Goal: Task Accomplishment & Management: Manage account settings

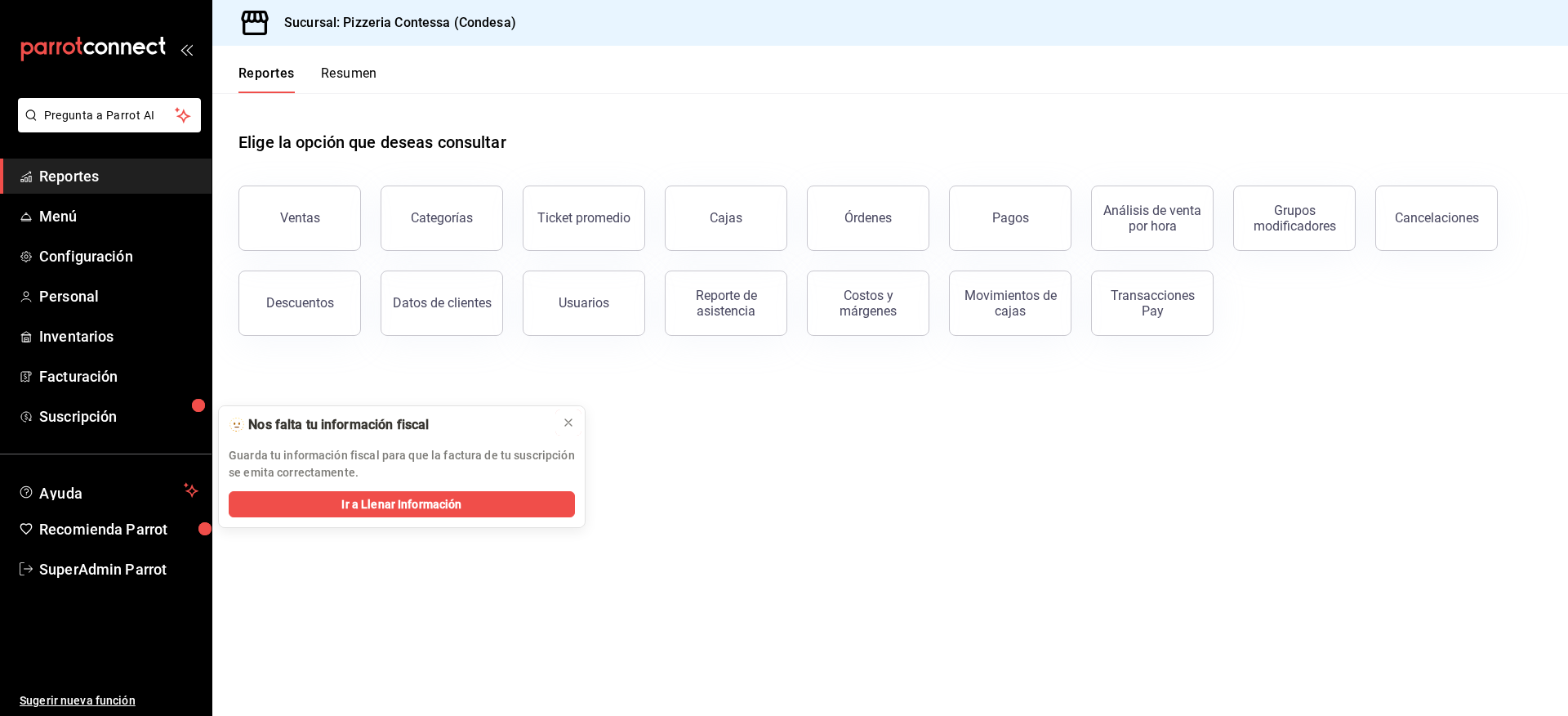
click at [568, 424] on icon at bounding box center [568, 422] width 13 height 13
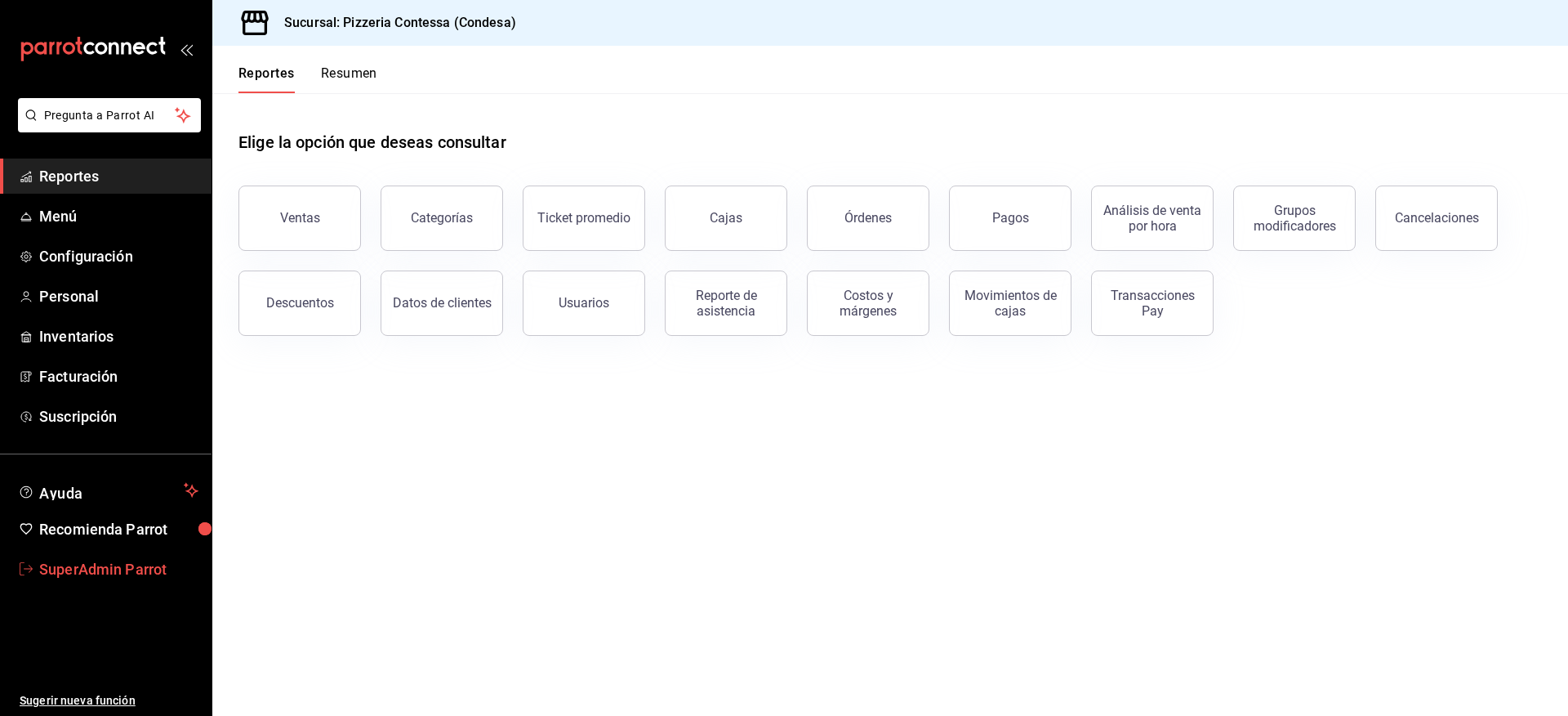
click at [112, 576] on span "SuperAdmin Parrot" at bounding box center [119, 569] width 160 height 22
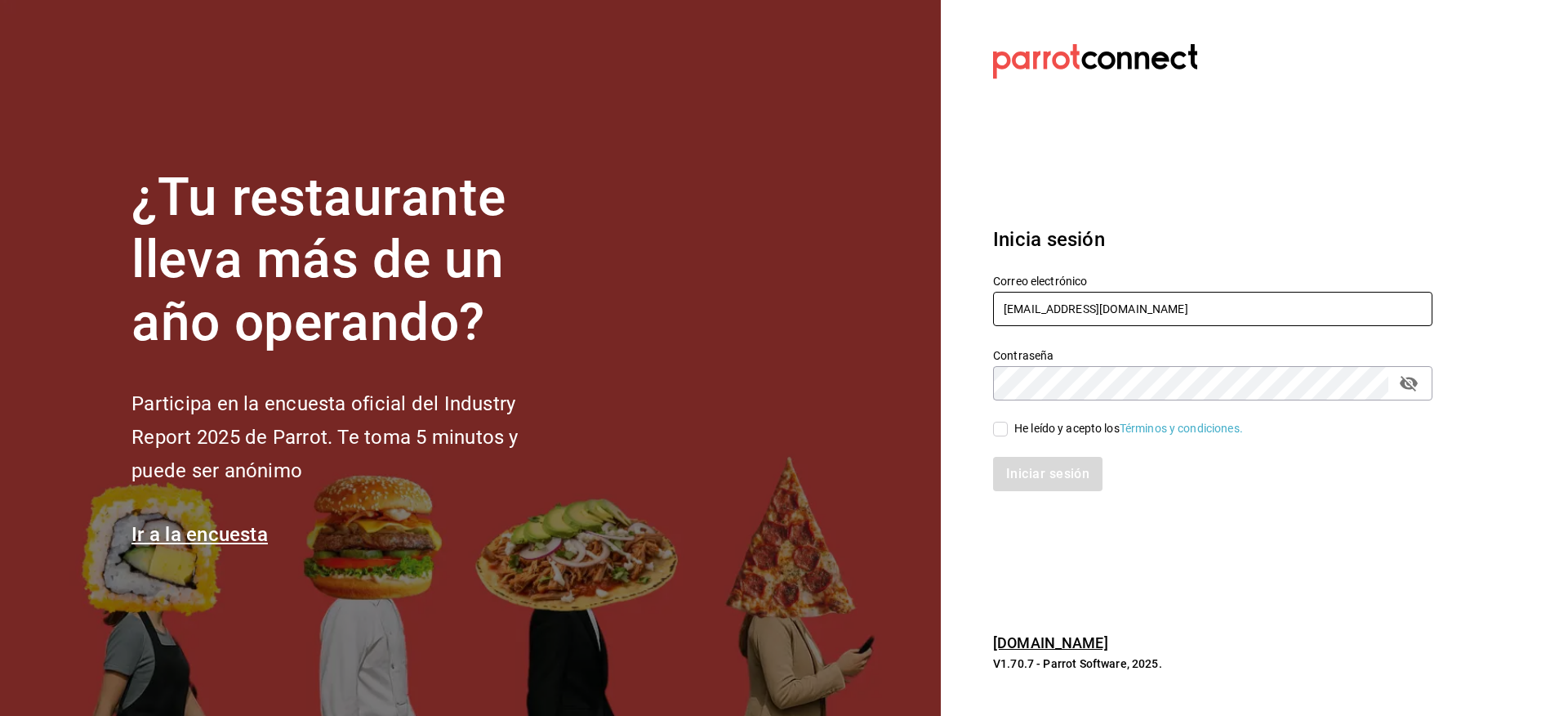
click at [1093, 312] on input "pizzeriaccontessa@condesa.com" at bounding box center [1212, 309] width 440 height 35
click at [1098, 312] on input "pizzeriaccontessa@condesa.com" at bounding box center [1212, 309] width 440 height 35
paste input "losportalesdeboca@veracruz"
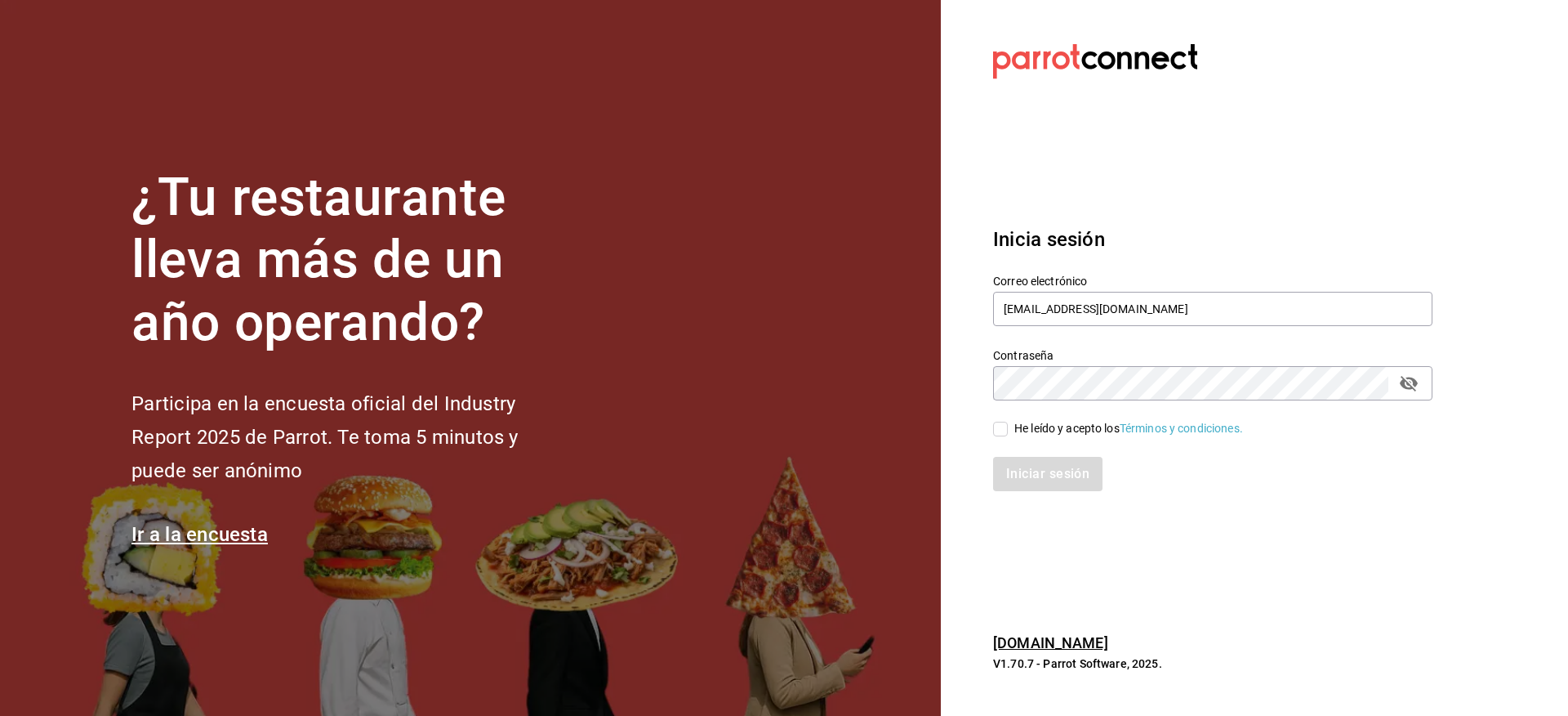
type input "losportalesdeboca@veracruz.com"
click at [1060, 417] on div "He leído y acepto los Términos y condiciones." at bounding box center [1203, 419] width 459 height 37
click at [1058, 428] on div "He leído y acepto los Términos y condiciones." at bounding box center [1128, 428] width 229 height 17
click at [1007, 428] on input "He leído y acepto los Términos y condiciones." at bounding box center [999, 429] width 15 height 15
checkbox input "true"
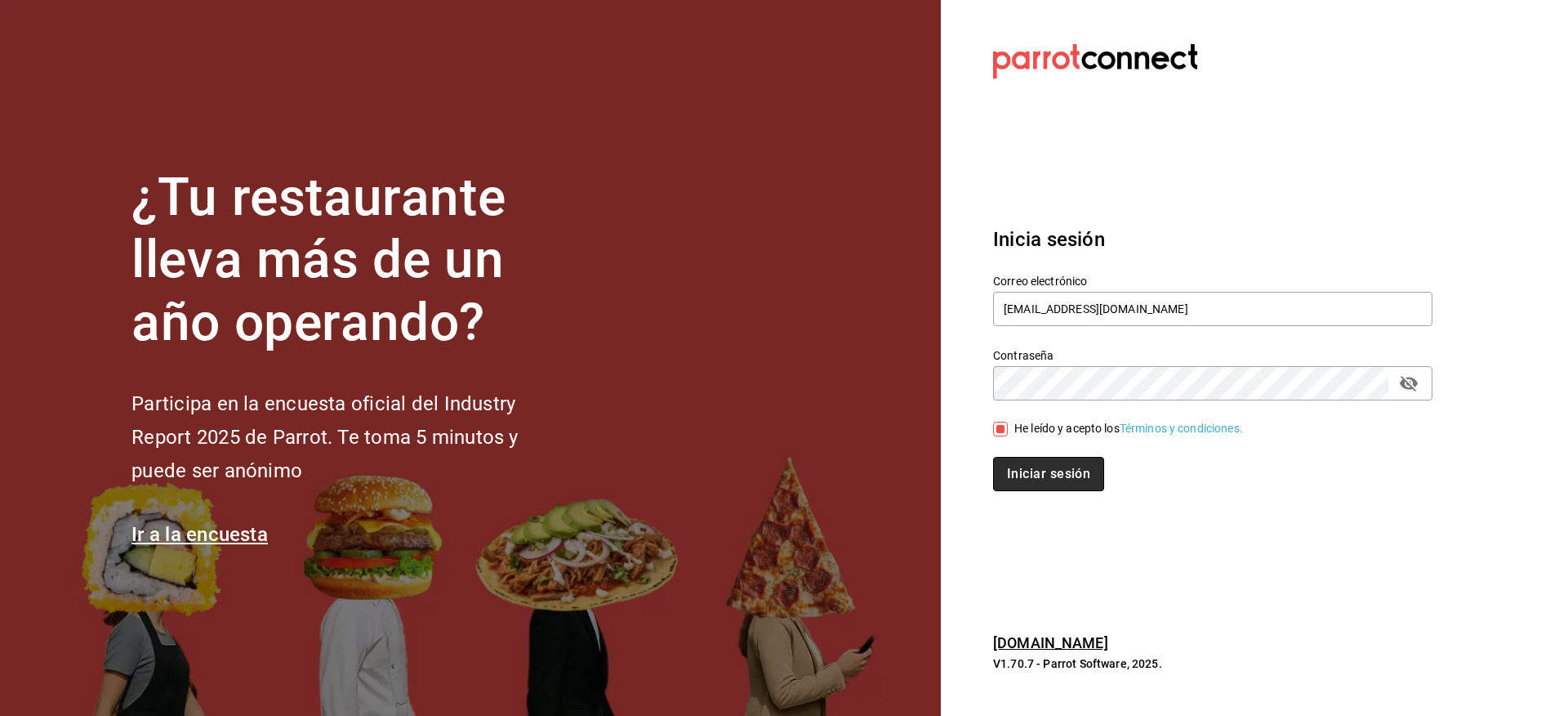
click at [1059, 463] on button "Iniciar sesión" at bounding box center [1048, 473] width 111 height 35
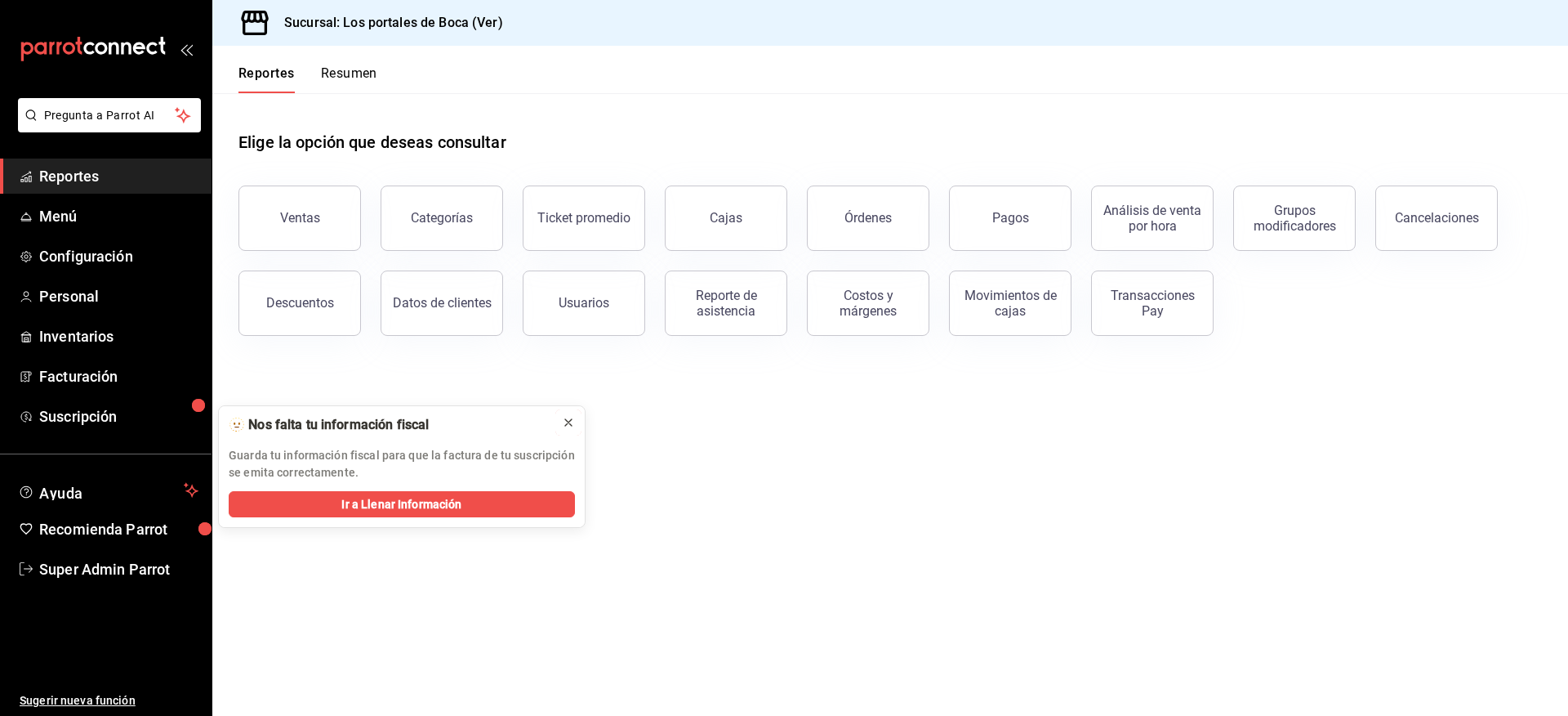
click at [569, 422] on icon at bounding box center [568, 422] width 7 height 7
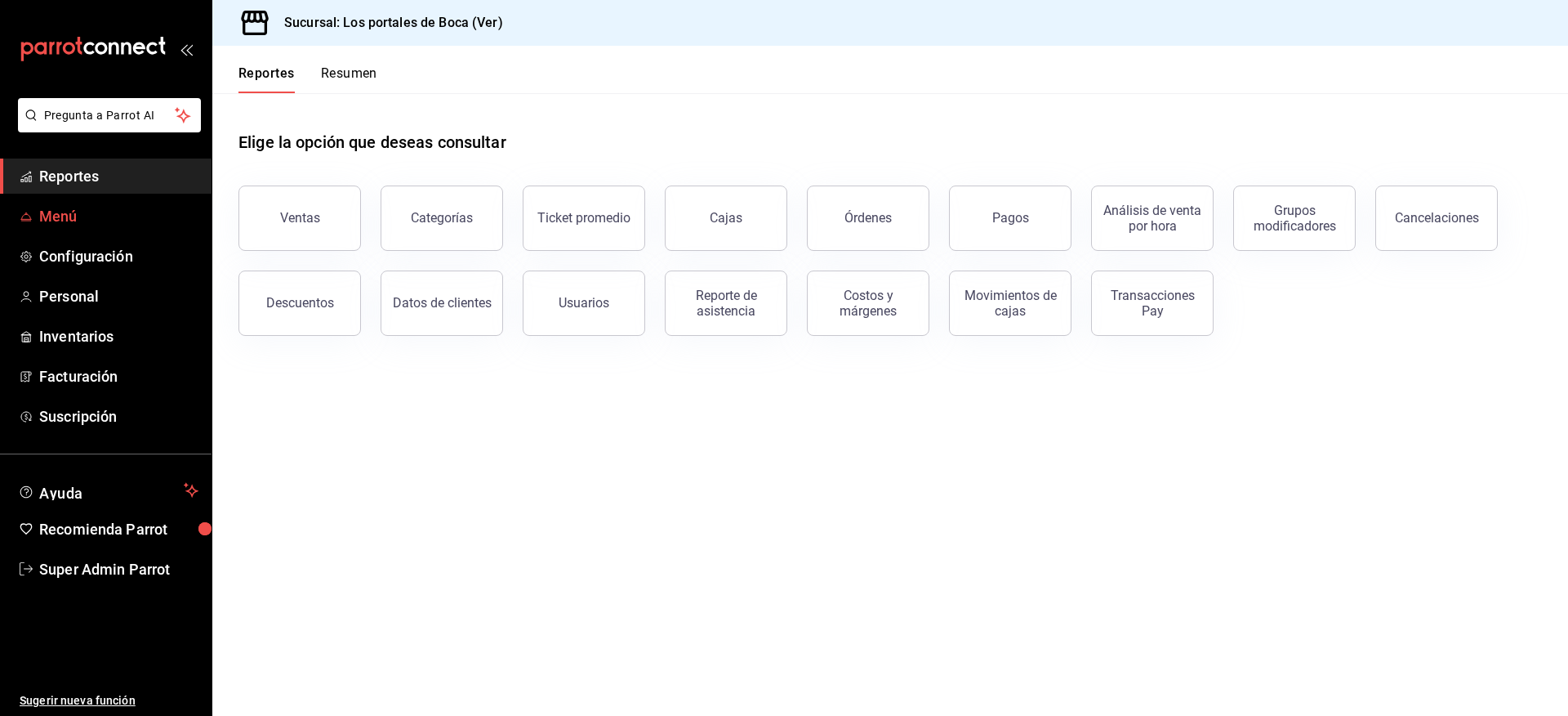
click at [93, 219] on span "Menú" at bounding box center [119, 216] width 160 height 22
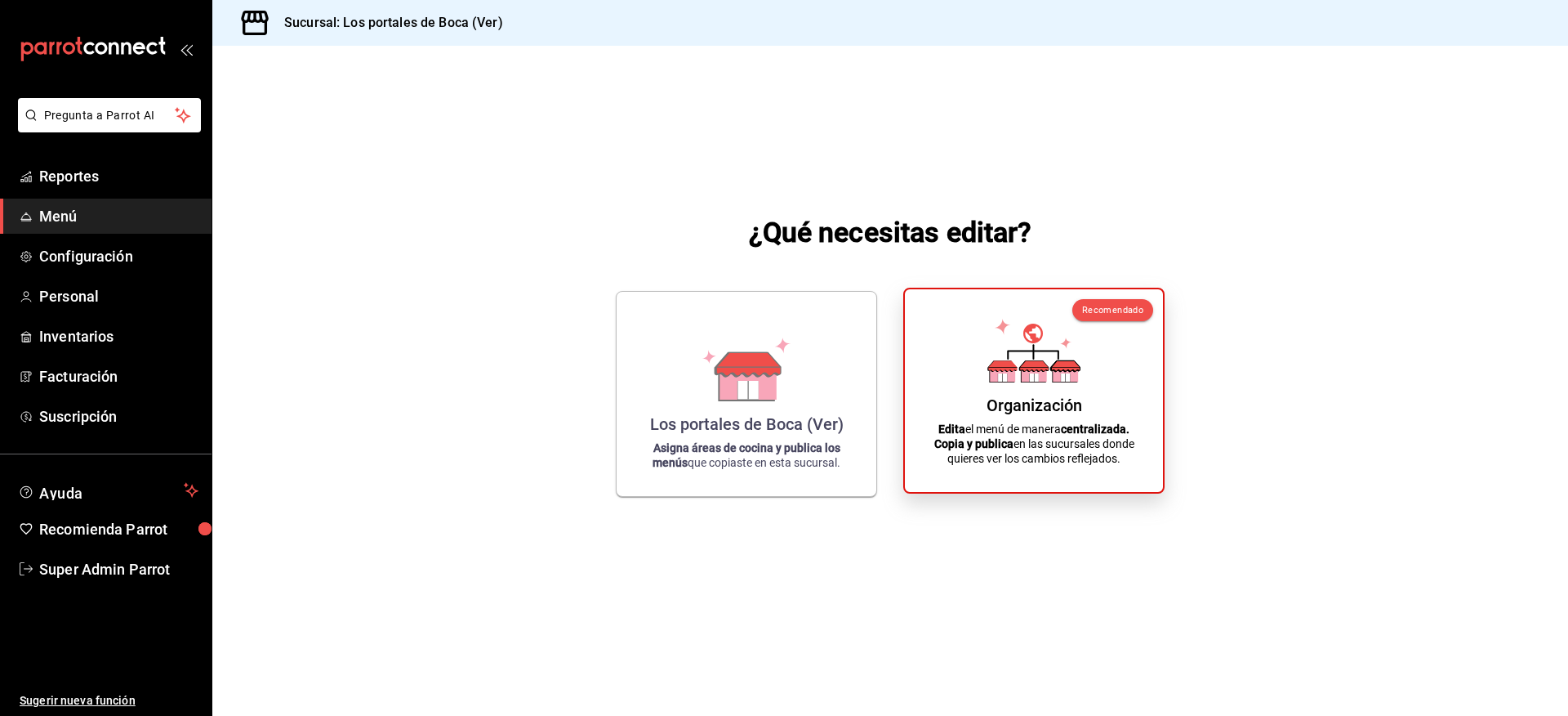
click at [1040, 385] on div "Organización Edita el menú de manera centralizada. Copia y publica en las sucur…" at bounding box center [1034, 391] width 219 height 177
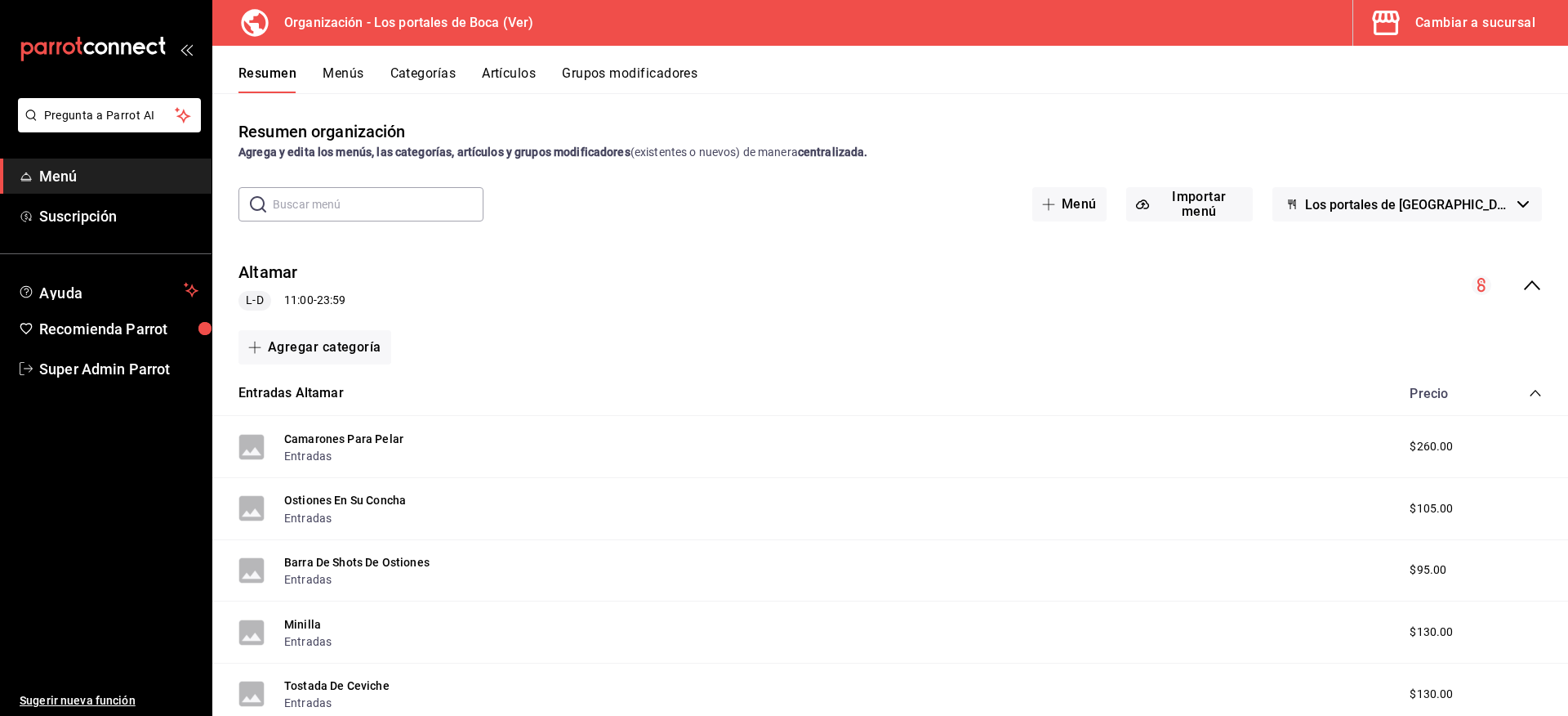
click at [1507, 287] on div "collapse-menu-row" at bounding box center [1506, 285] width 70 height 20
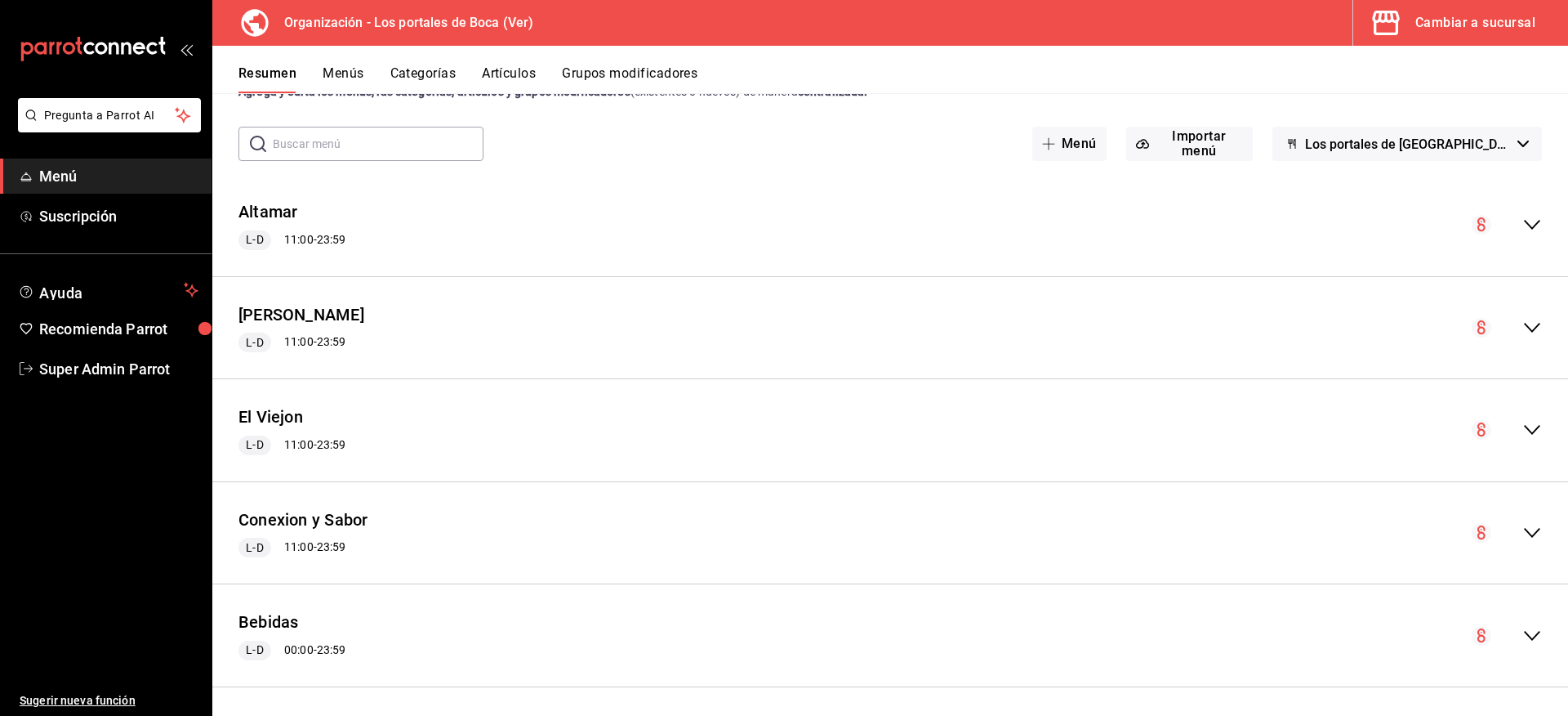
scroll to position [65, 0]
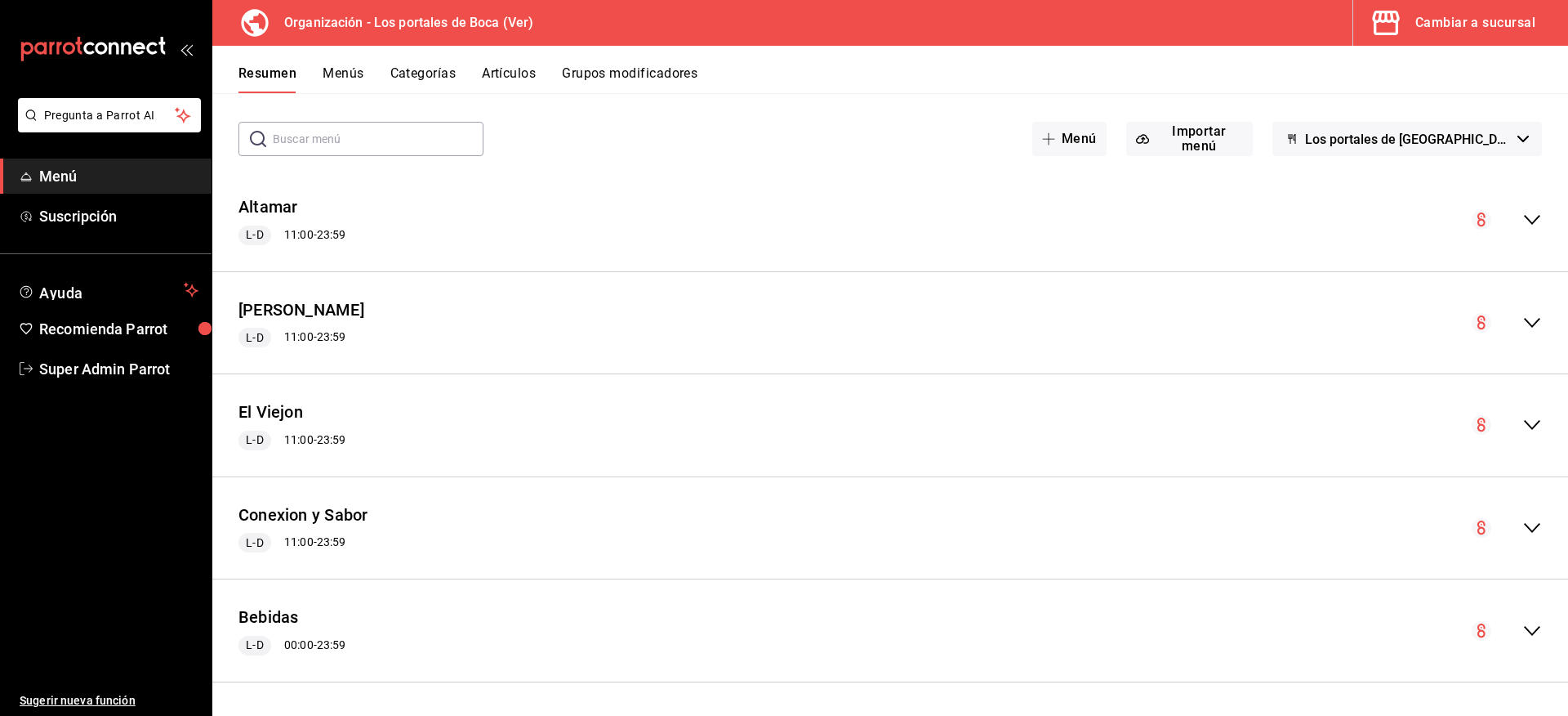
click at [1375, 145] on span "Los portales de [GEOGRAPHIC_DATA]" at bounding box center [1407, 139] width 206 height 16
drag, startPoint x: 742, startPoint y: 149, endPoint x: 729, endPoint y: 149, distance: 13.0
click at [740, 149] on div at bounding box center [784, 358] width 1568 height 716
click at [1466, 25] on div "Cambiar a sucursal" at bounding box center [1475, 23] width 120 height 23
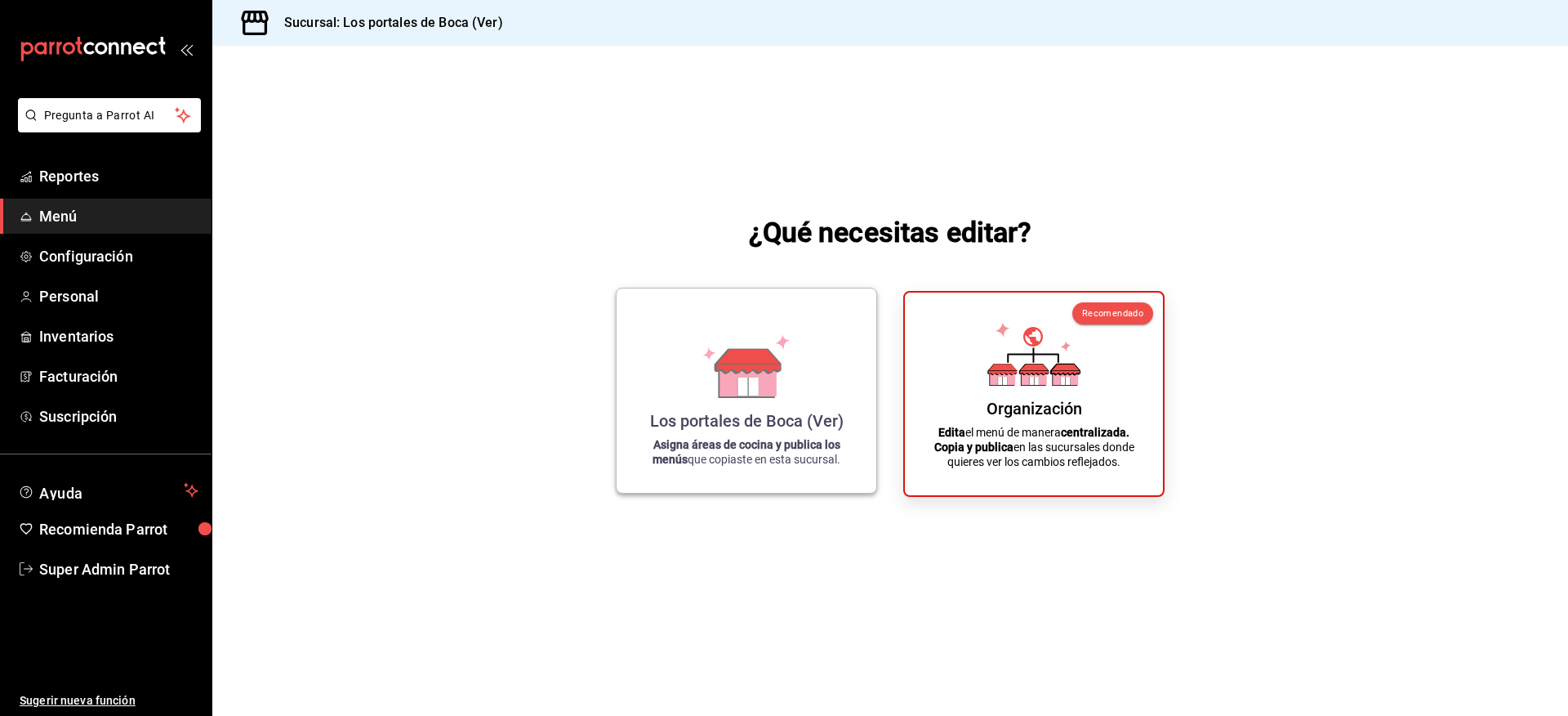
click at [802, 384] on div "Los portales de Boca (Ver) Asigna áreas de cocina y publica los menús que copia…" at bounding box center [746, 391] width 221 height 179
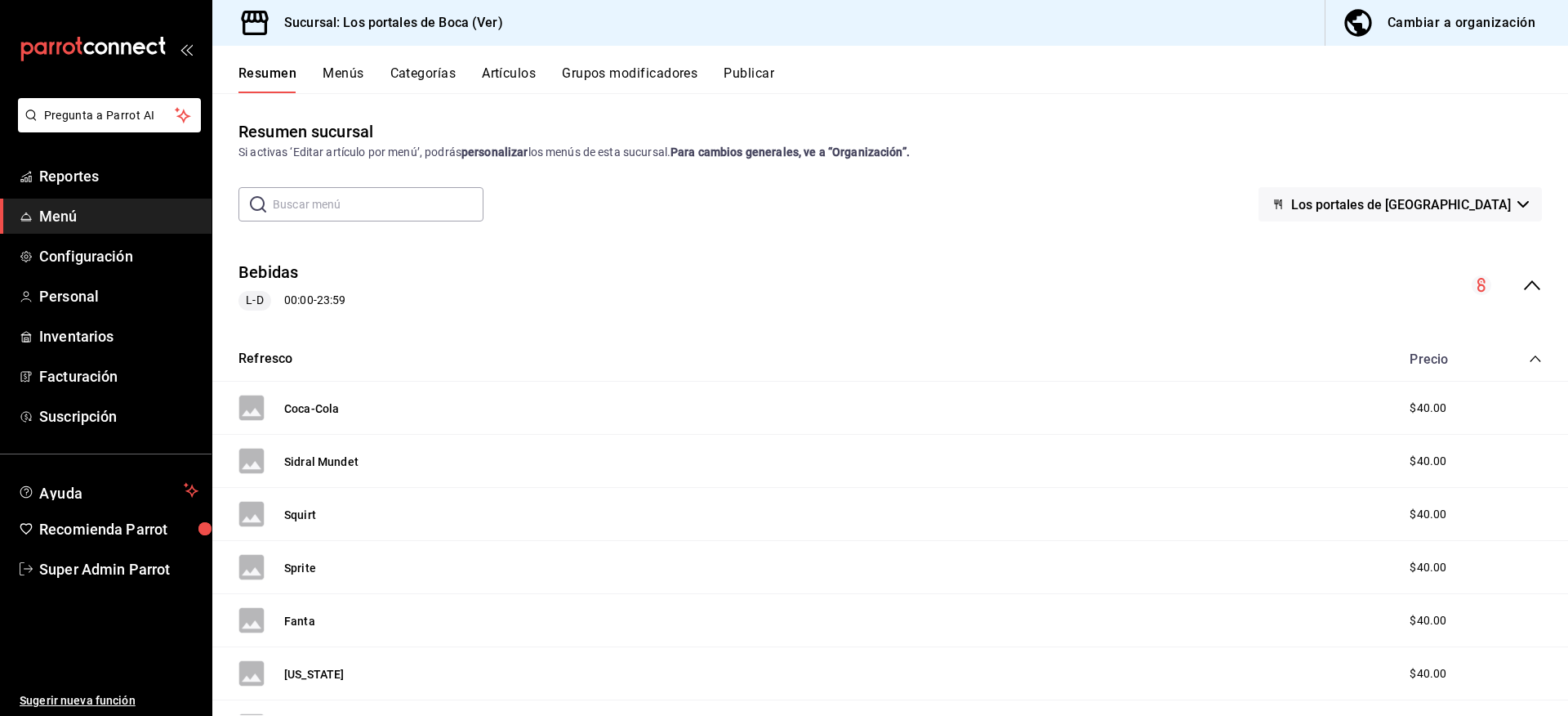
click at [1527, 286] on icon "collapse-menu-row" at bounding box center [1532, 285] width 20 height 20
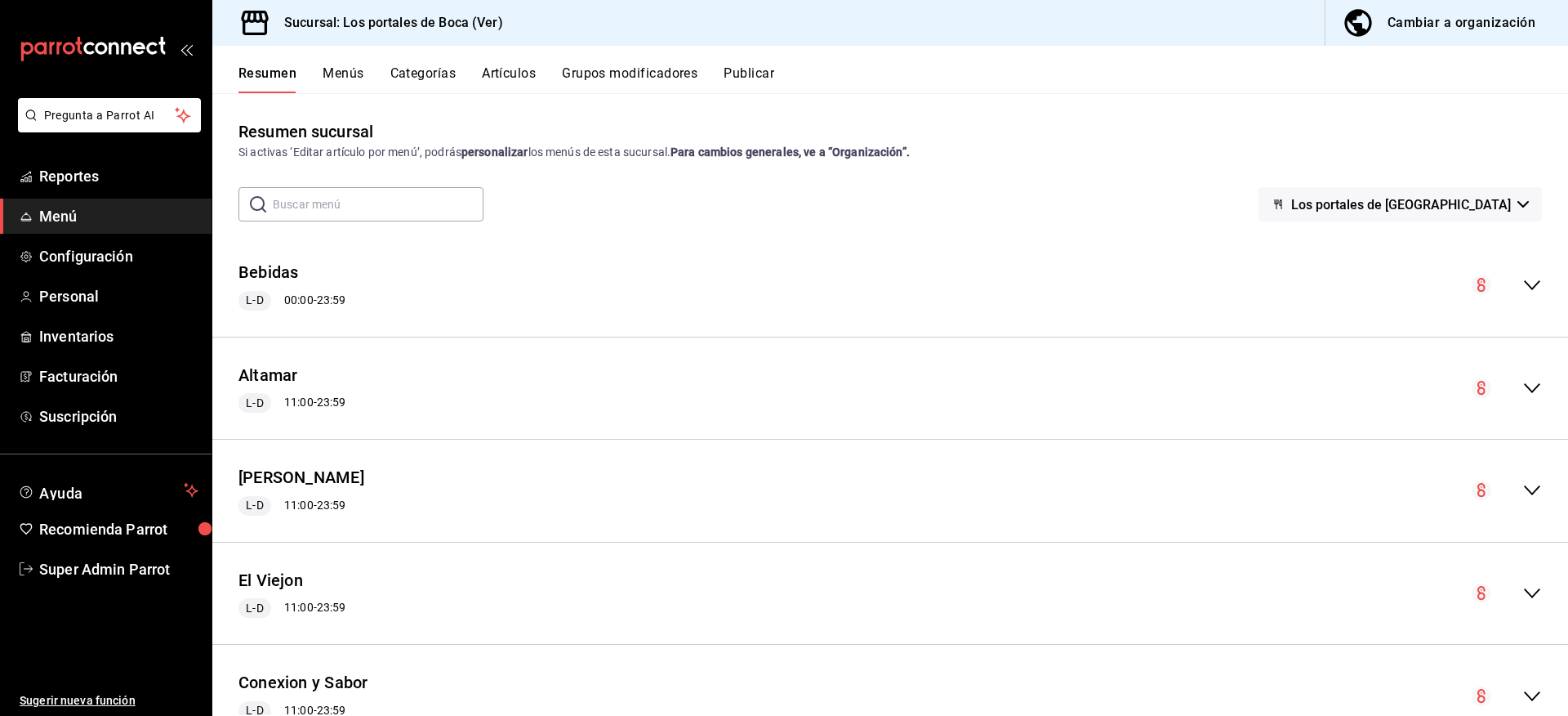
click at [518, 76] on button "Artículos" at bounding box center [509, 79] width 54 height 28
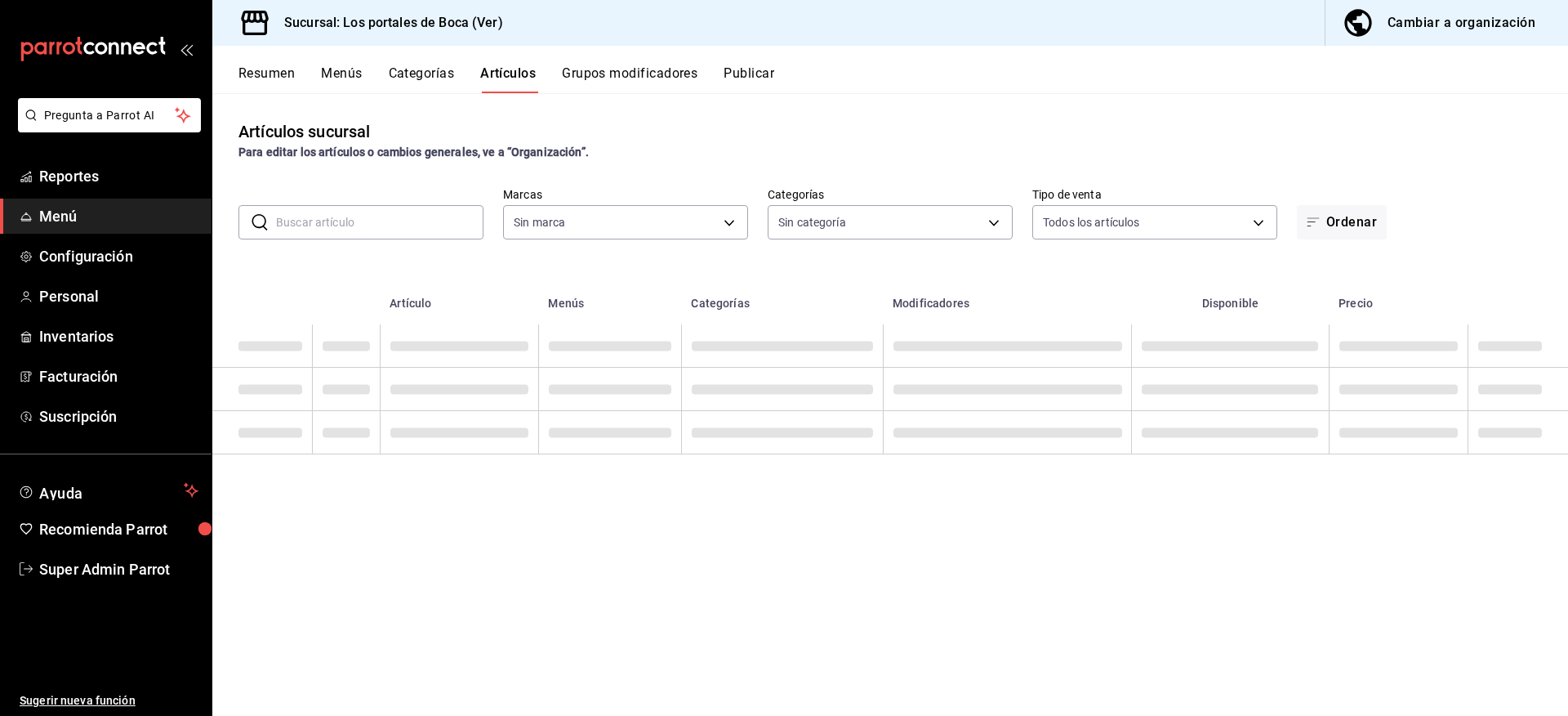
type input "3d32fec7-31fa-41a3-8b0d-c50462704563"
type input "1b6c659a-7616-4a54-8daa-e4eef18bc885,f35d1a42-00a0-464d-bd65-64b7e21a5f61,419ce…"
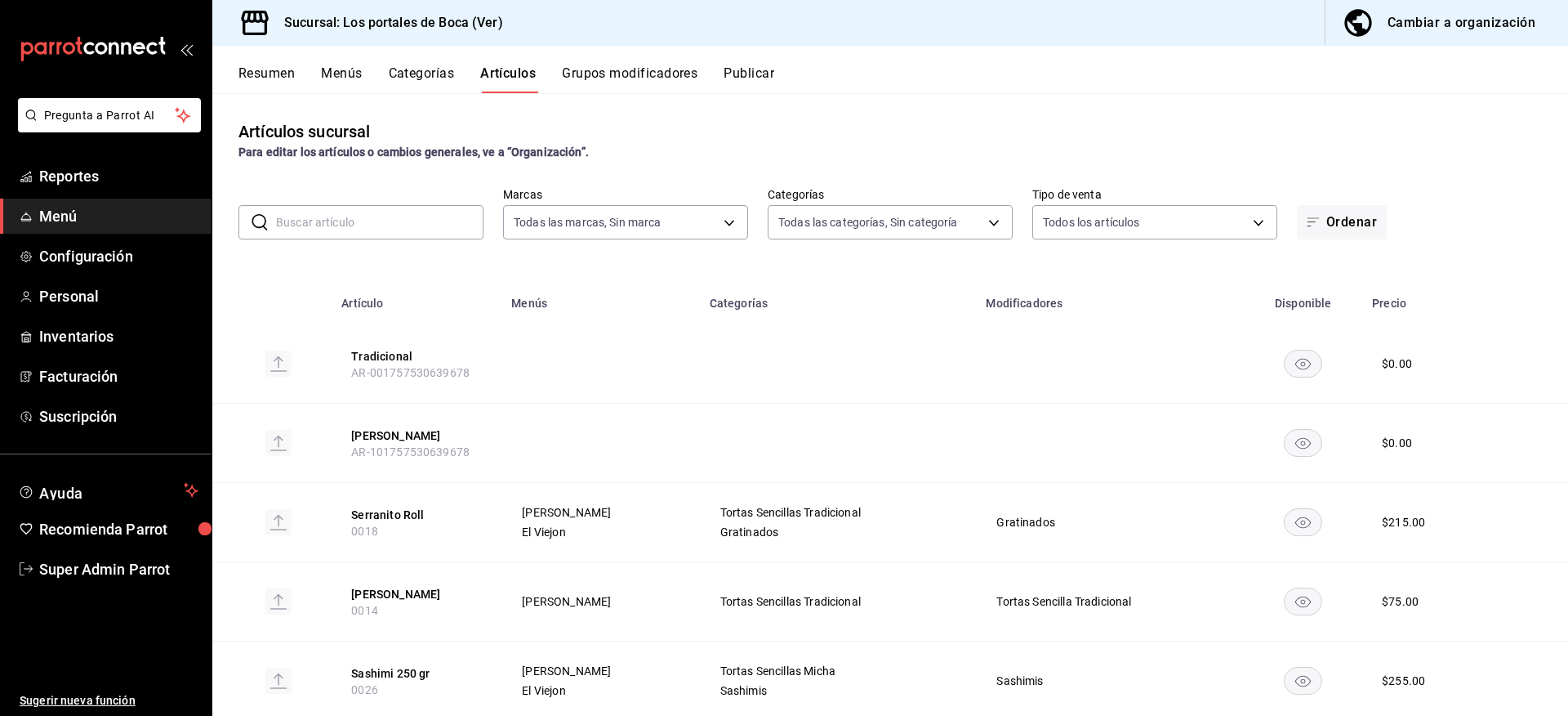
click at [355, 71] on button "Menús" at bounding box center [341, 79] width 40 height 28
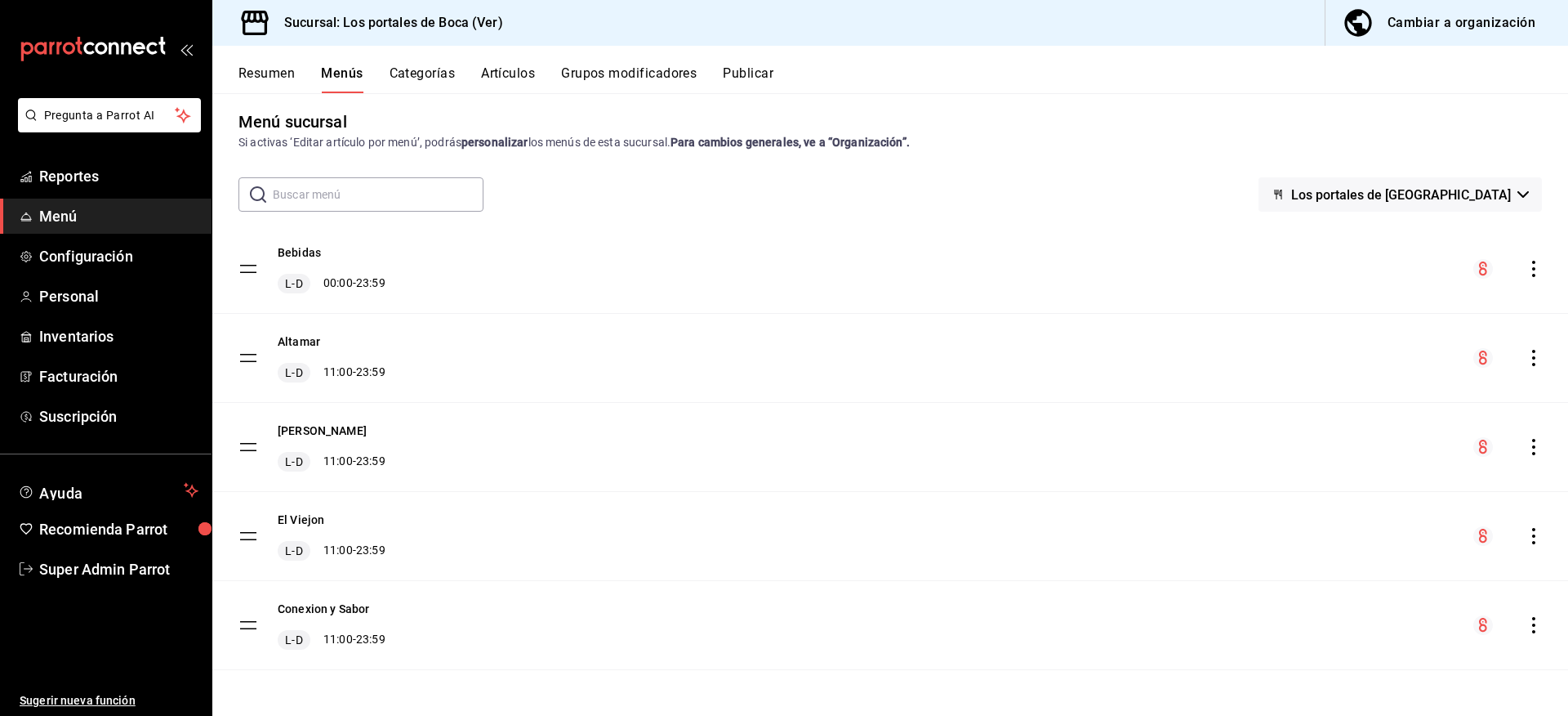
scroll to position [11, 0]
click at [277, 75] on button "Resumen" at bounding box center [266, 79] width 56 height 28
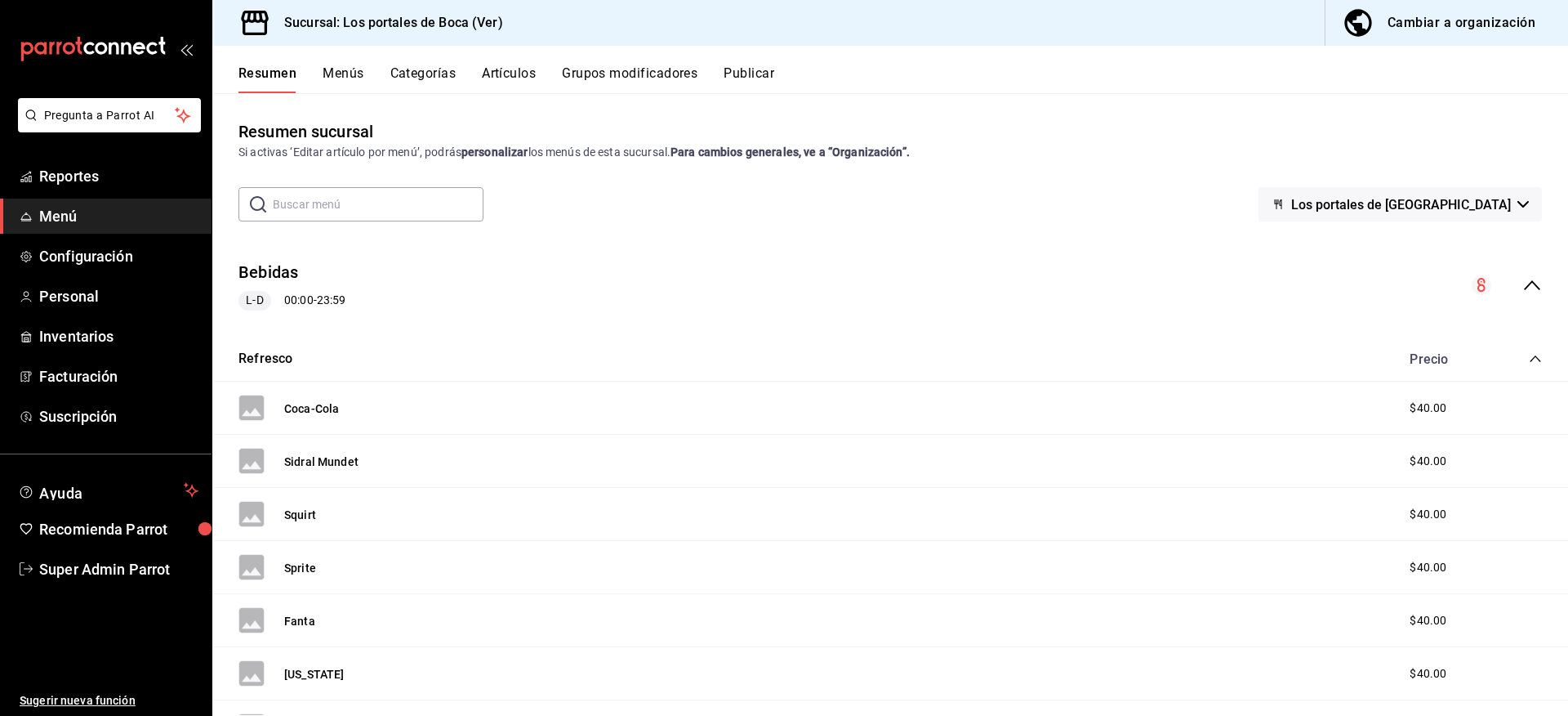
click at [1522, 288] on icon "collapse-menu-row" at bounding box center [1532, 285] width 20 height 20
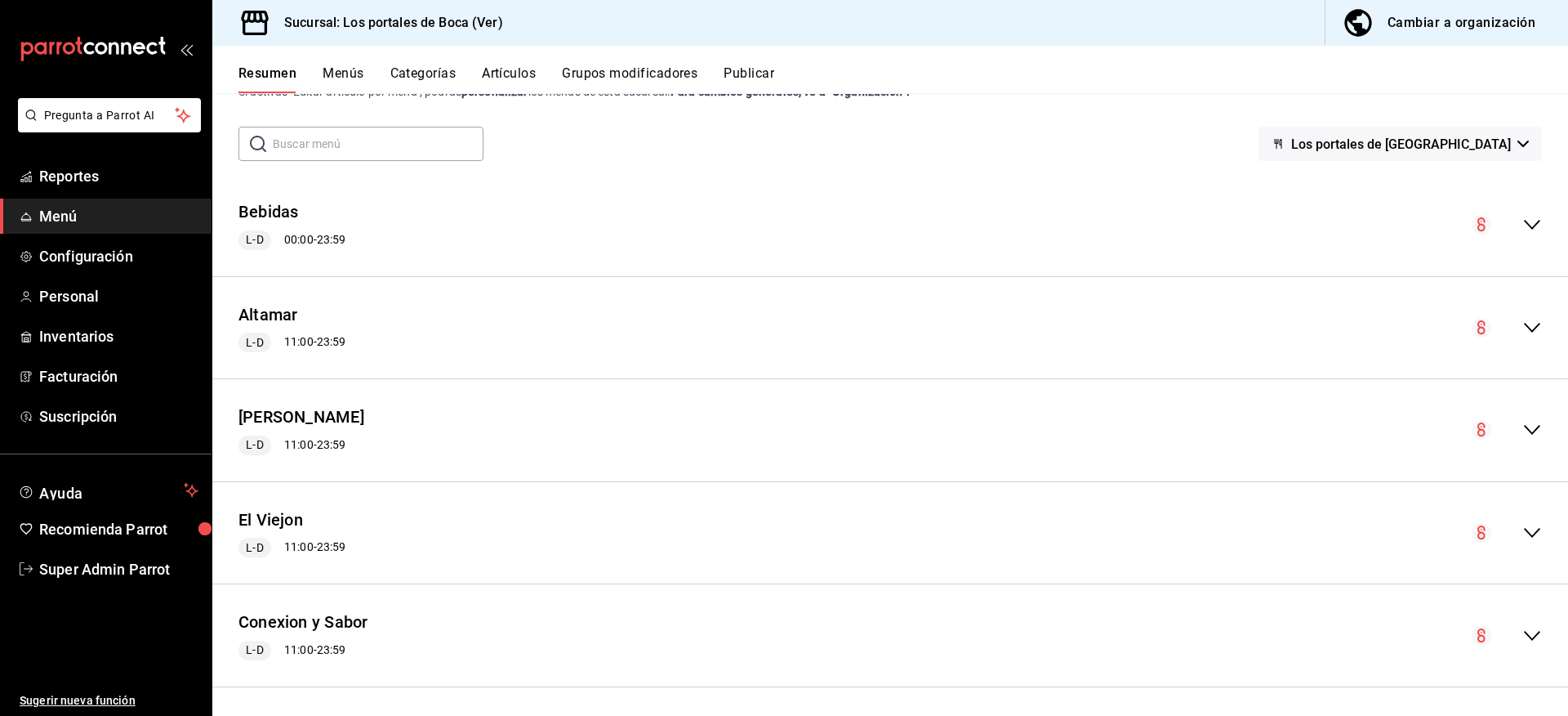
scroll to position [65, 0]
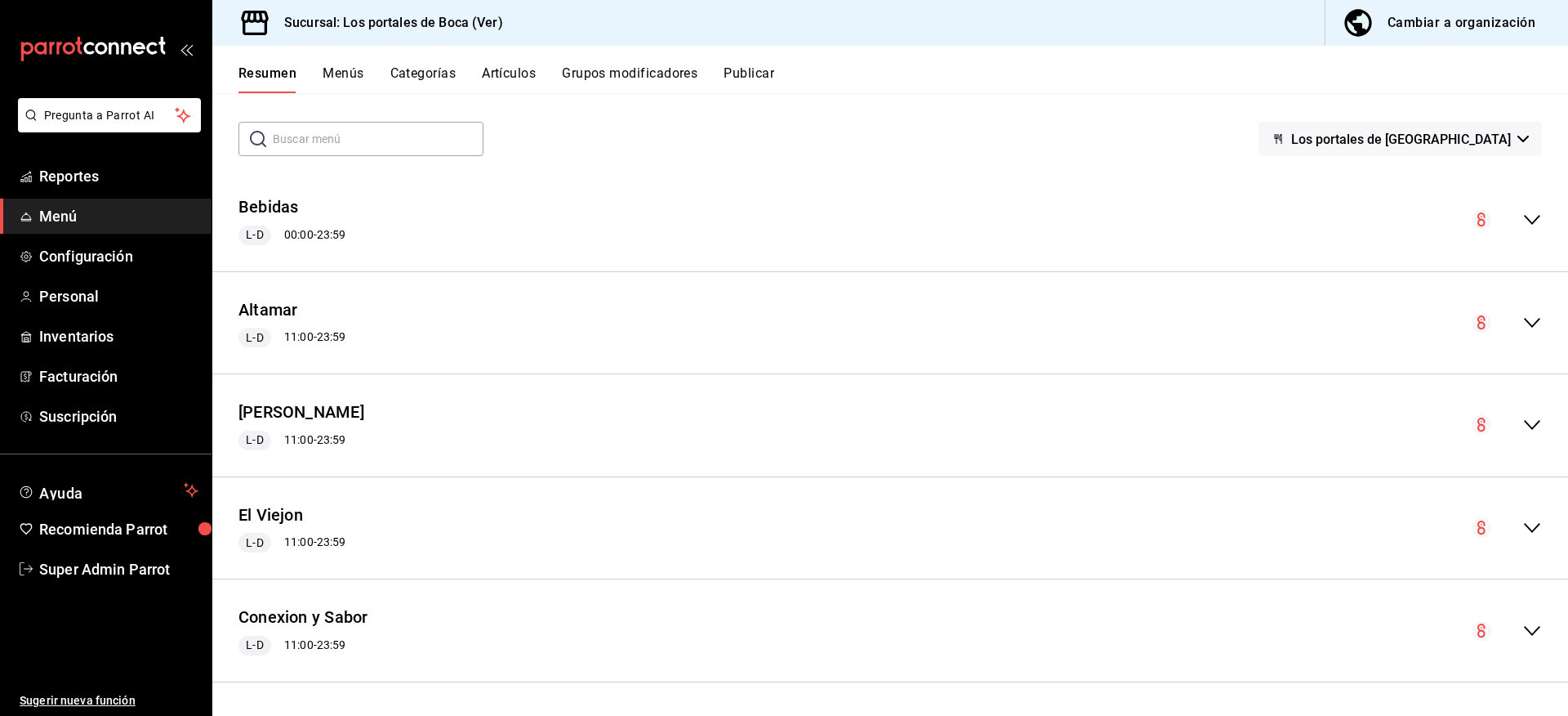
click at [1522, 421] on icon "collapse-menu-row" at bounding box center [1532, 425] width 20 height 20
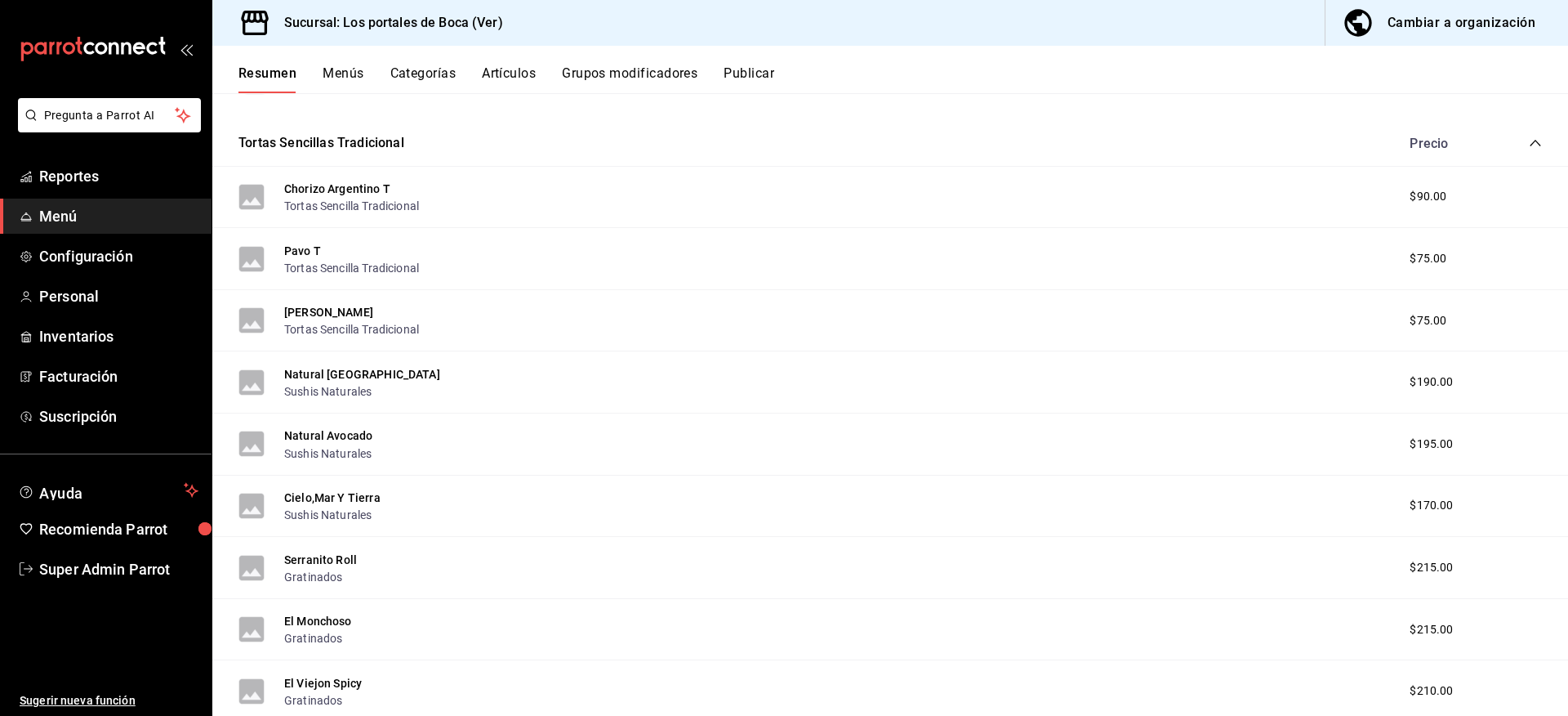
scroll to position [393, 0]
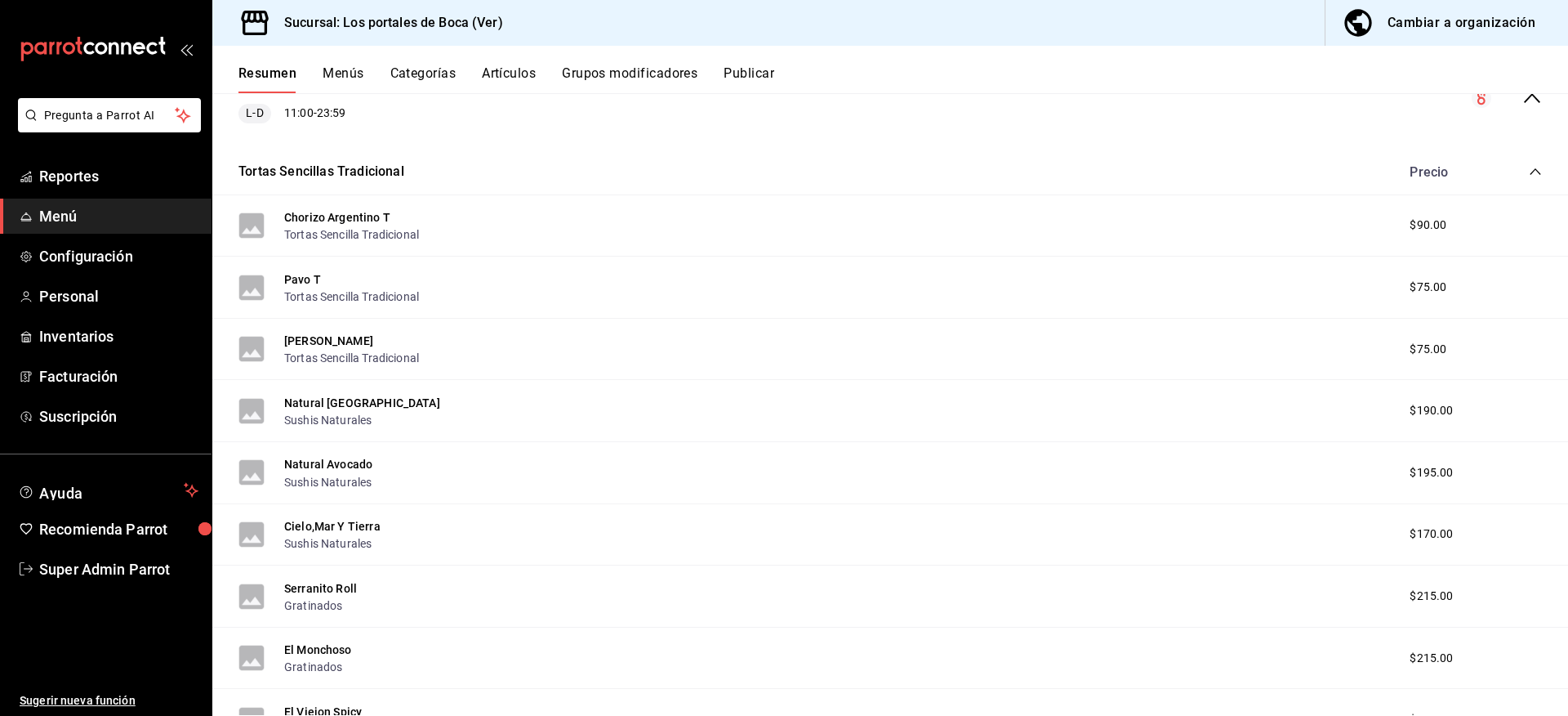
click at [1529, 176] on icon "collapse-category-row" at bounding box center [1534, 171] width 13 height 13
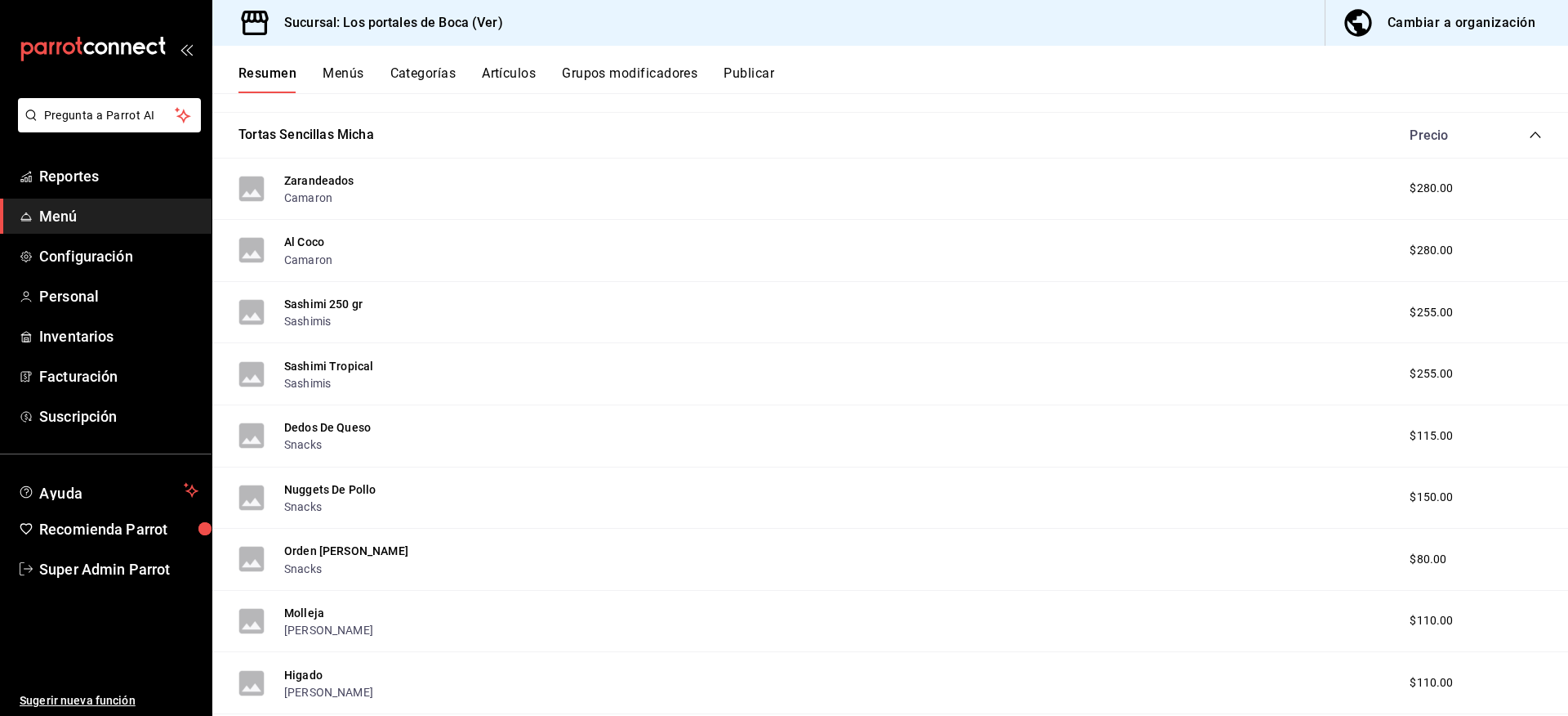
scroll to position [474, 0]
click at [1529, 137] on icon "collapse-category-row" at bounding box center [1534, 135] width 13 height 13
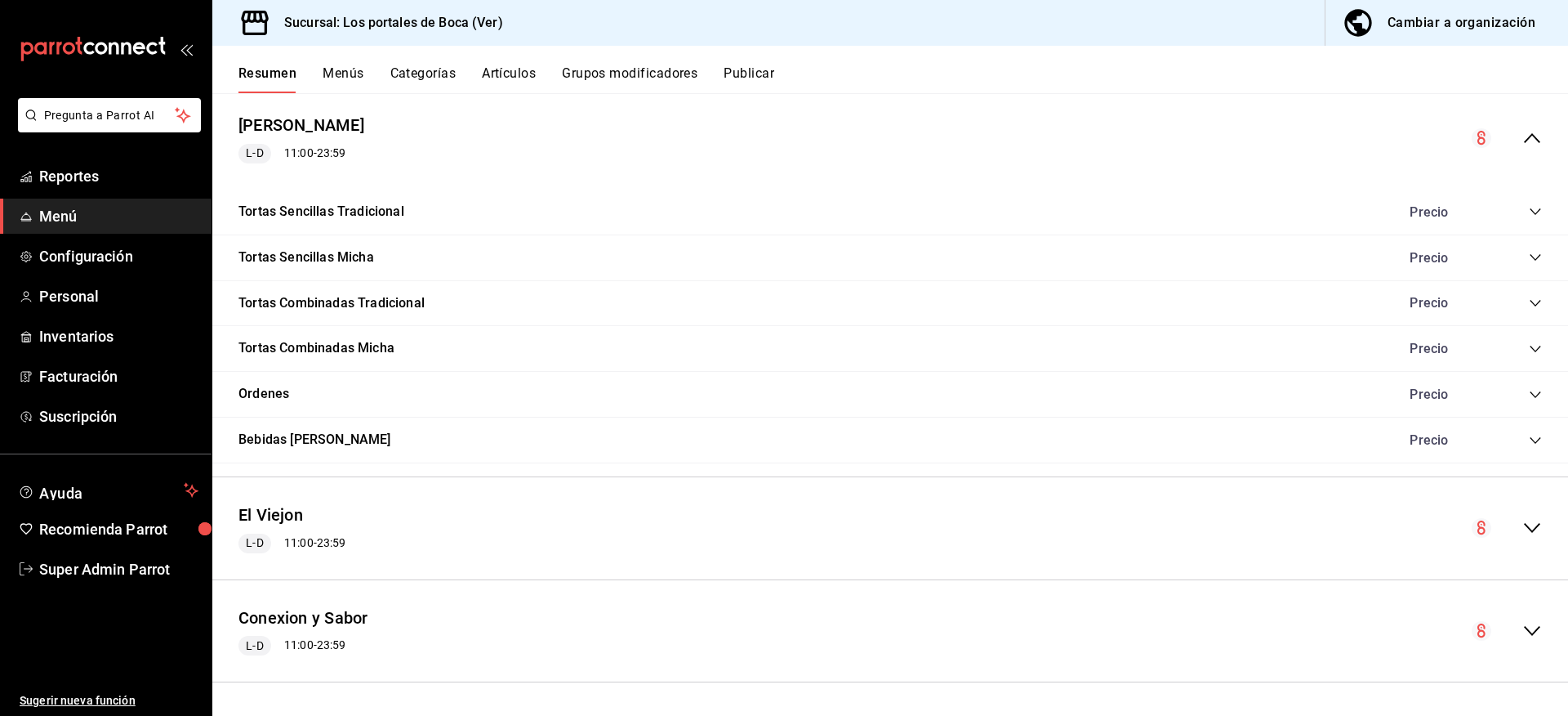
scroll to position [352, 0]
click at [1529, 213] on icon "collapse-category-row" at bounding box center [1534, 211] width 13 height 13
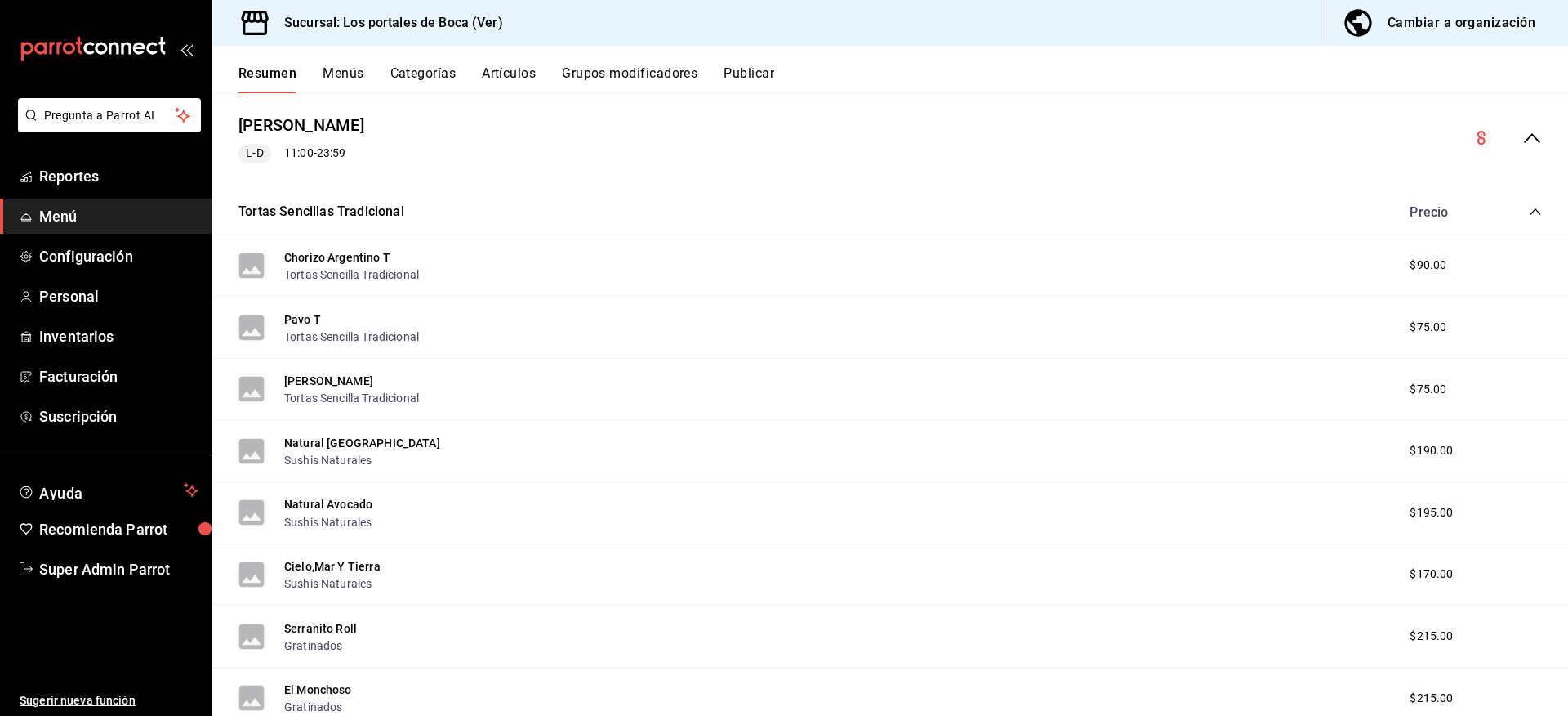
click at [1522, 137] on icon "collapse-menu-row" at bounding box center [1532, 138] width 20 height 20
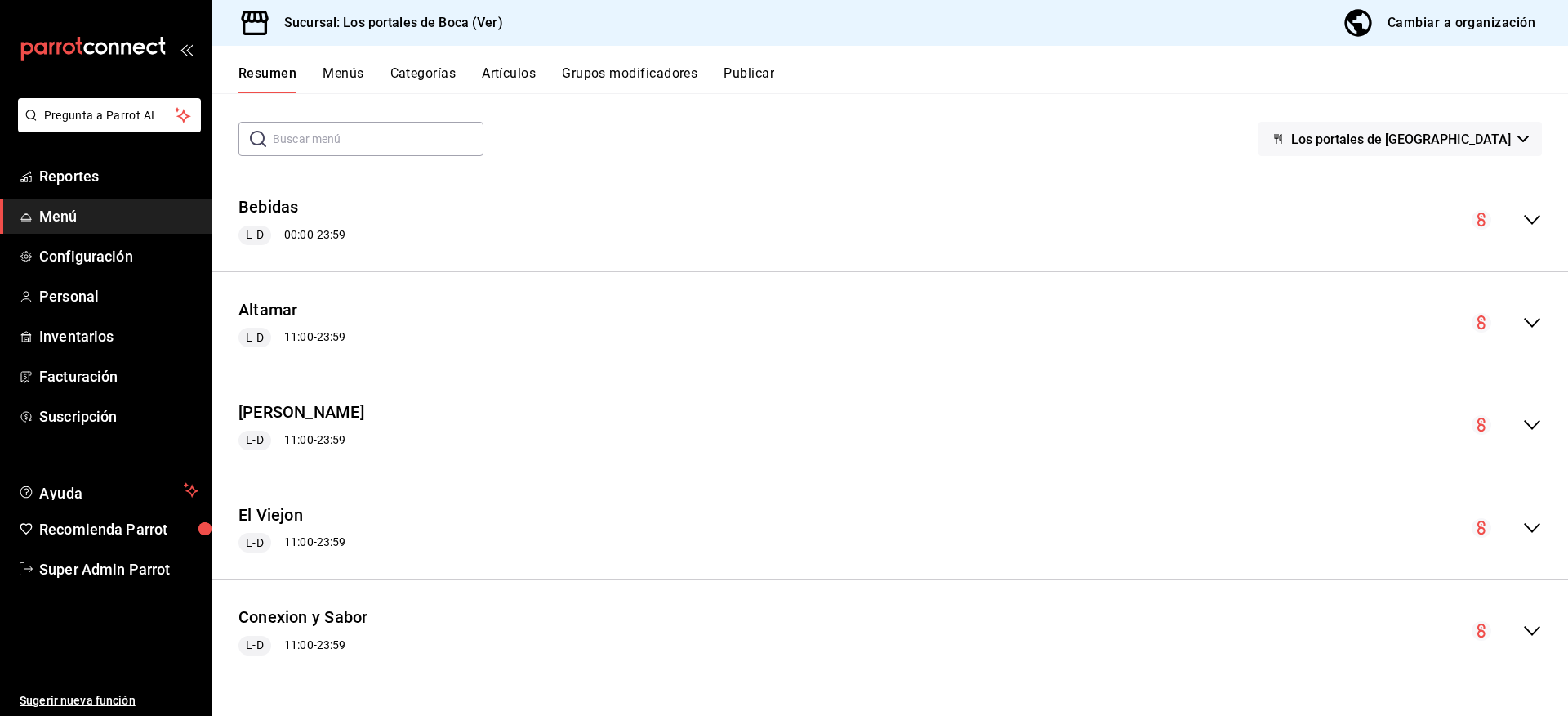
scroll to position [65, 0]
drag, startPoint x: 1502, startPoint y: 532, endPoint x: 1522, endPoint y: 530, distance: 20.1
click at [1508, 532] on div "collapse-menu-row" at bounding box center [1506, 528] width 70 height 20
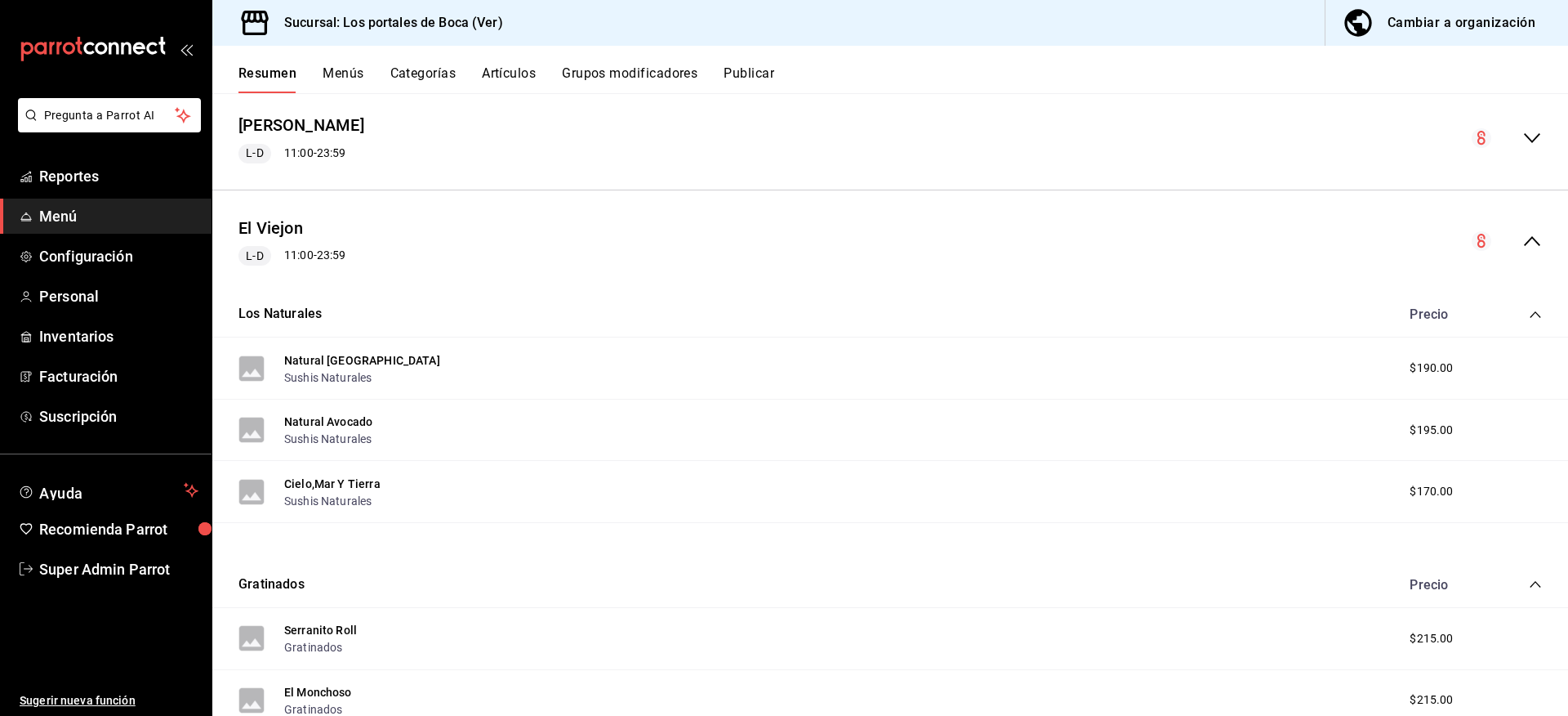
drag, startPoint x: 1528, startPoint y: 306, endPoint x: 1522, endPoint y: 314, distance: 10.0
click at [1528, 307] on div "Los Naturales Precio" at bounding box center [889, 315] width 1355 height 45
click at [1529, 314] on icon "collapse-category-row" at bounding box center [1534, 314] width 13 height 13
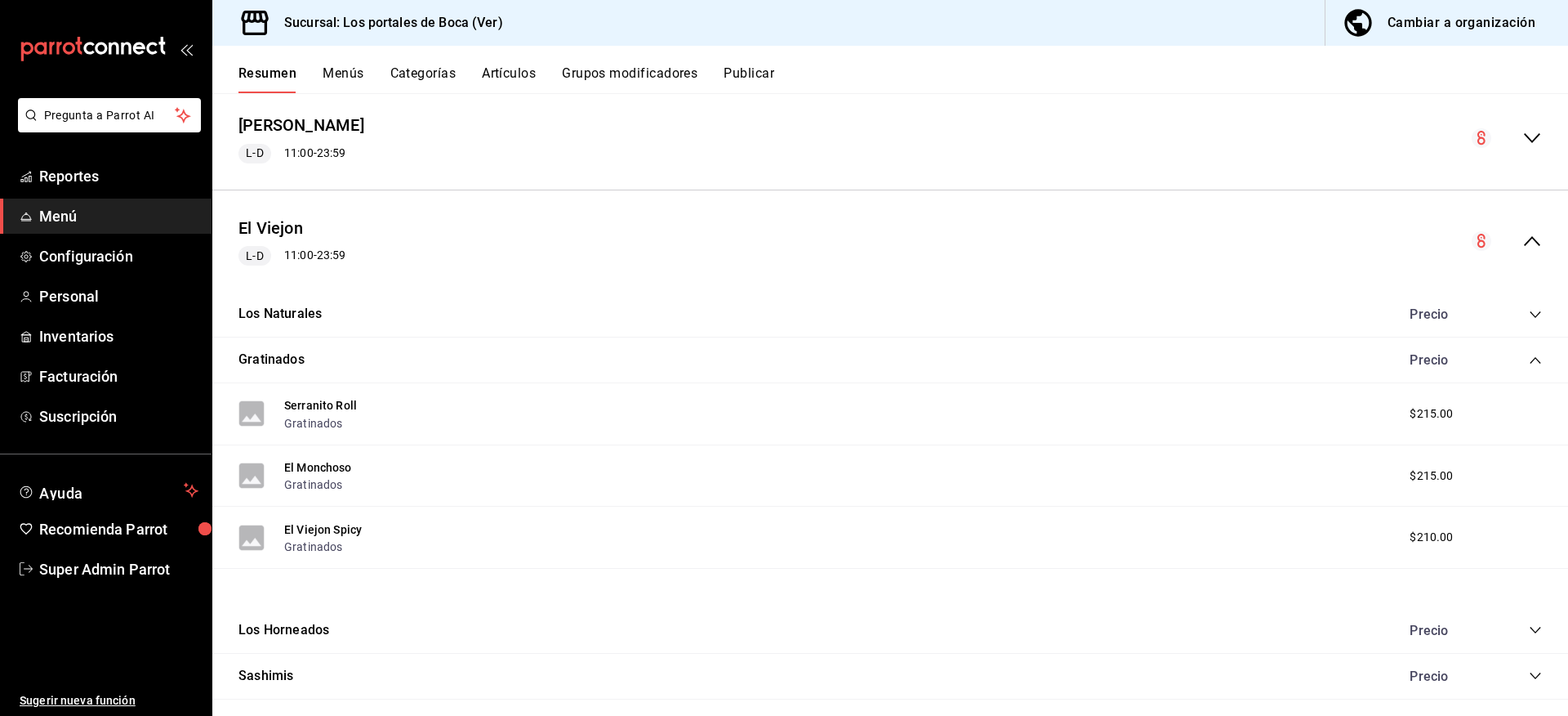
click at [1530, 360] on icon "collapse-category-row" at bounding box center [1534, 360] width 11 height 7
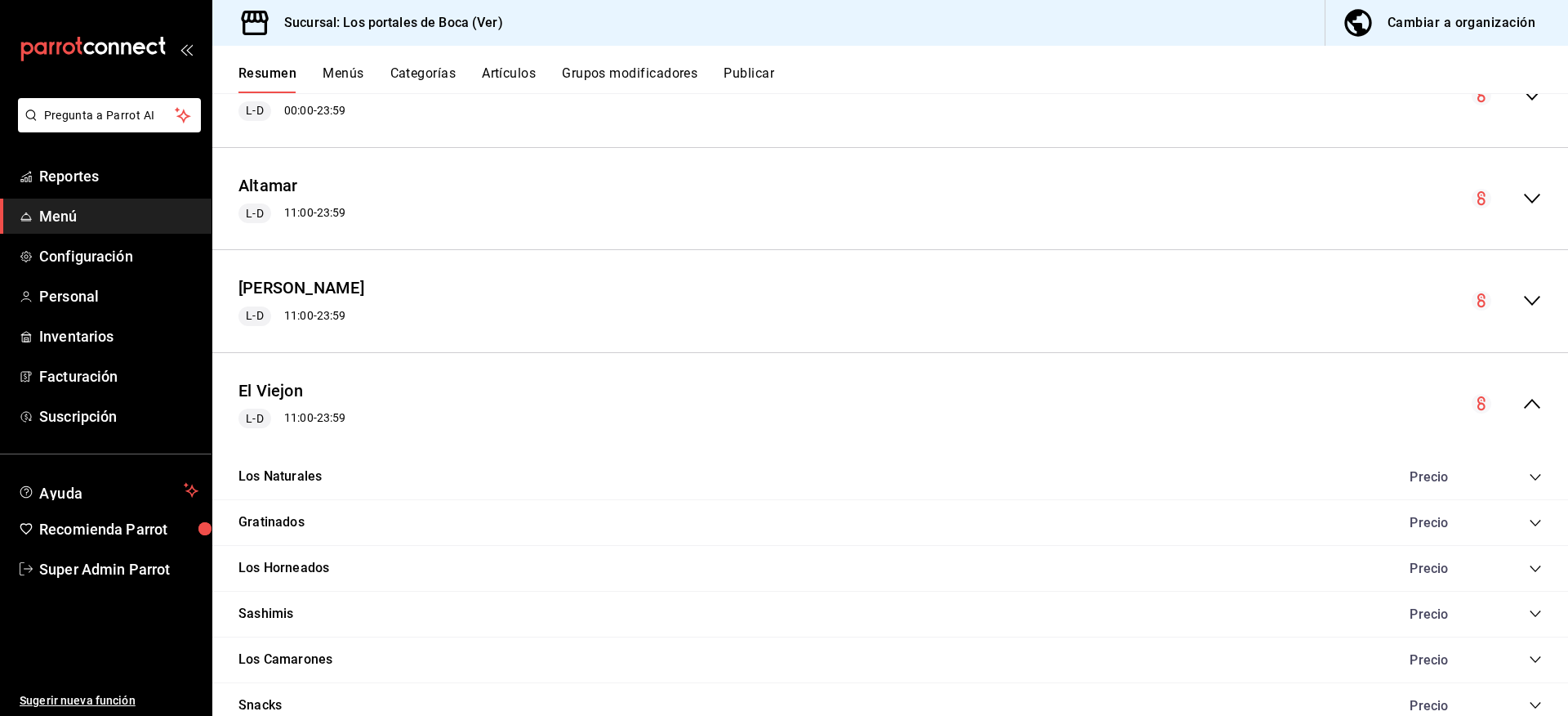
scroll to position [188, 0]
click at [1522, 294] on icon "collapse-menu-row" at bounding box center [1532, 302] width 20 height 20
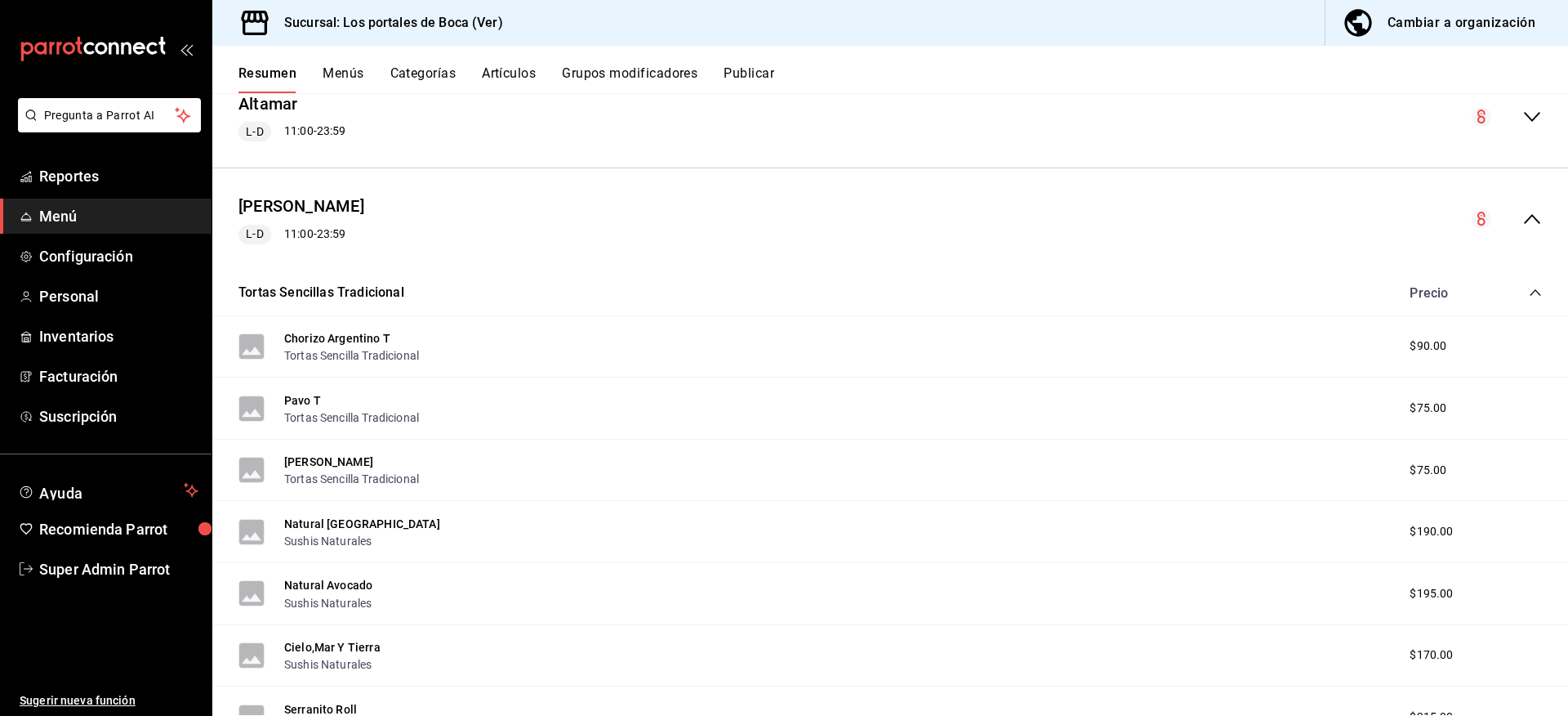
scroll to position [270, 0]
click at [340, 522] on button "Natural [GEOGRAPHIC_DATA]" at bounding box center [362, 525] width 156 height 17
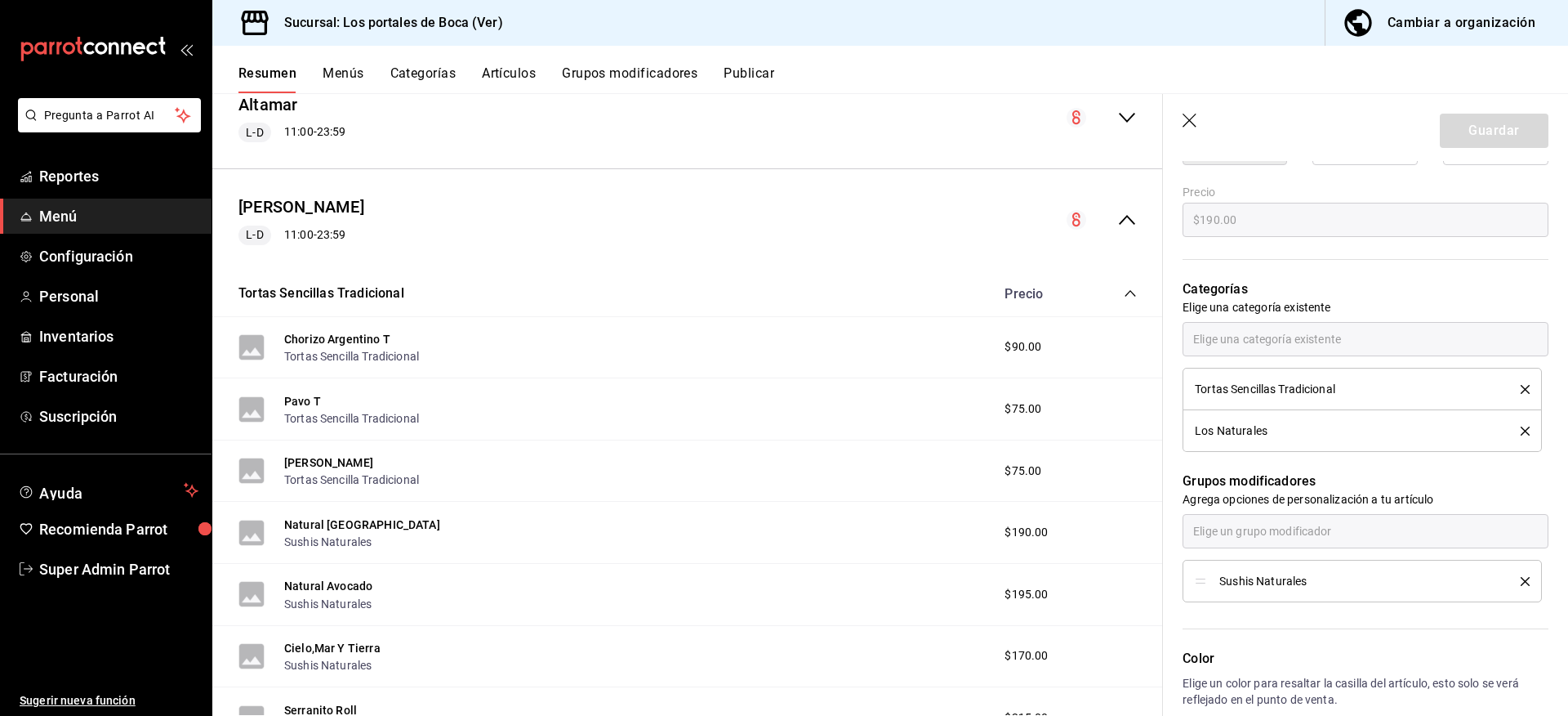
scroll to position [572, 0]
click at [1125, 291] on icon "collapse-category-row" at bounding box center [1129, 293] width 11 height 7
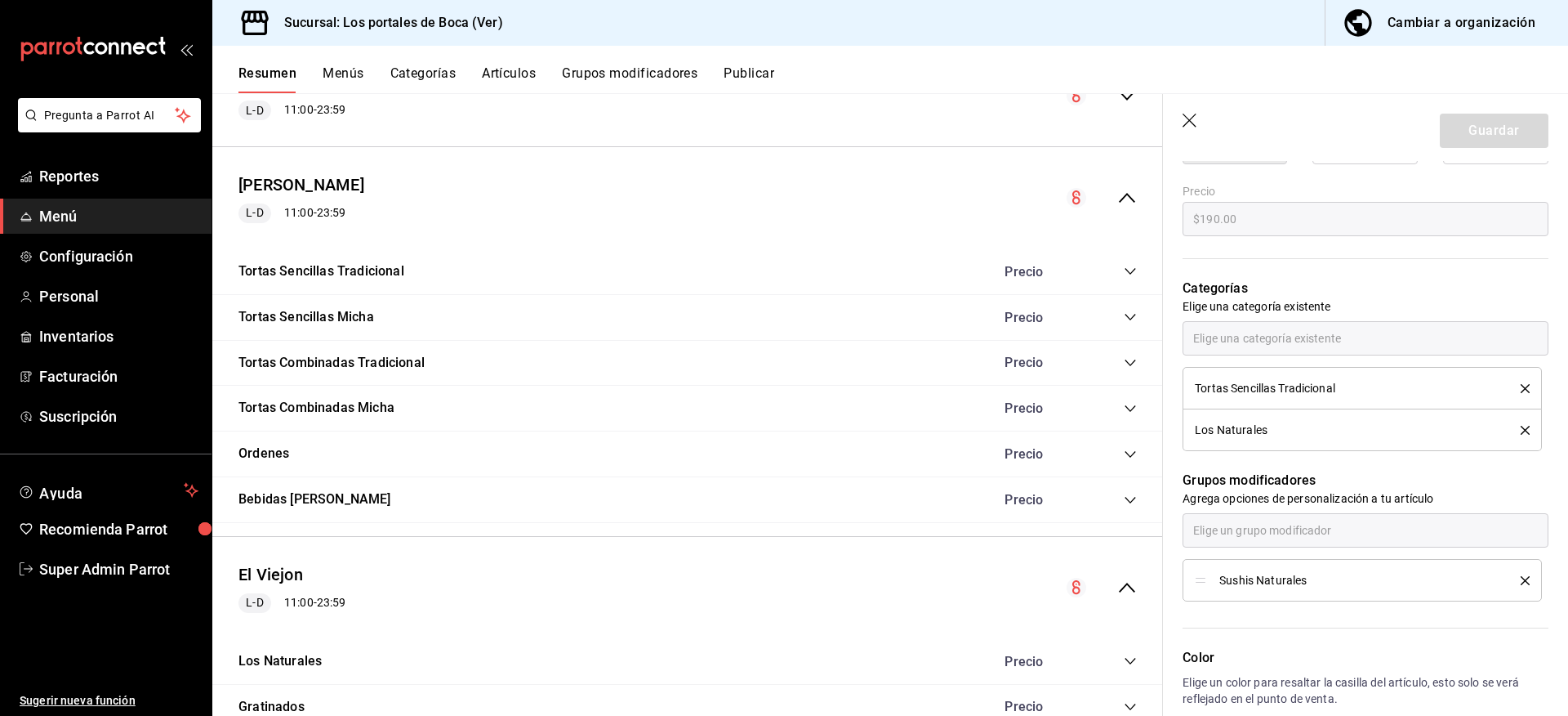
scroll to position [312, 0]
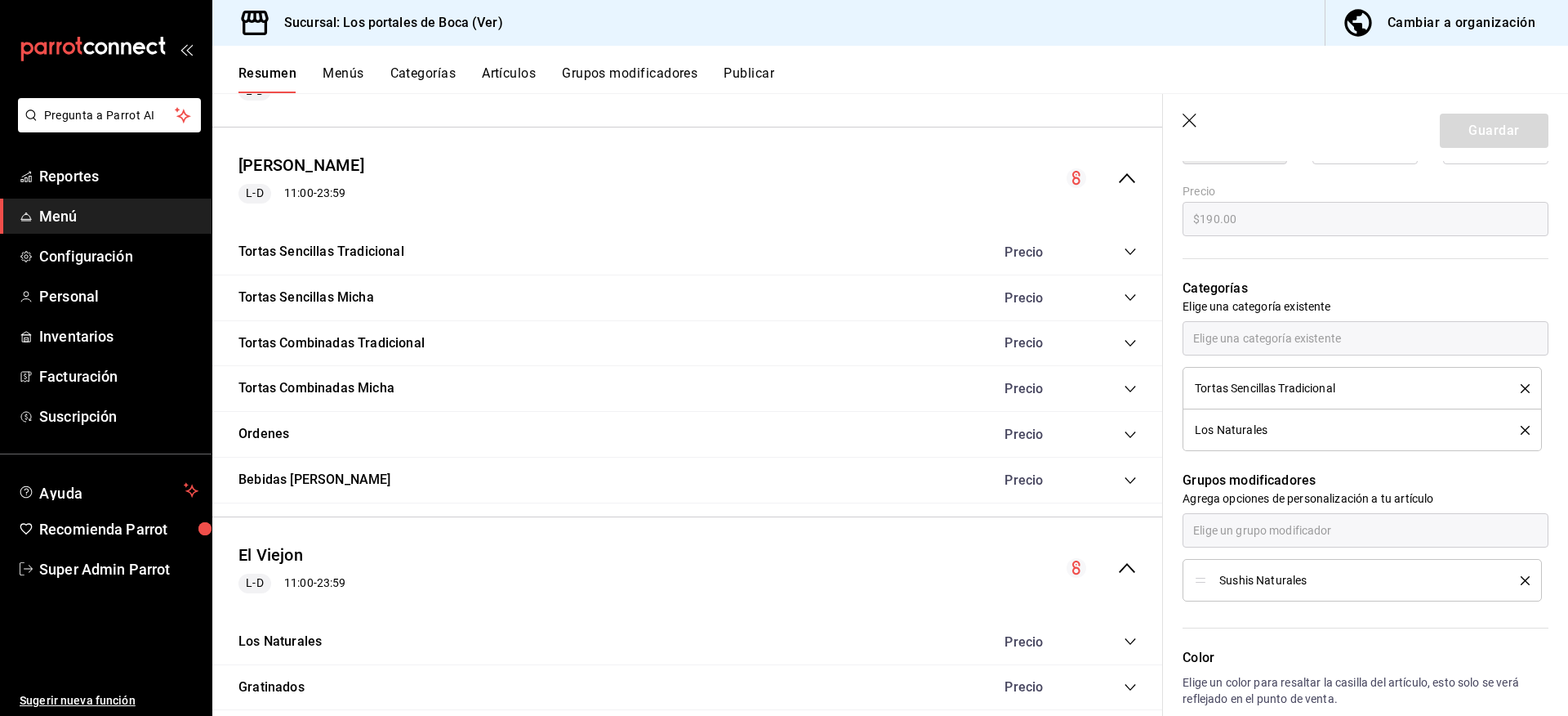
click at [1418, 28] on div "Cambiar a organización" at bounding box center [1462, 23] width 148 height 23
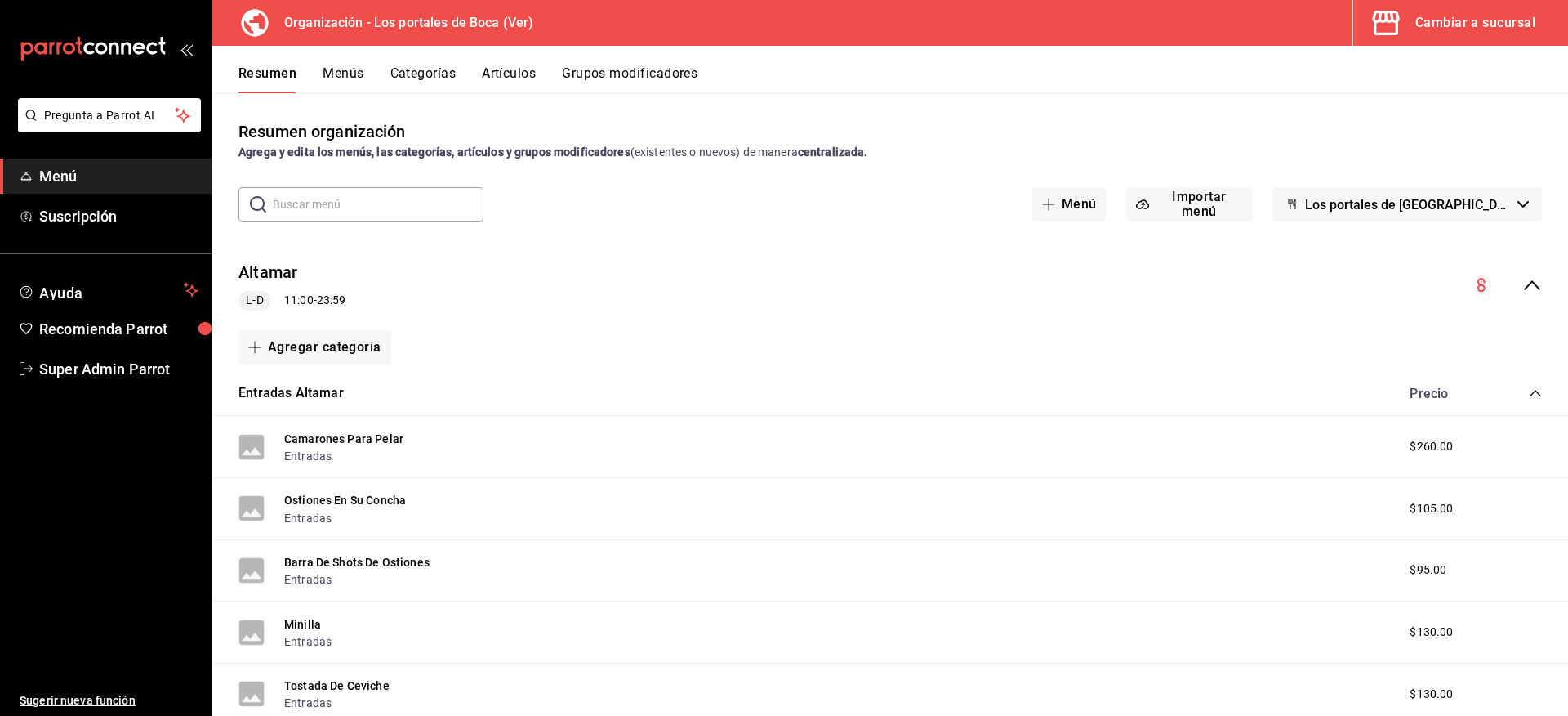
drag, startPoint x: 1522, startPoint y: 280, endPoint x: 1490, endPoint y: 287, distance: 32.8
click at [1522, 280] on icon "collapse-menu-row" at bounding box center [1532, 285] width 20 height 20
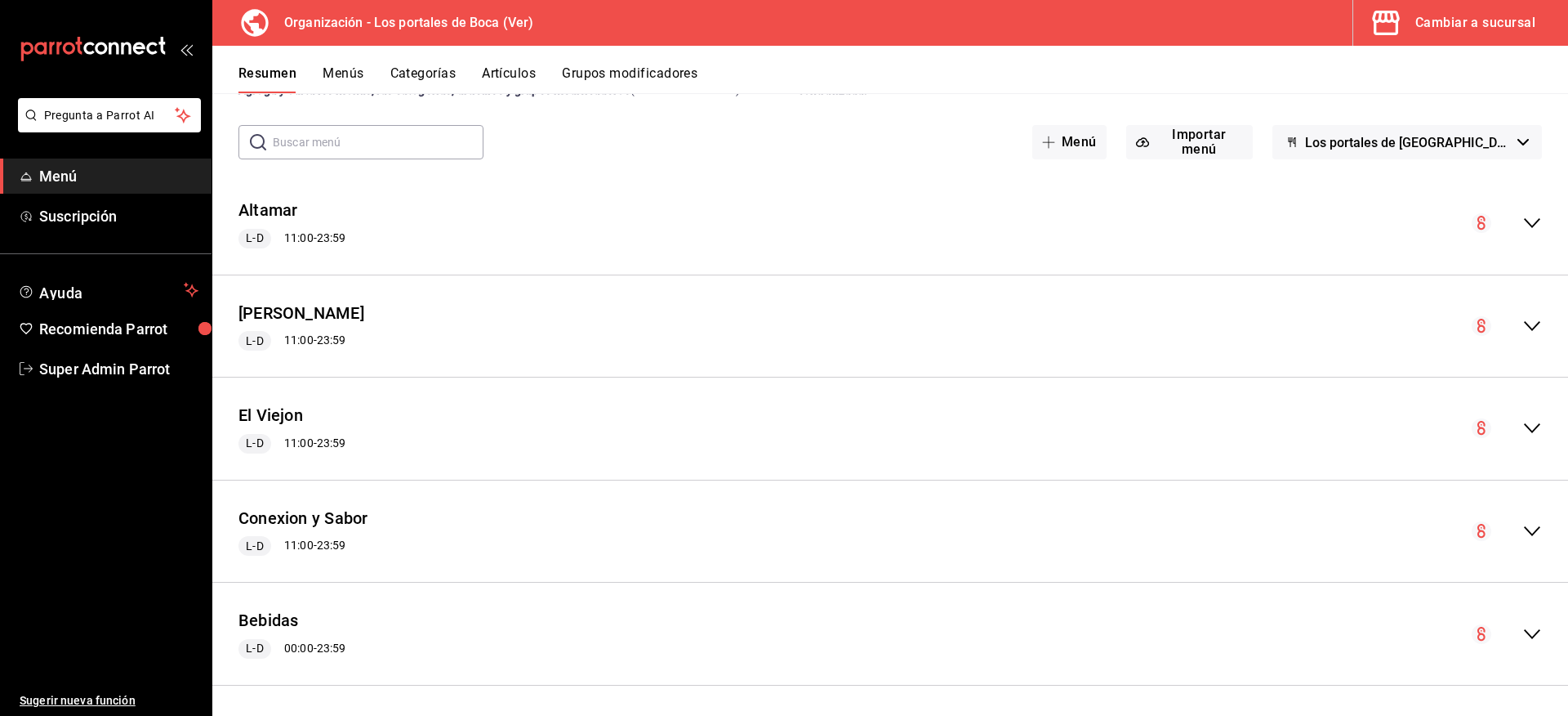
scroll to position [65, 0]
click at [1522, 322] on icon "collapse-menu-row" at bounding box center [1532, 322] width 20 height 20
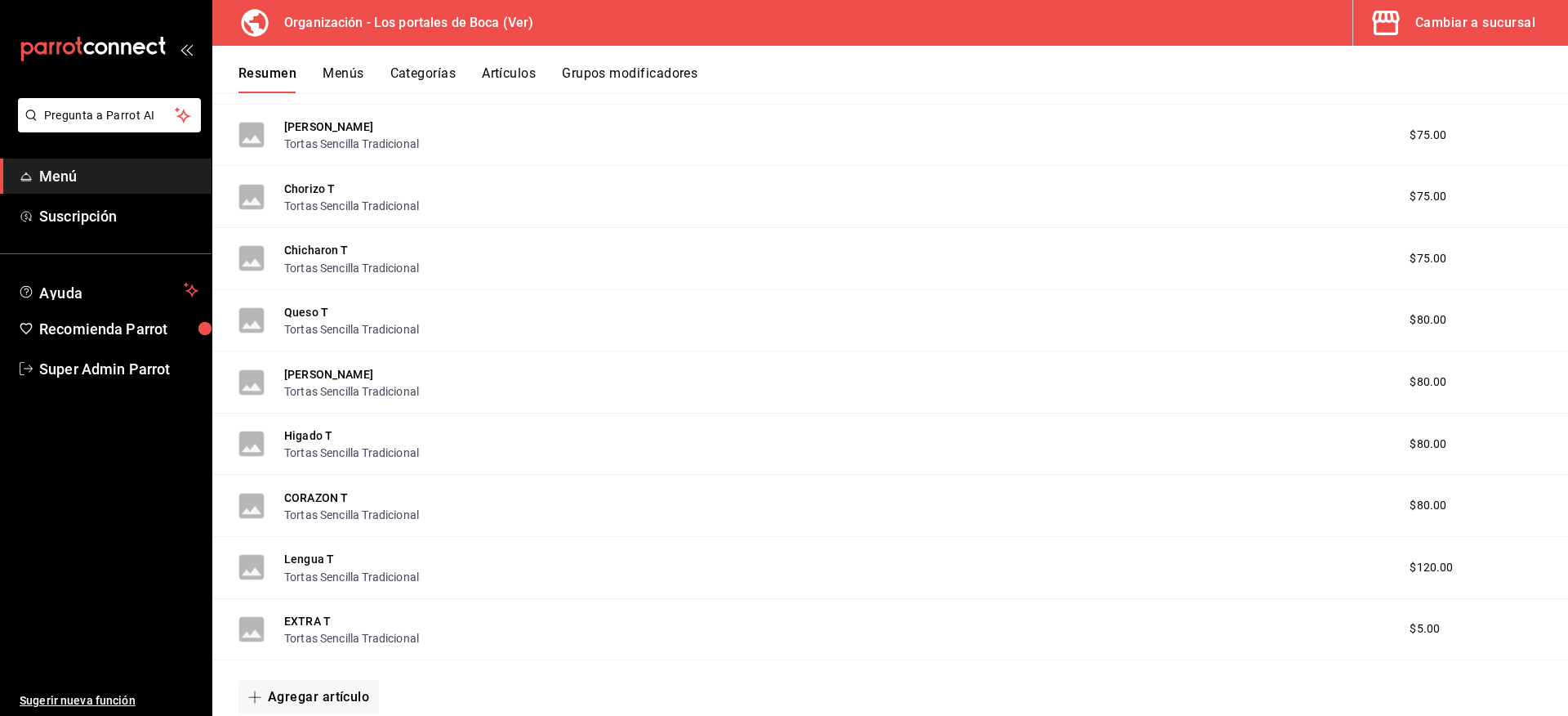
scroll to position [0, 0]
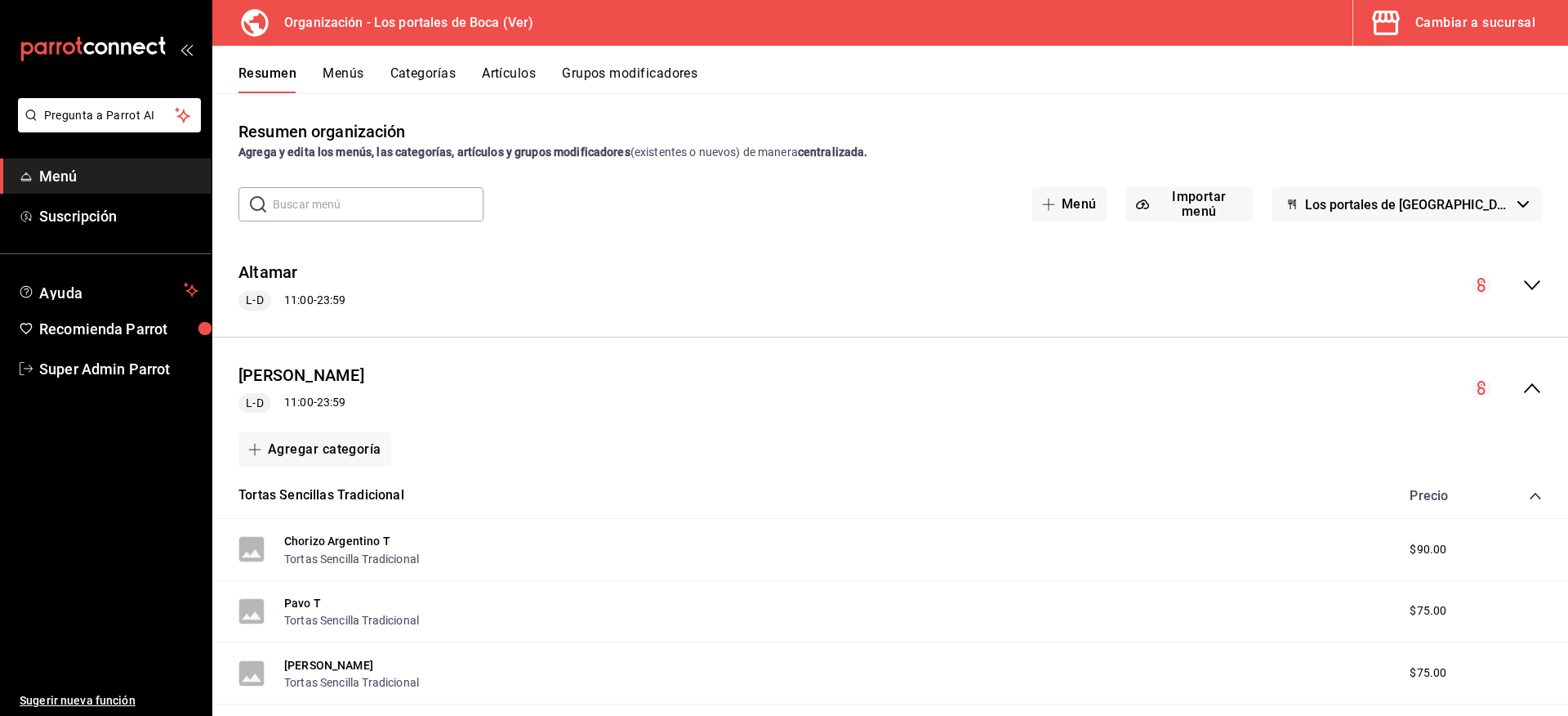
click at [1437, 15] on div "Cambiar a sucursal" at bounding box center [1475, 23] width 120 height 23
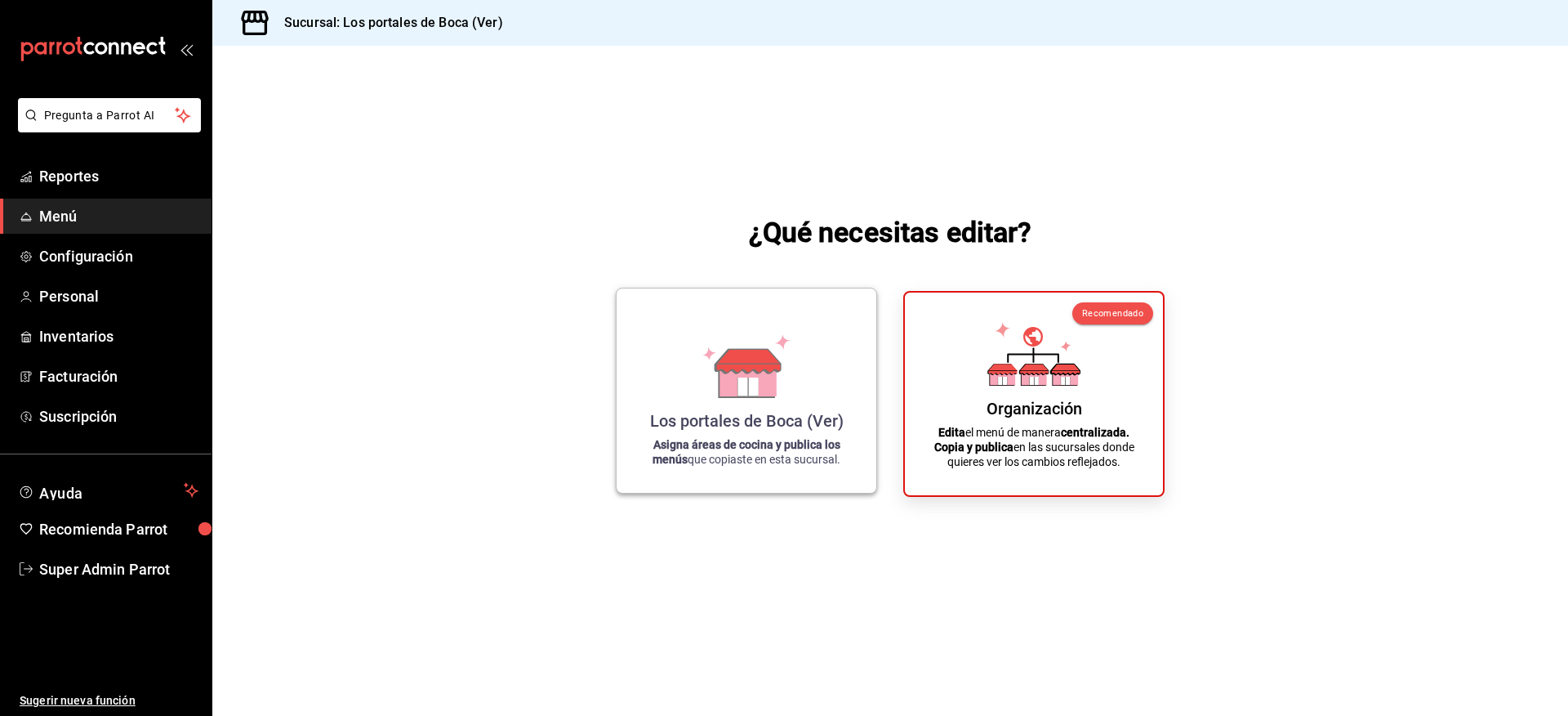
click at [691, 364] on div "Los portales de Boca (Ver) Asigna áreas de cocina y publica los menús que copia…" at bounding box center [746, 391] width 221 height 179
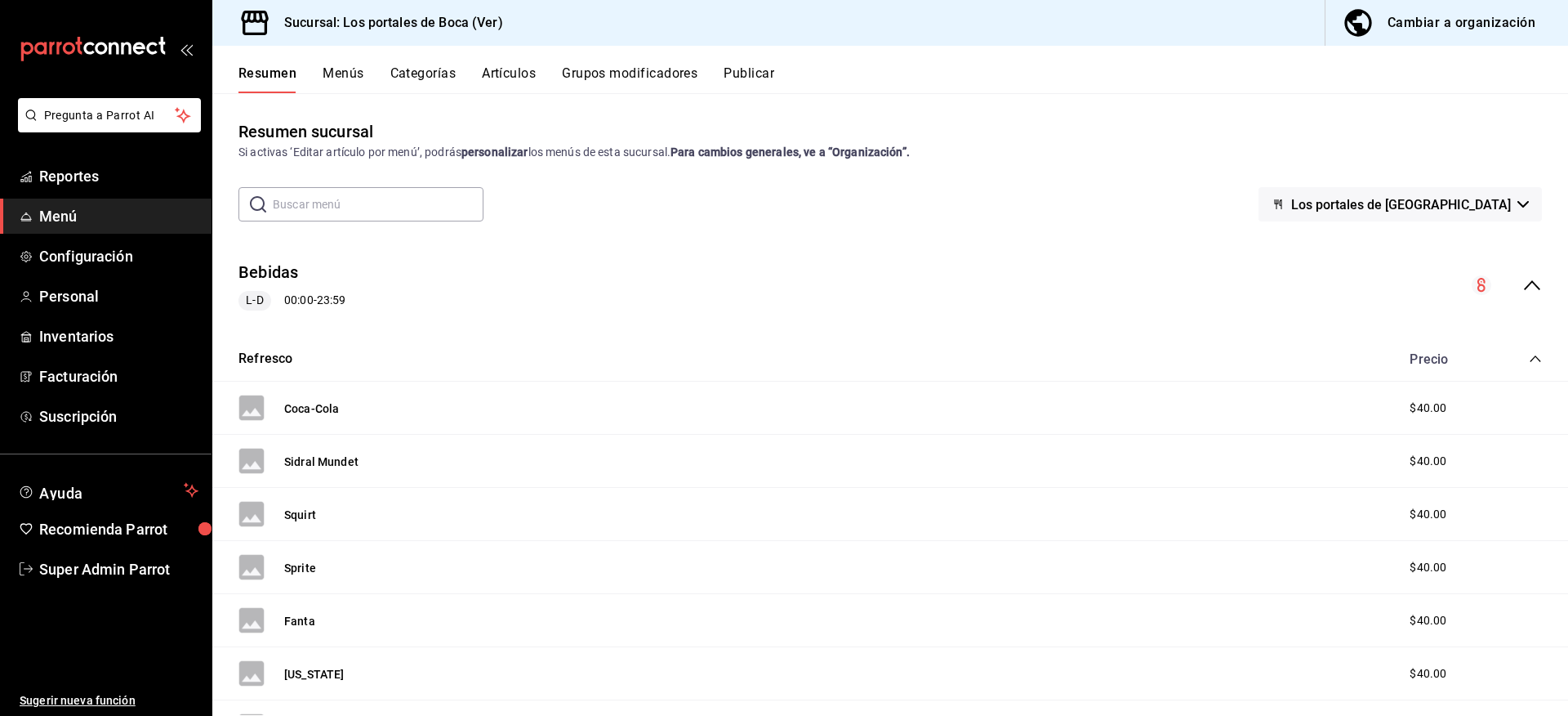
click at [1528, 281] on icon "collapse-menu-row" at bounding box center [1532, 285] width 20 height 20
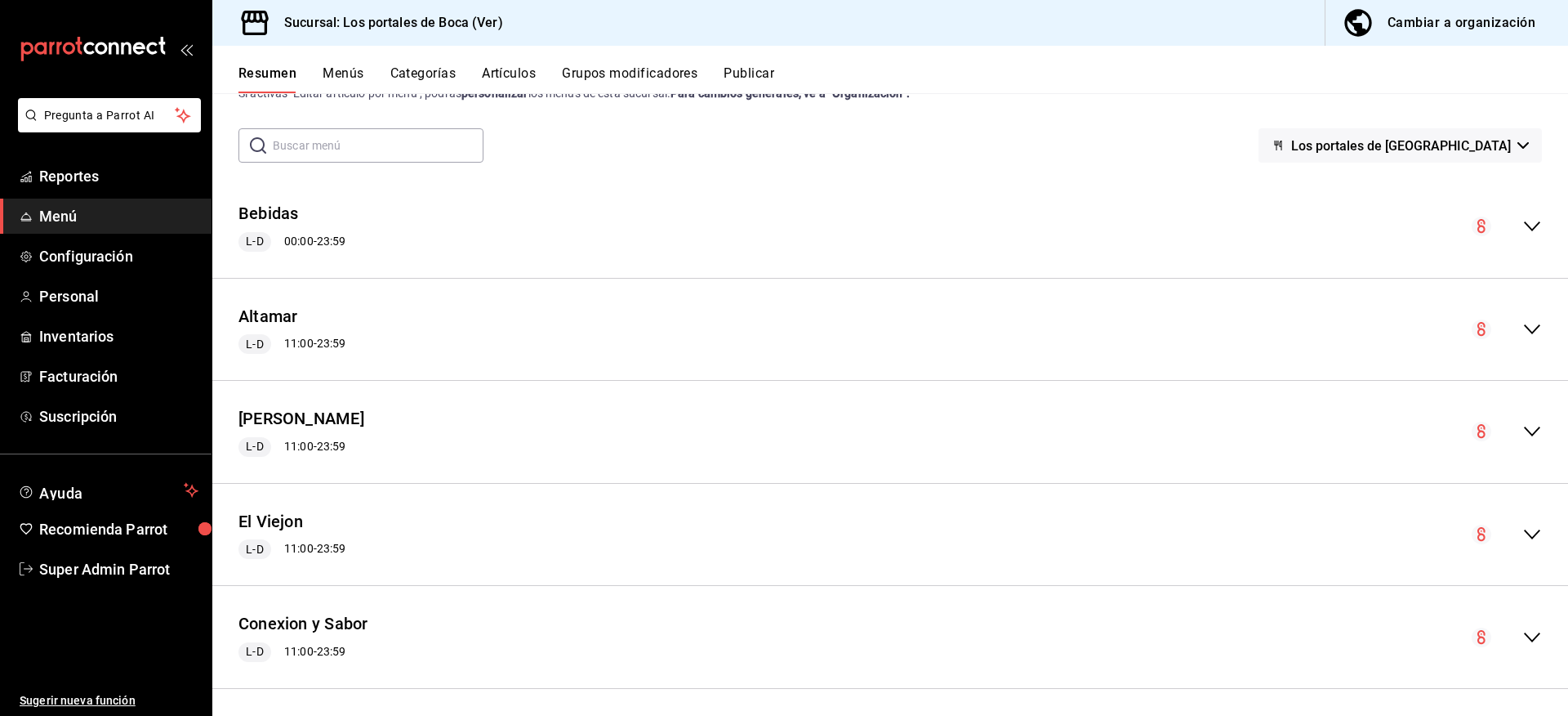
scroll to position [65, 0]
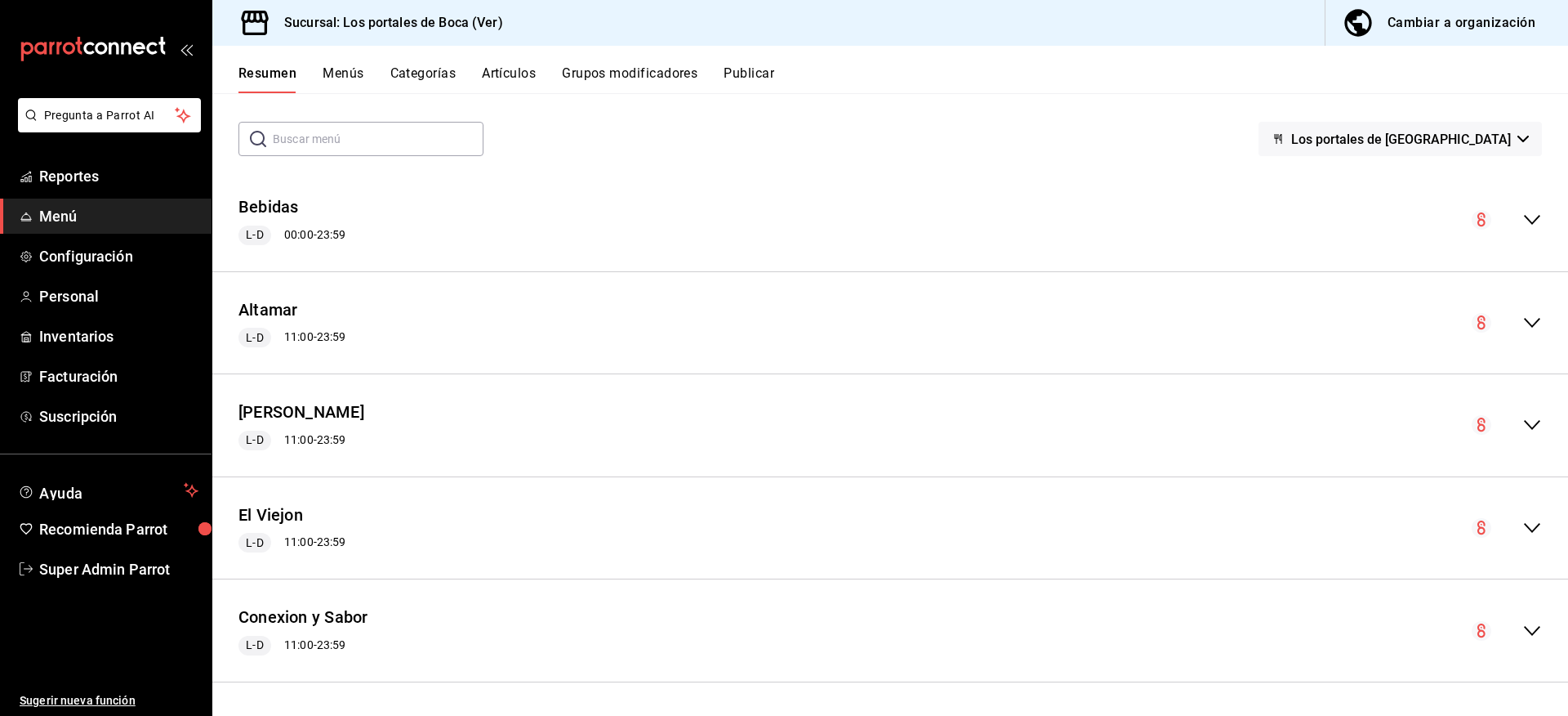
click at [1507, 423] on div "collapse-menu-row" at bounding box center [1506, 425] width 70 height 20
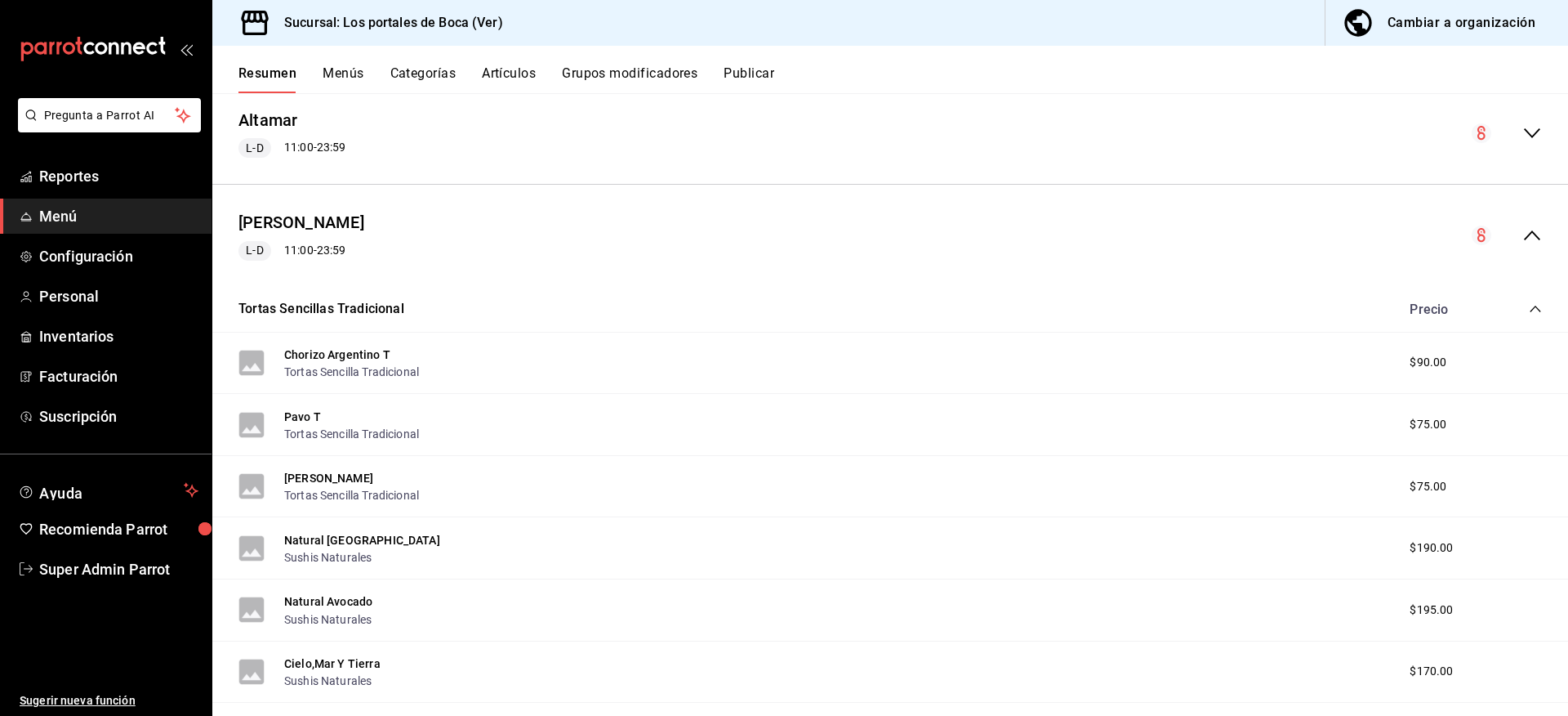
scroll to position [311, 0]
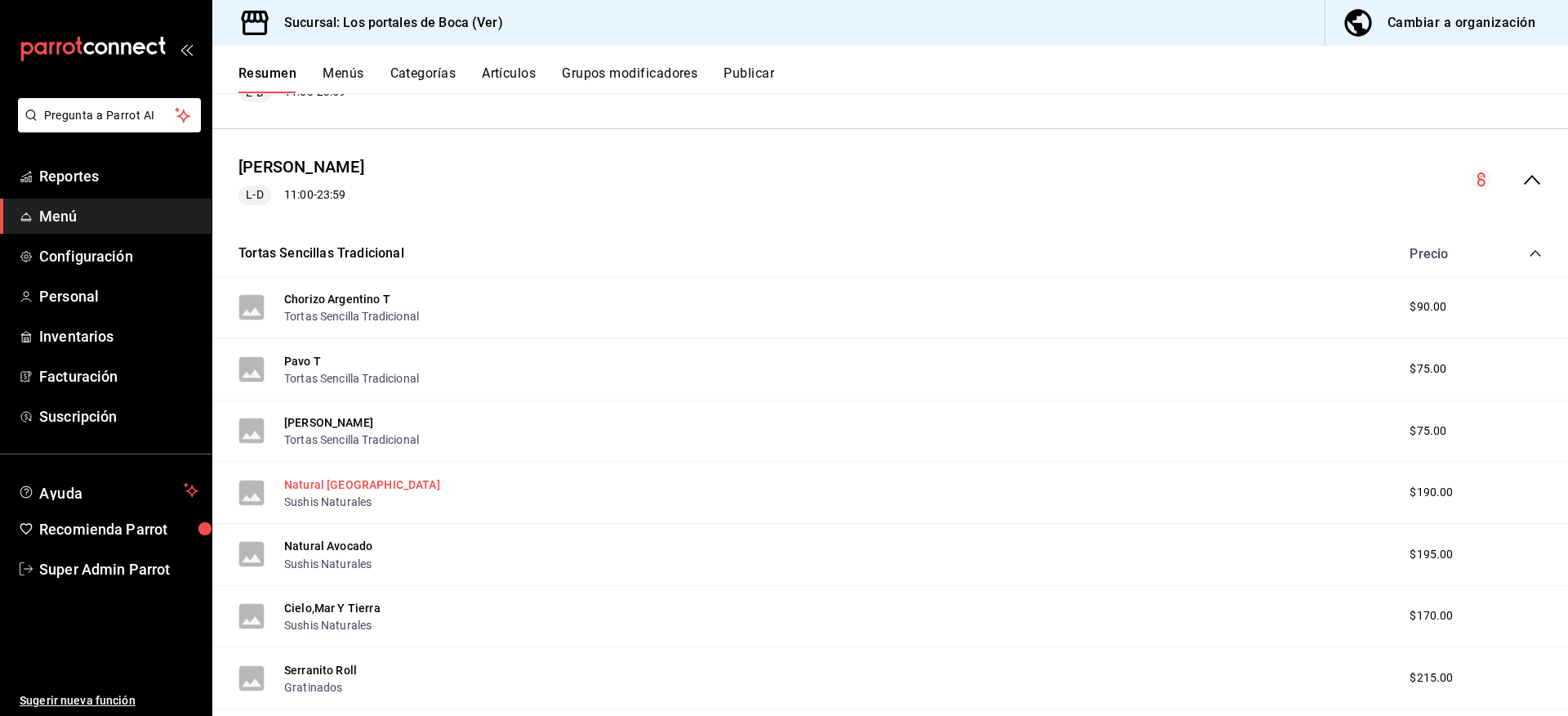
click at [341, 483] on button "Natural [GEOGRAPHIC_DATA]" at bounding box center [362, 484] width 156 height 17
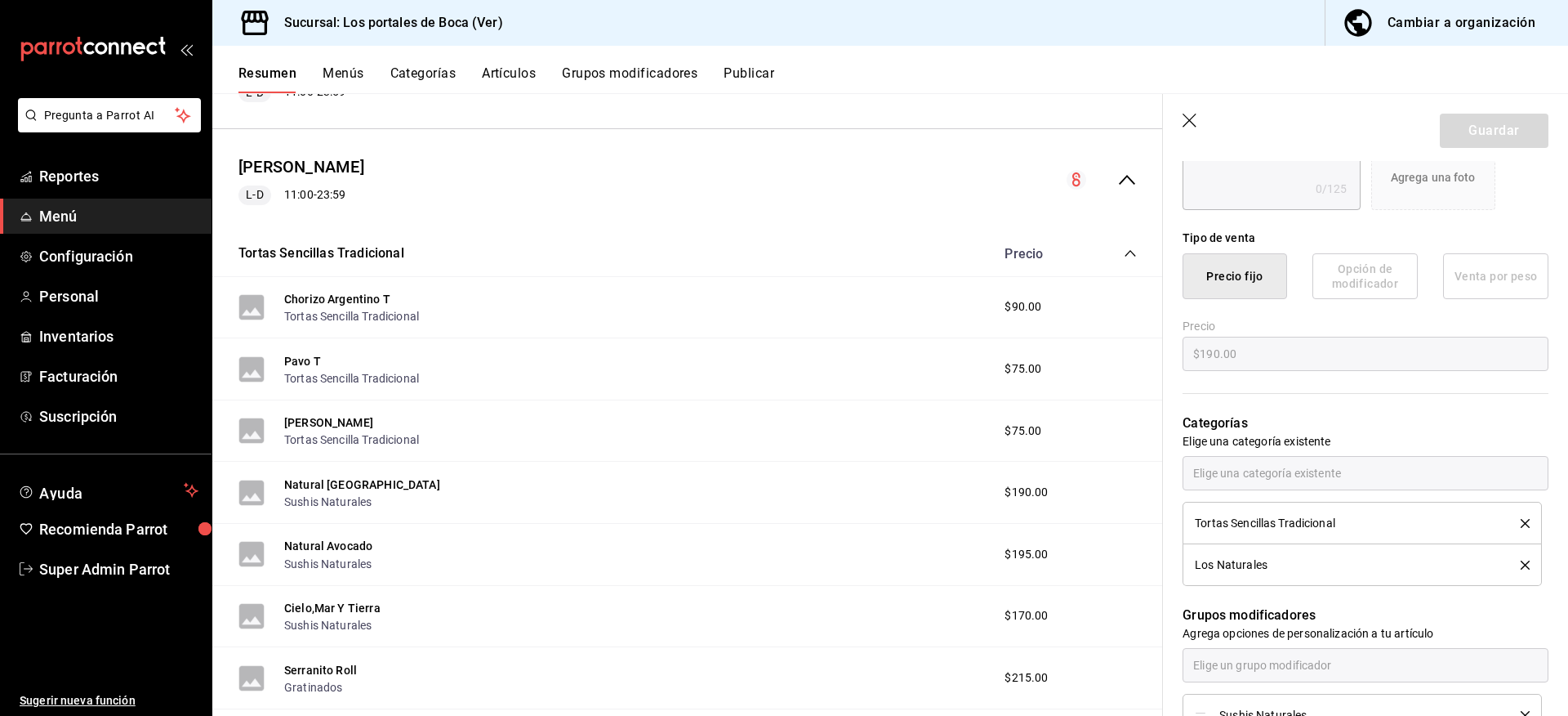
scroll to position [490, 0]
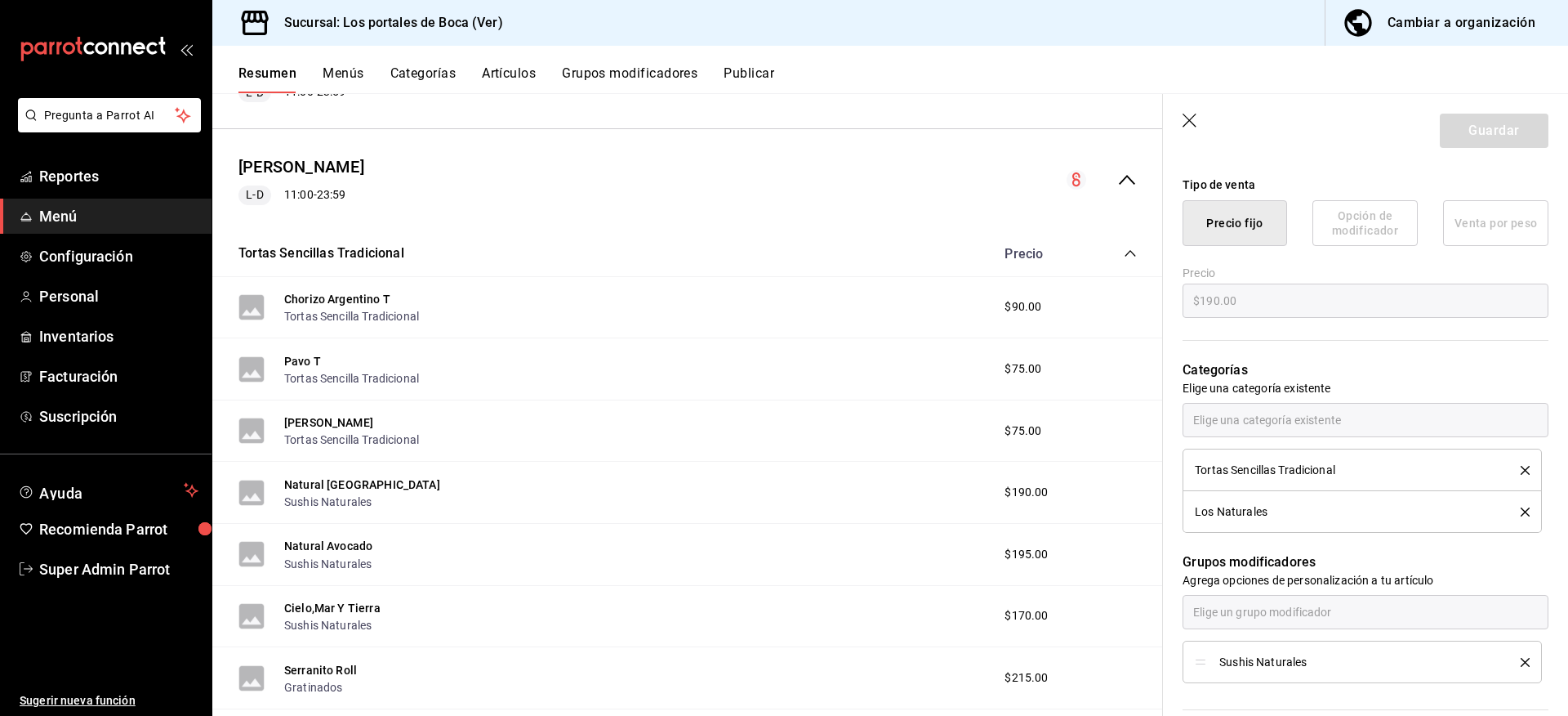
click at [1456, 24] on div "Cambiar a organización" at bounding box center [1462, 23] width 148 height 23
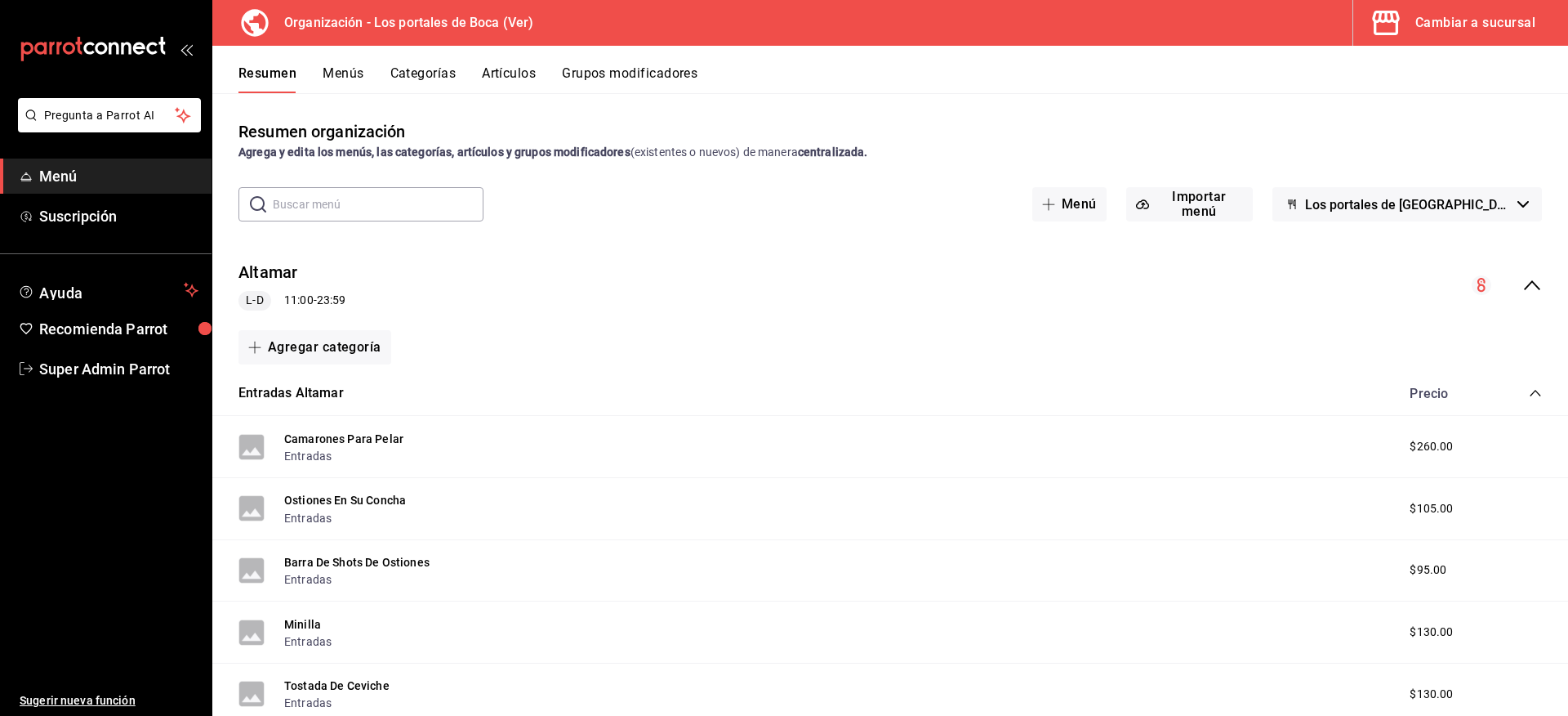
click at [1522, 279] on icon "collapse-menu-row" at bounding box center [1532, 285] width 20 height 20
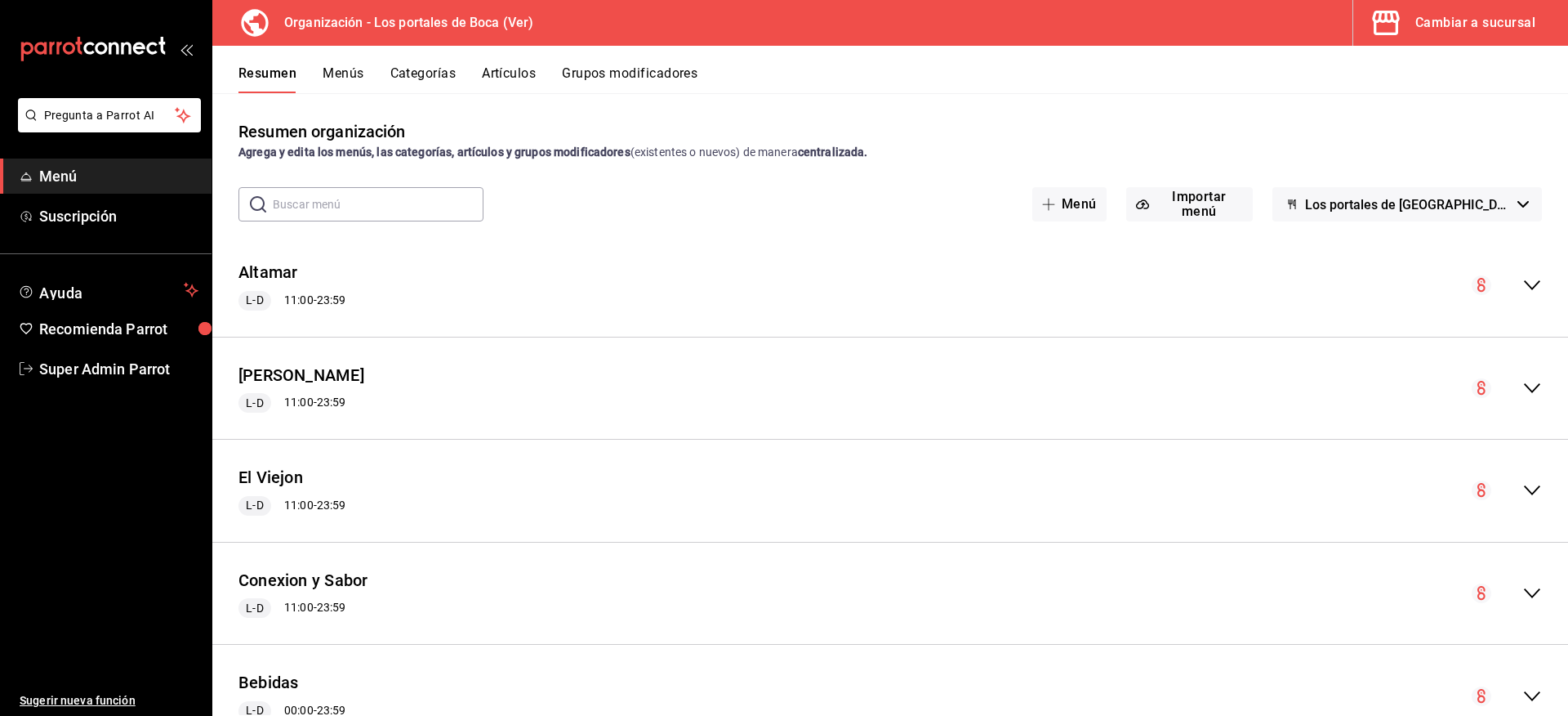
click at [1523, 379] on icon "collapse-menu-row" at bounding box center [1532, 389] width 20 height 20
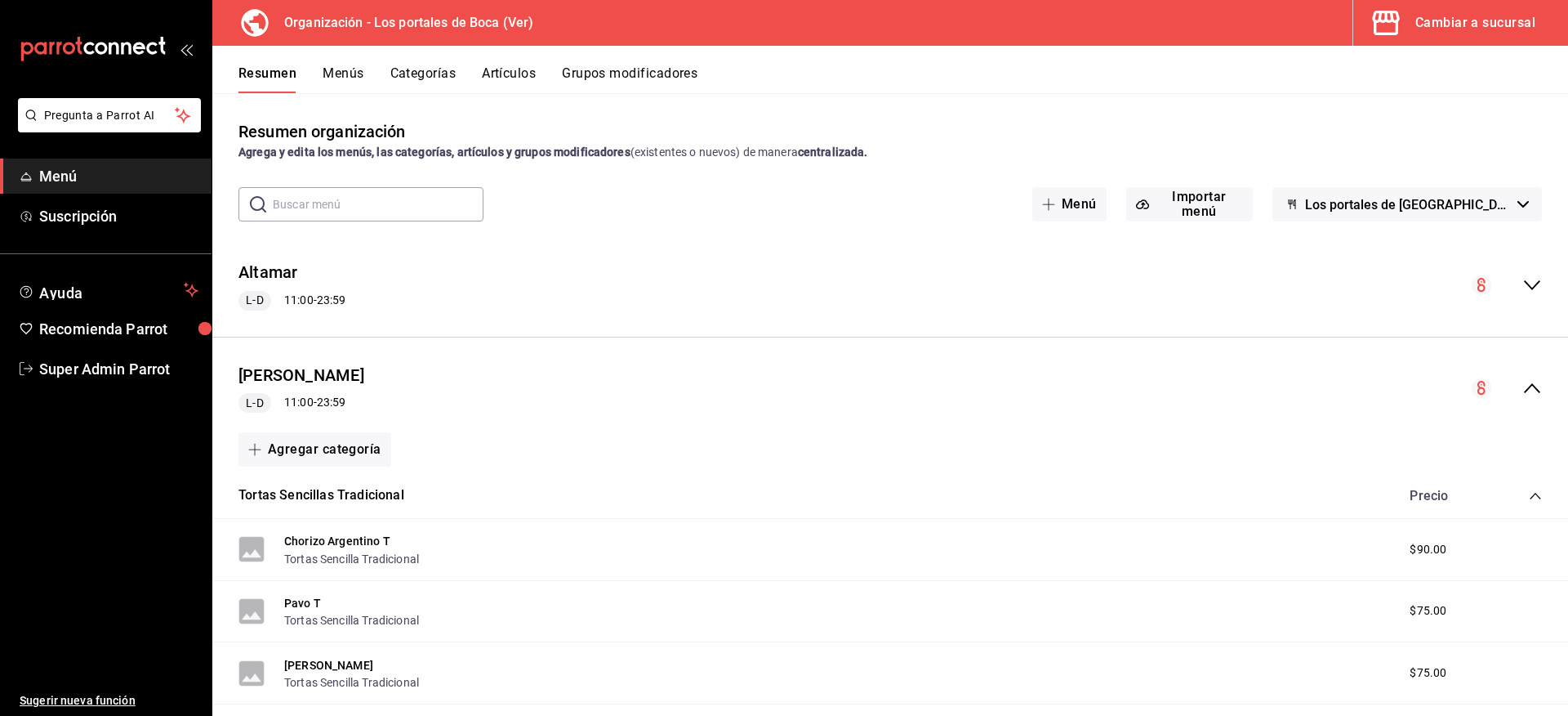
click at [1529, 493] on icon "collapse-category-row" at bounding box center [1534, 495] width 13 height 13
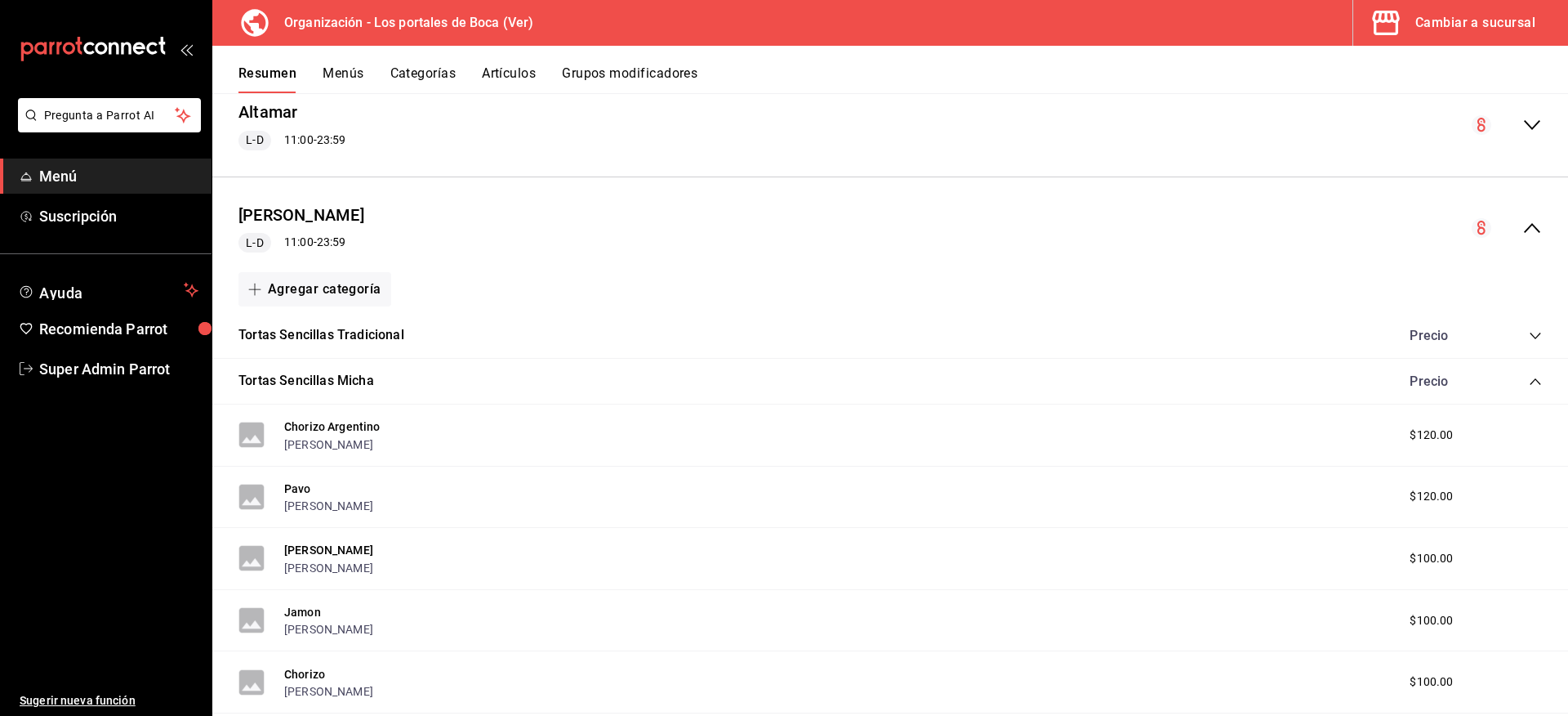
scroll to position [164, 0]
click at [1515, 384] on div "Precio" at bounding box center [1466, 378] width 149 height 16
click at [1529, 379] on icon "collapse-category-row" at bounding box center [1534, 378] width 13 height 13
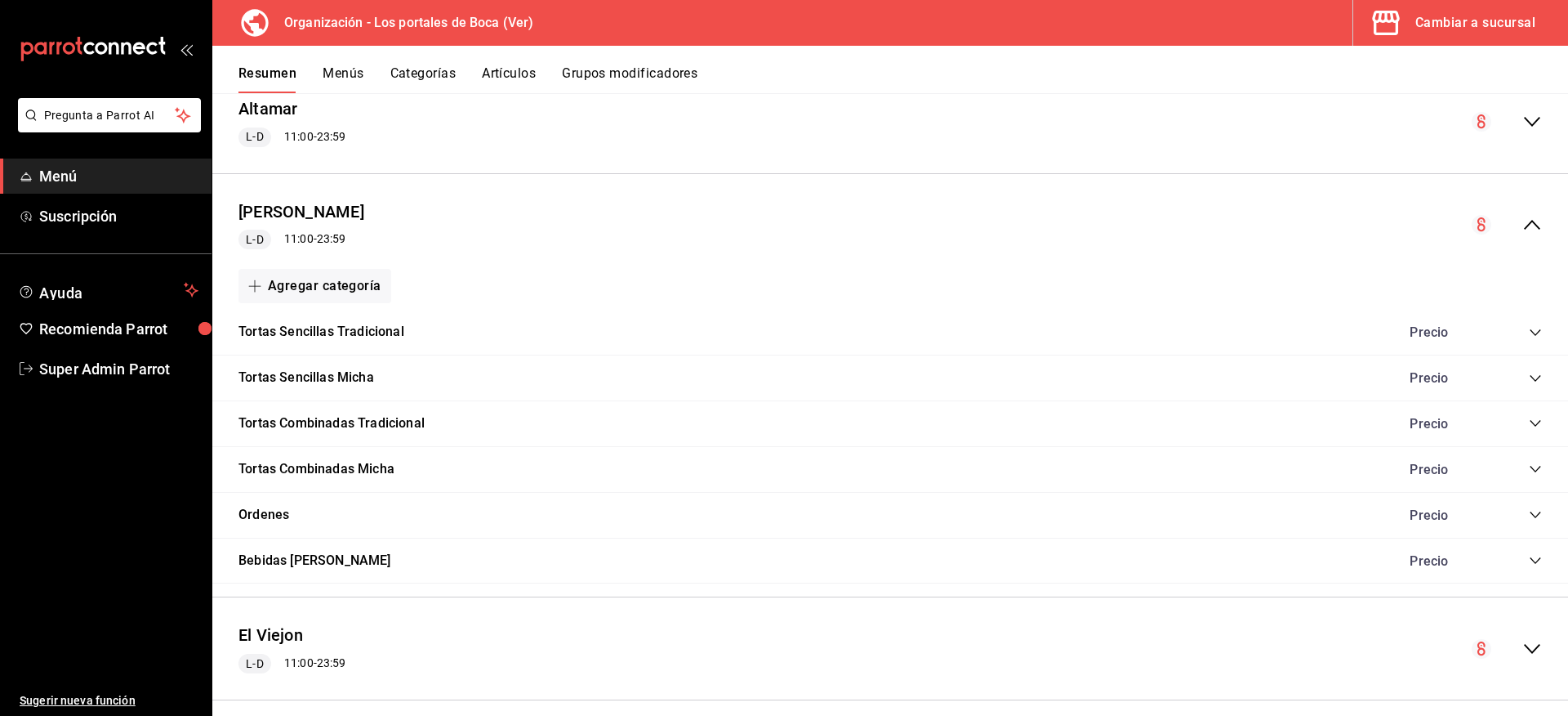
click at [516, 80] on button "Artículos" at bounding box center [509, 79] width 54 height 28
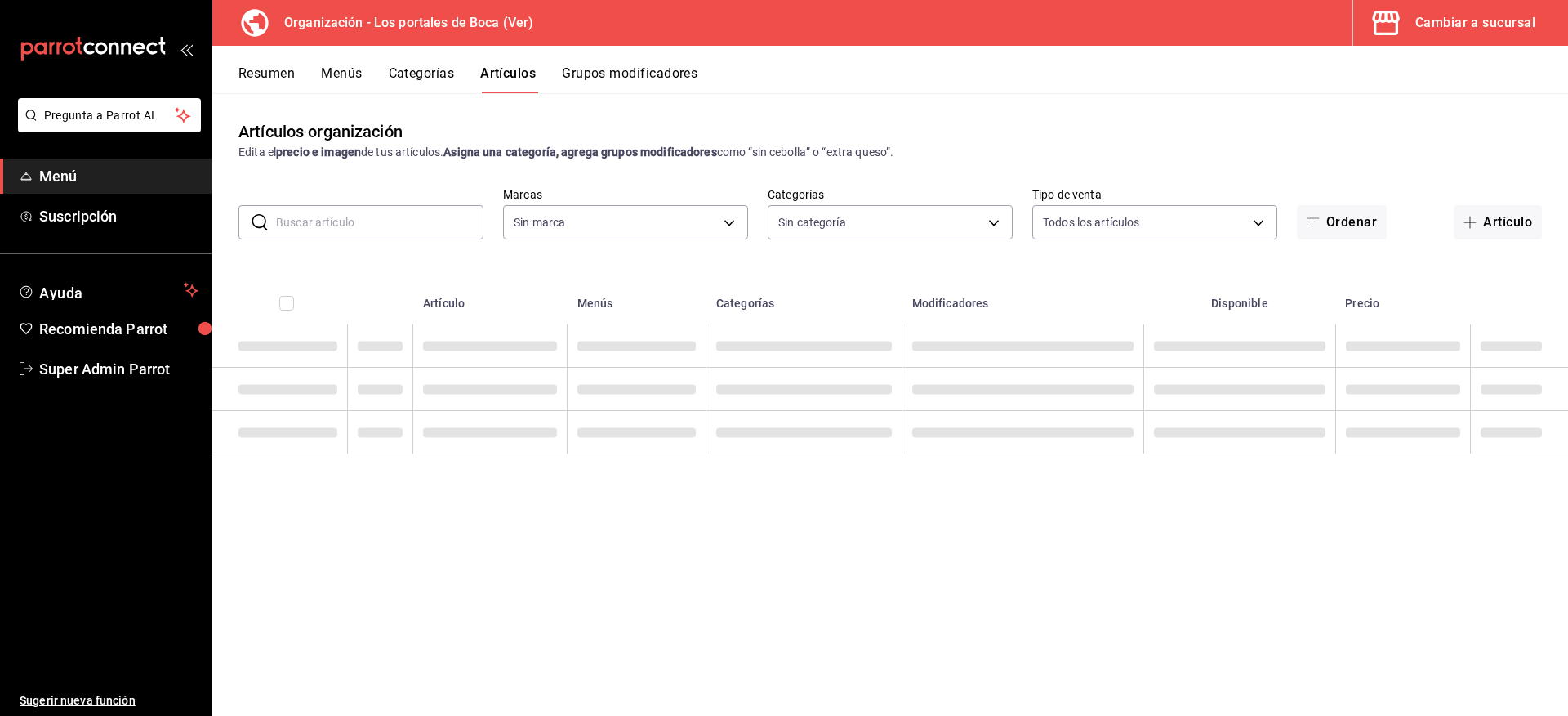
type input "b5ad986e-3551-40cf-bef2-a4391ef287b1"
type input "3cb1c7d1-b678-45f1-8822-fafdb096e822,8b9dcd1e-86ce-40be-9bc7-b5ff9750edb9,ba916…"
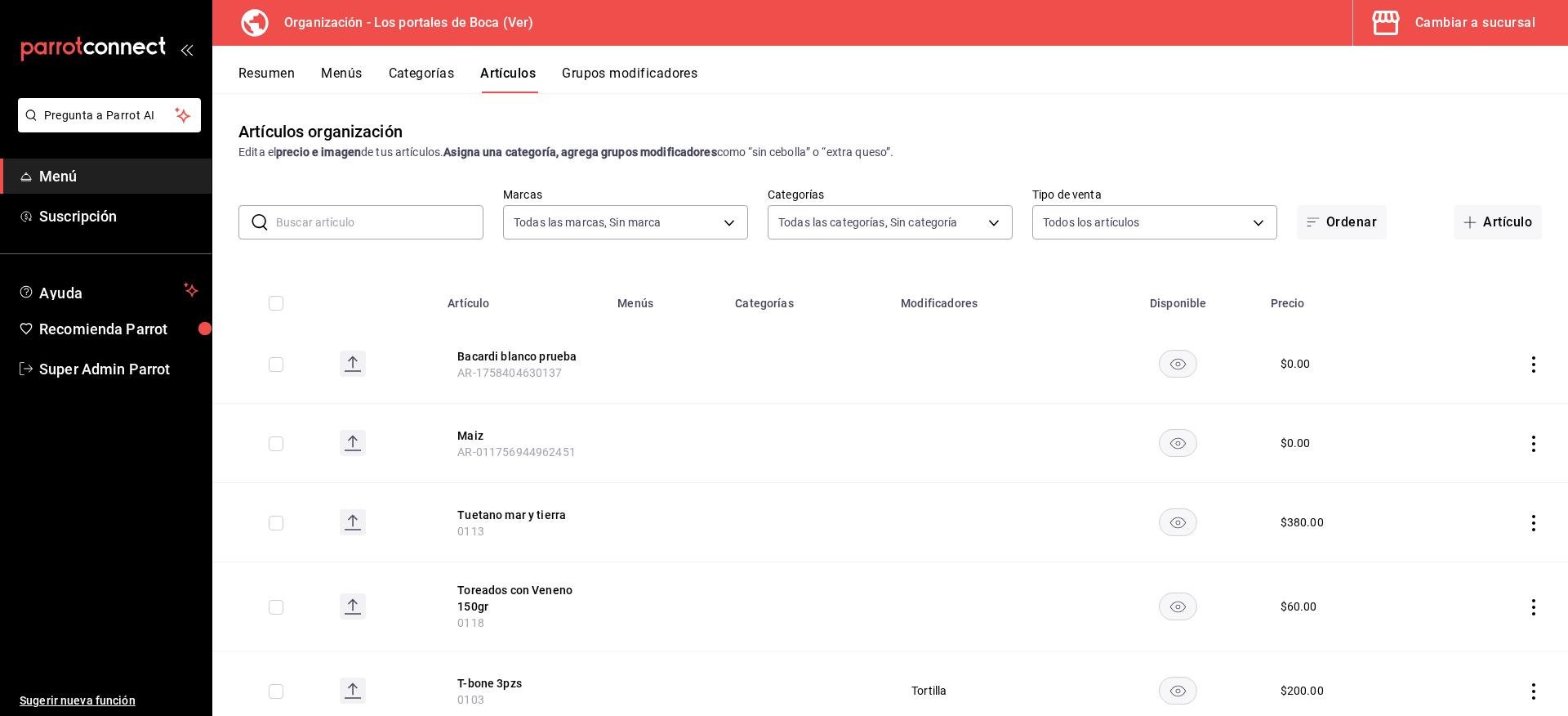
click at [258, 74] on button "Resumen" at bounding box center [266, 79] width 56 height 28
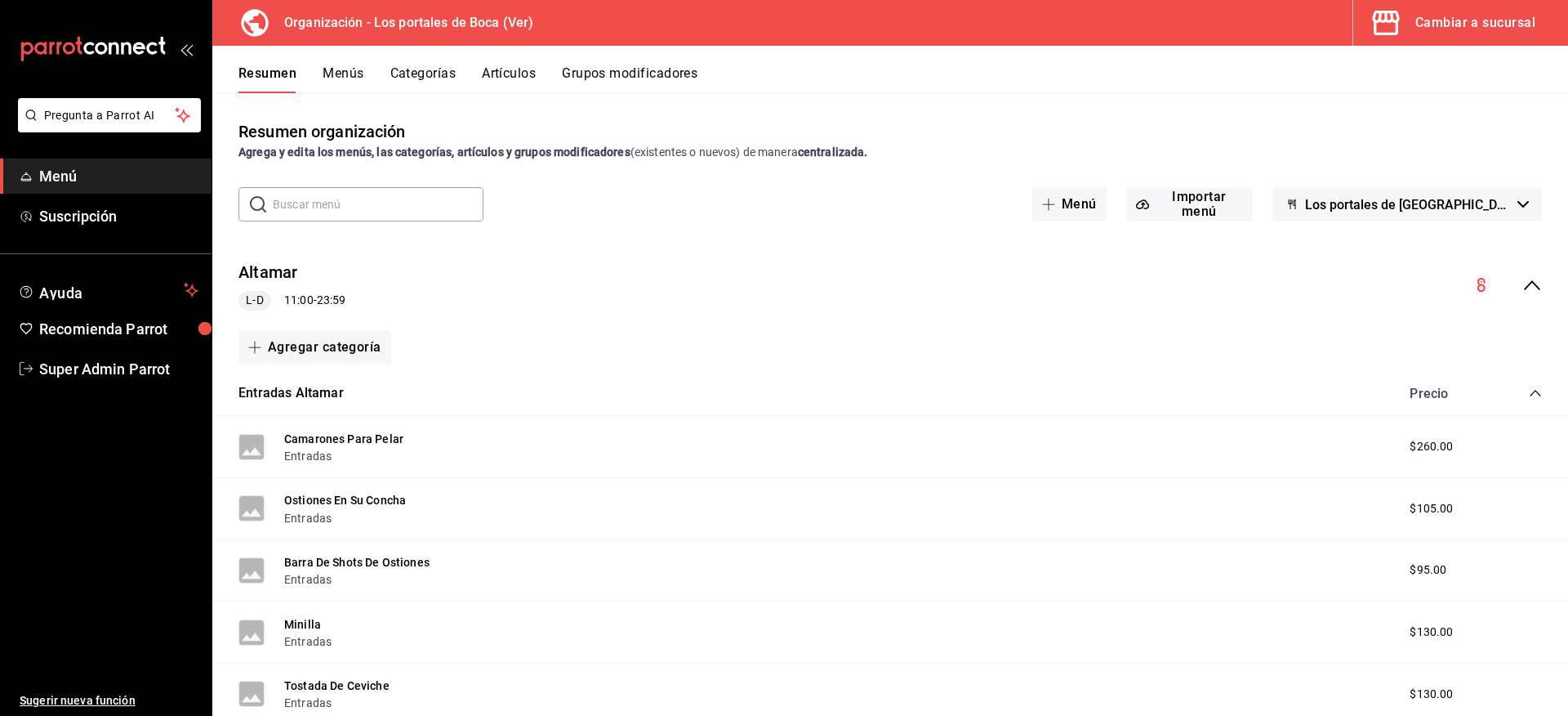
click at [1447, 21] on div "Cambiar a sucursal" at bounding box center [1475, 23] width 120 height 23
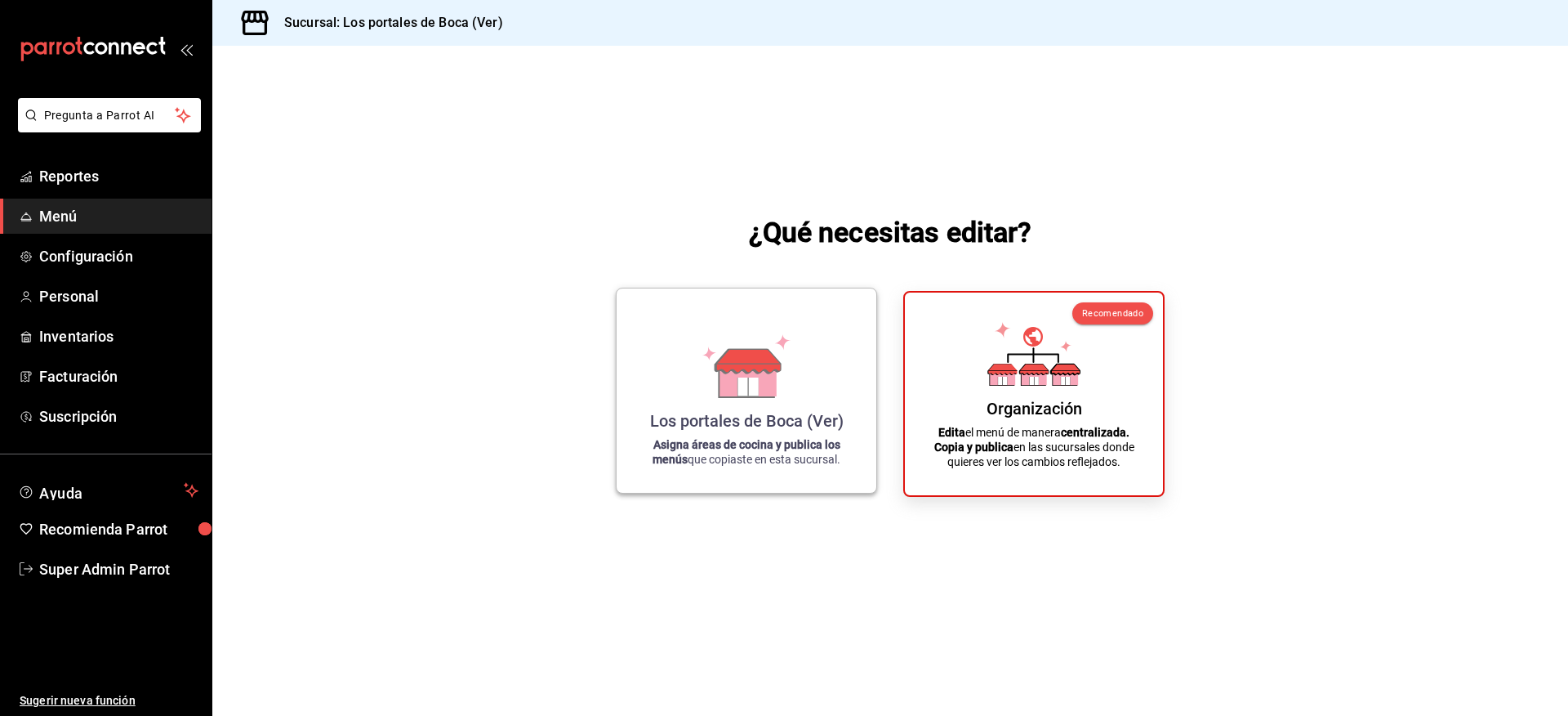
click at [703, 349] on icon at bounding box center [746, 366] width 93 height 64
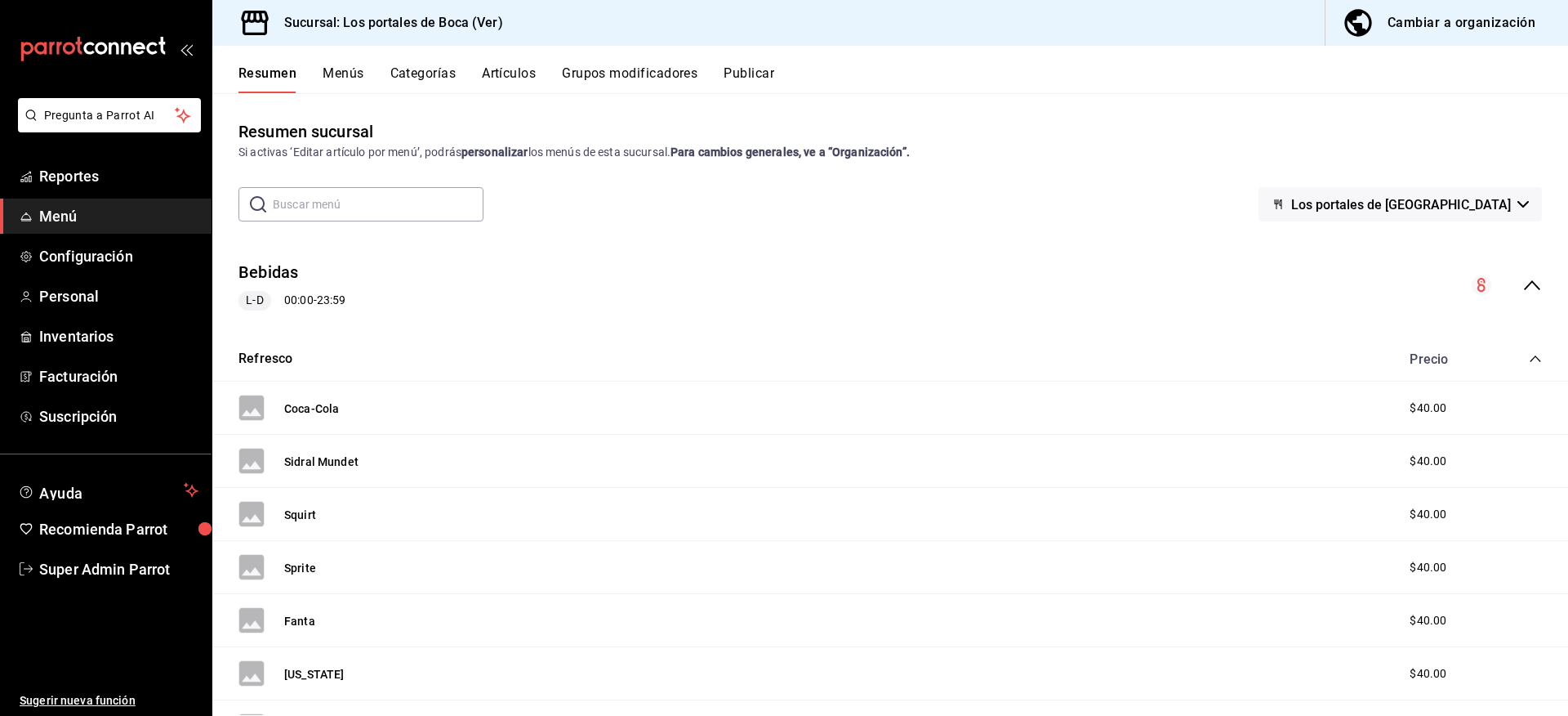
click at [1517, 273] on div "Bebidas L-D 00:00 - 23:59" at bounding box center [889, 285] width 1355 height 76
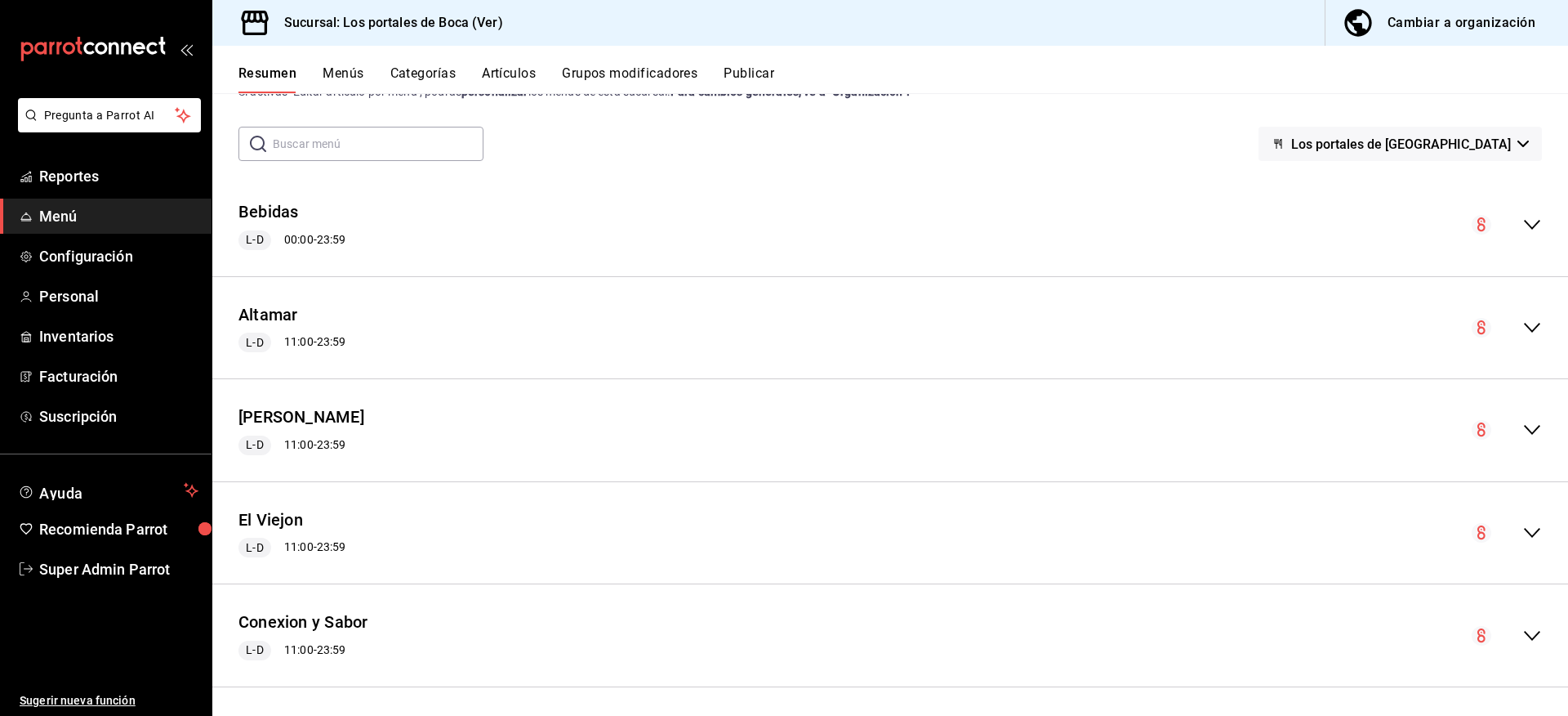
scroll to position [65, 0]
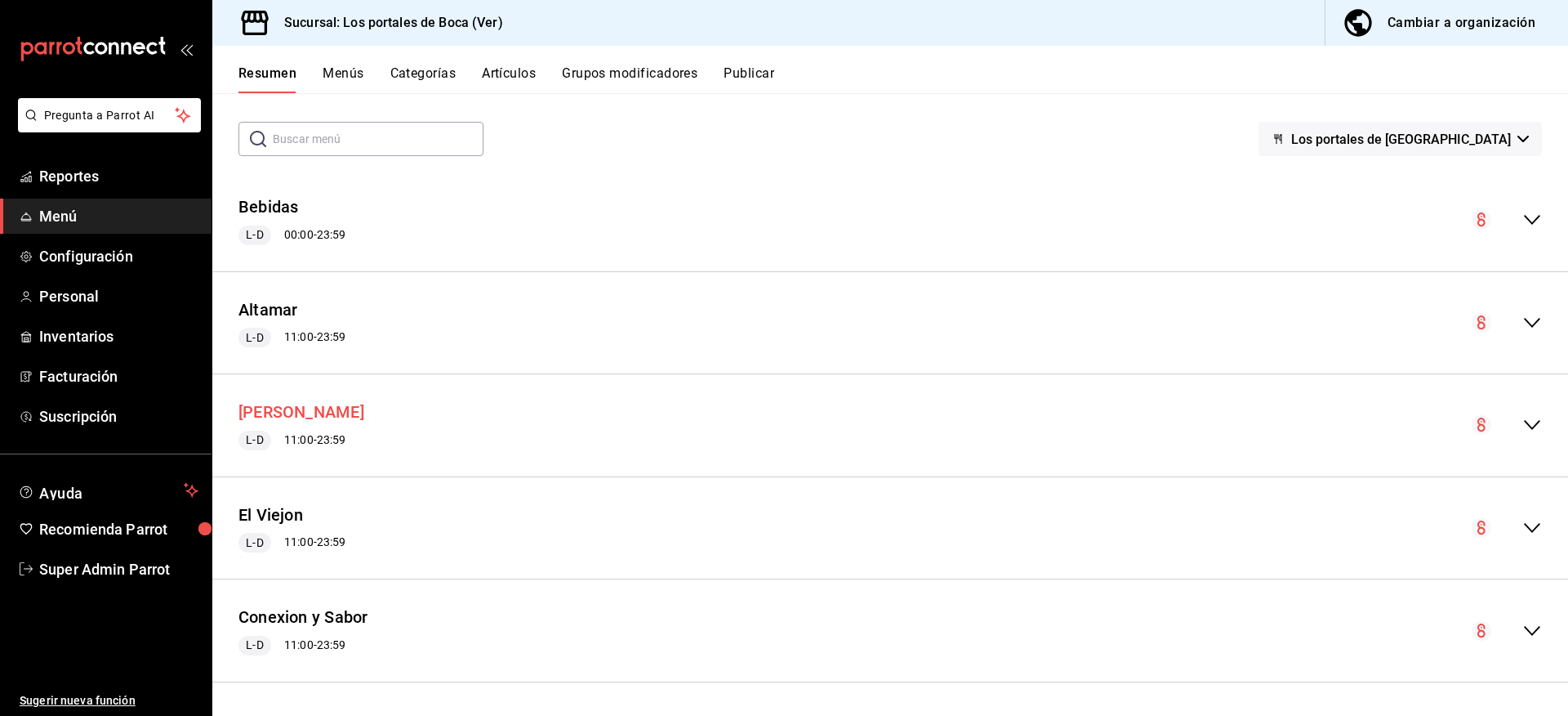
click at [309, 411] on button "[PERSON_NAME]" at bounding box center [302, 412] width 126 height 24
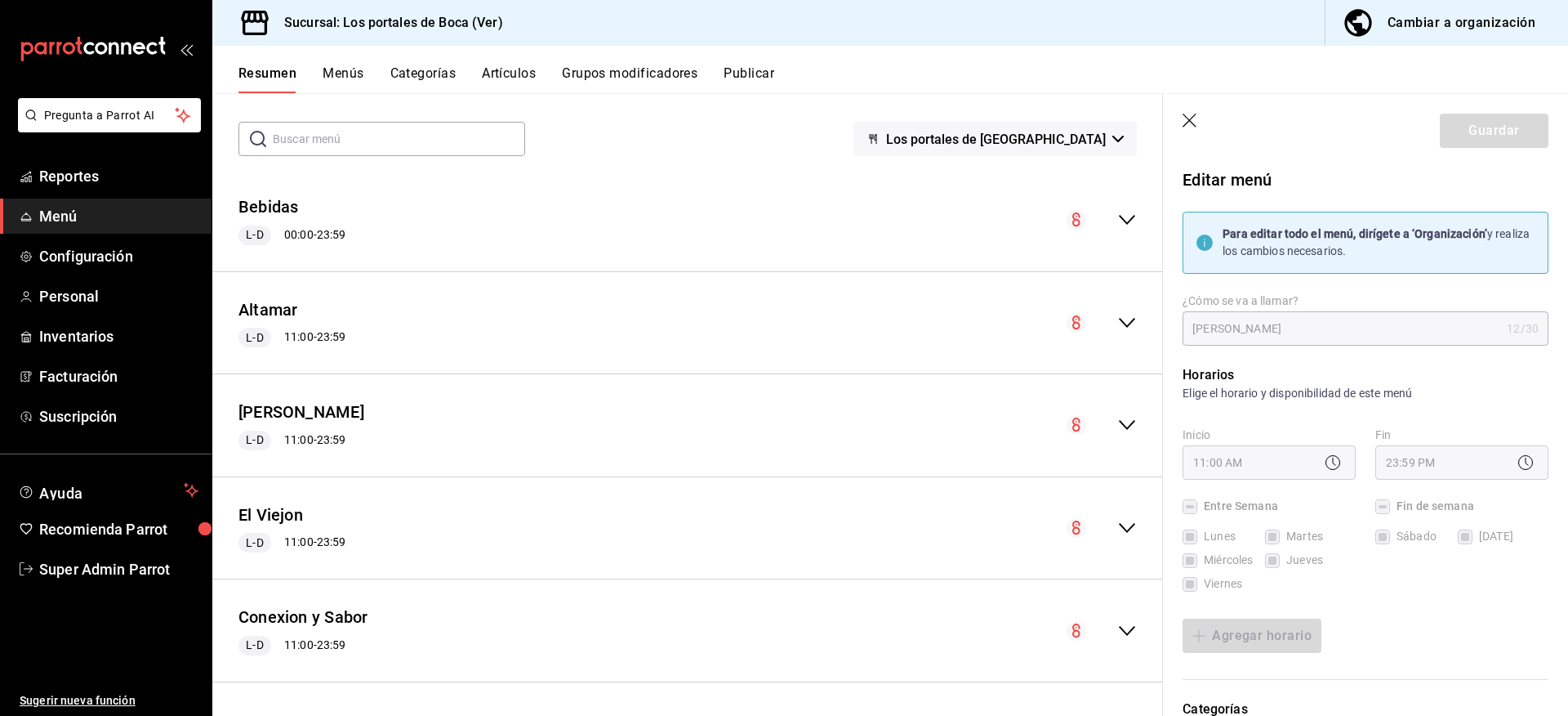
click at [1188, 116] on icon "button" at bounding box center [1191, 121] width 17 height 17
checkbox input "false"
type input "1758410652238"
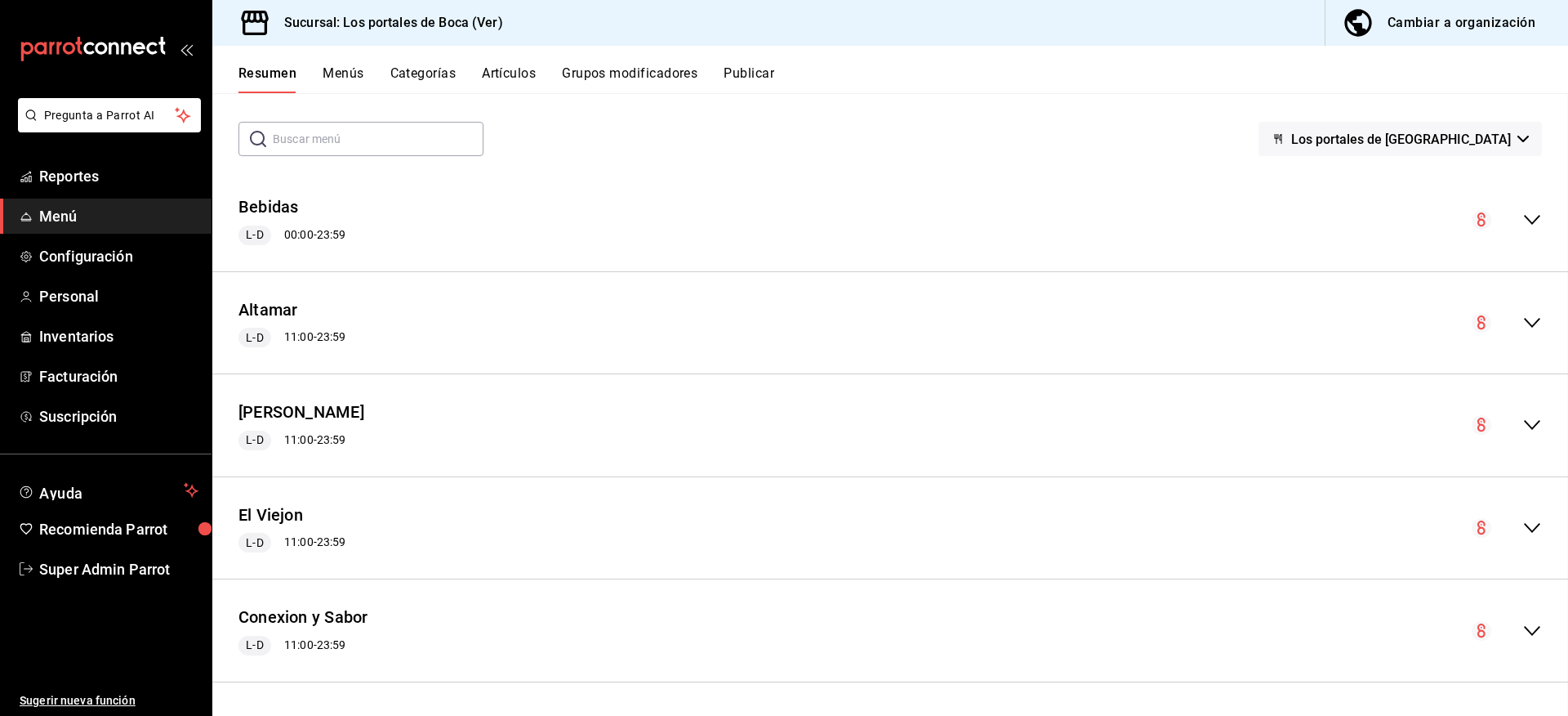
checkbox input "false"
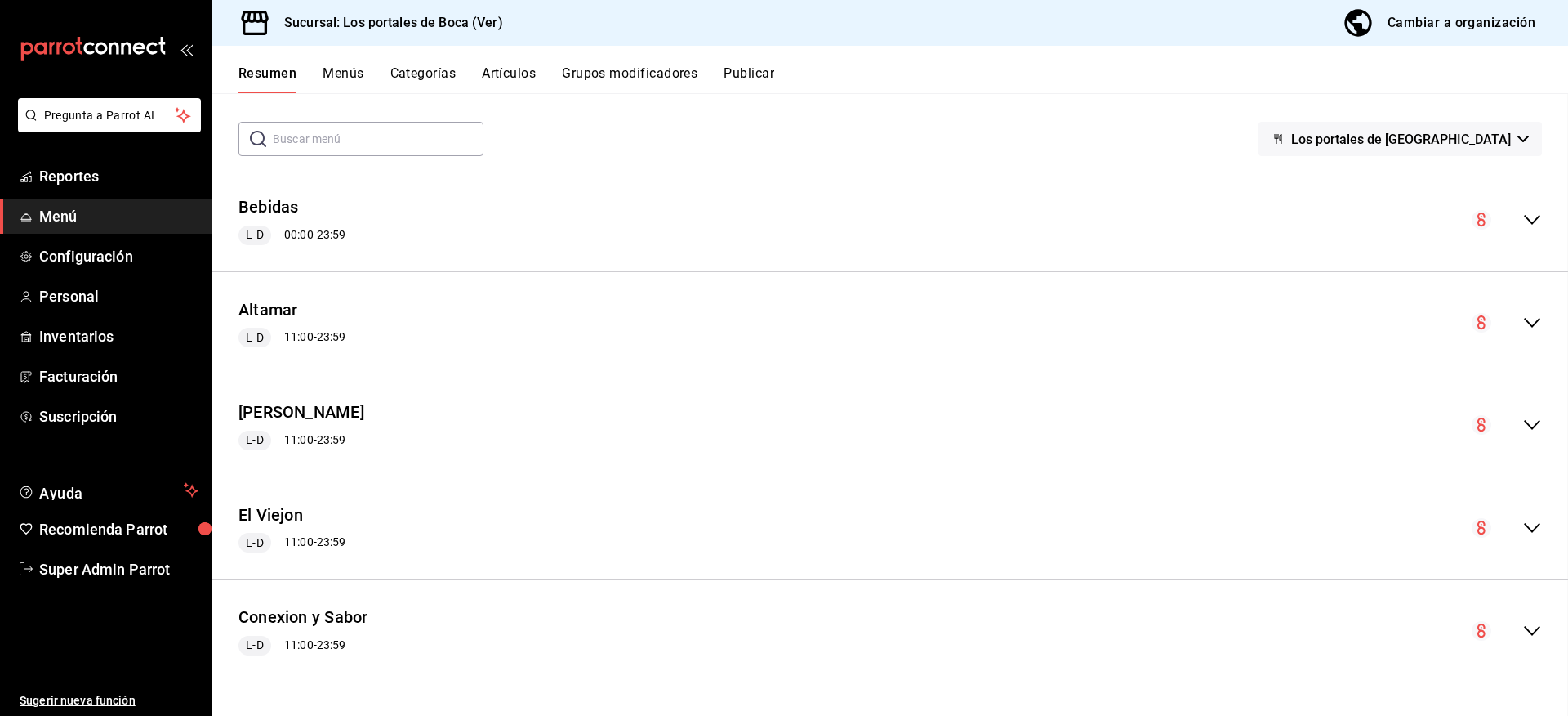
checkbox input "false"
click at [304, 412] on button "[PERSON_NAME]" at bounding box center [302, 412] width 126 height 24
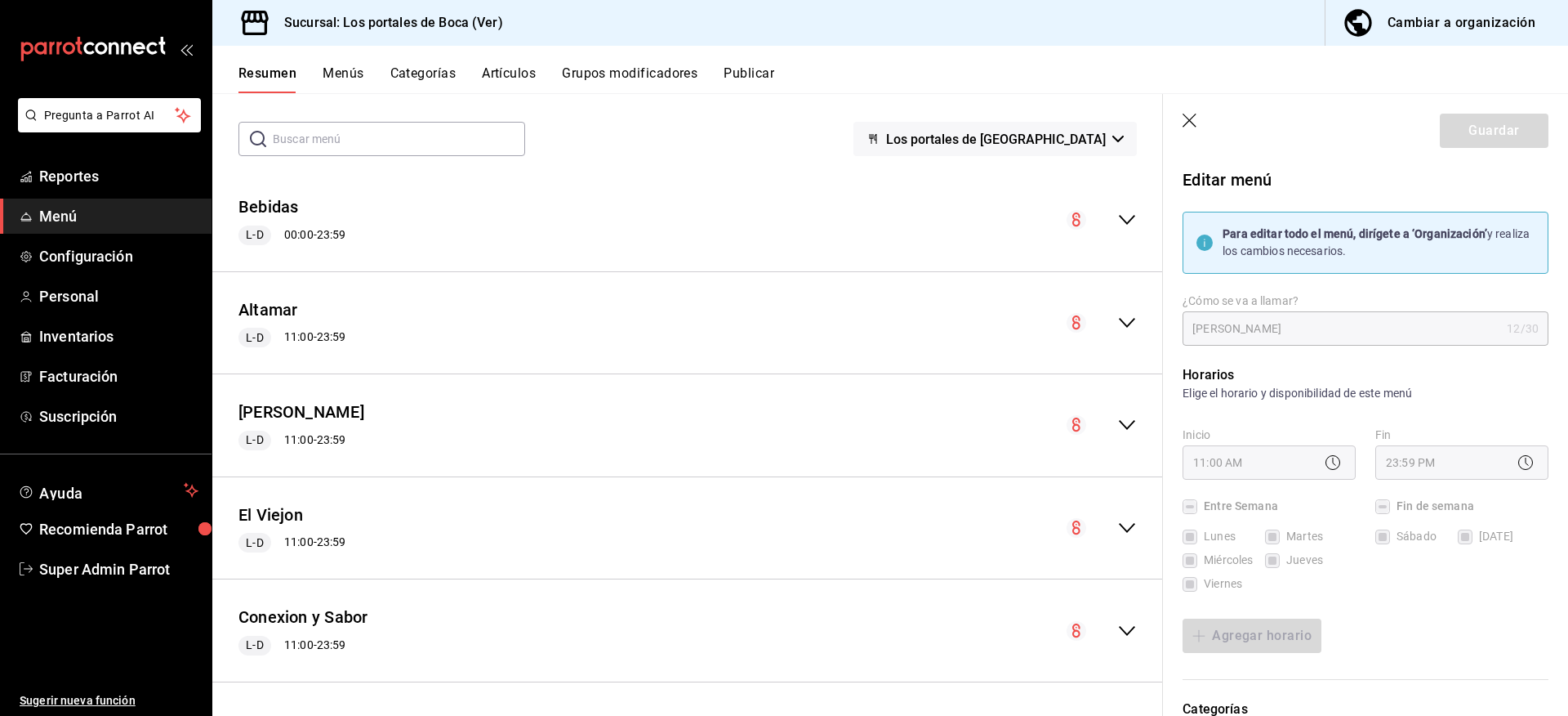
click at [1117, 423] on icon "collapse-menu-row" at bounding box center [1126, 425] width 20 height 20
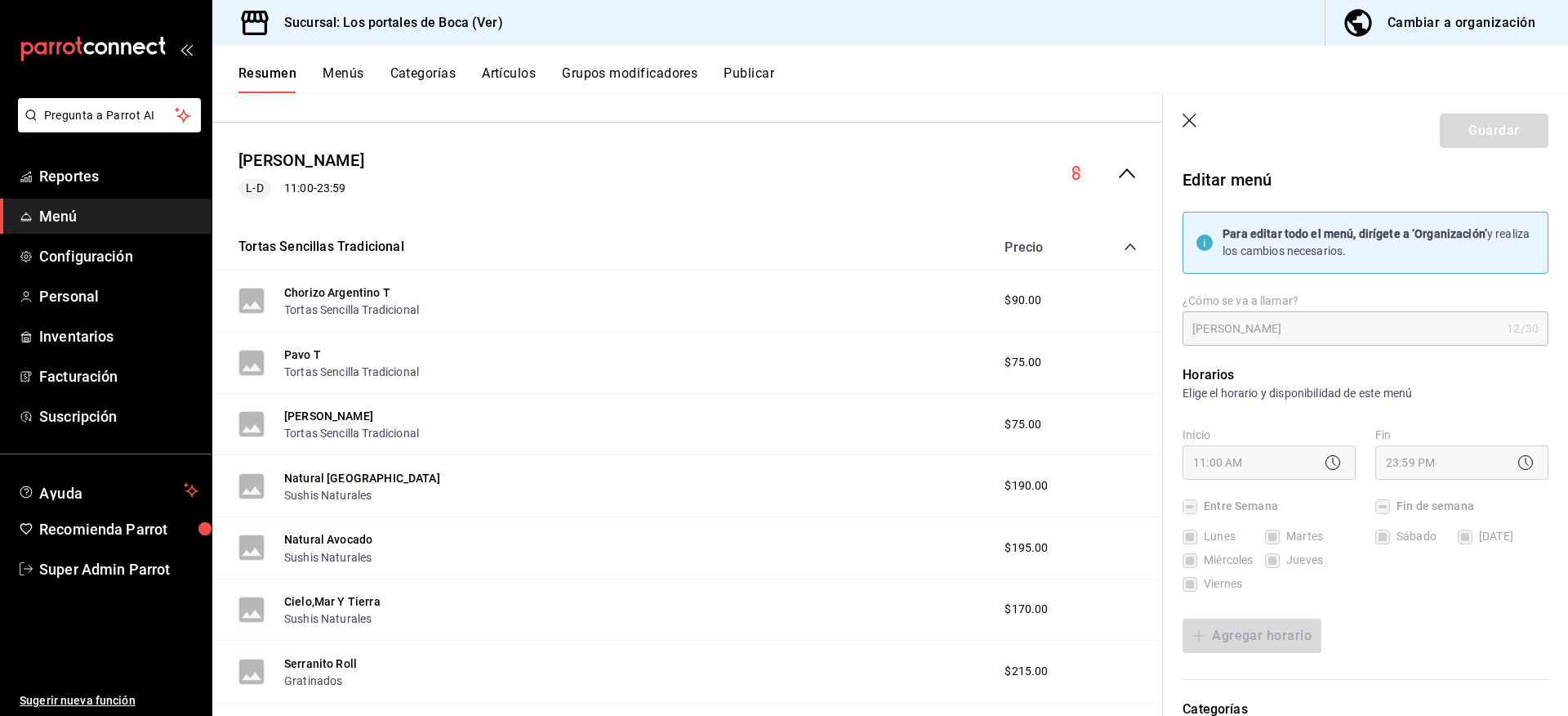
scroll to position [393, 0]
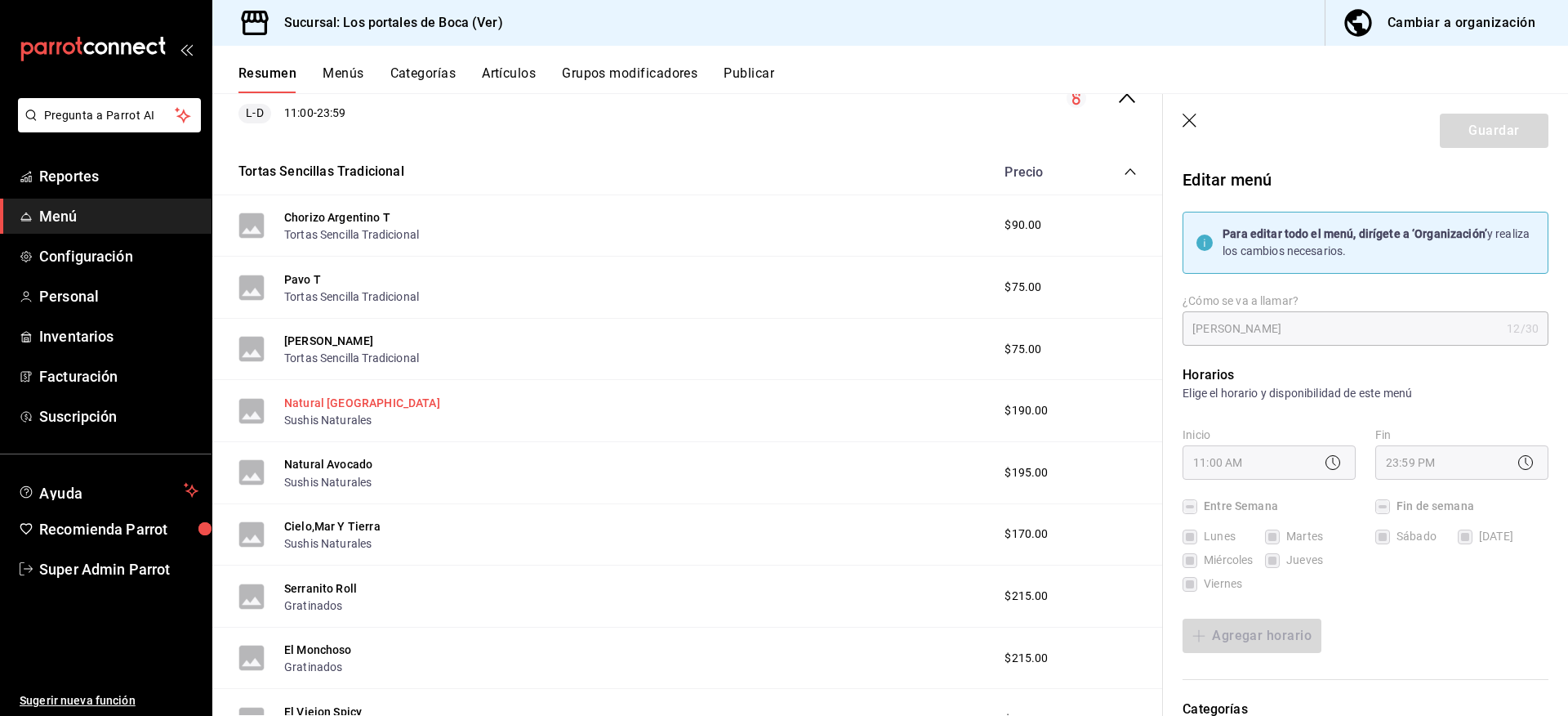
click at [363, 399] on button "Natural [GEOGRAPHIC_DATA]" at bounding box center [362, 402] width 156 height 17
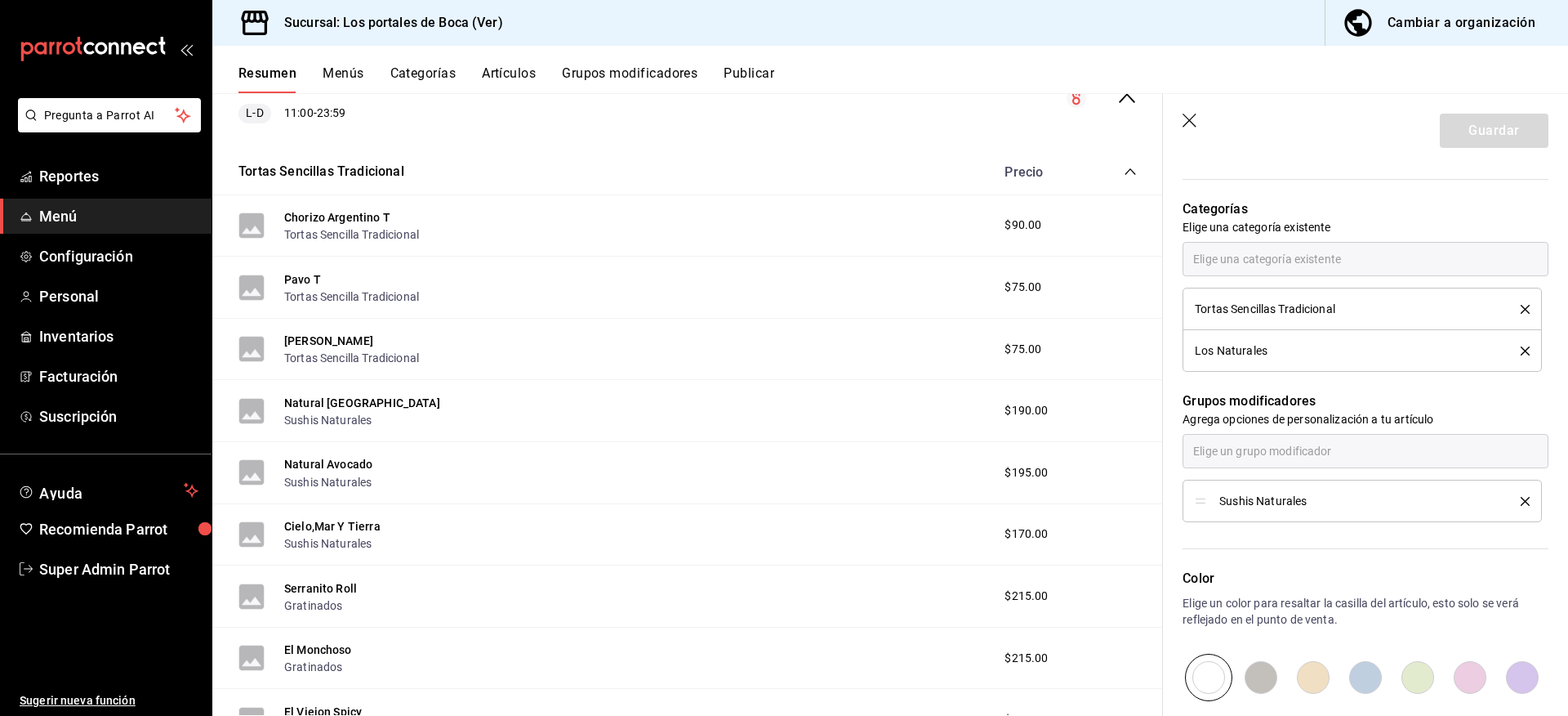
scroll to position [572, 0]
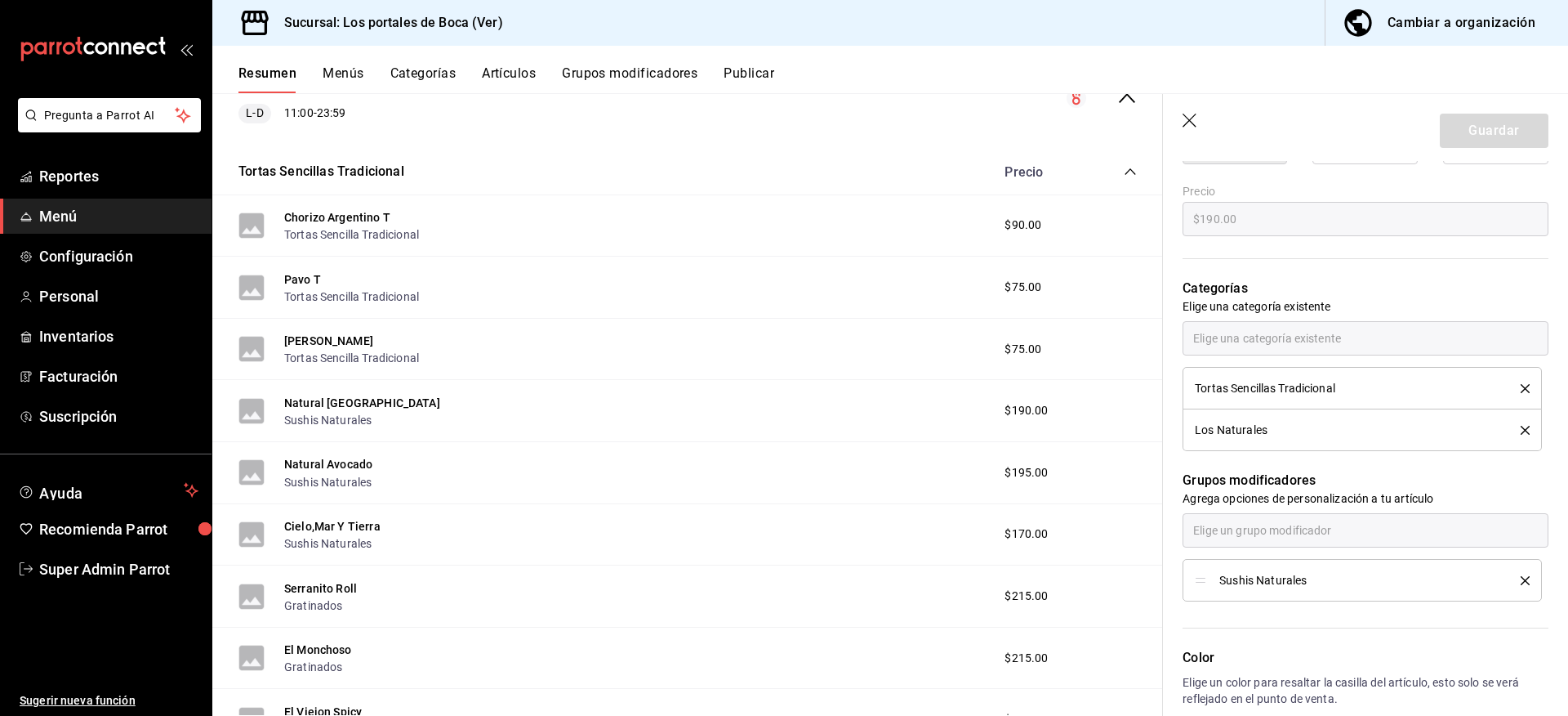
click at [1348, 478] on p "Grupos modificadores" at bounding box center [1365, 480] width 366 height 20
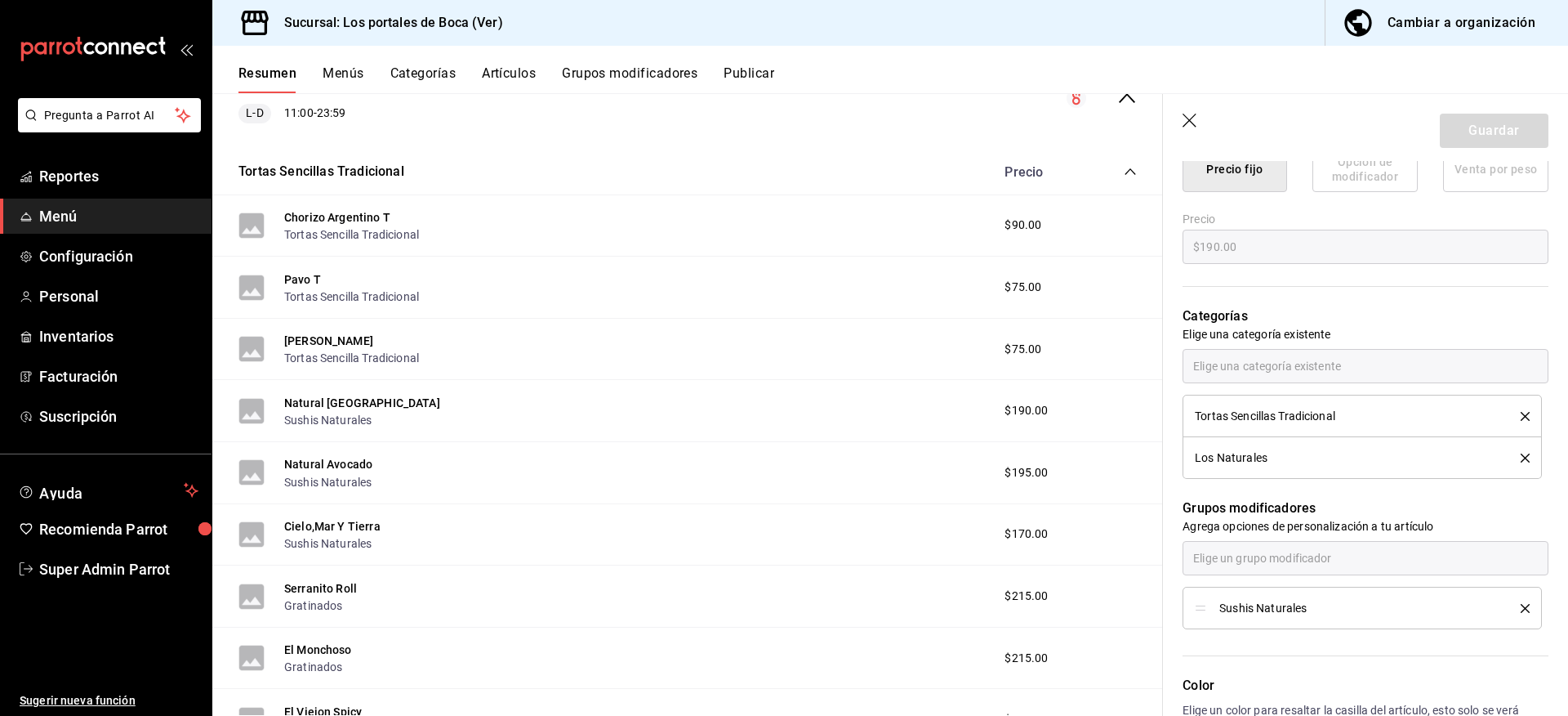
scroll to position [597, 0]
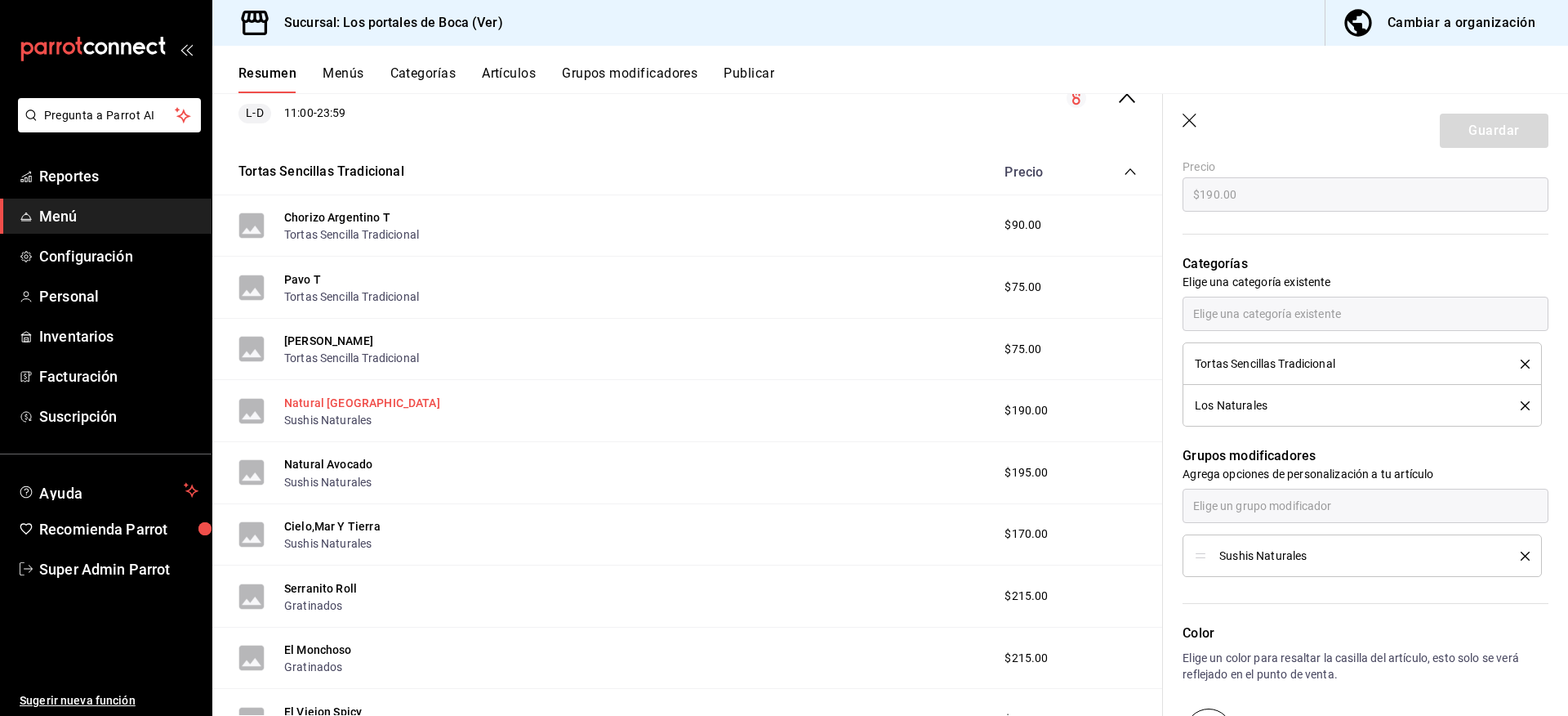
click at [338, 395] on button "Natural [GEOGRAPHIC_DATA]" at bounding box center [362, 402] width 156 height 17
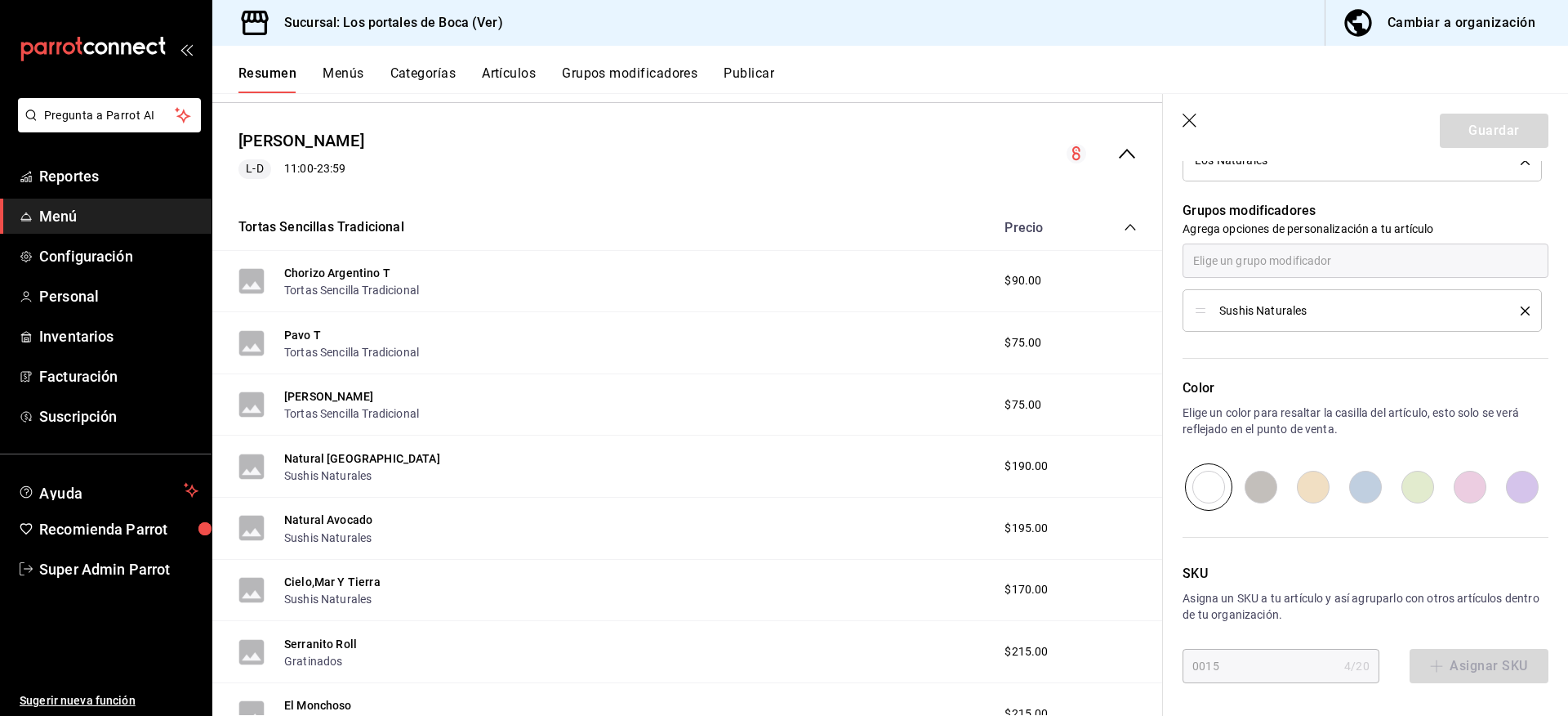
scroll to position [393, 0]
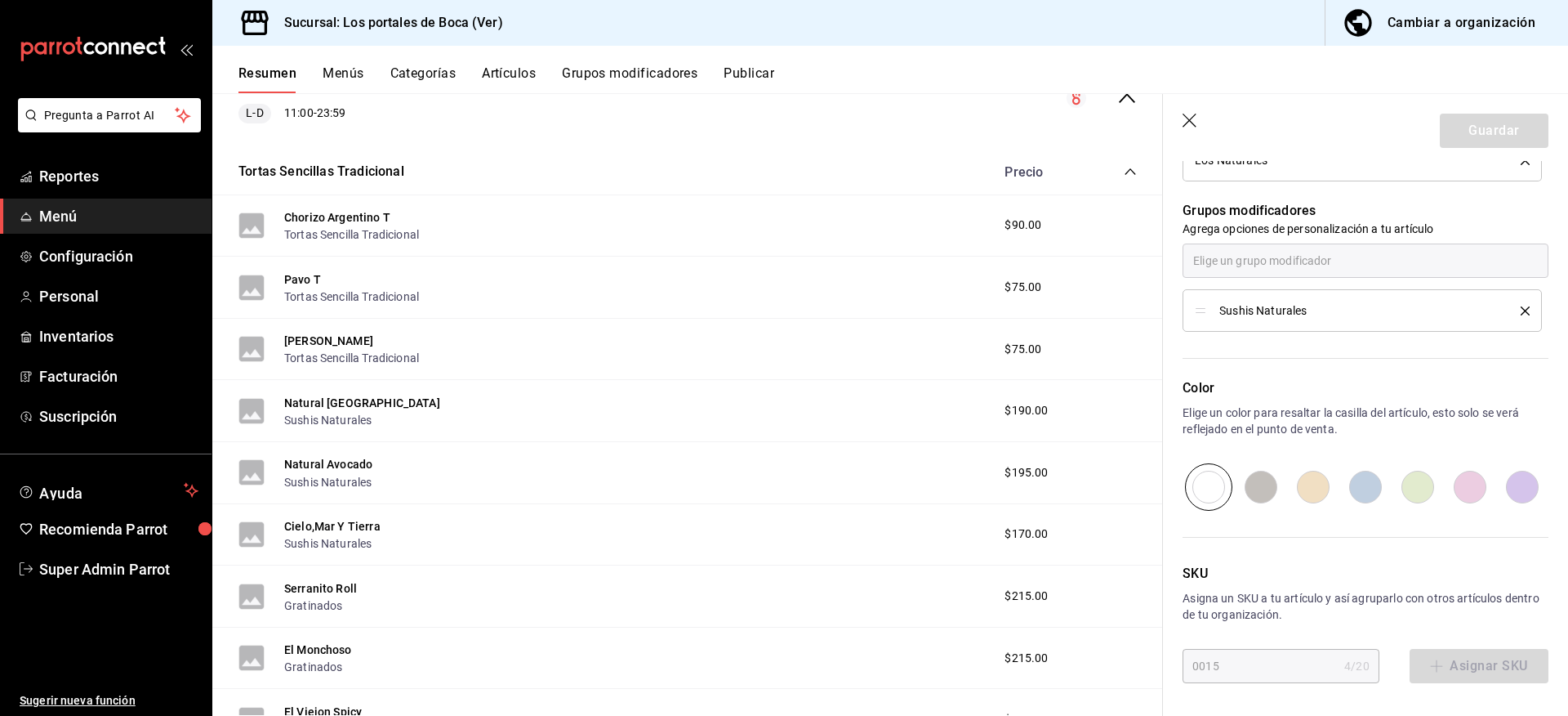
click at [516, 74] on button "Artículos" at bounding box center [509, 79] width 54 height 28
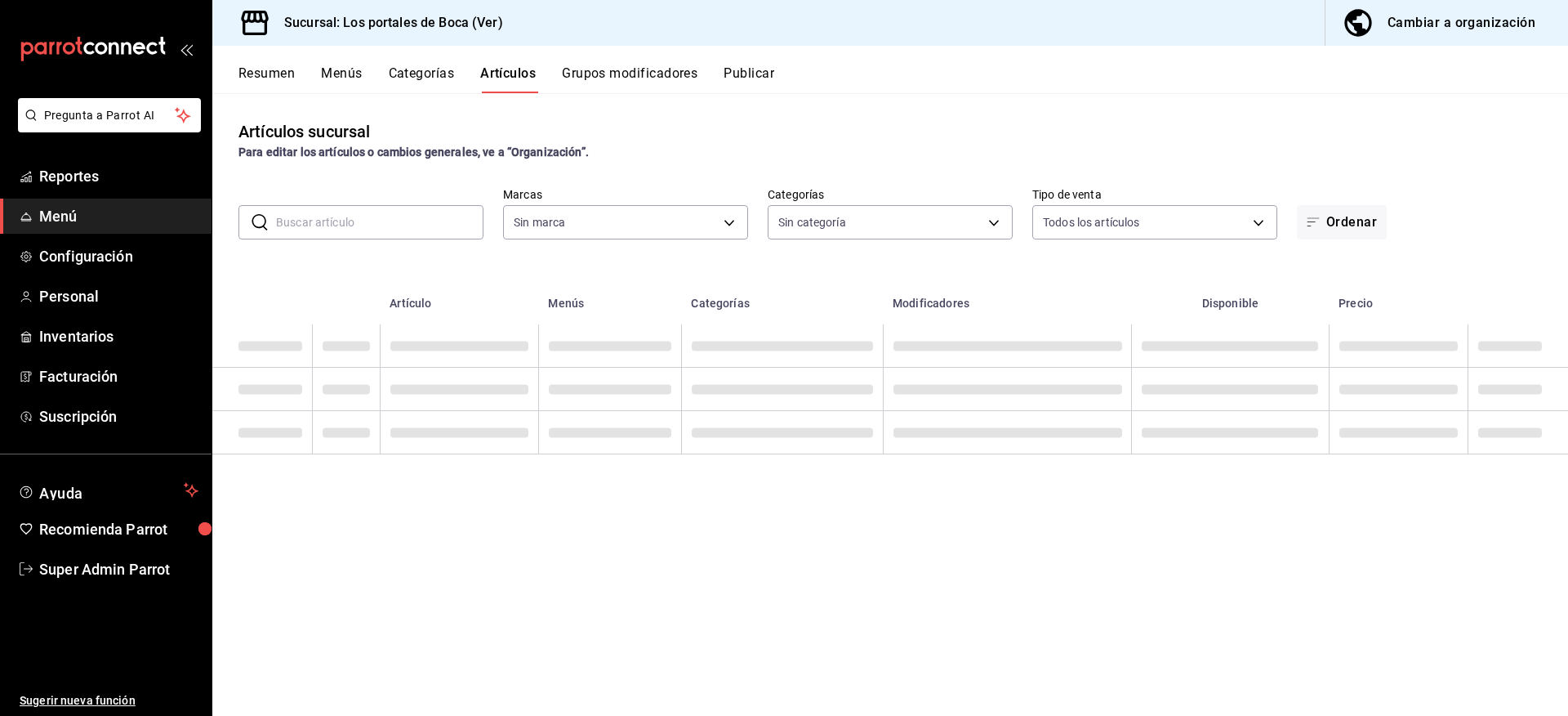
type input "3d32fec7-31fa-41a3-8b0d-c50462704563"
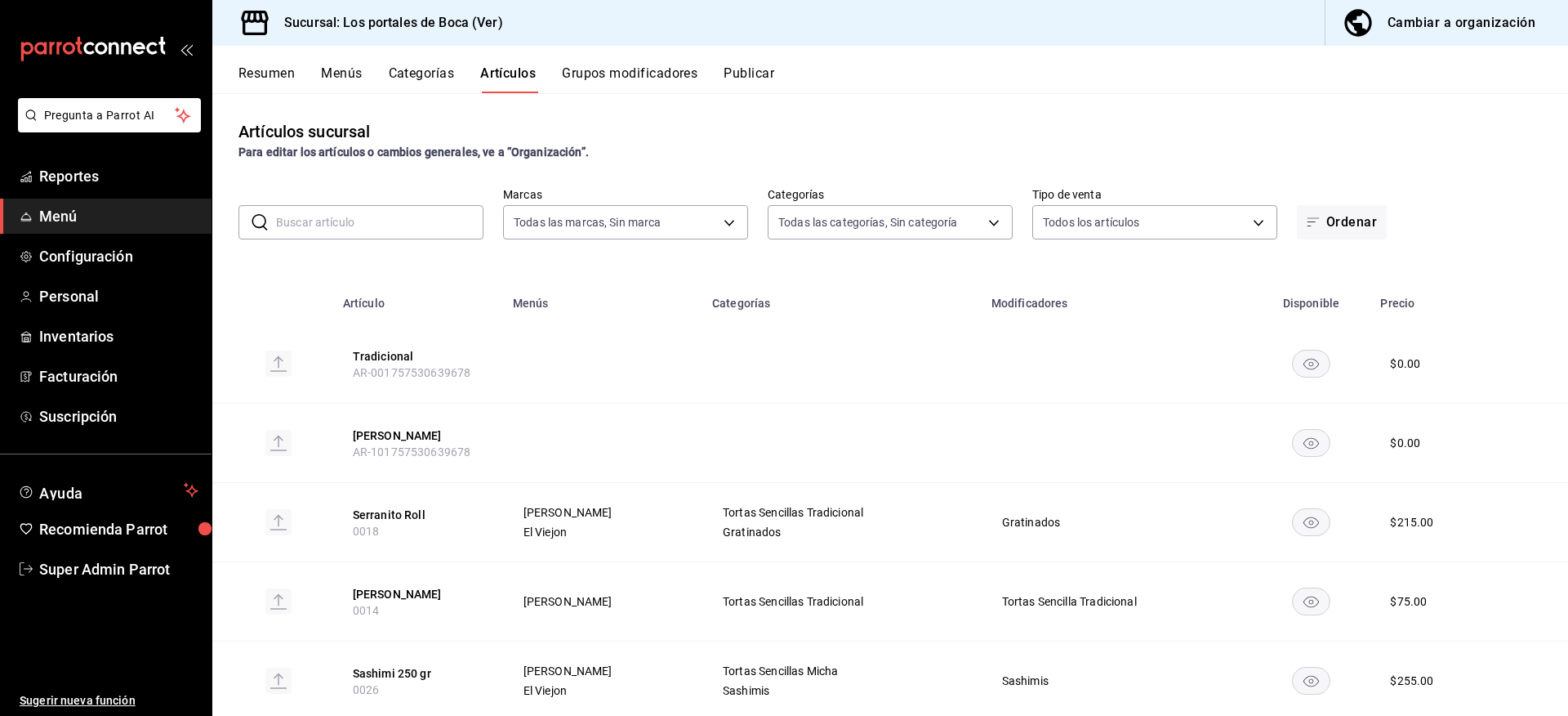
type input "1b6c659a-7616-4a54-8daa-e4eef18bc885,f35d1a42-00a0-464d-bd65-64b7e21a5f61,419ce…"
click at [402, 215] on input "text" at bounding box center [379, 222] width 207 height 33
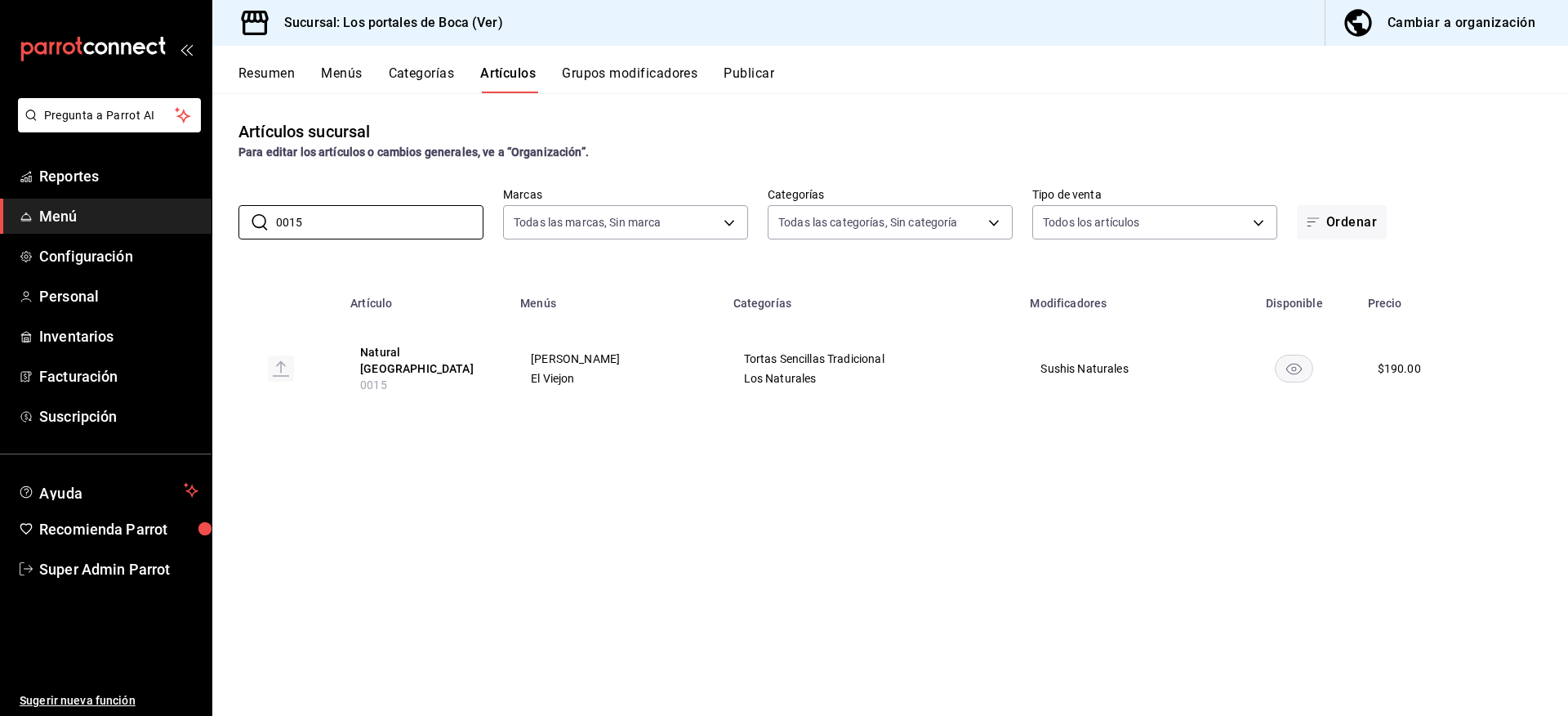
type input "0015"
click at [748, 443] on div "Artículos sucursal Para editar los artículos o cambios generales, ve a “Organiz…" at bounding box center [889, 403] width 1355 height 621
click at [425, 351] on button "Natural [GEOGRAPHIC_DATA]" at bounding box center [425, 360] width 131 height 33
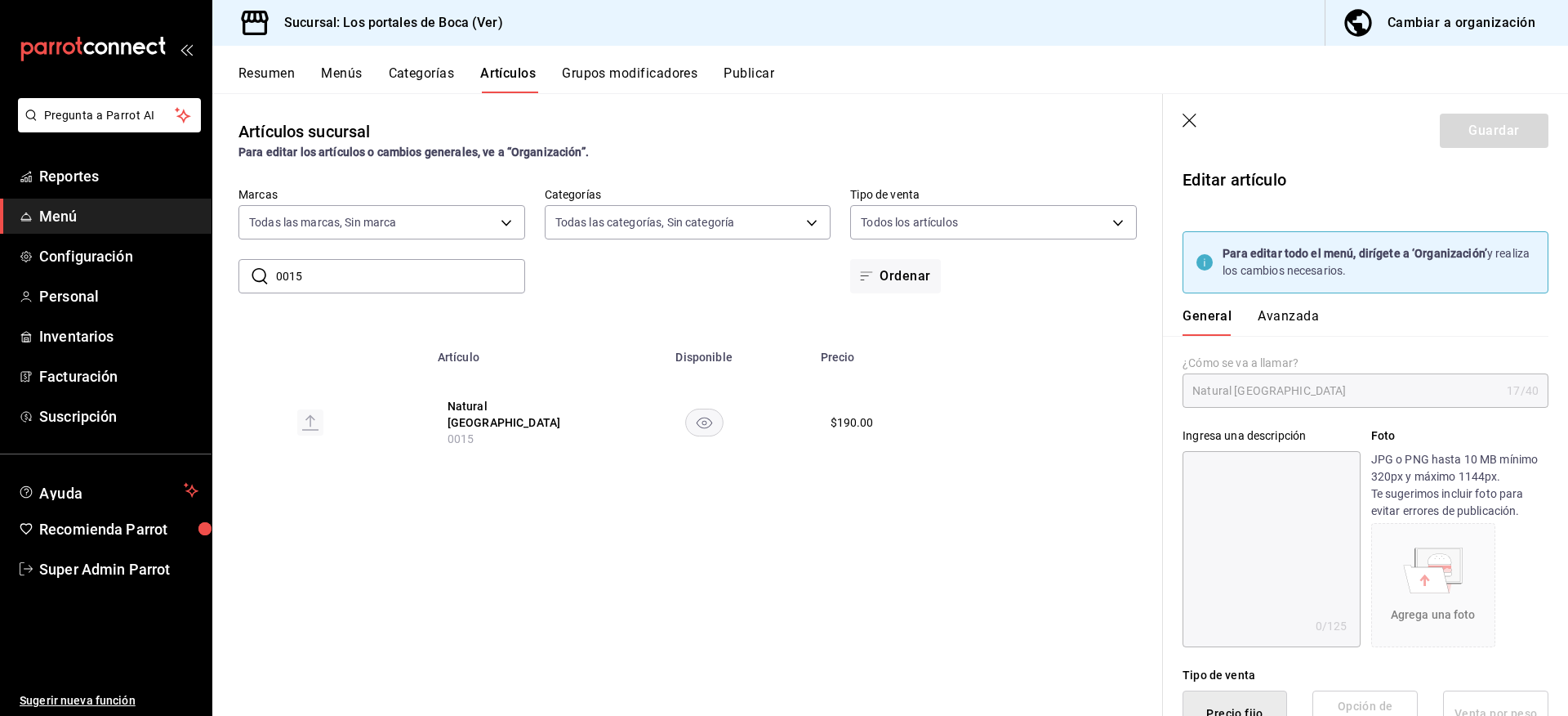
click at [1186, 126] on icon "button" at bounding box center [1191, 121] width 17 height 17
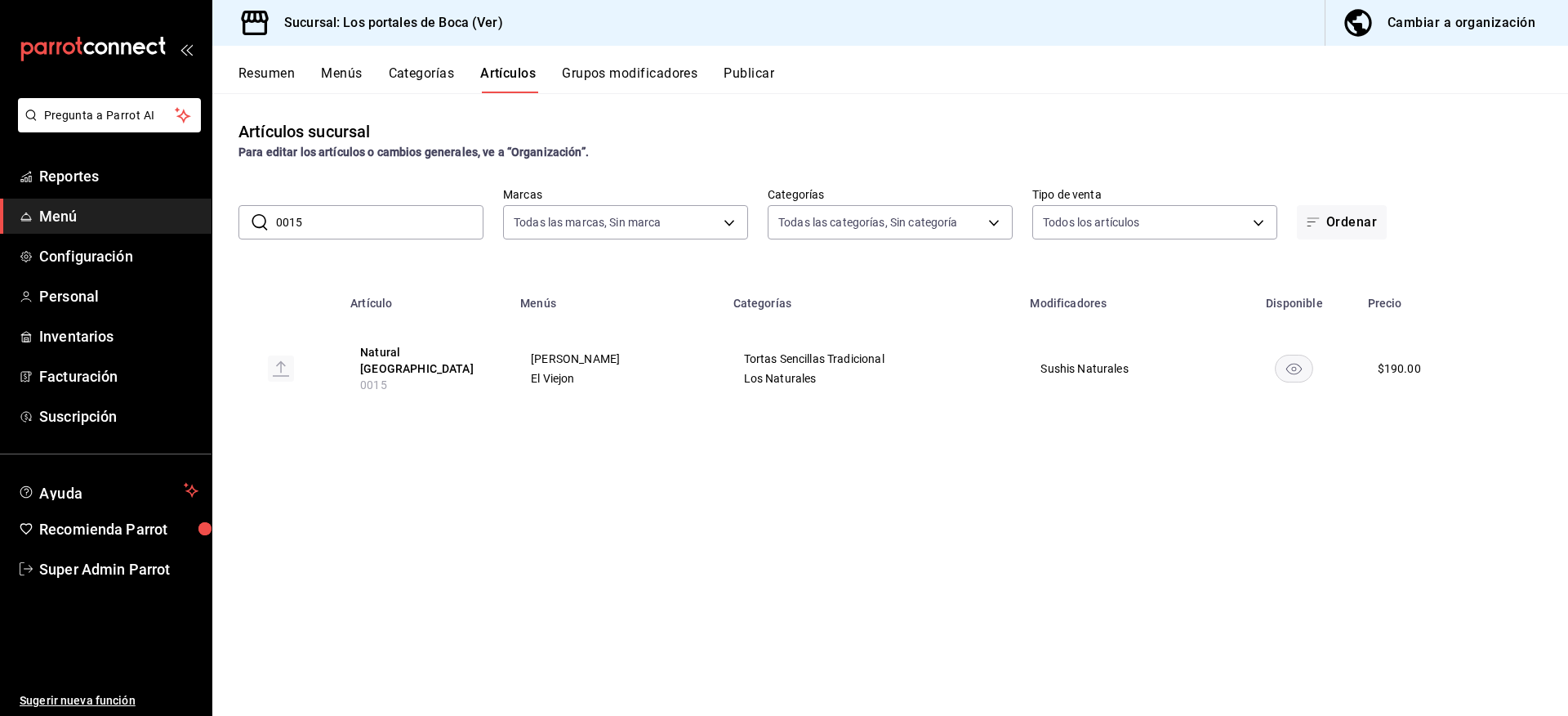
click at [1449, 26] on div "Cambiar a organización" at bounding box center [1462, 23] width 148 height 23
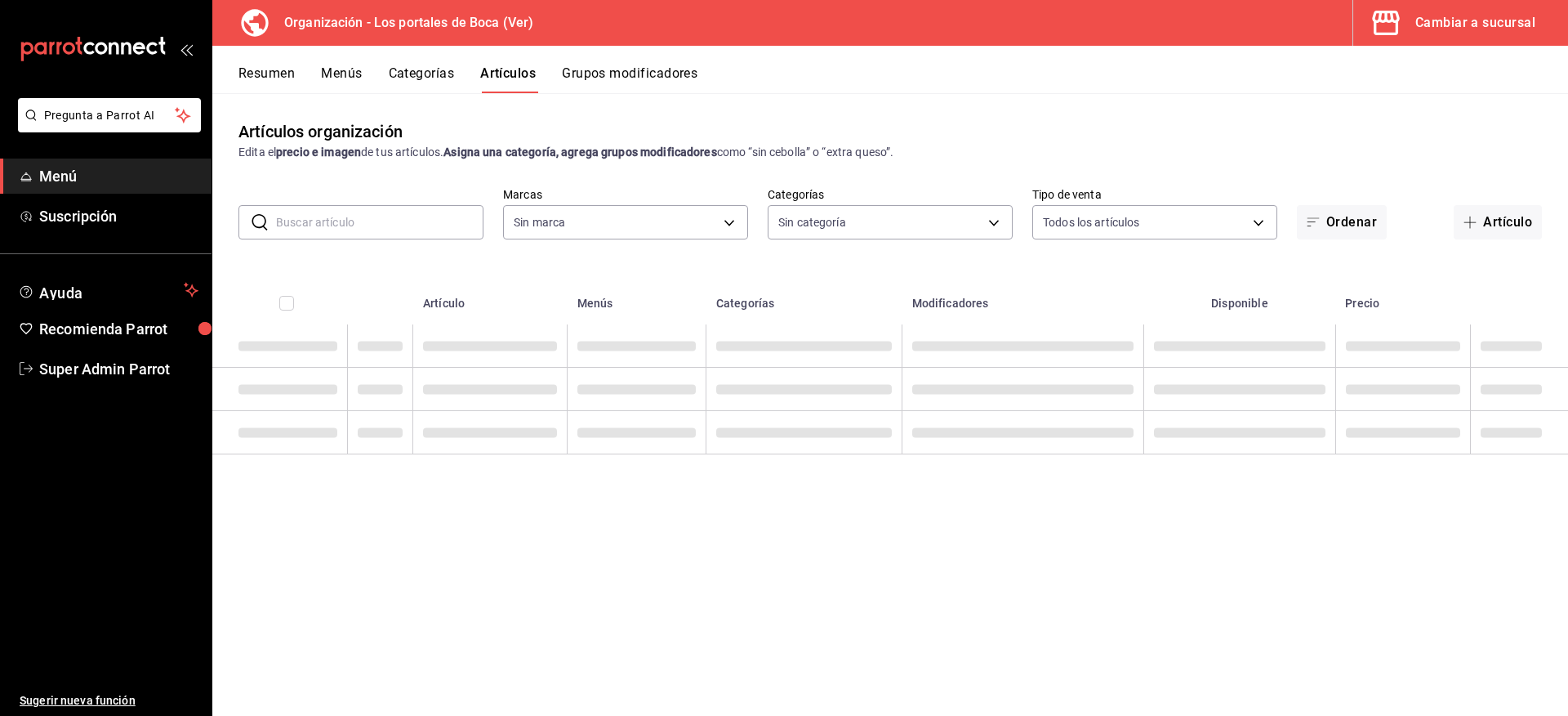
type input "3cb1c7d1-b678-45f1-8822-fafdb096e822,8b9dcd1e-86ce-40be-9bc7-b5ff9750edb9,ba916…"
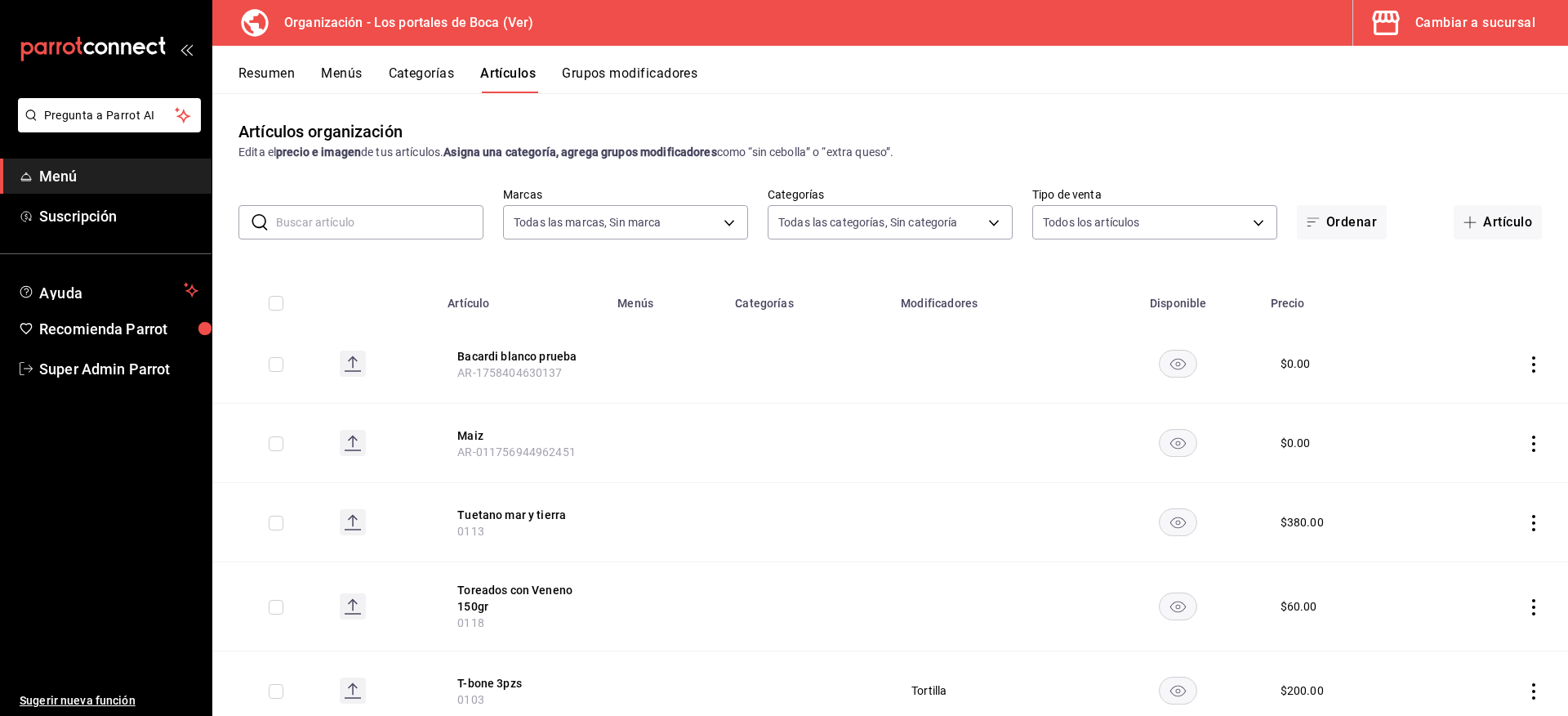
type input "b5ad986e-3551-40cf-bef2-a4391ef287b1"
click at [334, 58] on div "Resumen Menús Categorías Artículos Grupos modificadores" at bounding box center [889, 69] width 1355 height 47
click at [339, 69] on button "Menús" at bounding box center [341, 79] width 40 height 28
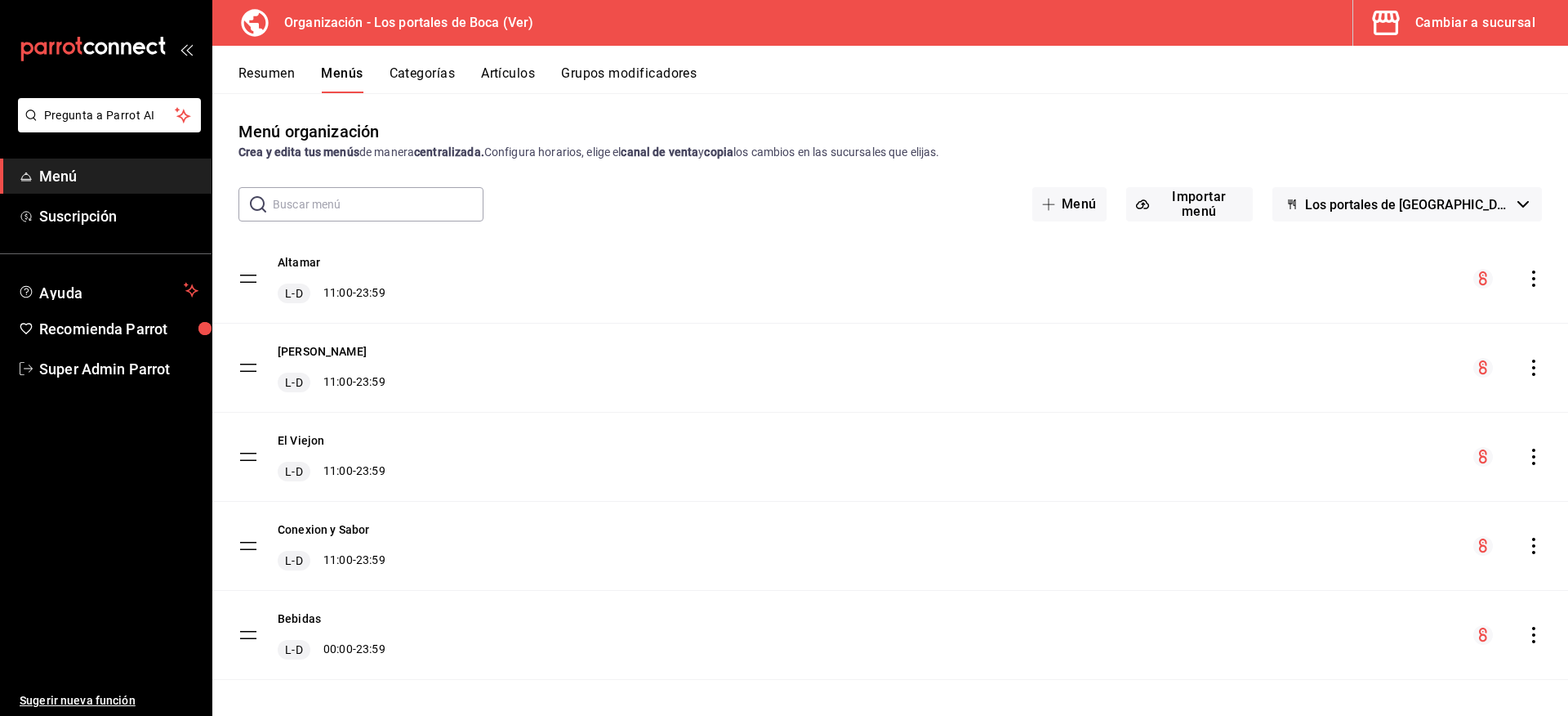
click at [506, 76] on button "Artículos" at bounding box center [508, 79] width 54 height 28
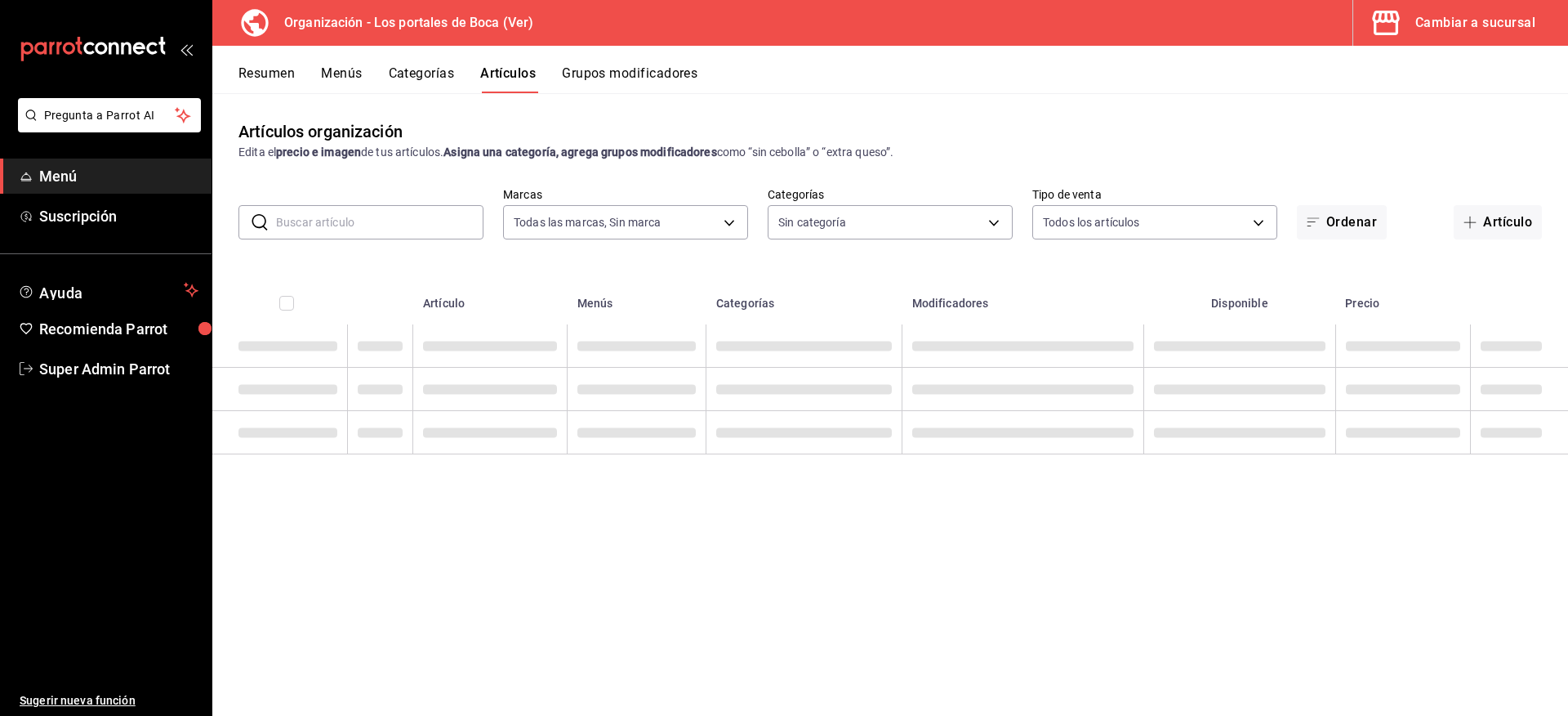
type input "b5ad986e-3551-40cf-bef2-a4391ef287b1"
type input "3cb1c7d1-b678-45f1-8822-fafdb096e822,8b9dcd1e-86ce-40be-9bc7-b5ff9750edb9,ba916…"
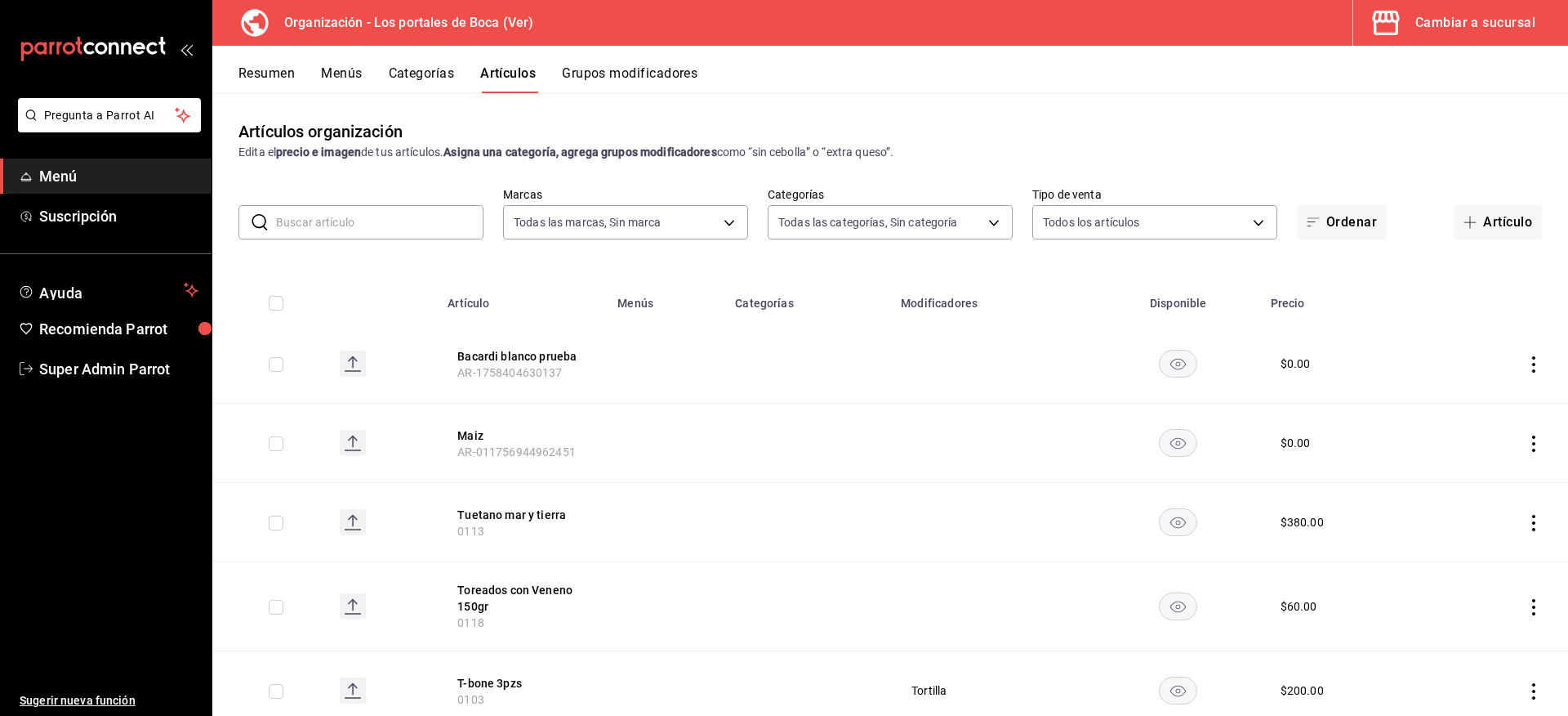
click at [406, 213] on input "text" at bounding box center [379, 222] width 207 height 33
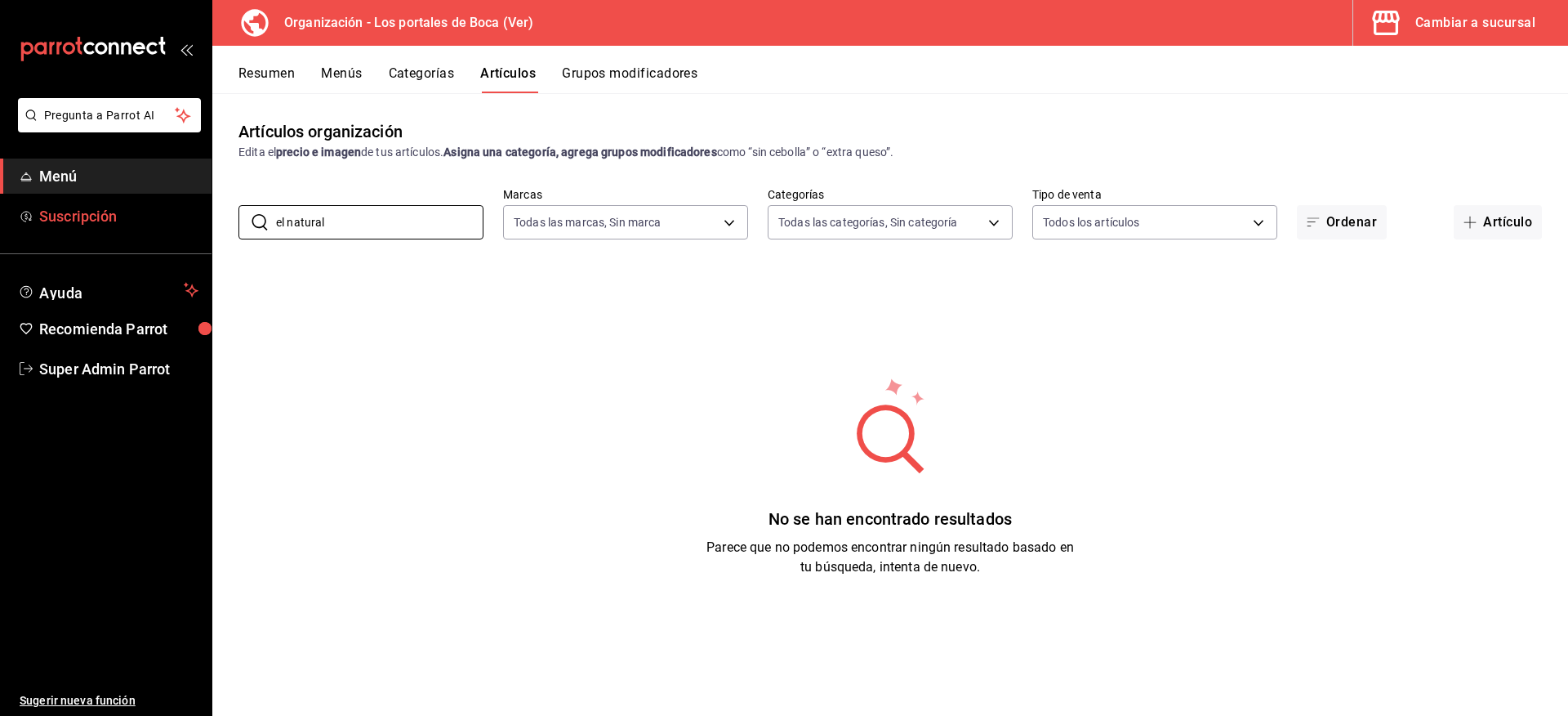
drag, startPoint x: 355, startPoint y: 219, endPoint x: 180, endPoint y: 225, distance: 175.1
click at [180, 225] on div "Pregunta a Parrot AI Menú Suscripción Ayuda Recomienda Parrot Super Admin Parro…" at bounding box center [784, 358] width 1568 height 716
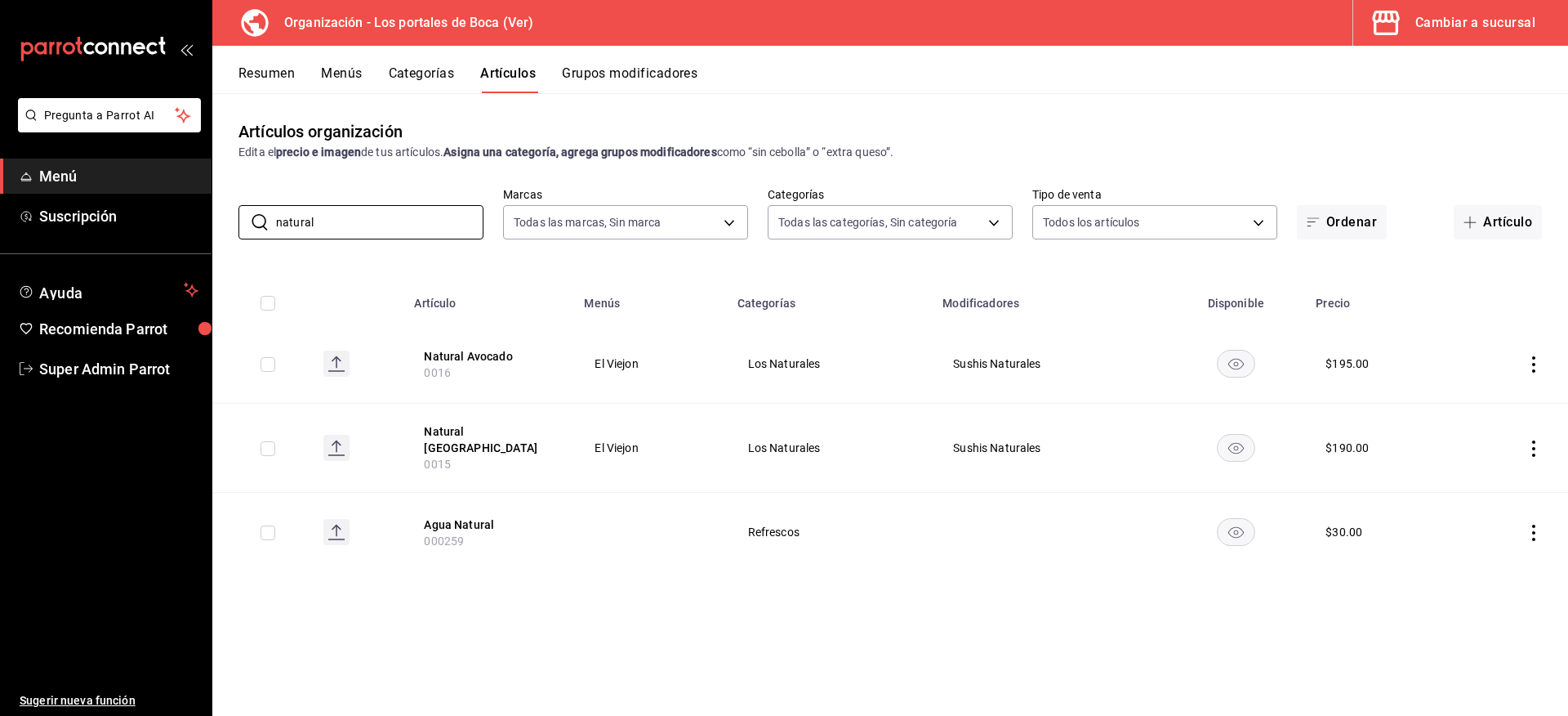
type input "natural"
click at [890, 593] on div "Artículos organización Edita el precio e imagen de tus artículos. Asigna una ca…" at bounding box center [889, 403] width 1355 height 621
click at [344, 212] on input "natural" at bounding box center [379, 222] width 207 height 33
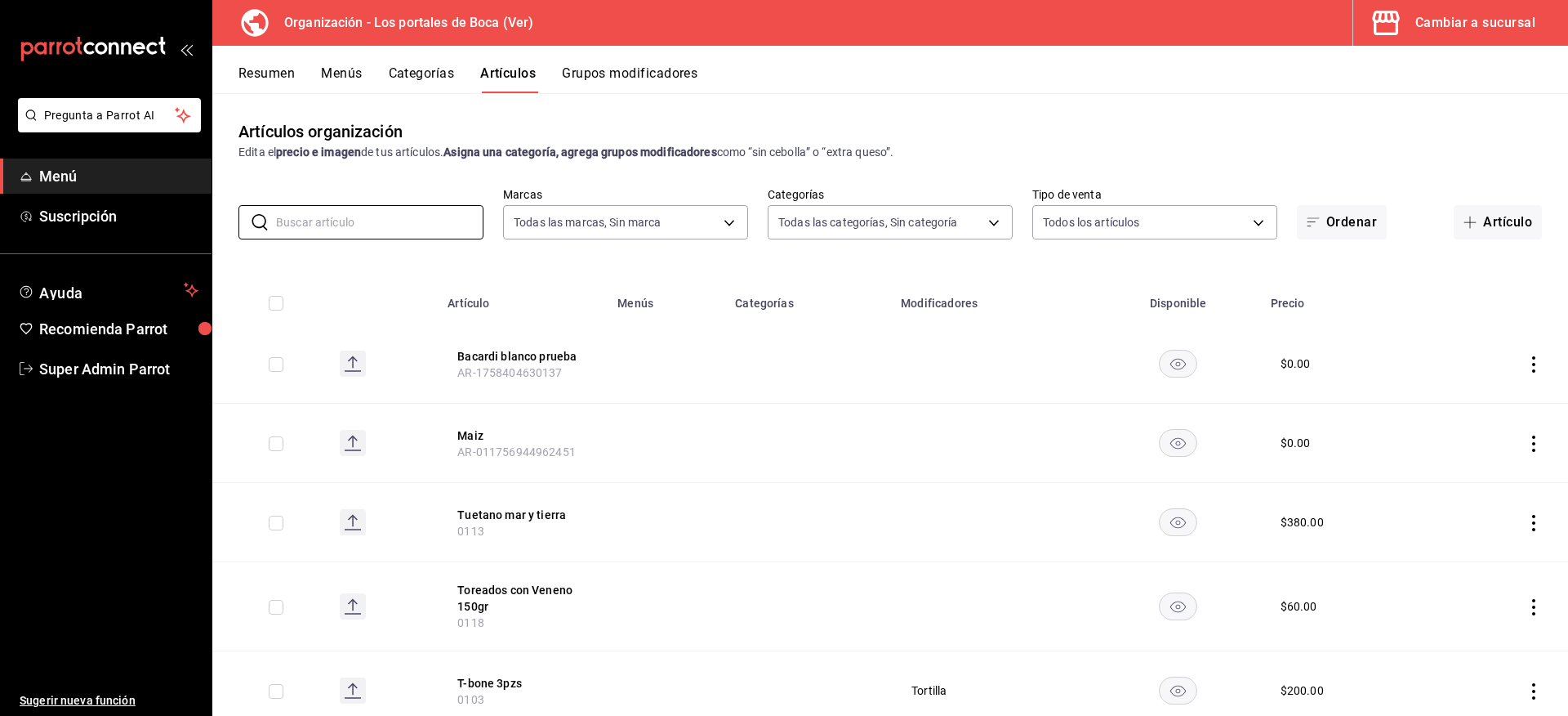
click at [1450, 17] on div "Cambiar a sucursal" at bounding box center [1475, 23] width 120 height 23
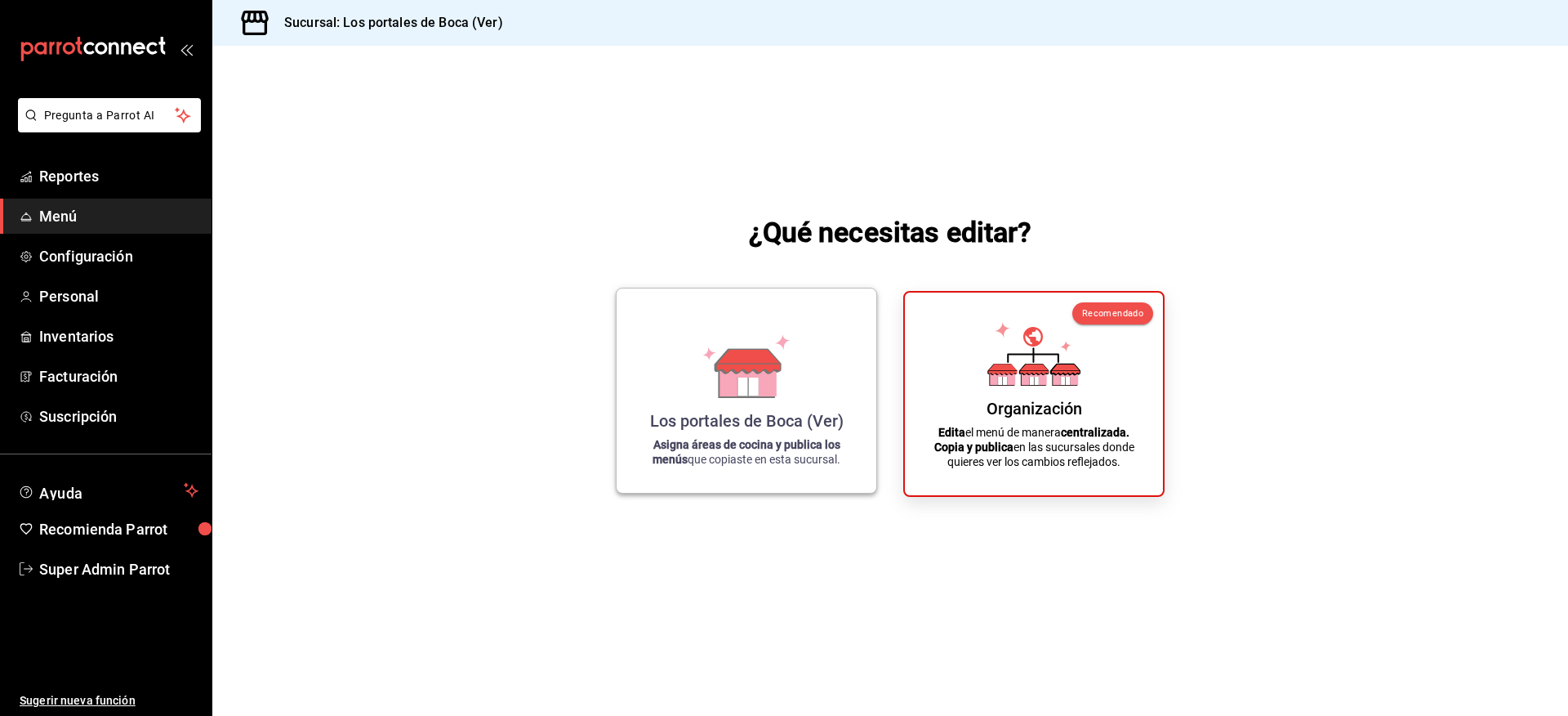
click at [716, 385] on icon at bounding box center [746, 366] width 93 height 64
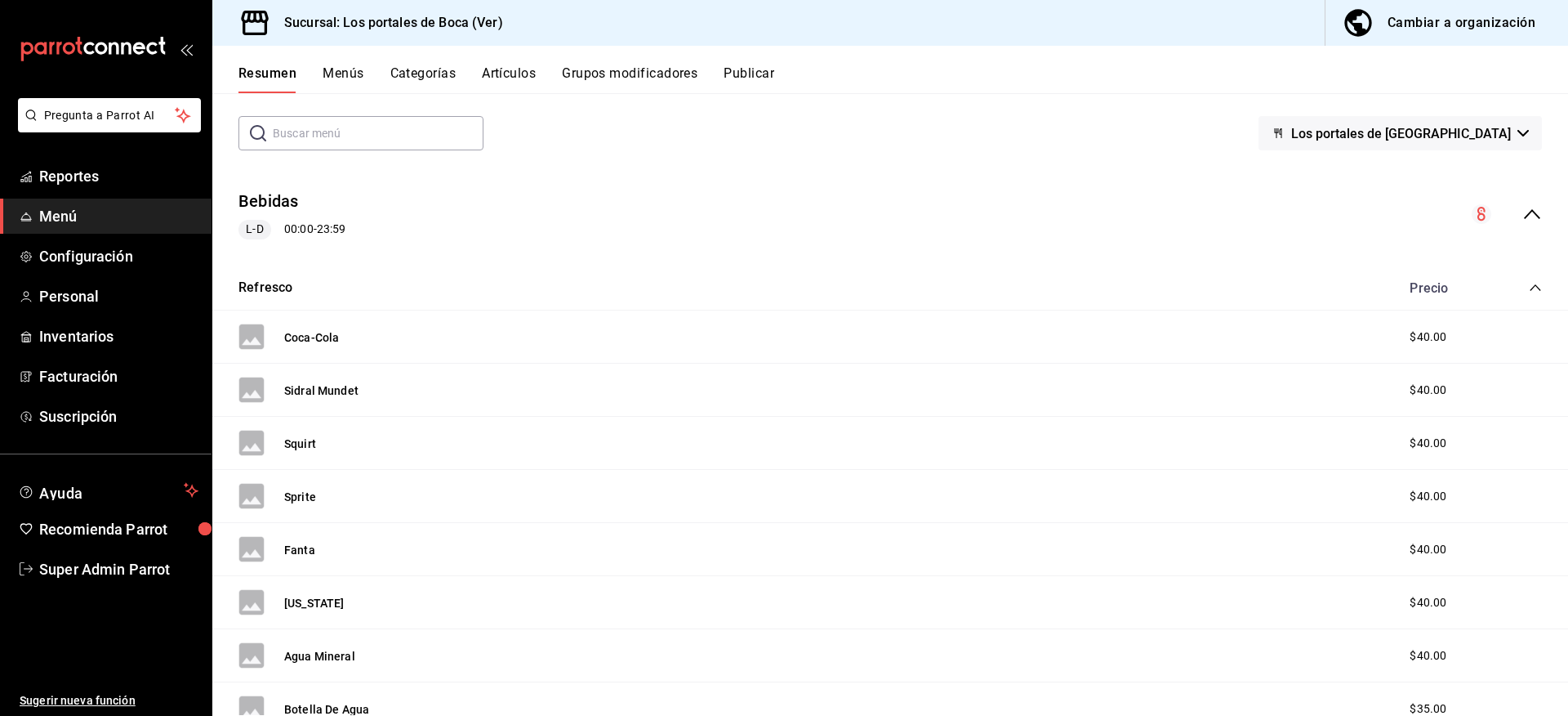
scroll to position [82, 0]
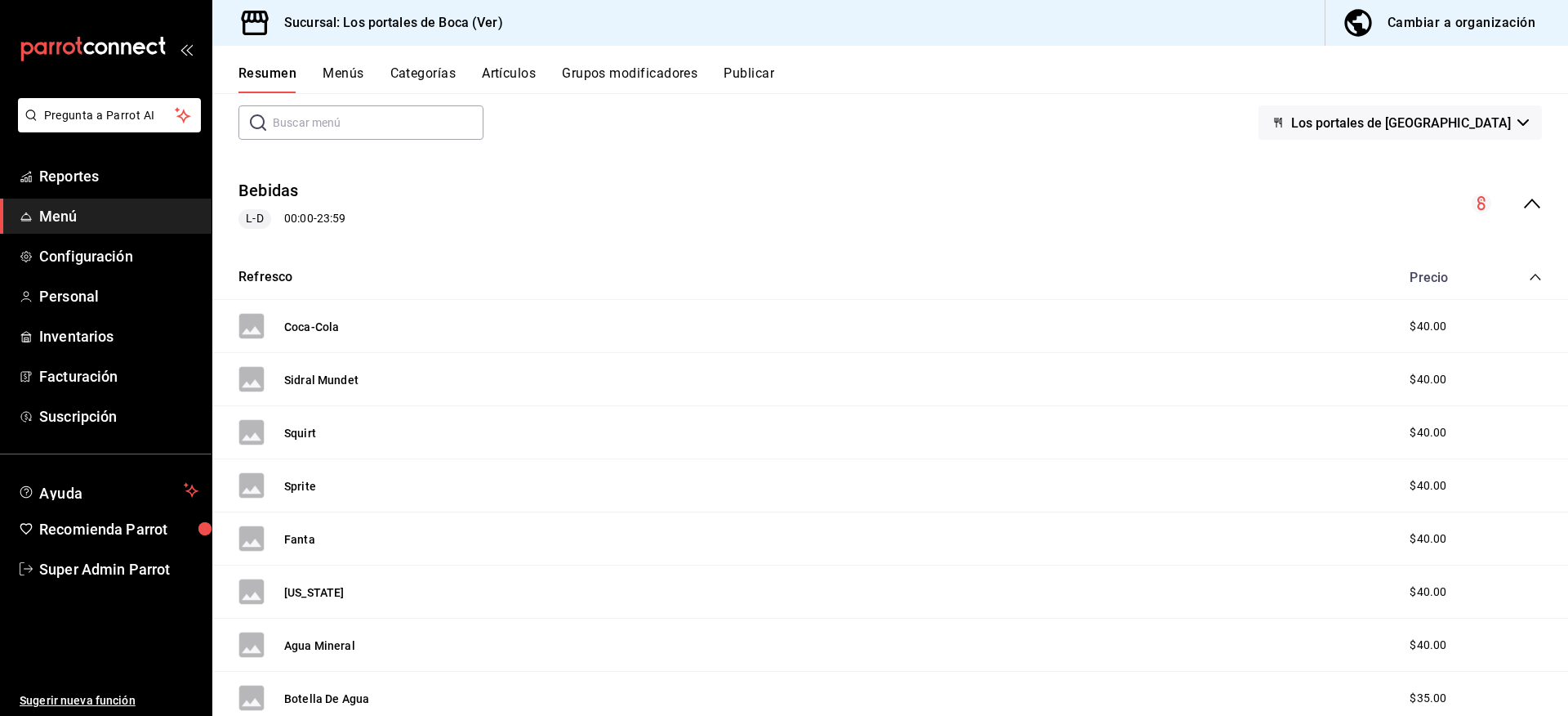
click at [1522, 195] on icon "collapse-menu-row" at bounding box center [1532, 203] width 20 height 20
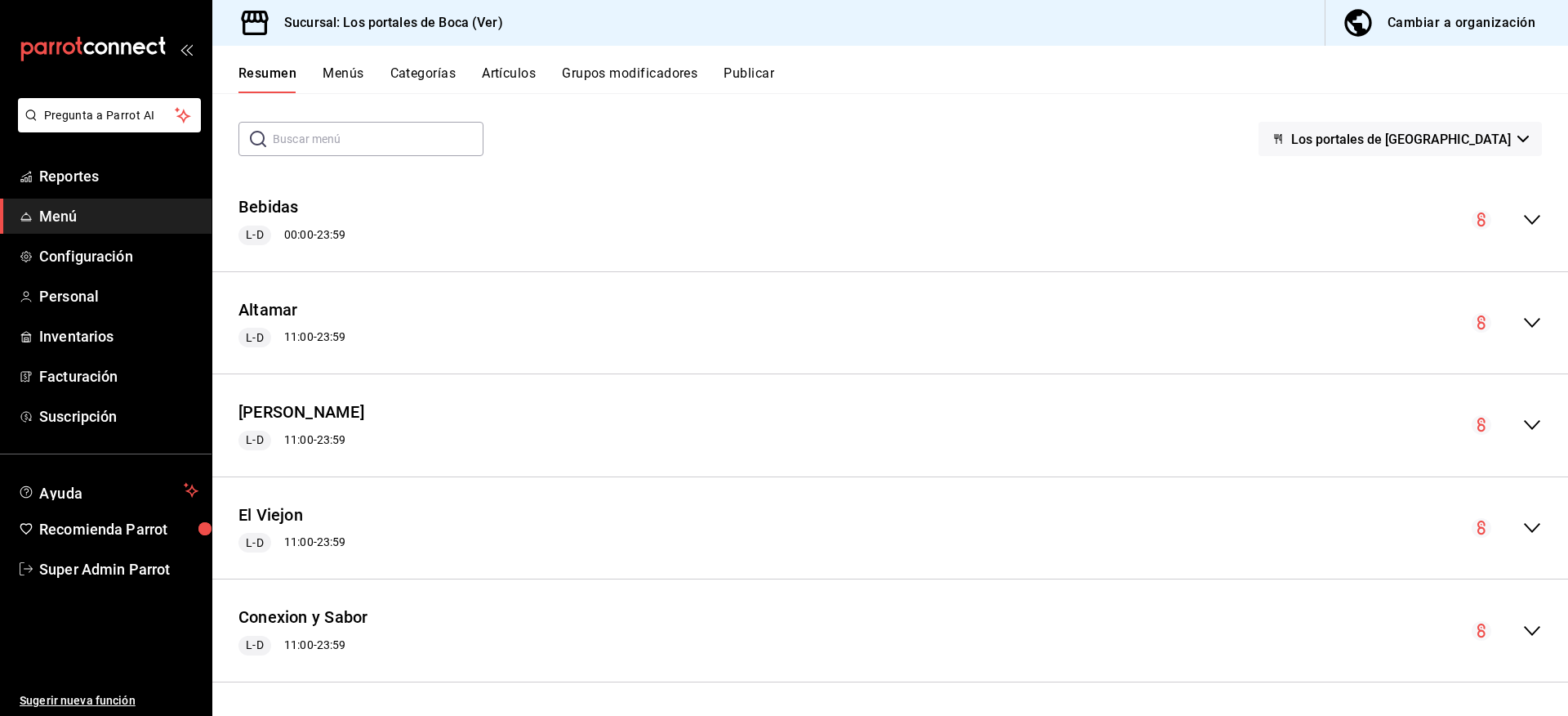
scroll to position [65, 0]
click at [318, 412] on button "[PERSON_NAME]" at bounding box center [302, 412] width 126 height 24
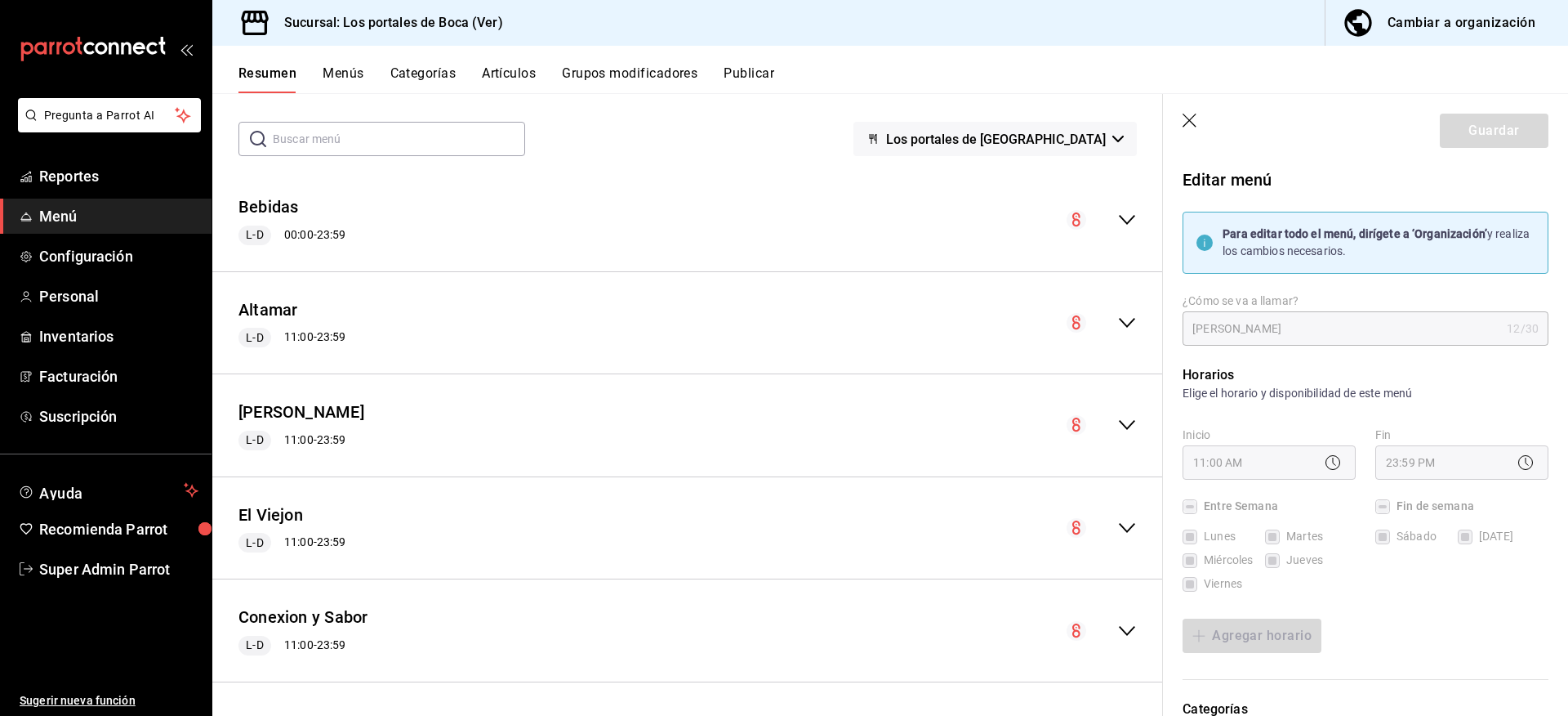
click at [1189, 121] on icon "button" at bounding box center [1190, 120] width 14 height 14
checkbox input "false"
type input "1758410781506"
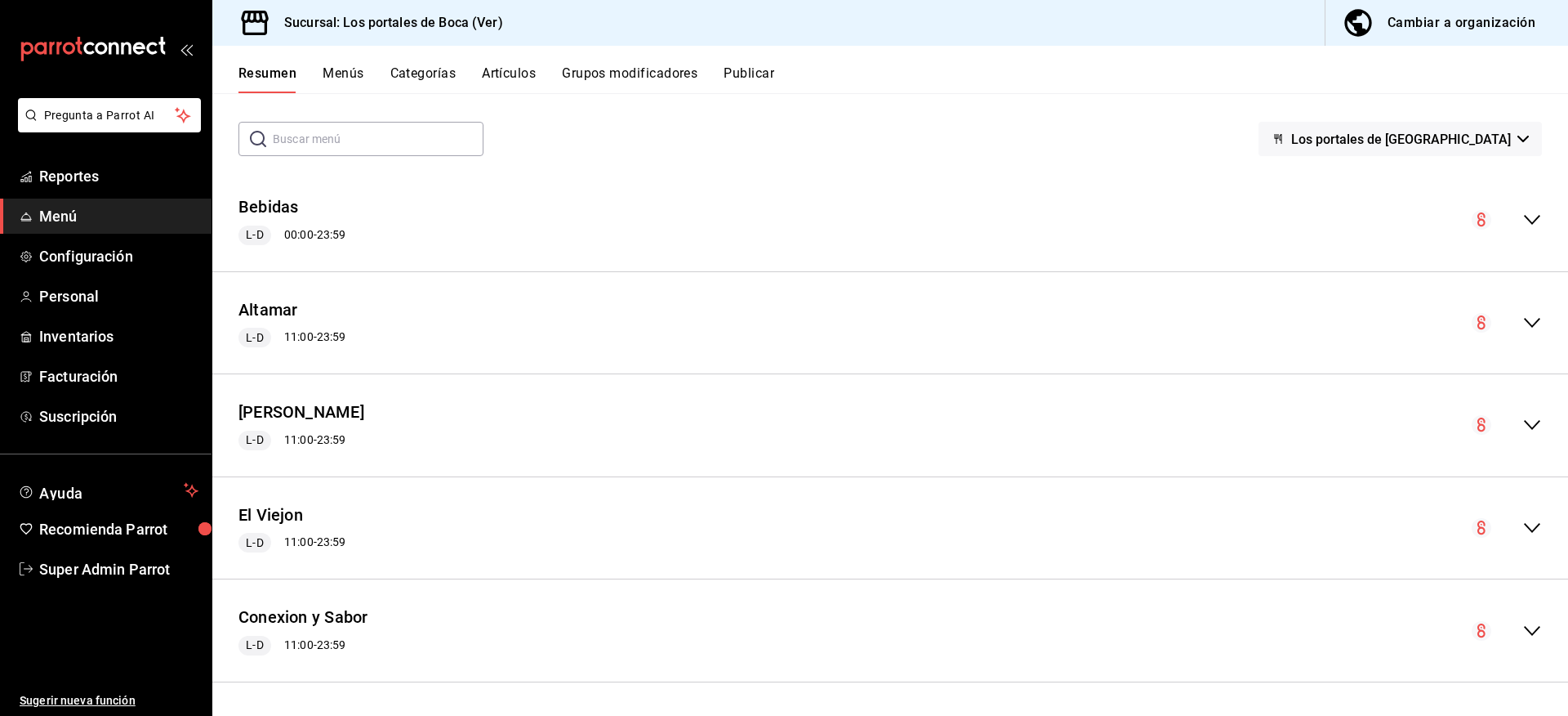
click at [1522, 420] on icon "collapse-menu-row" at bounding box center [1532, 425] width 20 height 20
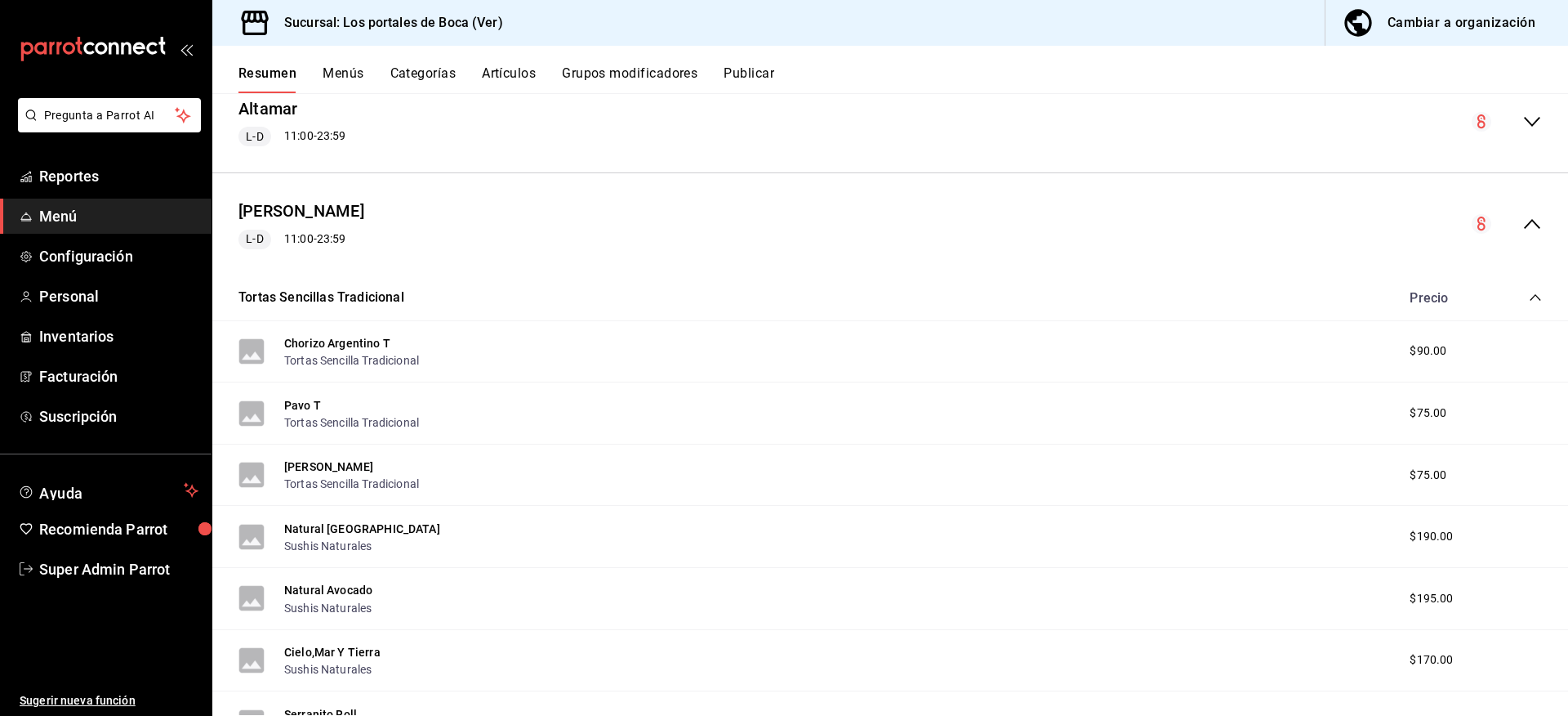
scroll to position [393, 0]
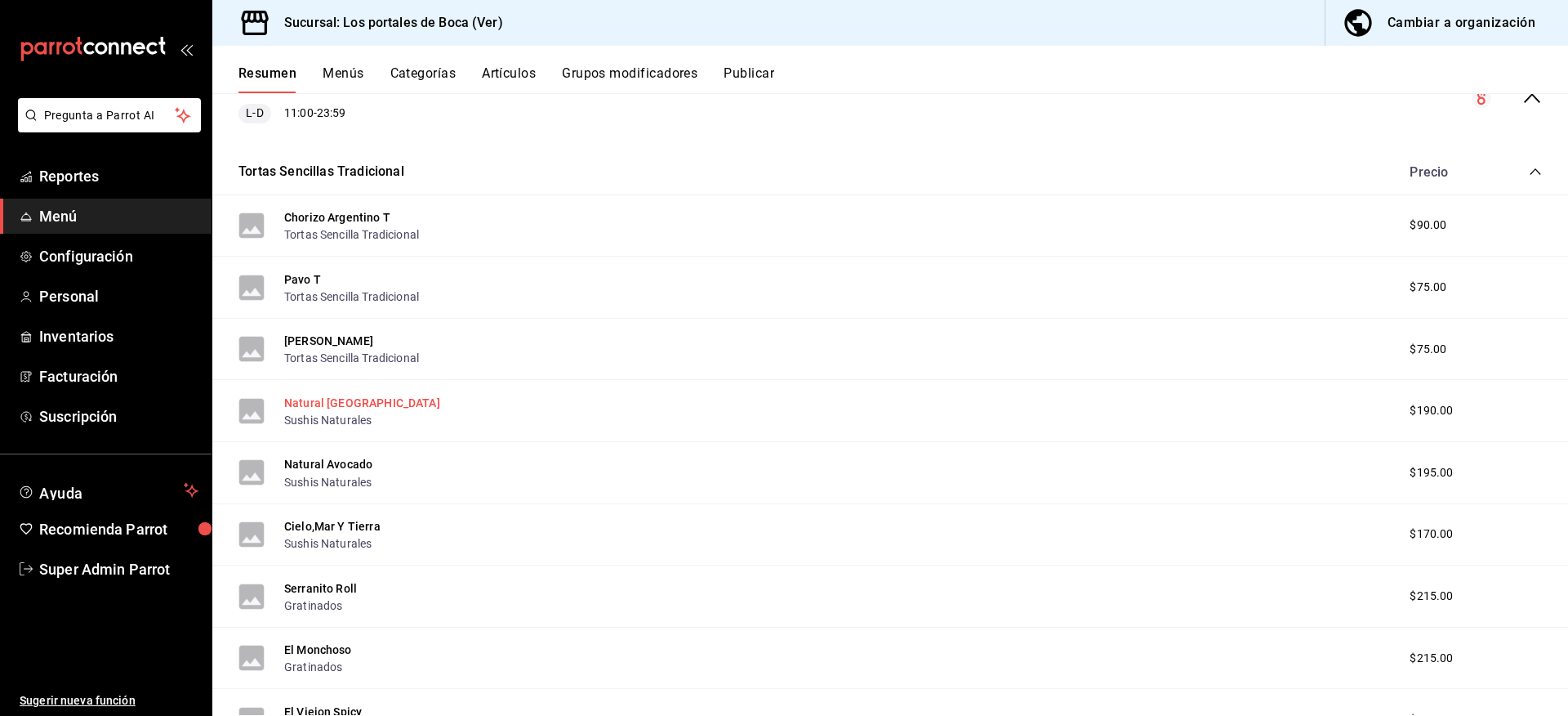
click at [334, 399] on button "Natural [GEOGRAPHIC_DATA]" at bounding box center [362, 402] width 156 height 17
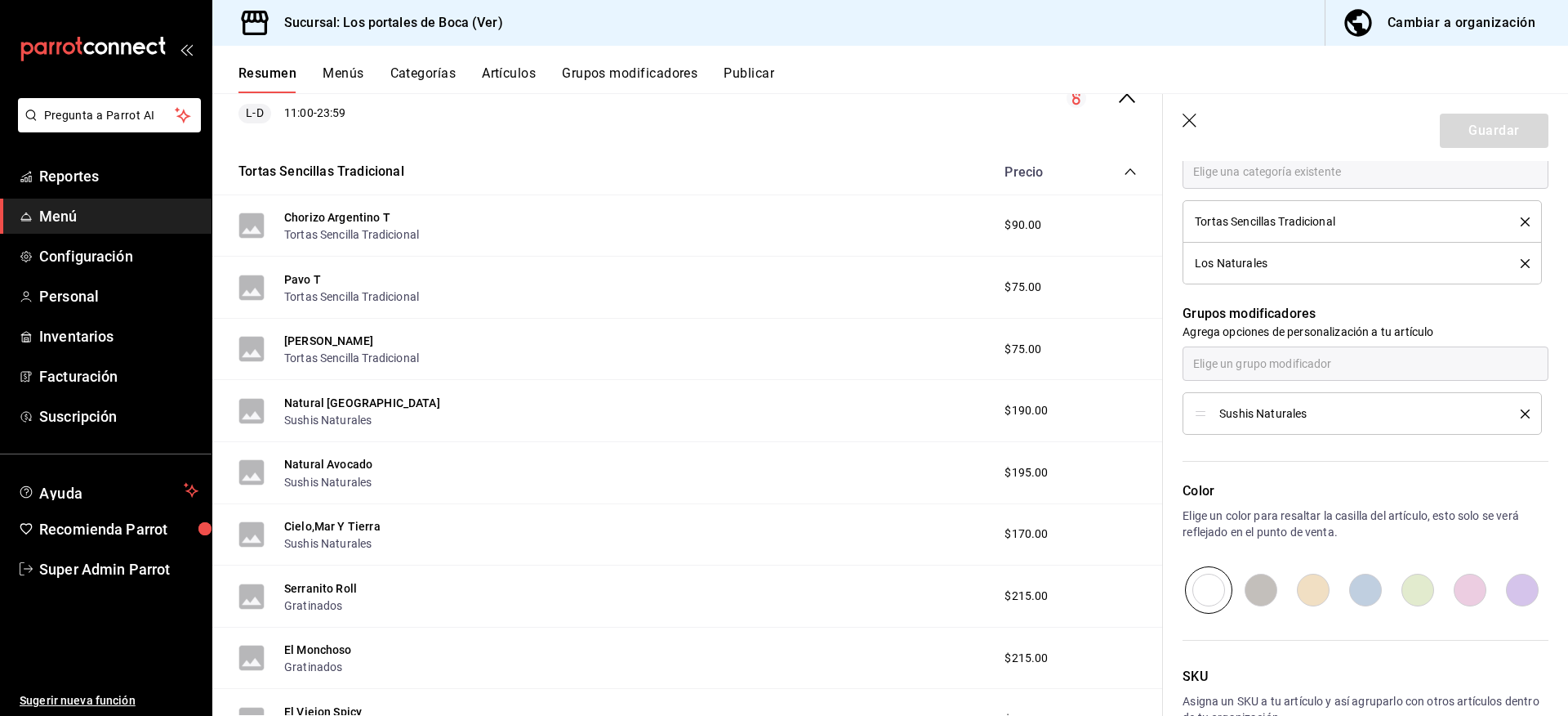
scroll to position [679, 0]
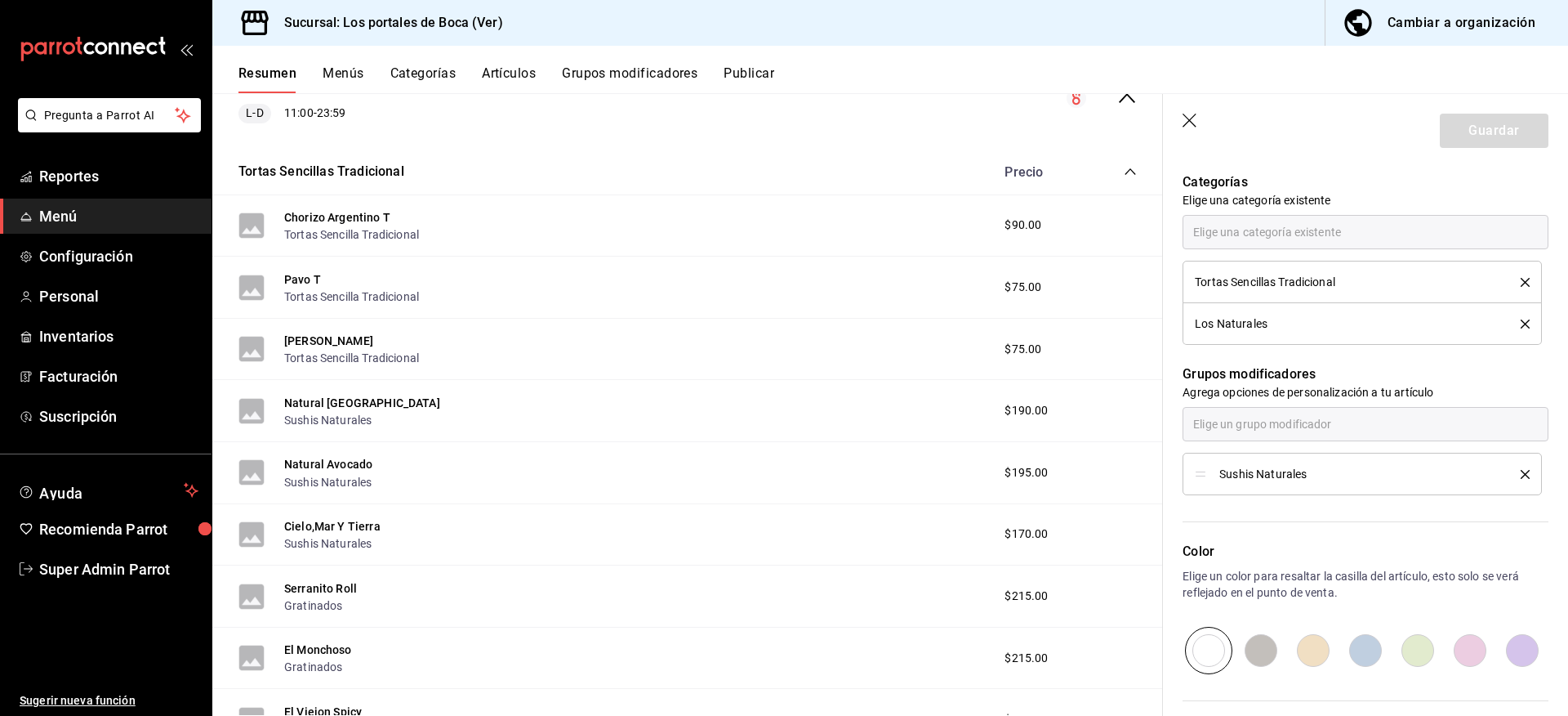
click at [401, 59] on div "Resumen Menús Categorías Artículos Grupos modificadores Publicar" at bounding box center [889, 69] width 1355 height 47
click at [409, 74] on button "Categorías" at bounding box center [423, 79] width 66 height 28
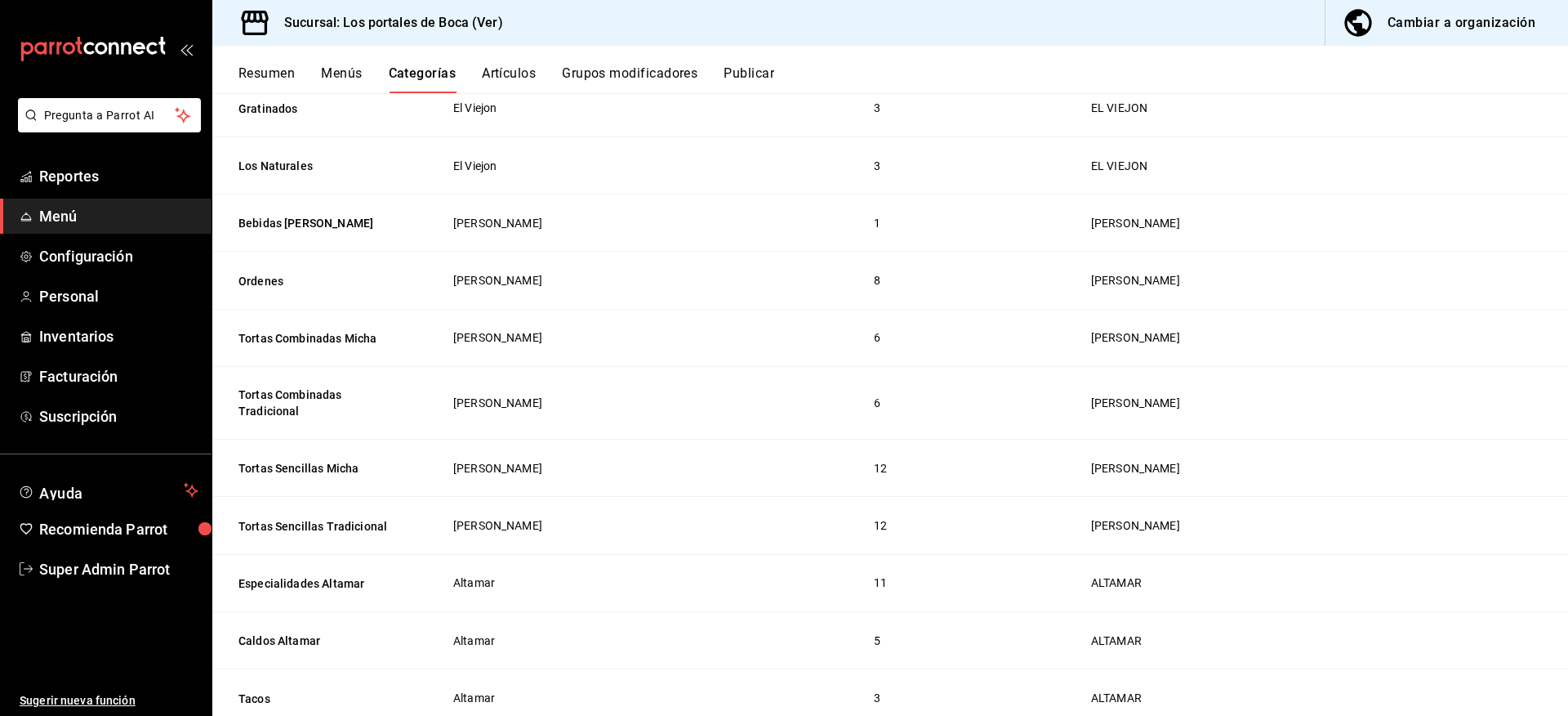
scroll to position [878, 0]
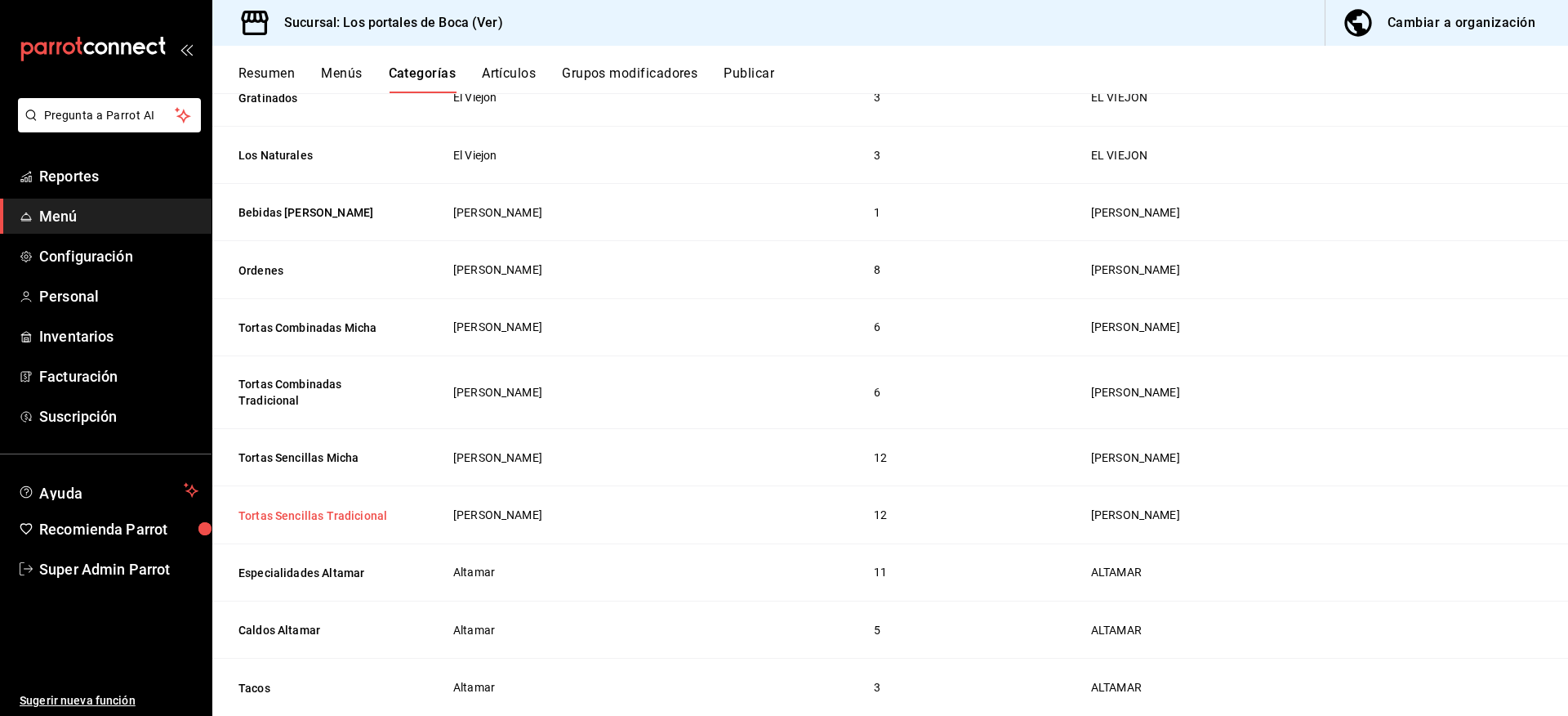
click at [324, 507] on button "Tortas Sencillas Tradicional" at bounding box center [320, 515] width 164 height 17
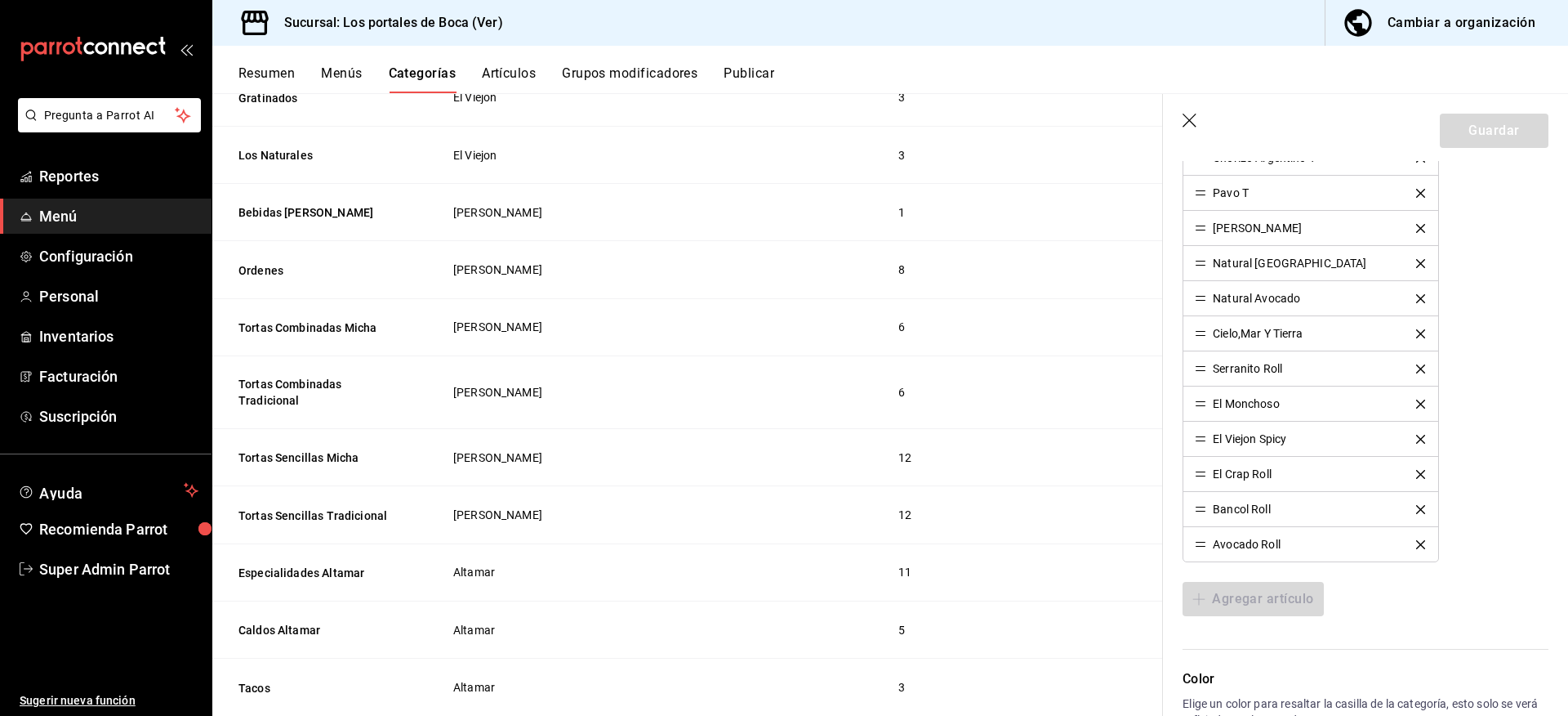
scroll to position [662, 0]
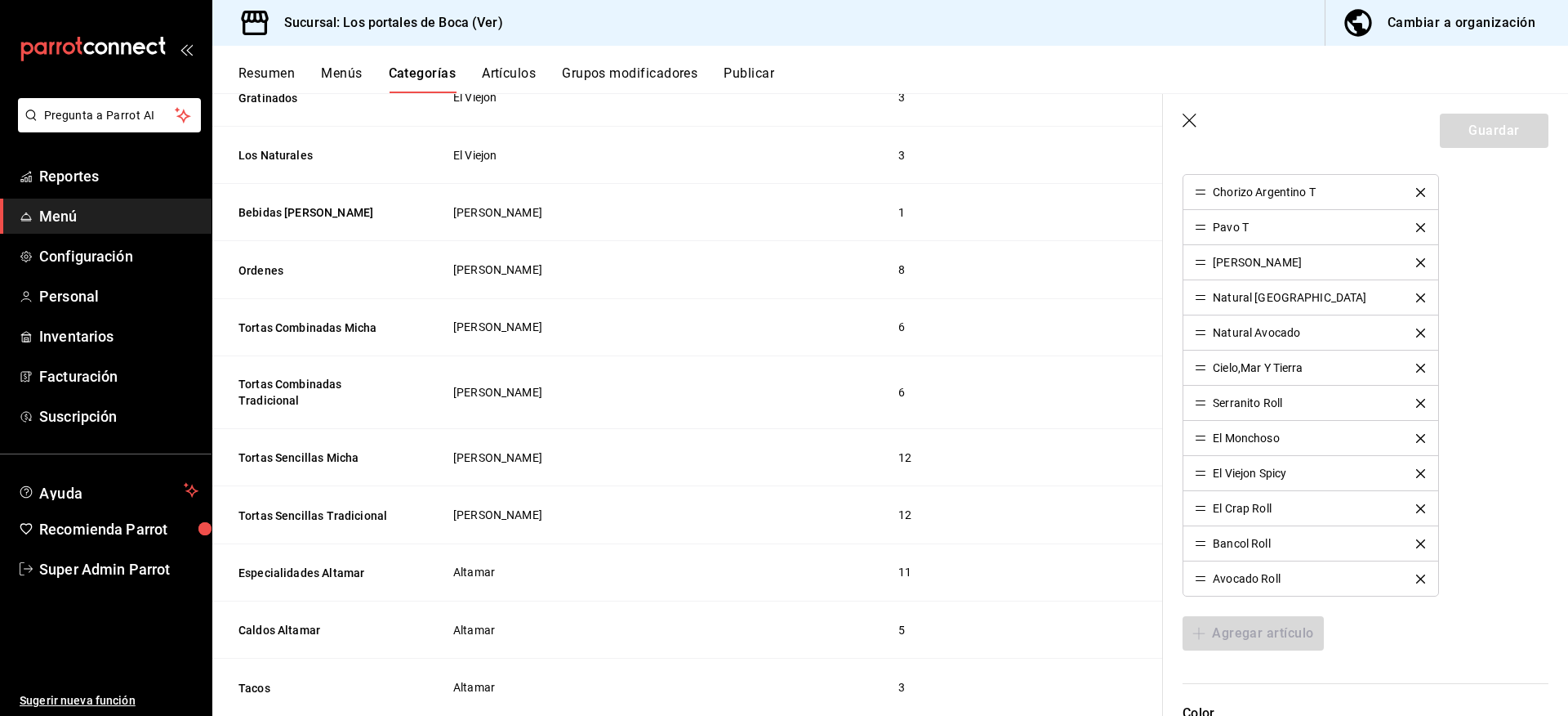
click at [1412, 299] on div "Natural [GEOGRAPHIC_DATA]" at bounding box center [1310, 298] width 231 height 12
click at [1410, 296] on div "Natural [GEOGRAPHIC_DATA]" at bounding box center [1310, 298] width 231 height 12
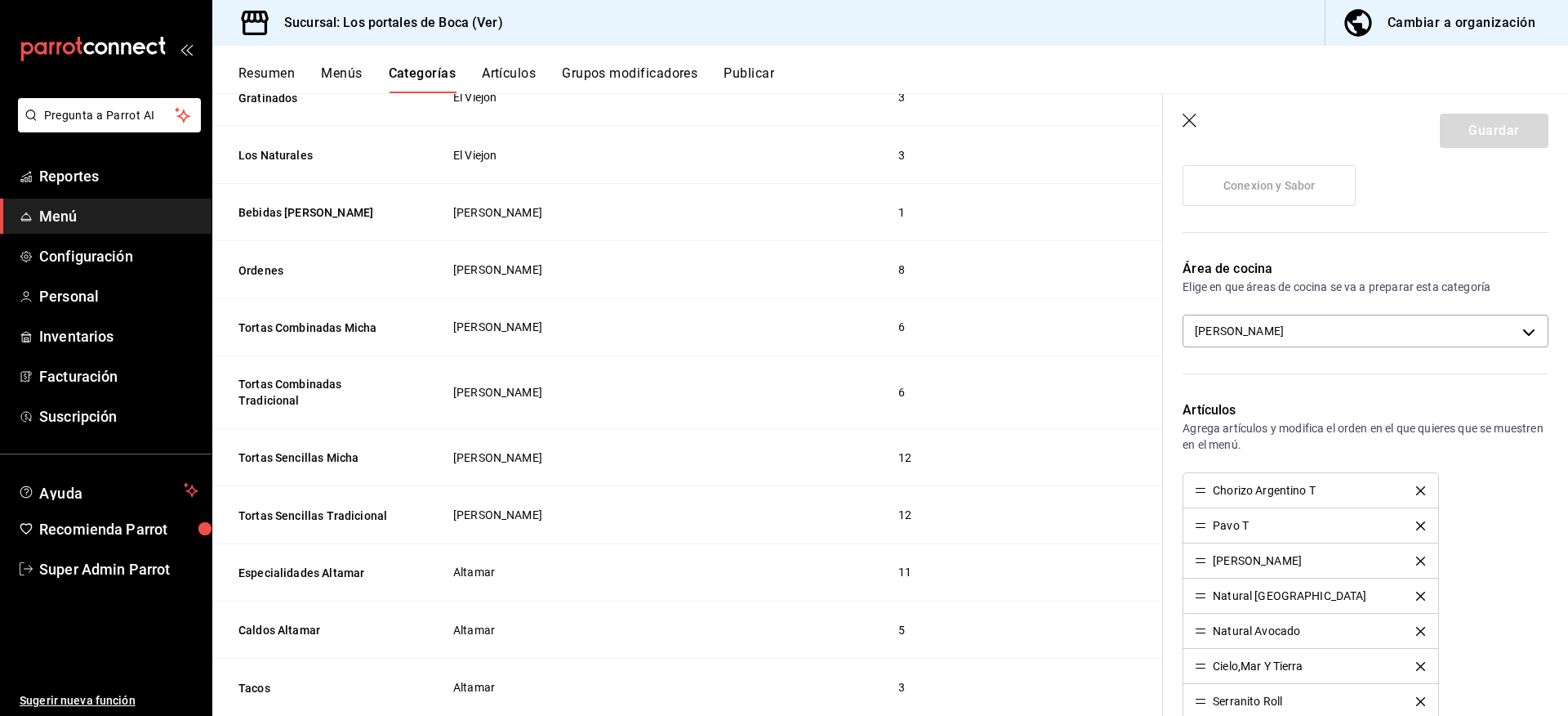
scroll to position [736, 0]
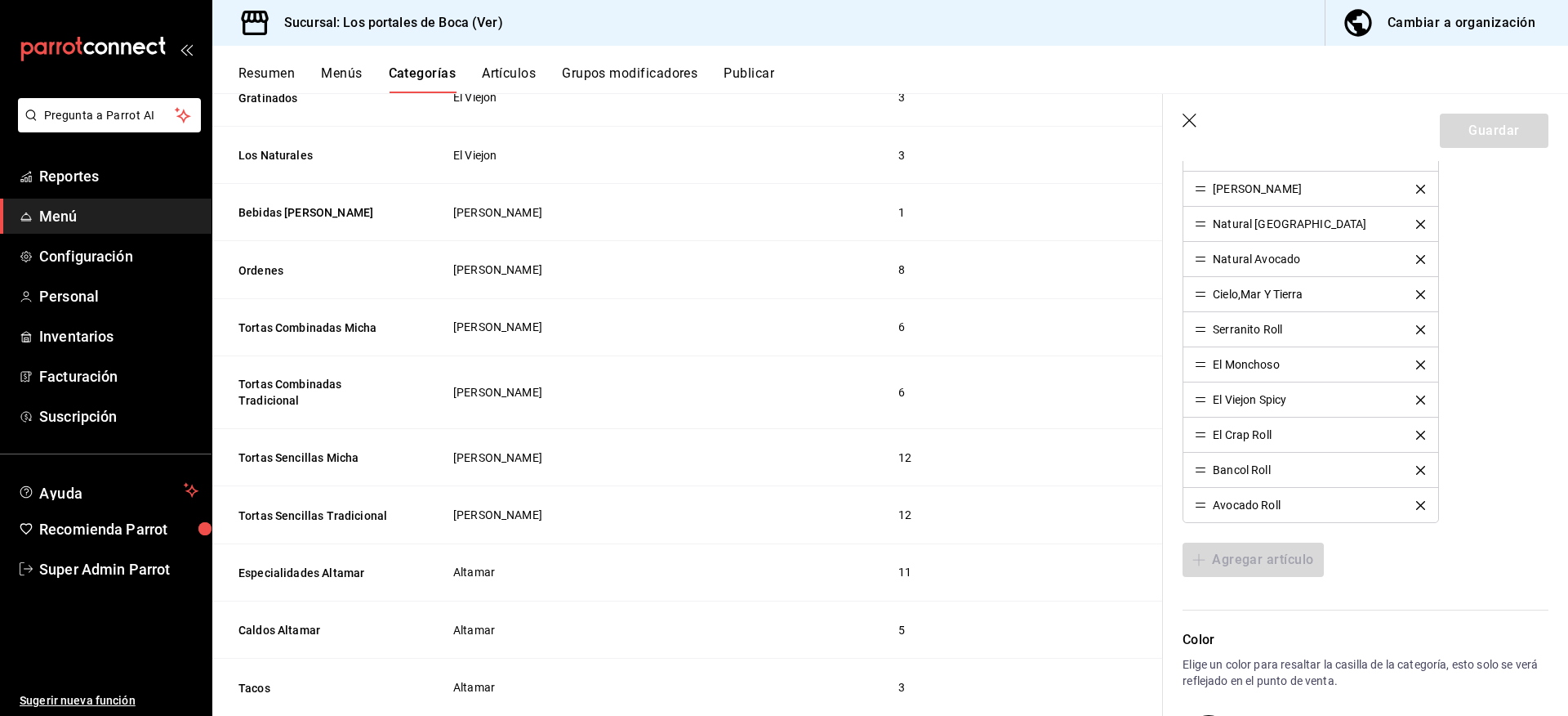
click at [1190, 116] on icon "button" at bounding box center [1191, 121] width 17 height 17
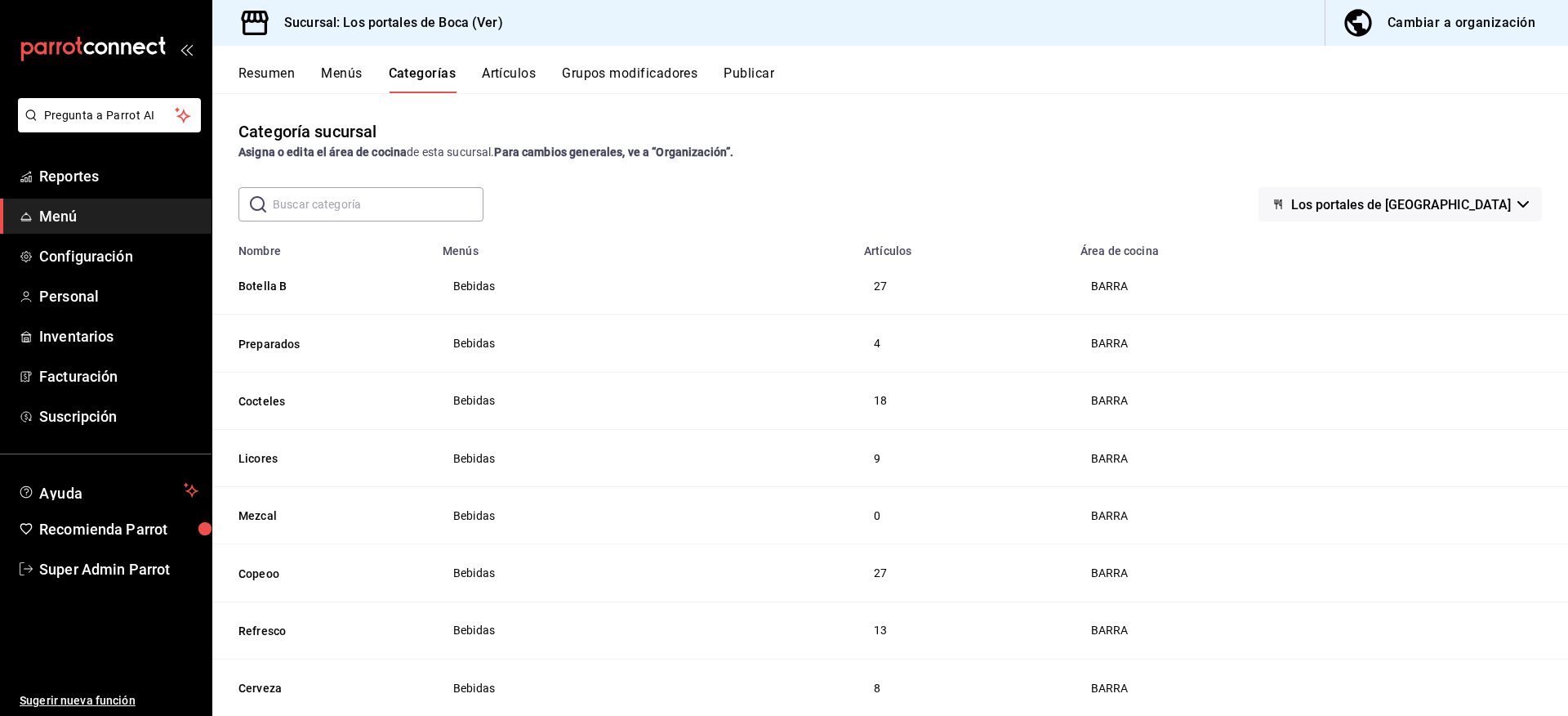
click at [1426, 206] on span "Los portales de [GEOGRAPHIC_DATA]" at bounding box center [1400, 205] width 220 height 16
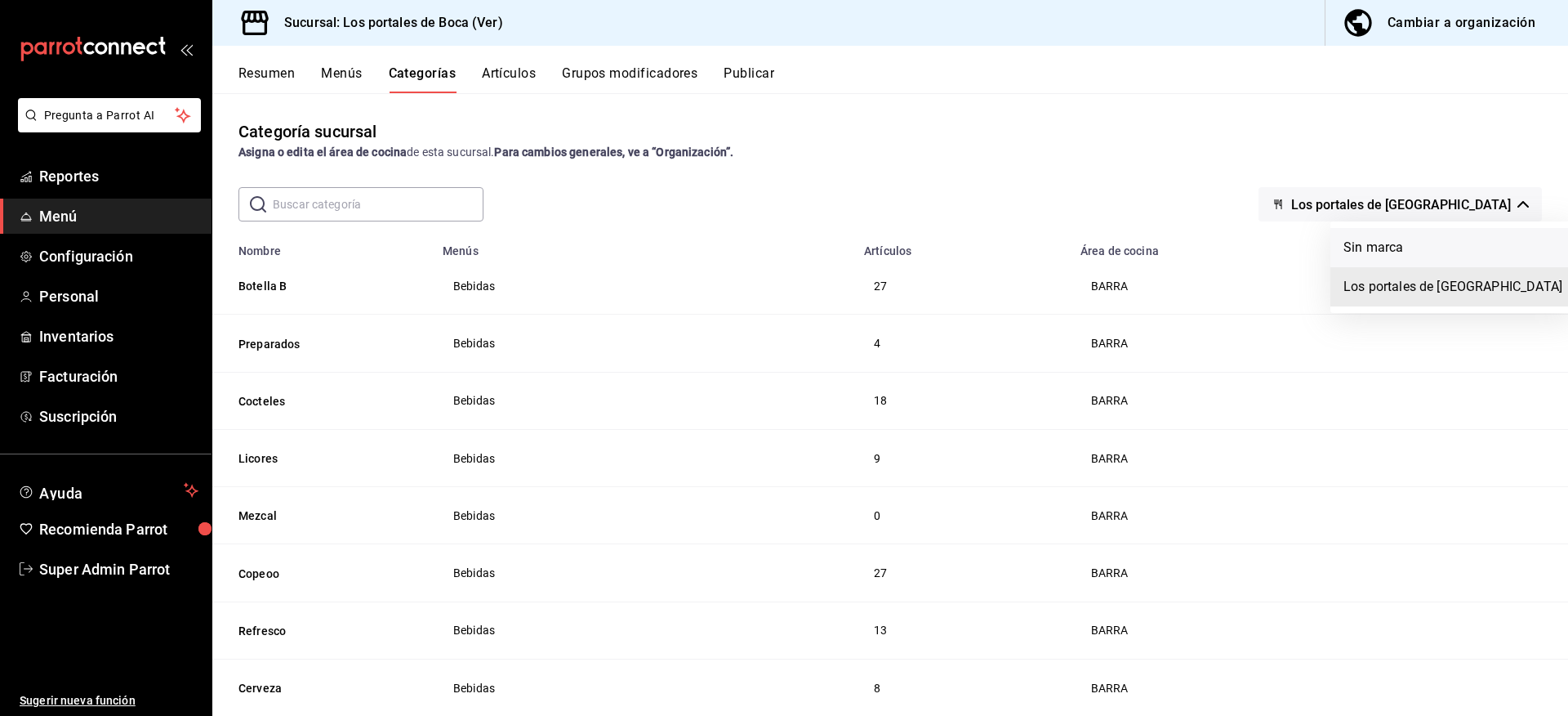
click at [1397, 236] on li "Sin marca" at bounding box center [1453, 248] width 245 height 39
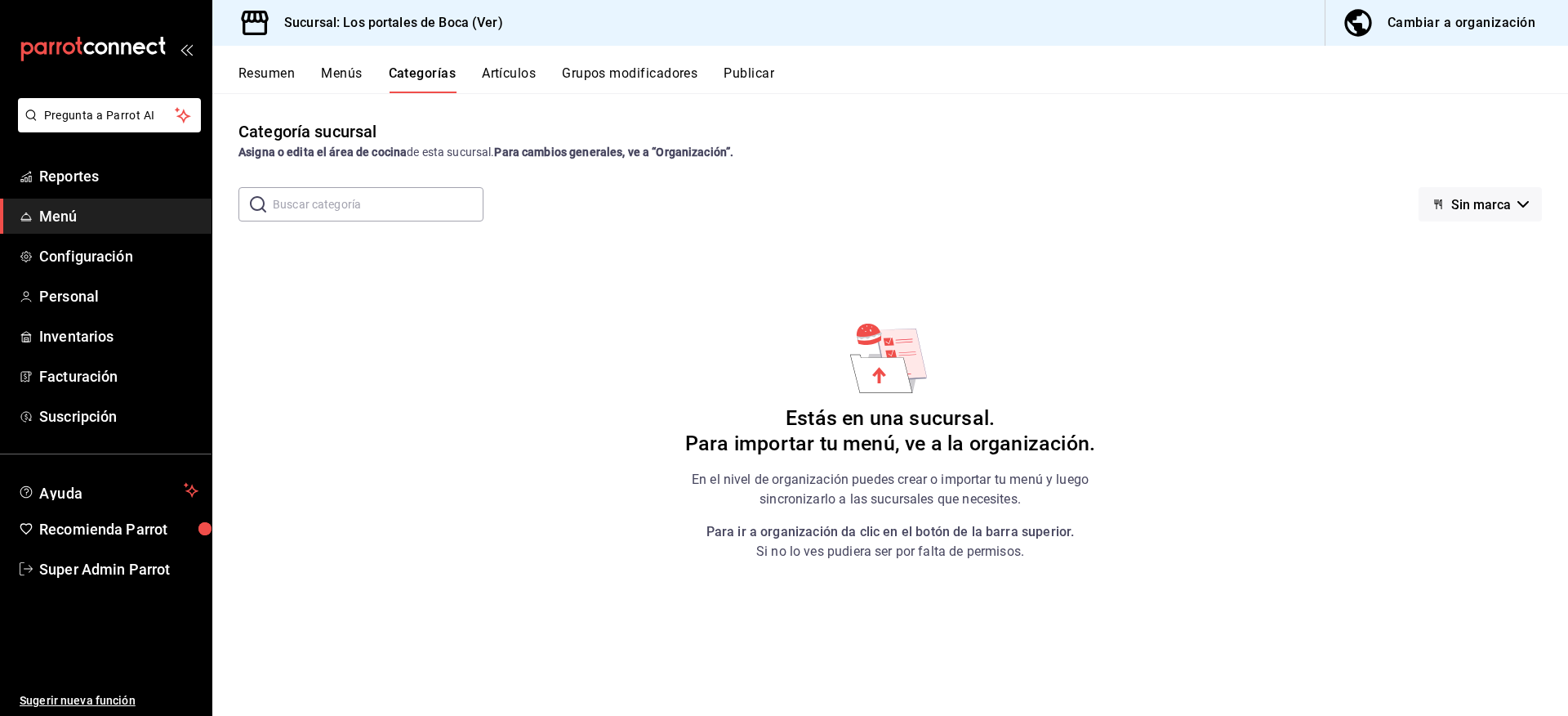
click at [1488, 207] on span "Sin marca" at bounding box center [1480, 205] width 59 height 16
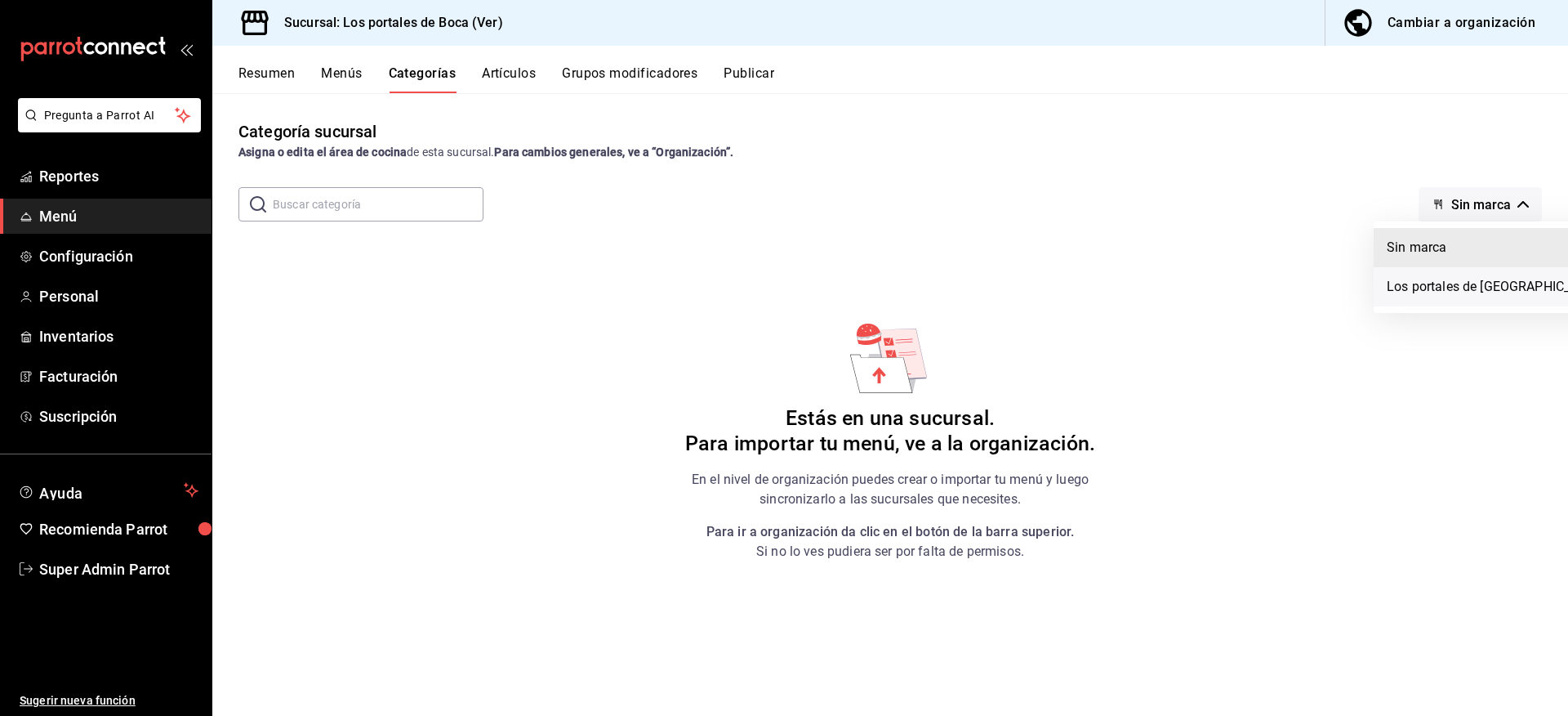
click at [1440, 285] on li "Los portales de [GEOGRAPHIC_DATA]" at bounding box center [1496, 287] width 245 height 39
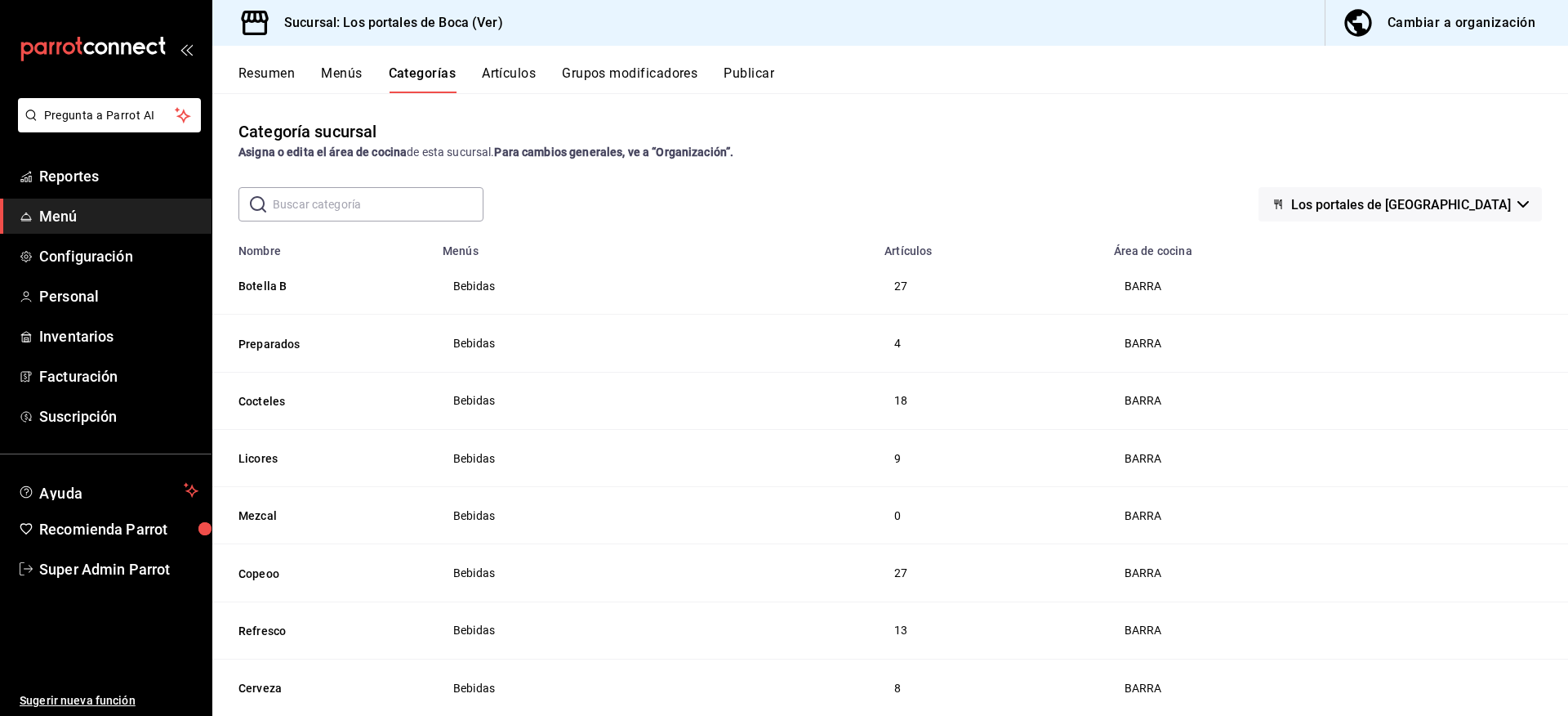
click at [355, 207] on input "text" at bounding box center [378, 204] width 211 height 33
type input "m"
type input "el"
click at [693, 183] on div "Categoría sucursal Asigna o edita el área de cocina de esta sucursal. Para camb…" at bounding box center [889, 403] width 1355 height 621
click at [541, 79] on div "Resumen Menús Categorías Artículos Grupos modificadores Publicar" at bounding box center [903, 79] width 1329 height 28
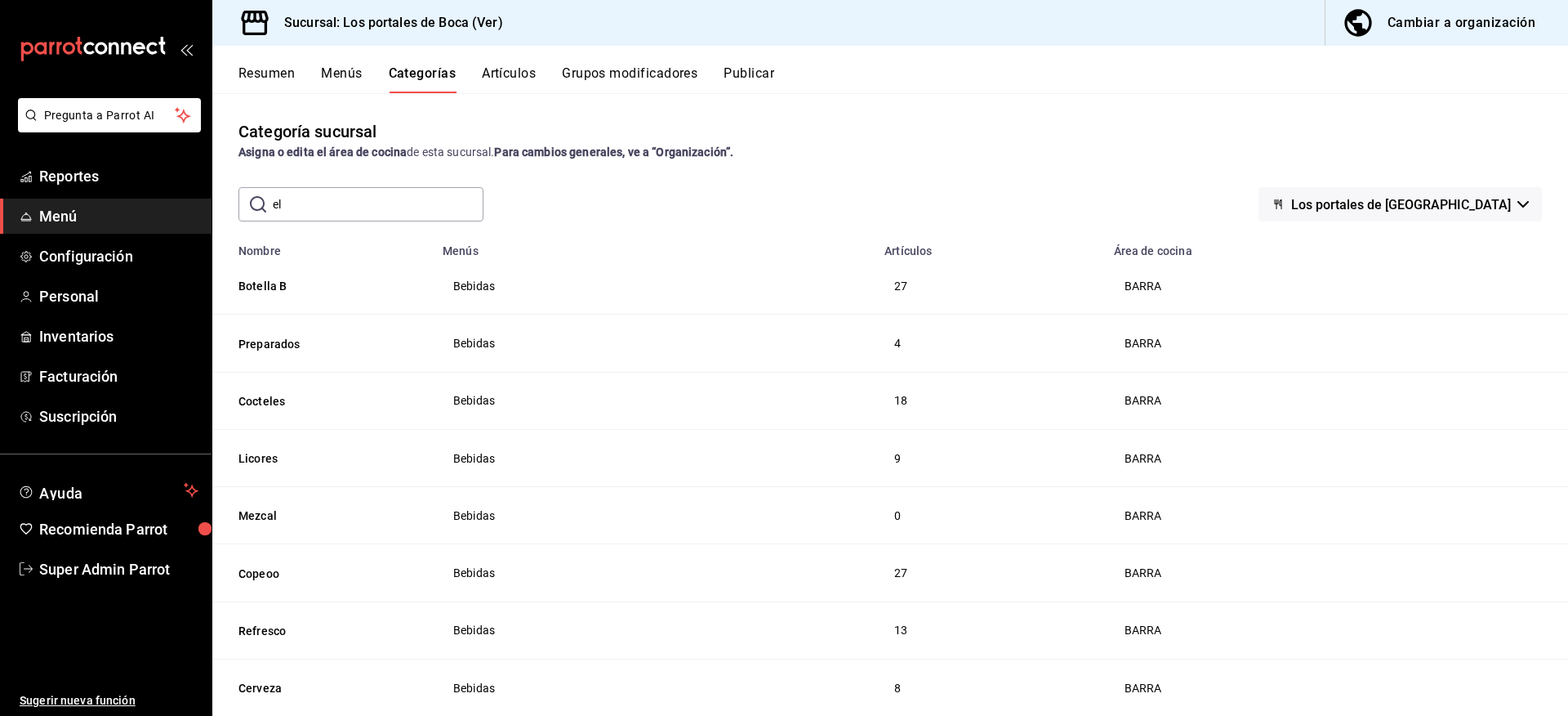
click at [521, 74] on button "Artículos" at bounding box center [509, 79] width 54 height 28
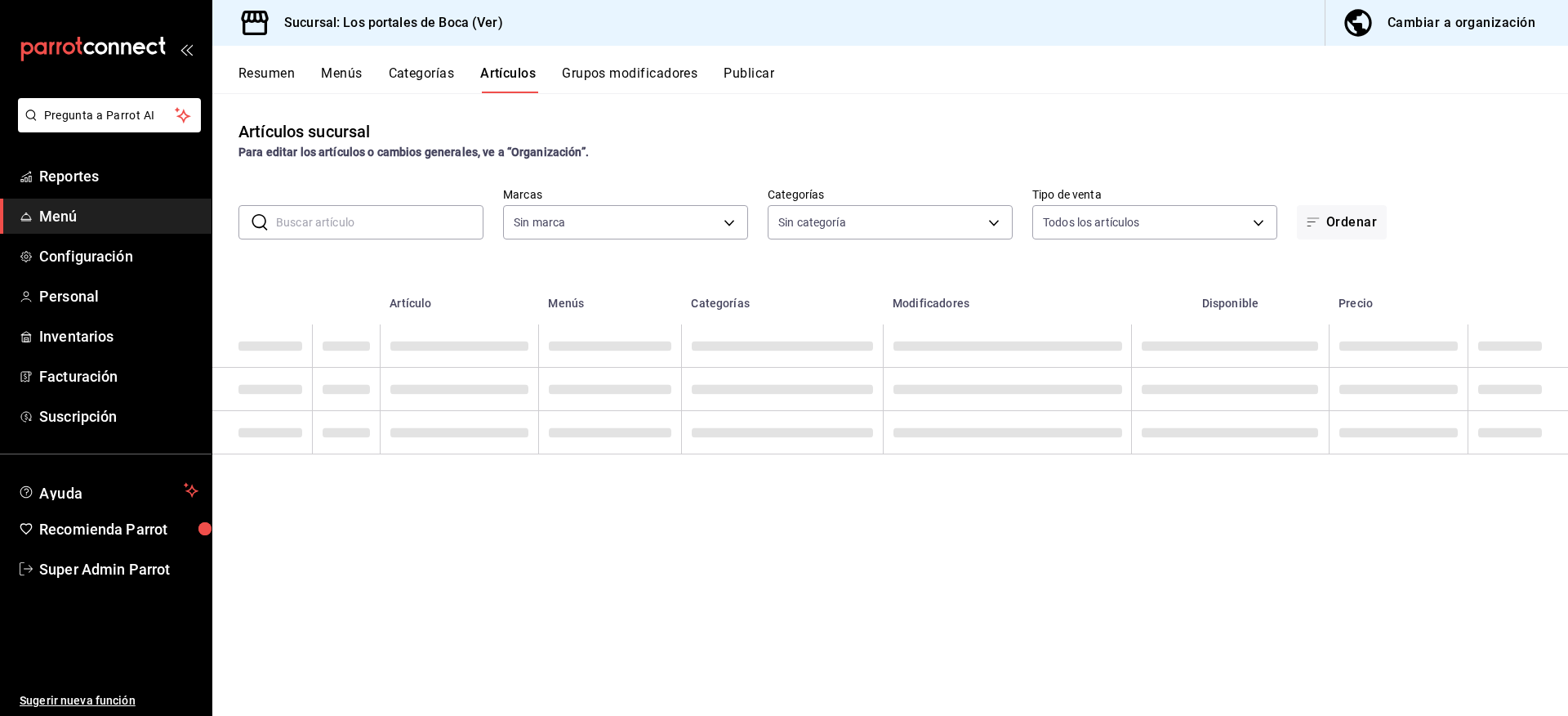
type input "3d32fec7-31fa-41a3-8b0d-c50462704563"
type input "1b6c659a-7616-4a54-8daa-e4eef18bc885,f35d1a42-00a0-464d-bd65-64b7e21a5f61,419ce…"
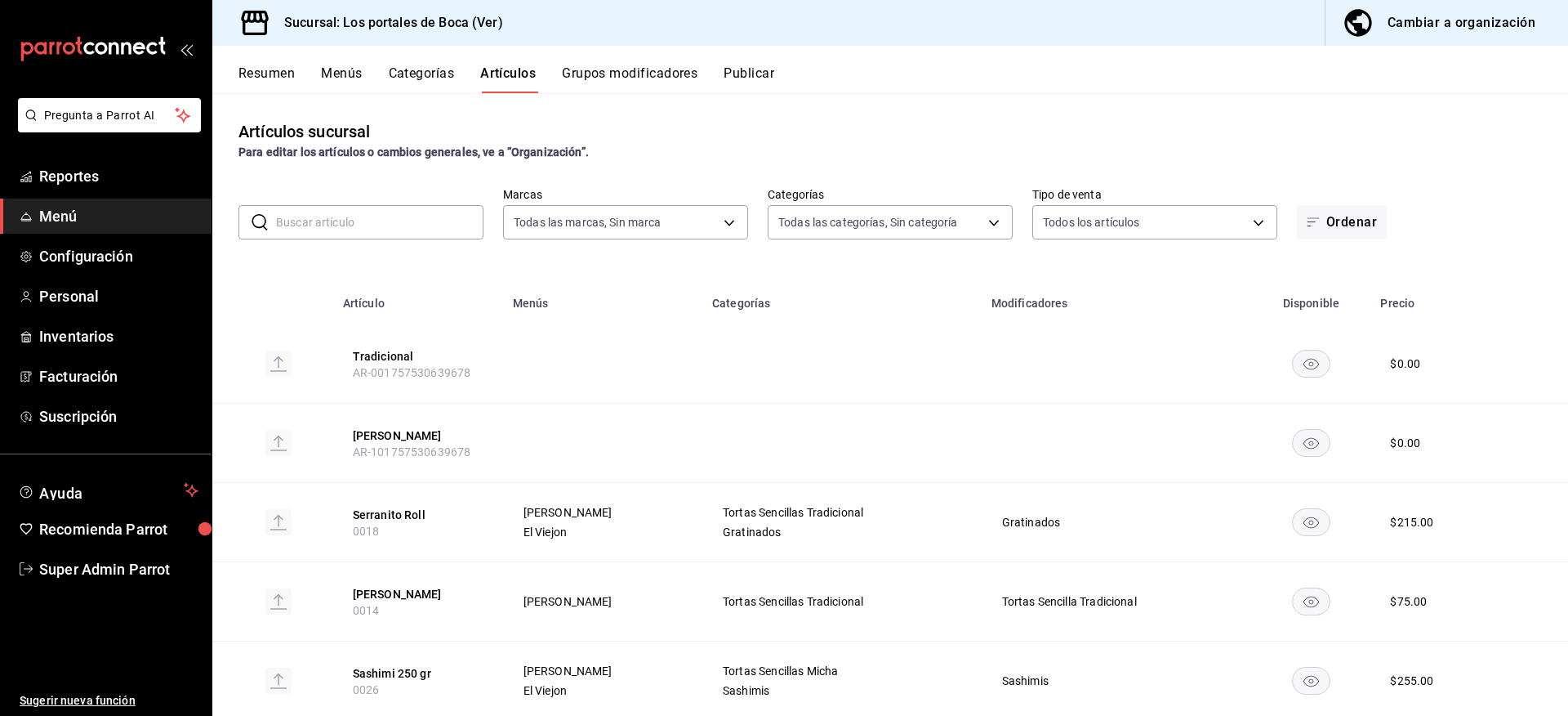
click at [1432, 27] on div "Cambiar a organización" at bounding box center [1462, 23] width 148 height 23
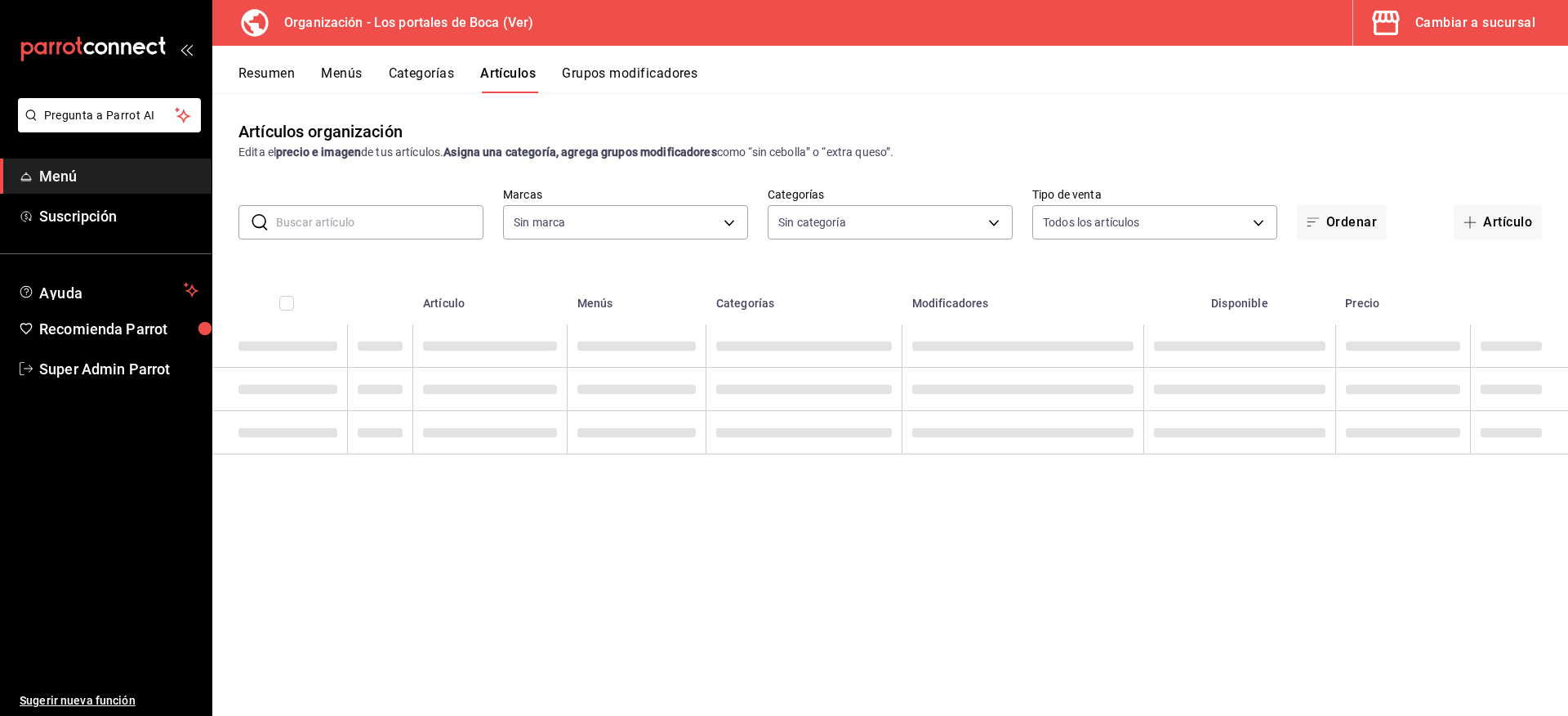
type input "3cb1c7d1-b678-45f1-8822-fafdb096e822,8b9dcd1e-86ce-40be-9bc7-b5ff9750edb9,ba916…"
type input "b5ad986e-3551-40cf-bef2-a4391ef287b1"
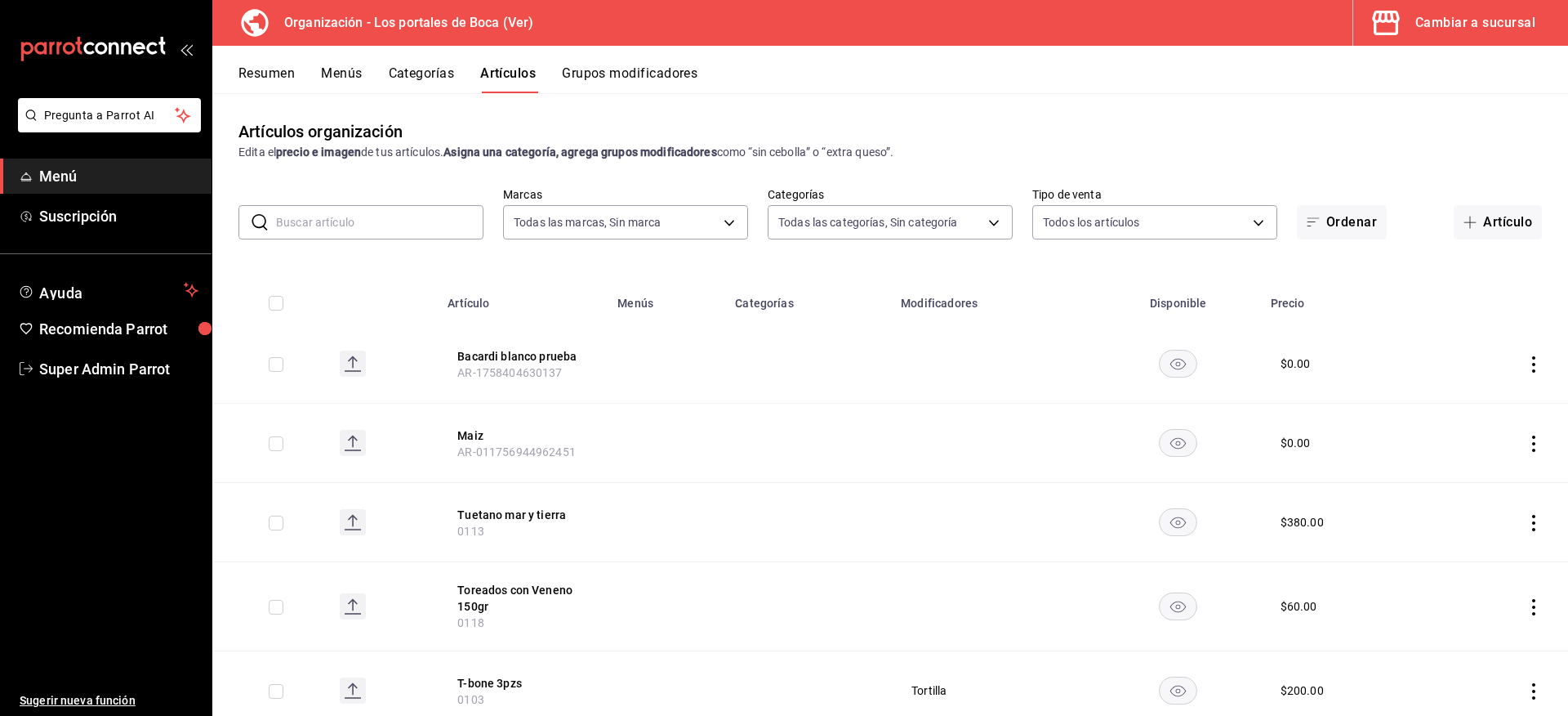
click at [339, 67] on button "Menús" at bounding box center [341, 79] width 40 height 28
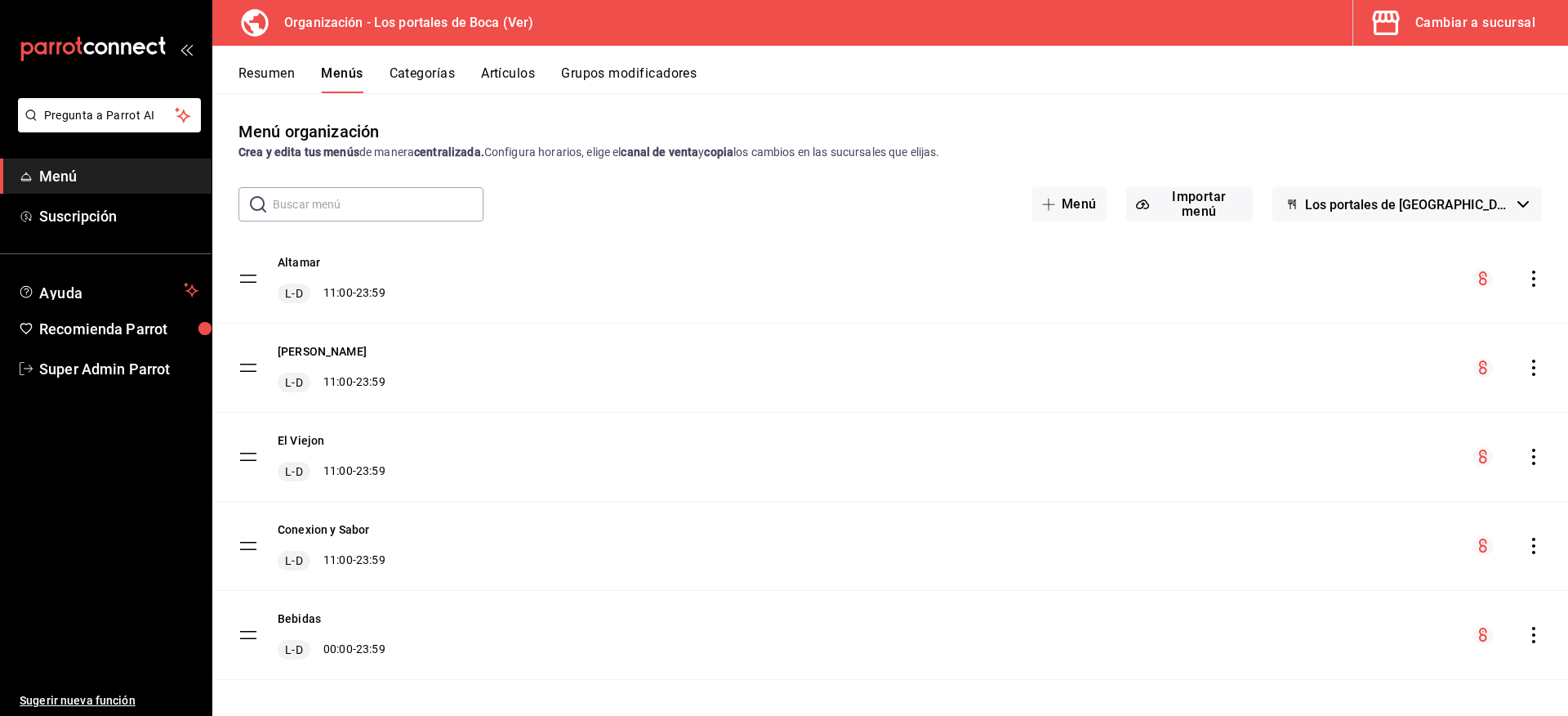
click at [1532, 368] on icon "actions" at bounding box center [1533, 368] width 3 height 17
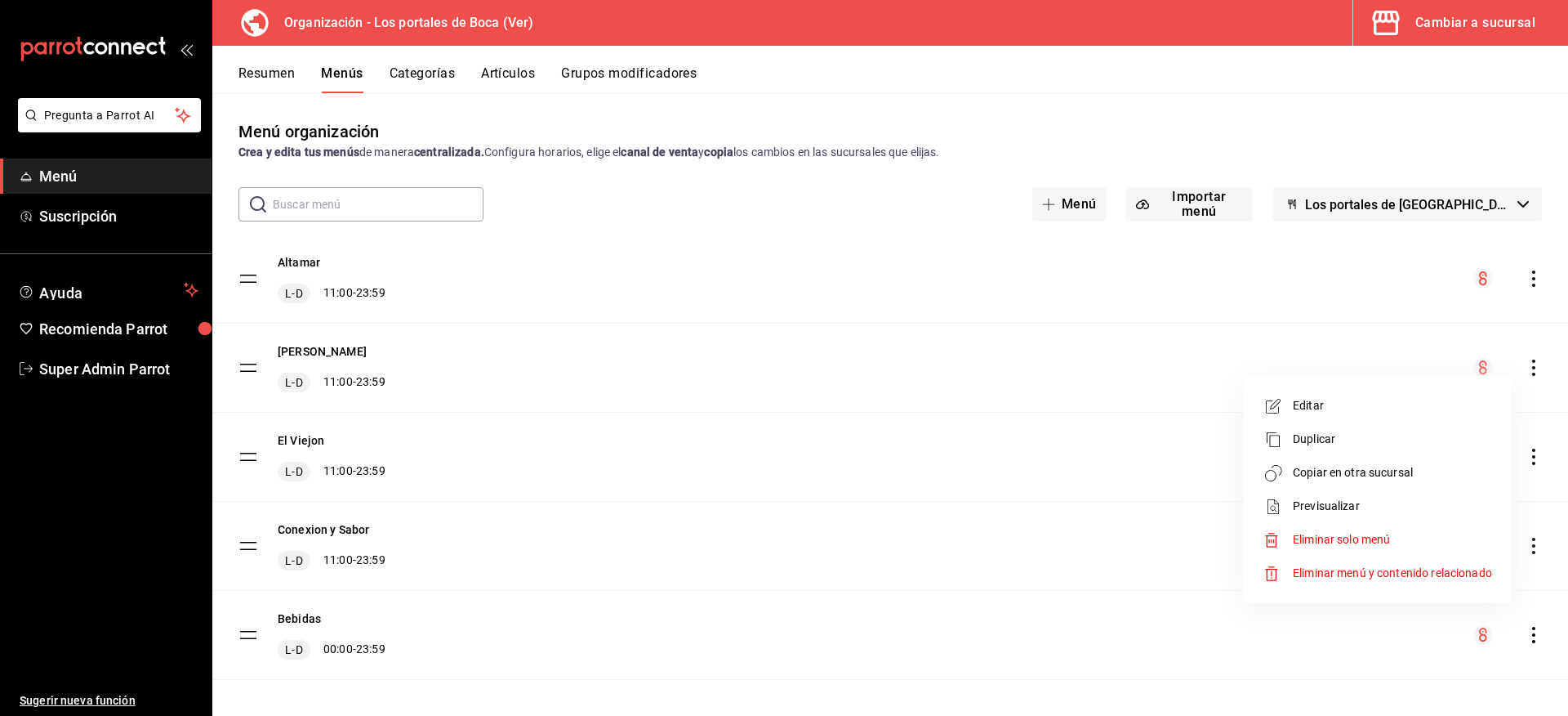
click at [1364, 471] on span "Copiar en otra sucursal" at bounding box center [1393, 472] width 199 height 17
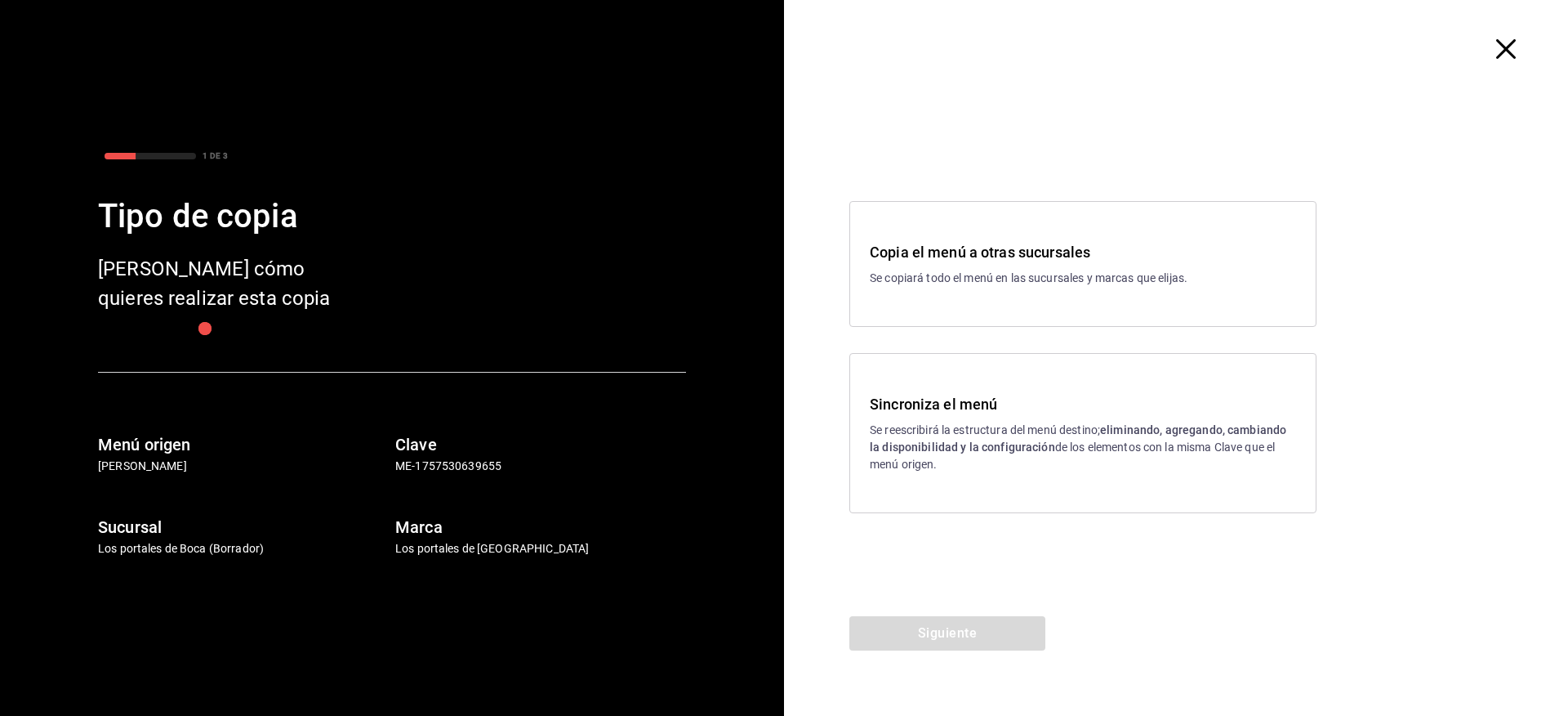
click at [982, 407] on h3 "Sincroniza el menú" at bounding box center [1082, 404] width 426 height 22
click at [1001, 627] on button "Siguiente" at bounding box center [947, 633] width 196 height 35
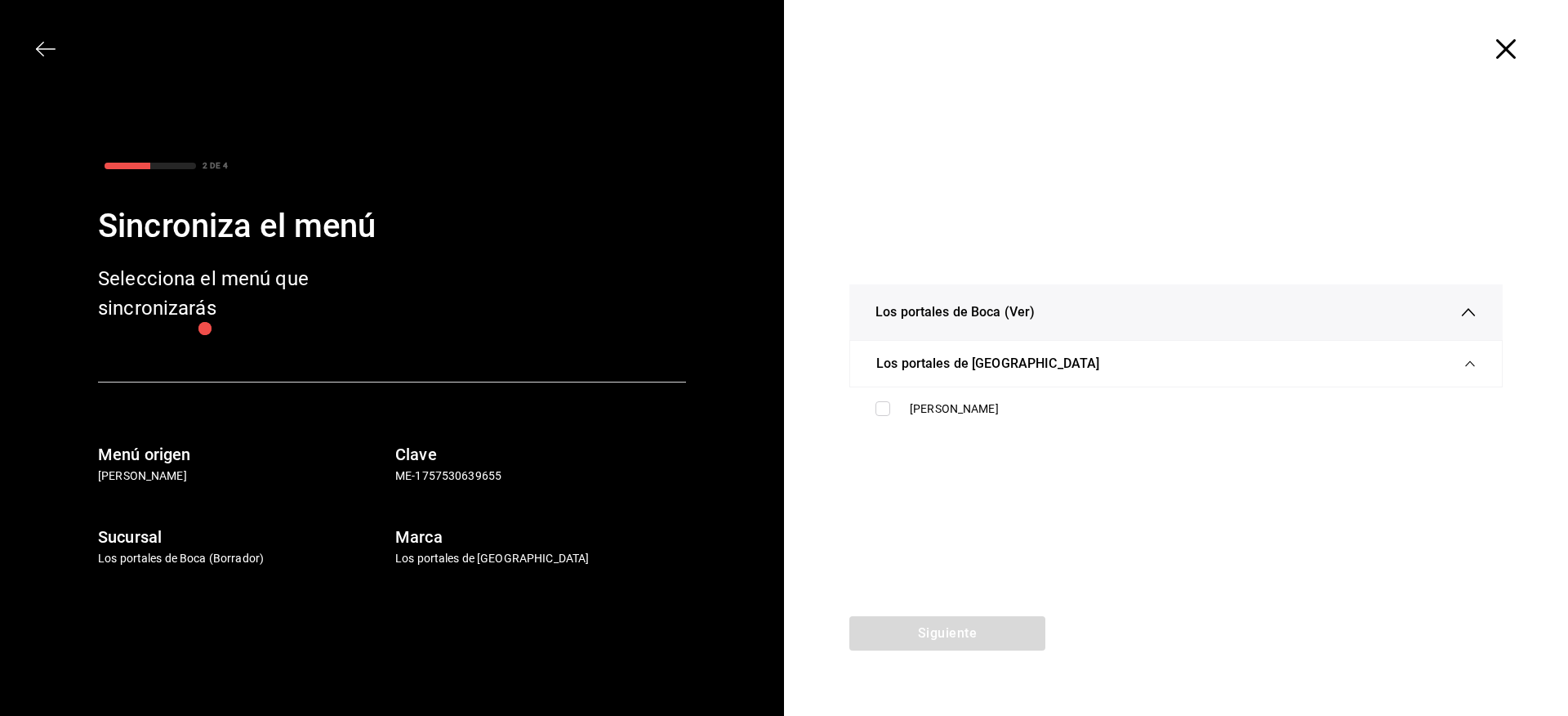
click at [1204, 363] on div "Los portales de [GEOGRAPHIC_DATA]" at bounding box center [1176, 363] width 599 height 45
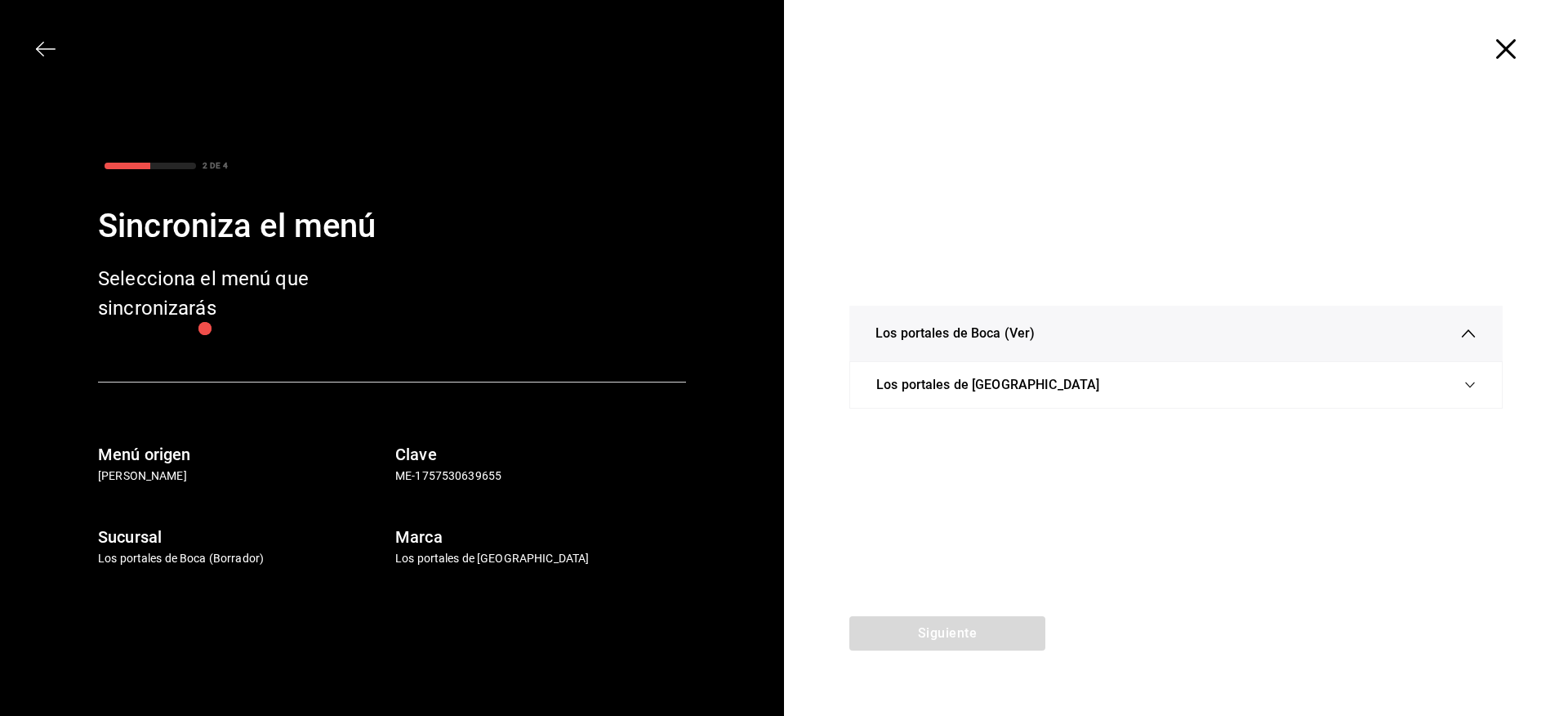
click at [1133, 339] on div "Los portales de Boca (Ver)" at bounding box center [1176, 333] width 601 height 55
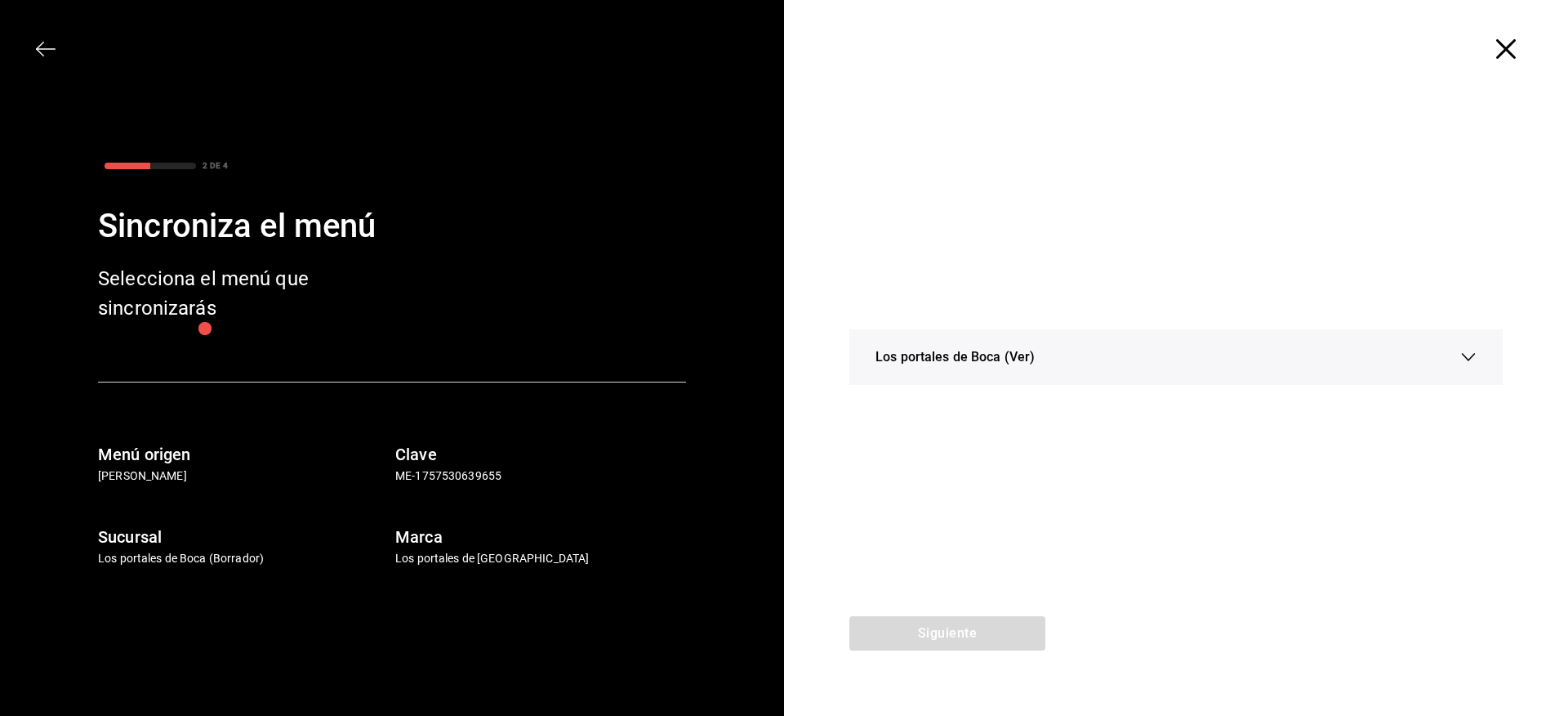
click at [1130, 354] on div "Los portales de Boca (Ver)" at bounding box center [1176, 357] width 601 height 55
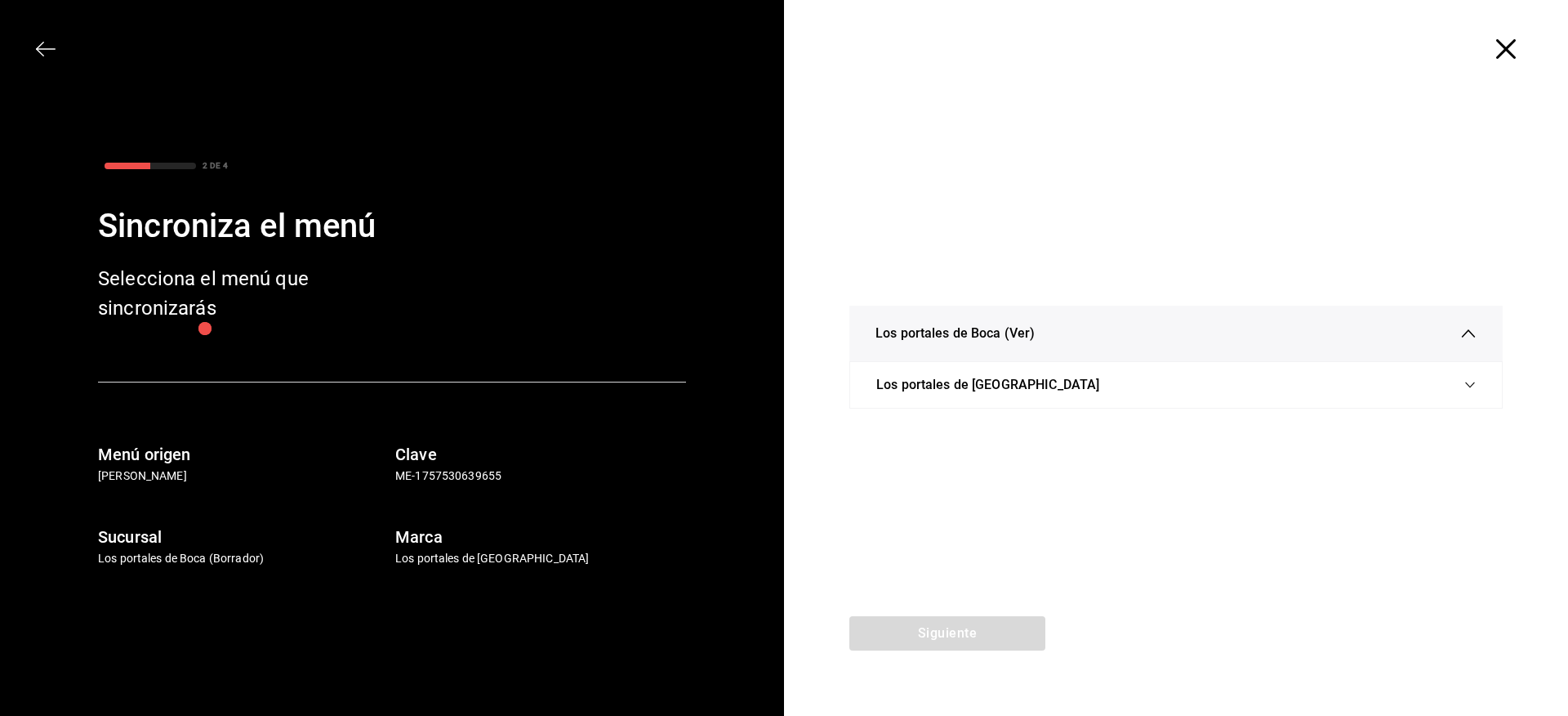
click at [1059, 394] on div "Los portales de [GEOGRAPHIC_DATA]" at bounding box center [1176, 385] width 599 height 45
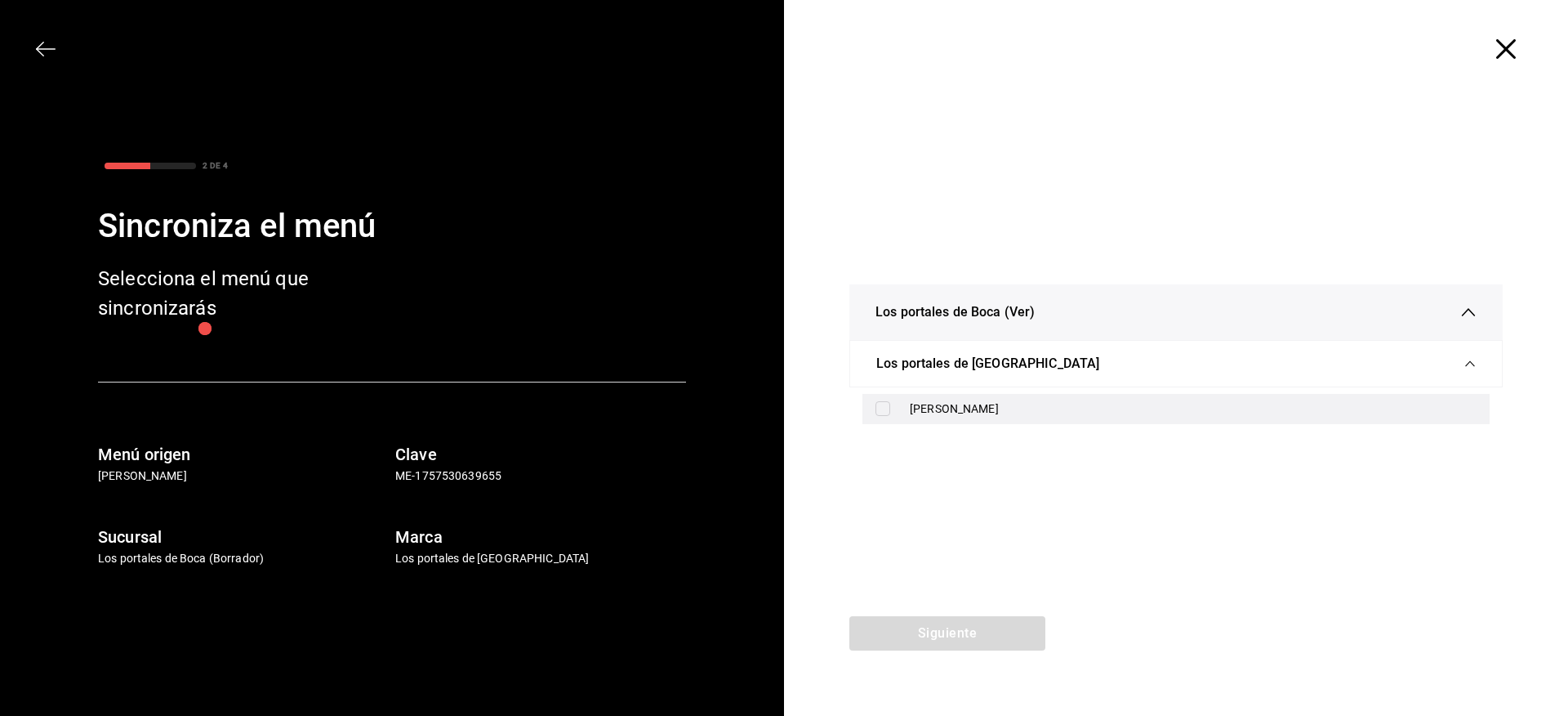
click at [962, 405] on div "[PERSON_NAME]" at bounding box center [1193, 408] width 567 height 17
checkbox input "true"
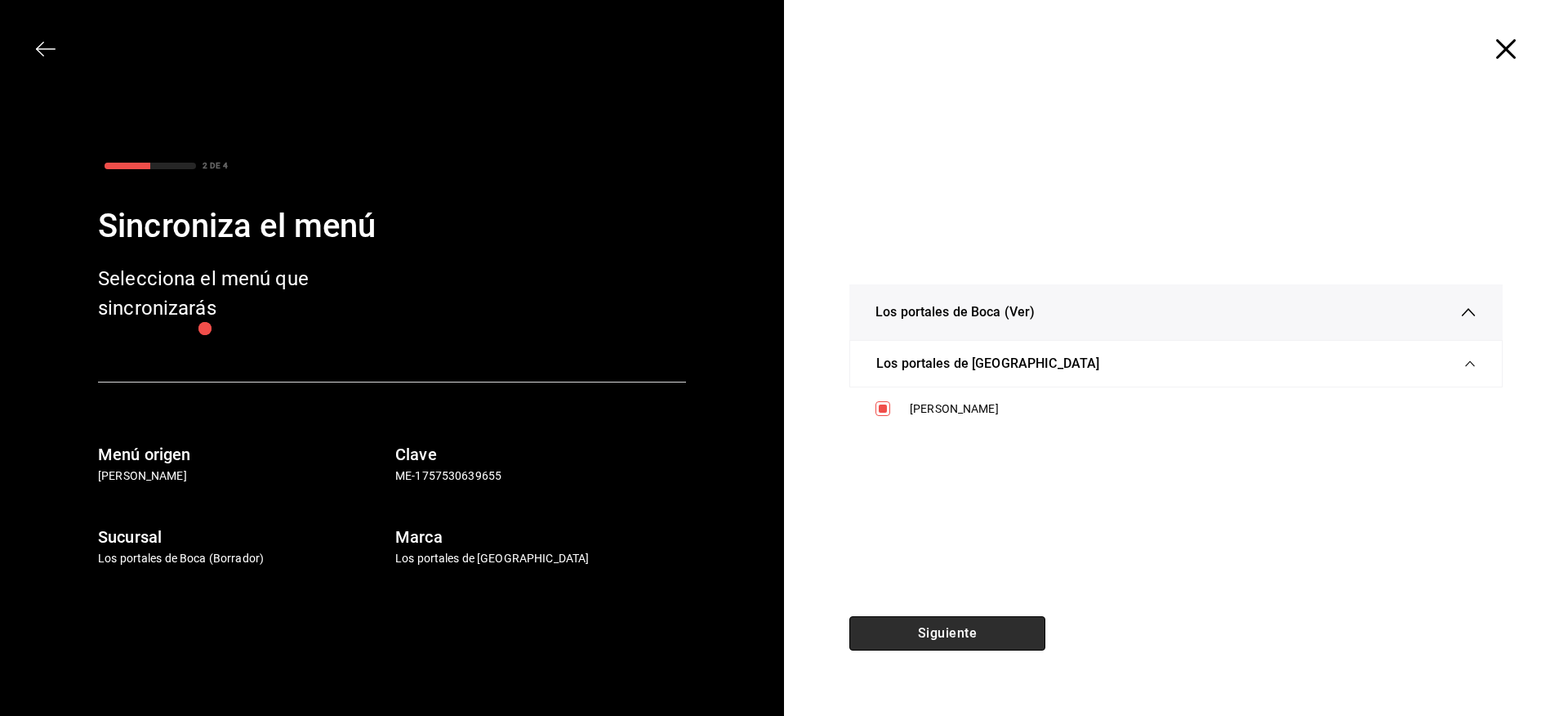
click at [979, 626] on button "Siguiente" at bounding box center [947, 633] width 196 height 35
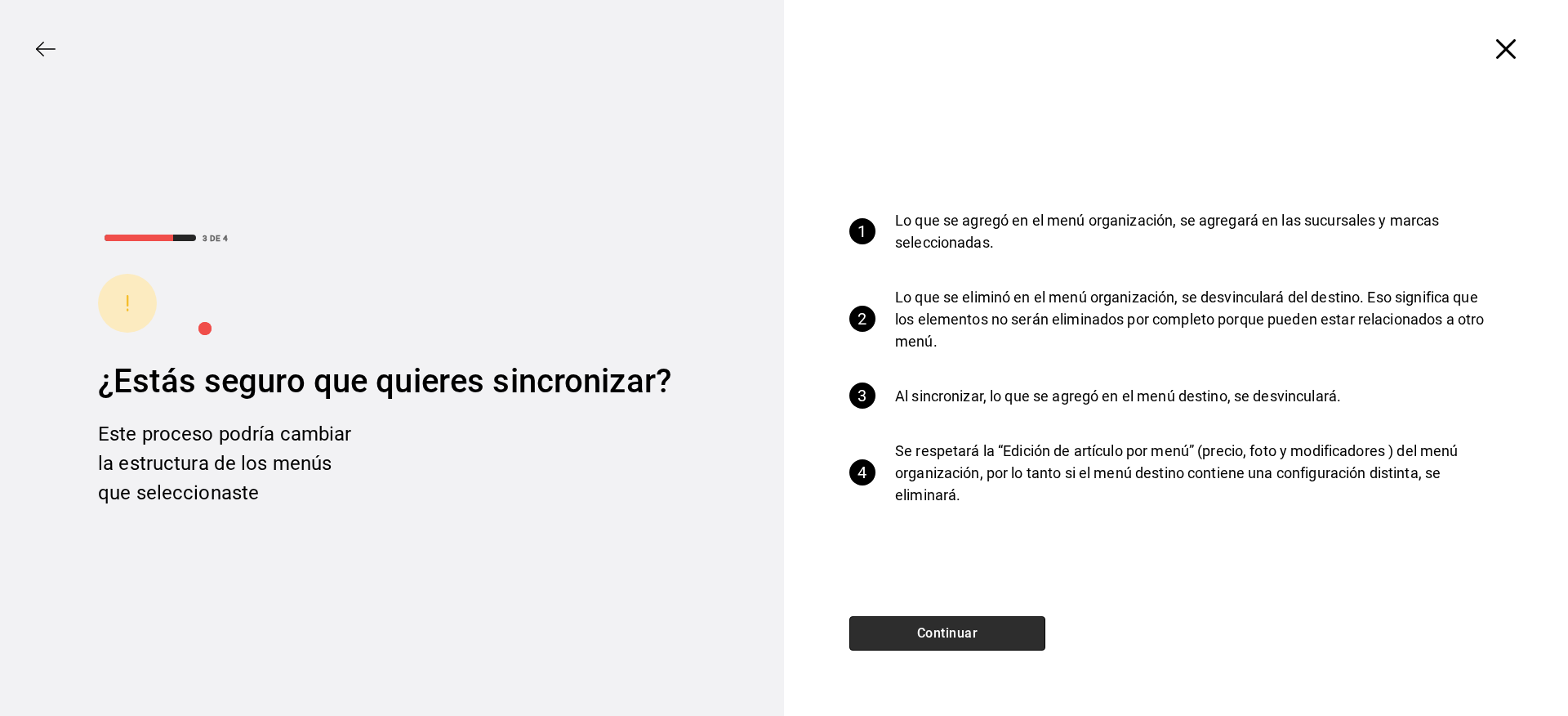
click at [970, 624] on button "Continuar" at bounding box center [947, 633] width 196 height 35
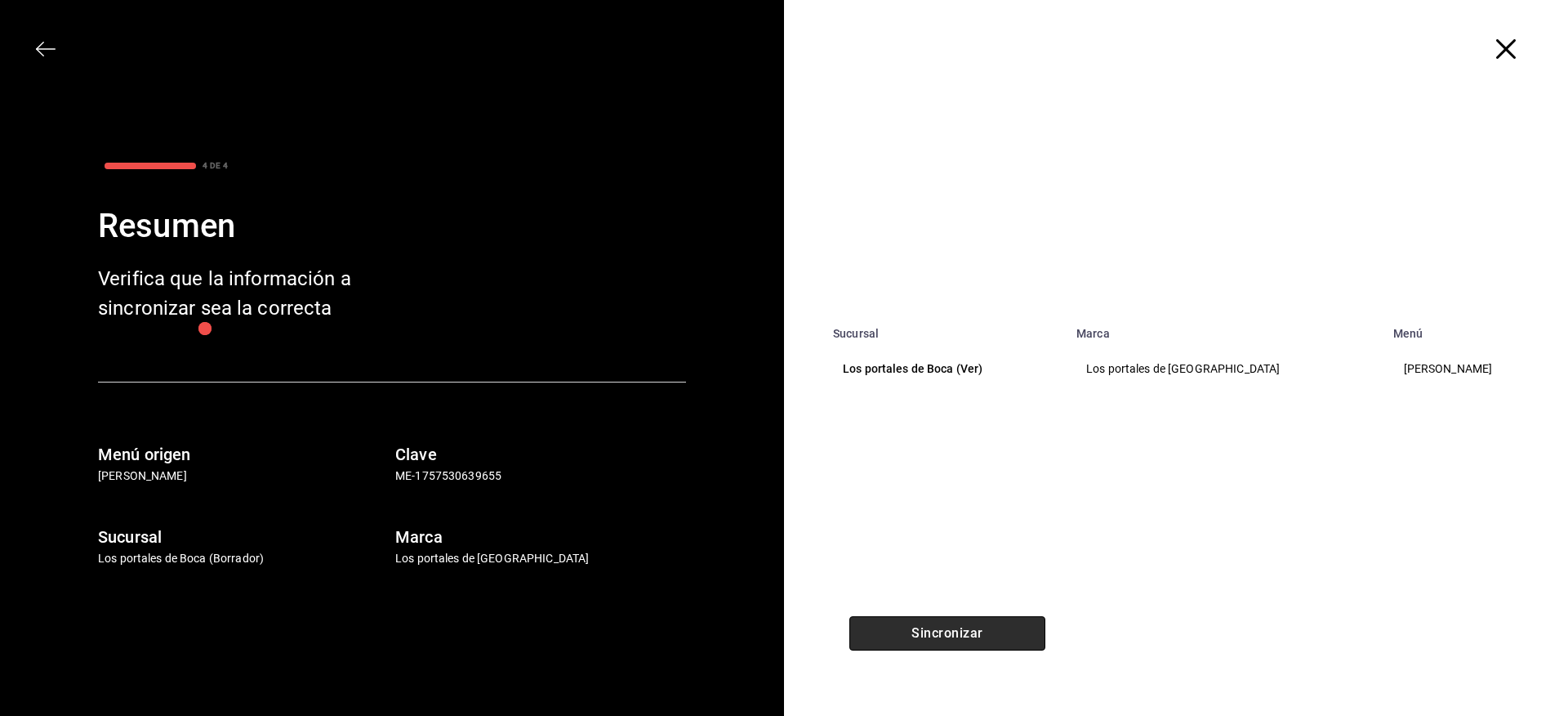
click at [982, 631] on button "Sincronizar" at bounding box center [947, 633] width 196 height 35
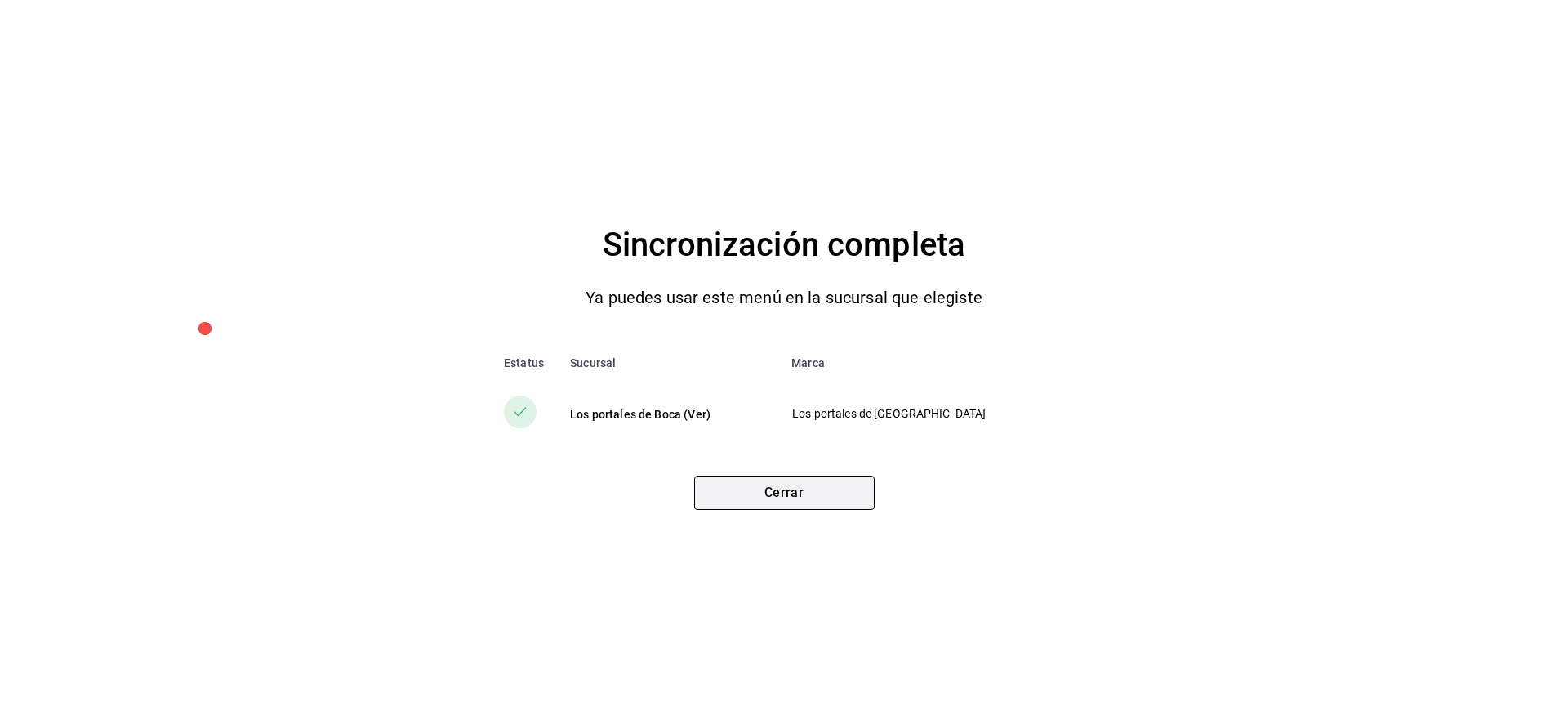
click at [830, 495] on button "Cerrar" at bounding box center [784, 492] width 180 height 35
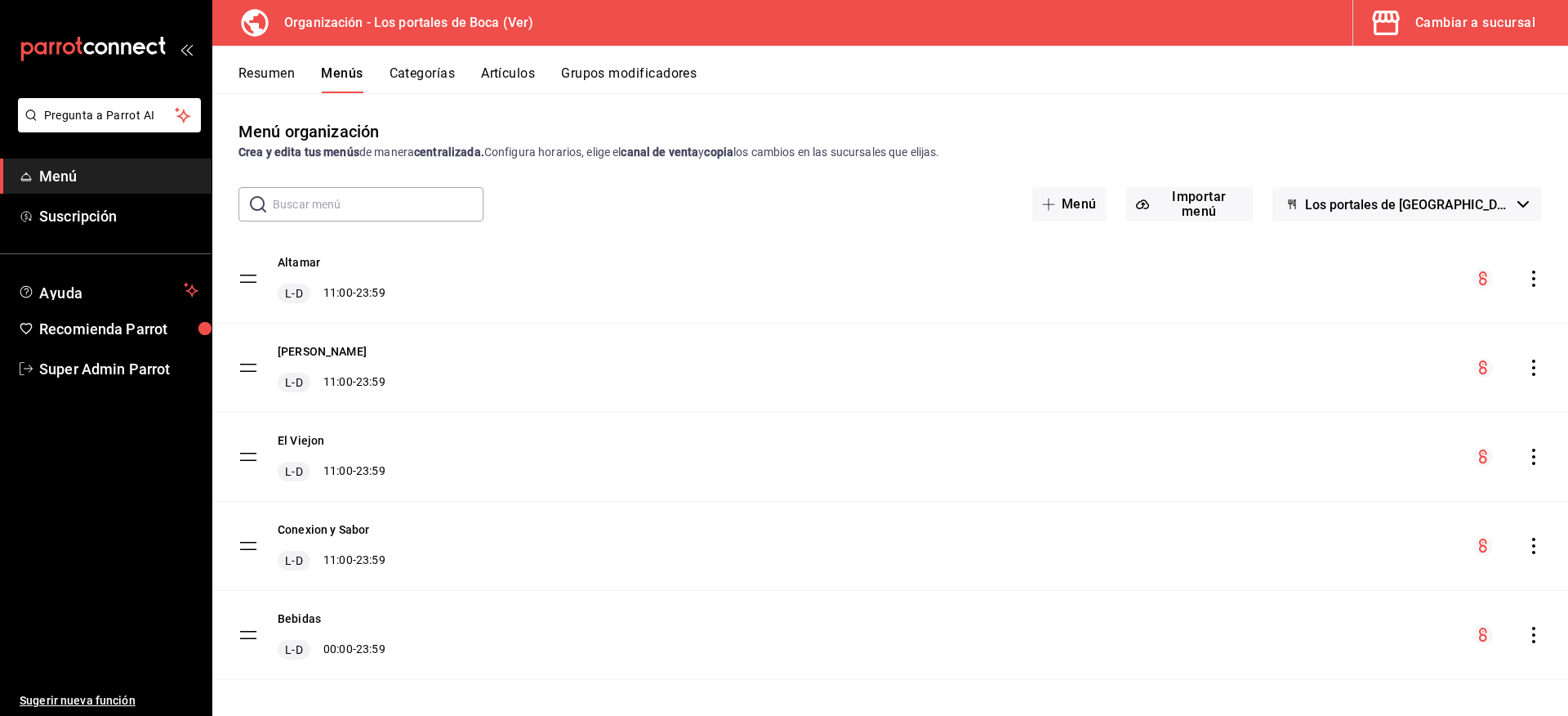
click at [1431, 17] on div "Cambiar a sucursal" at bounding box center [1475, 23] width 120 height 23
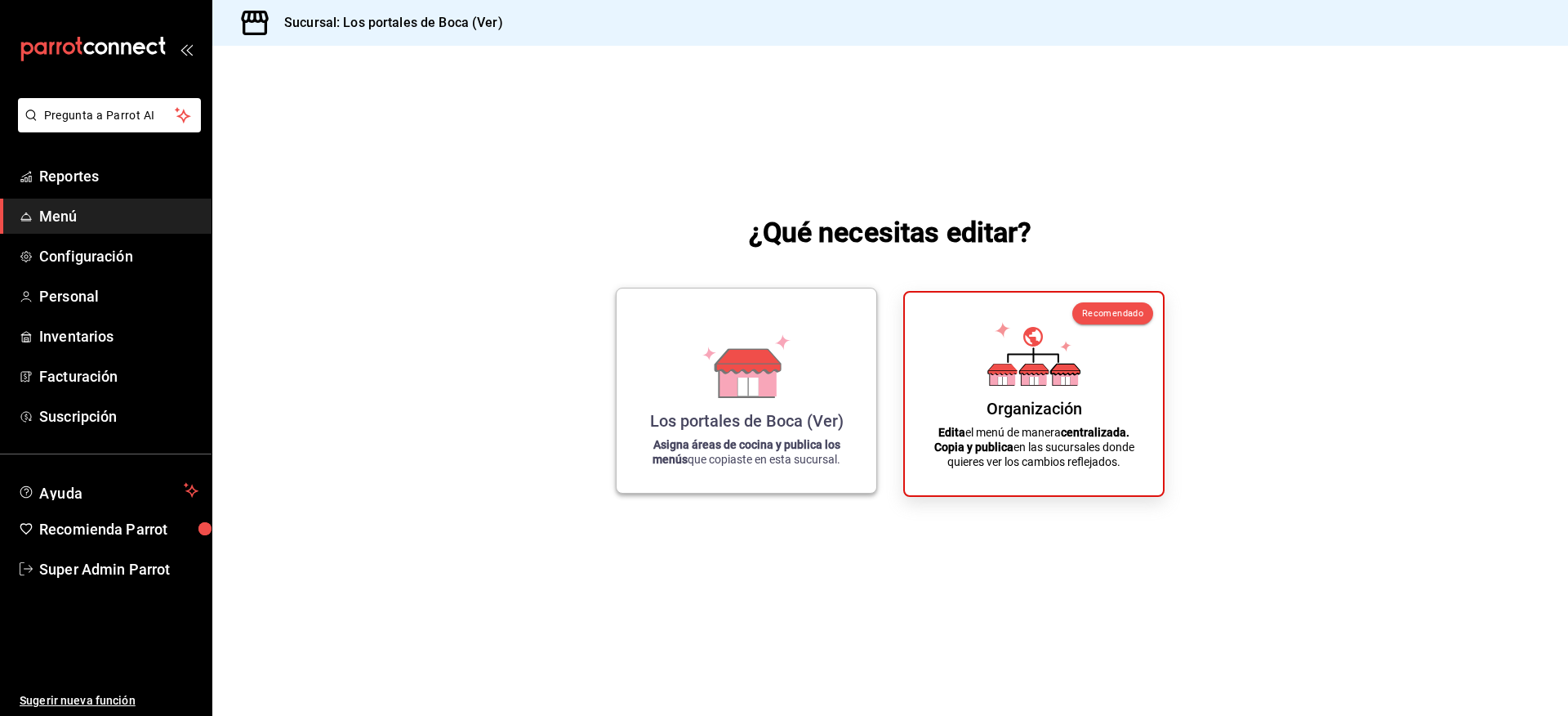
click at [752, 362] on icon at bounding box center [748, 361] width 64 height 24
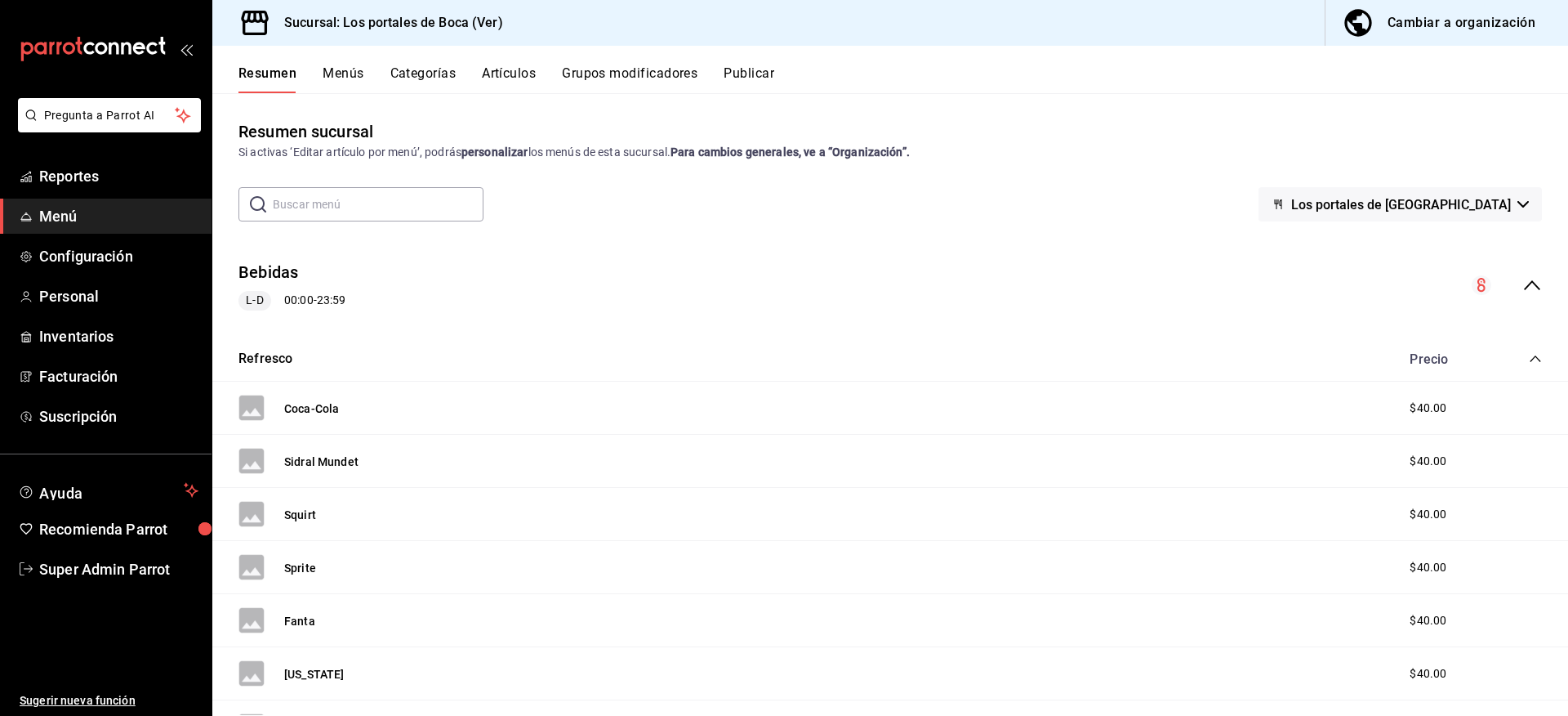
click at [1522, 281] on icon "collapse-menu-row" at bounding box center [1532, 285] width 20 height 20
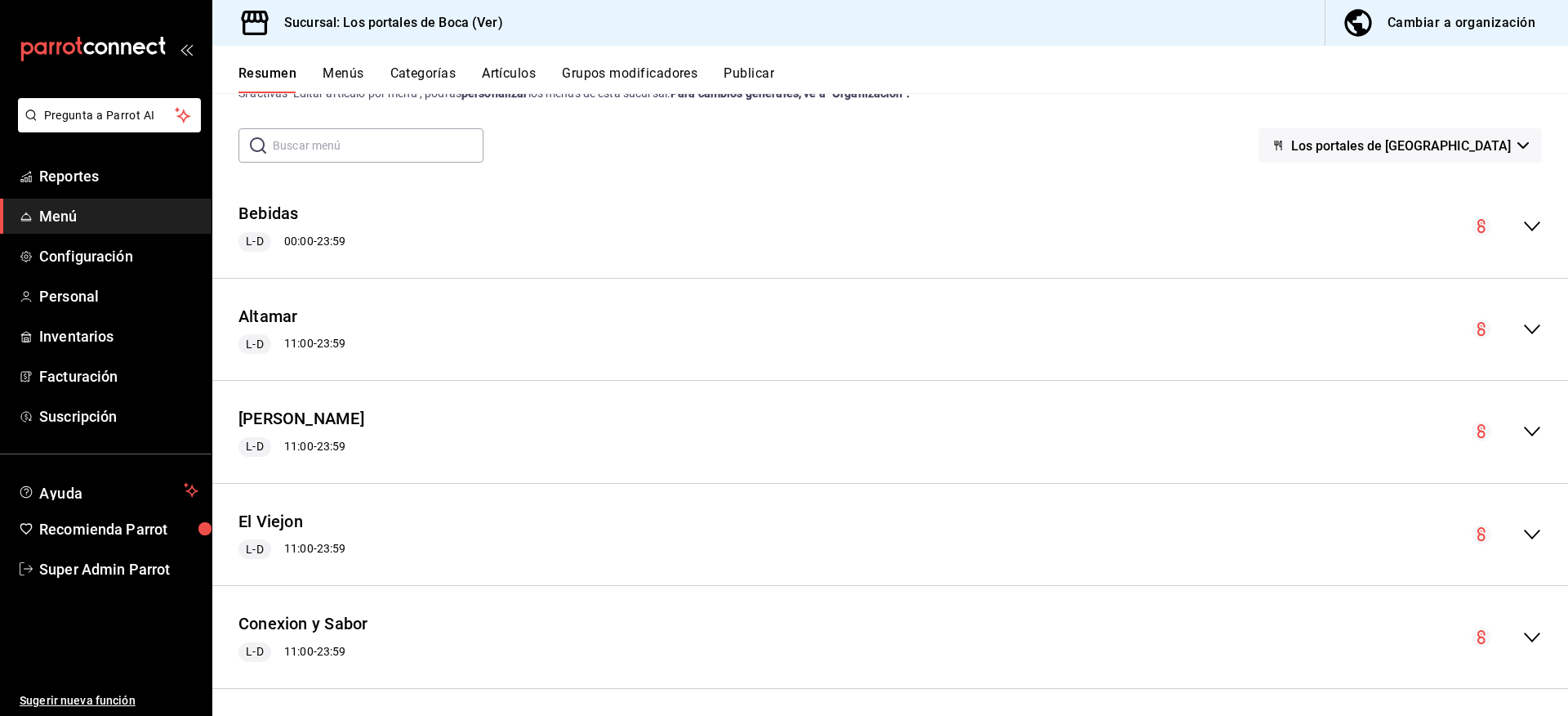
scroll to position [65, 0]
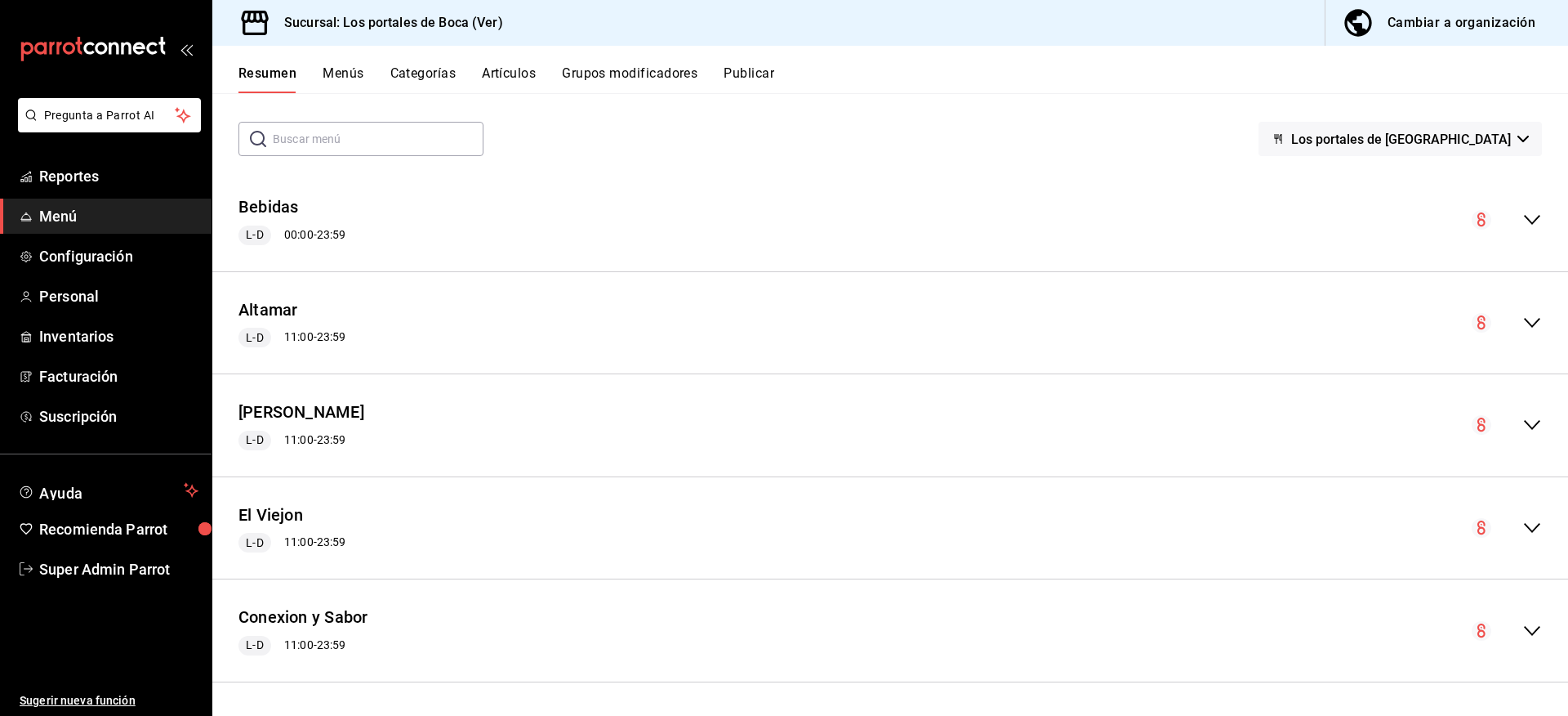
click at [1522, 423] on icon "collapse-menu-row" at bounding box center [1532, 425] width 20 height 20
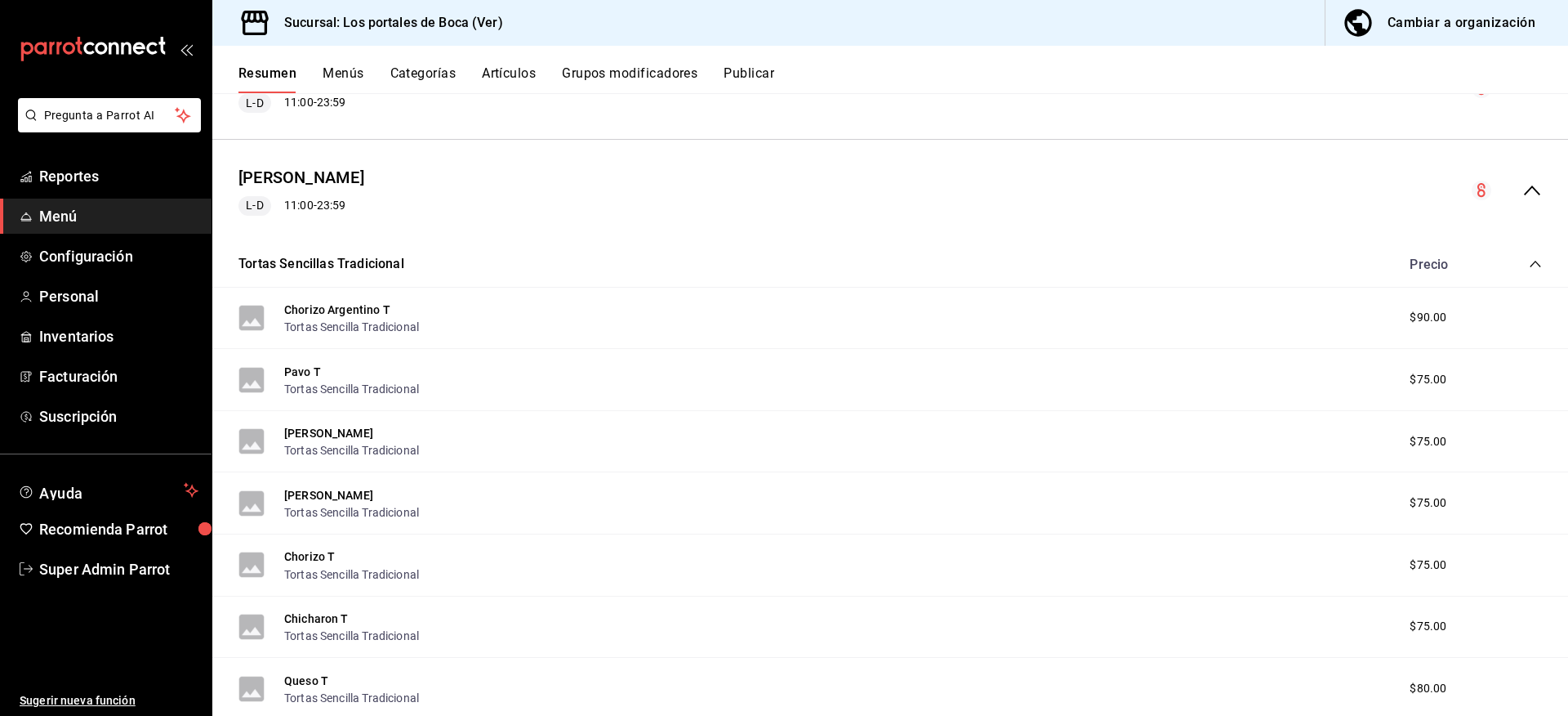
scroll to position [311, 0]
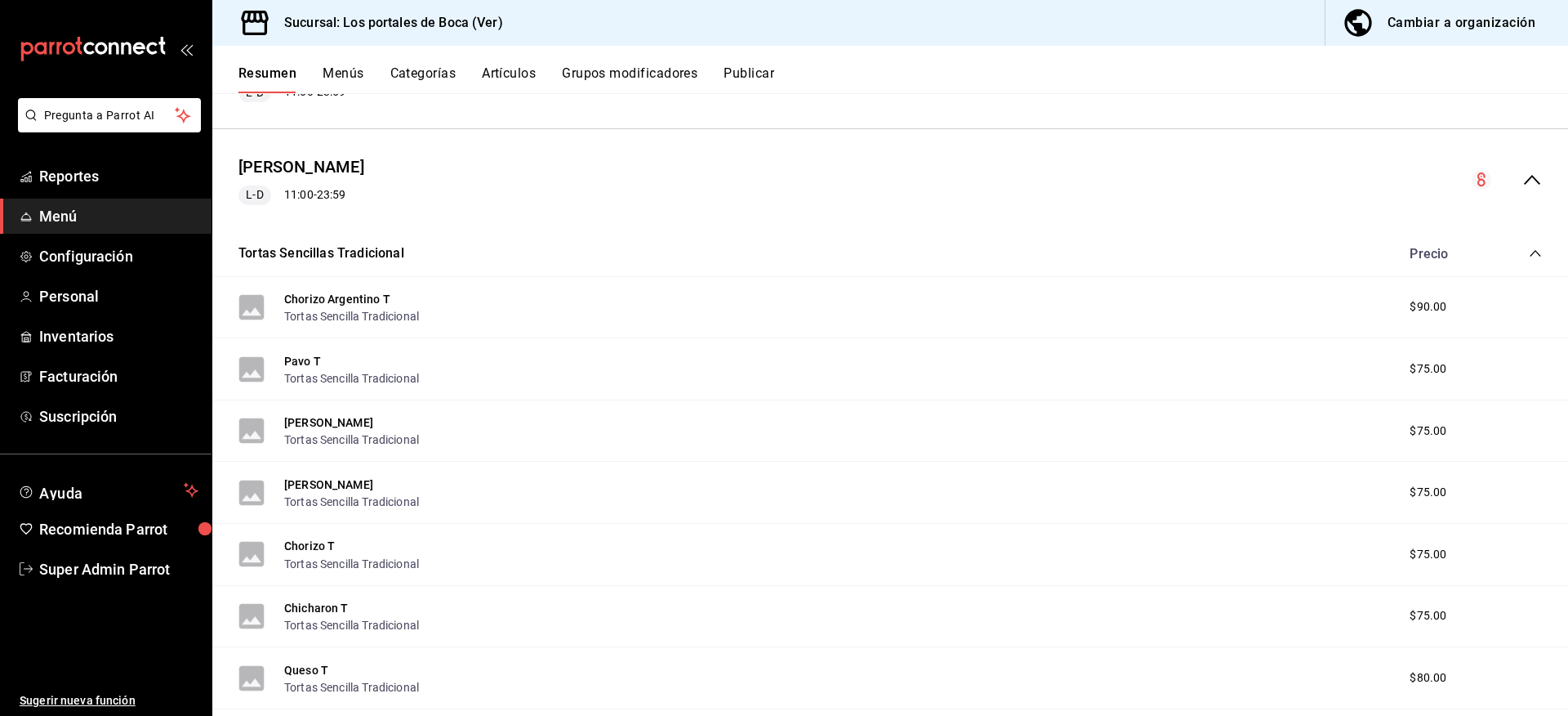
click at [1529, 251] on icon "collapse-category-row" at bounding box center [1534, 252] width 13 height 13
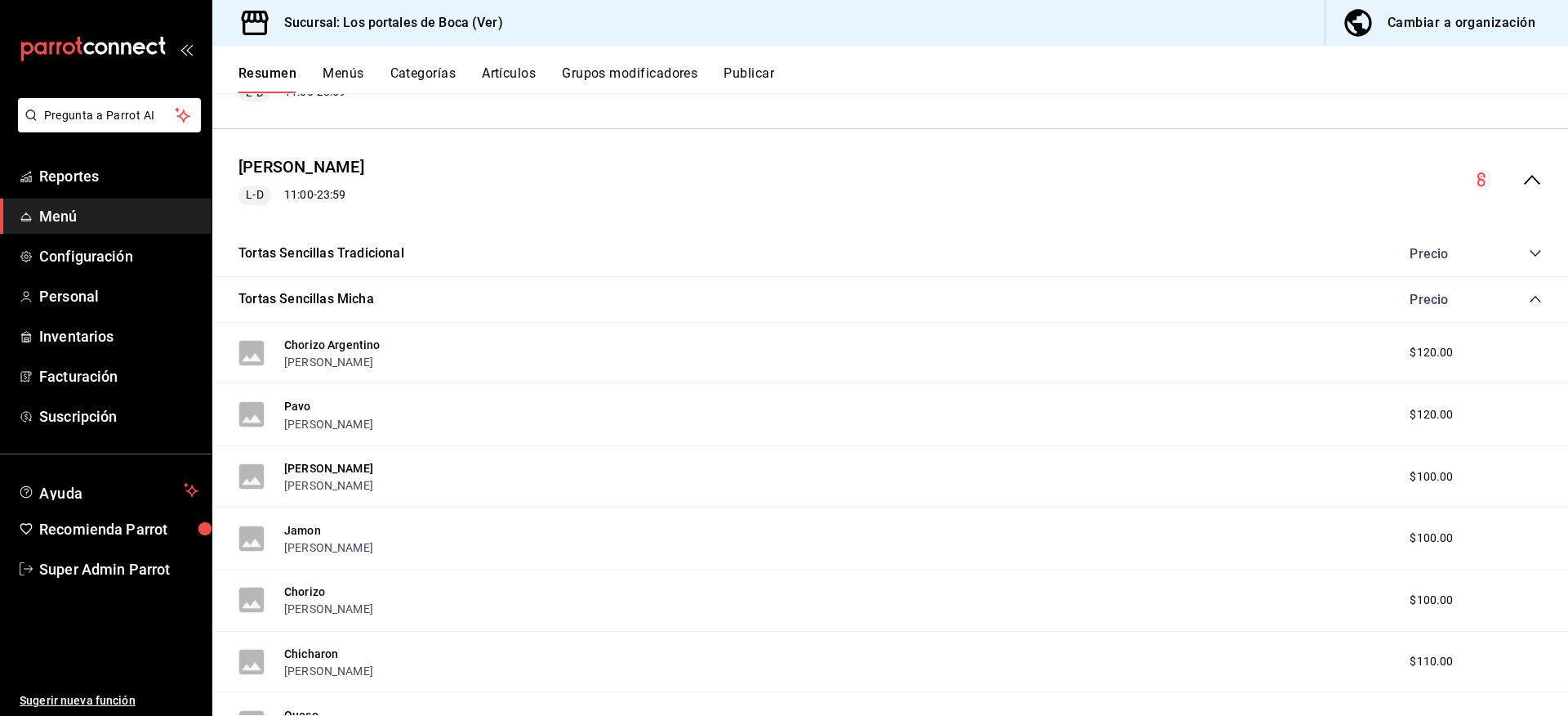
click at [1529, 300] on icon "collapse-category-row" at bounding box center [1534, 299] width 13 height 13
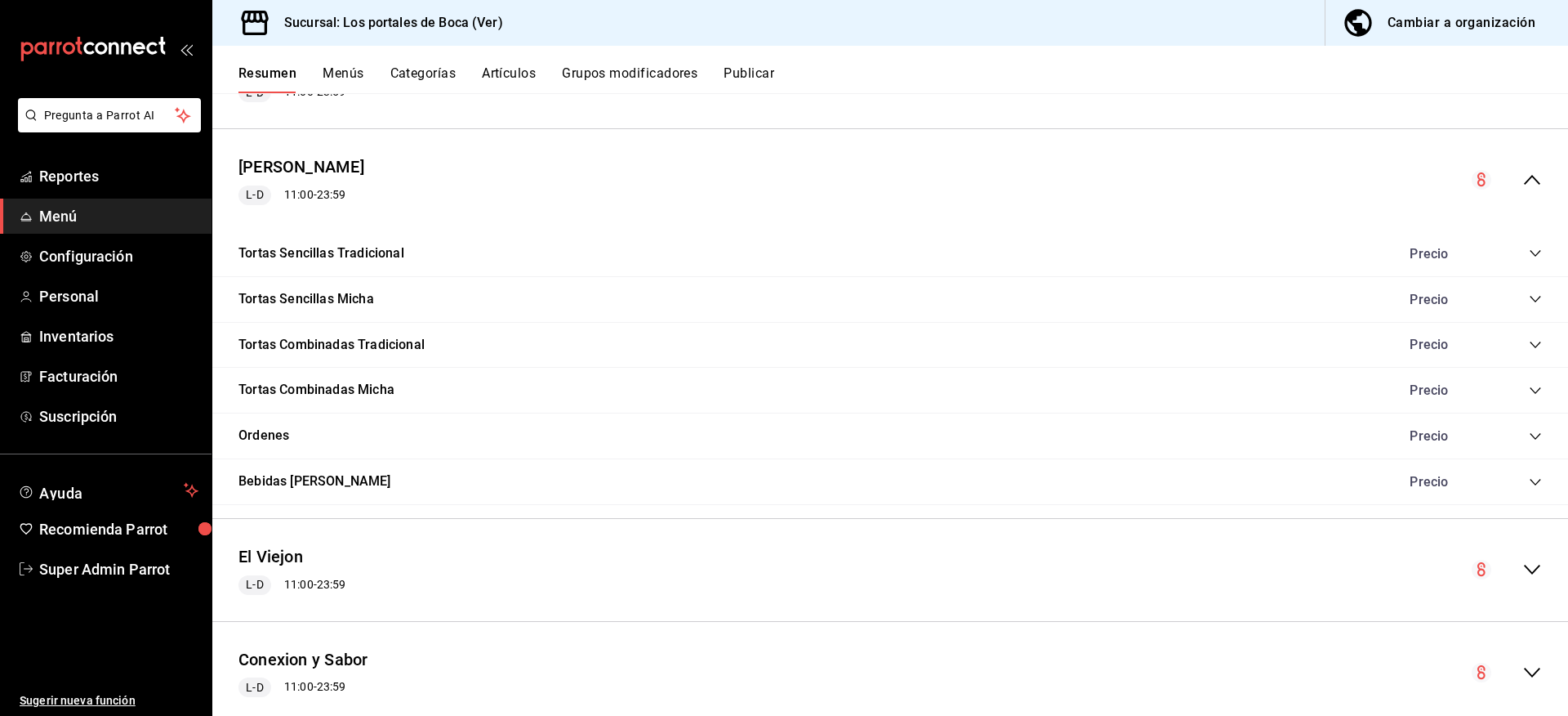
click at [404, 259] on div "Tortas Sencillas Tradicional Precio" at bounding box center [889, 253] width 1355 height 45
click at [1516, 250] on div "Precio" at bounding box center [1466, 253] width 149 height 16
click at [1529, 254] on icon "collapse-category-row" at bounding box center [1534, 252] width 13 height 13
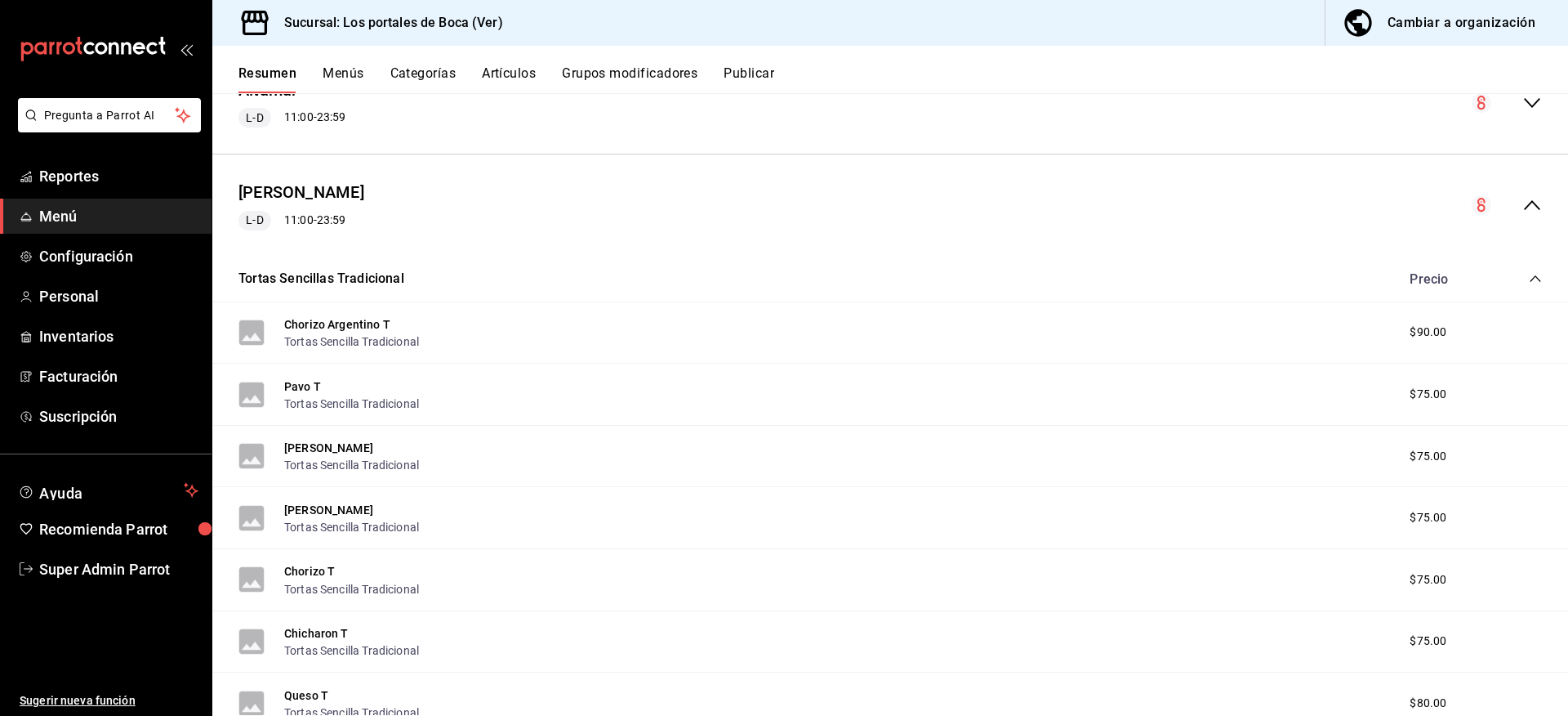
scroll to position [0, 0]
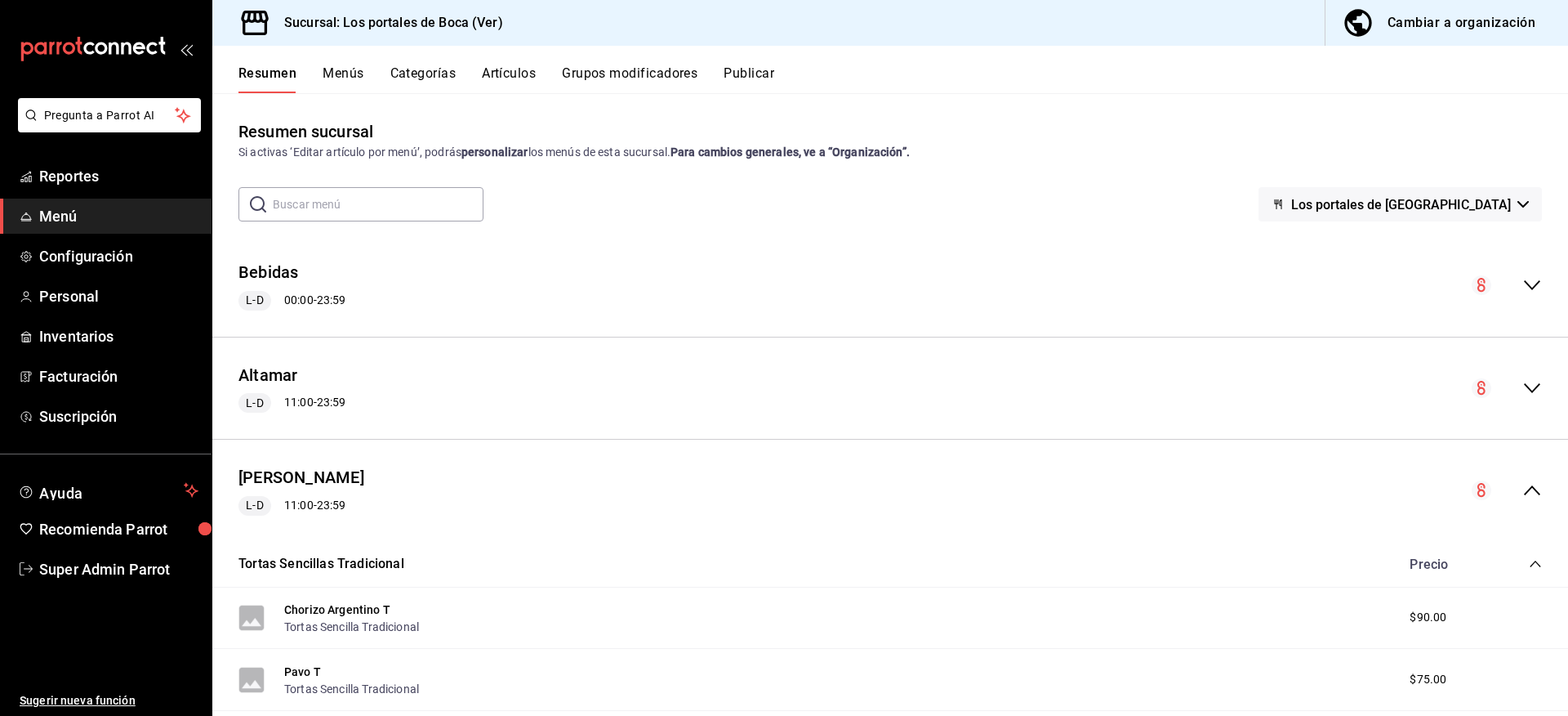
click at [1479, 21] on div "Cambiar a organización" at bounding box center [1462, 23] width 148 height 23
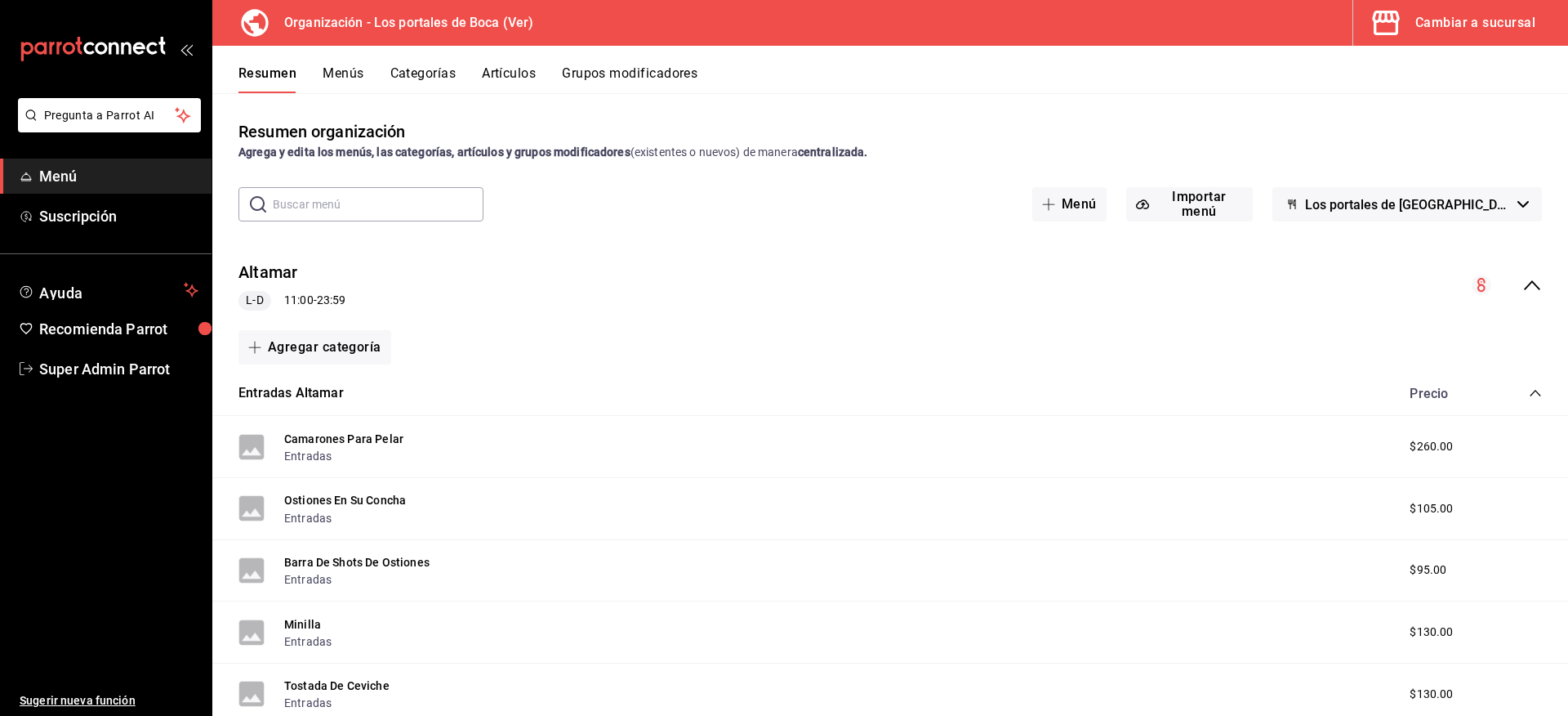
click at [1522, 283] on icon "collapse-menu-row" at bounding box center [1532, 285] width 20 height 20
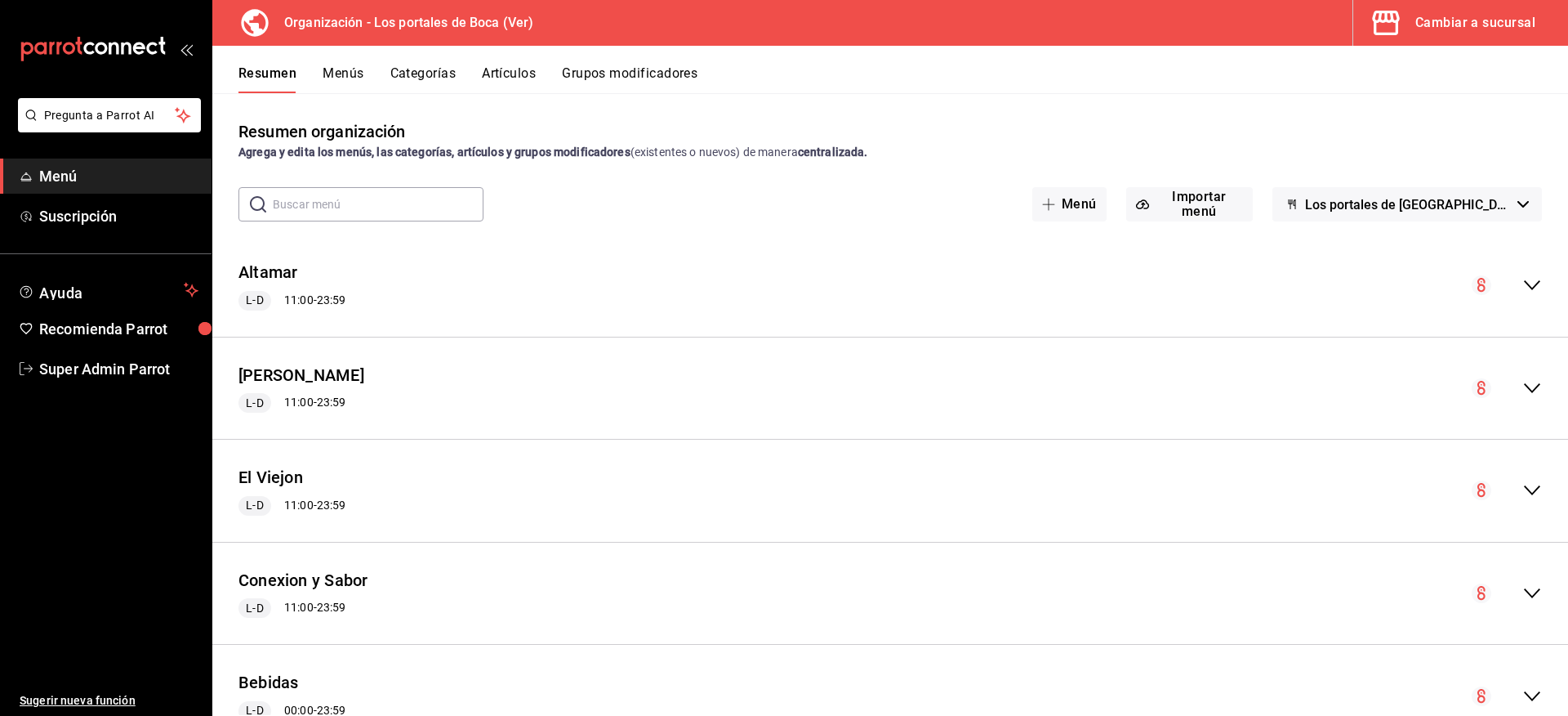
click at [342, 71] on button "Menús" at bounding box center [342, 79] width 40 height 28
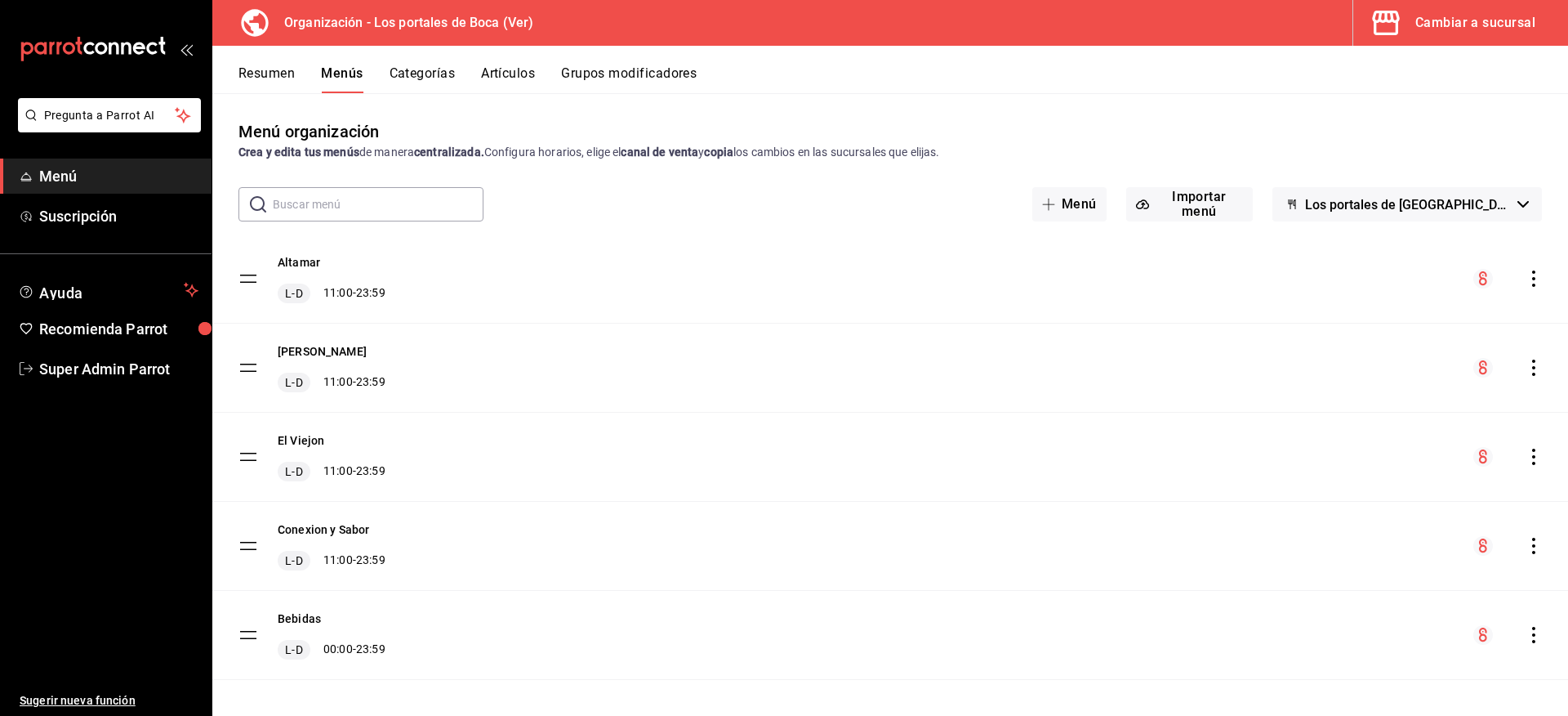
scroll to position [11, 0]
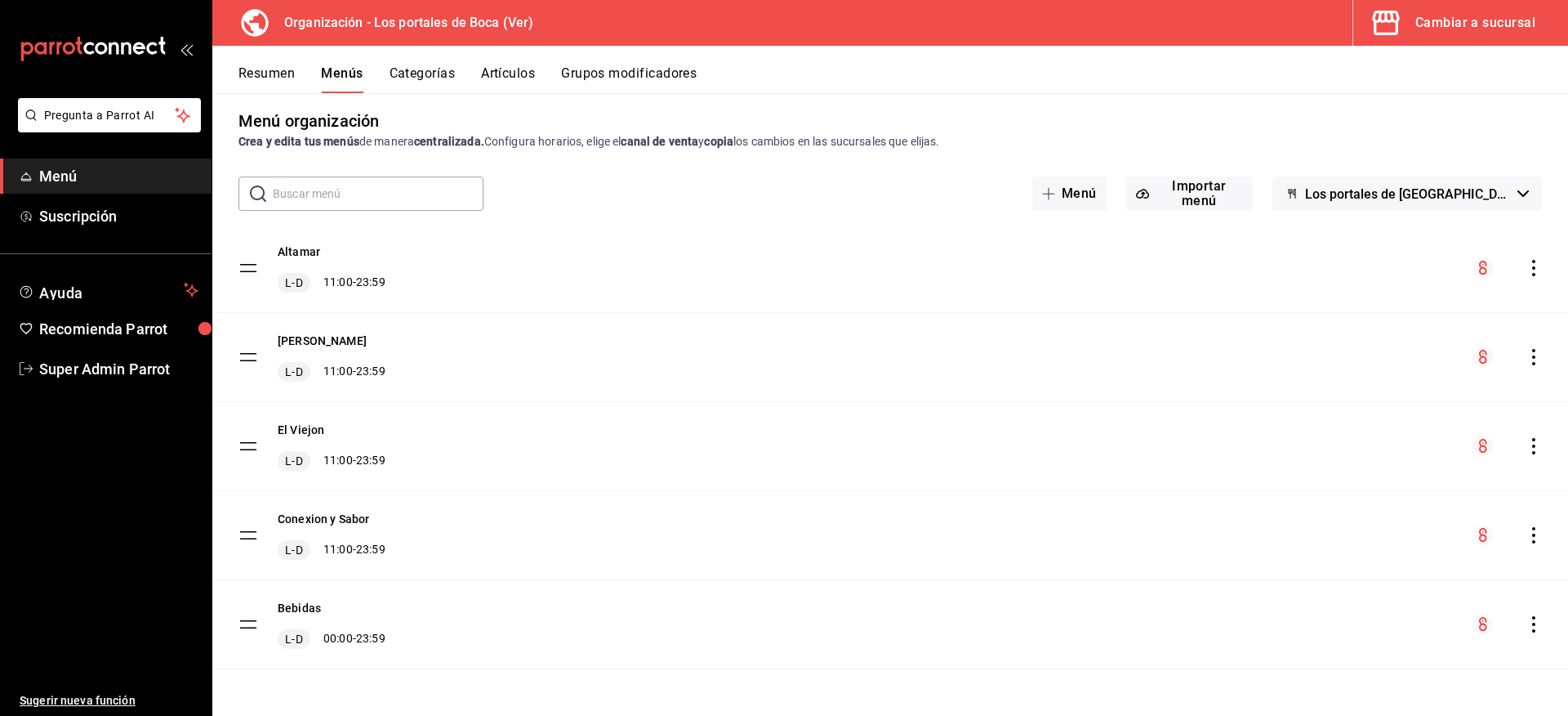
click at [1414, 25] on button "Cambiar a sucursal" at bounding box center [1454, 23] width 202 height 45
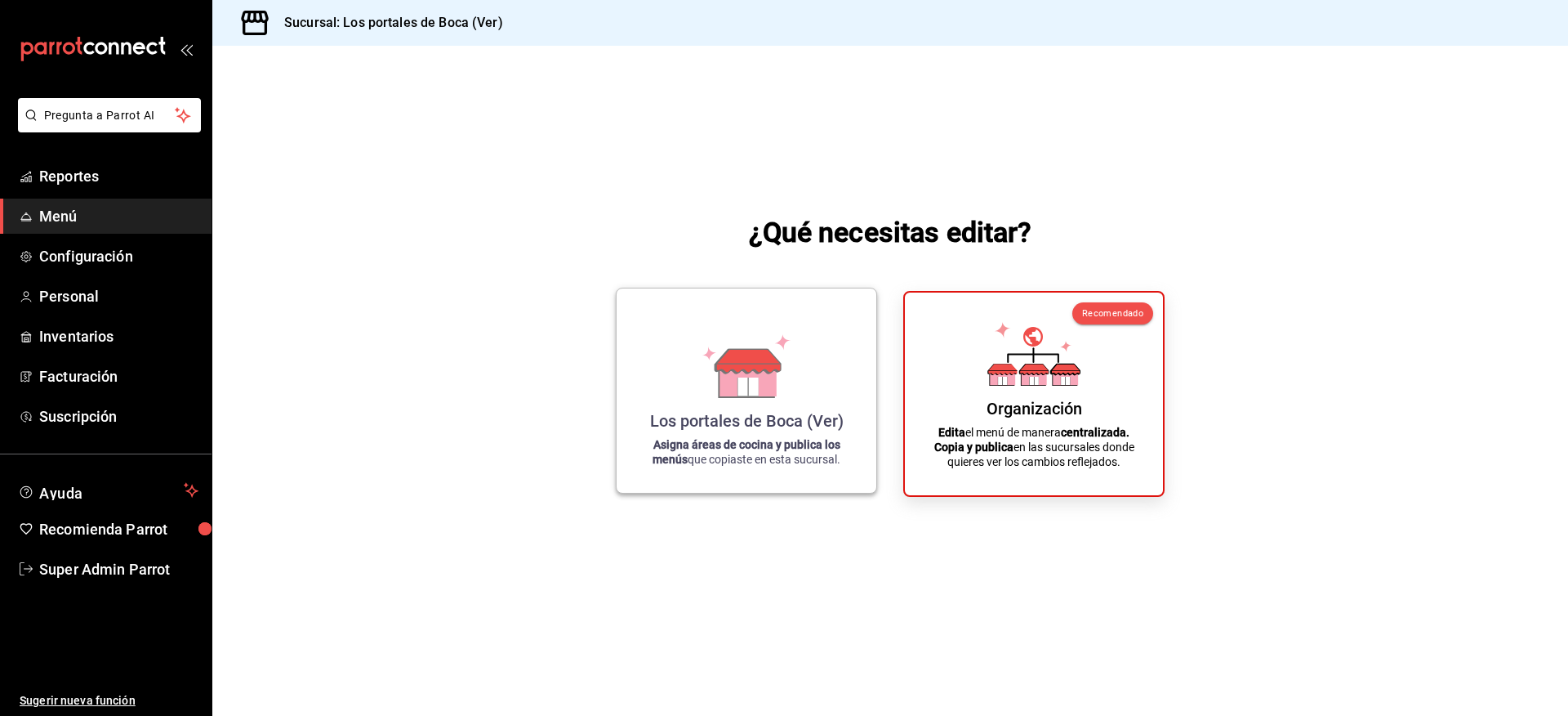
click at [721, 360] on icon at bounding box center [748, 361] width 64 height 24
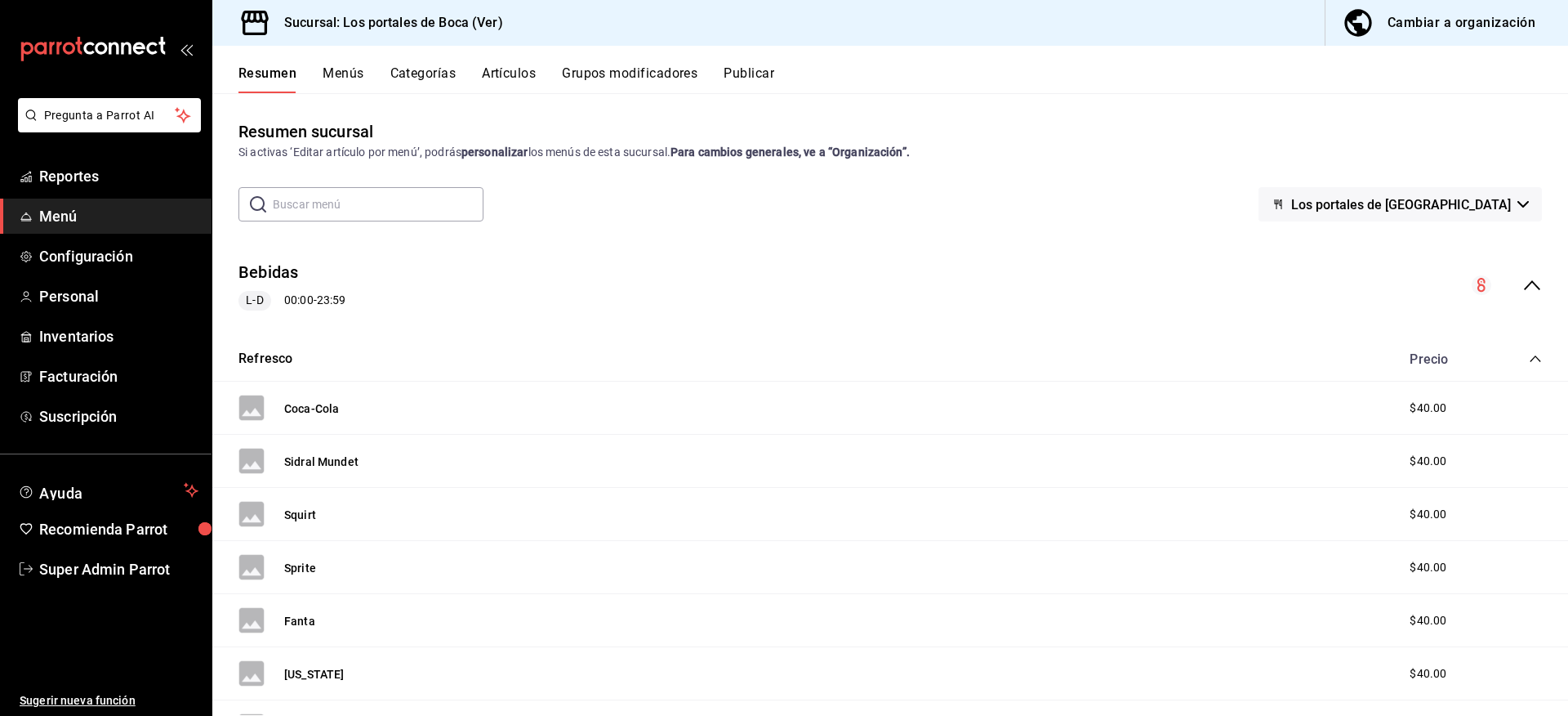
click at [1522, 279] on icon "collapse-menu-row" at bounding box center [1532, 285] width 20 height 20
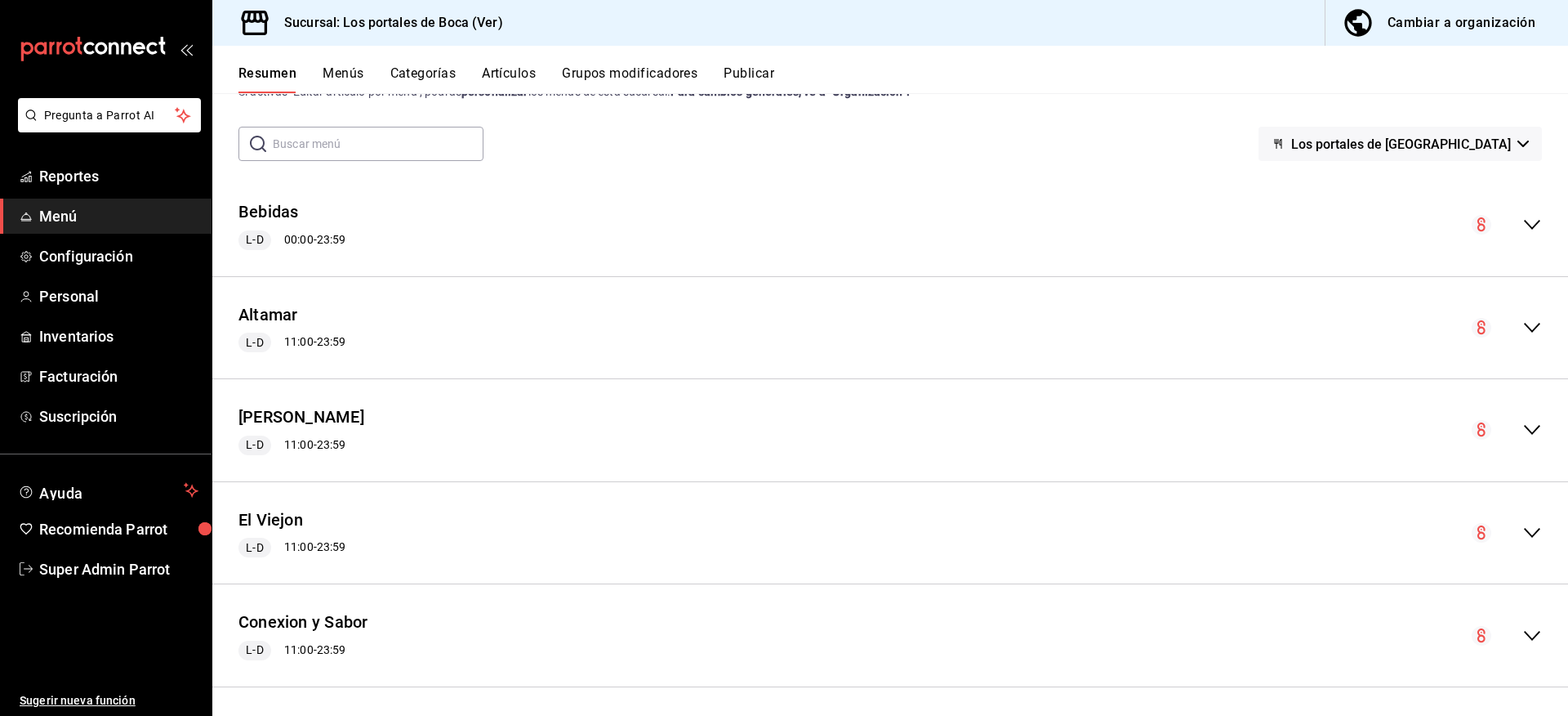
scroll to position [65, 0]
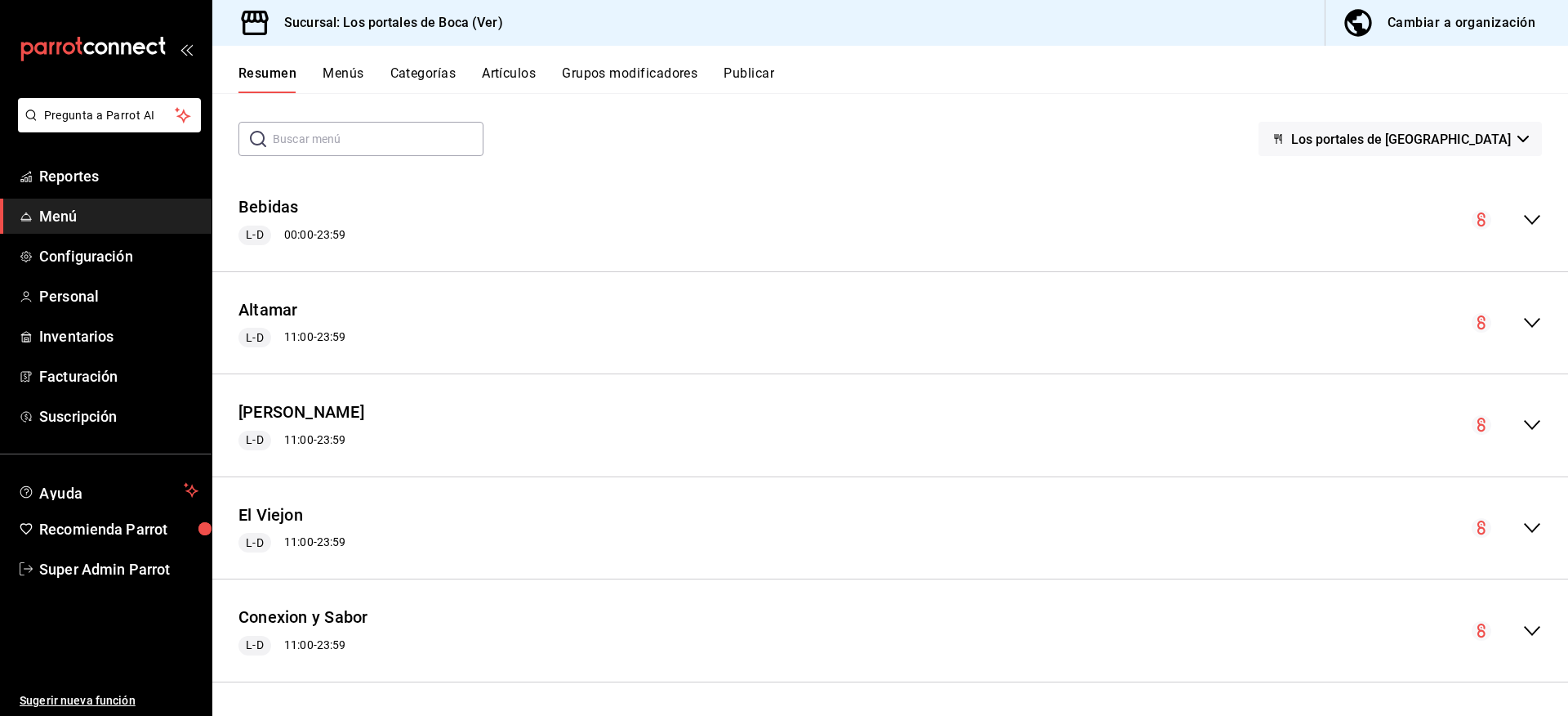
click at [1522, 520] on icon "collapse-menu-row" at bounding box center [1532, 528] width 20 height 20
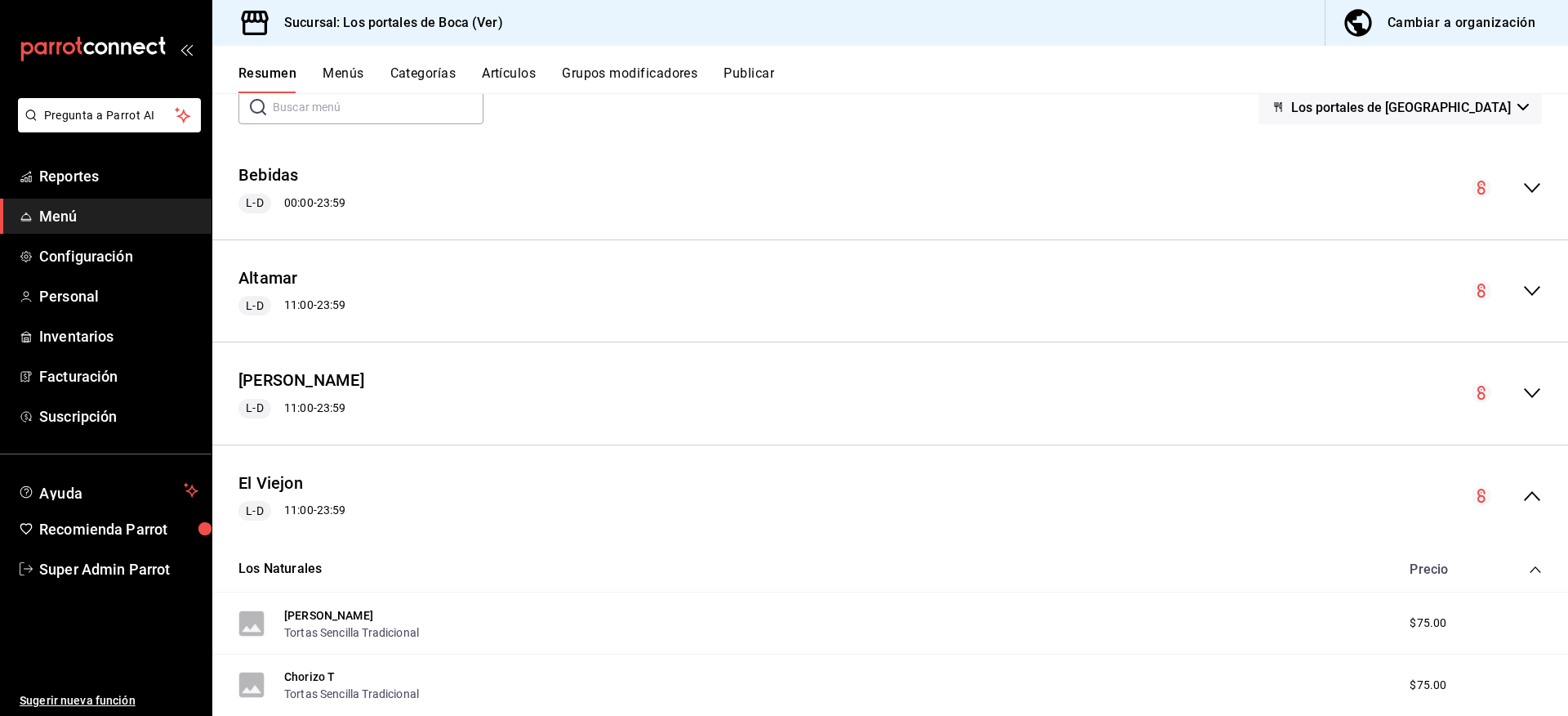
scroll to position [164, 0]
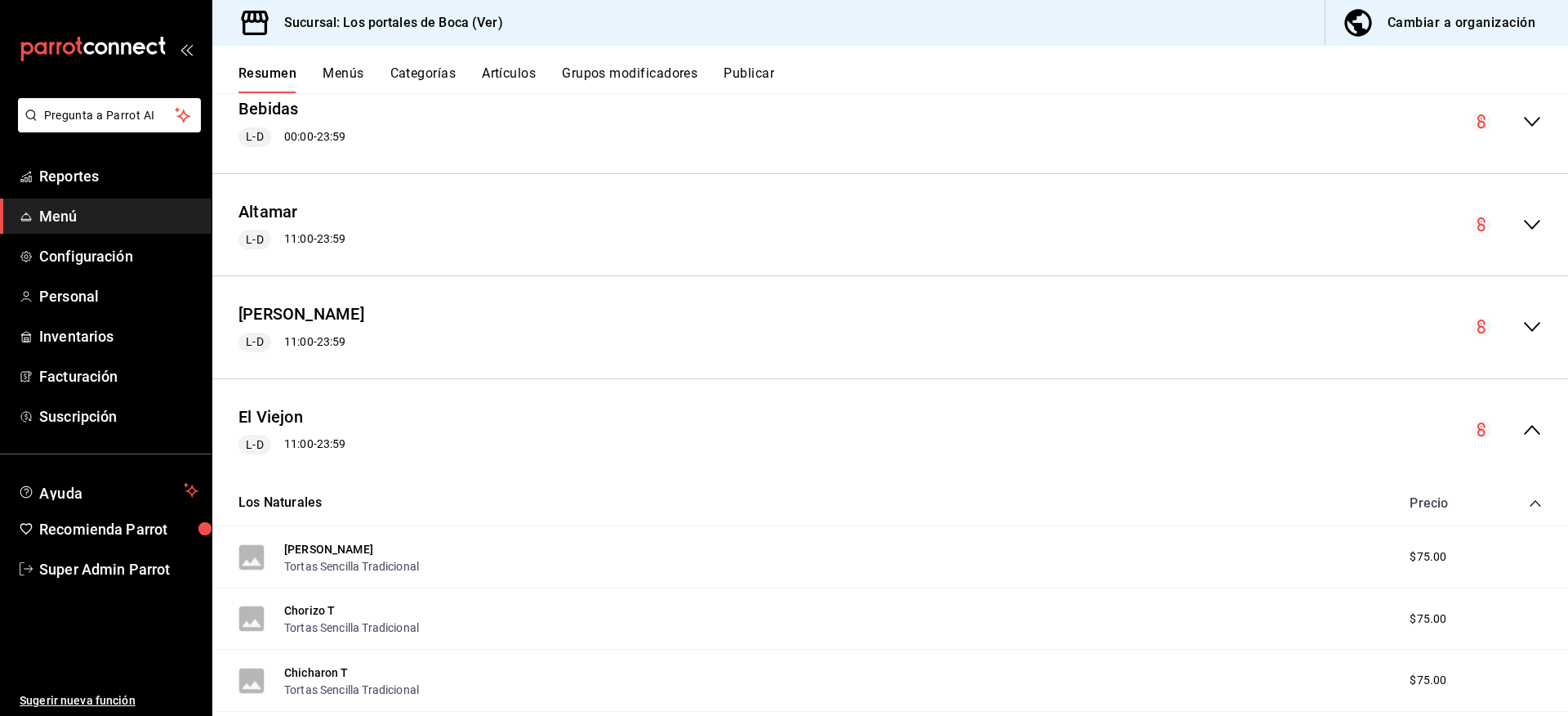
click at [1522, 425] on icon "collapse-menu-row" at bounding box center [1532, 430] width 20 height 20
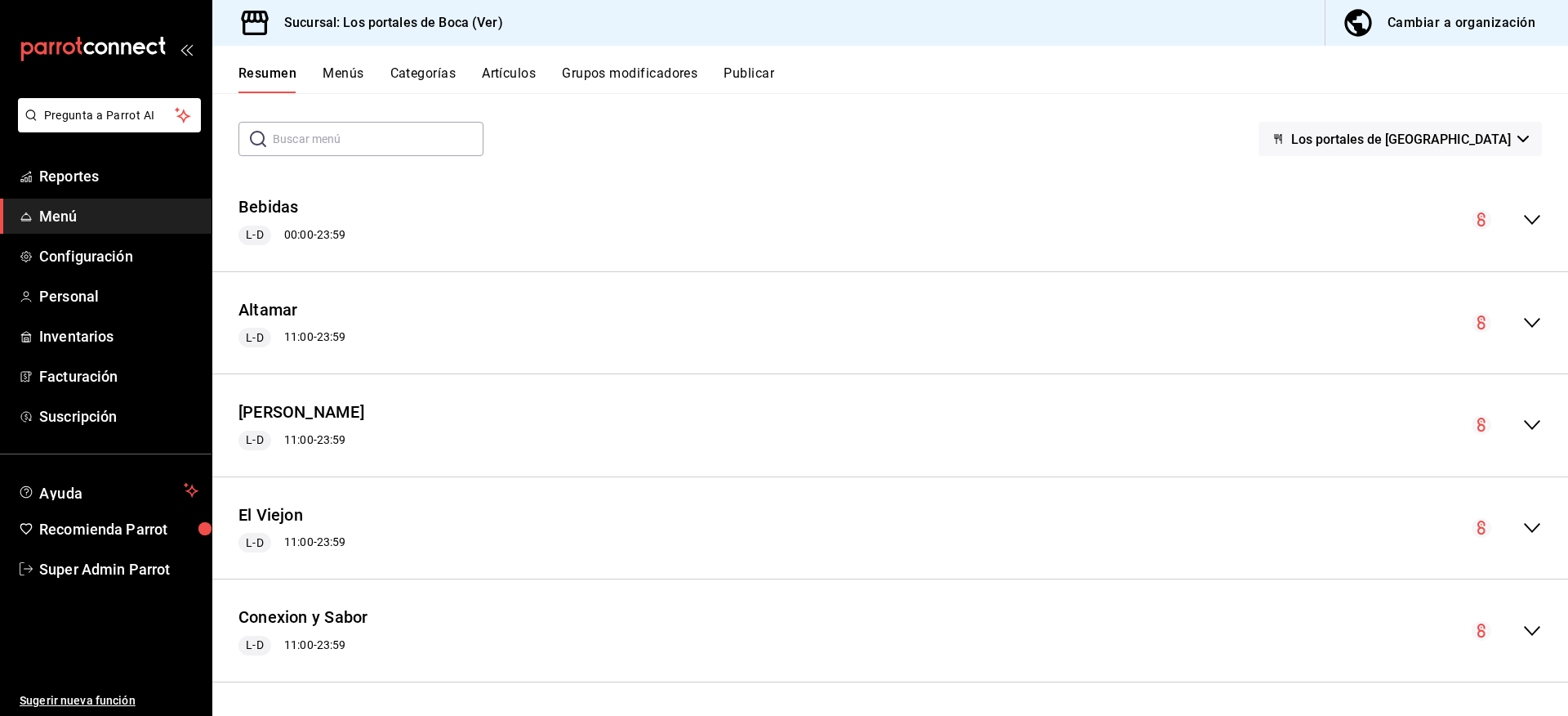
scroll to position [65, 0]
click at [1522, 528] on icon "collapse-menu-row" at bounding box center [1532, 528] width 20 height 20
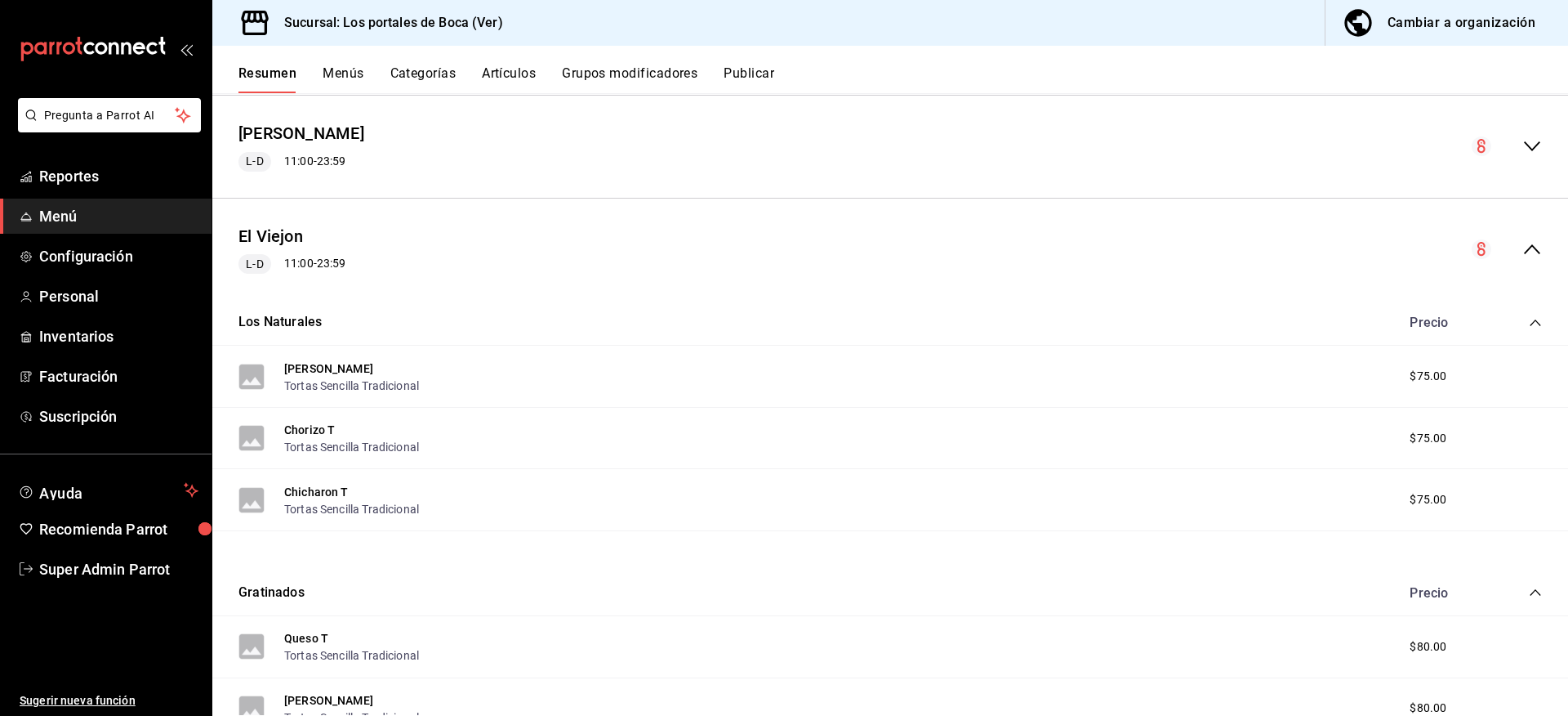
scroll to position [312, 0]
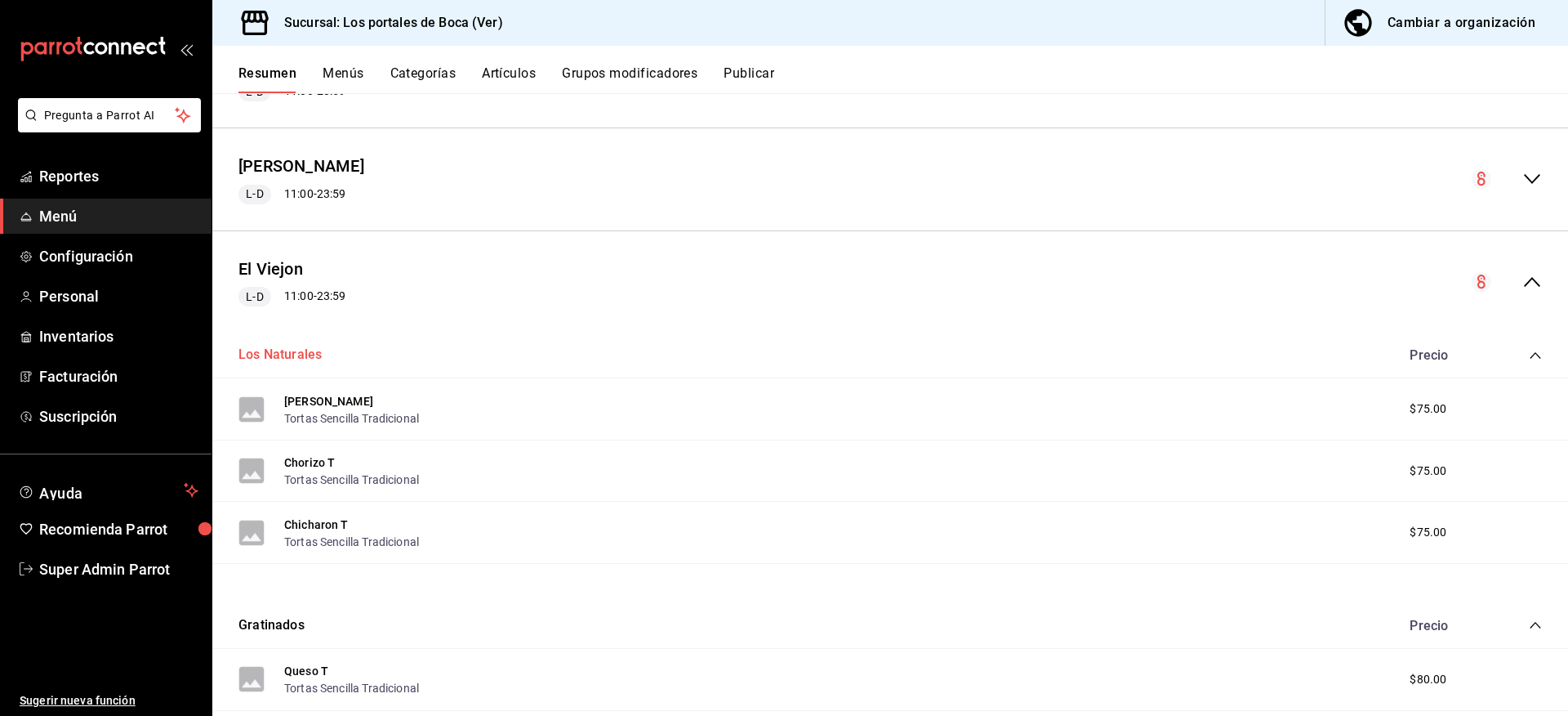
click at [290, 354] on button "Los Naturales" at bounding box center [280, 354] width 84 height 19
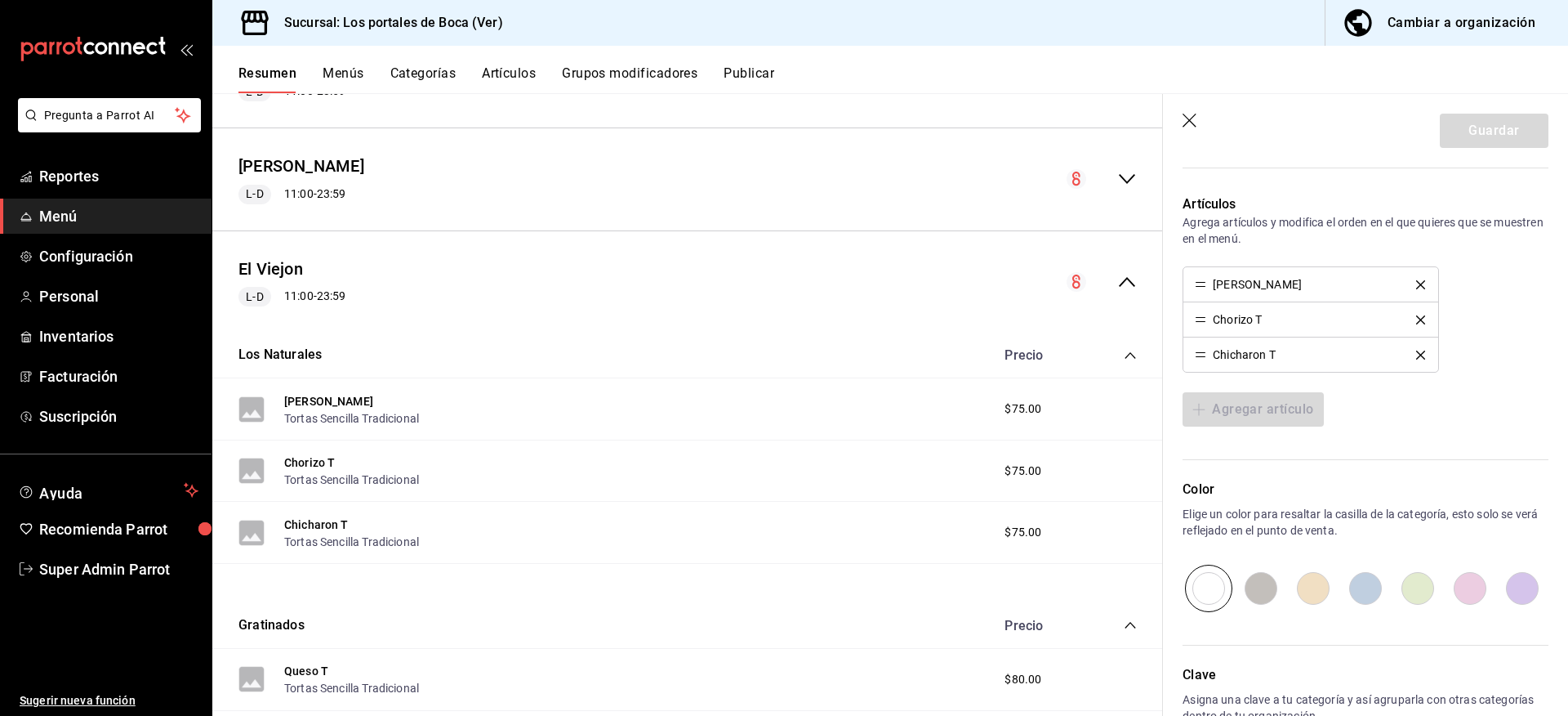
scroll to position [572, 0]
click at [1188, 116] on icon "button" at bounding box center [1191, 121] width 17 height 17
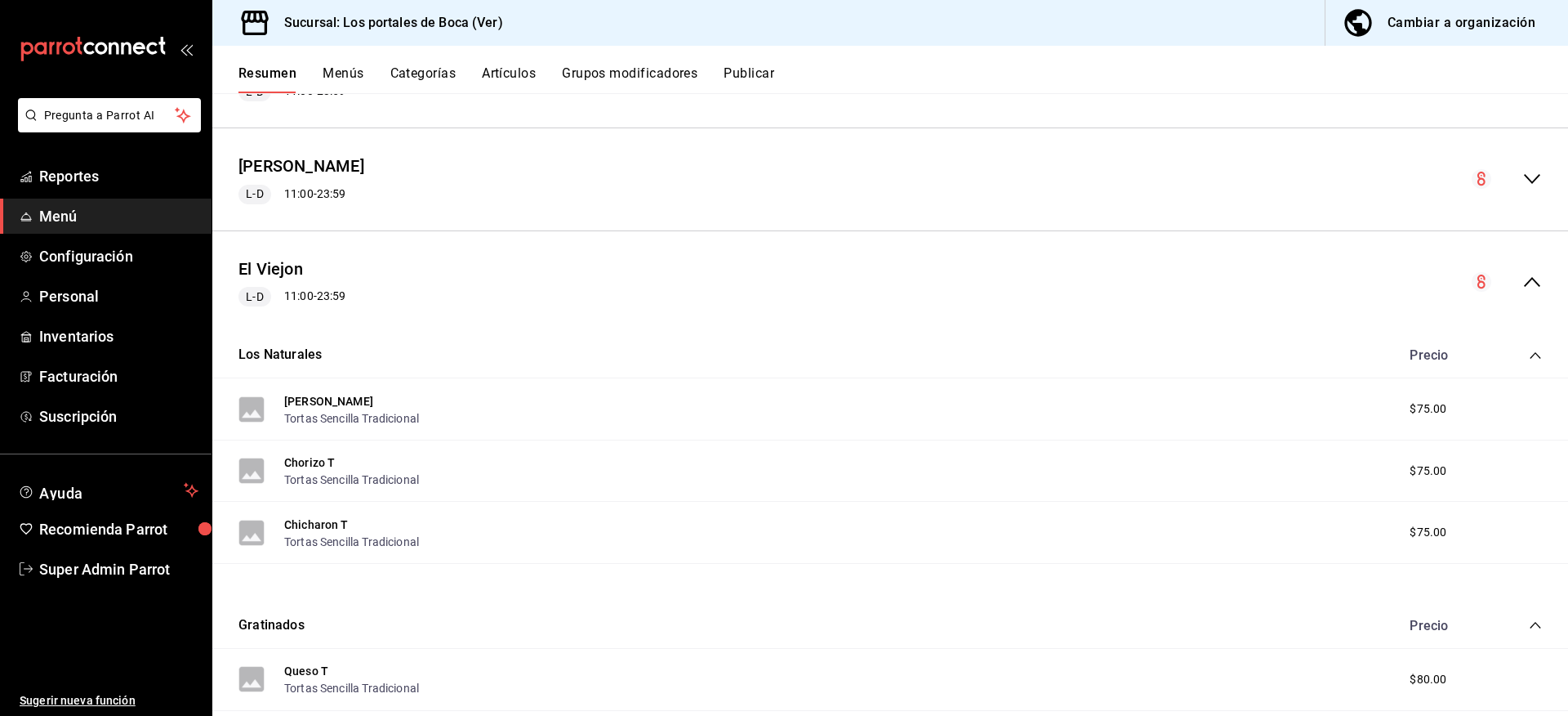
click at [1438, 21] on div "Cambiar a organización" at bounding box center [1462, 23] width 148 height 23
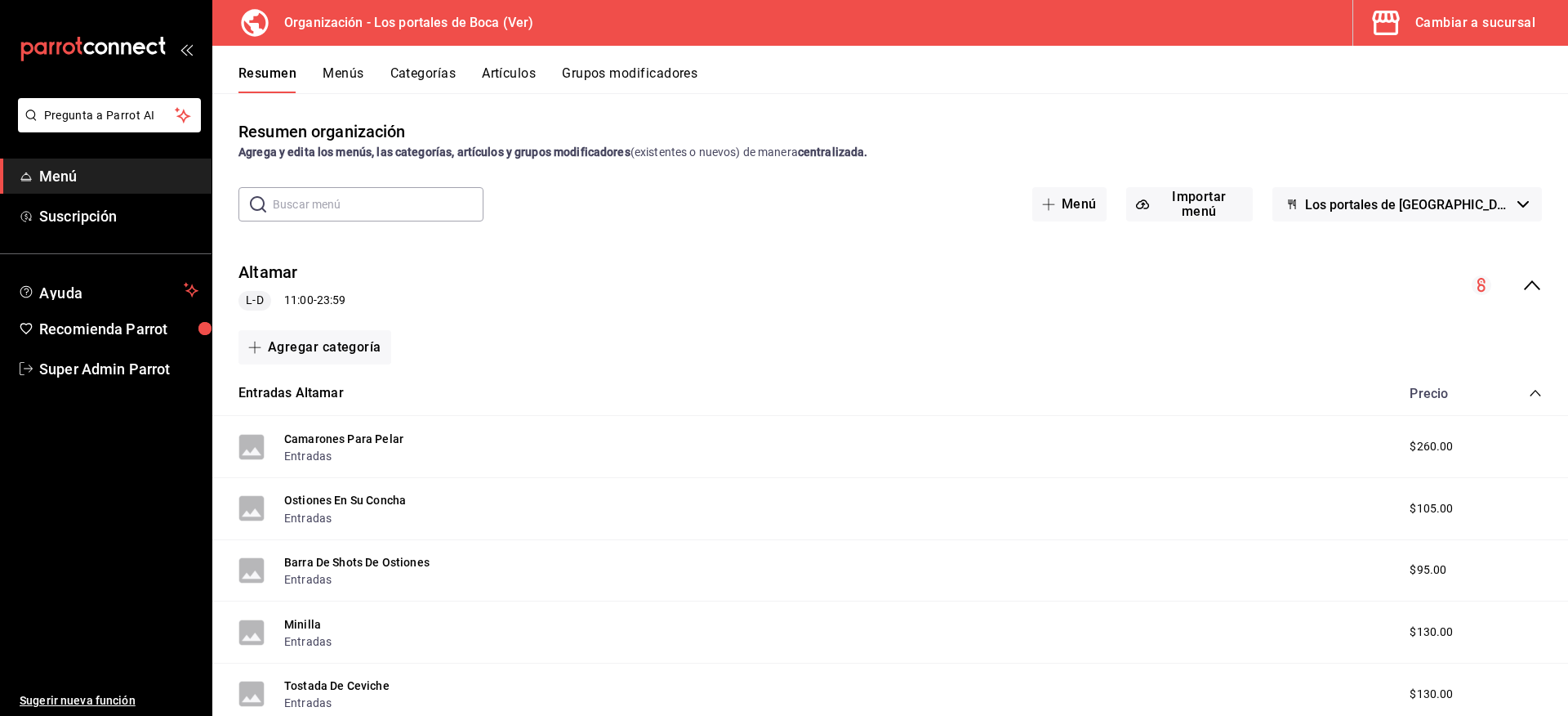
click at [498, 74] on button "Artículos" at bounding box center [509, 79] width 54 height 28
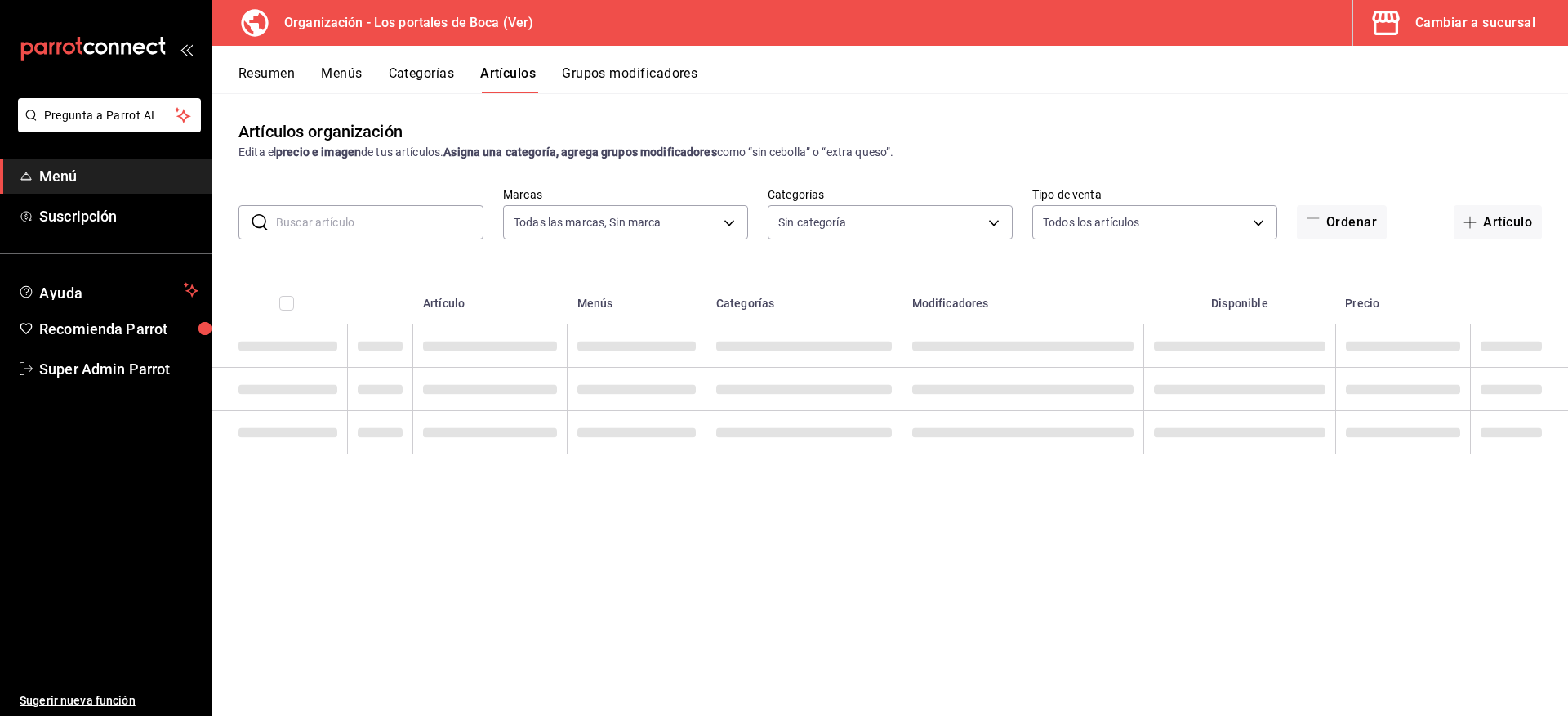
type input "b5ad986e-3551-40cf-bef2-a4391ef287b1"
type input "3cb1c7d1-b678-45f1-8822-fafdb096e822,8b9dcd1e-86ce-40be-9bc7-b5ff9750edb9,ba916…"
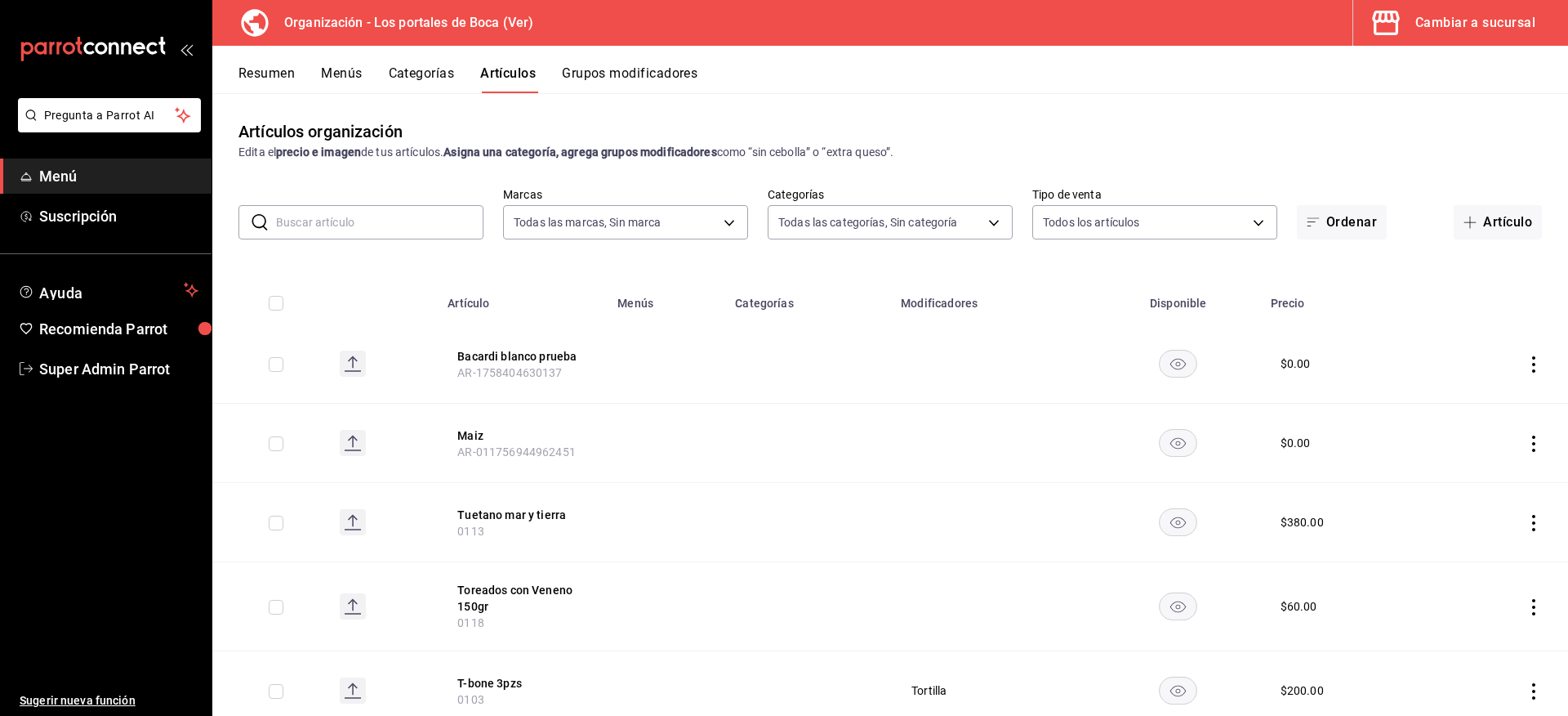
click at [379, 222] on input "text" at bounding box center [379, 222] width 207 height 33
type input "natural"
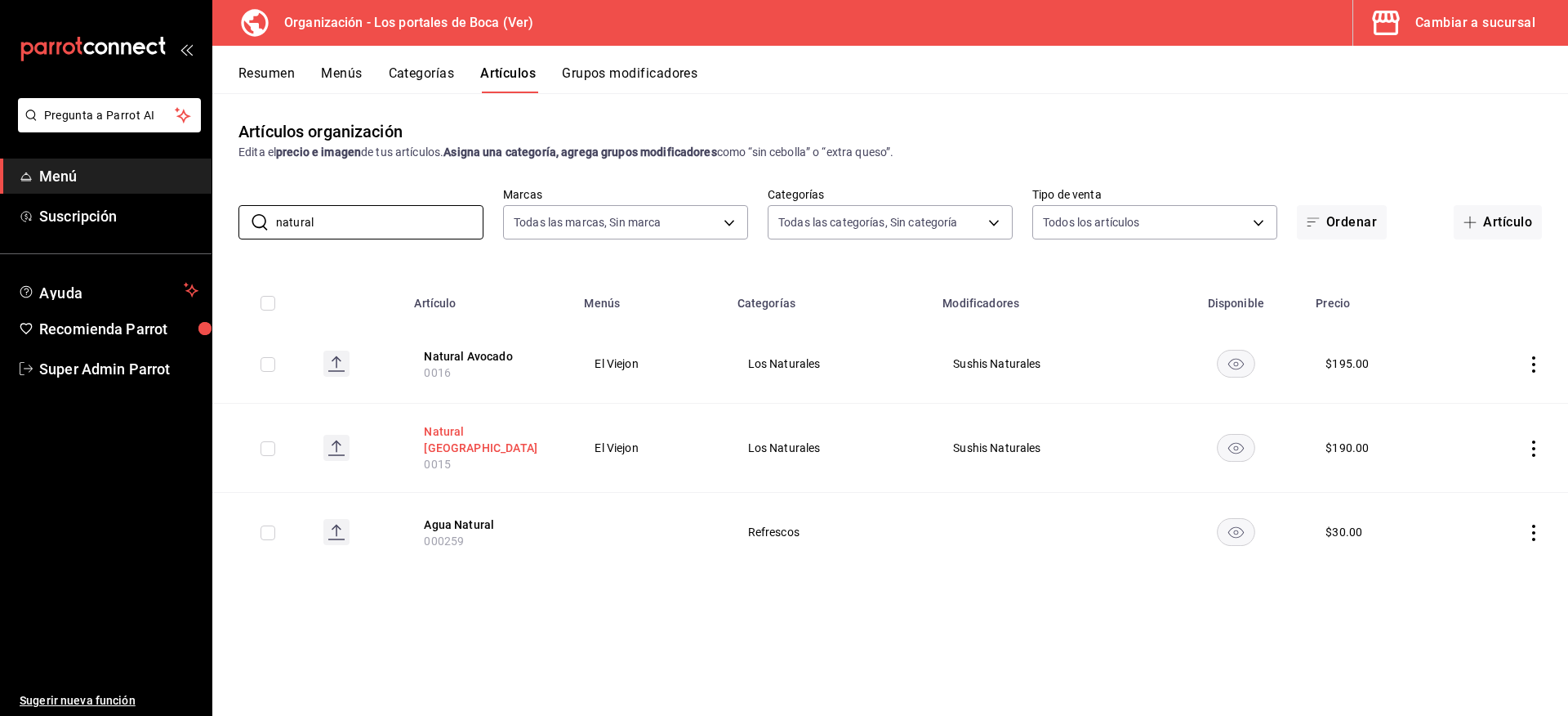
click at [475, 428] on button "Natural [GEOGRAPHIC_DATA]" at bounding box center [489, 439] width 131 height 33
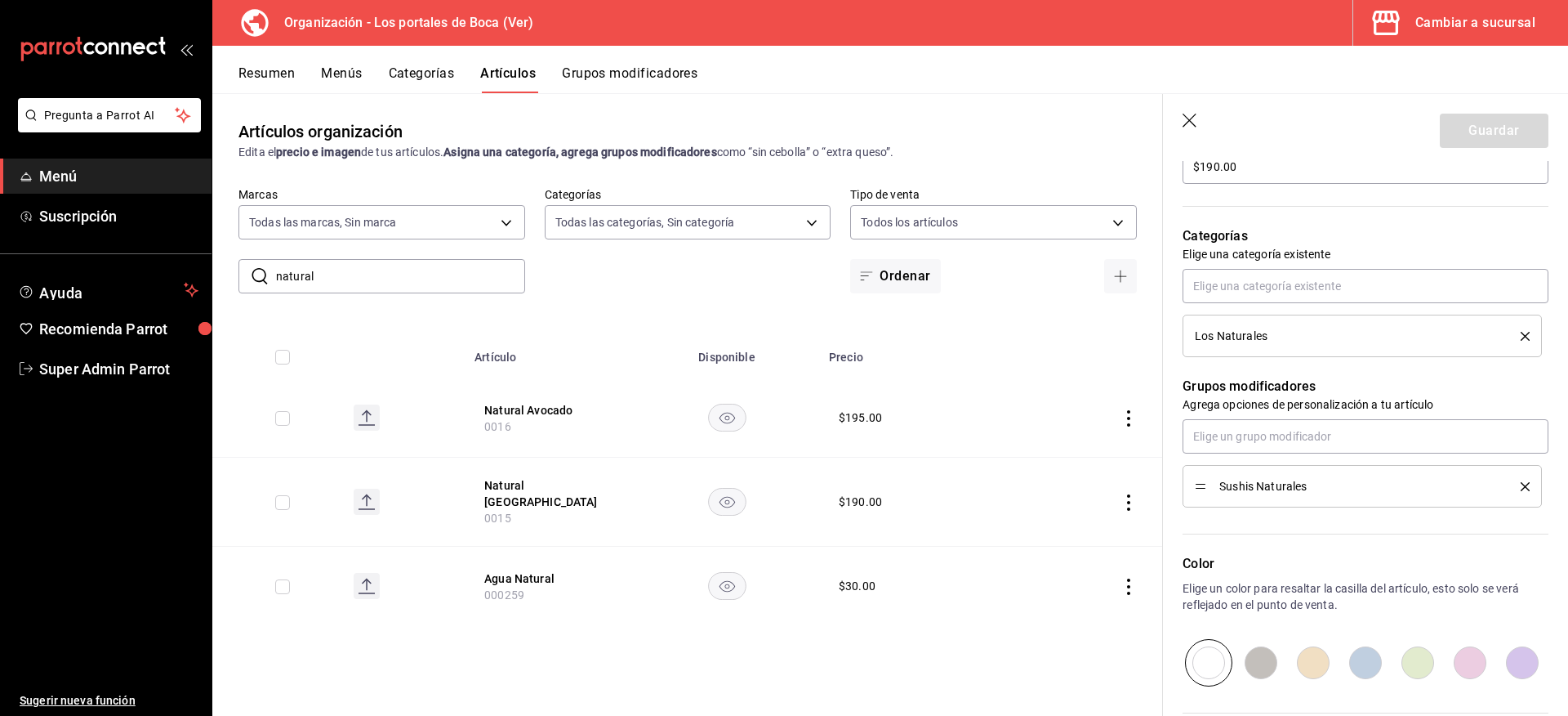
scroll to position [490, 0]
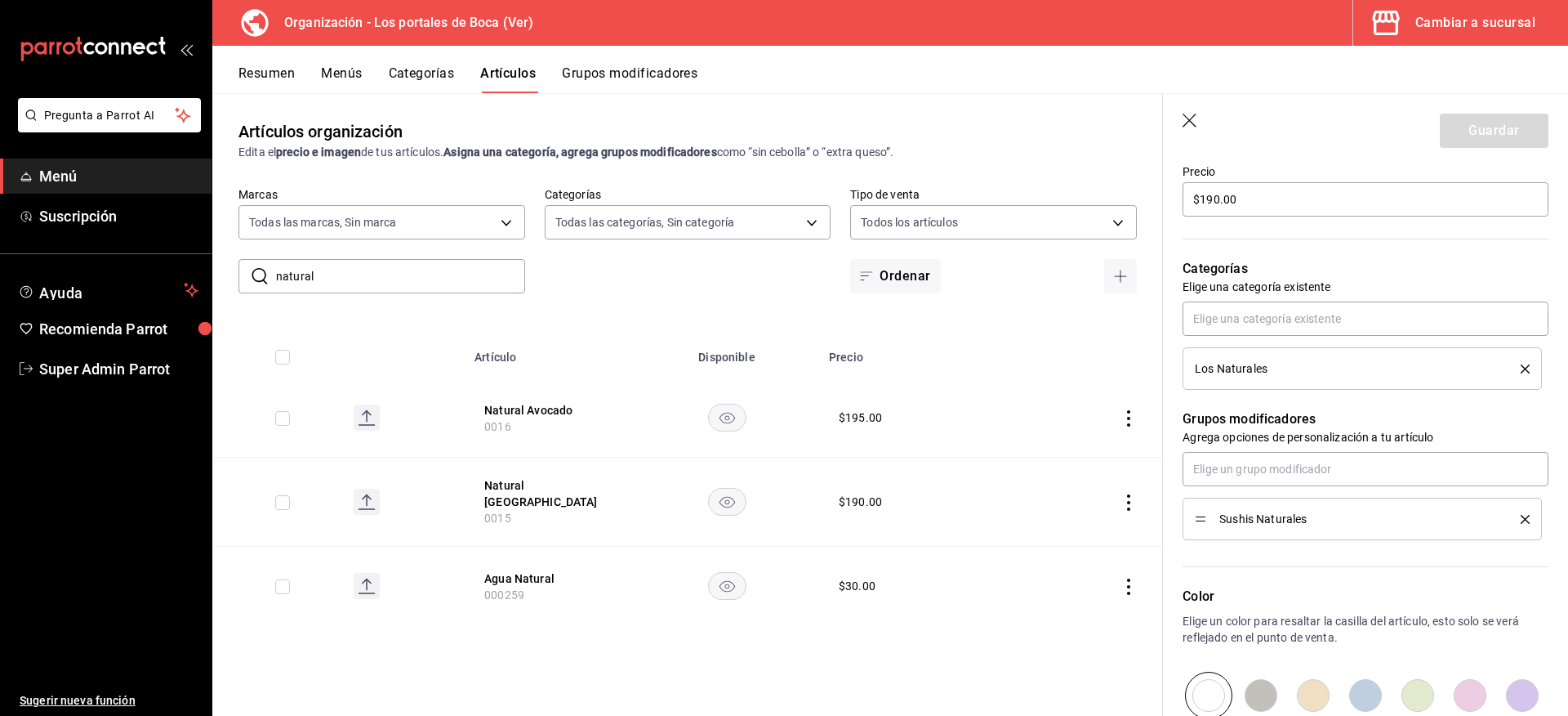
click at [1188, 126] on icon "button" at bounding box center [1191, 121] width 17 height 17
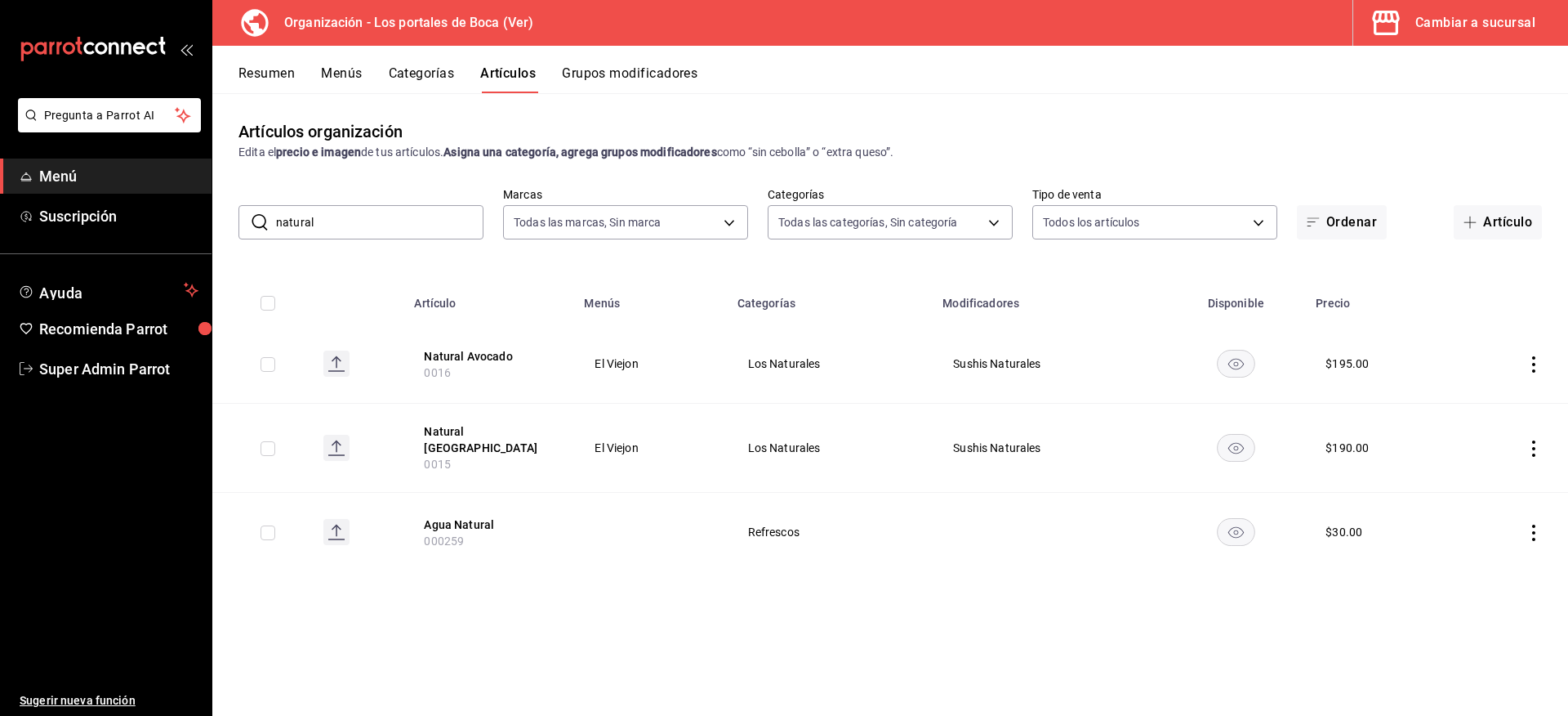
click at [1440, 27] on div "Cambiar a sucursal" at bounding box center [1475, 23] width 120 height 23
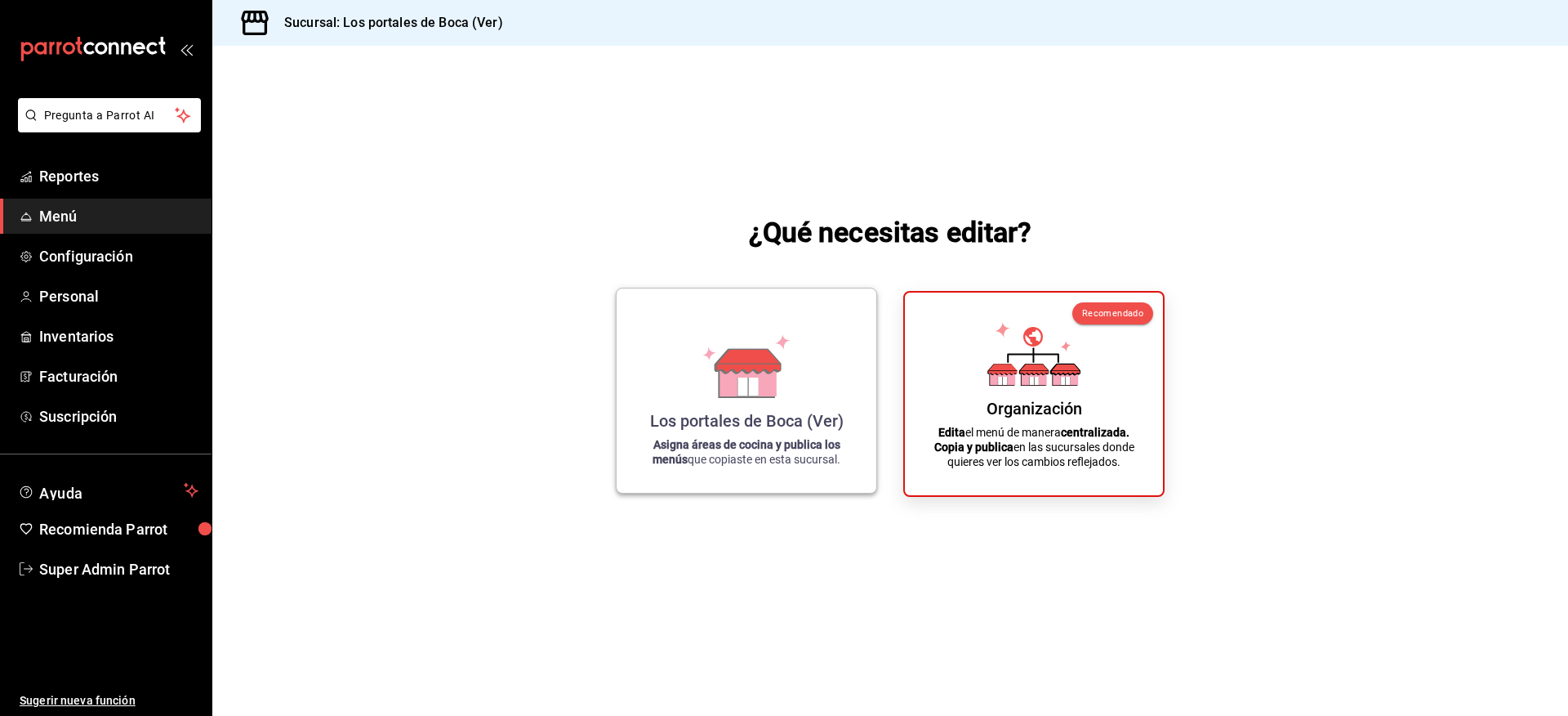
click at [783, 380] on icon at bounding box center [746, 366] width 93 height 64
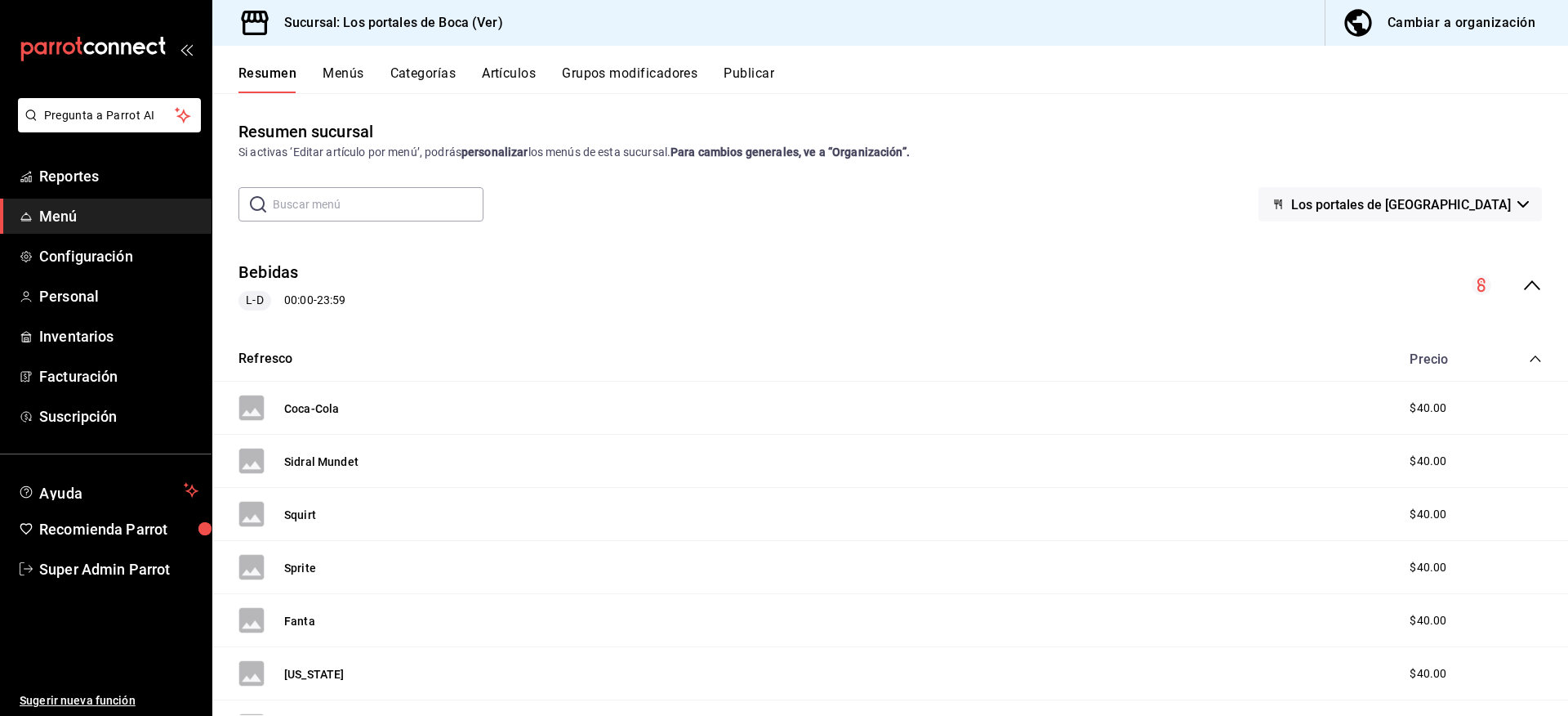
click at [1525, 285] on icon "collapse-menu-row" at bounding box center [1532, 285] width 20 height 20
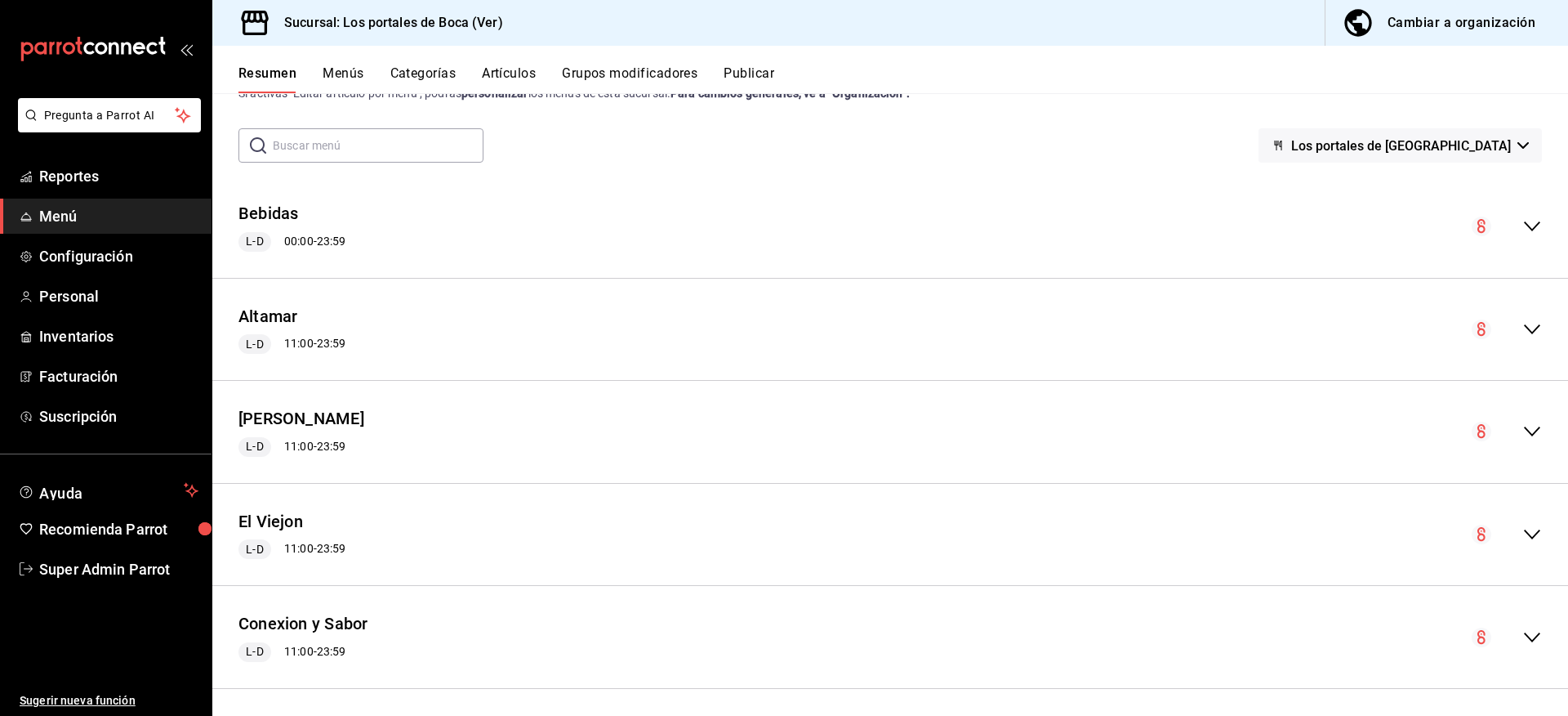
scroll to position [65, 0]
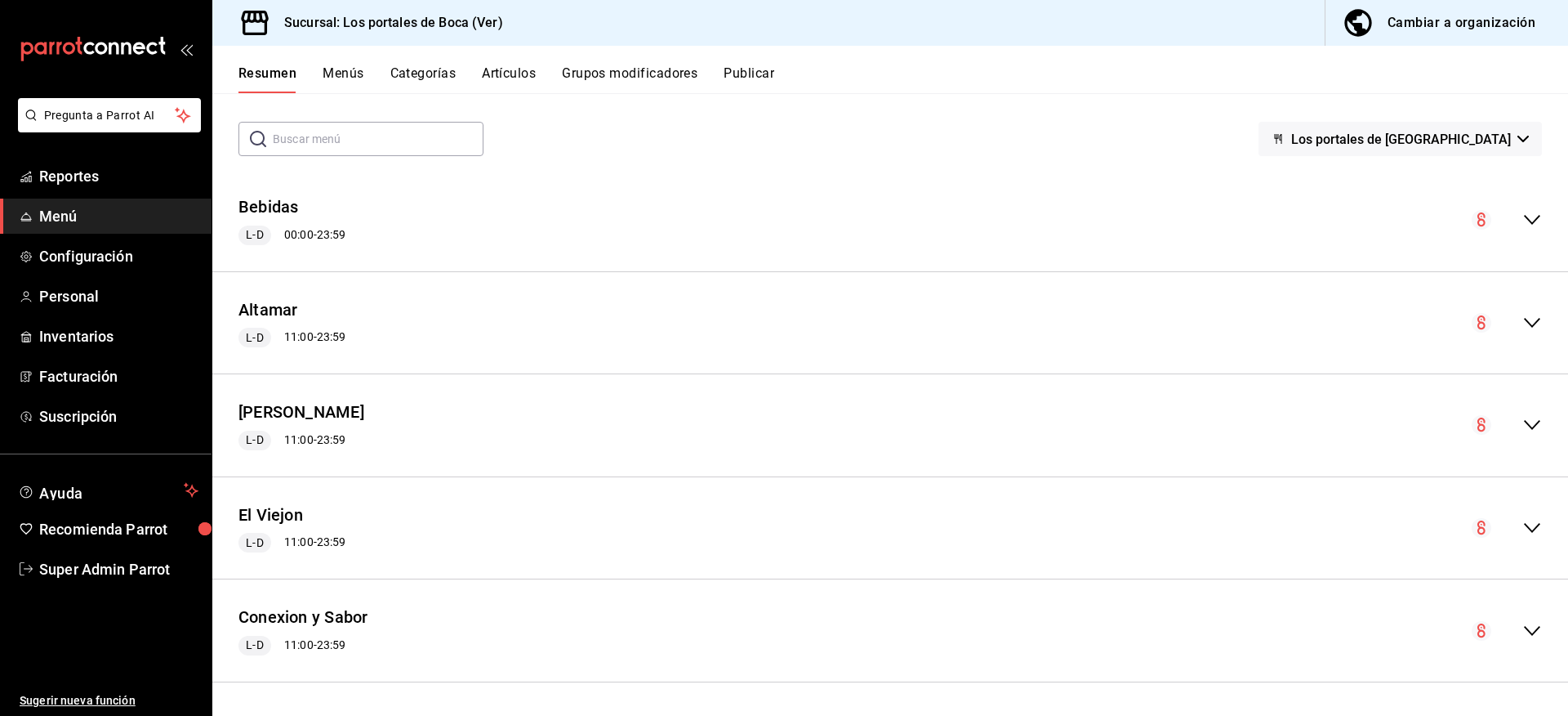
click at [1522, 419] on icon "collapse-menu-row" at bounding box center [1532, 425] width 20 height 20
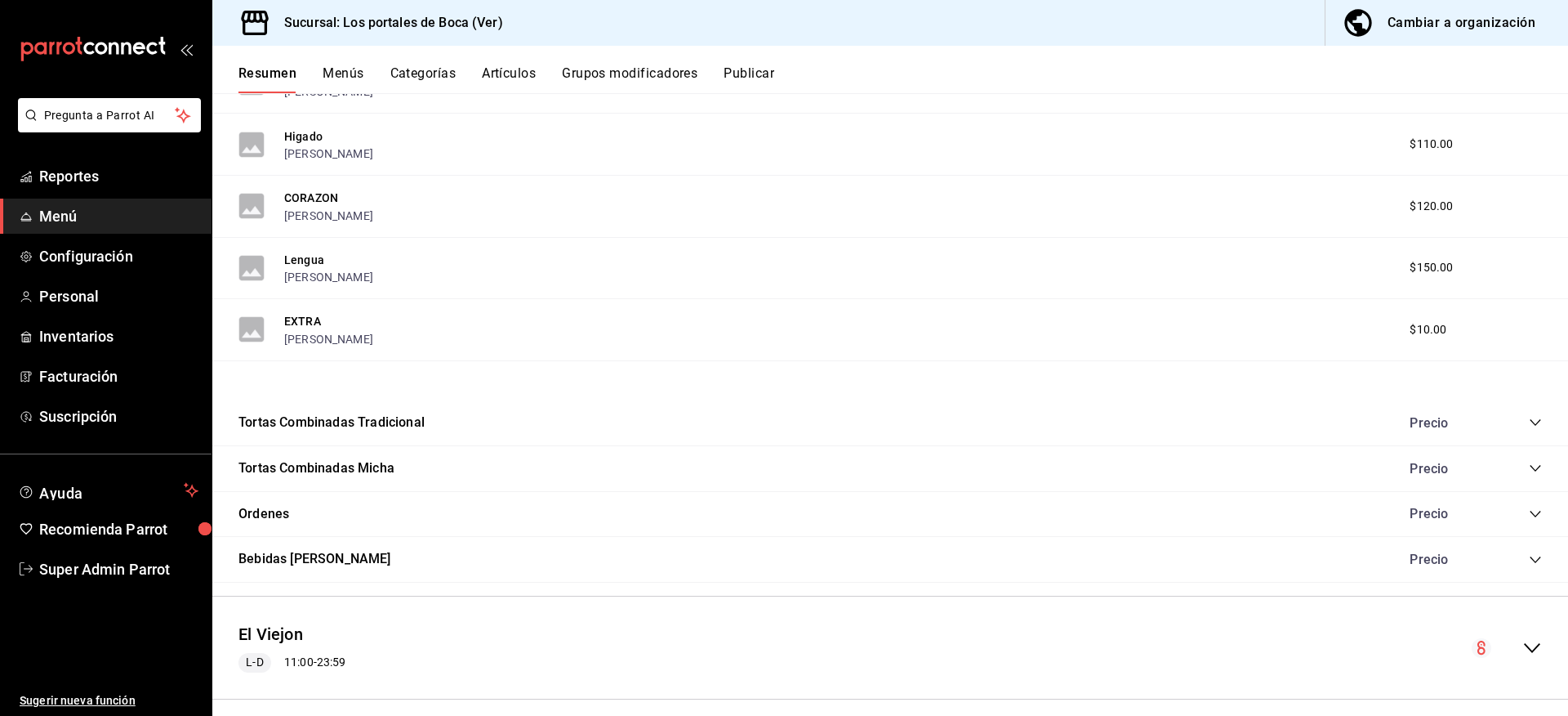
scroll to position [1913, 0]
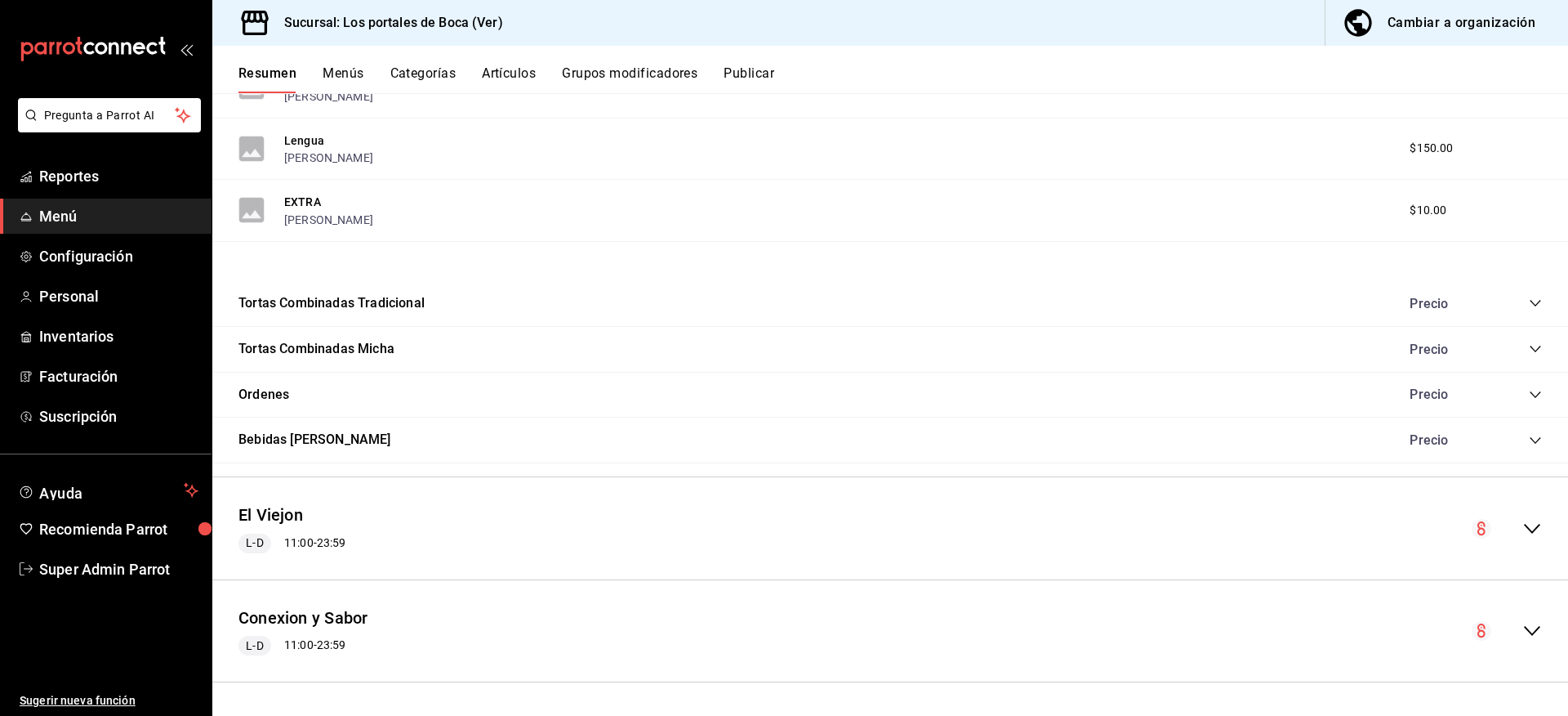
click at [1522, 526] on icon "collapse-menu-row" at bounding box center [1532, 529] width 20 height 20
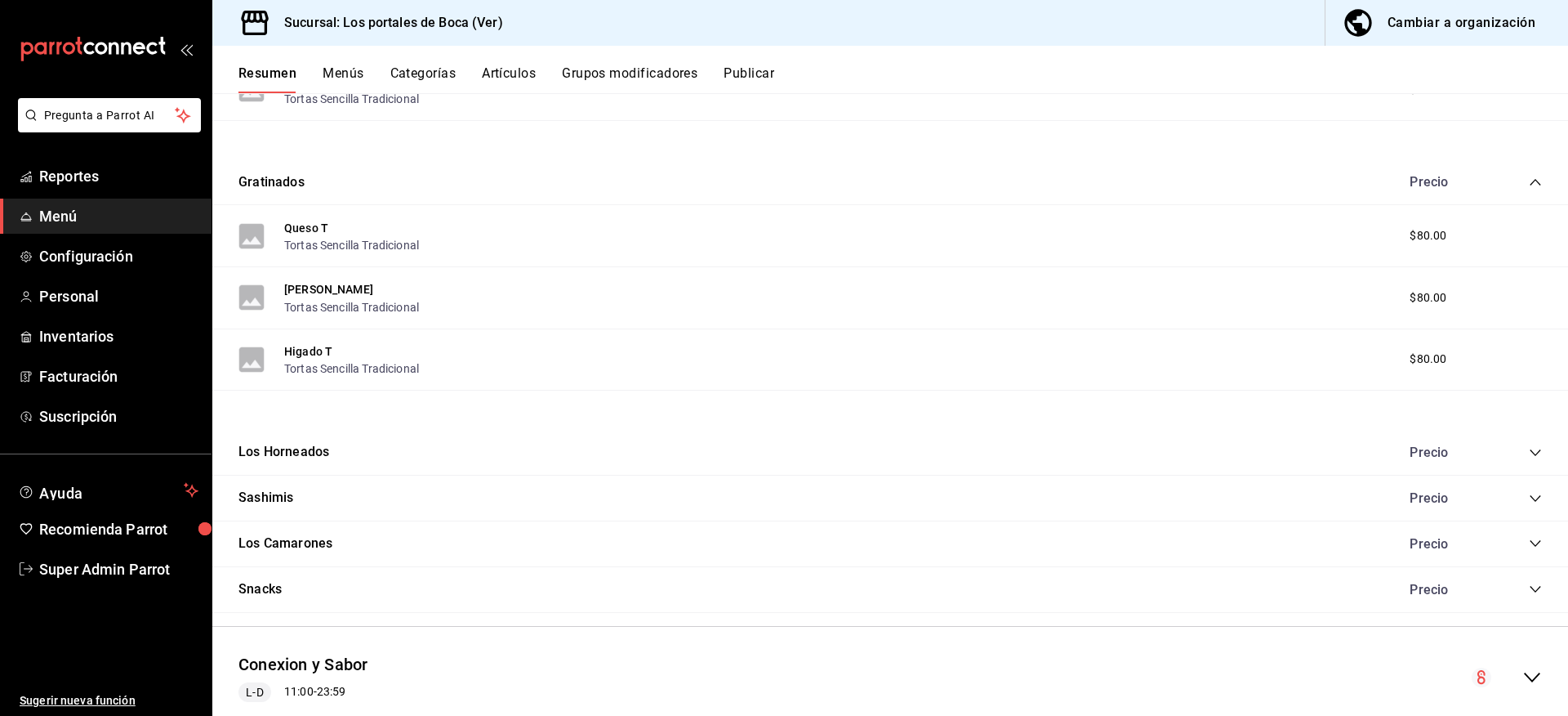
scroll to position [2649, 0]
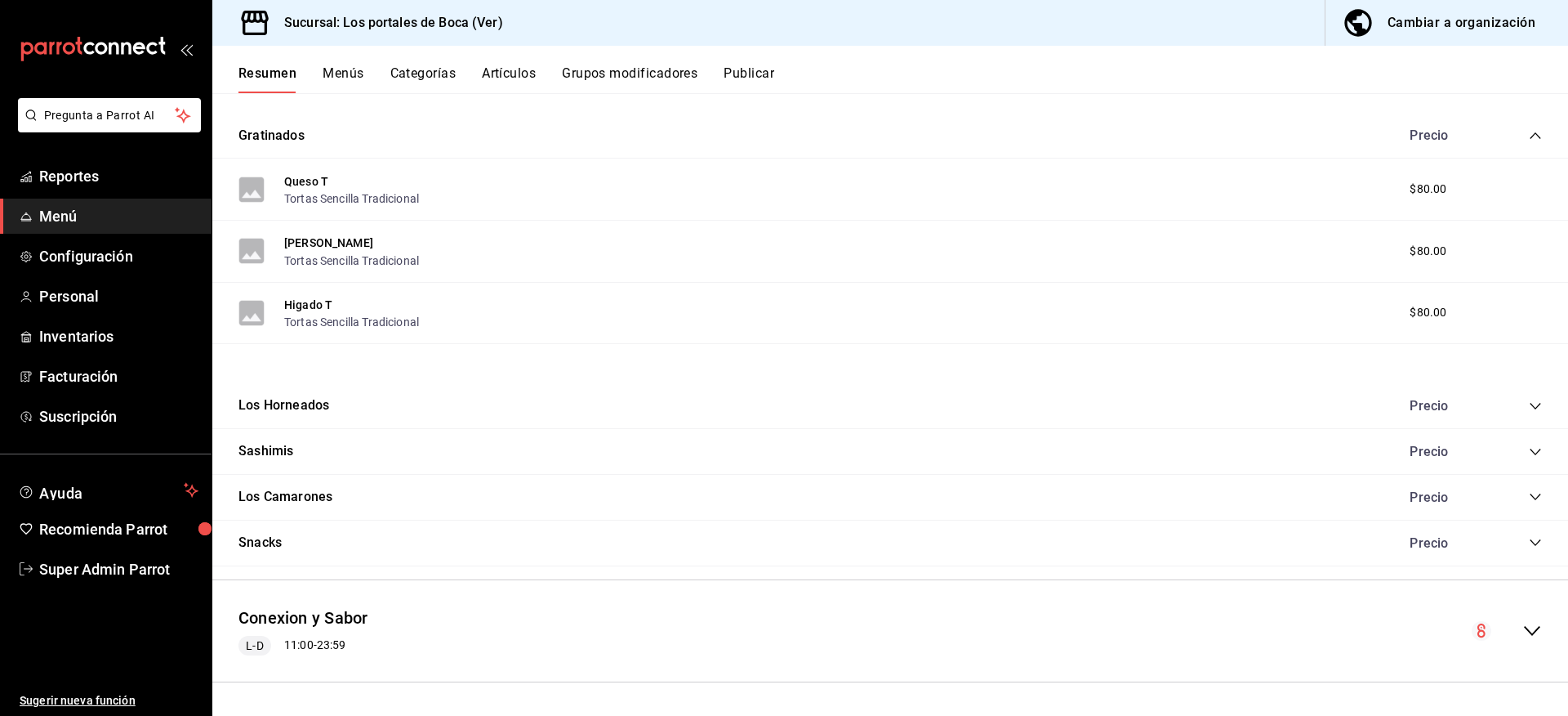
click at [1517, 457] on div "Precio" at bounding box center [1466, 452] width 149 height 16
click at [1529, 451] on icon "collapse-category-row" at bounding box center [1534, 452] width 13 height 13
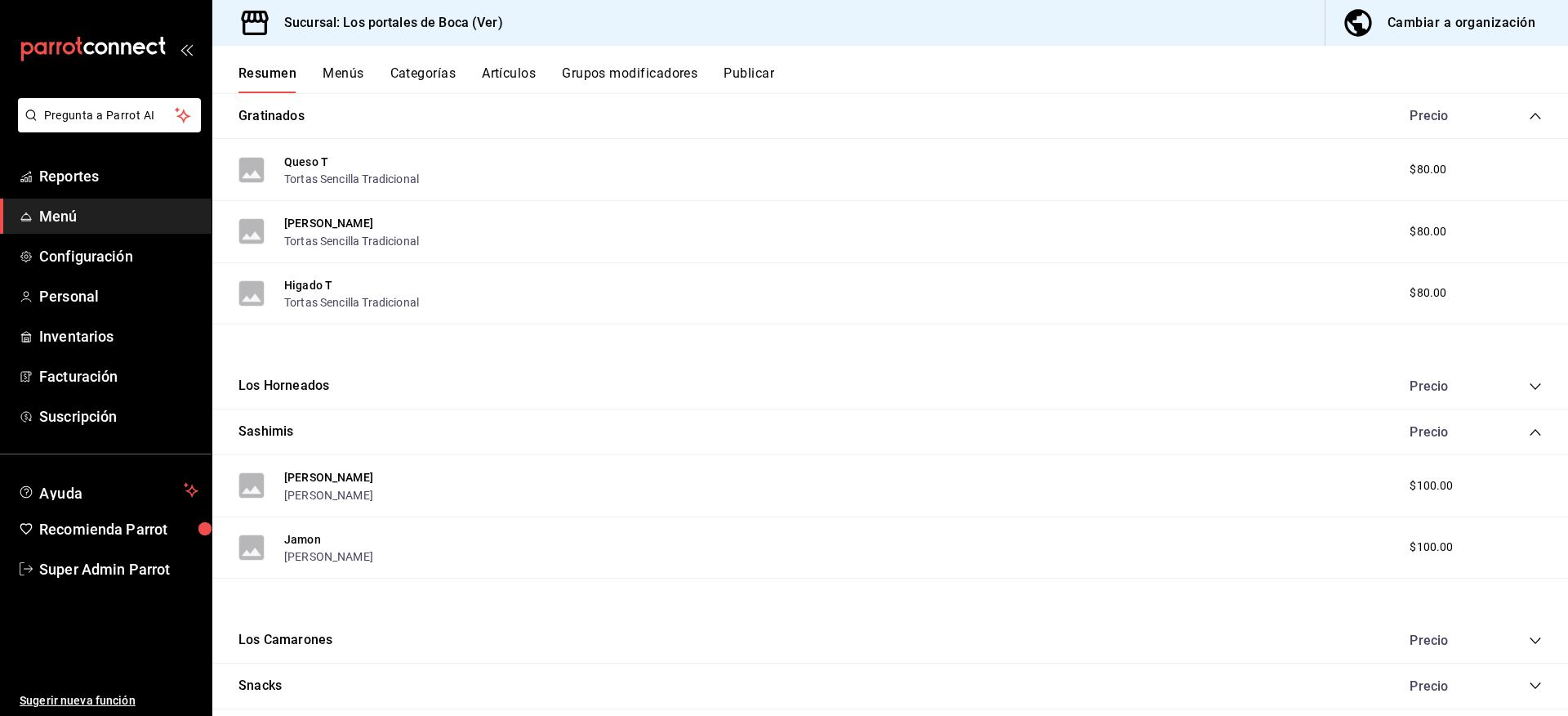
scroll to position [1994, 0]
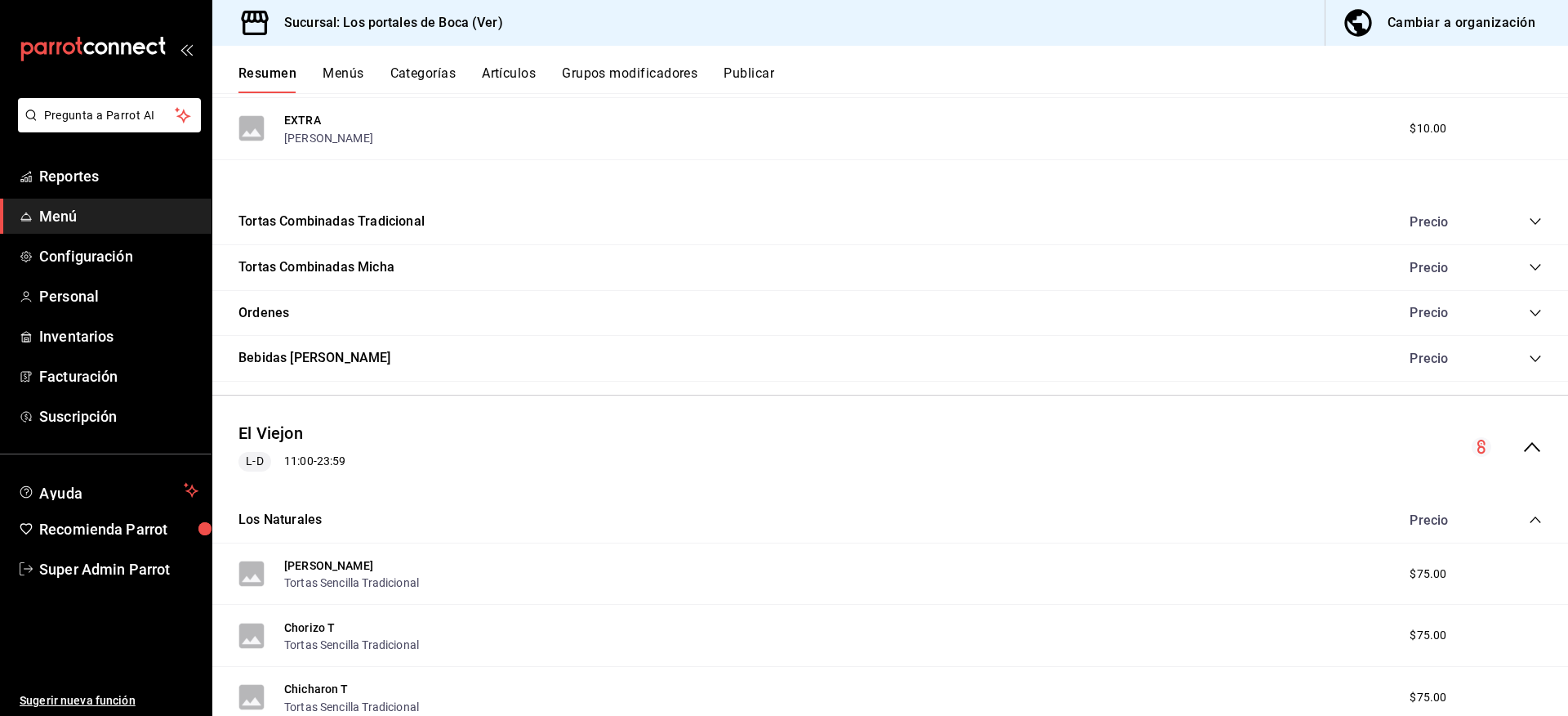
click at [1398, 25] on div "Cambiar a organización" at bounding box center [1462, 23] width 148 height 23
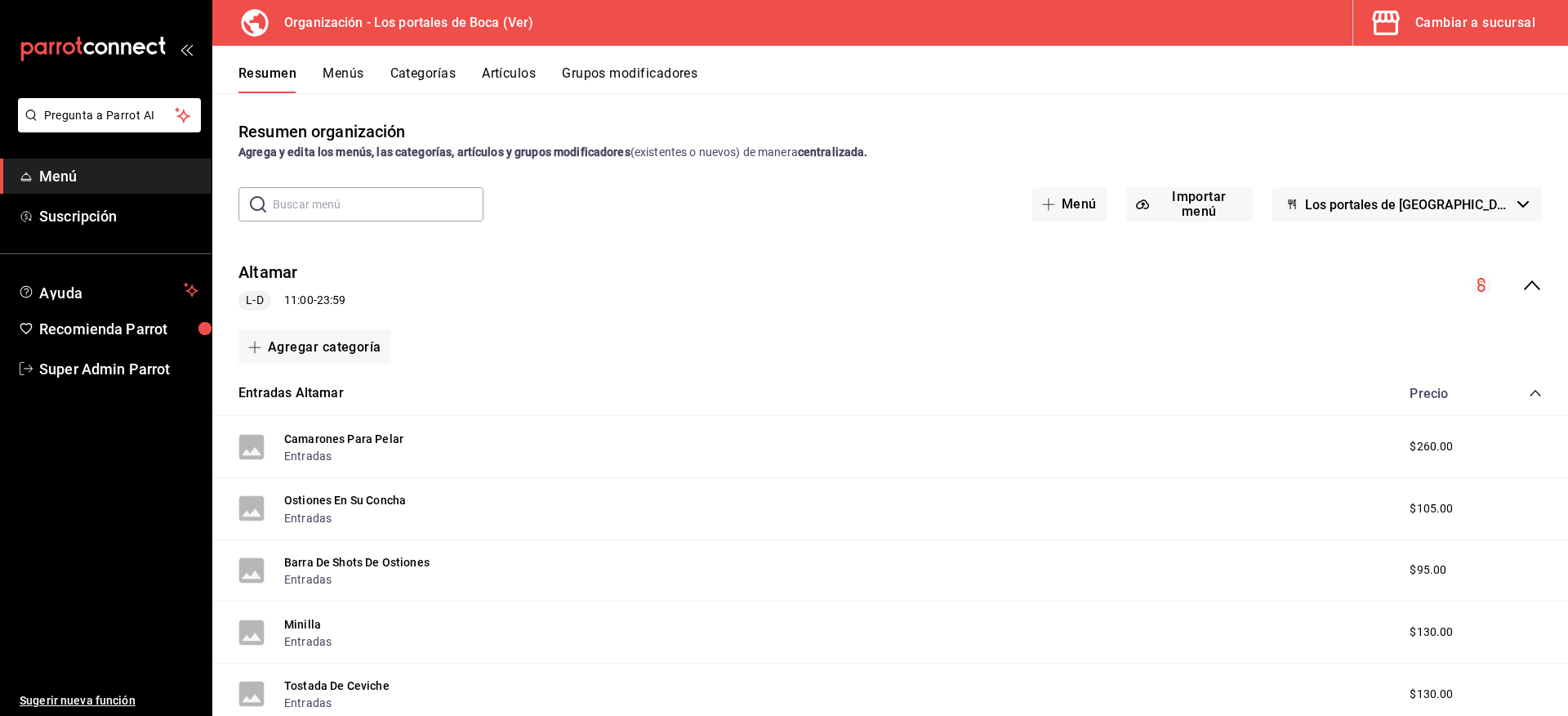
click at [1522, 282] on icon "collapse-menu-row" at bounding box center [1532, 285] width 20 height 20
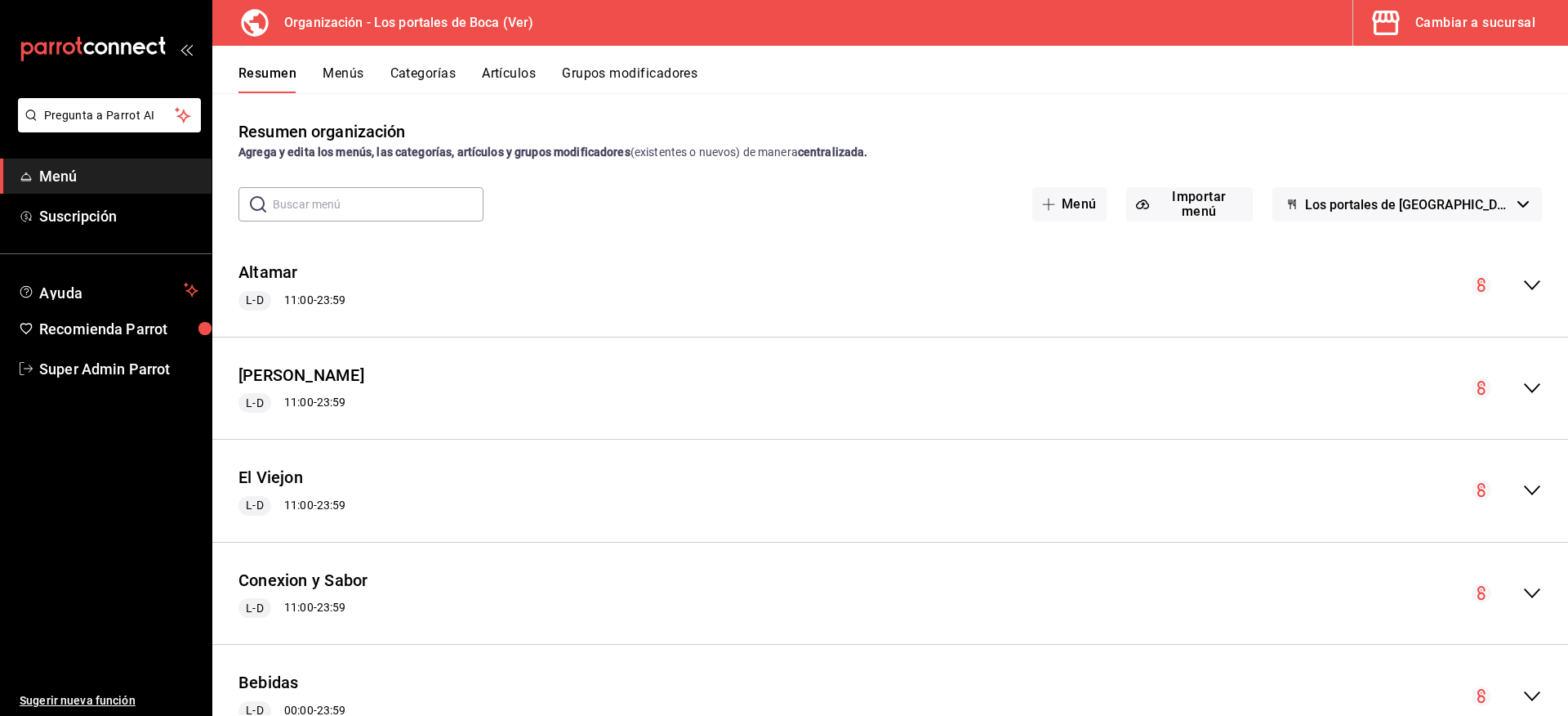
click at [847, 153] on strong "centralizada." at bounding box center [832, 151] width 70 height 13
click at [824, 143] on div "Resumen organización Agrega y edita los menús, las categorías, artículos y grup…" at bounding box center [889, 140] width 1355 height 41
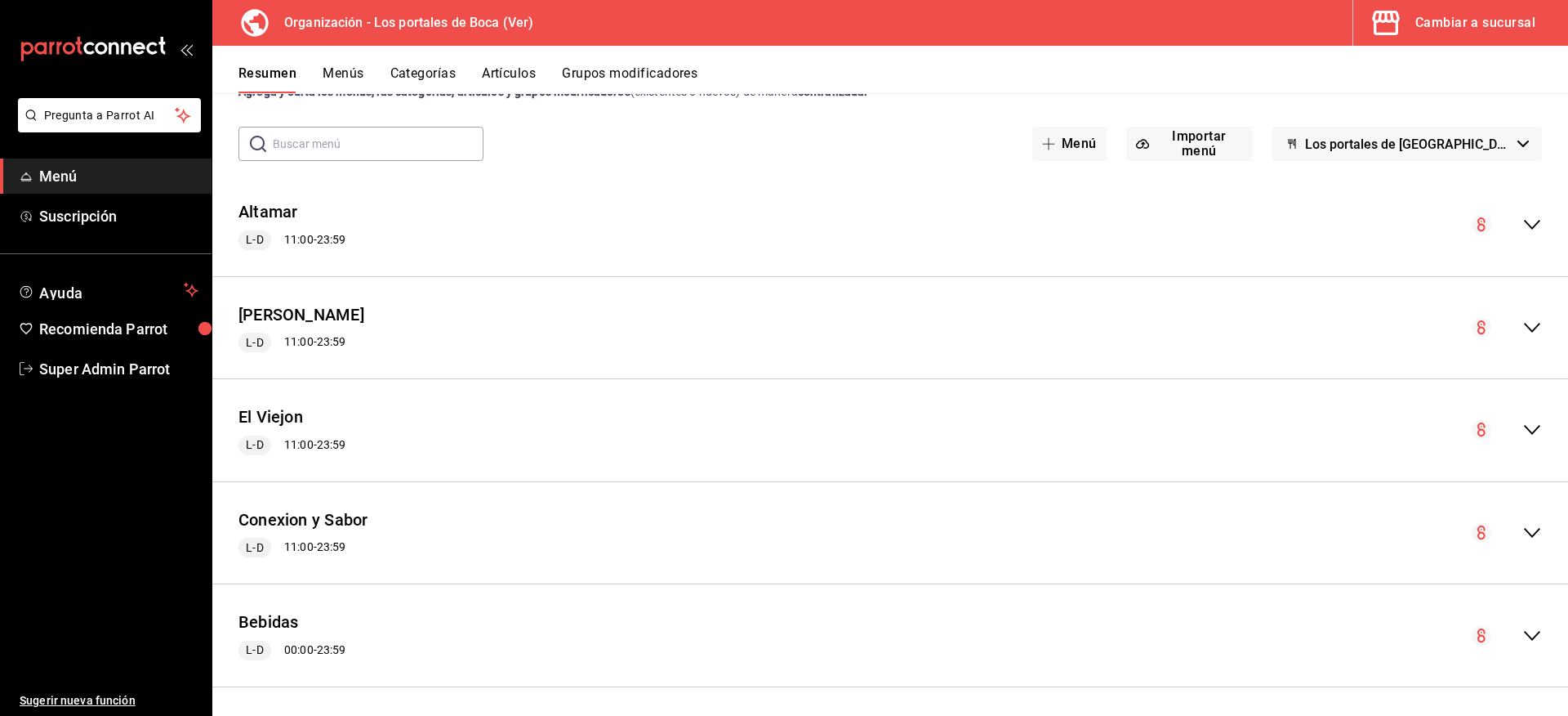
scroll to position [65, 0]
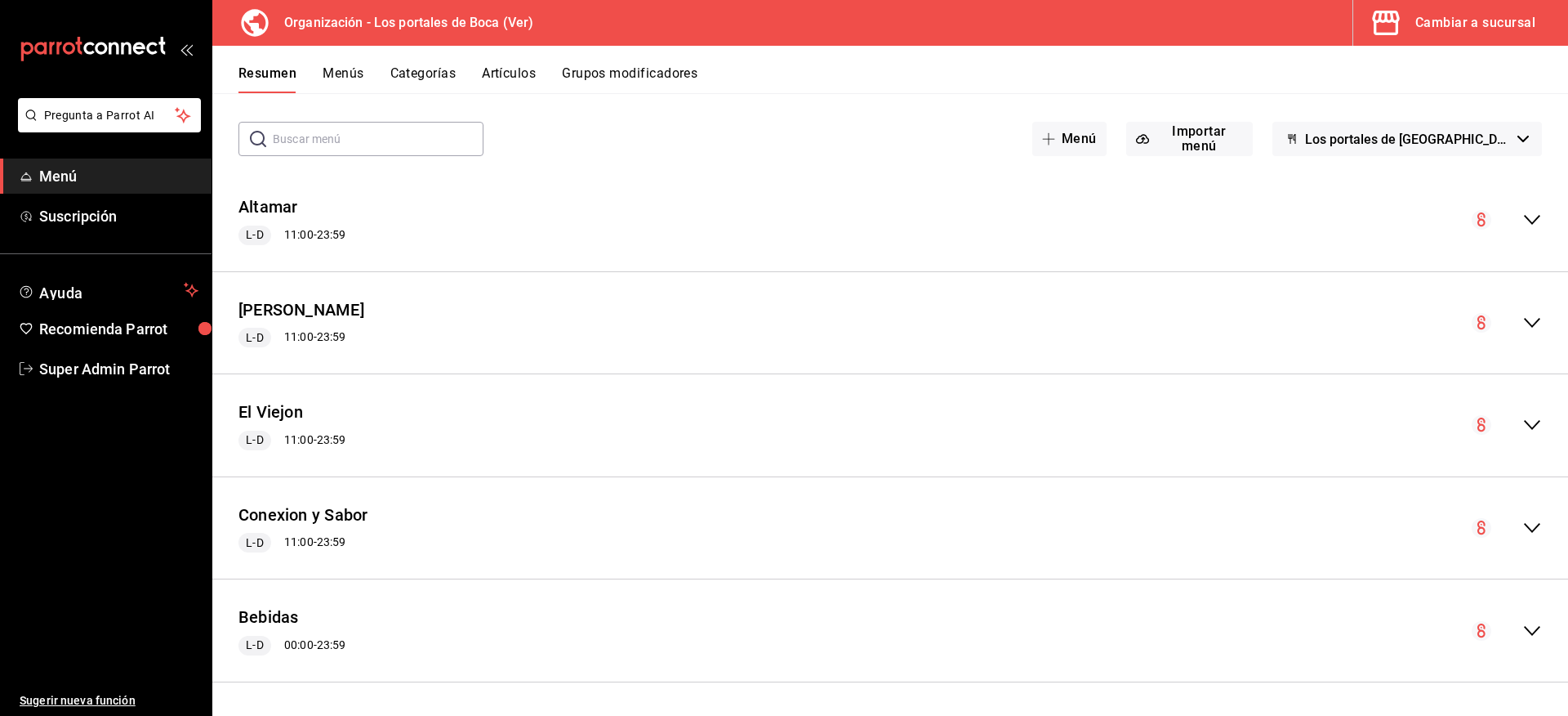
click at [1527, 322] on icon "collapse-menu-row" at bounding box center [1532, 322] width 20 height 20
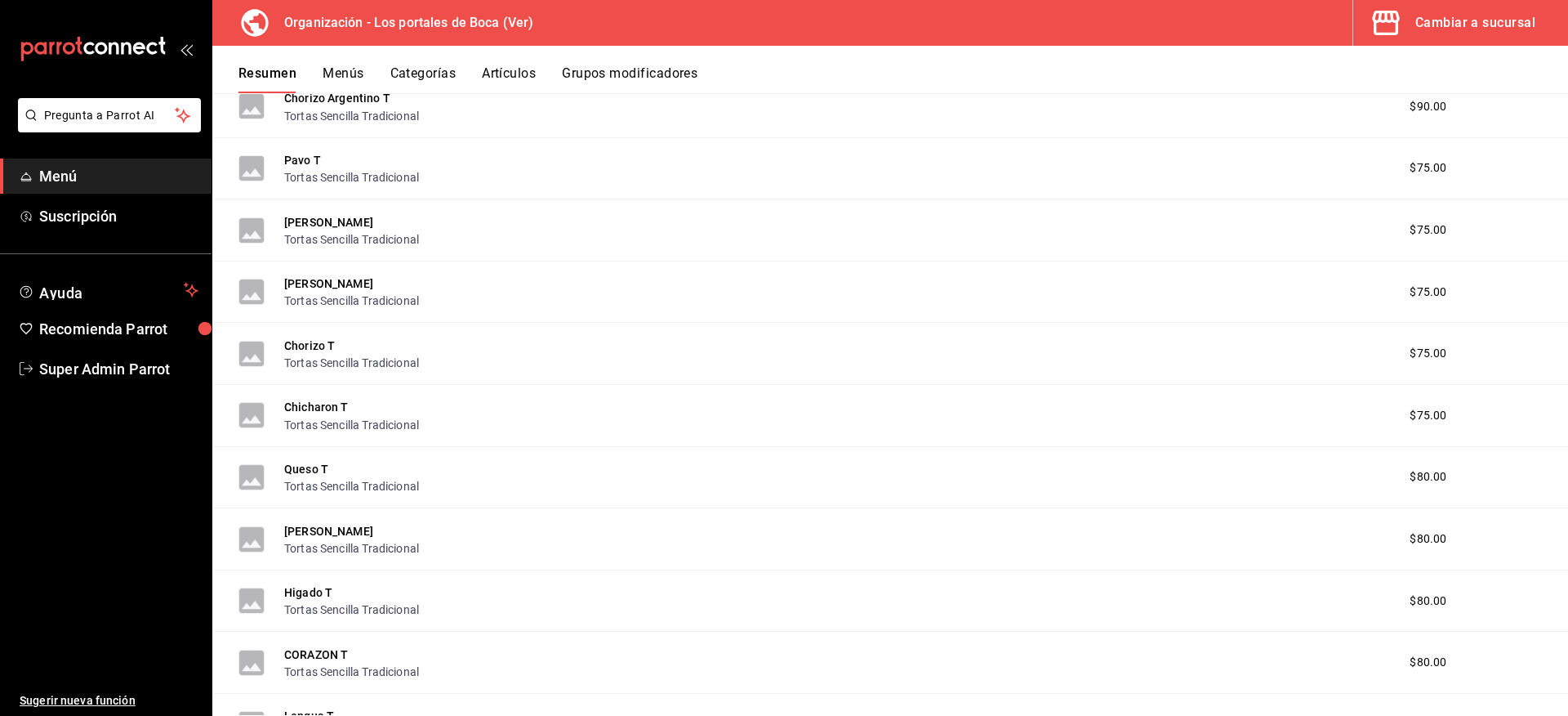
scroll to position [0, 0]
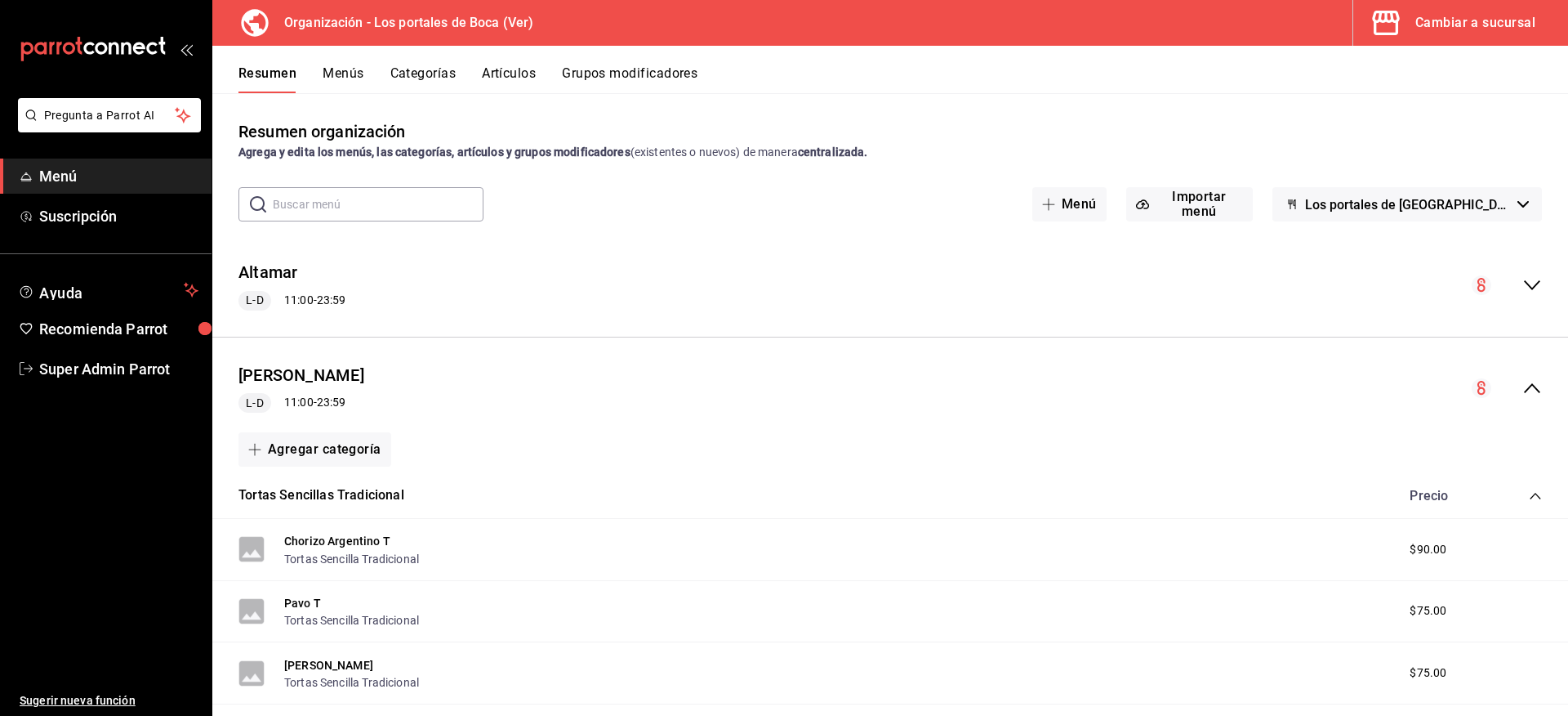
click at [1526, 394] on icon "collapse-menu-row" at bounding box center [1532, 389] width 20 height 20
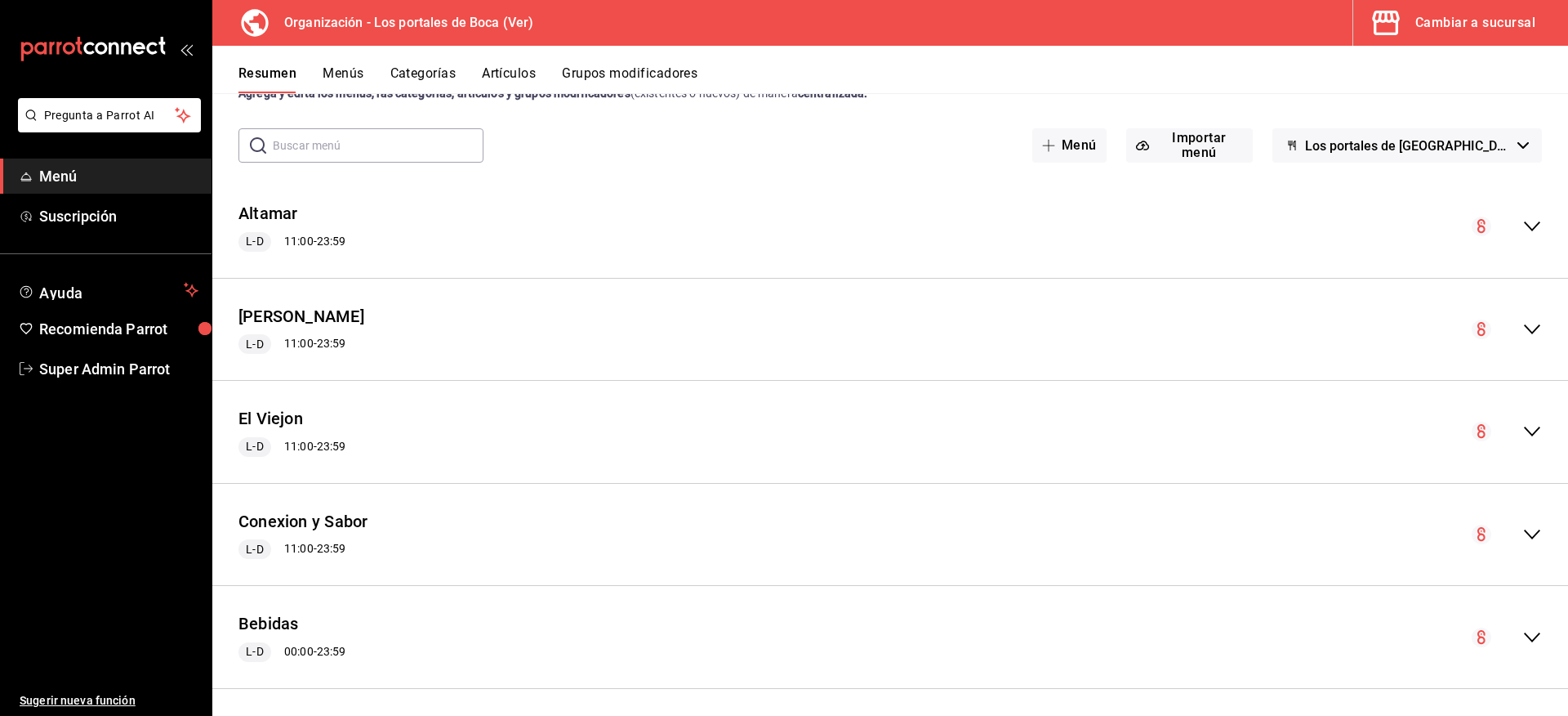
scroll to position [65, 0]
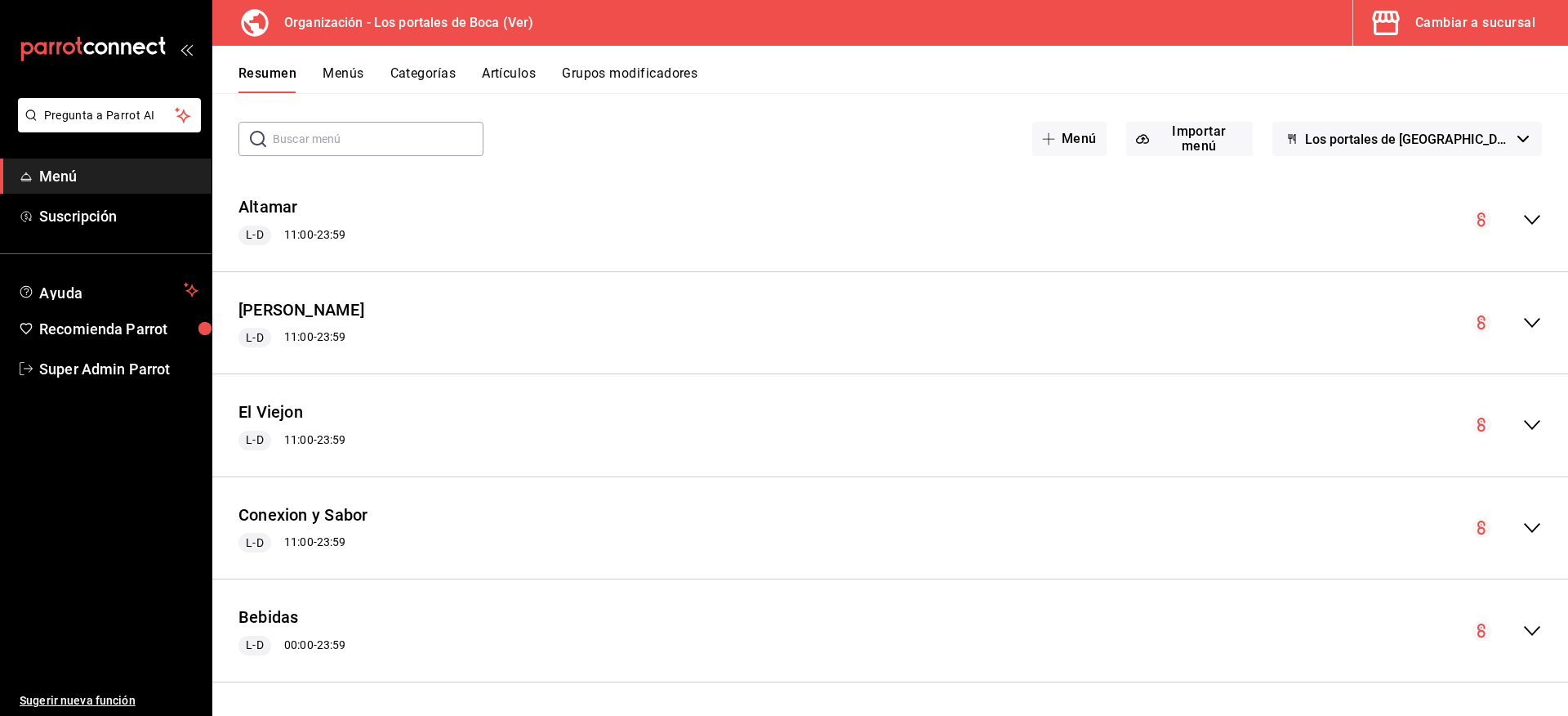
click at [1522, 422] on icon "collapse-menu-row" at bounding box center [1532, 425] width 20 height 20
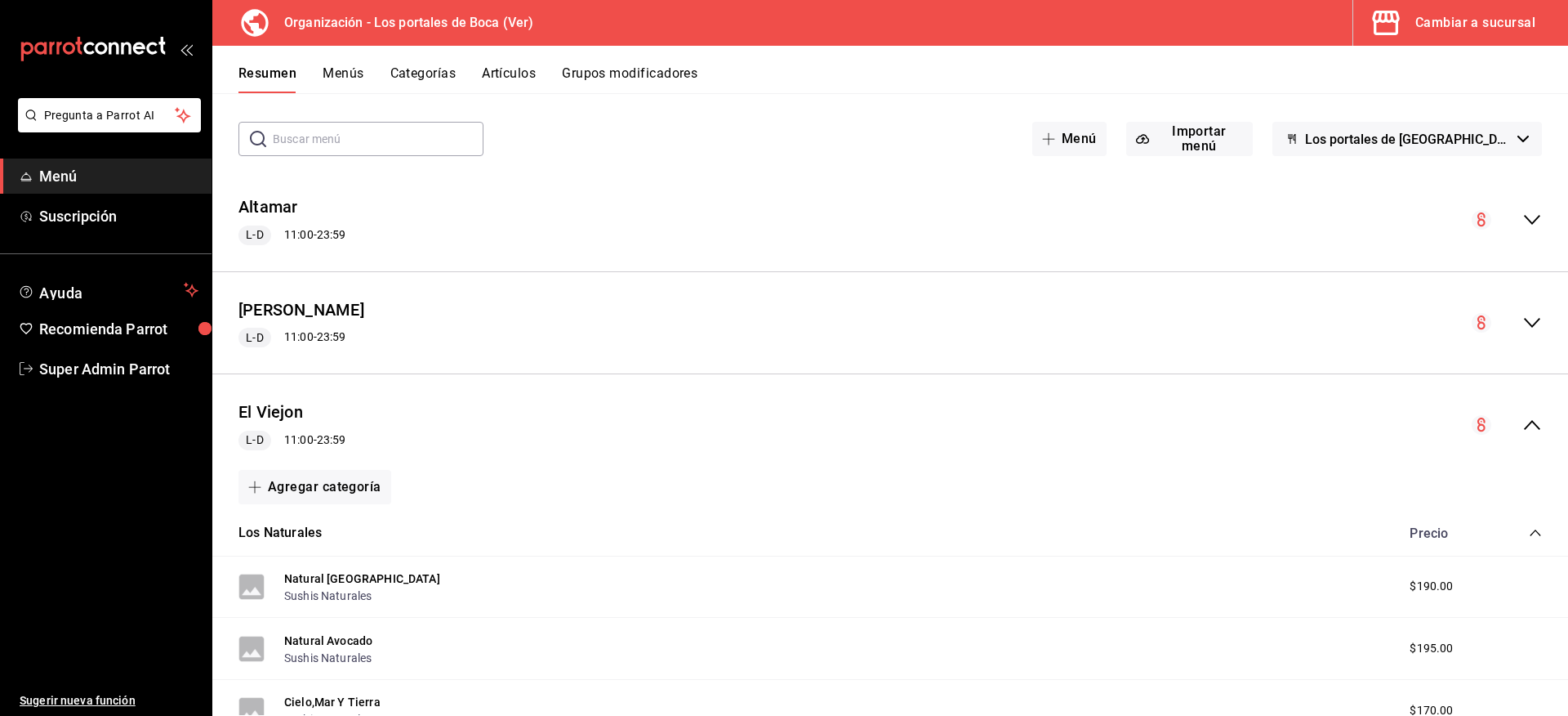
click at [1522, 423] on icon "collapse-menu-row" at bounding box center [1532, 425] width 20 height 20
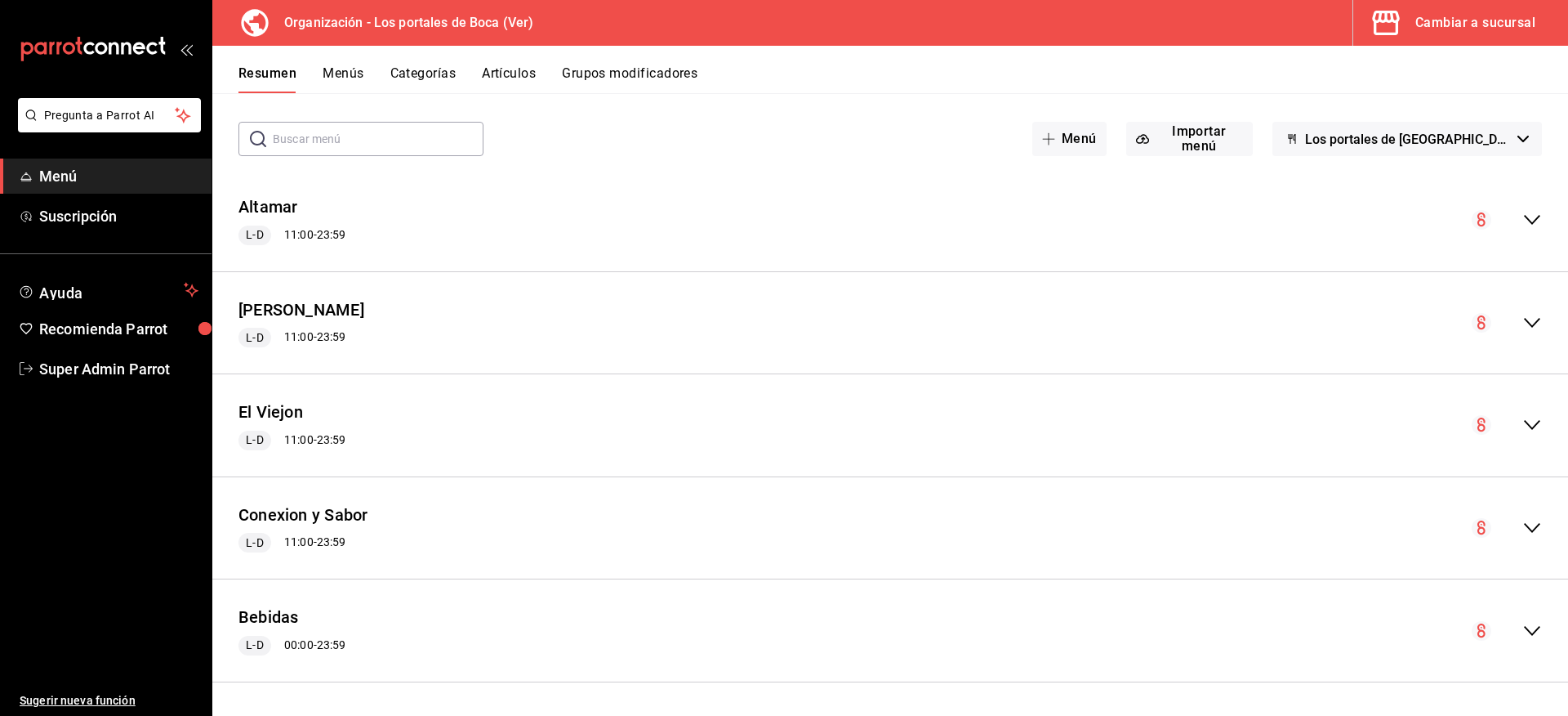
click at [355, 75] on button "Menús" at bounding box center [342, 79] width 40 height 28
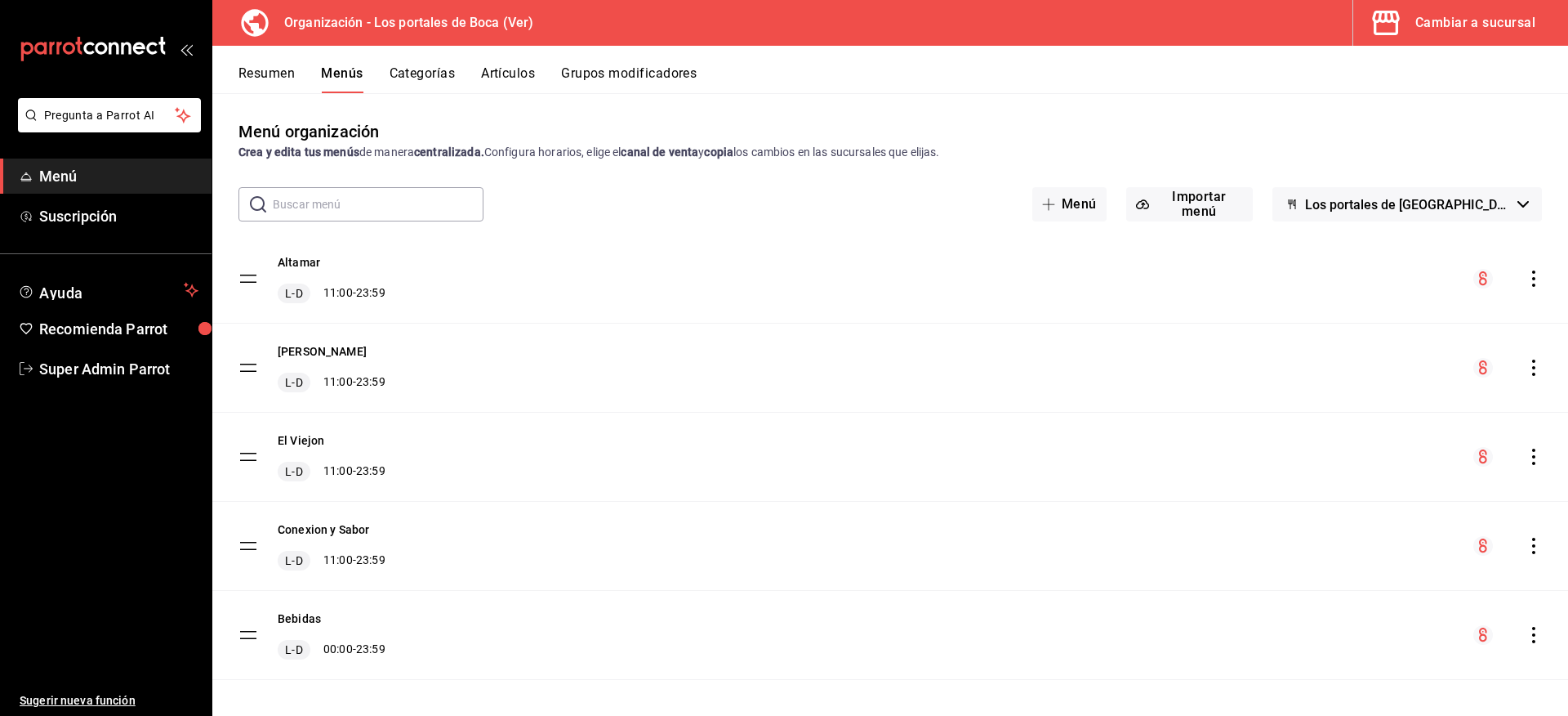
click at [1526, 360] on icon "actions" at bounding box center [1534, 368] width 17 height 17
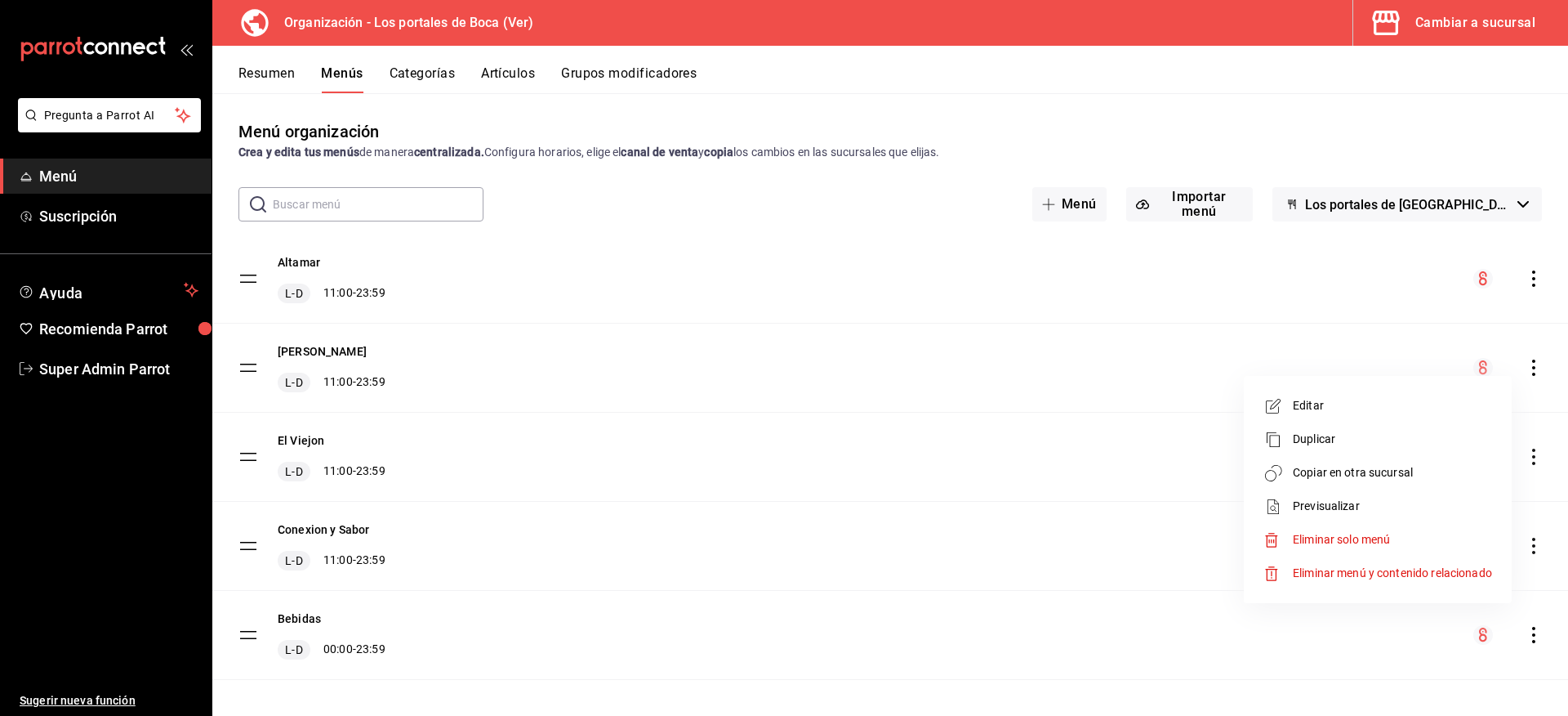
click at [1064, 355] on div at bounding box center [784, 358] width 1568 height 716
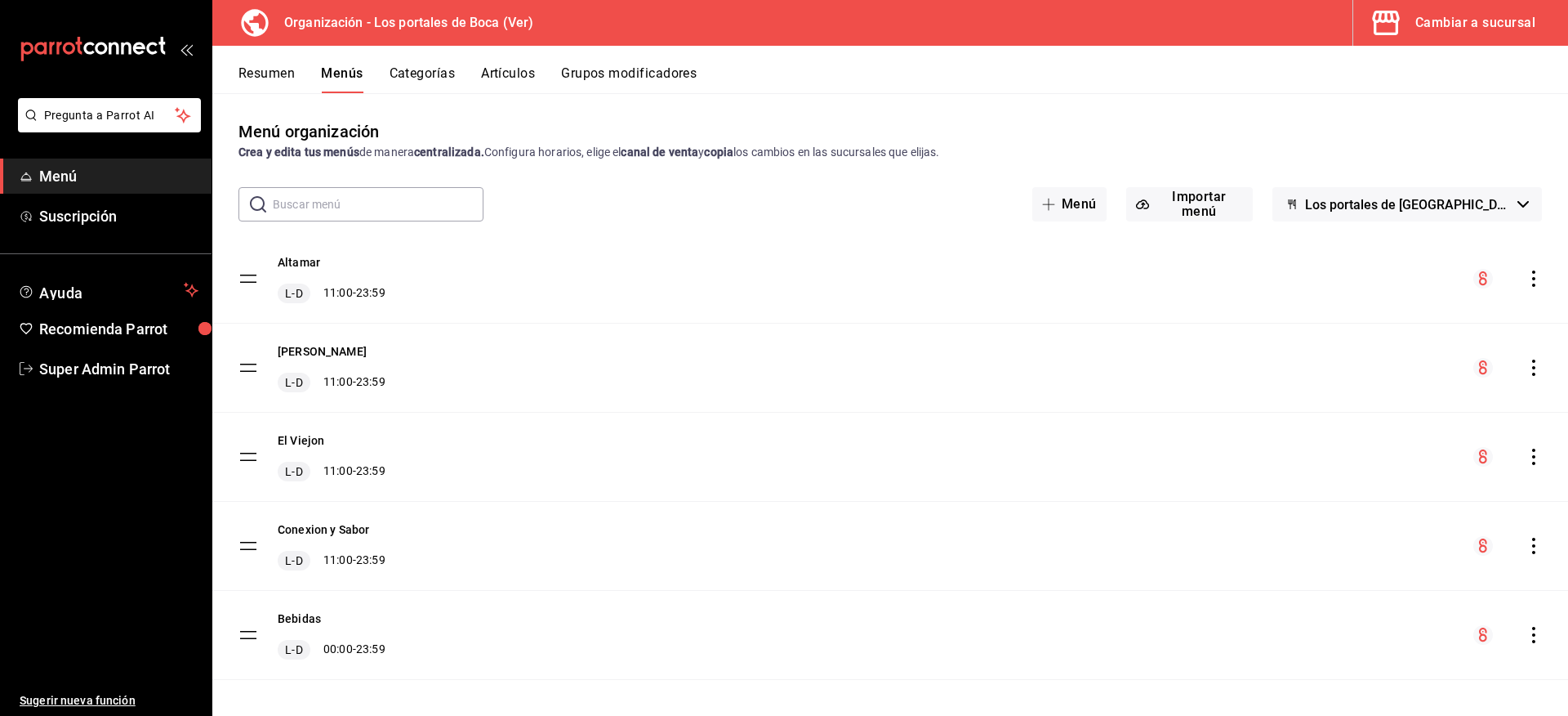
click at [1529, 454] on icon "actions" at bounding box center [1534, 457] width 17 height 17
click at [1392, 555] on span "Copiar en otra sucursal" at bounding box center [1393, 561] width 199 height 17
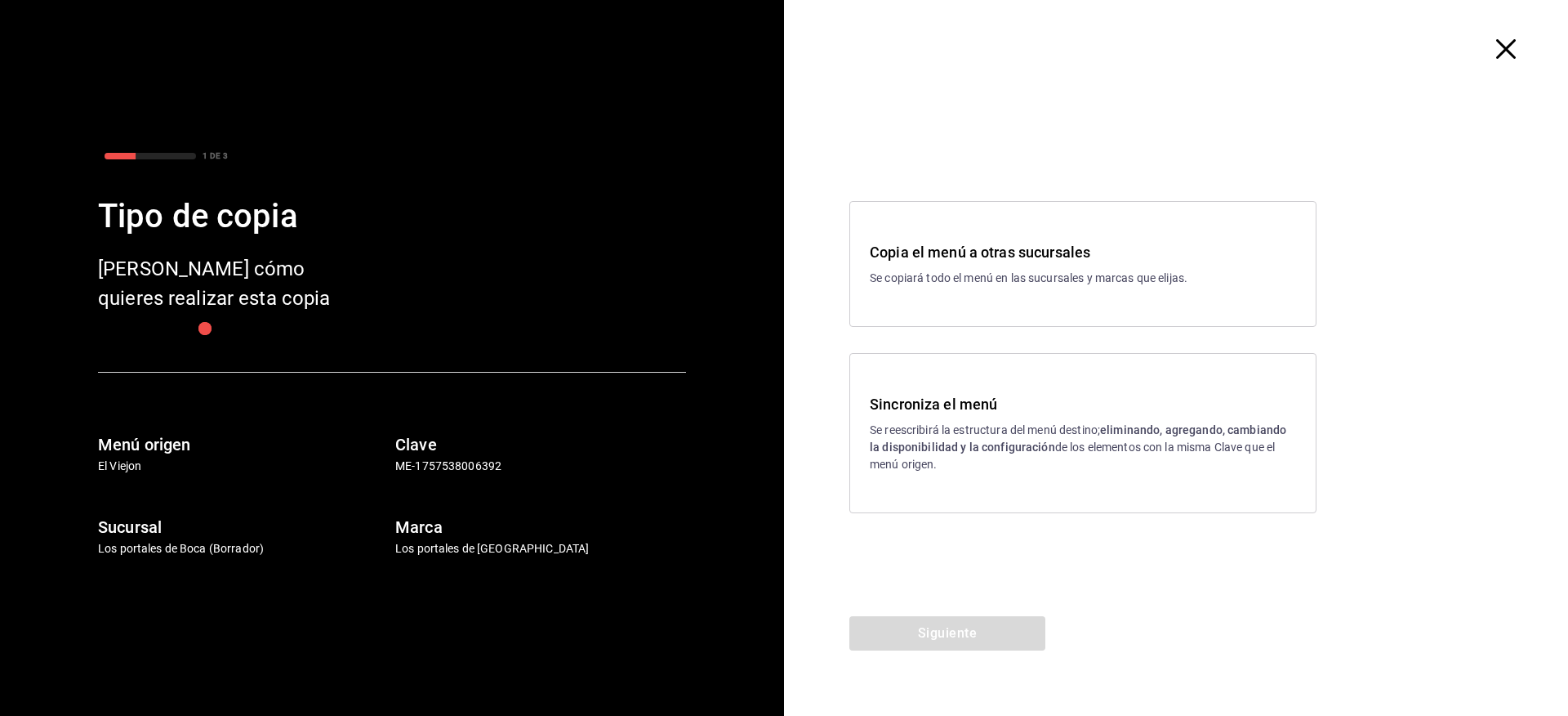
click at [1024, 417] on div "Sincroniza el menú Se reescribirá la estructura del menú destino; eliminando, a…" at bounding box center [1082, 433] width 426 height 80
click at [955, 631] on button "Siguiente" at bounding box center [947, 633] width 196 height 35
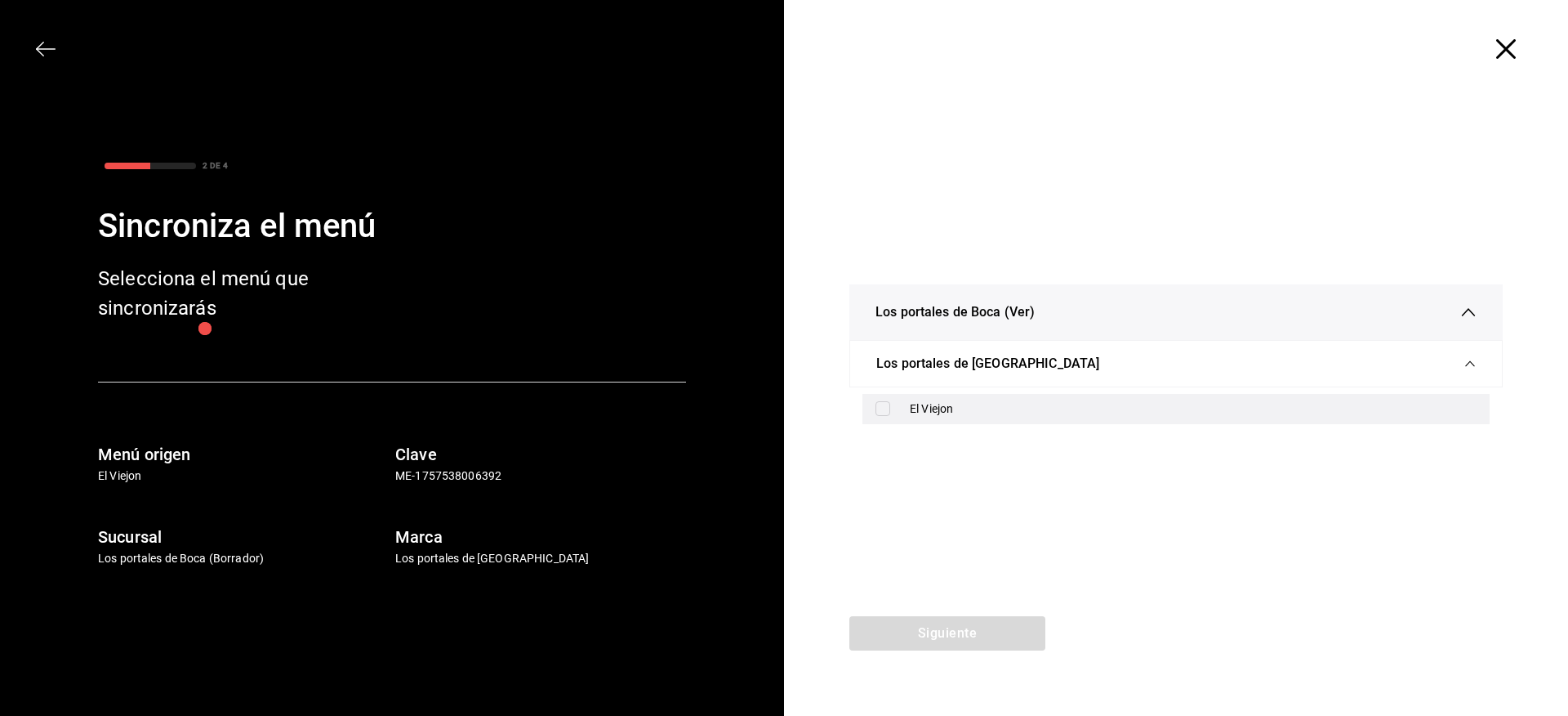
click at [949, 405] on div "El Viejon" at bounding box center [1193, 408] width 567 height 17
checkbox input "true"
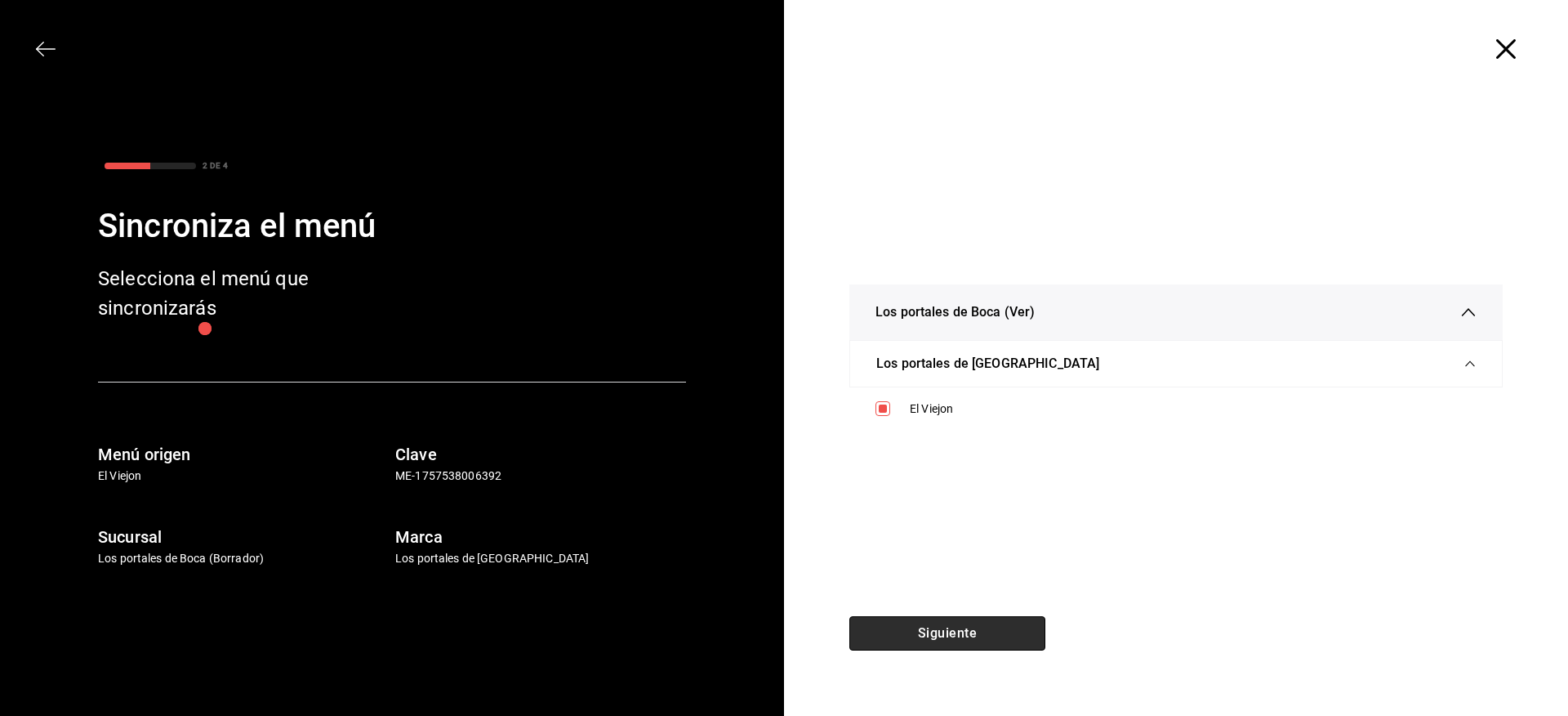
click at [967, 642] on button "Siguiente" at bounding box center [947, 633] width 196 height 35
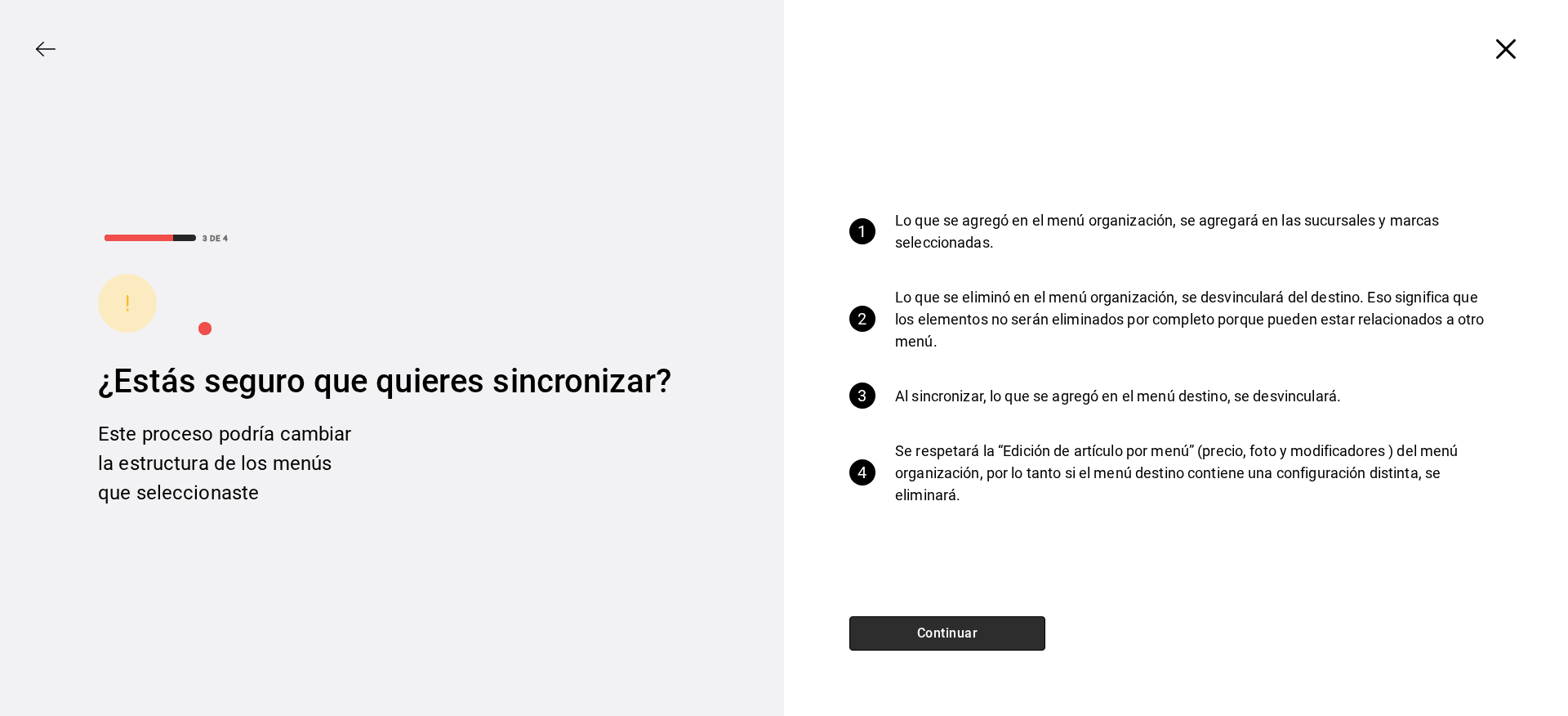
click at [1010, 631] on button "Continuar" at bounding box center [947, 633] width 196 height 35
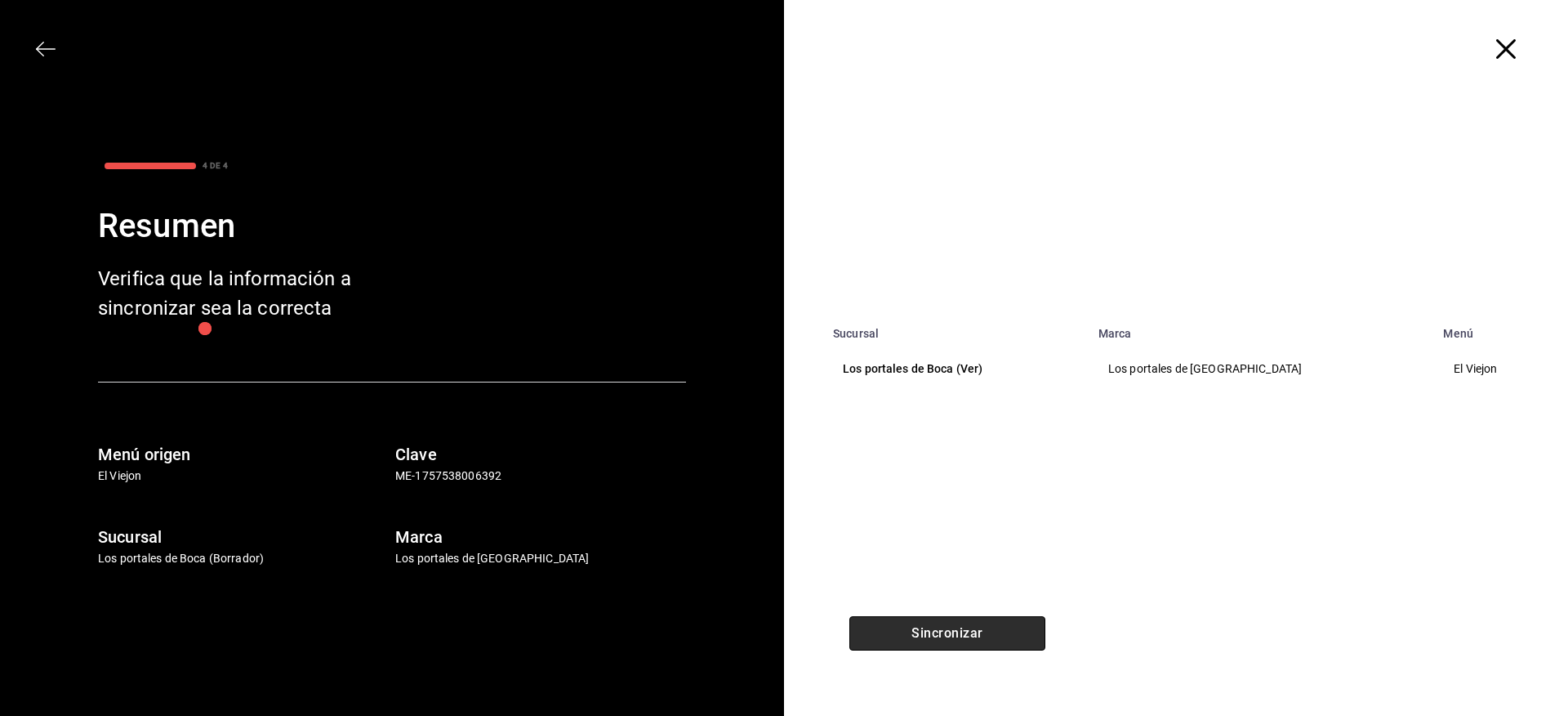
click at [1002, 631] on button "Sincronizar" at bounding box center [947, 633] width 196 height 35
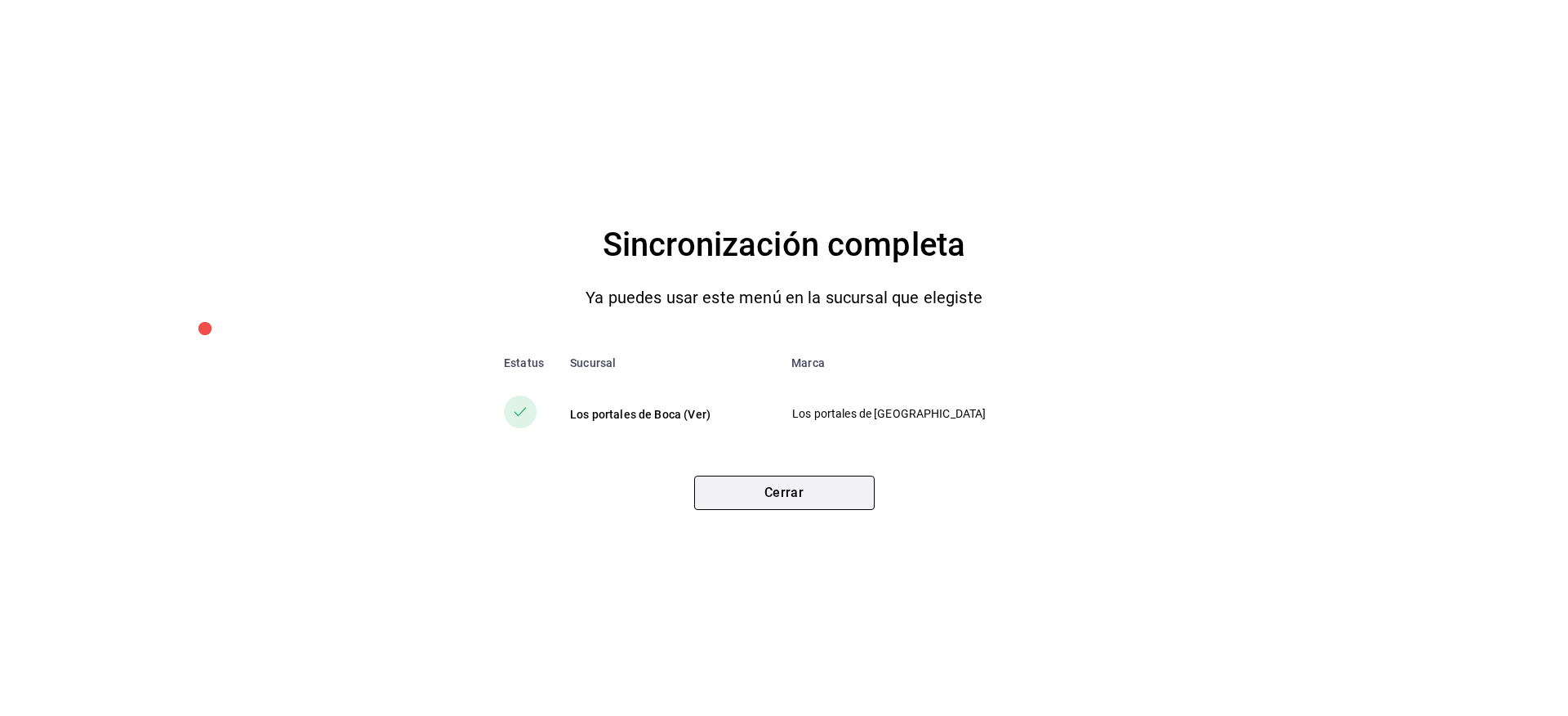
click at [784, 488] on button "Cerrar" at bounding box center [784, 492] width 180 height 35
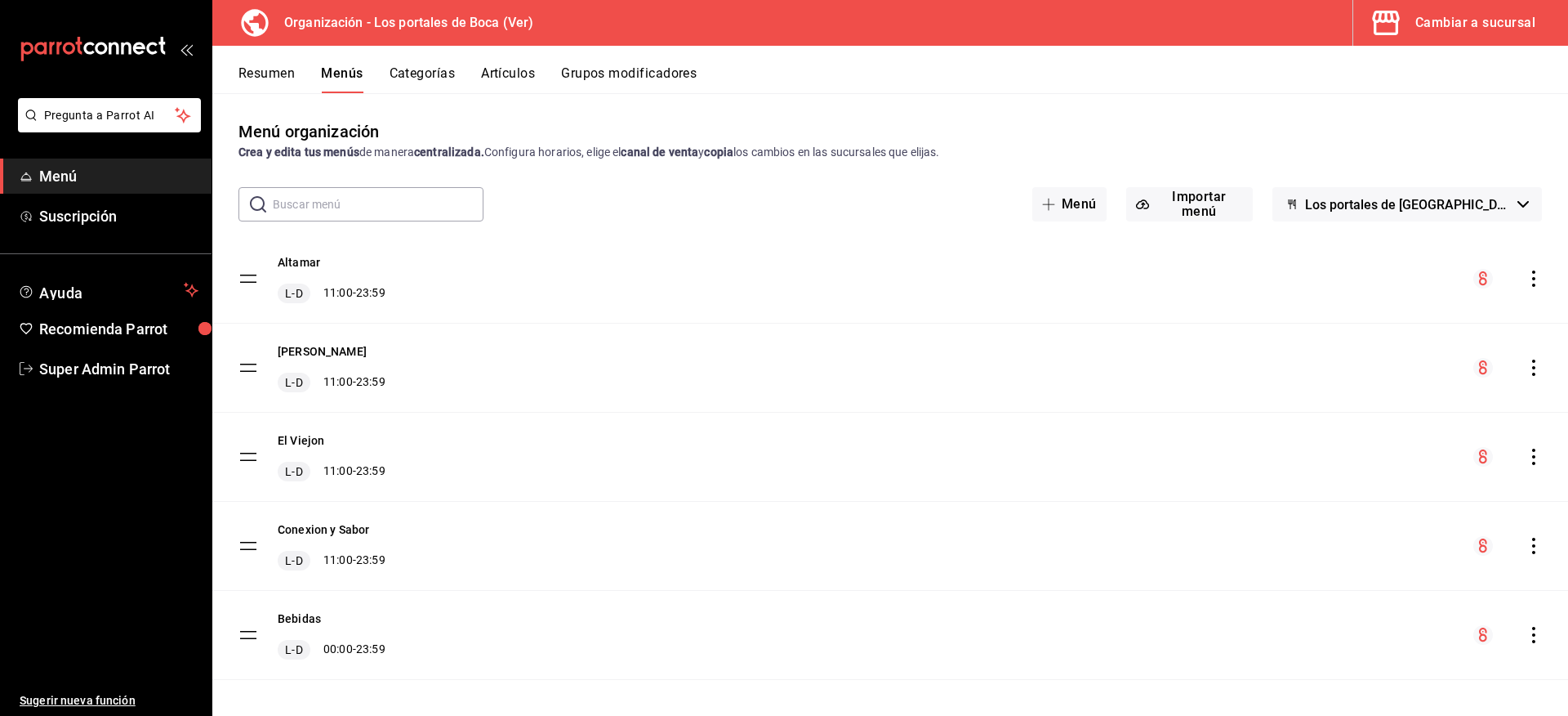
click at [1431, 16] on div "Cambiar a sucursal" at bounding box center [1475, 23] width 120 height 23
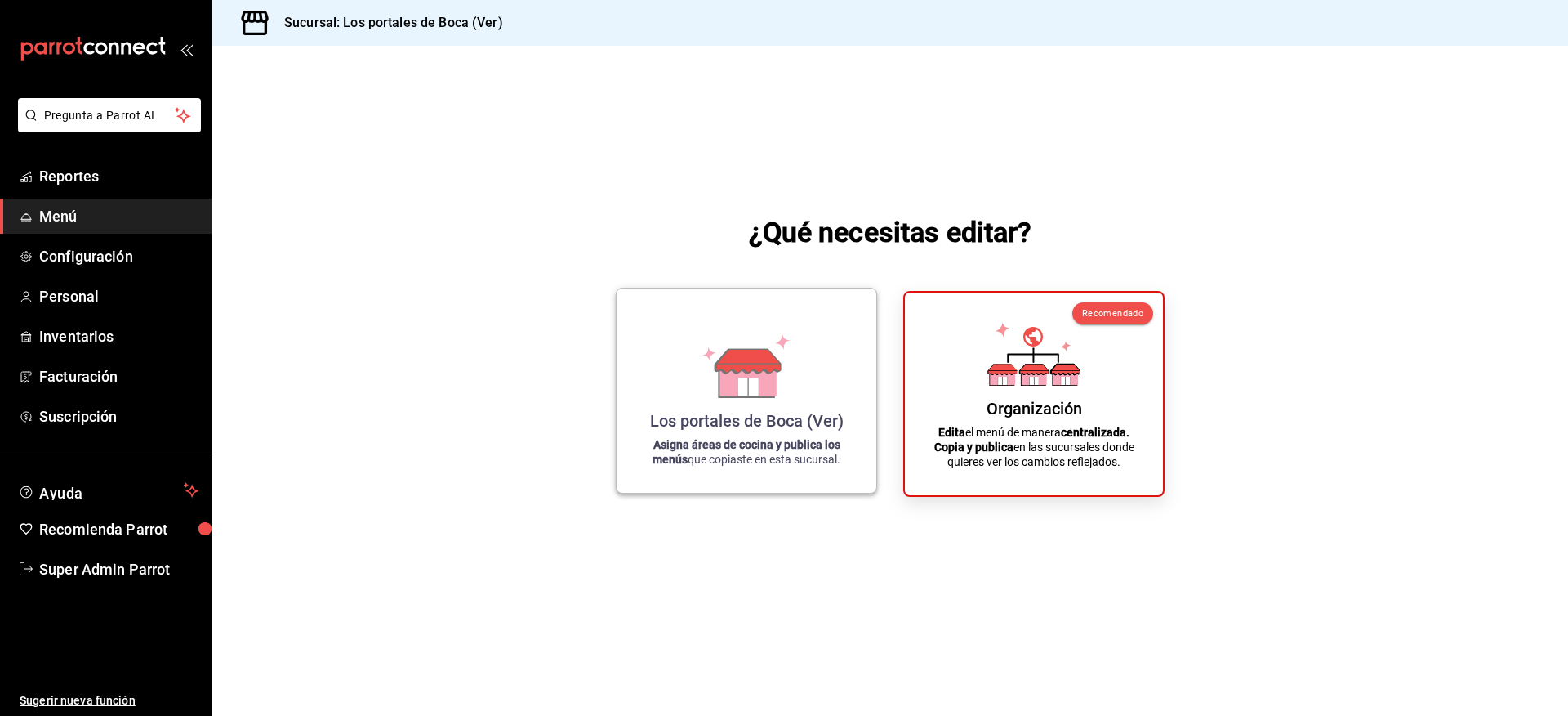
click at [739, 394] on icon at bounding box center [747, 387] width 21 height 18
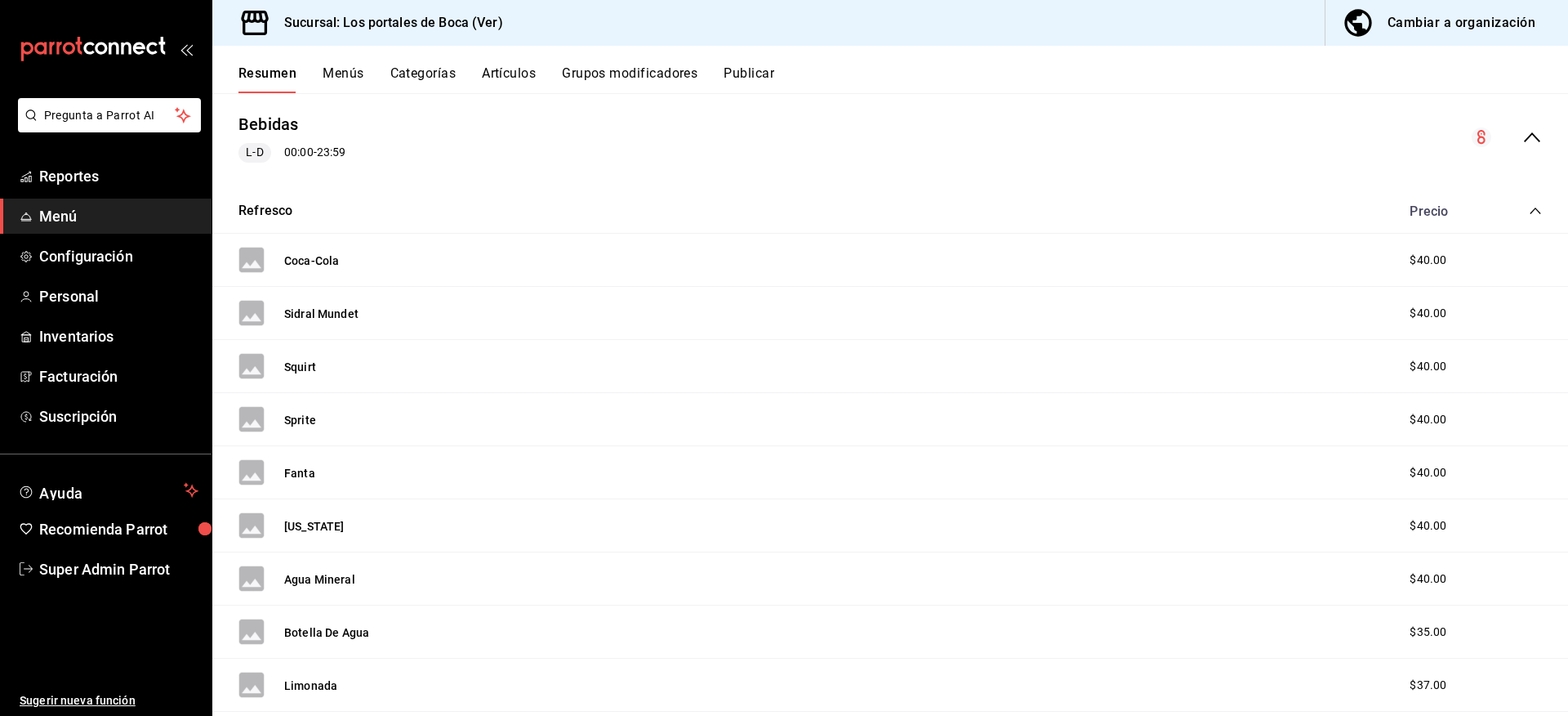
scroll to position [164, 0]
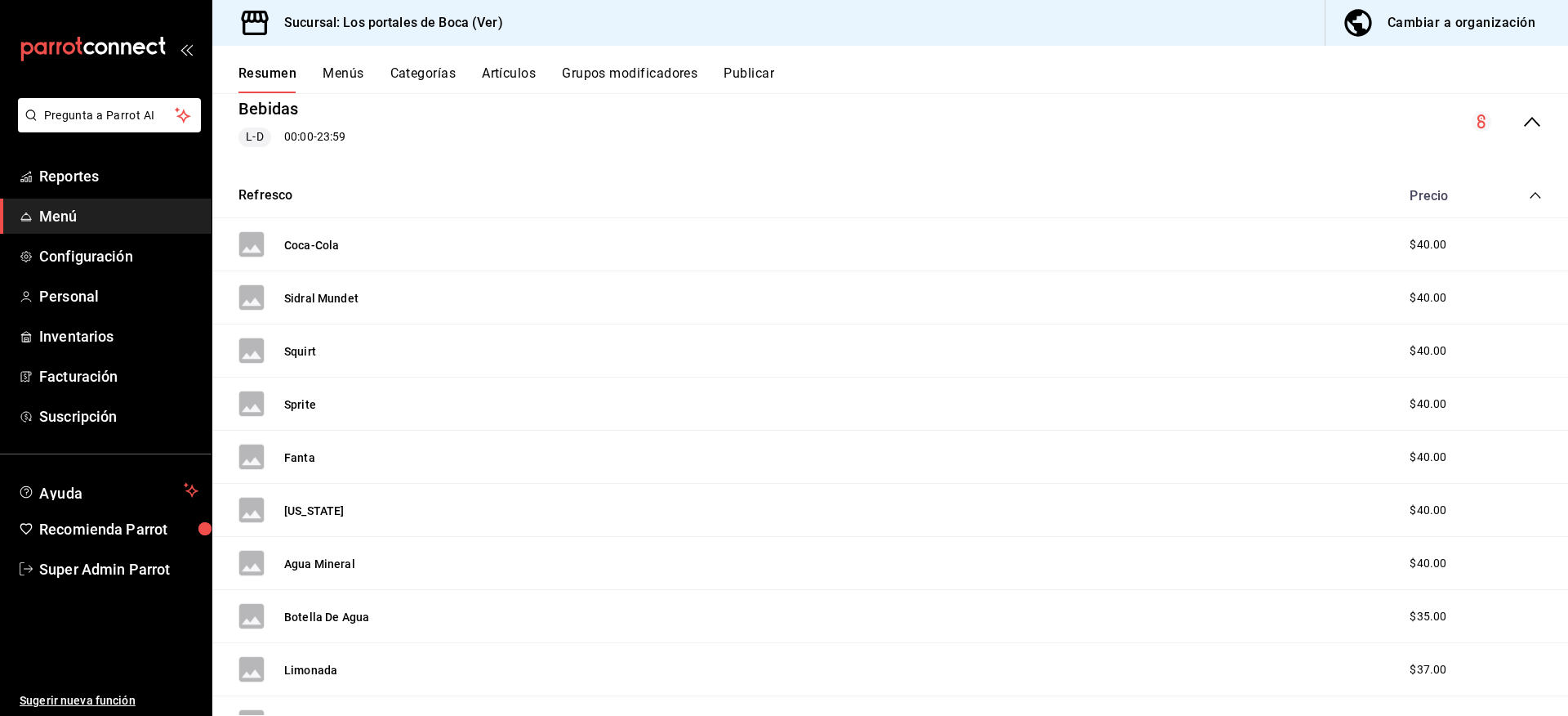
click at [1522, 117] on icon "collapse-menu-row" at bounding box center [1532, 122] width 20 height 20
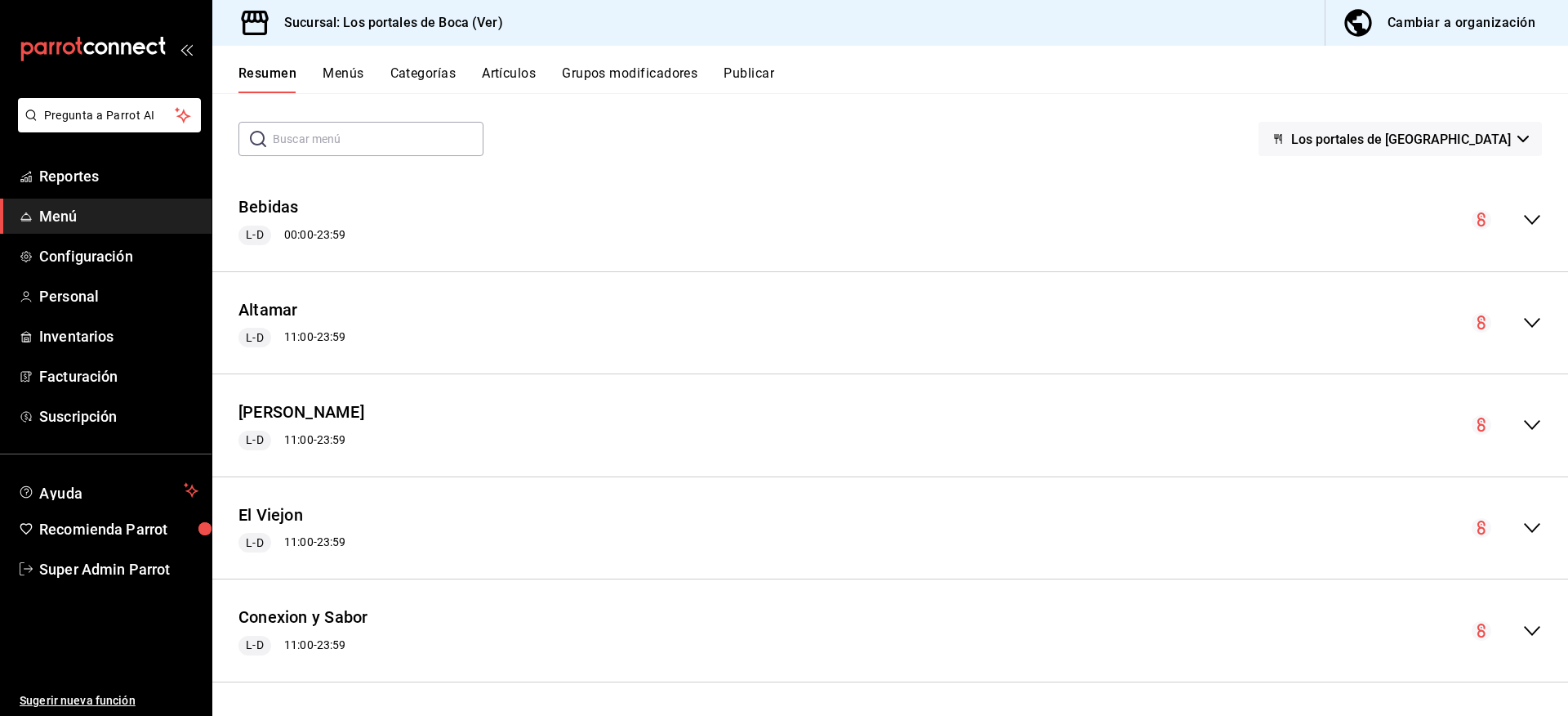
scroll to position [65, 0]
click at [1526, 520] on icon "collapse-menu-row" at bounding box center [1532, 528] width 20 height 20
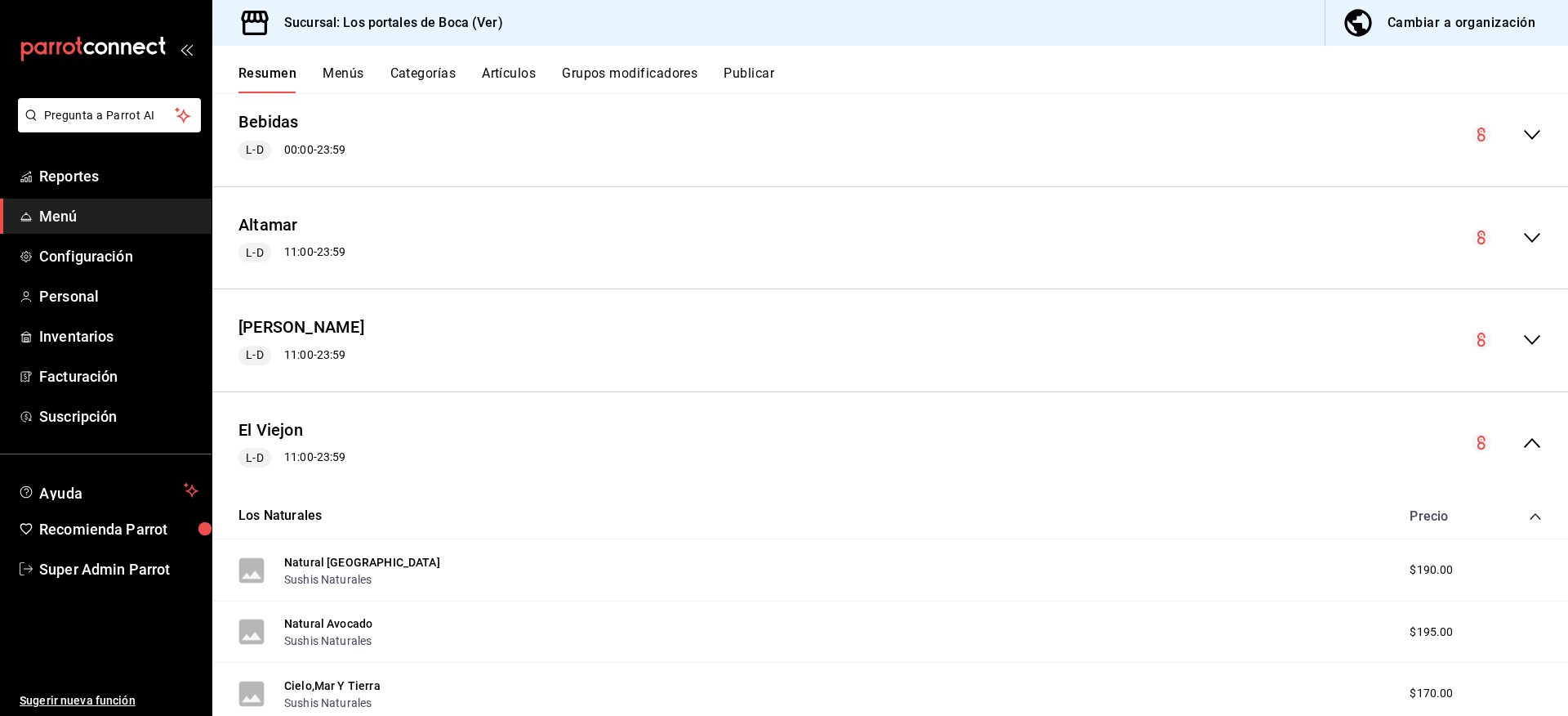
scroll to position [164, 0]
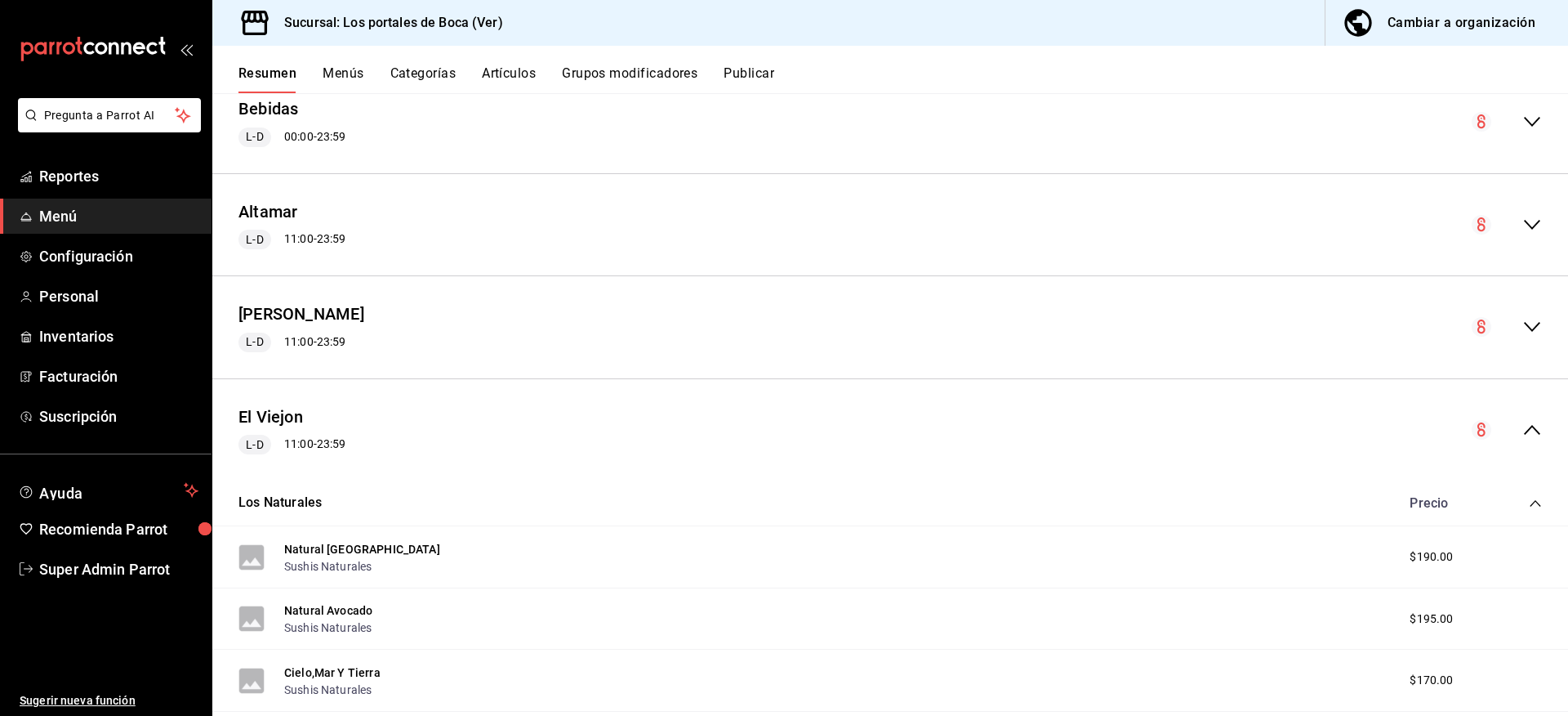
click at [1522, 423] on icon "collapse-menu-row" at bounding box center [1532, 430] width 20 height 20
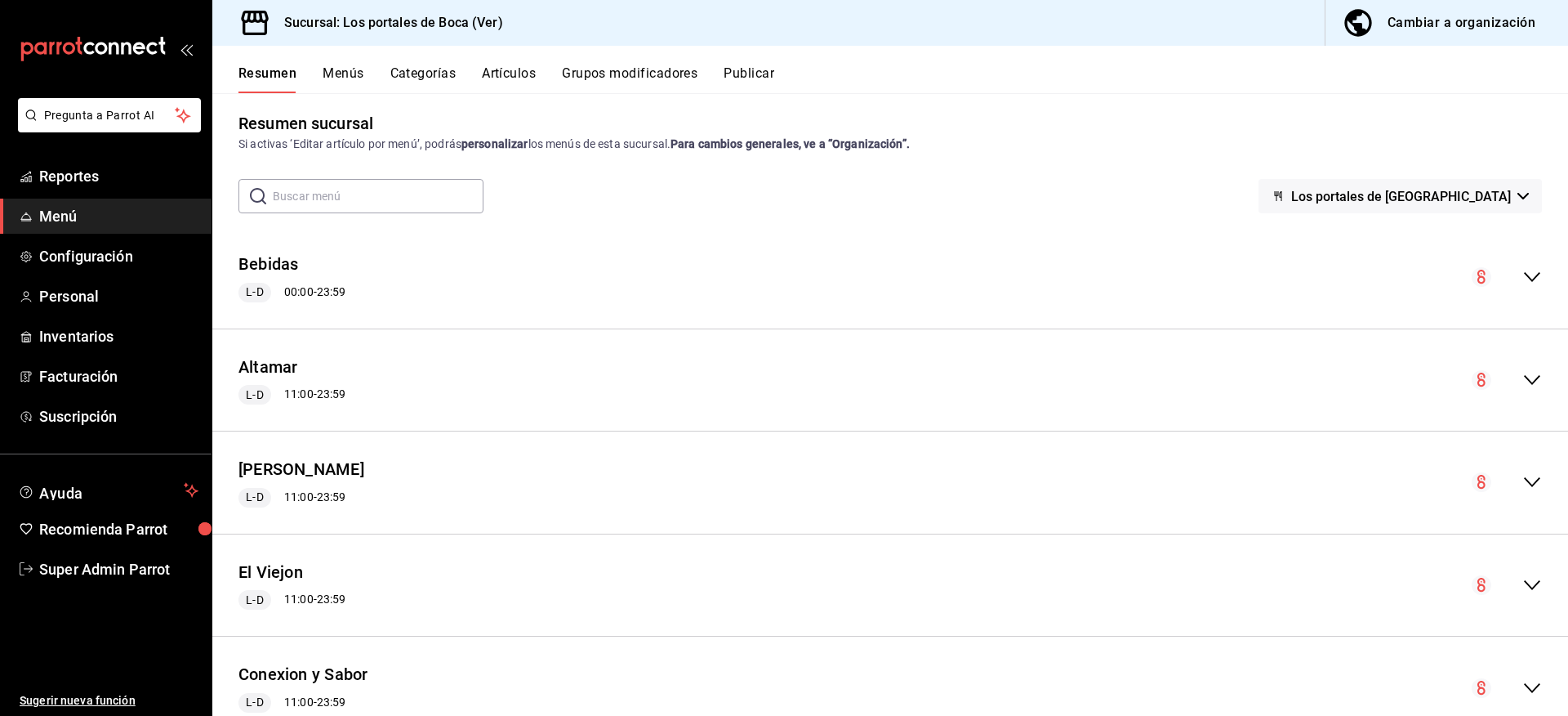
scroll to position [0, 0]
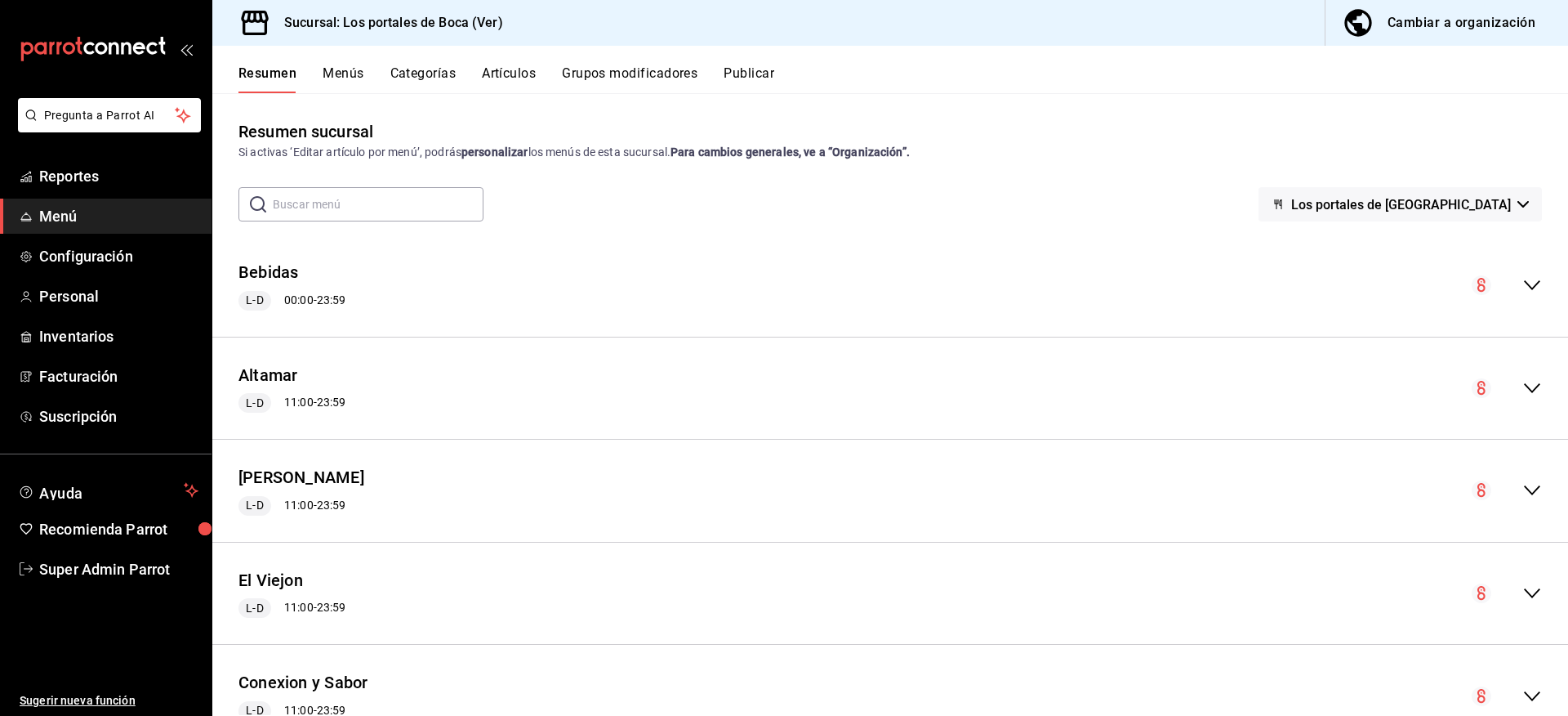
click at [1403, 28] on div "Cambiar a organización" at bounding box center [1462, 23] width 148 height 23
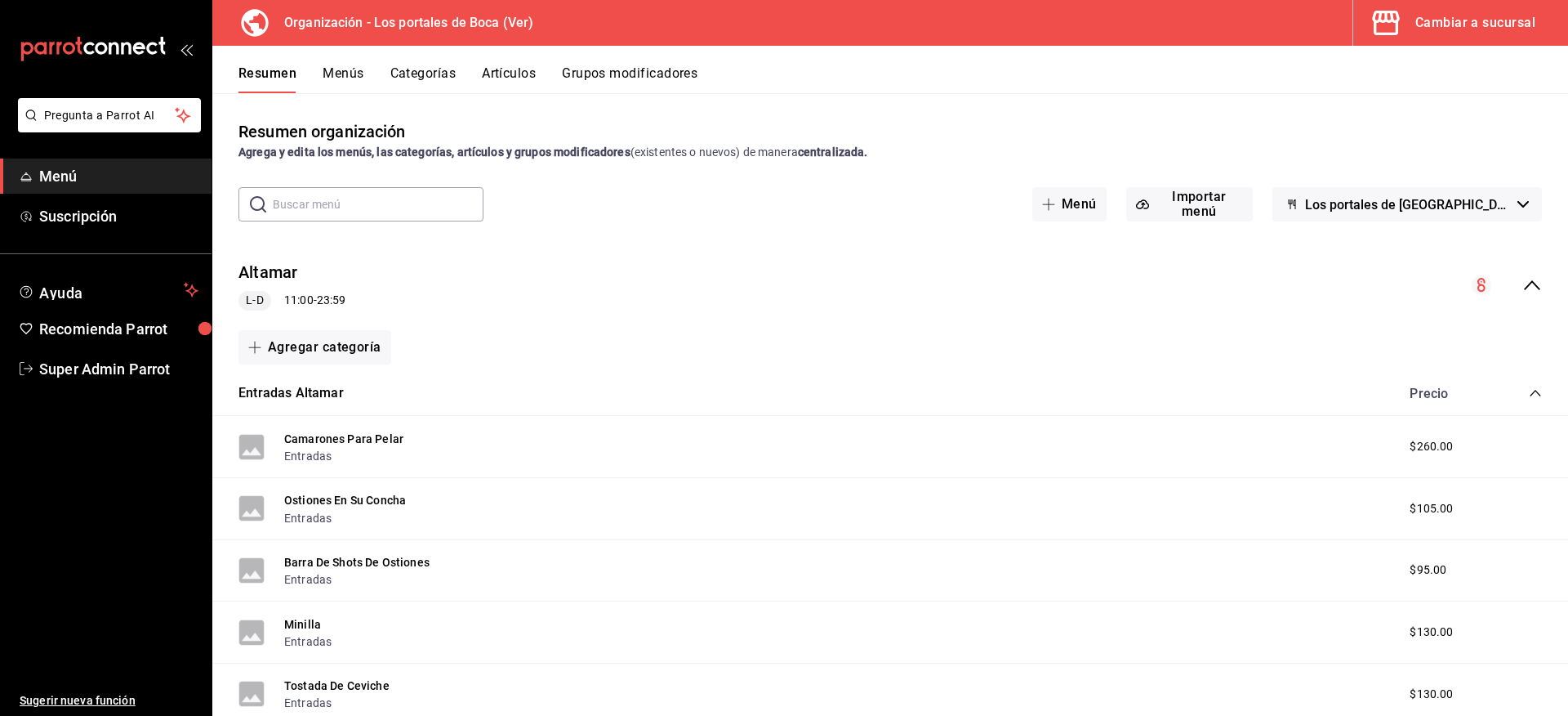
click at [1522, 285] on icon "collapse-menu-row" at bounding box center [1532, 285] width 20 height 20
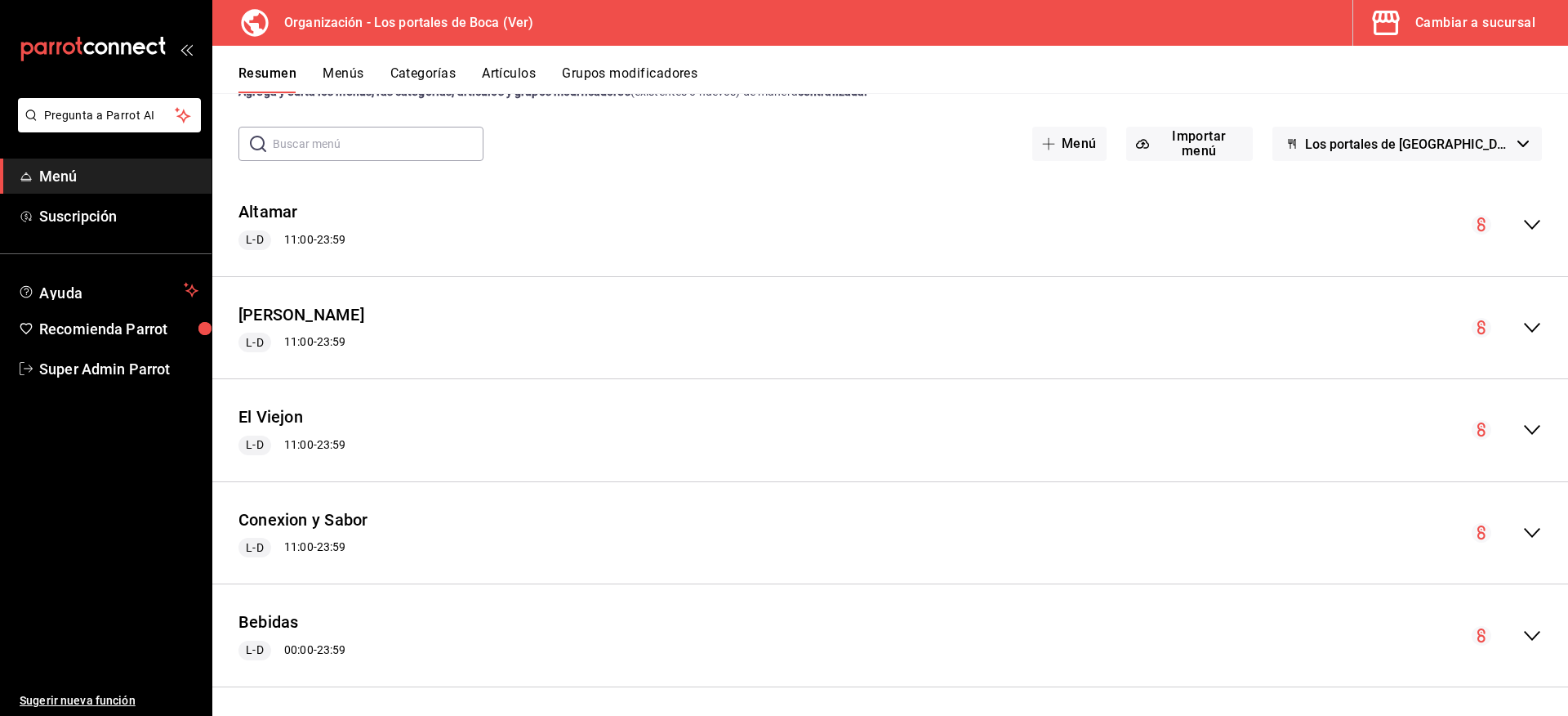
scroll to position [65, 0]
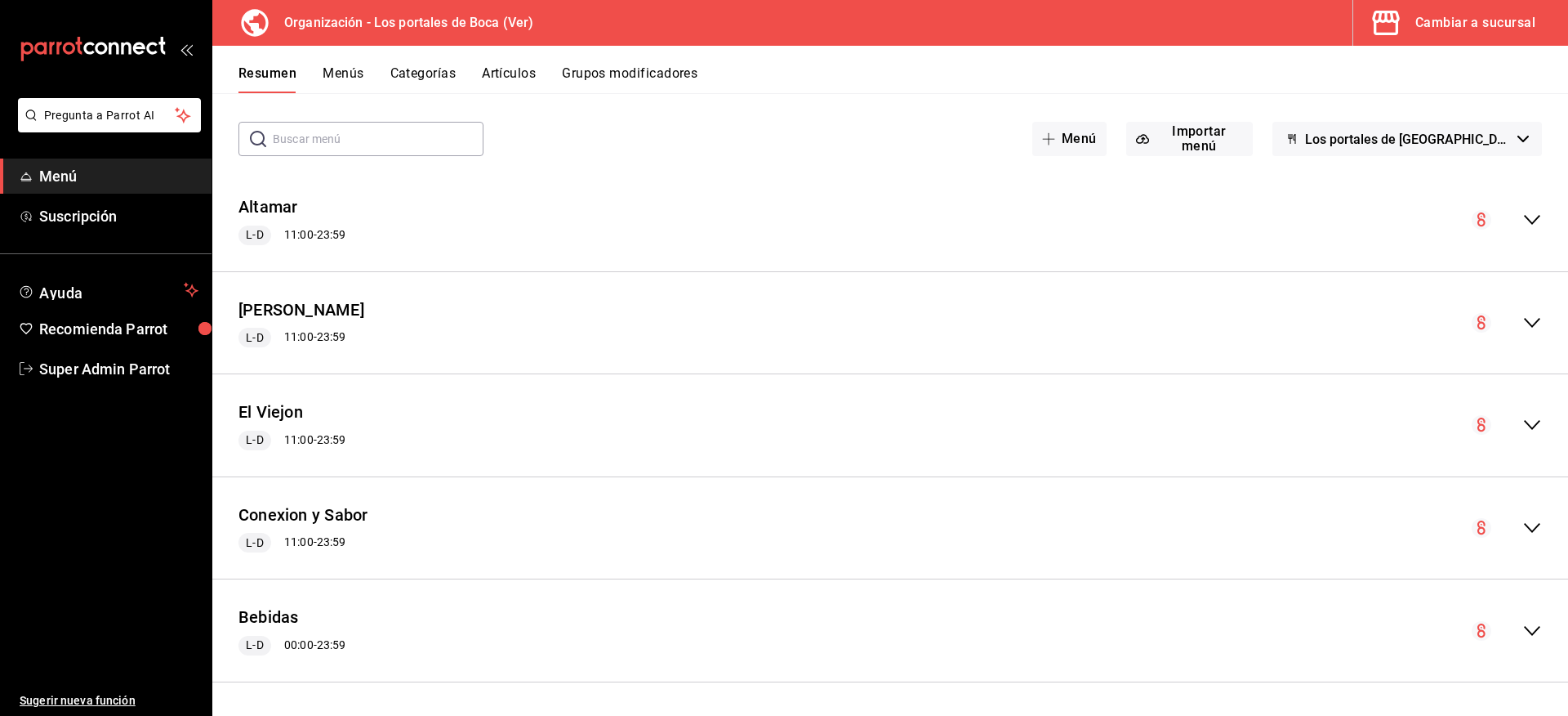
click at [1522, 315] on icon "collapse-menu-row" at bounding box center [1532, 322] width 20 height 20
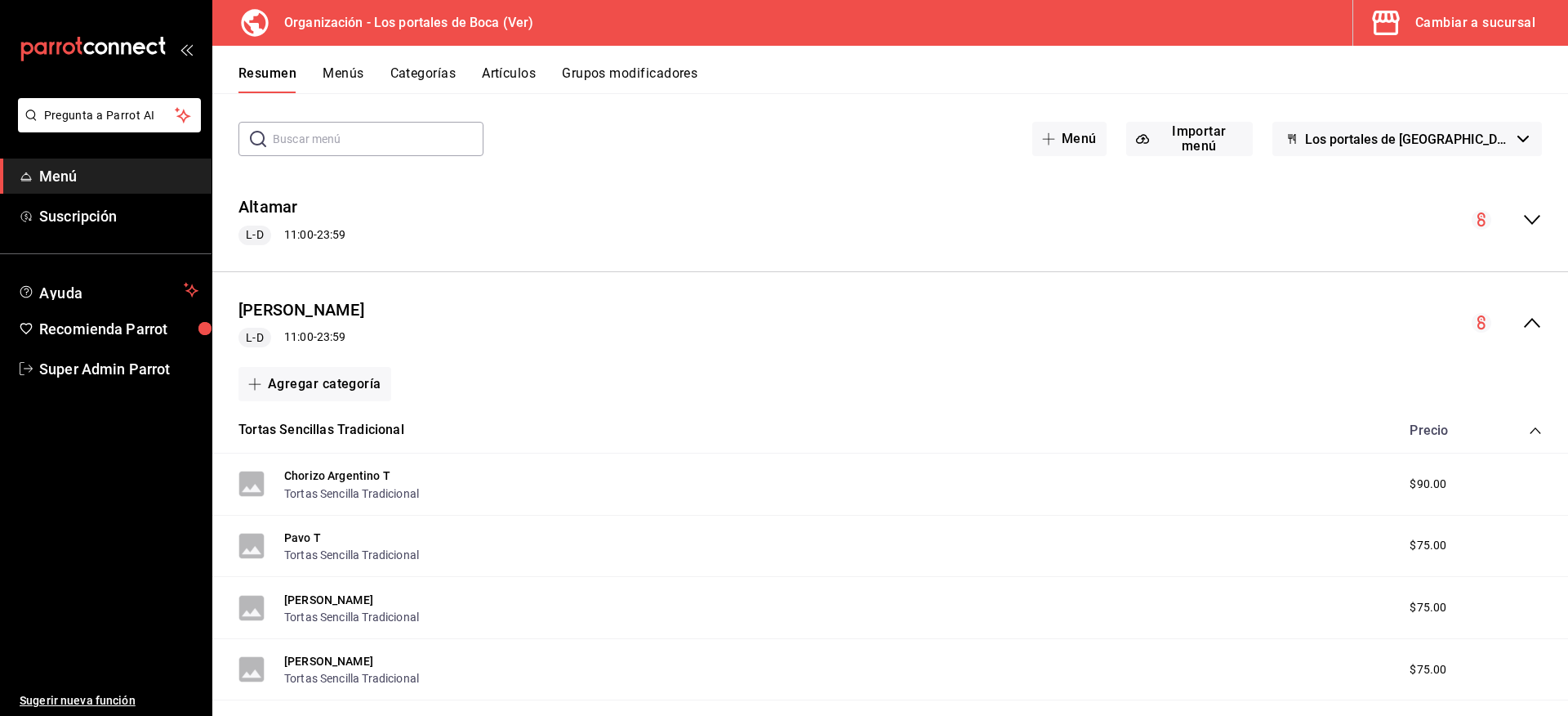
click at [1521, 312] on div "[PERSON_NAME] L-D 11:00 - 23:59" at bounding box center [889, 322] width 1355 height 76
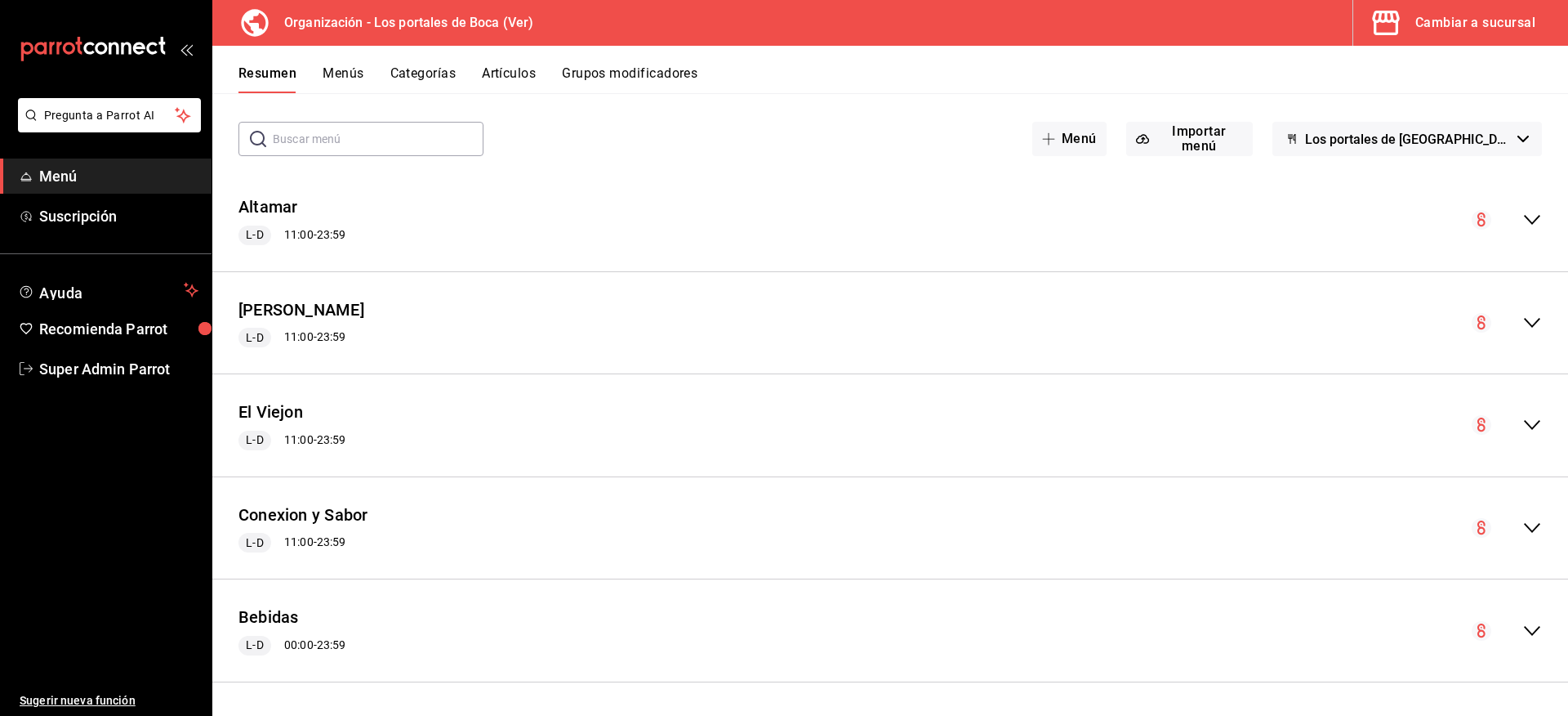
click at [340, 77] on button "Menús" at bounding box center [342, 79] width 40 height 28
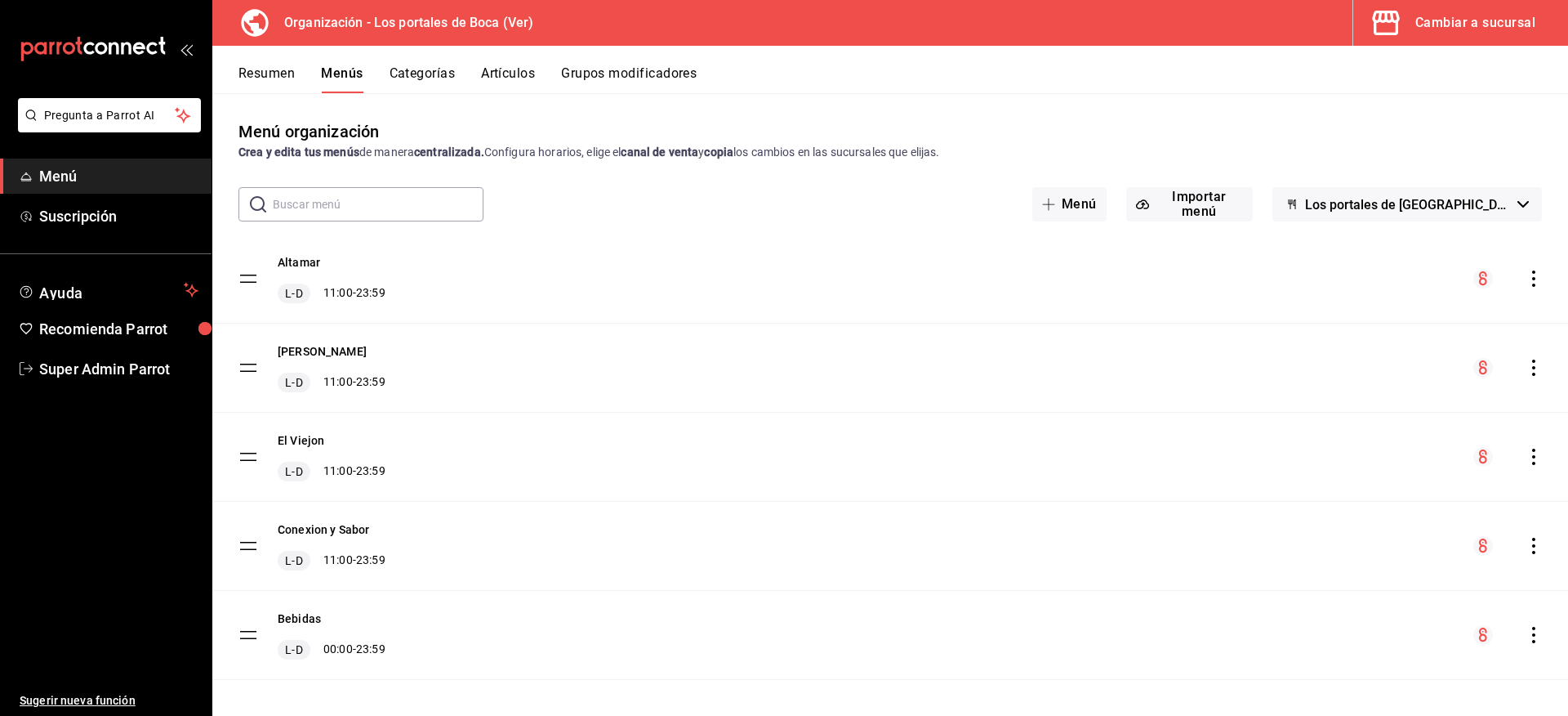
click at [1526, 366] on icon "actions" at bounding box center [1534, 368] width 17 height 17
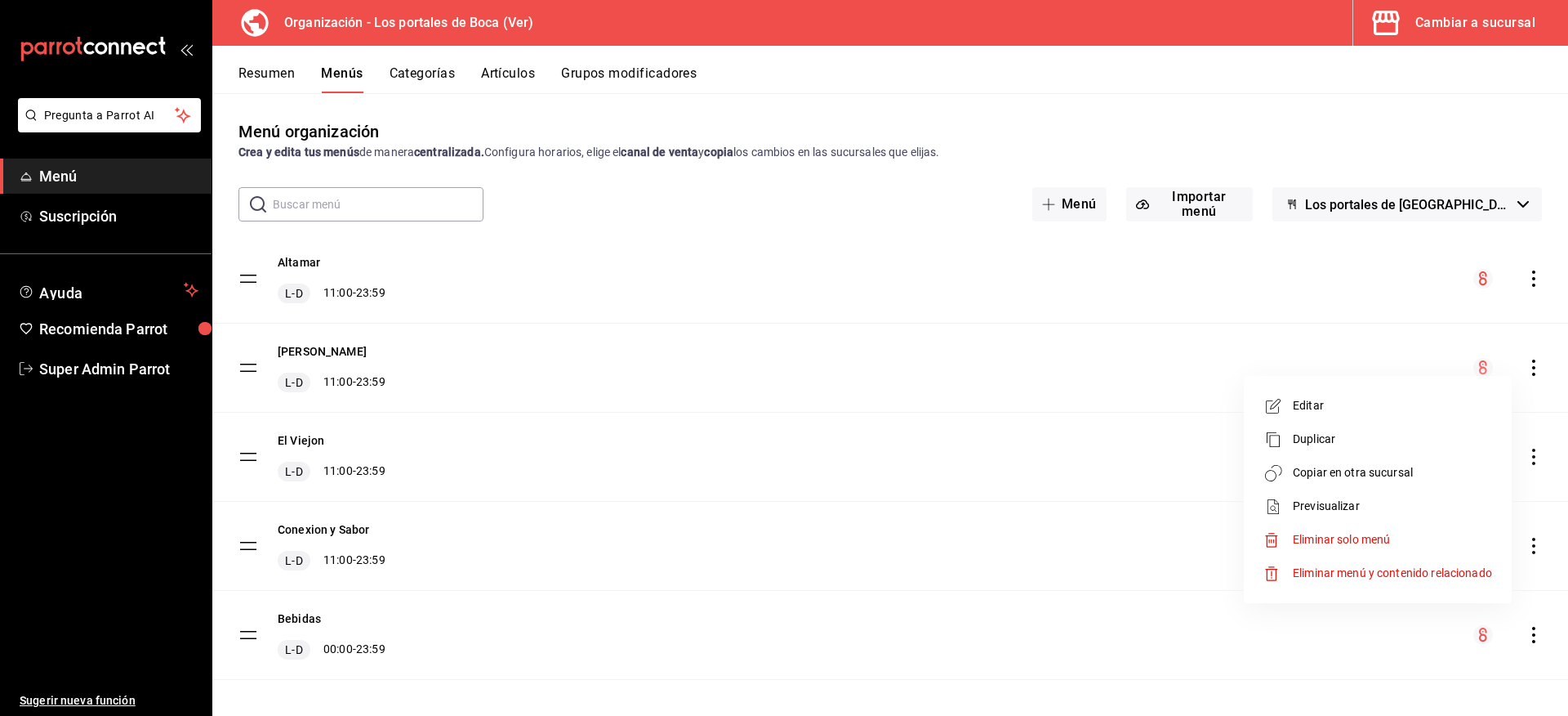
click at [1302, 462] on li "Copiar en otra sucursal" at bounding box center [1377, 472] width 254 height 34
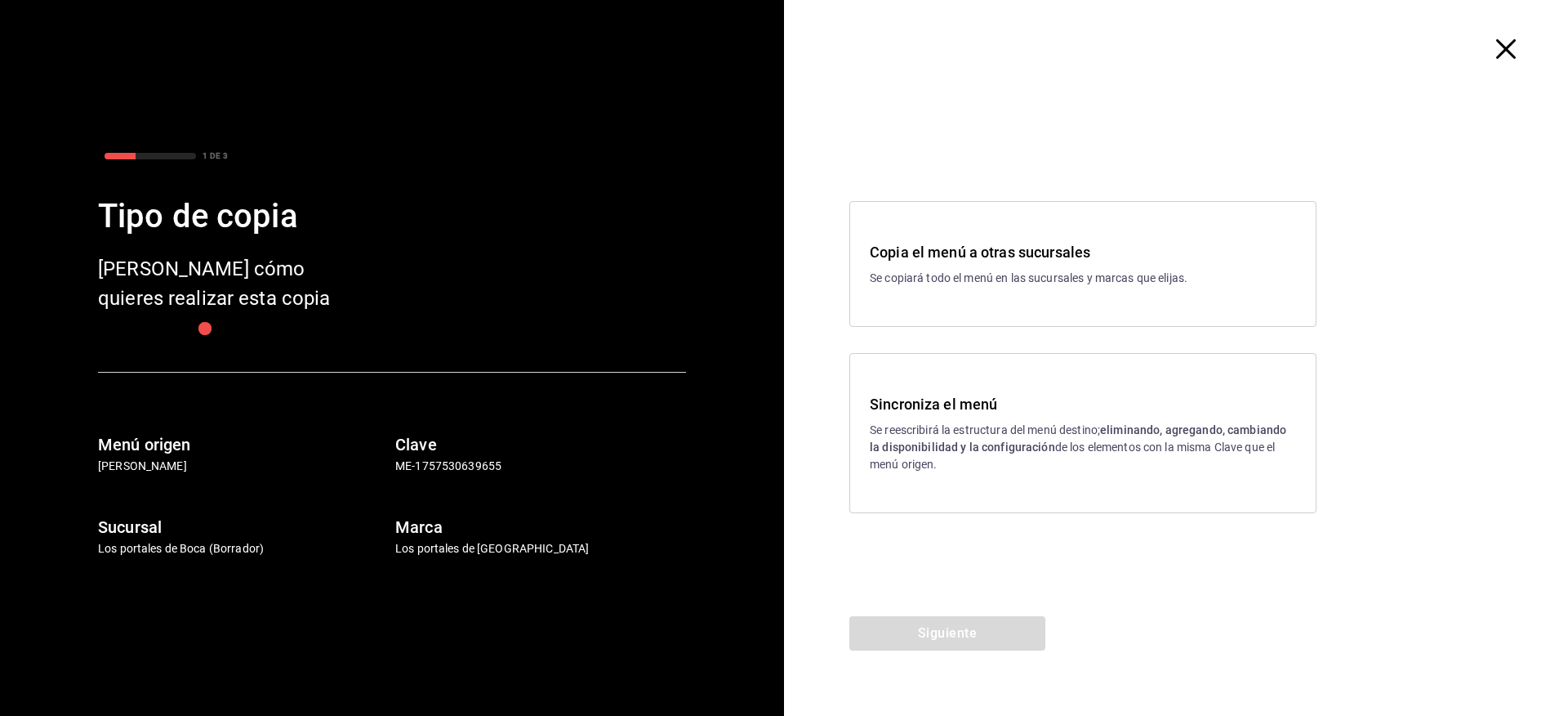
click at [1511, 50] on icon "button" at bounding box center [1506, 49] width 20 height 20
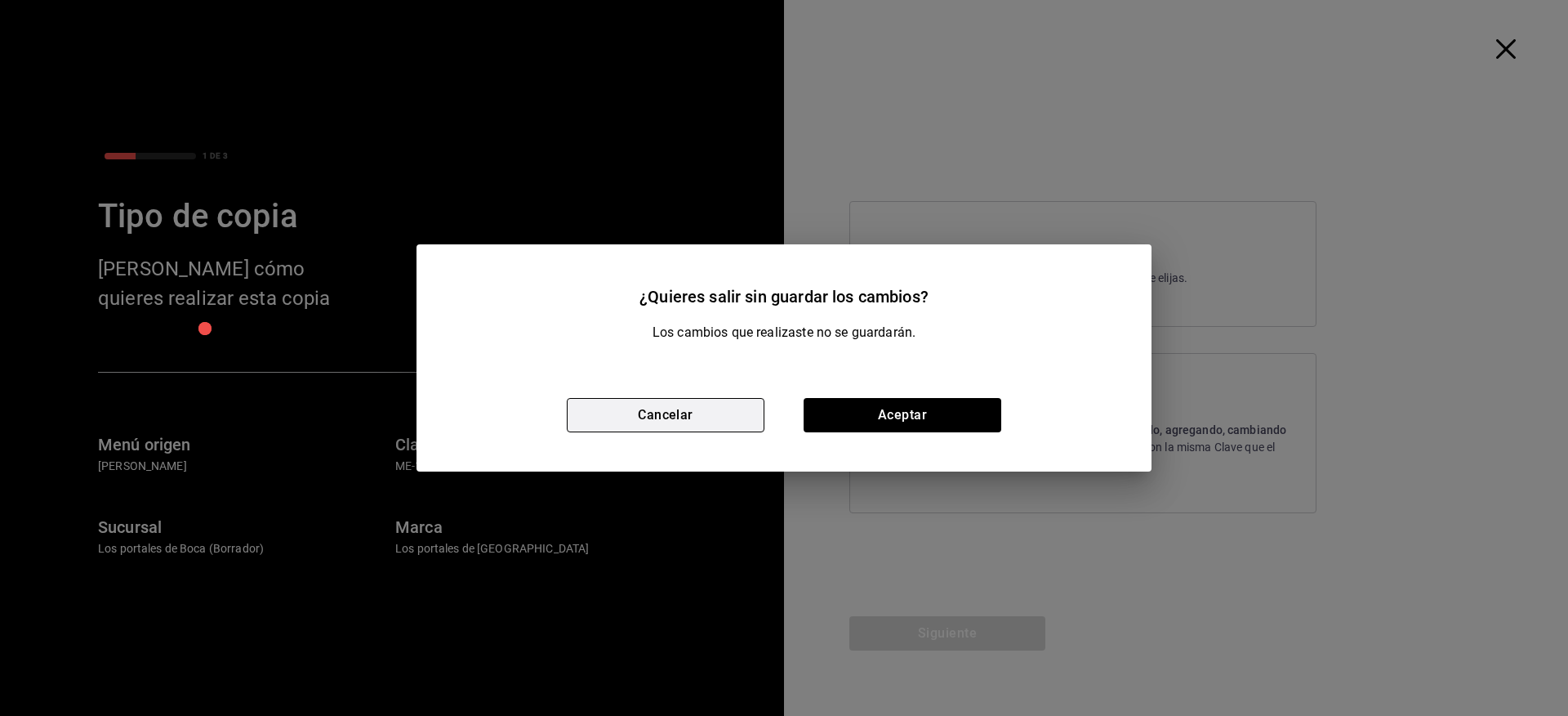
click at [712, 411] on button "Cancelar" at bounding box center [665, 414] width 197 height 35
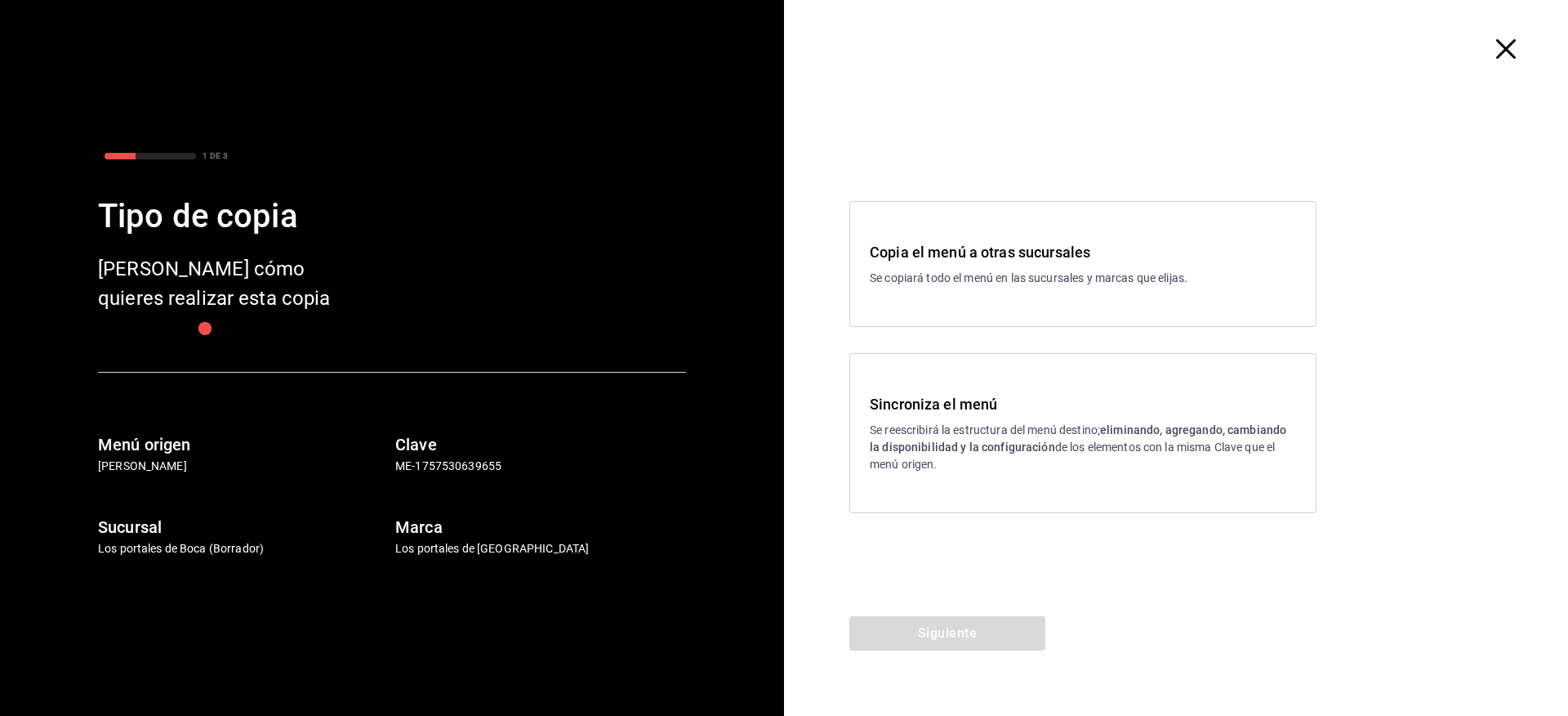
click at [1507, 45] on icon "button" at bounding box center [1506, 49] width 20 height 20
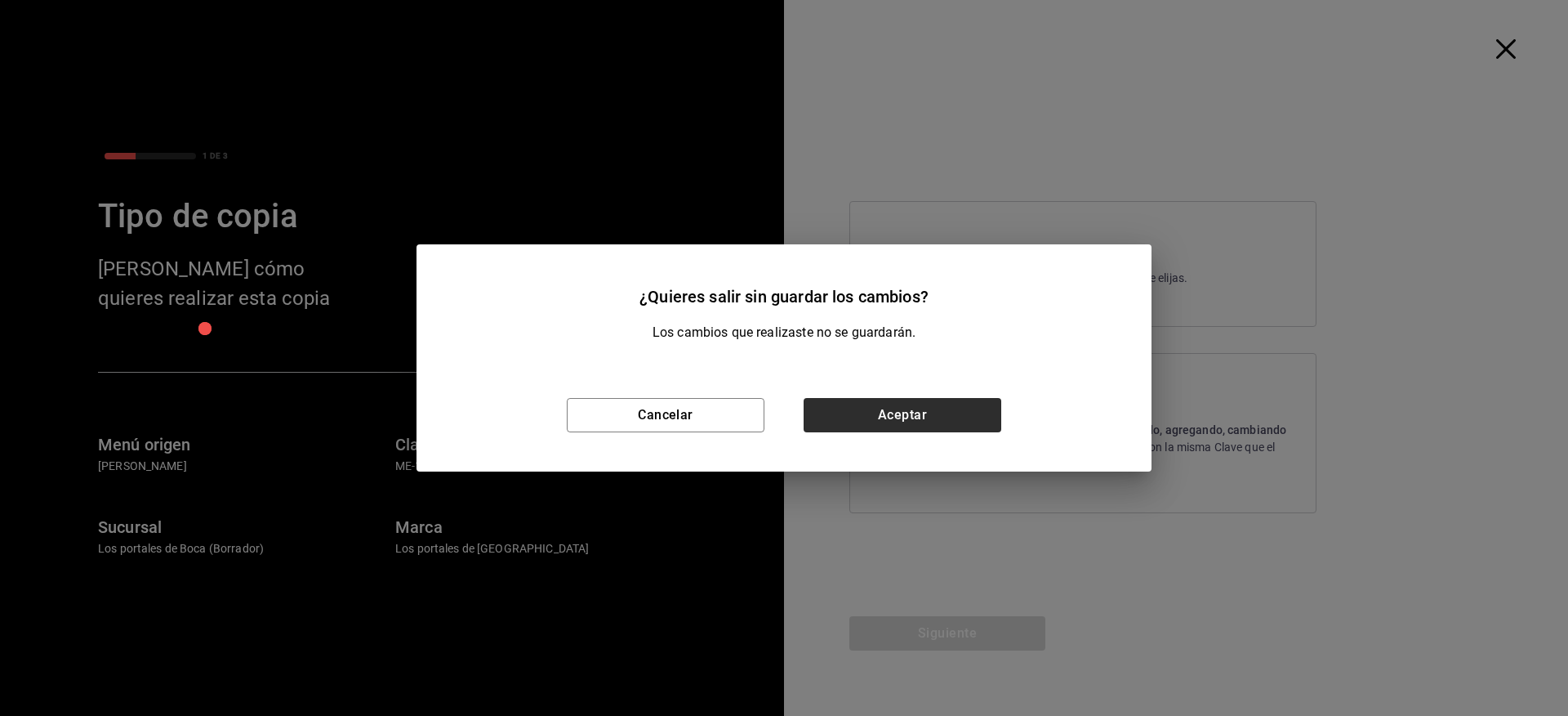
click at [910, 411] on button "Aceptar" at bounding box center [902, 414] width 197 height 35
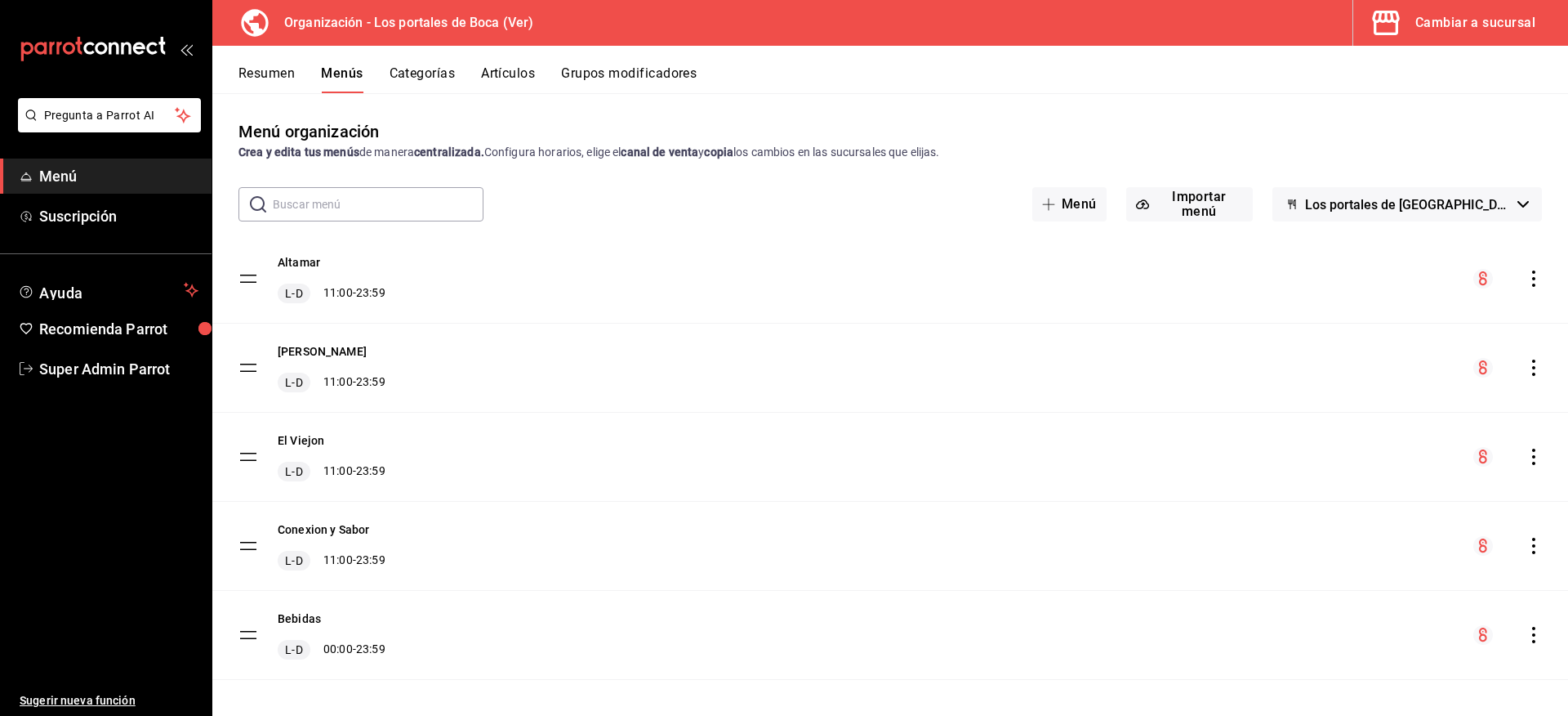
click at [1439, 32] on div "Cambiar a sucursal" at bounding box center [1475, 23] width 120 height 23
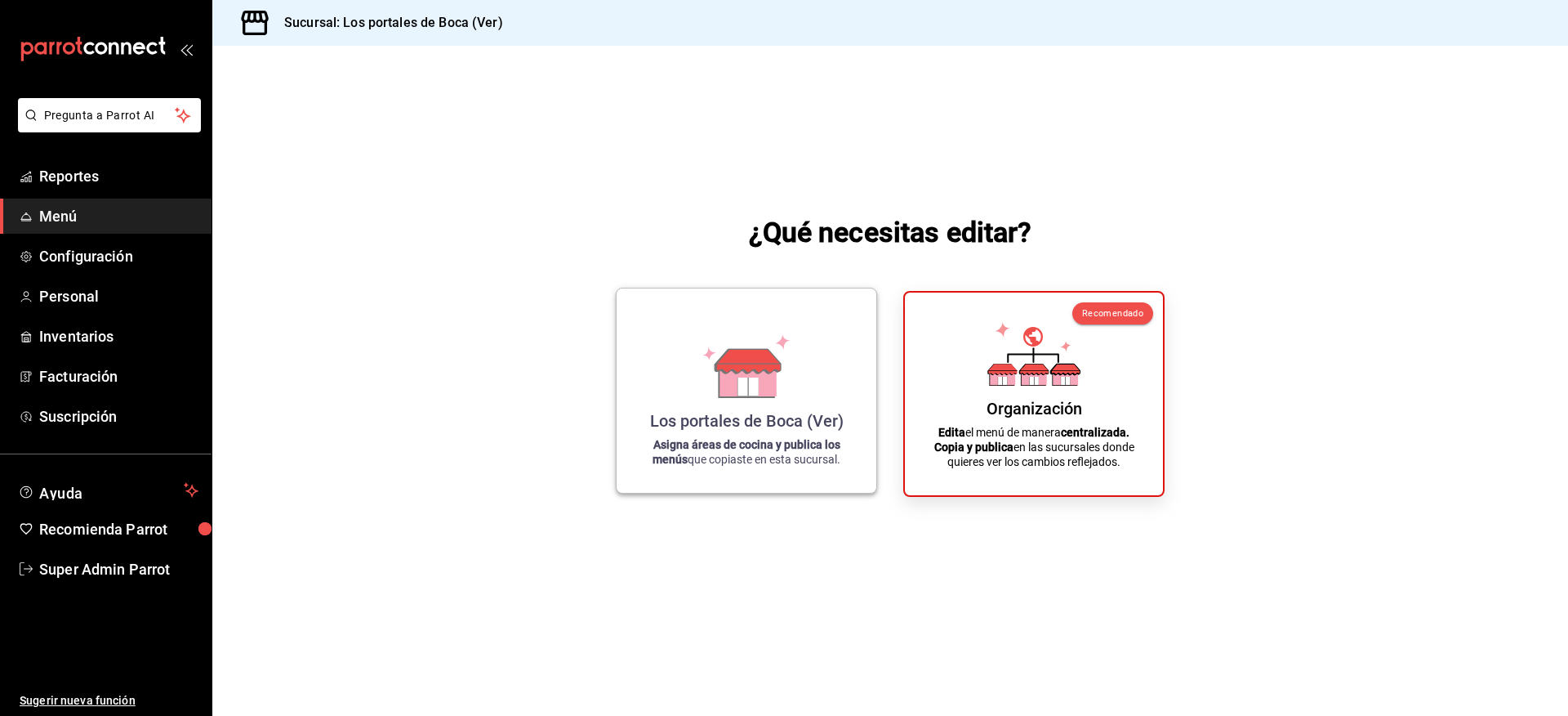
click at [784, 374] on icon at bounding box center [746, 366] width 93 height 64
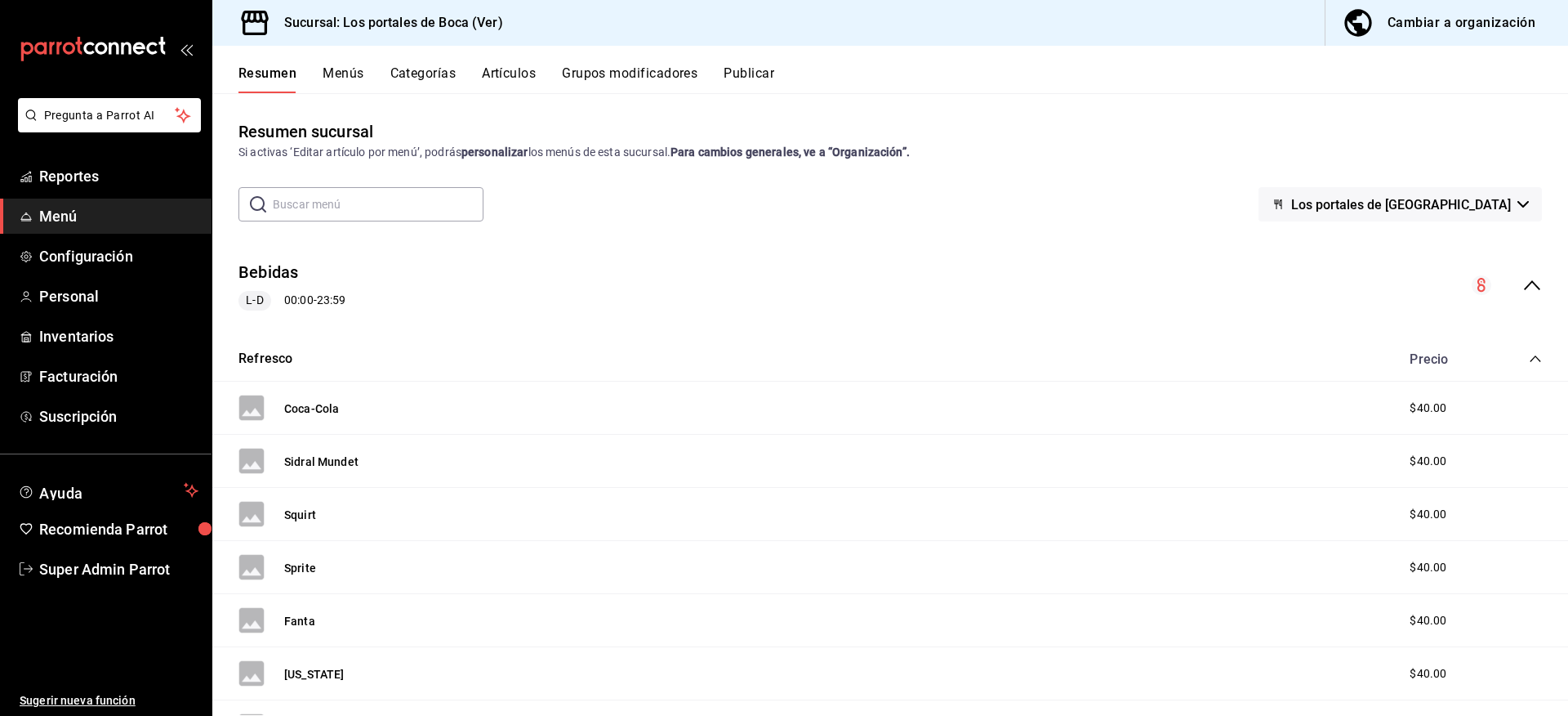
click at [1529, 357] on icon "collapse-category-row" at bounding box center [1534, 358] width 13 height 13
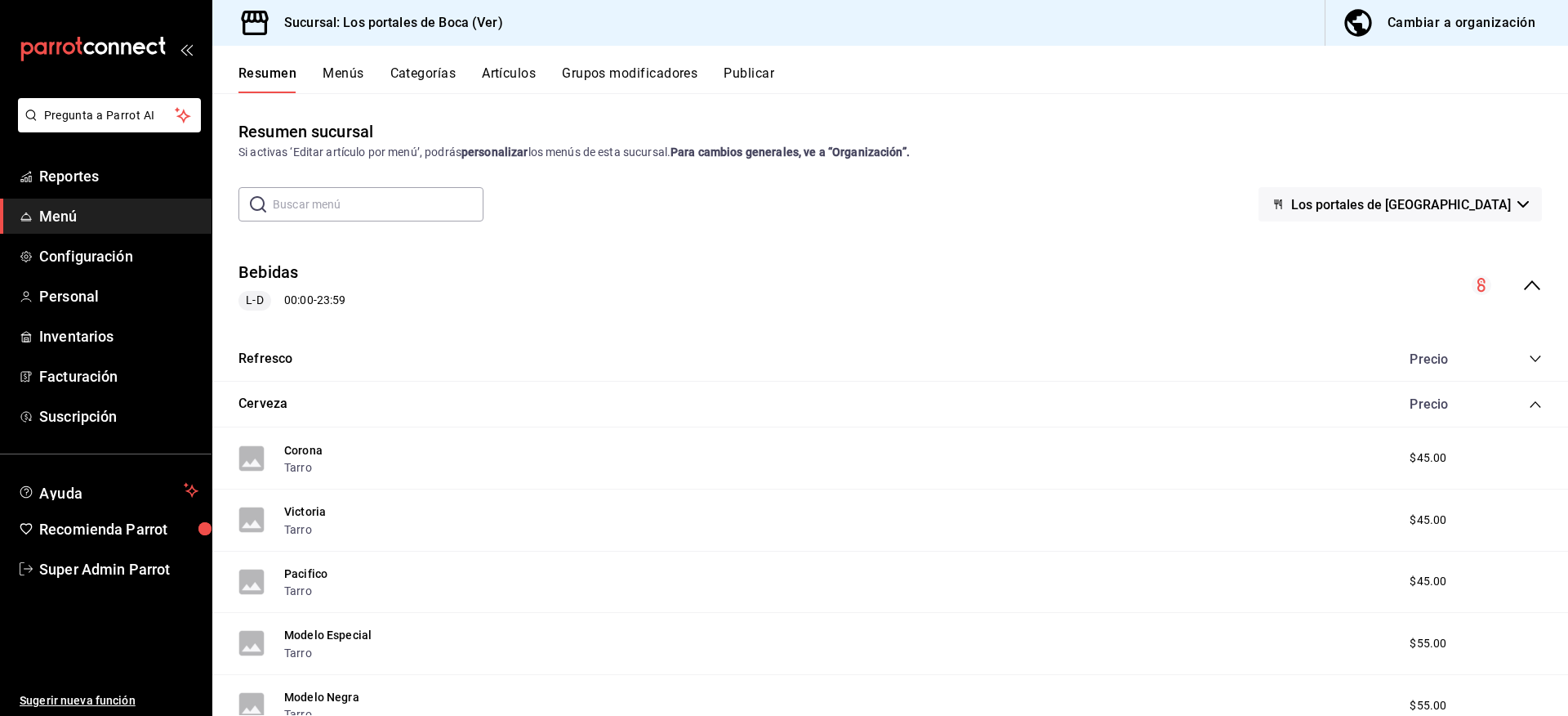
click at [1529, 397] on span "collapse-category-row" at bounding box center [1534, 403] width 13 height 13
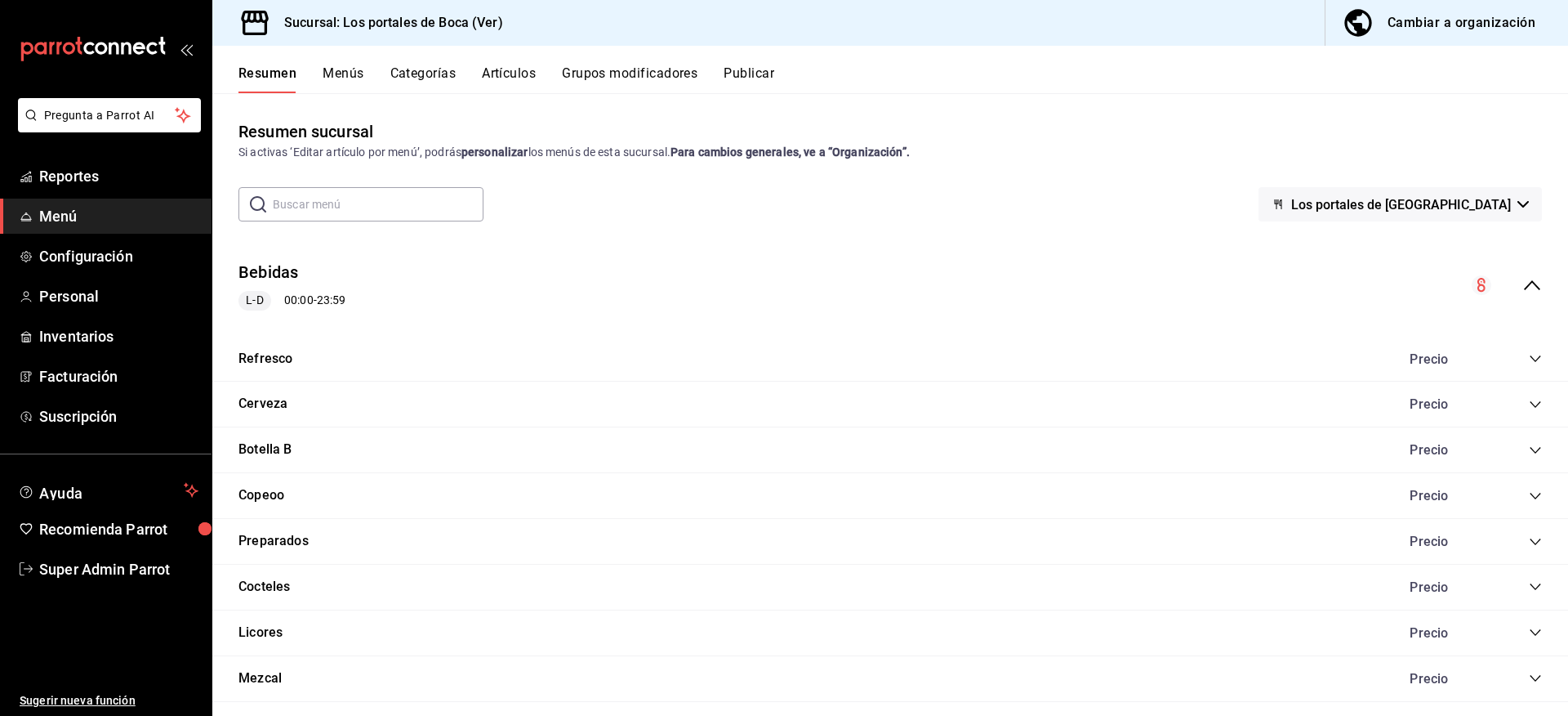
click at [363, 73] on button "Menús" at bounding box center [342, 79] width 40 height 28
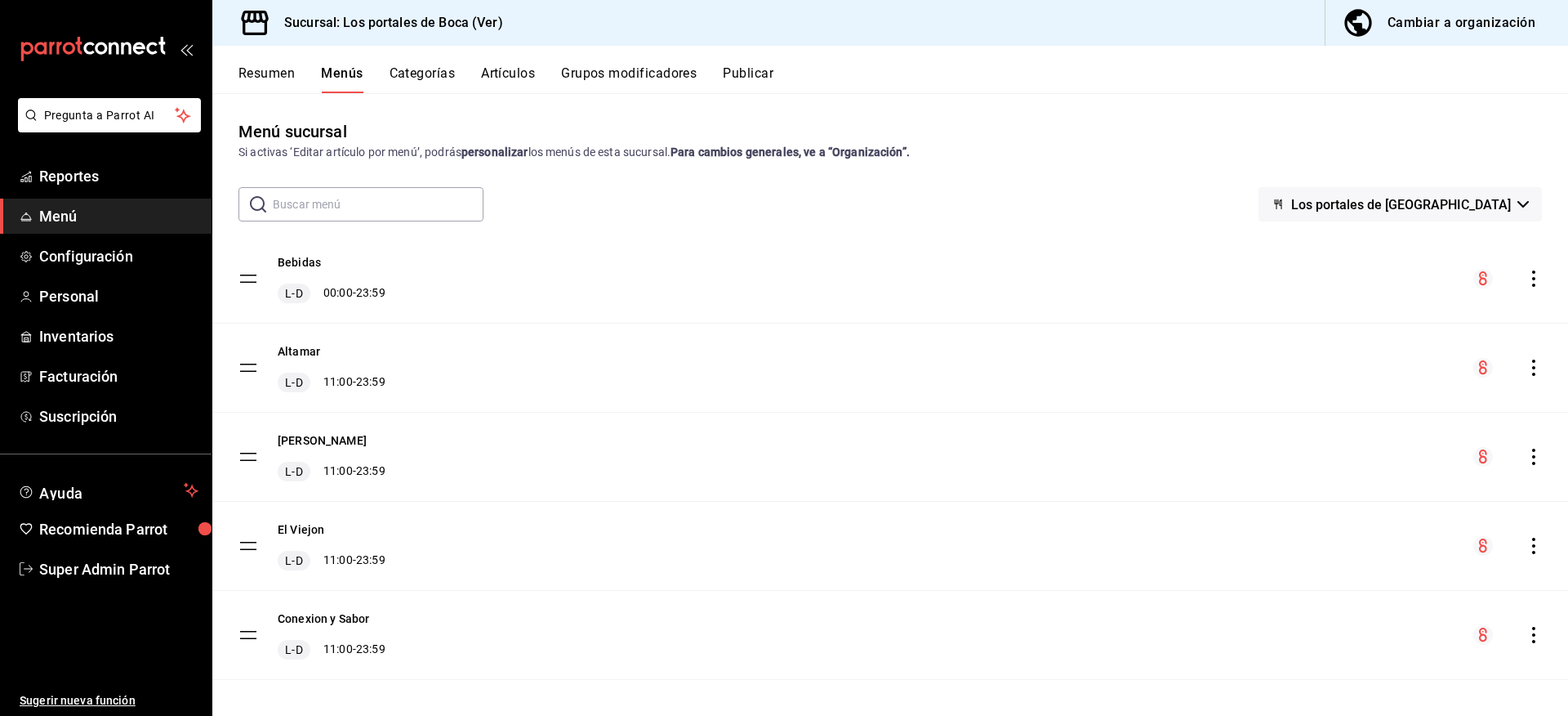
click at [279, 74] on button "Resumen" at bounding box center [266, 79] width 56 height 28
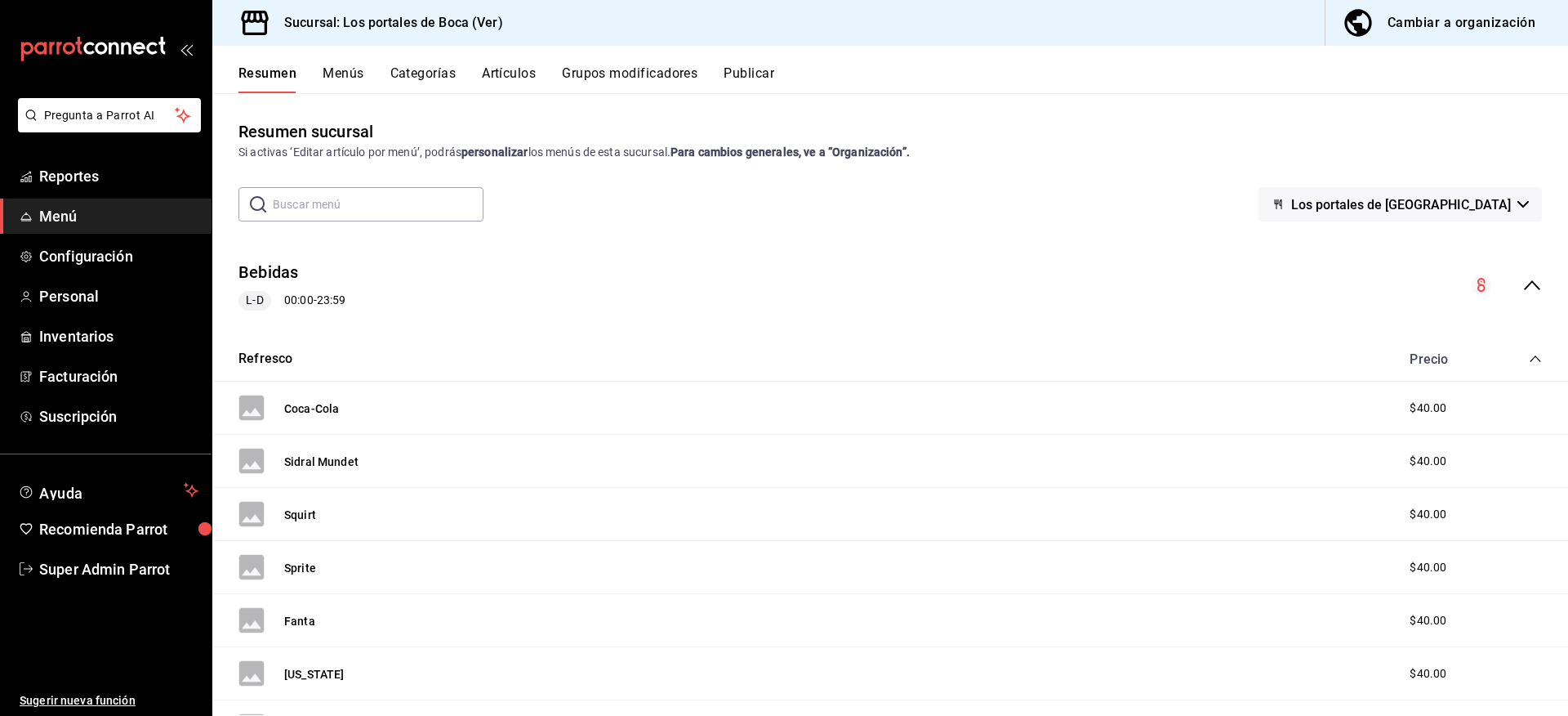
click at [1526, 279] on icon "collapse-menu-row" at bounding box center [1532, 285] width 20 height 20
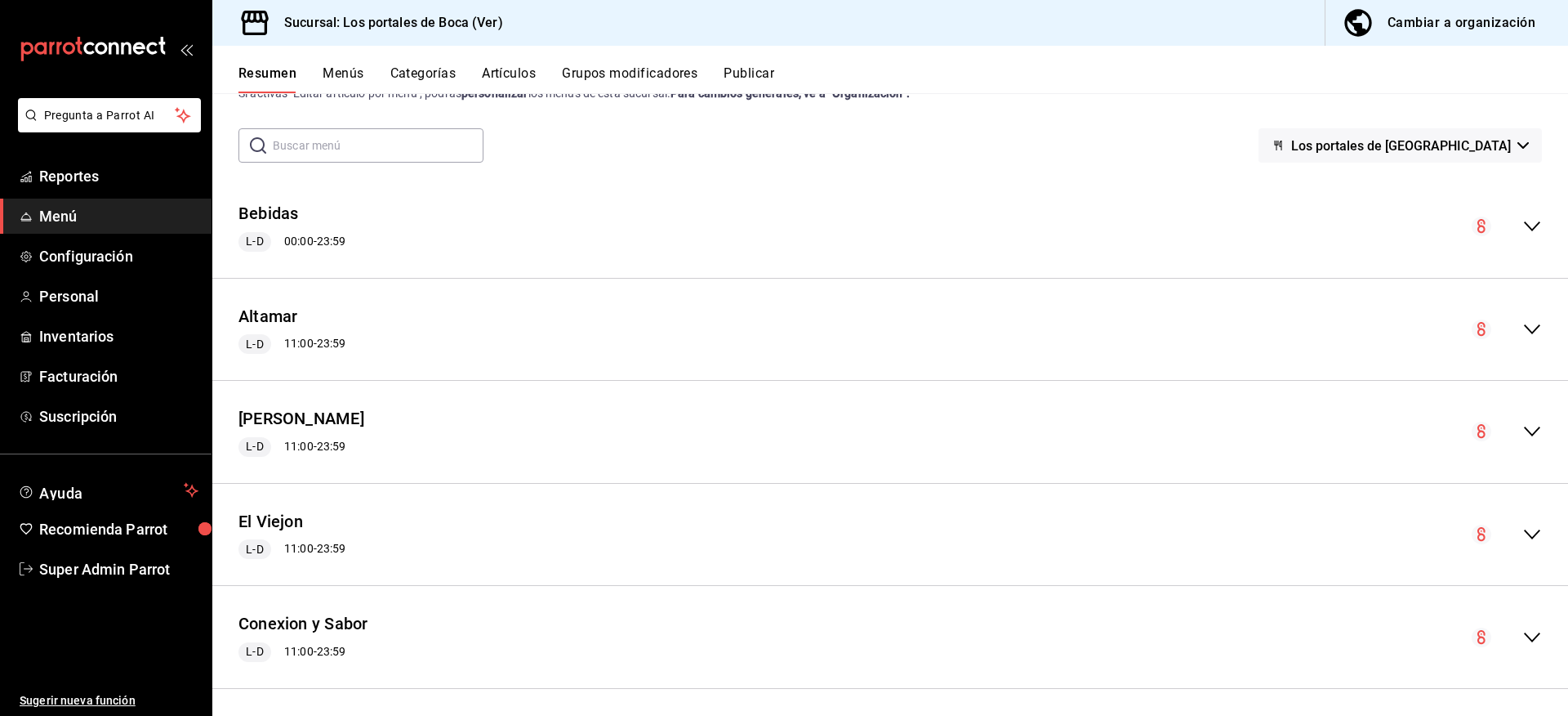
scroll to position [65, 0]
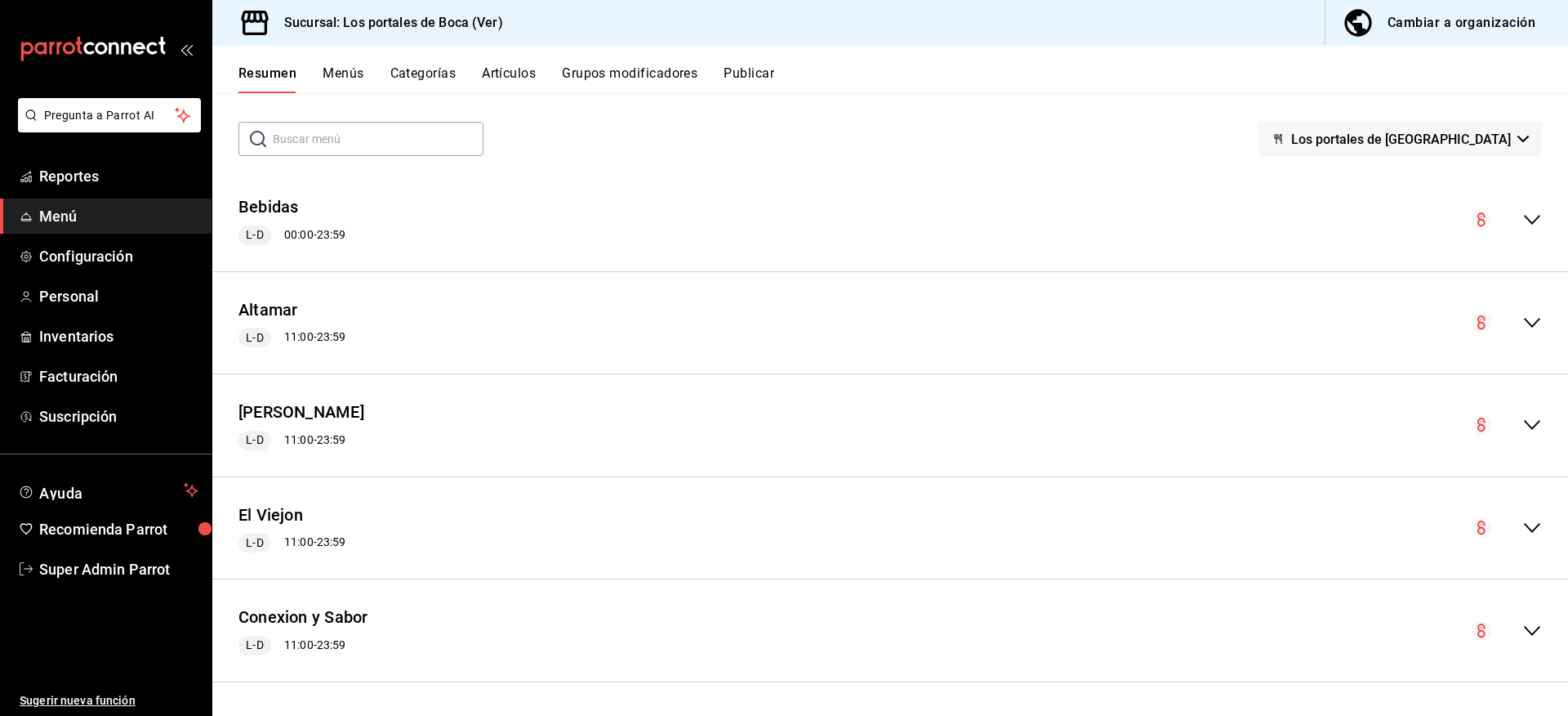
click at [1522, 415] on icon "collapse-menu-row" at bounding box center [1532, 425] width 20 height 20
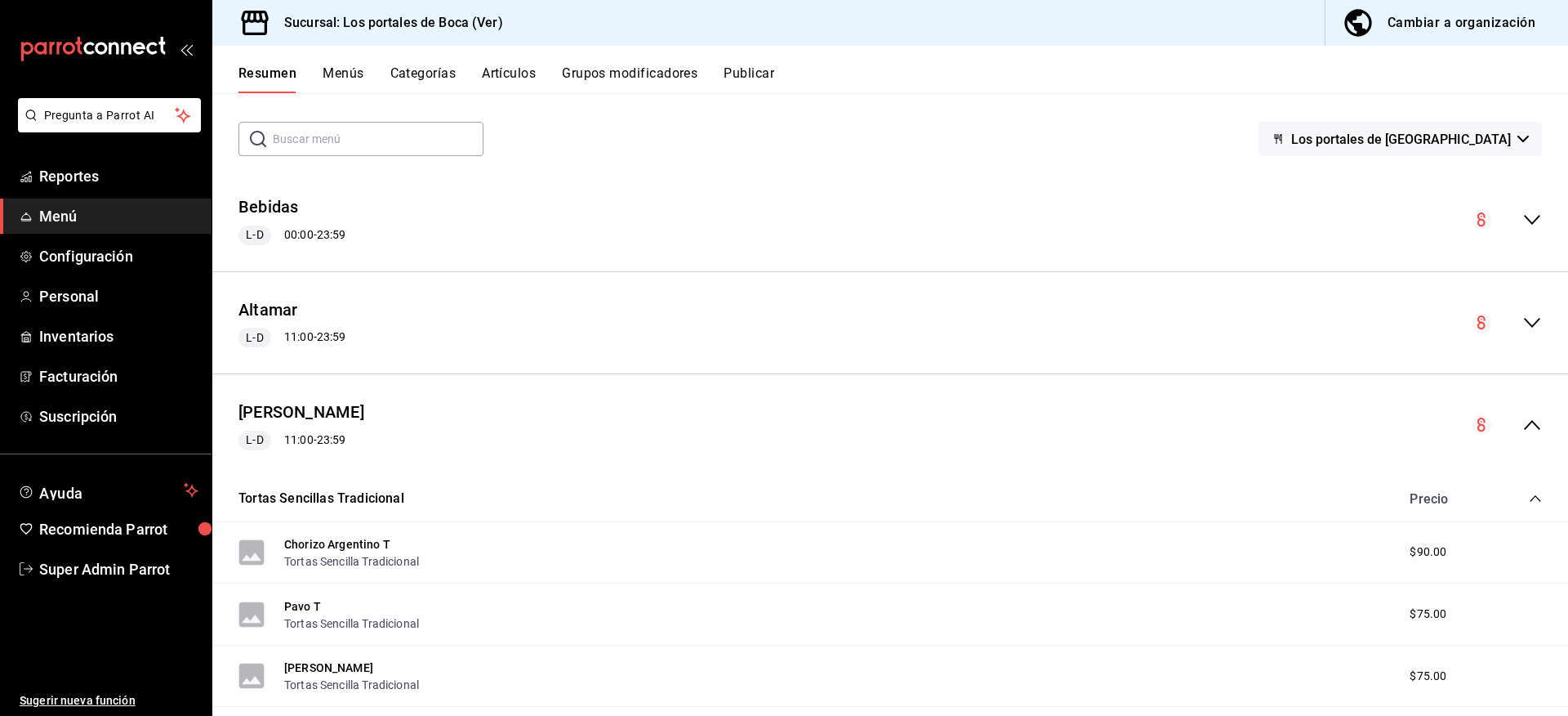
click at [1522, 423] on icon "collapse-menu-row" at bounding box center [1532, 425] width 20 height 20
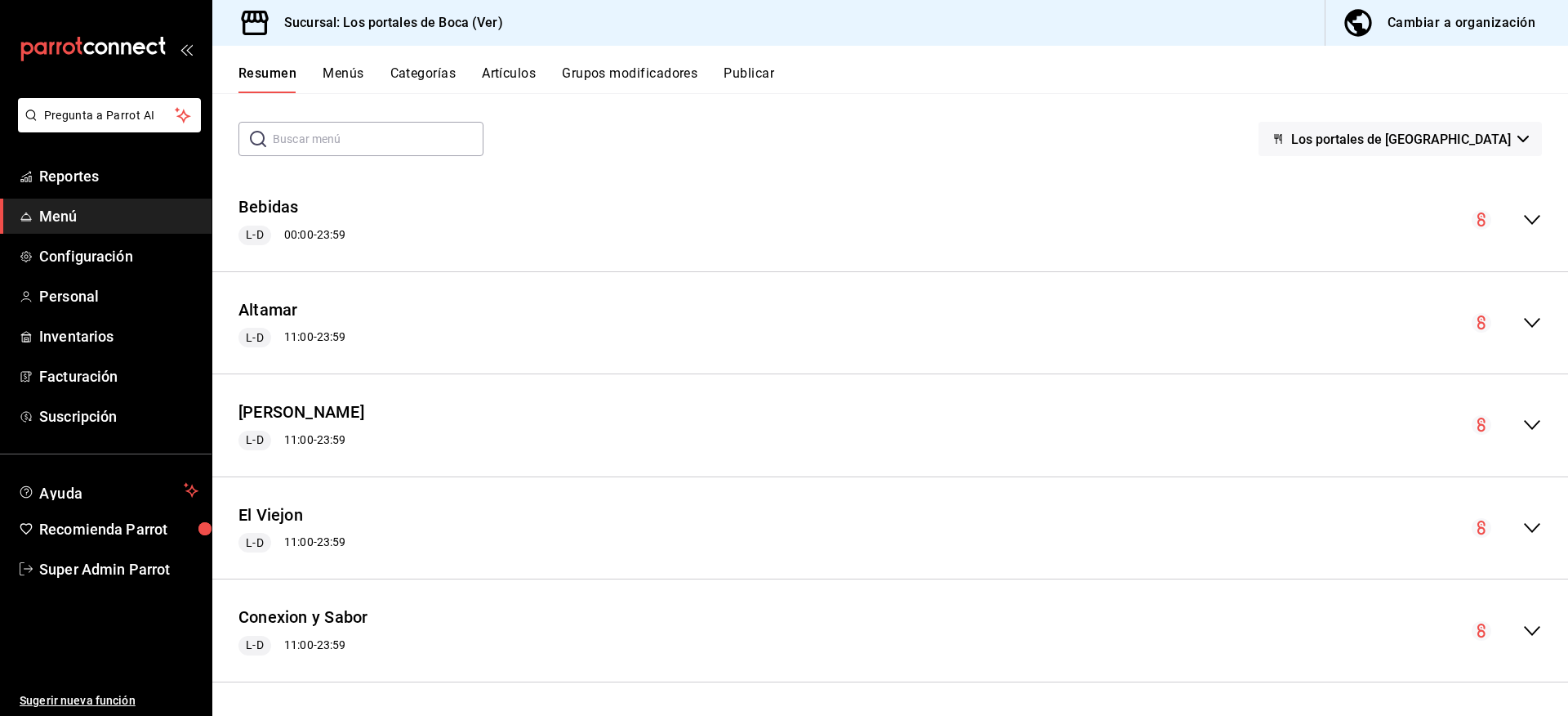
click at [1524, 422] on icon "collapse-menu-row" at bounding box center [1532, 426] width 17 height 10
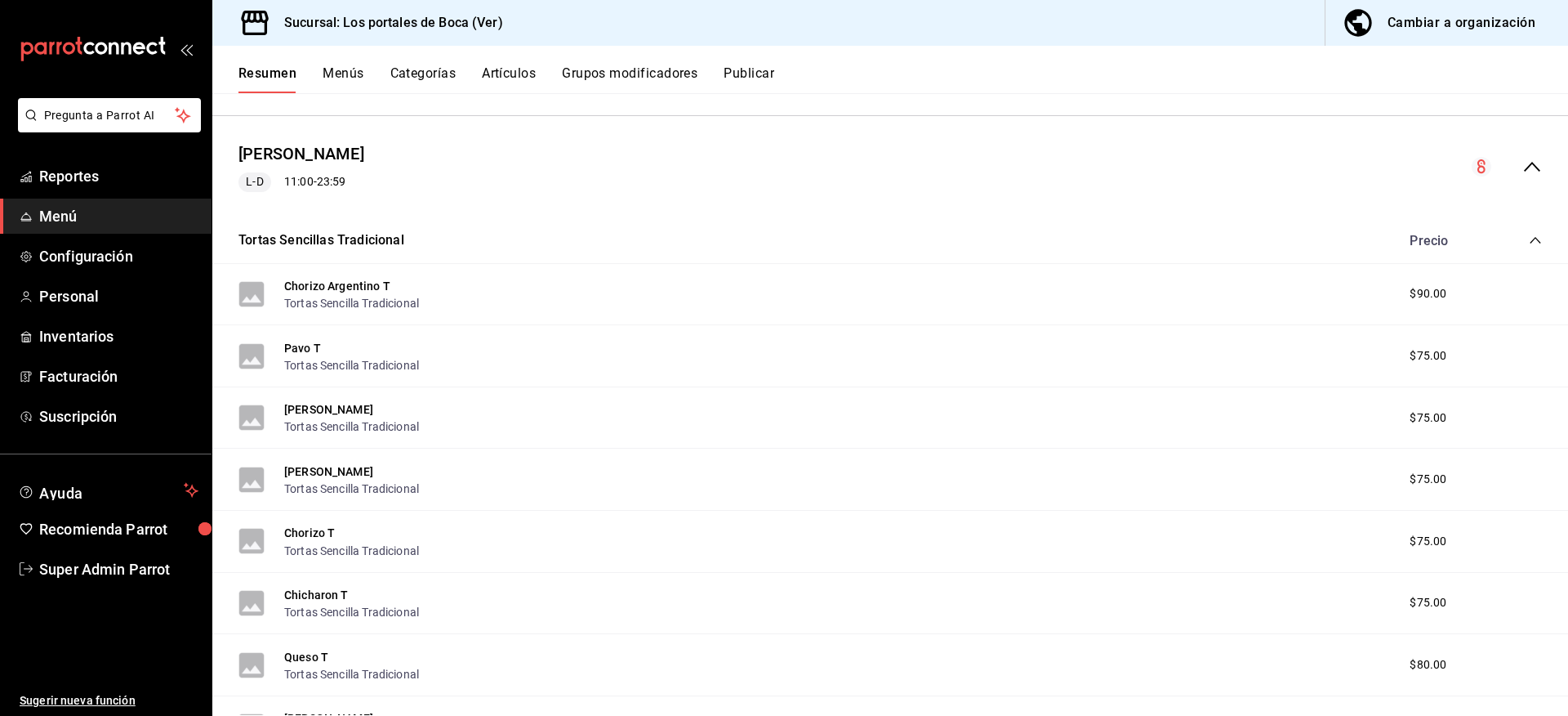
scroll to position [82, 0]
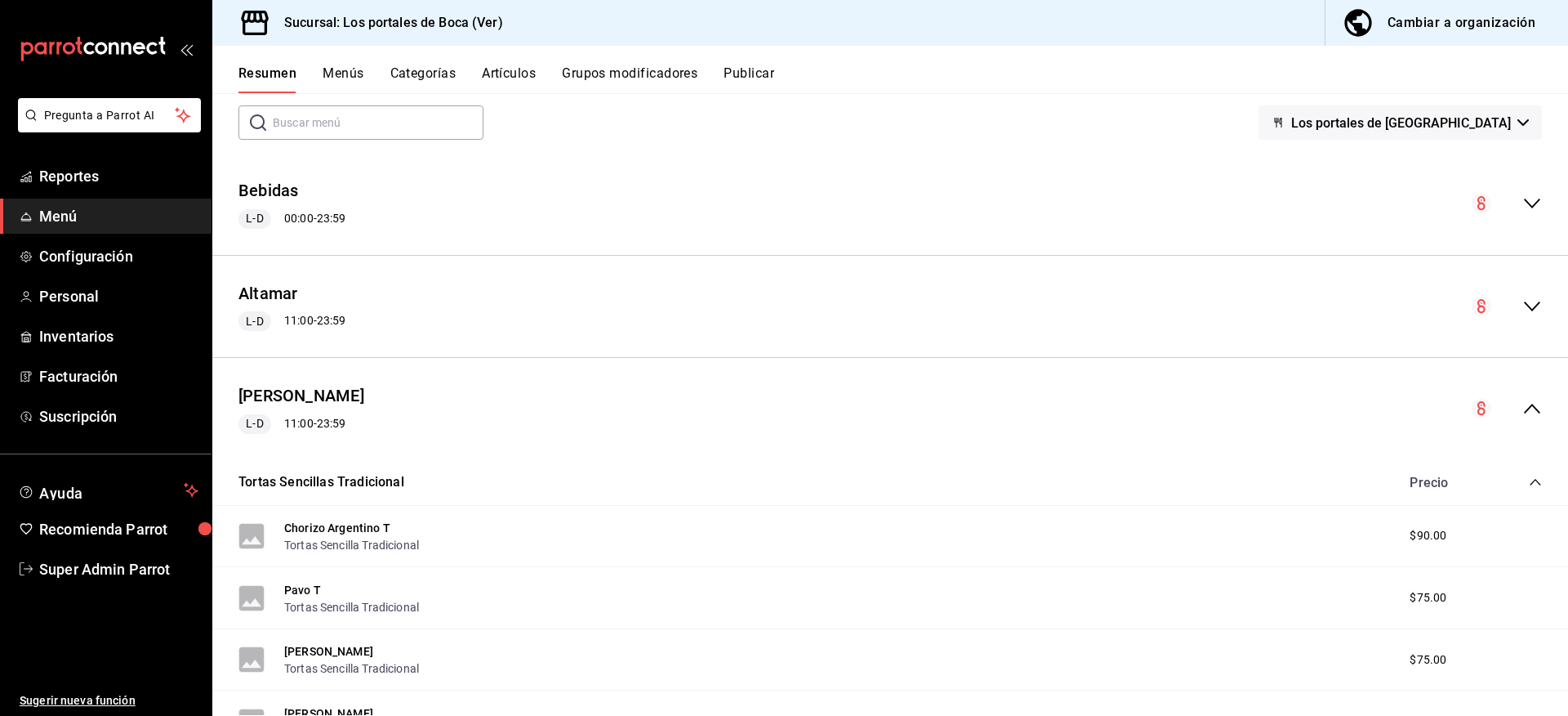
click at [1522, 405] on icon "collapse-menu-row" at bounding box center [1532, 408] width 20 height 20
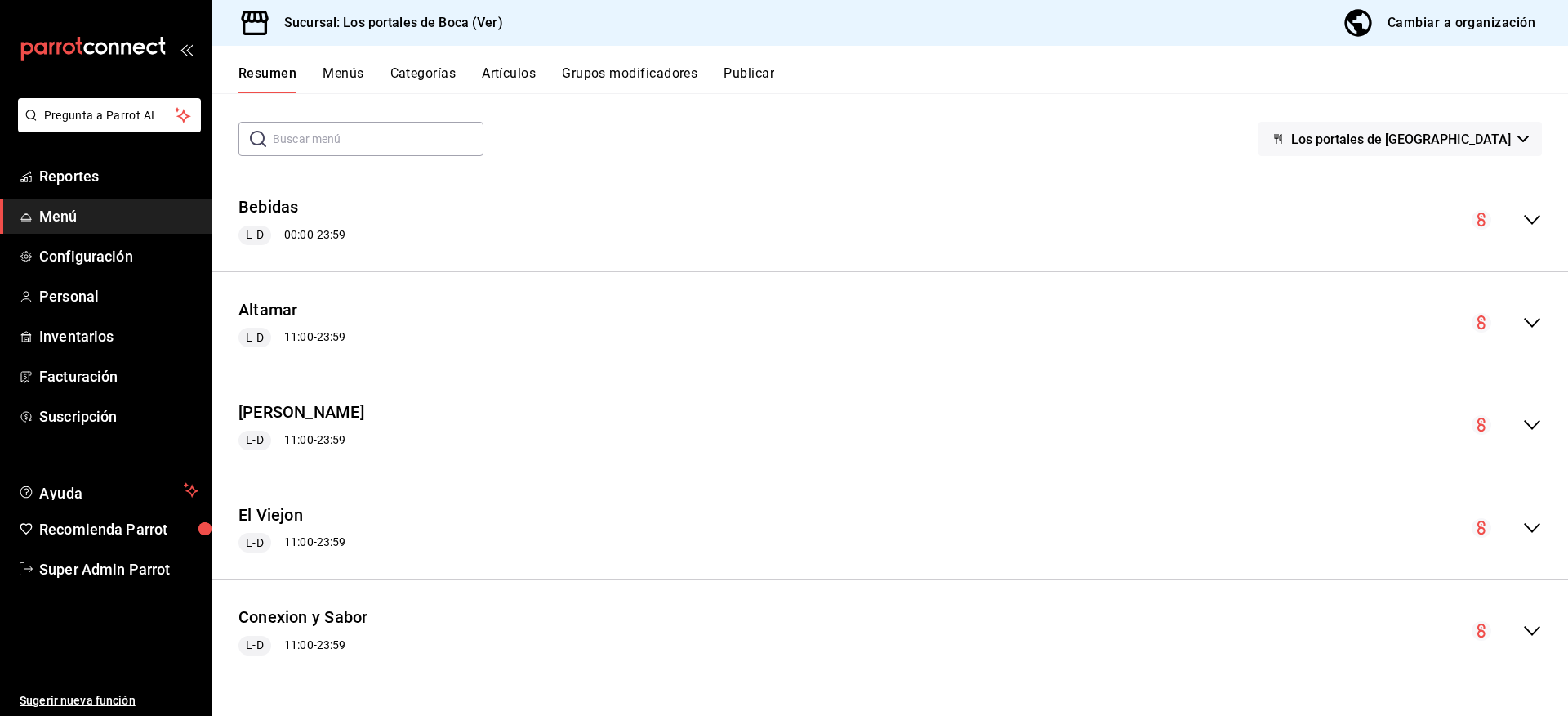
scroll to position [65, 0]
click at [422, 74] on button "Categorías" at bounding box center [423, 79] width 66 height 28
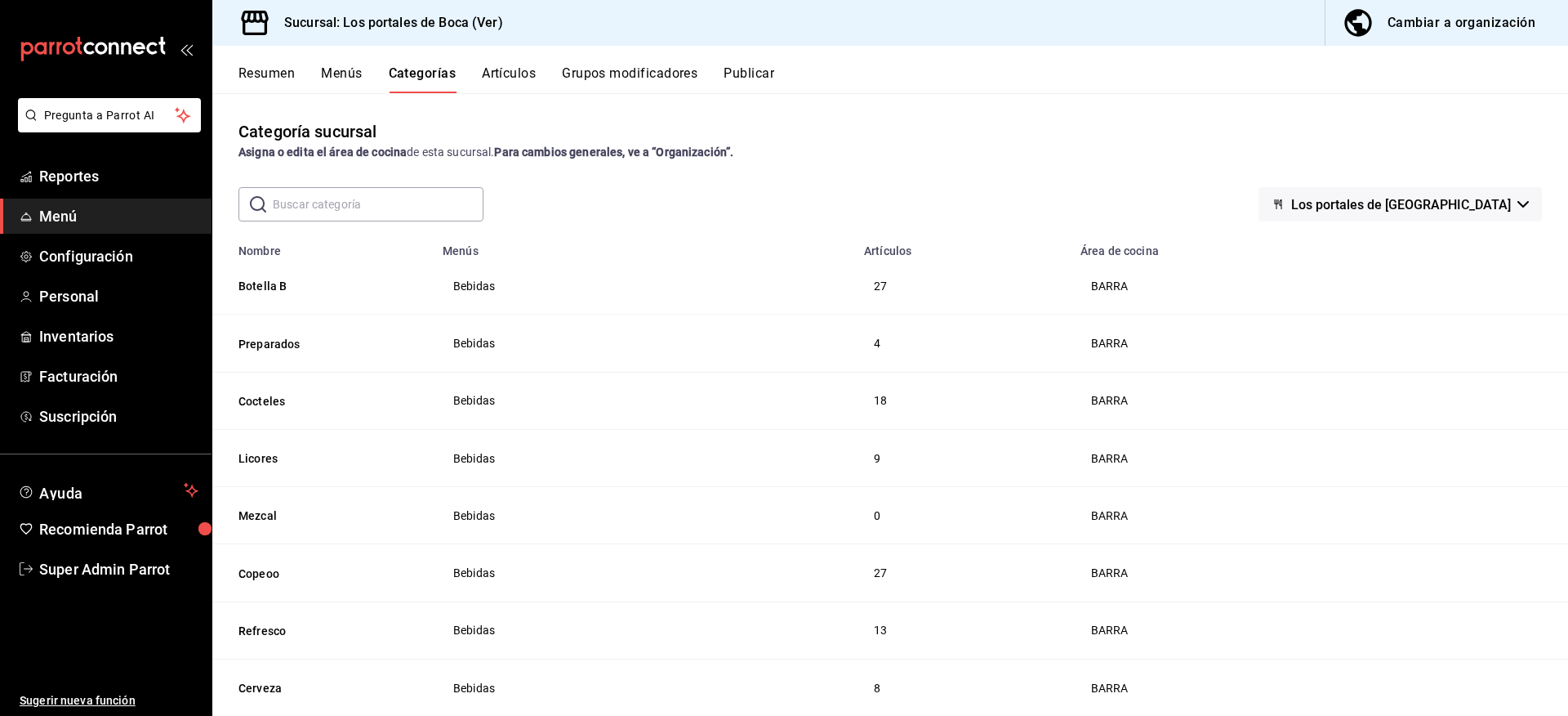
click at [267, 68] on button "Resumen" at bounding box center [266, 79] width 56 height 28
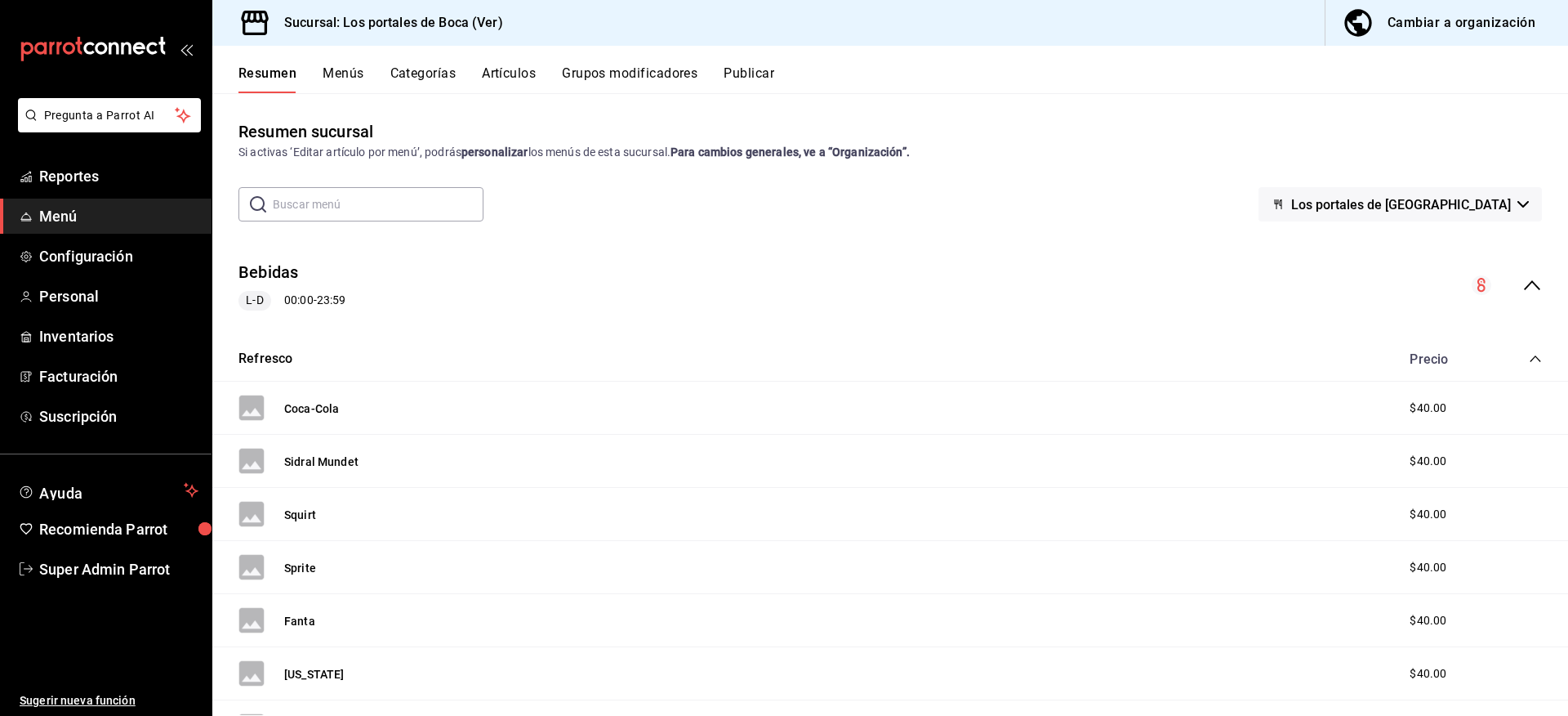
click at [1526, 279] on icon "collapse-menu-row" at bounding box center [1532, 285] width 20 height 20
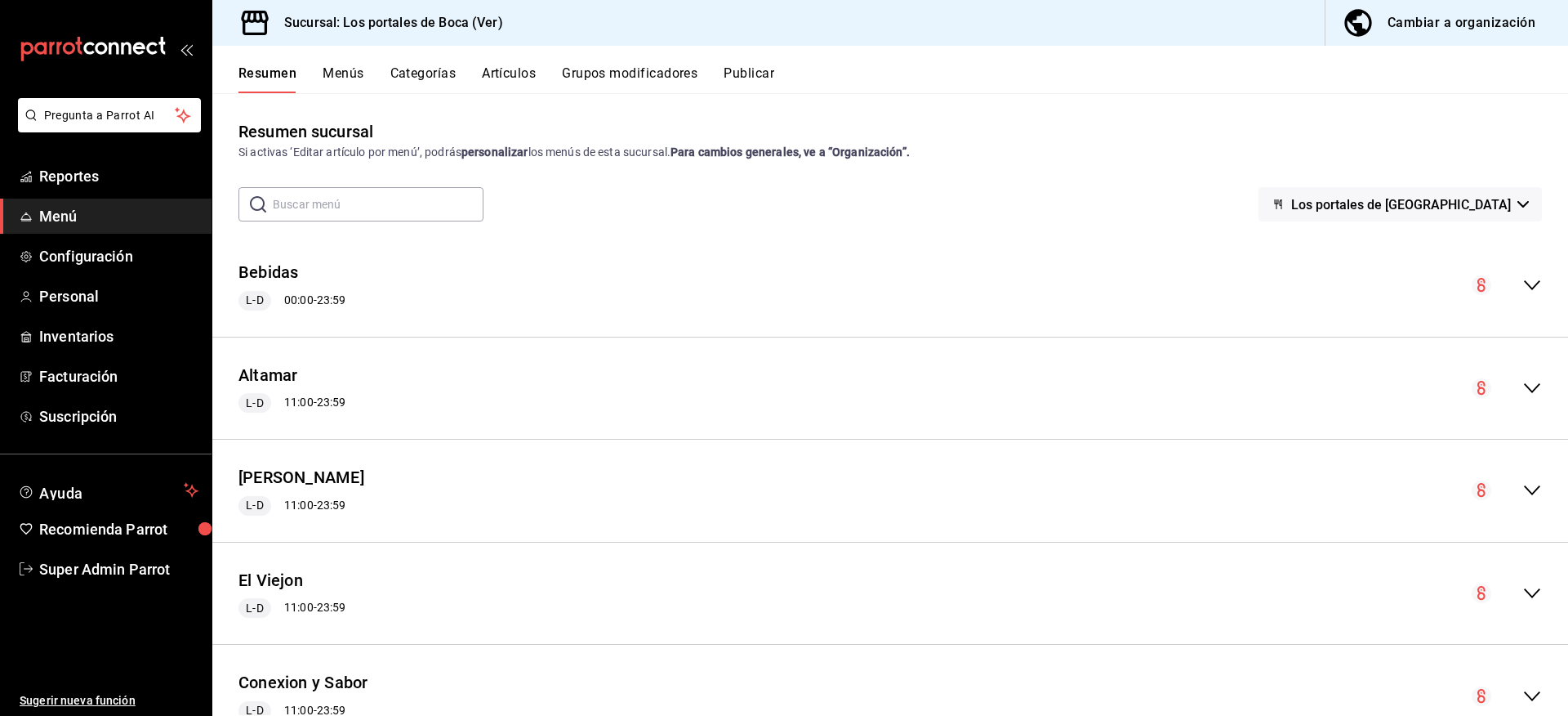
click at [1522, 279] on icon "collapse-menu-row" at bounding box center [1532, 285] width 20 height 20
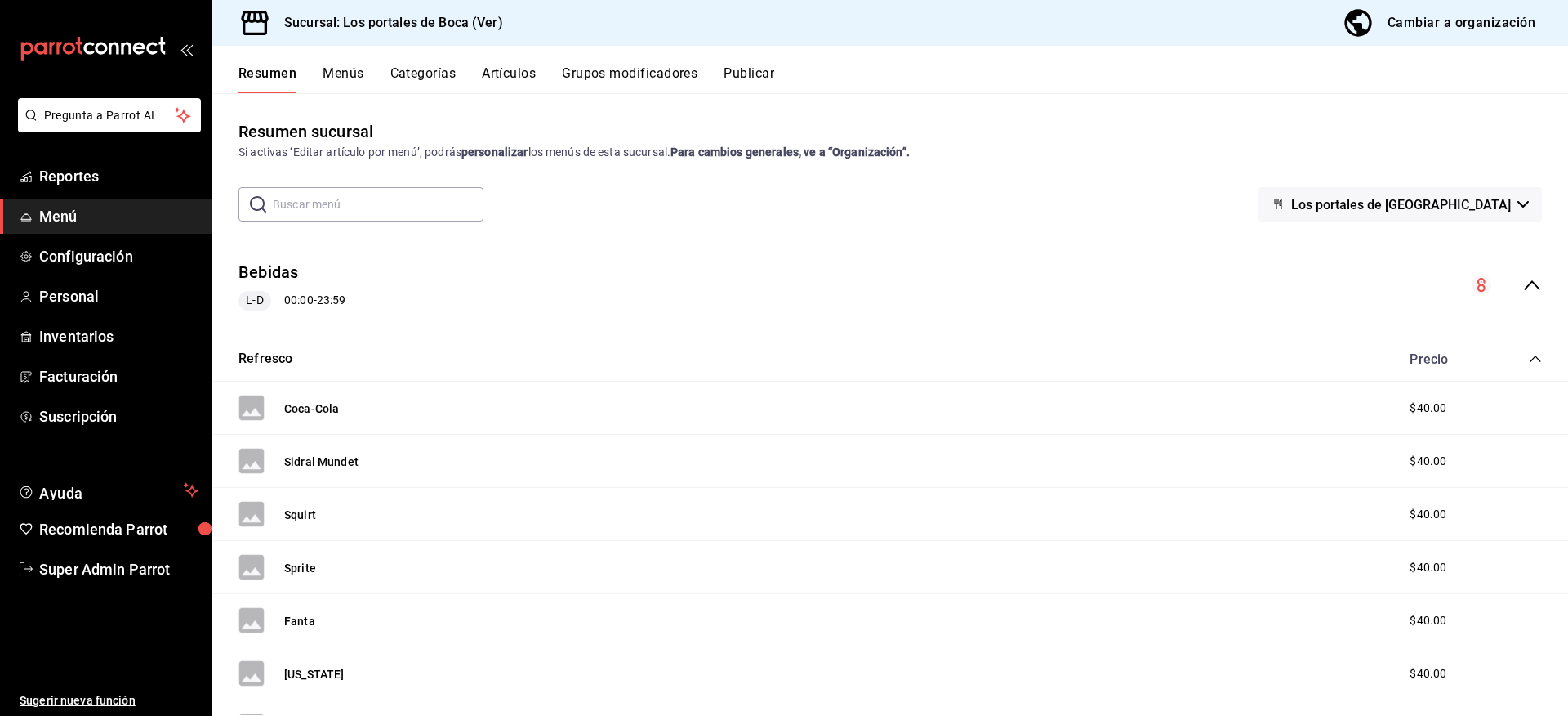
click at [1522, 279] on icon "collapse-menu-row" at bounding box center [1532, 285] width 20 height 20
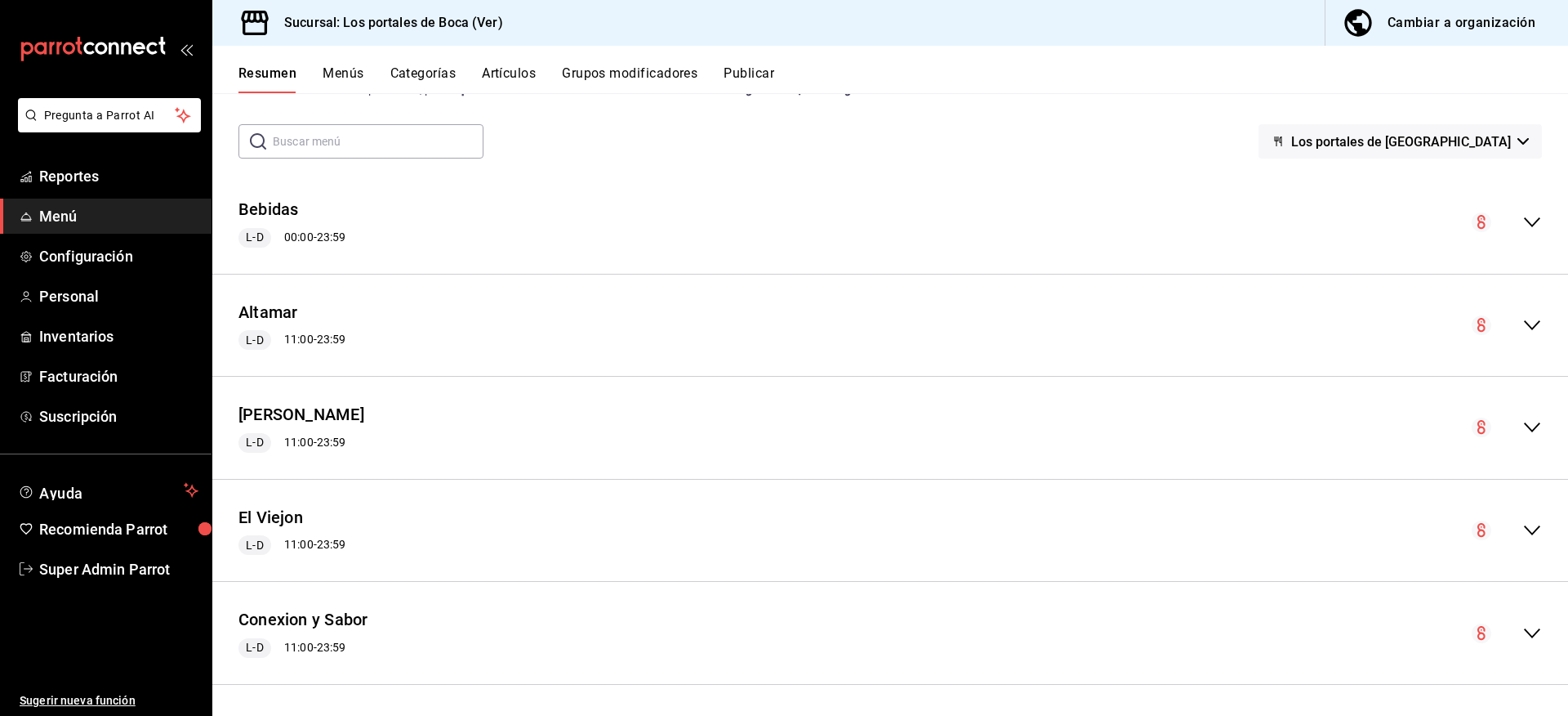
scroll to position [65, 0]
click at [1522, 416] on icon "collapse-menu-row" at bounding box center [1532, 425] width 20 height 20
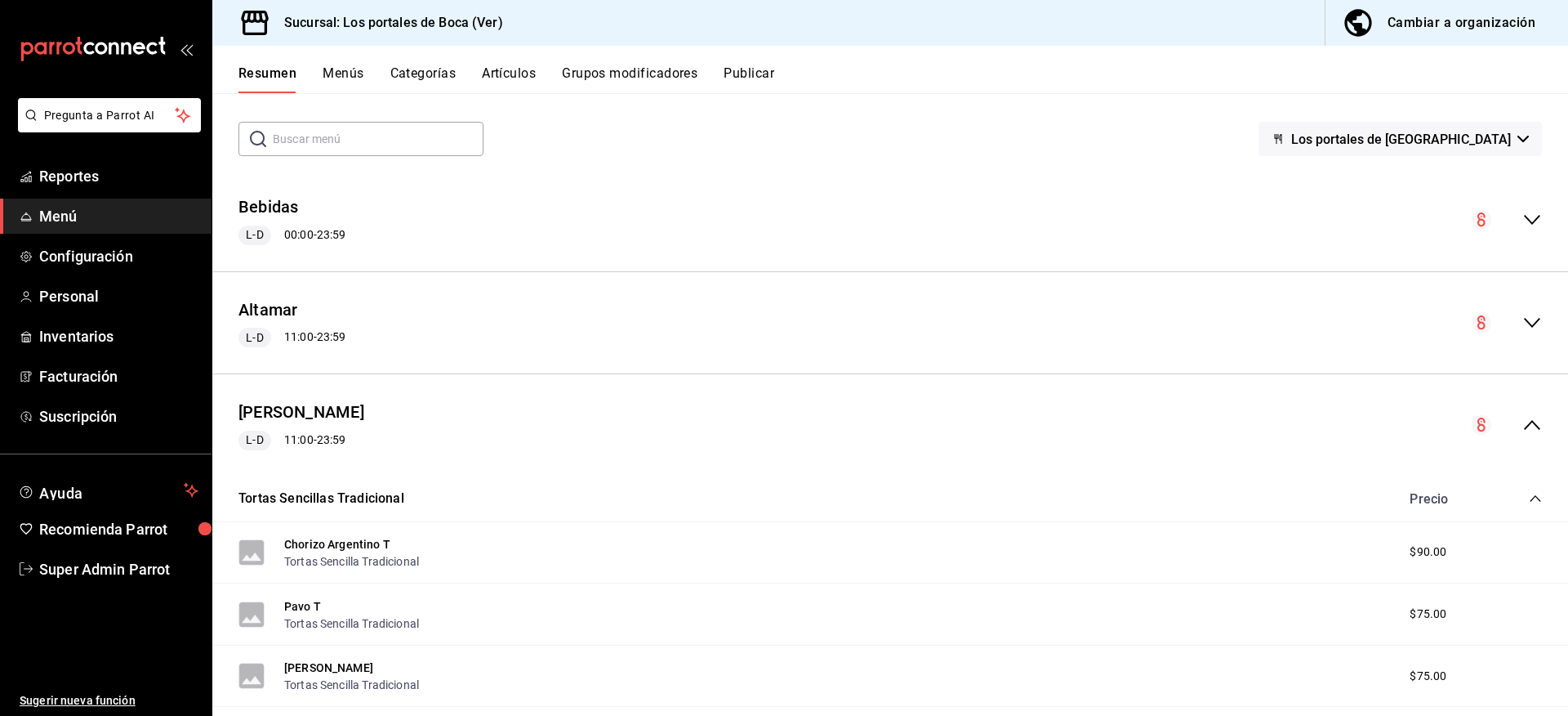
click at [1522, 418] on icon "collapse-menu-row" at bounding box center [1532, 425] width 20 height 20
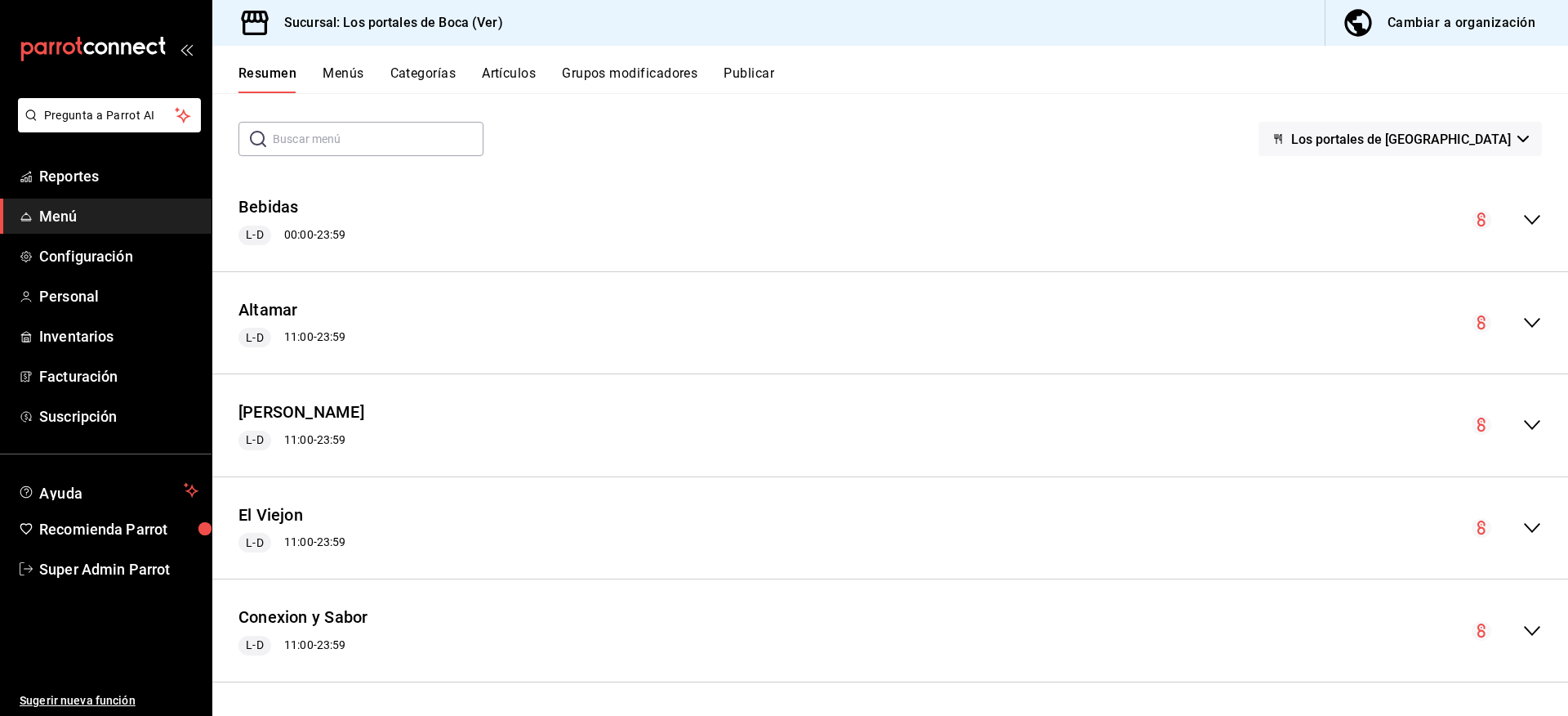
click at [355, 70] on button "Menús" at bounding box center [342, 79] width 40 height 28
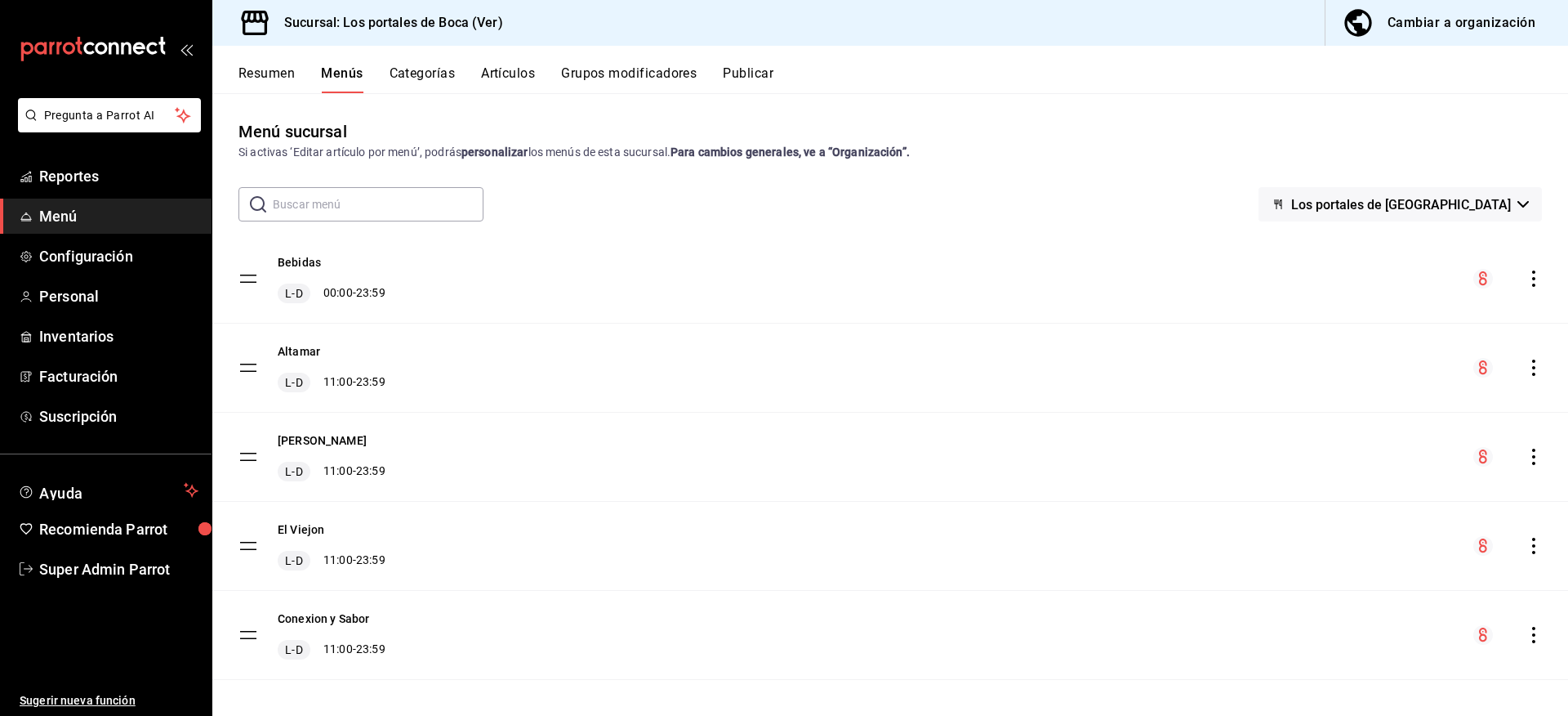
click at [288, 75] on button "Resumen" at bounding box center [266, 79] width 56 height 28
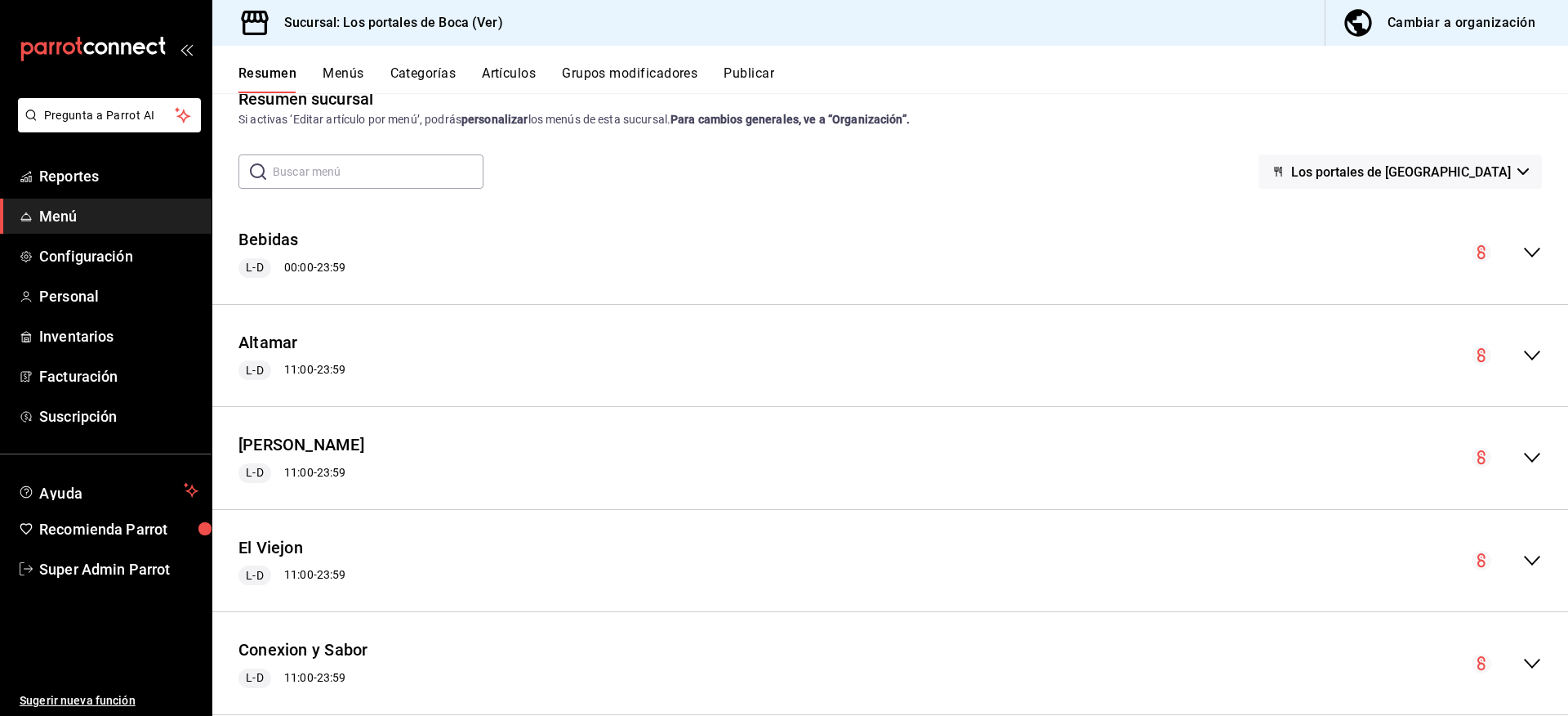
scroll to position [65, 0]
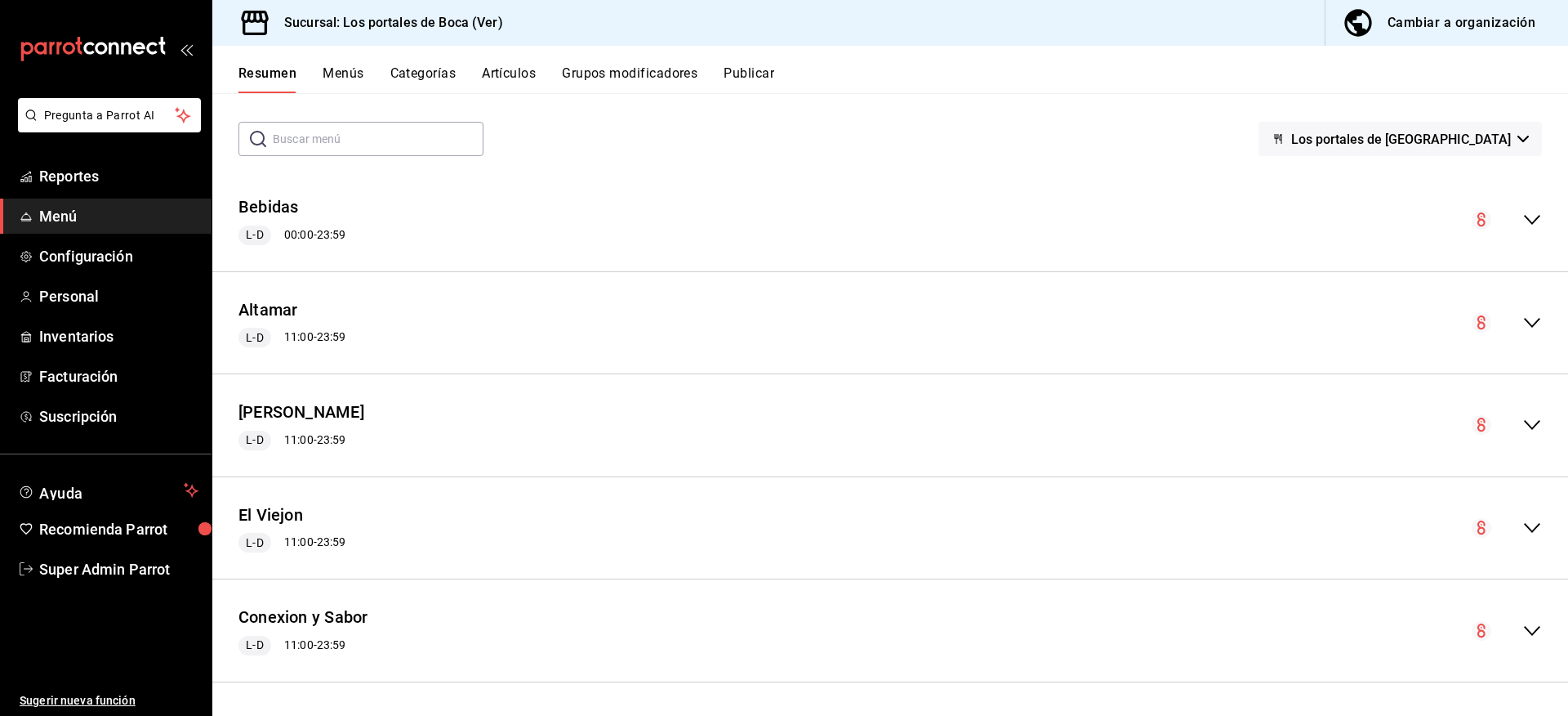
click at [1522, 321] on icon "collapse-menu-row" at bounding box center [1532, 322] width 20 height 20
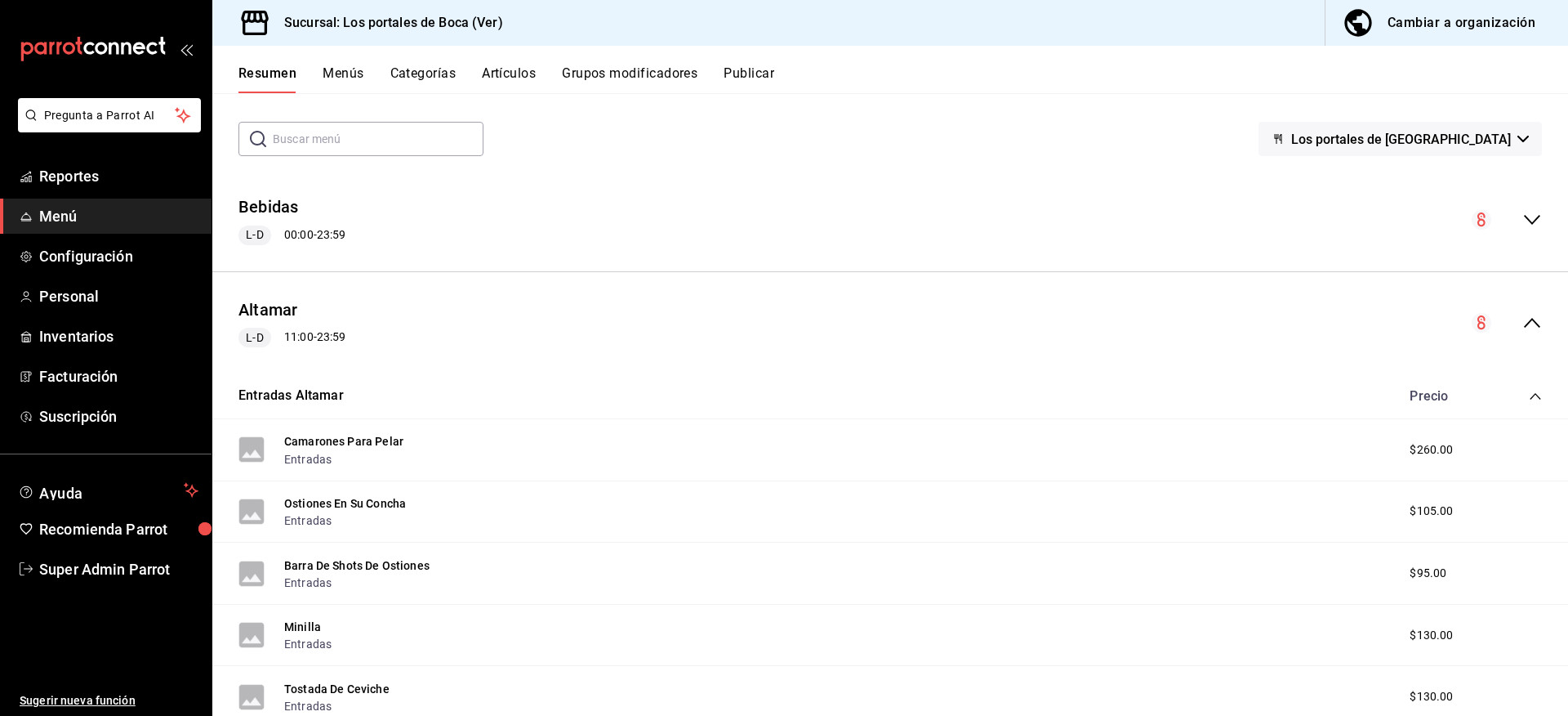
click at [1522, 321] on icon "collapse-menu-row" at bounding box center [1532, 322] width 20 height 20
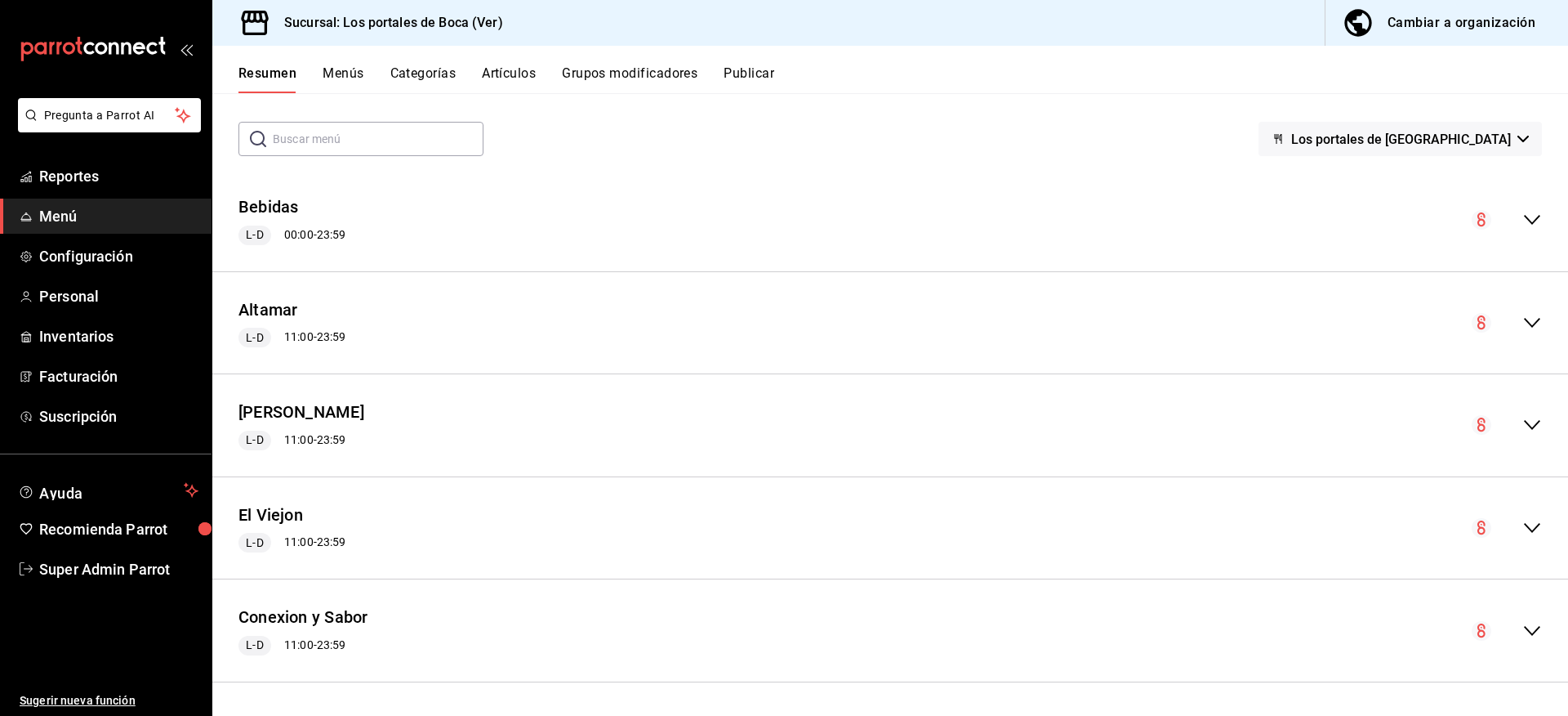
click at [645, 155] on div "​ ​ Los portales de Boca - Ver" at bounding box center [889, 138] width 1355 height 35
click at [1522, 418] on icon "collapse-menu-row" at bounding box center [1532, 425] width 20 height 20
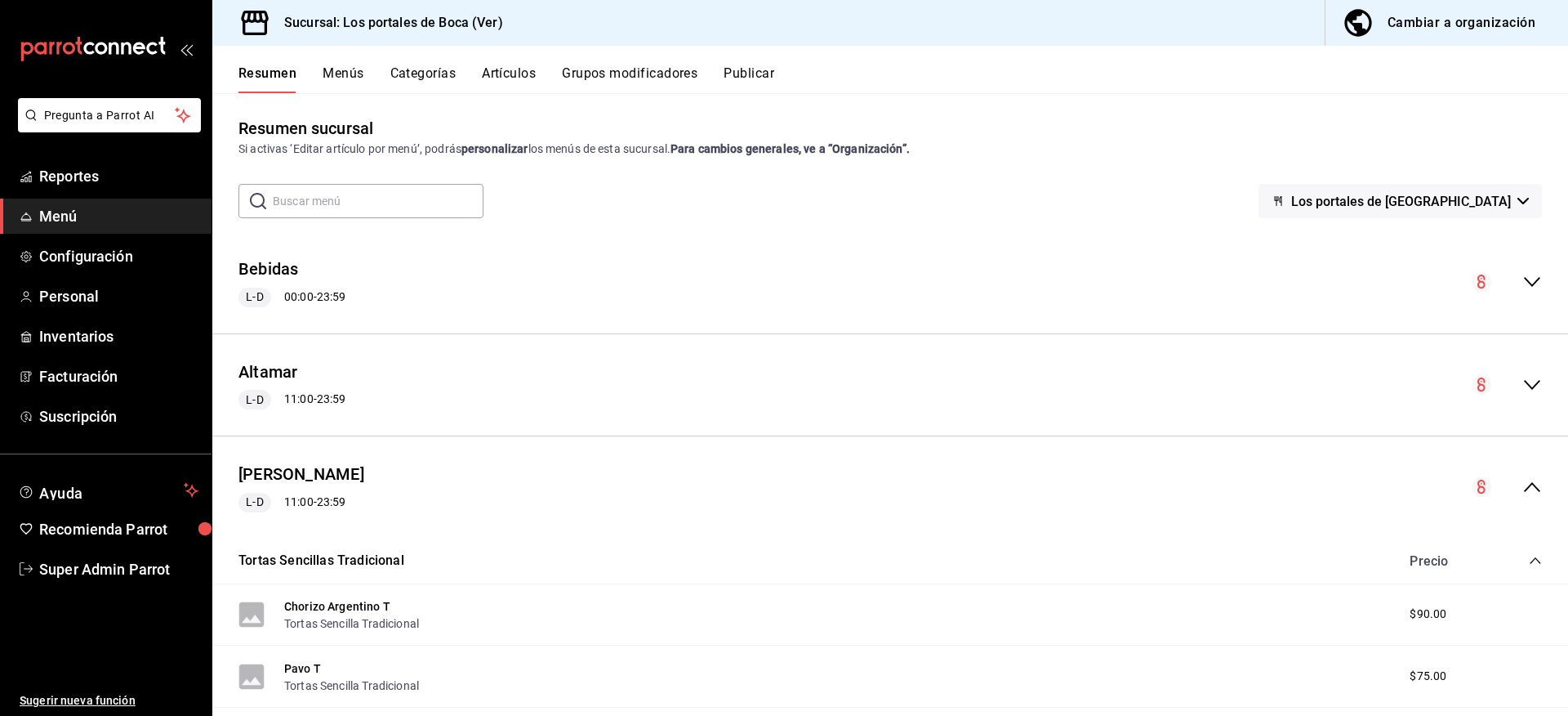
scroll to position [0, 0]
click at [1522, 485] on icon "collapse-menu-row" at bounding box center [1532, 490] width 20 height 20
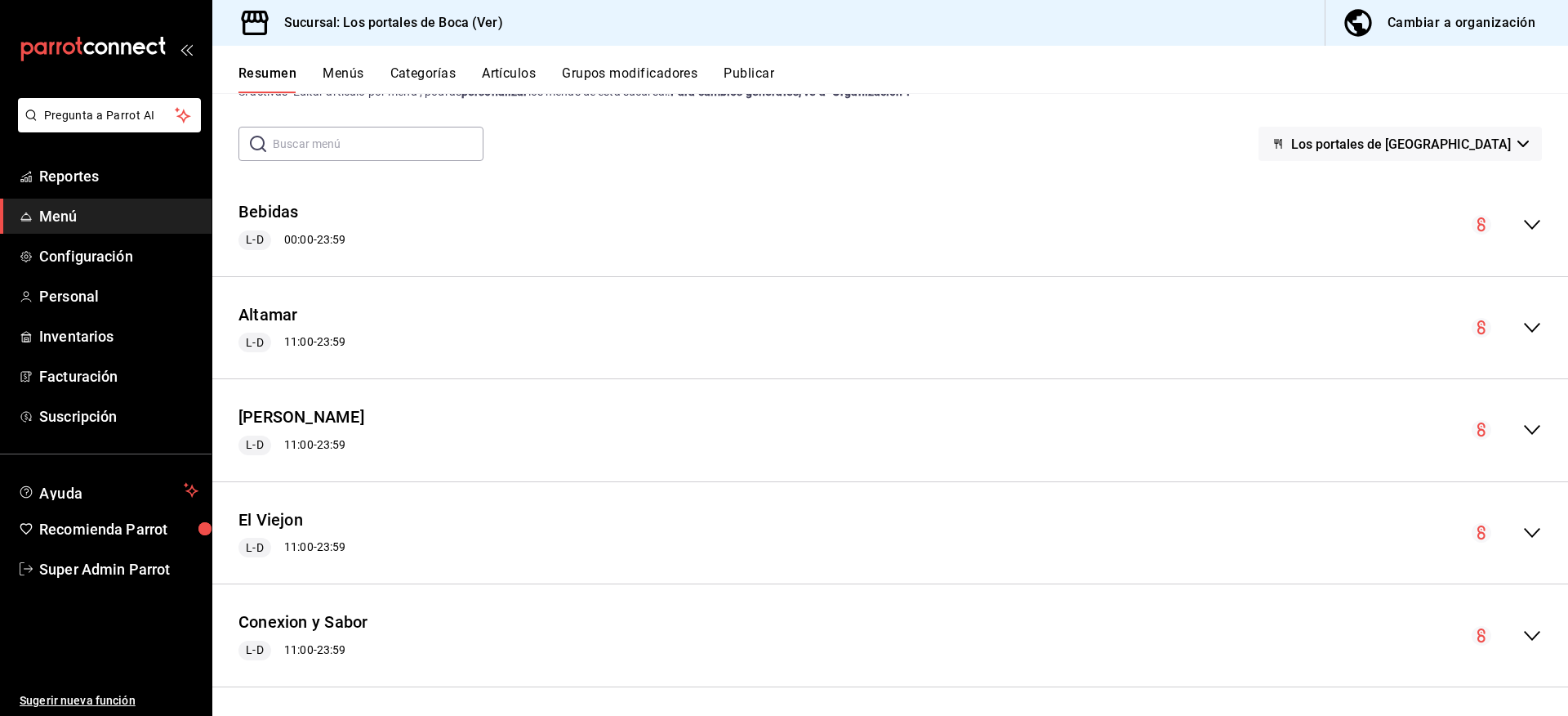
scroll to position [65, 0]
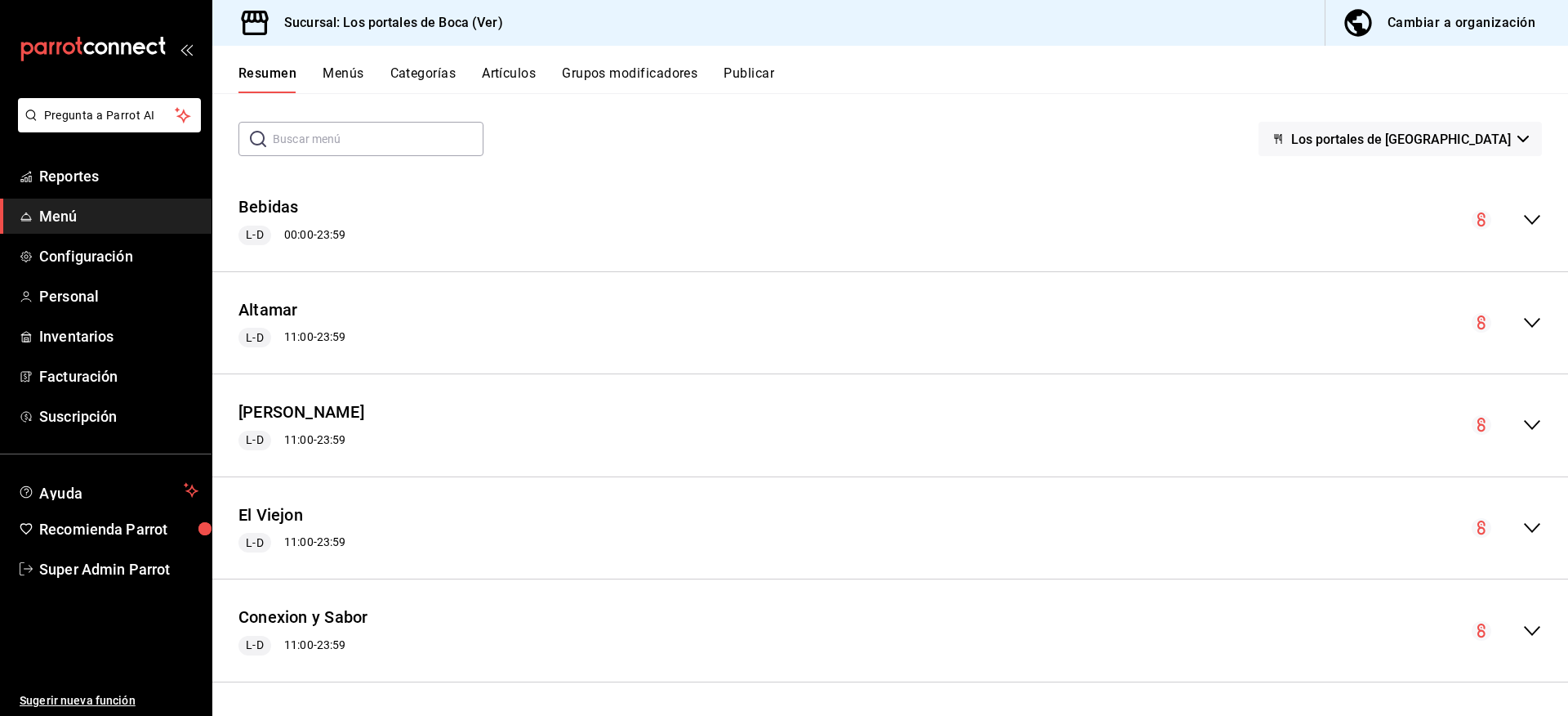
click at [1528, 435] on icon "collapse-menu-row" at bounding box center [1532, 425] width 20 height 20
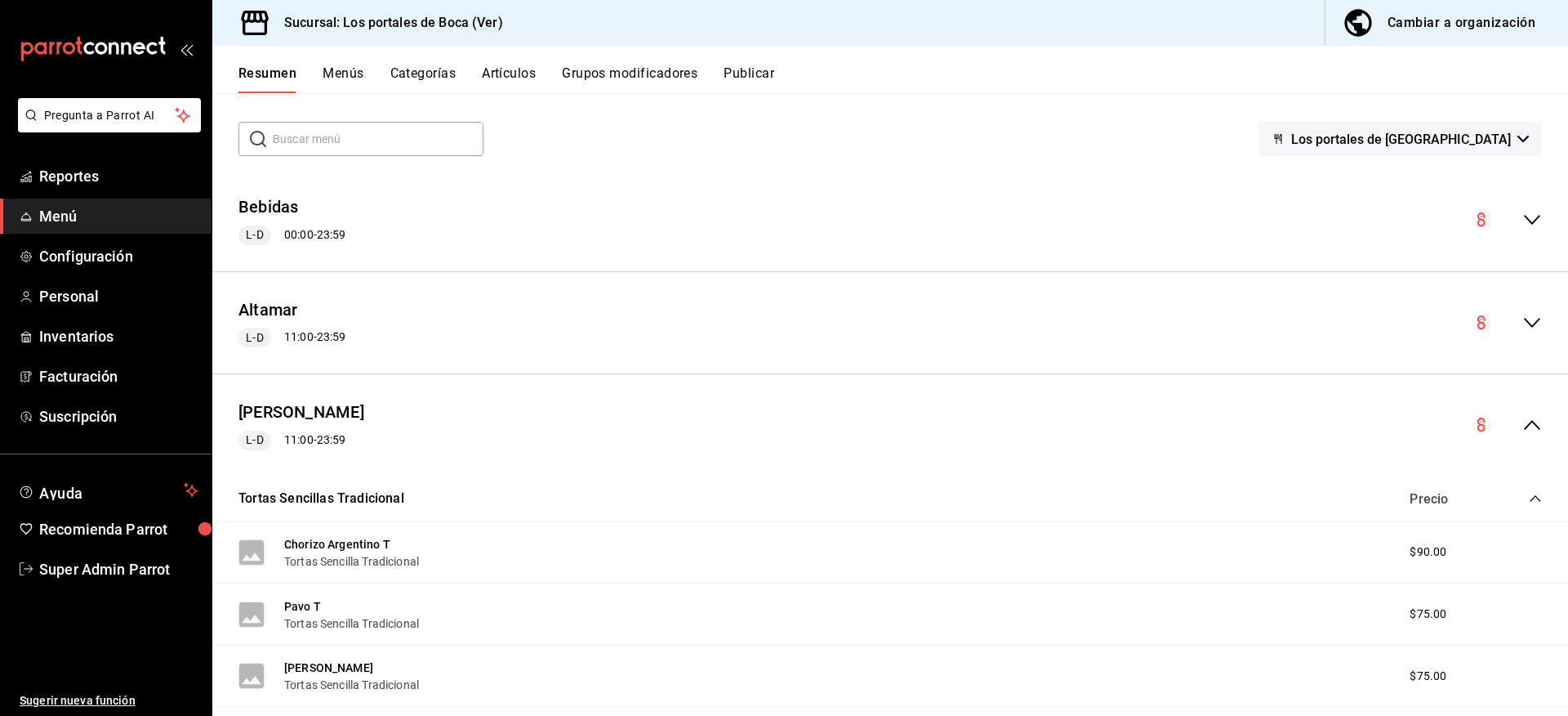
click at [767, 88] on button "Publicar" at bounding box center [748, 79] width 50 height 28
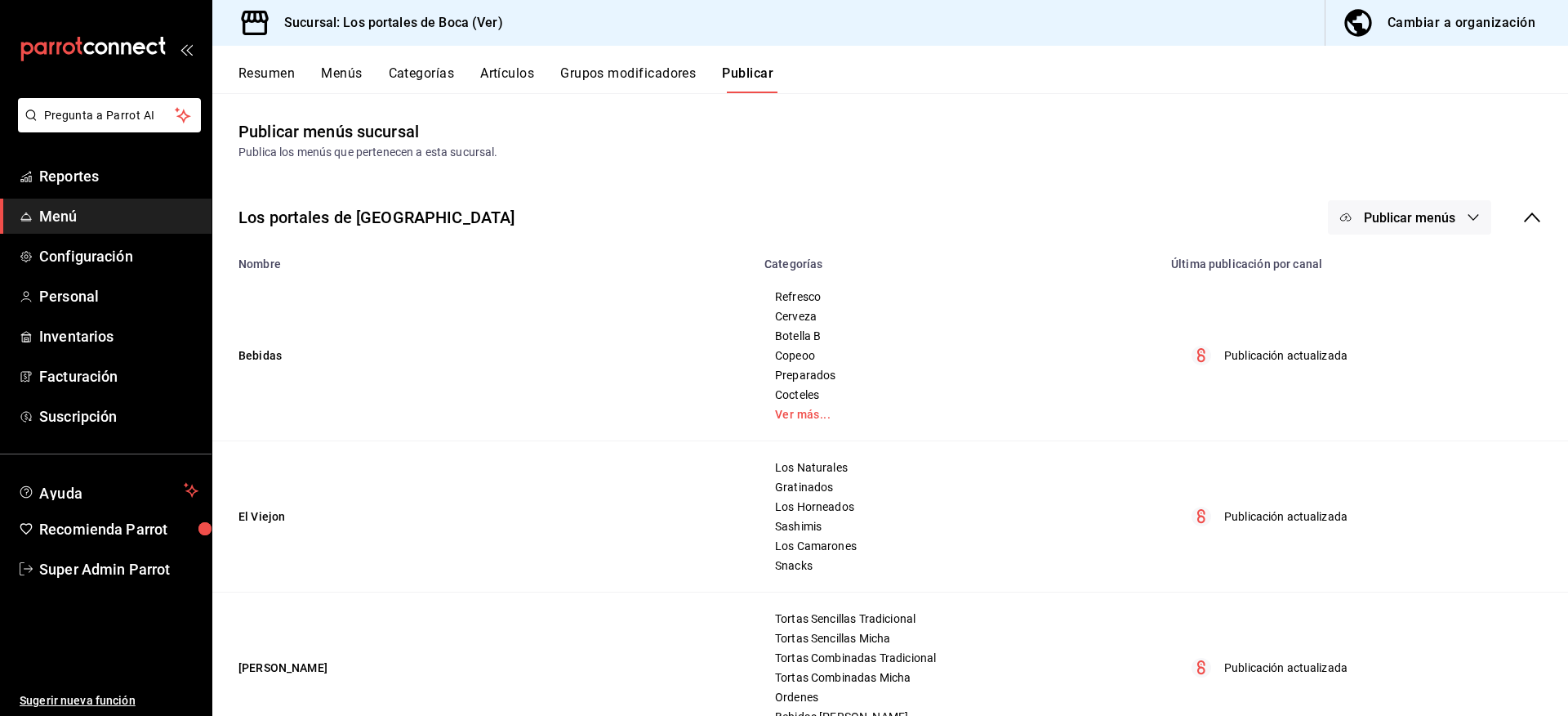
click at [335, 76] on button "Menús" at bounding box center [341, 79] width 40 height 28
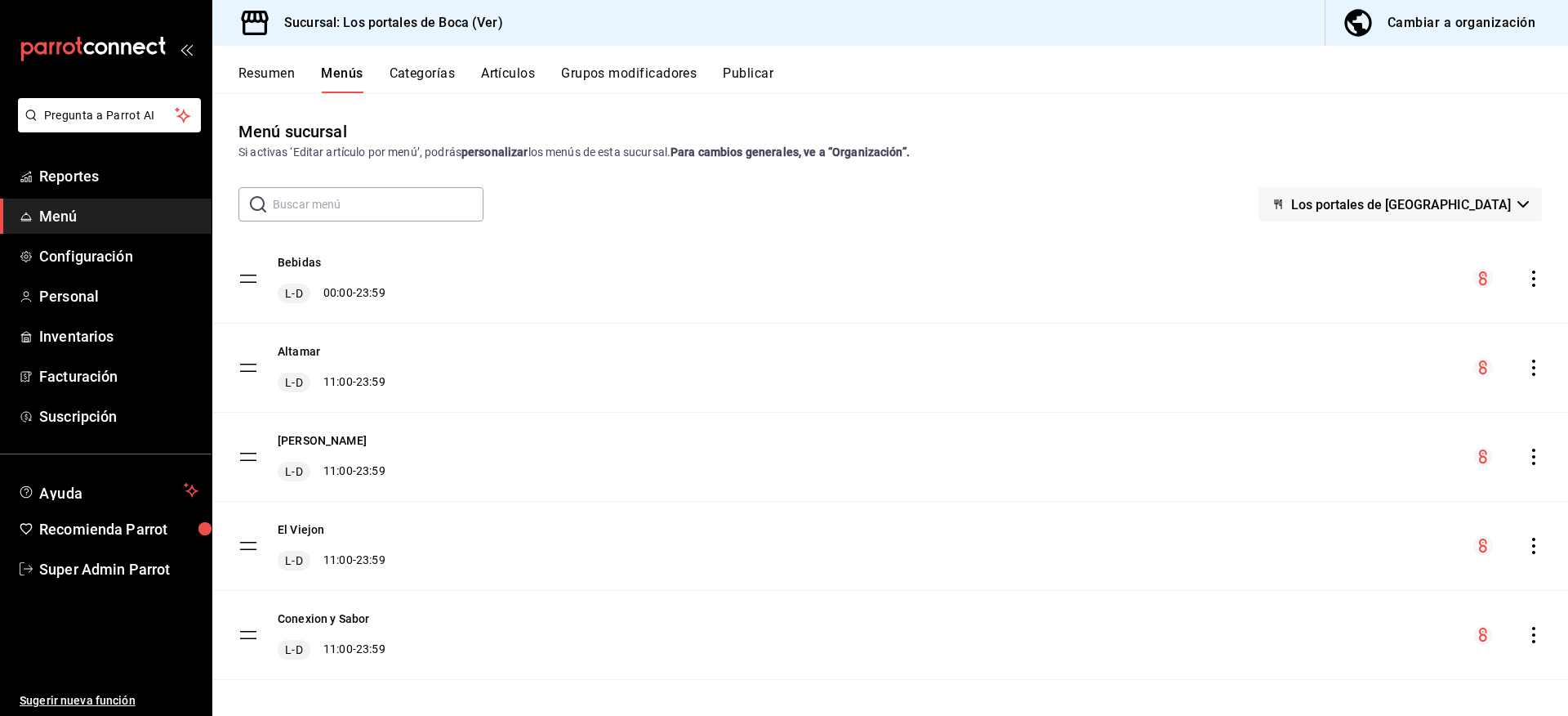
click at [735, 82] on button "Publicar" at bounding box center [747, 79] width 50 height 28
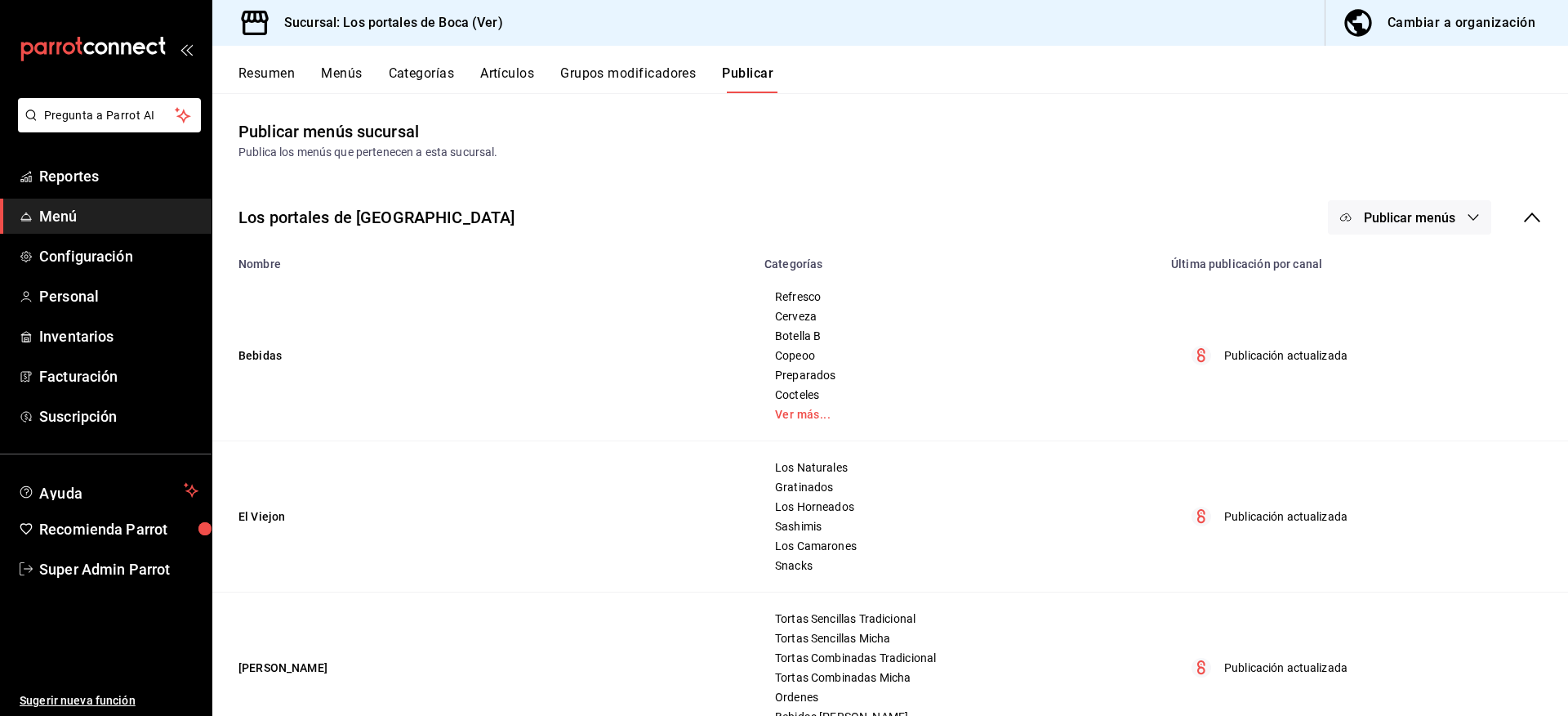
click at [338, 79] on button "Menús" at bounding box center [341, 79] width 40 height 28
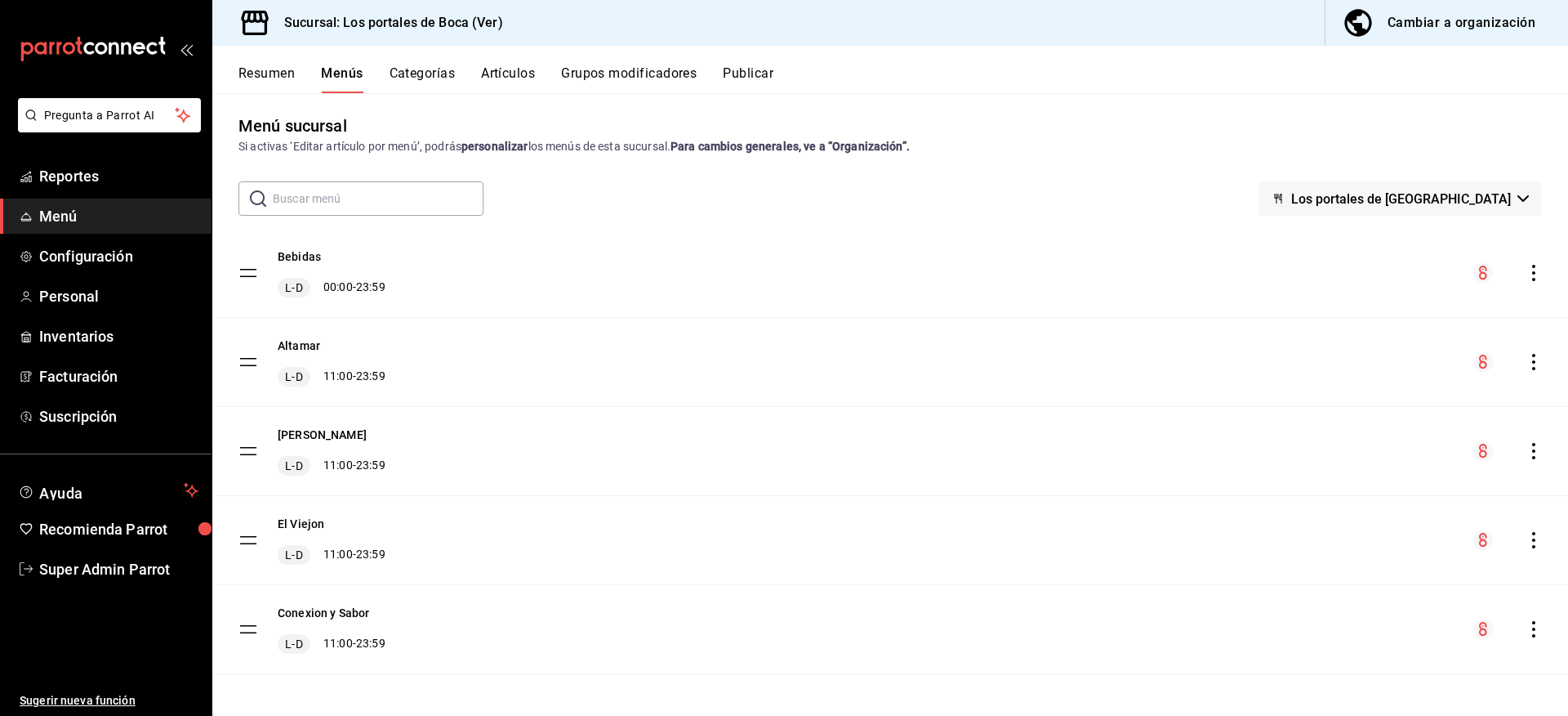
scroll to position [11, 0]
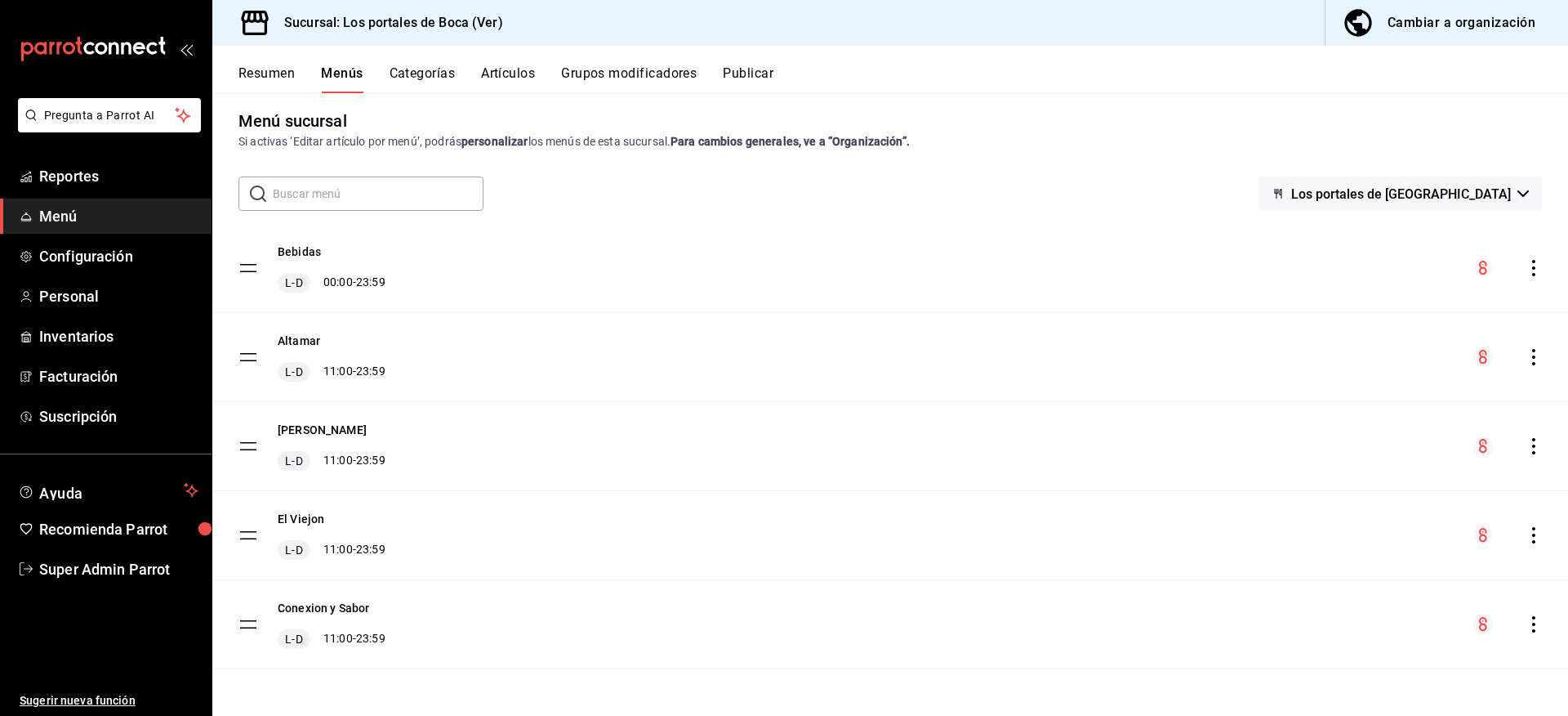
click at [287, 81] on button "Resumen" at bounding box center [266, 79] width 56 height 28
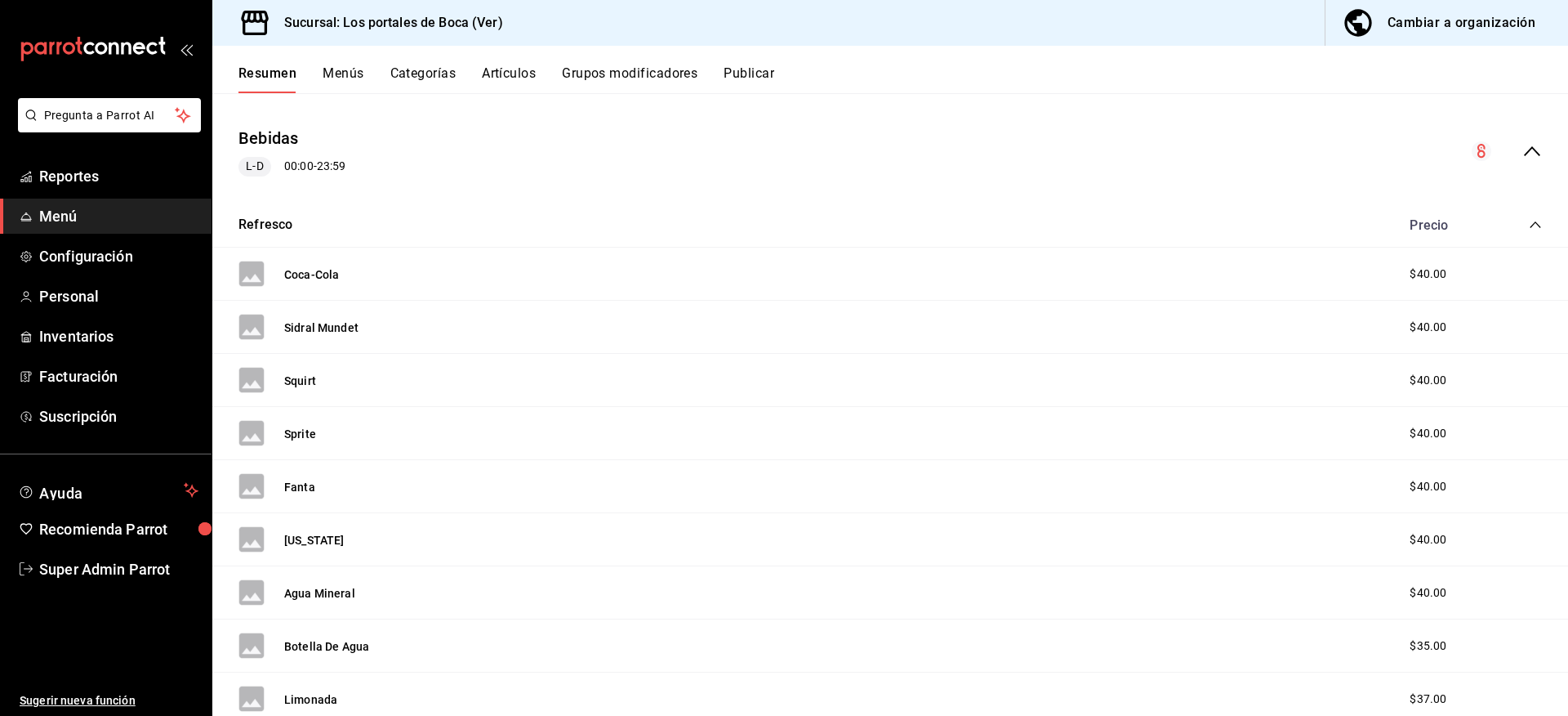
scroll to position [82, 0]
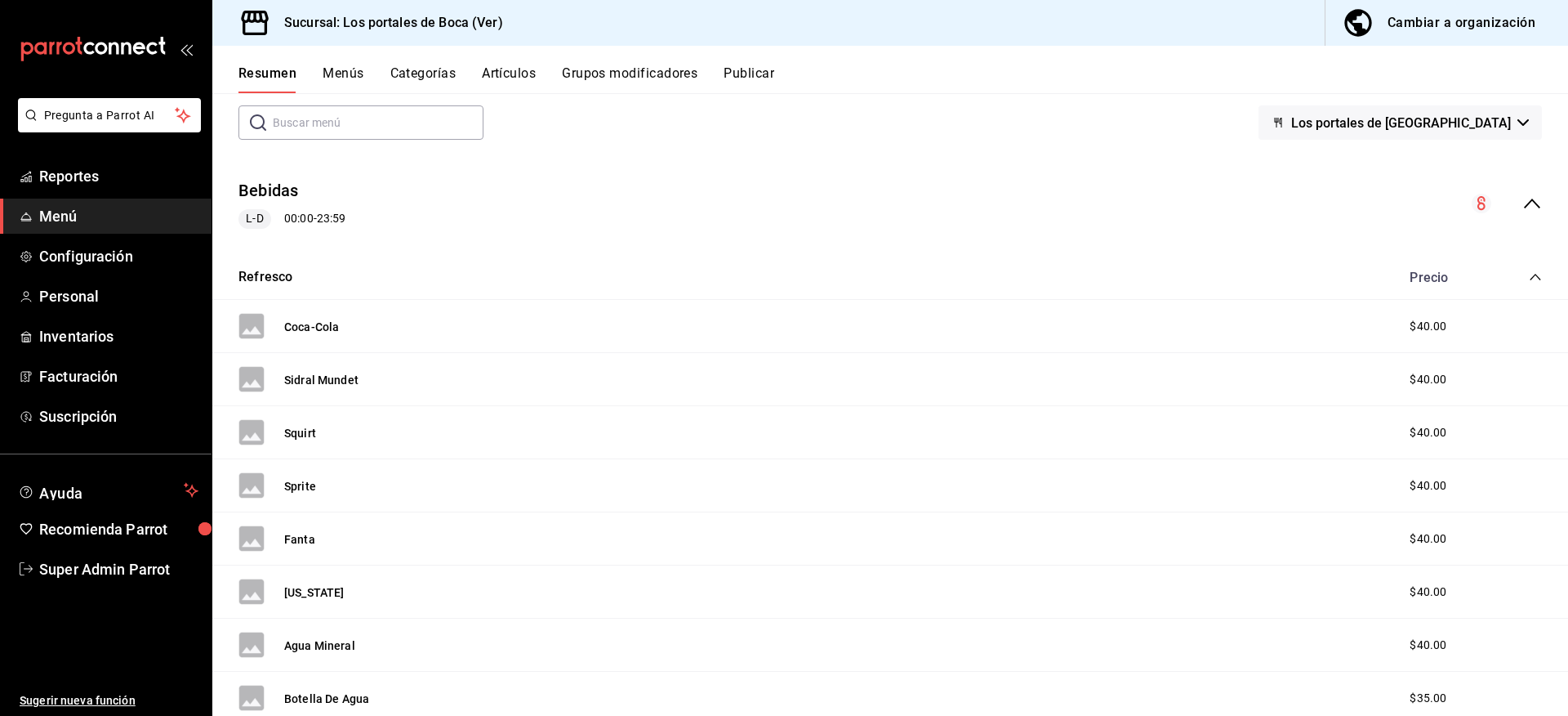
click at [1529, 276] on icon "collapse-category-row" at bounding box center [1534, 276] width 13 height 13
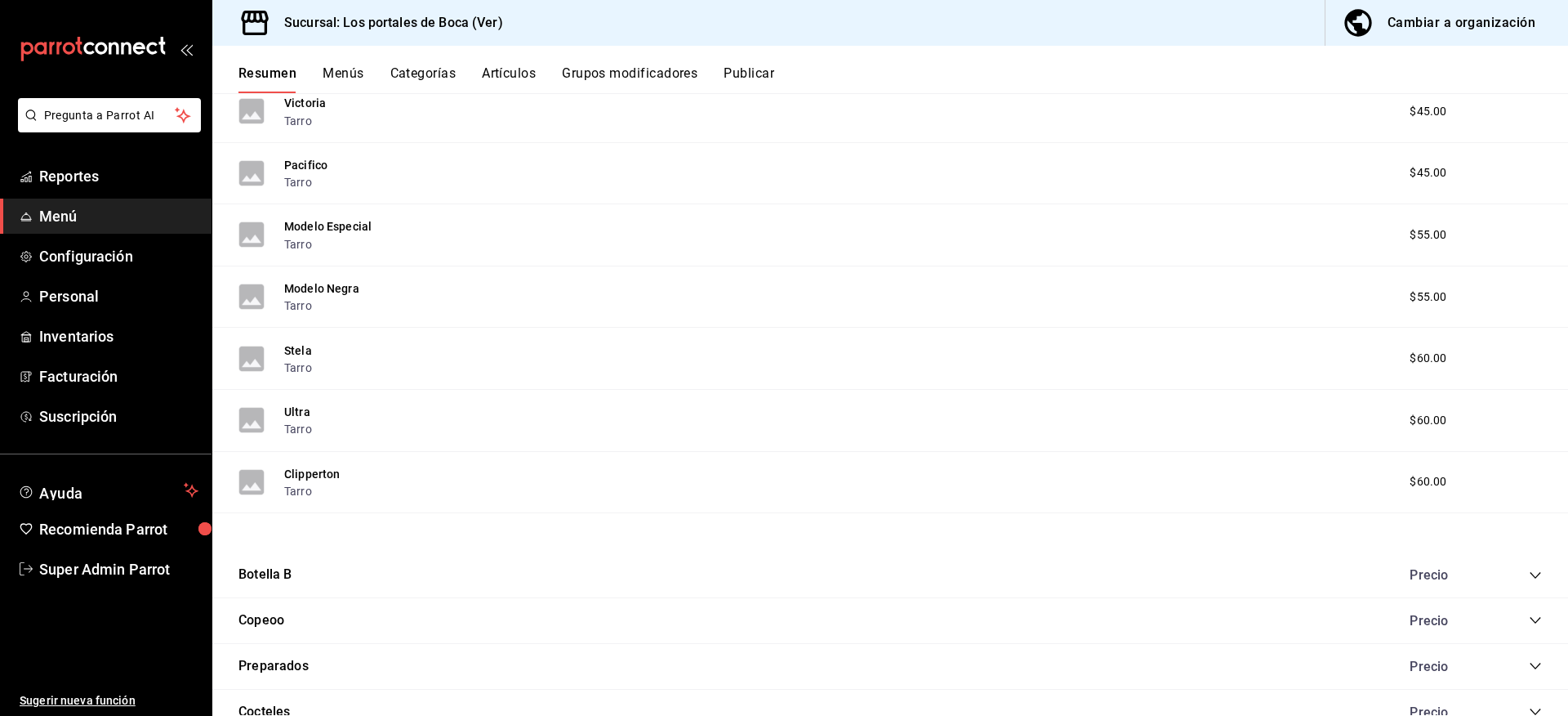
scroll to position [0, 0]
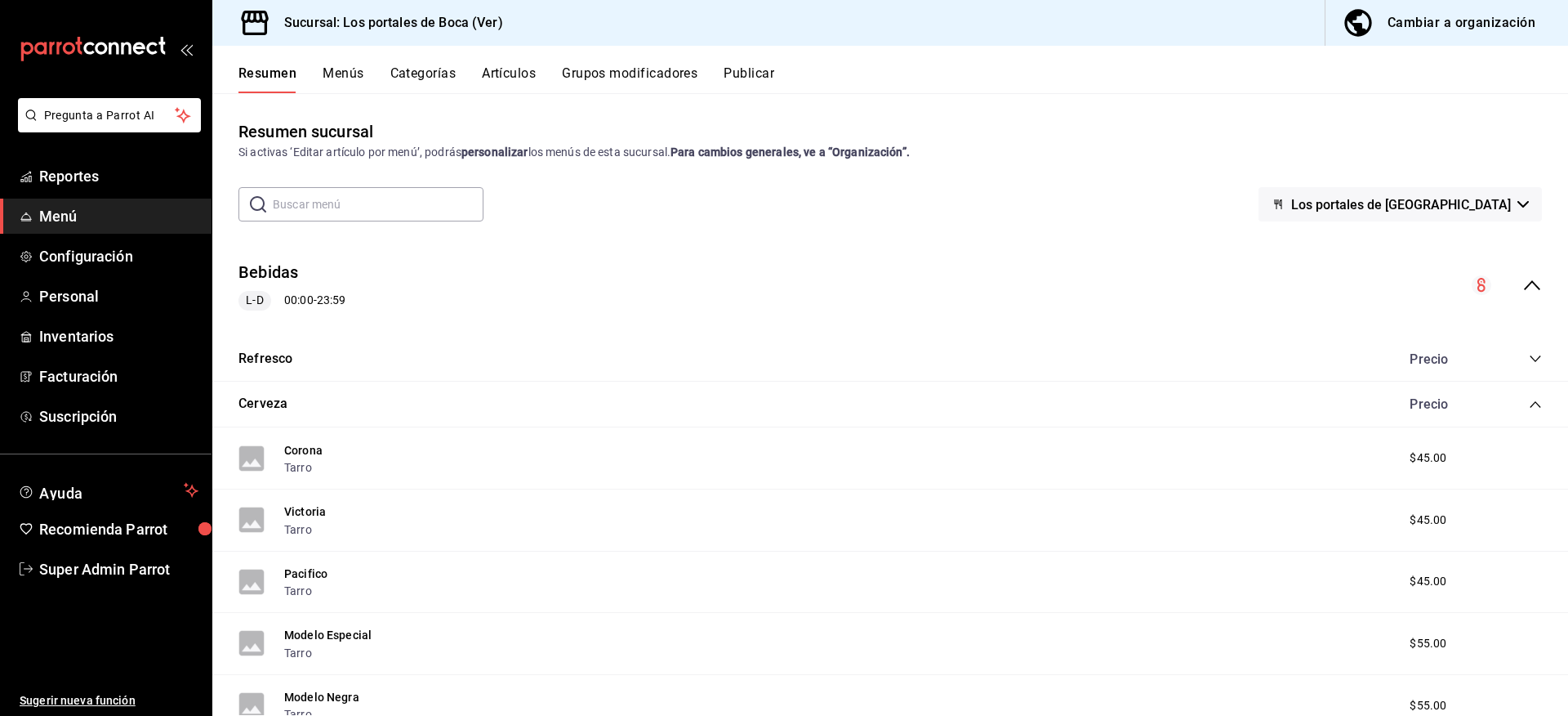
click at [1529, 399] on icon "collapse-category-row" at bounding box center [1534, 403] width 13 height 13
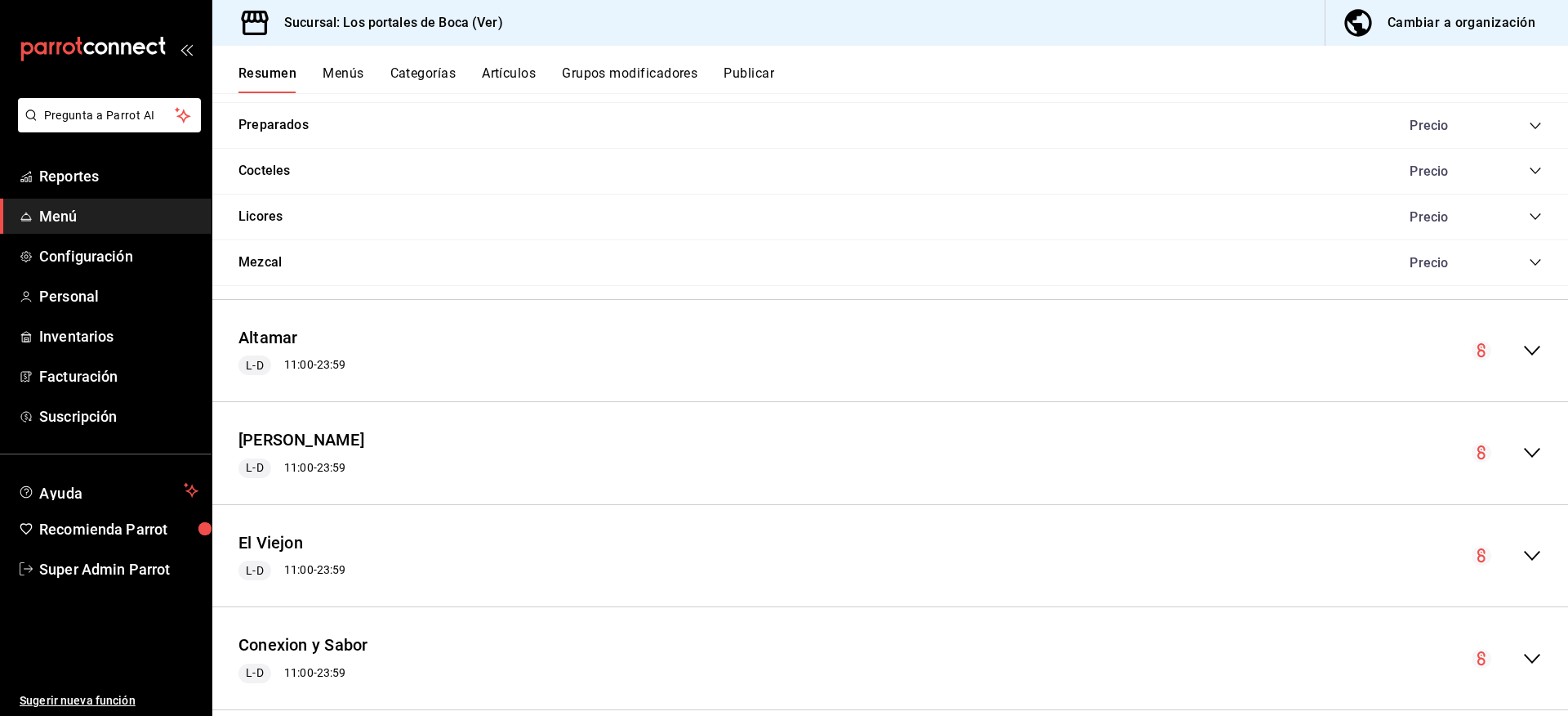
scroll to position [444, 0]
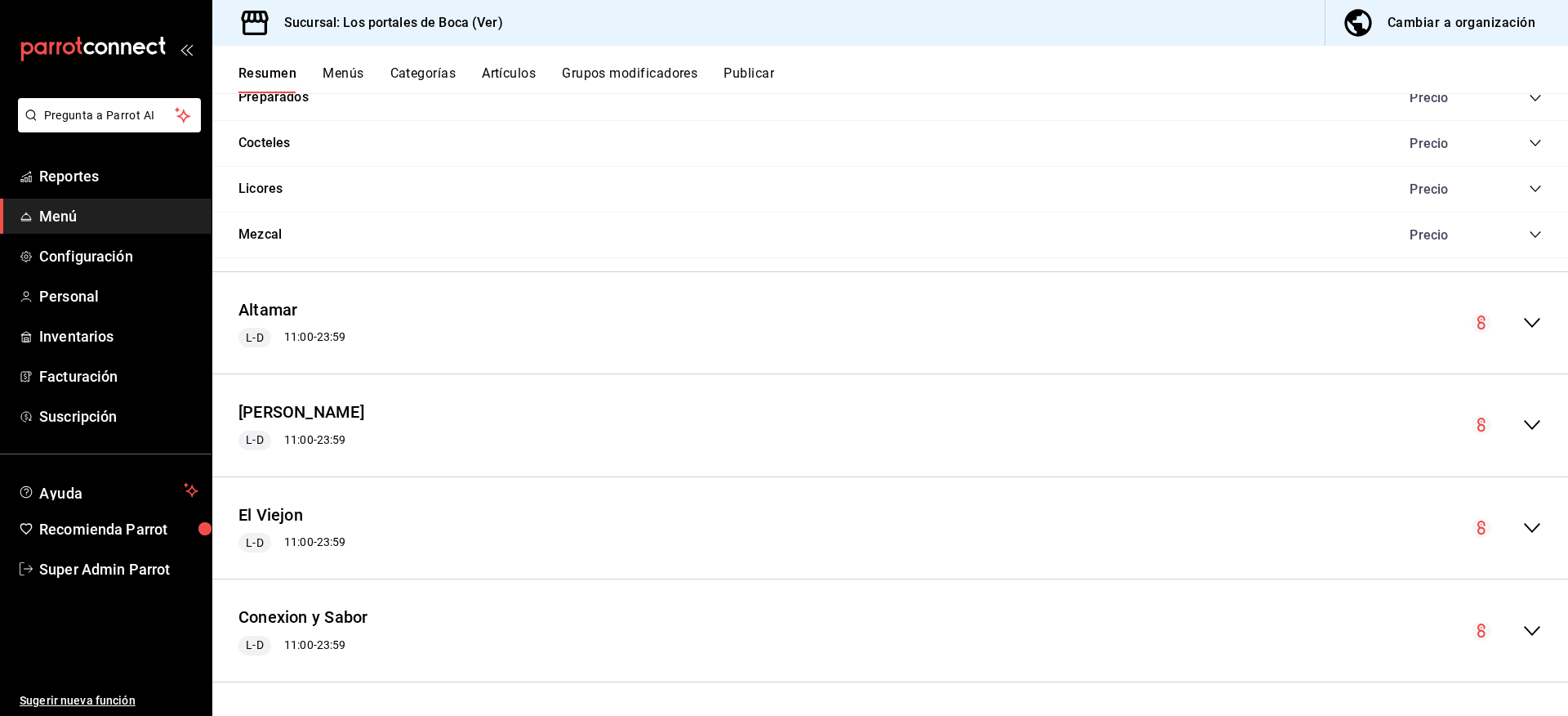
click at [1522, 433] on icon "collapse-menu-row" at bounding box center [1532, 425] width 20 height 20
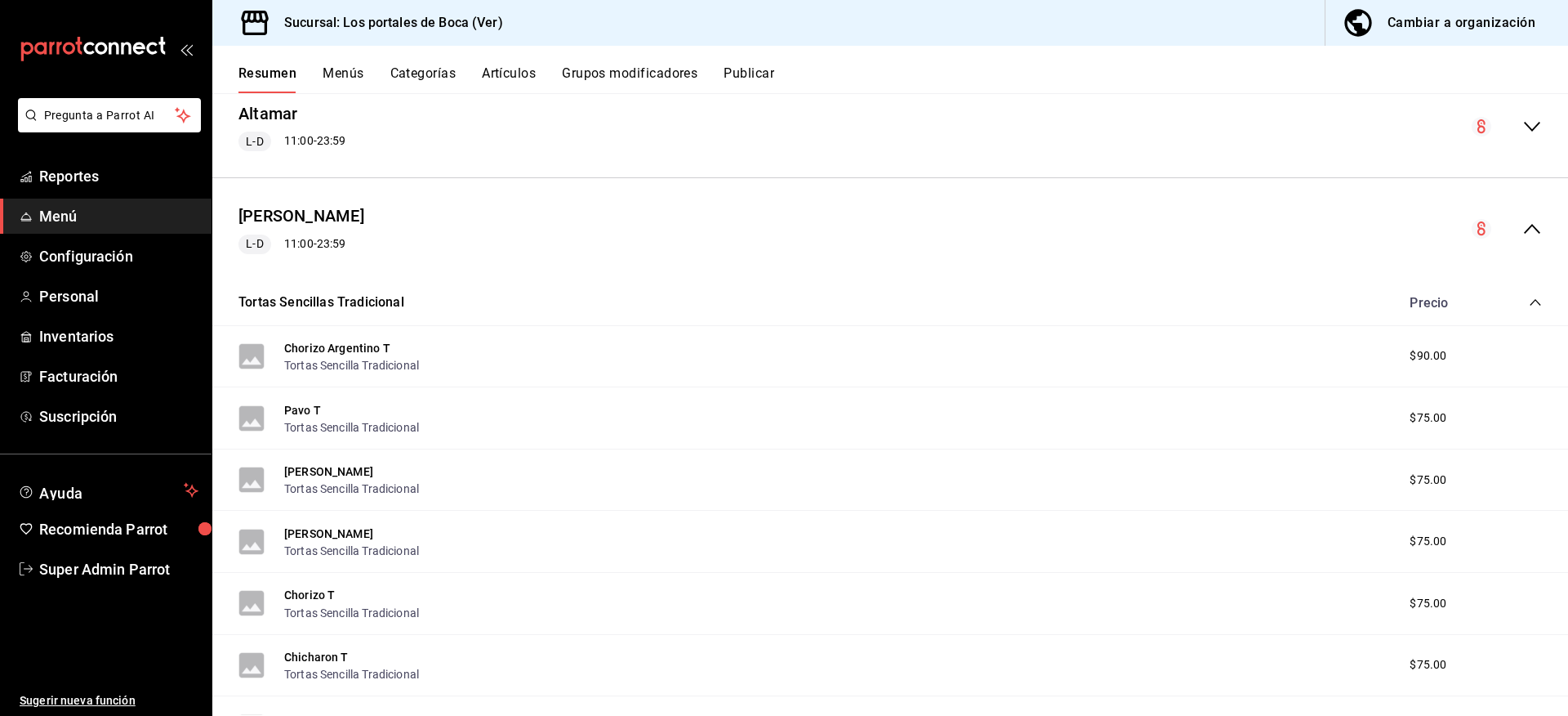
scroll to position [572, 0]
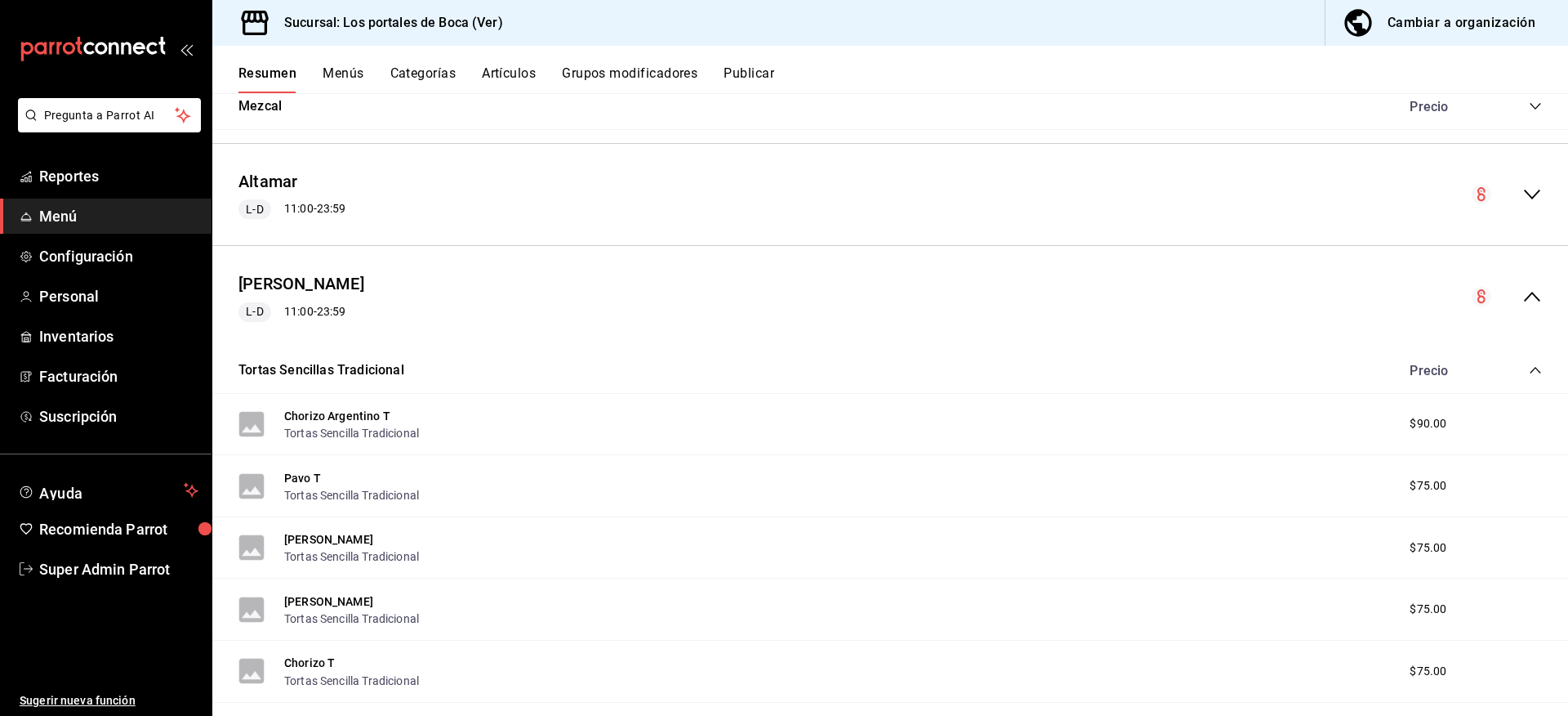
click at [1522, 299] on icon "collapse-menu-row" at bounding box center [1532, 297] width 20 height 20
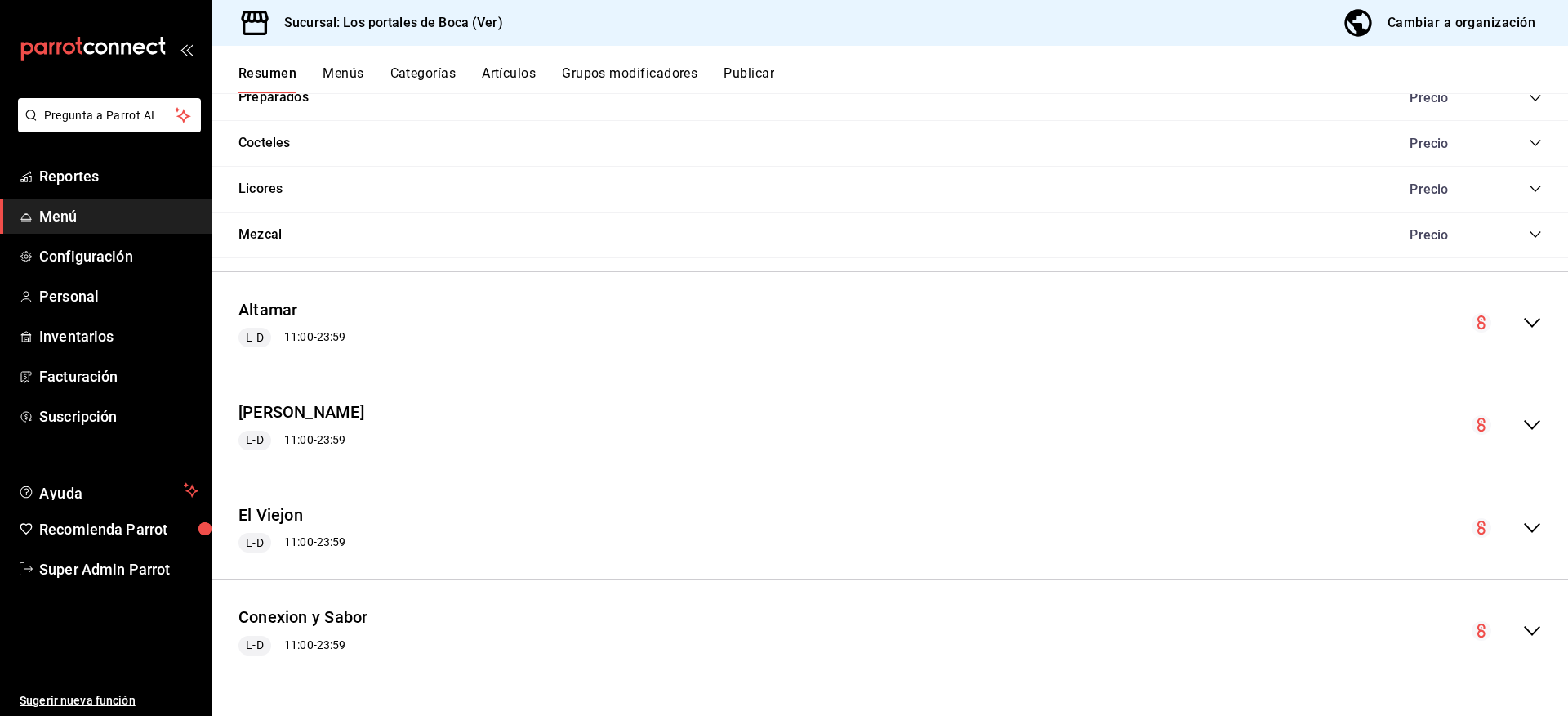
scroll to position [444, 0]
click at [120, 569] on span "Super Admin Parrot" at bounding box center [119, 569] width 160 height 22
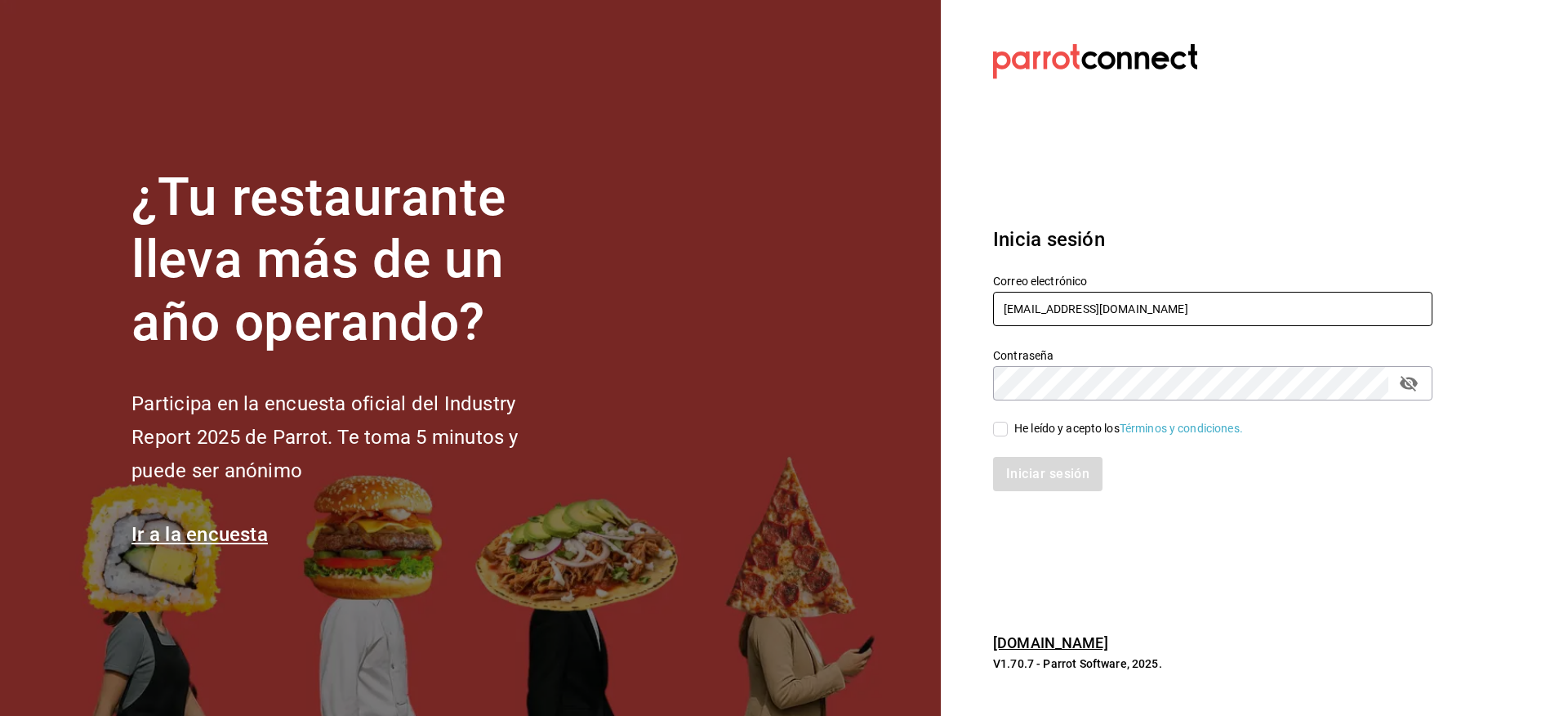
click at [1135, 312] on input "losportalesdeboca@veracruz.com" at bounding box center [1212, 309] width 440 height 35
paste input "turkeyhouse@atizapan"
type input "turkeyhouse@atizapan.com"
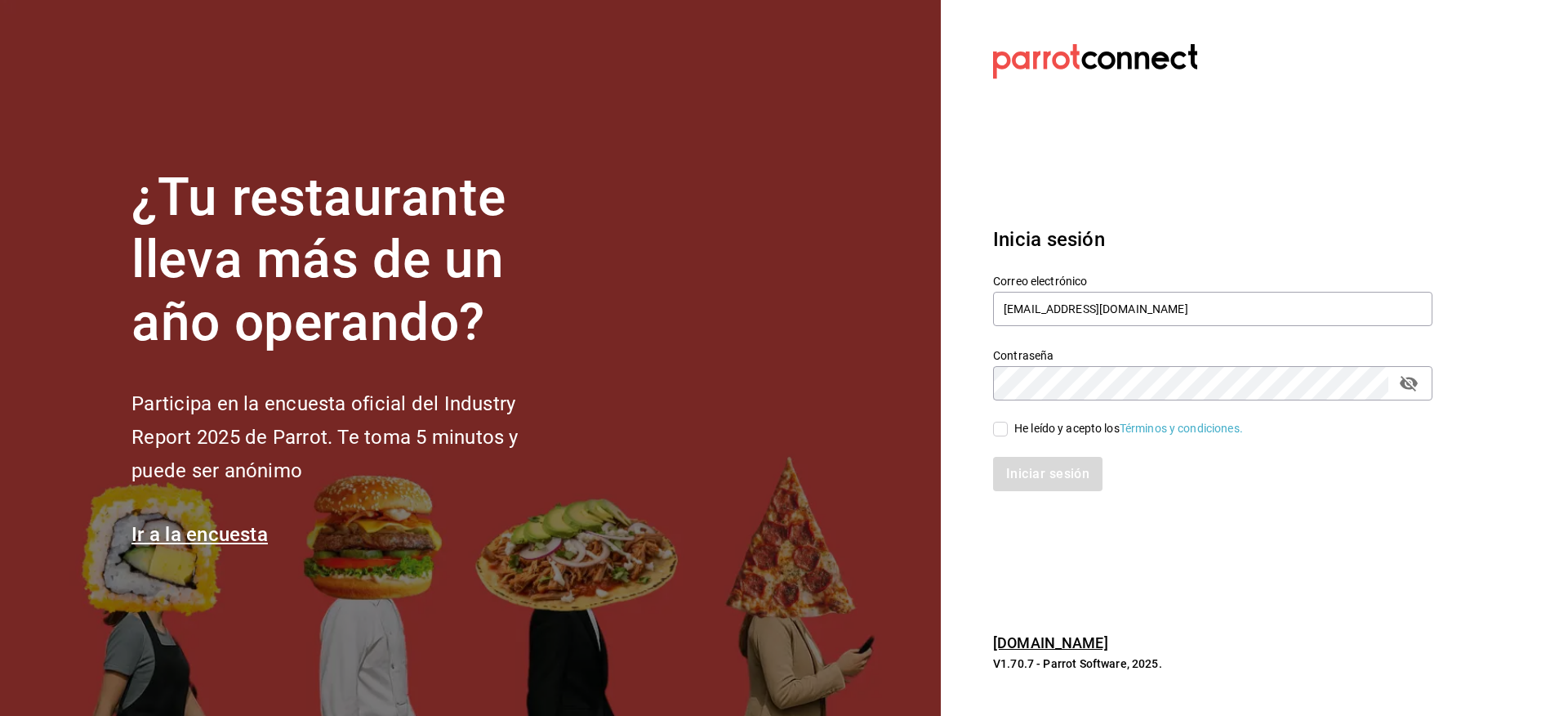
click at [1065, 432] on div "He leído y acepto los Términos y condiciones." at bounding box center [1128, 428] width 229 height 17
click at [1007, 432] on input "He leído y acepto los Términos y condiciones." at bounding box center [999, 429] width 15 height 15
checkbox input "true"
click at [1058, 475] on button "Iniciar sesión" at bounding box center [1048, 473] width 111 height 35
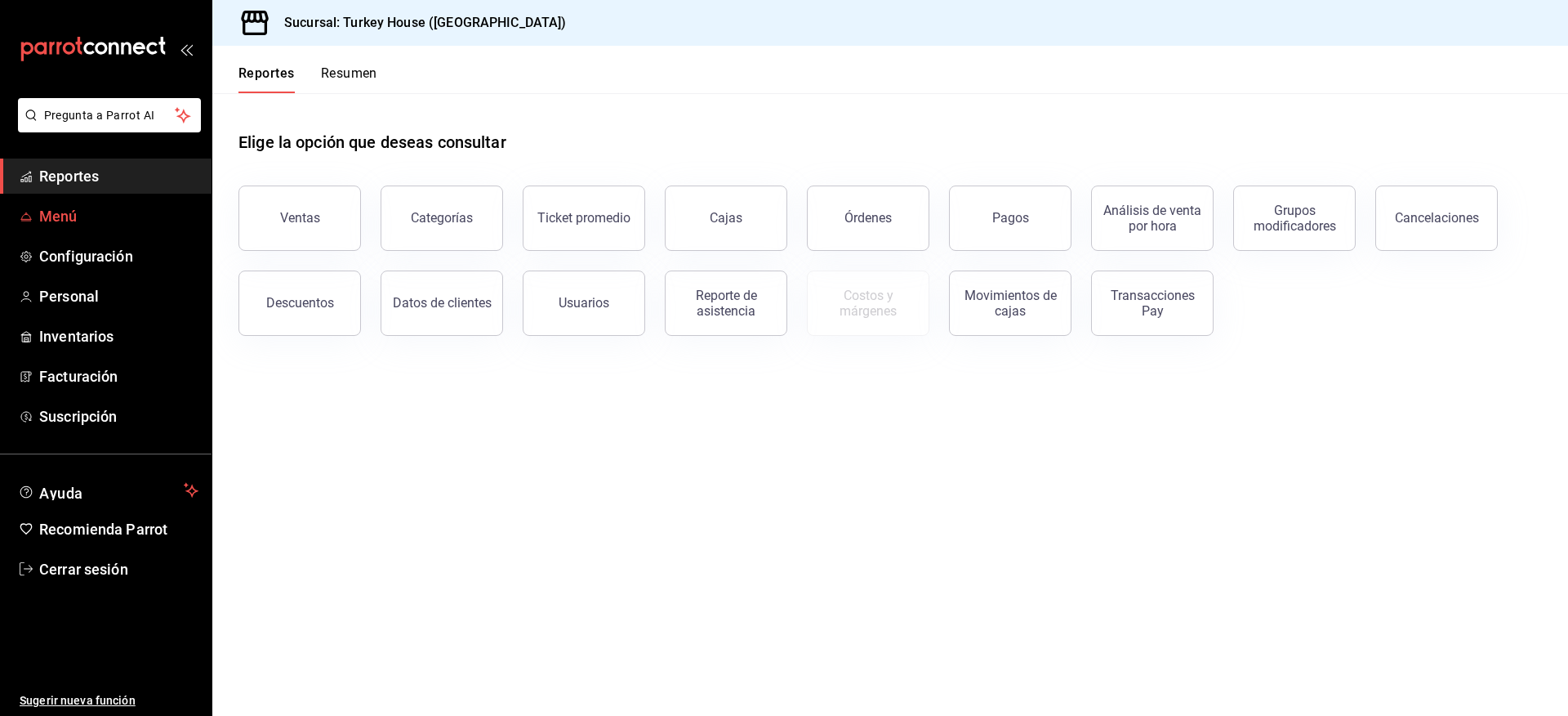
click at [79, 212] on span "Menú" at bounding box center [119, 216] width 160 height 22
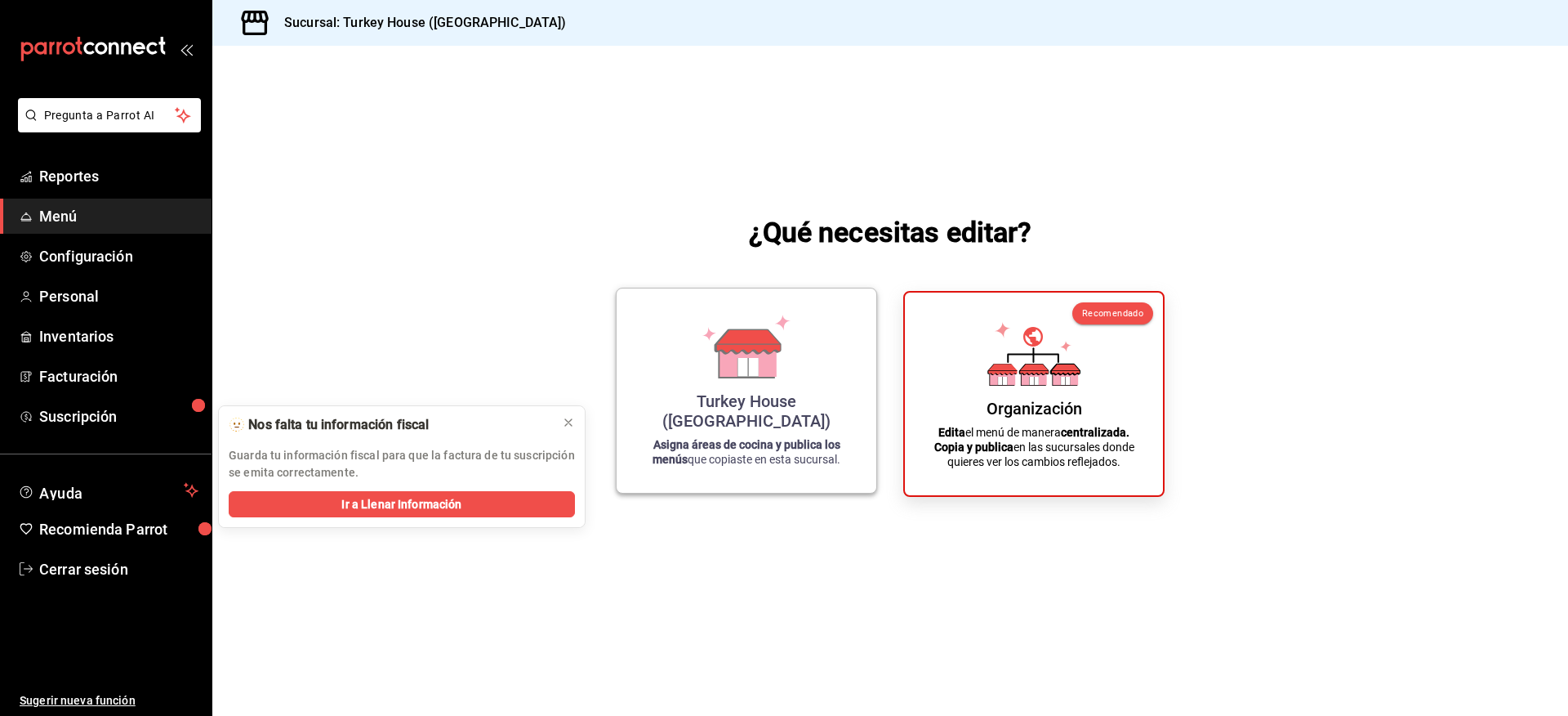
click at [786, 379] on icon at bounding box center [746, 346] width 93 height 64
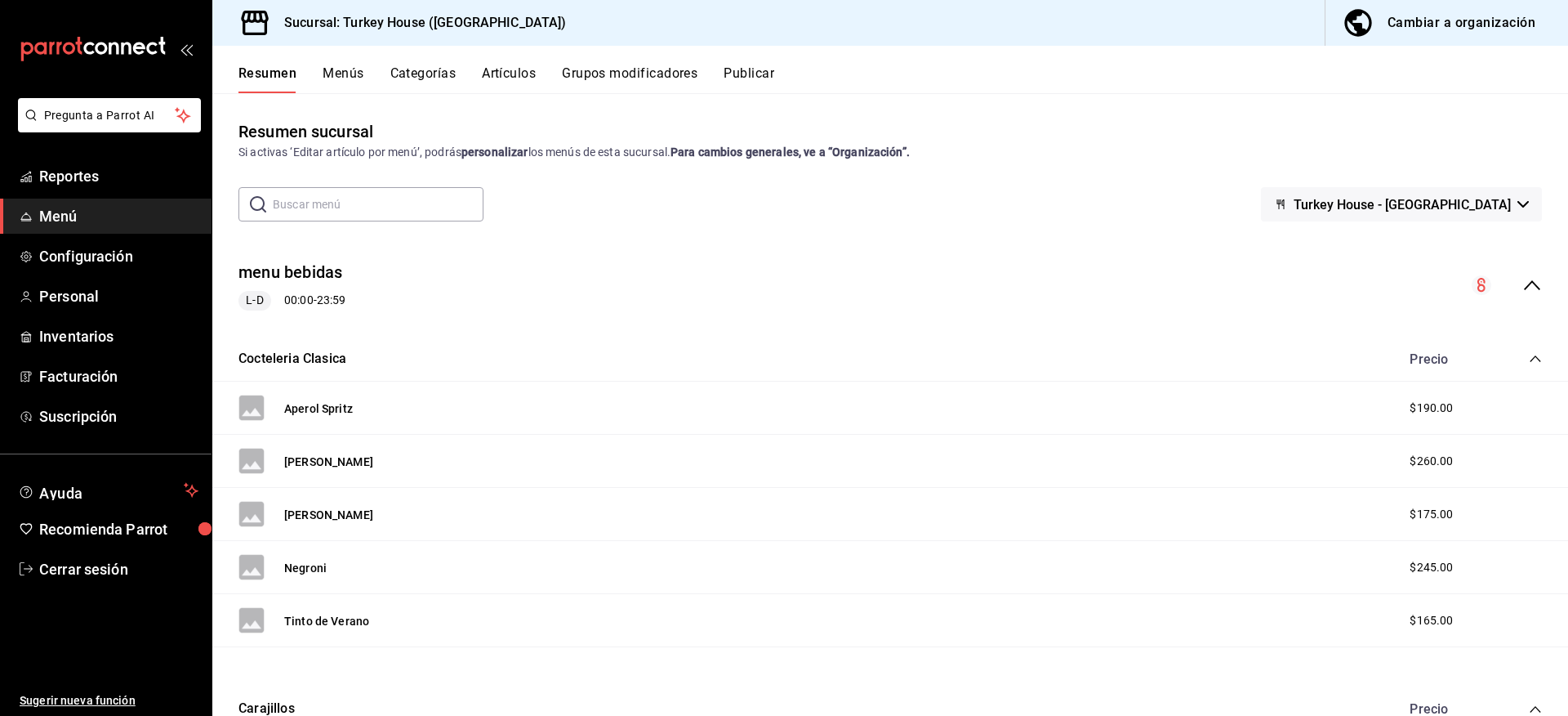
click at [427, 71] on button "Categorías" at bounding box center [423, 79] width 66 height 28
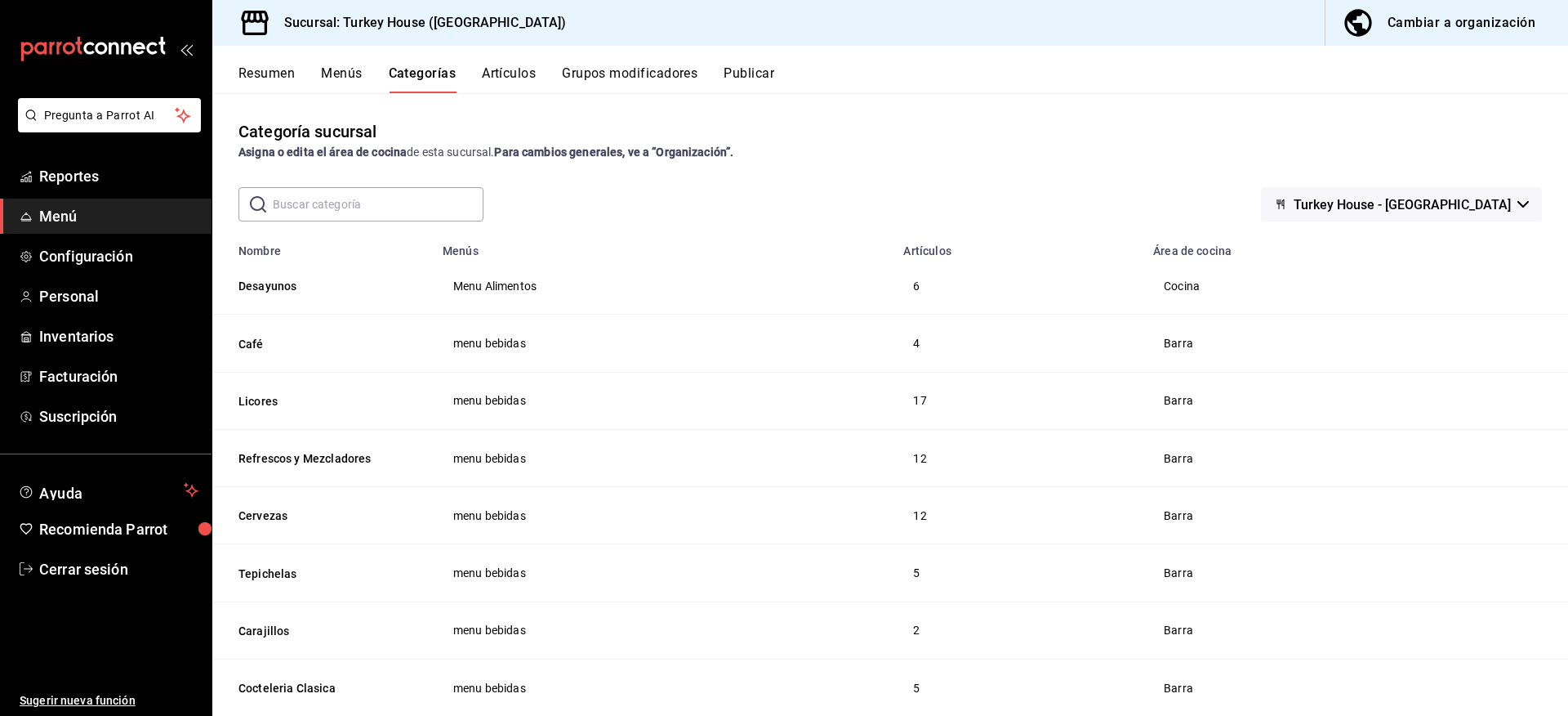
click at [418, 209] on input "text" at bounding box center [378, 204] width 211 height 33
type input "postres"
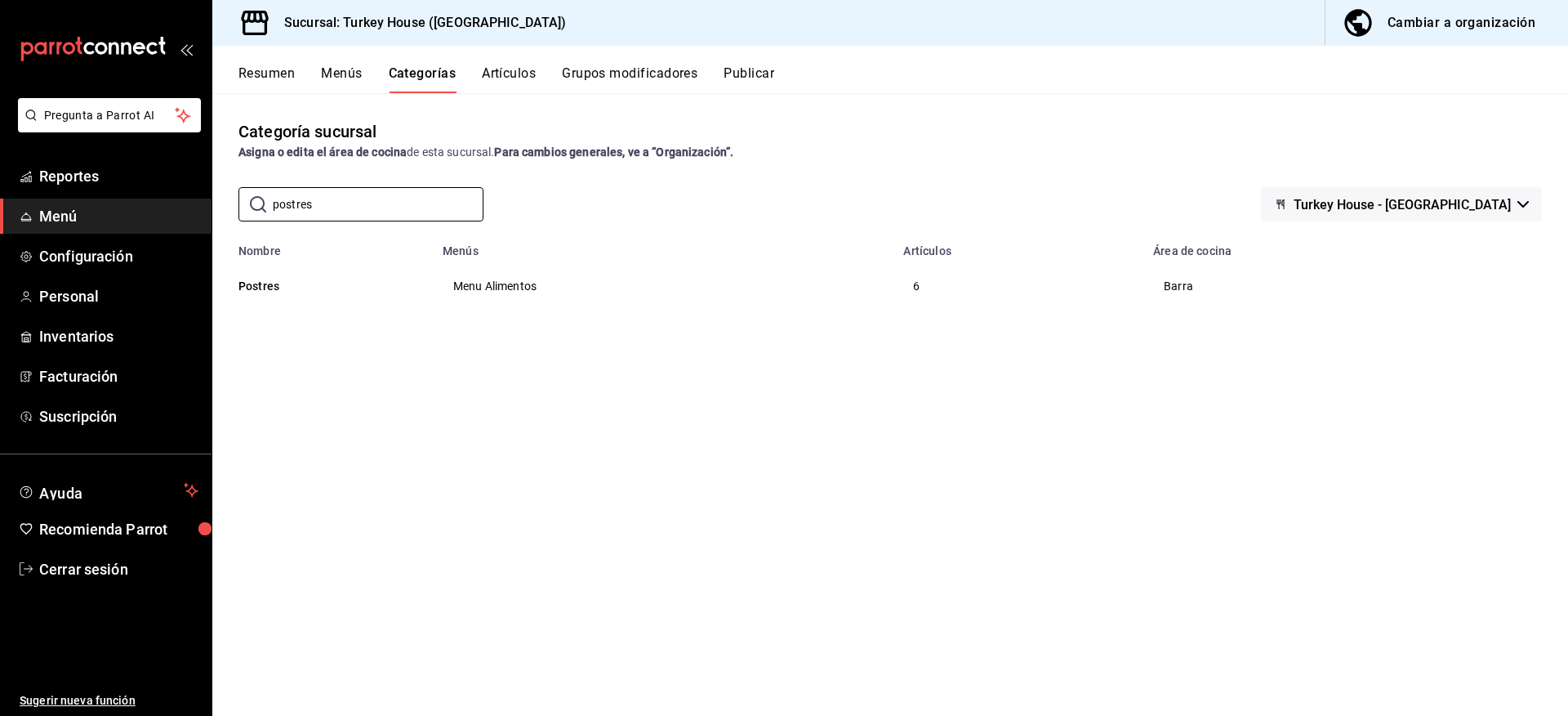
click at [808, 351] on div "Categoría sucursal Asigna o edita el área de cocina de esta sucursal. Para camb…" at bounding box center [889, 403] width 1355 height 621
click at [274, 283] on button "Postres" at bounding box center [320, 286] width 164 height 17
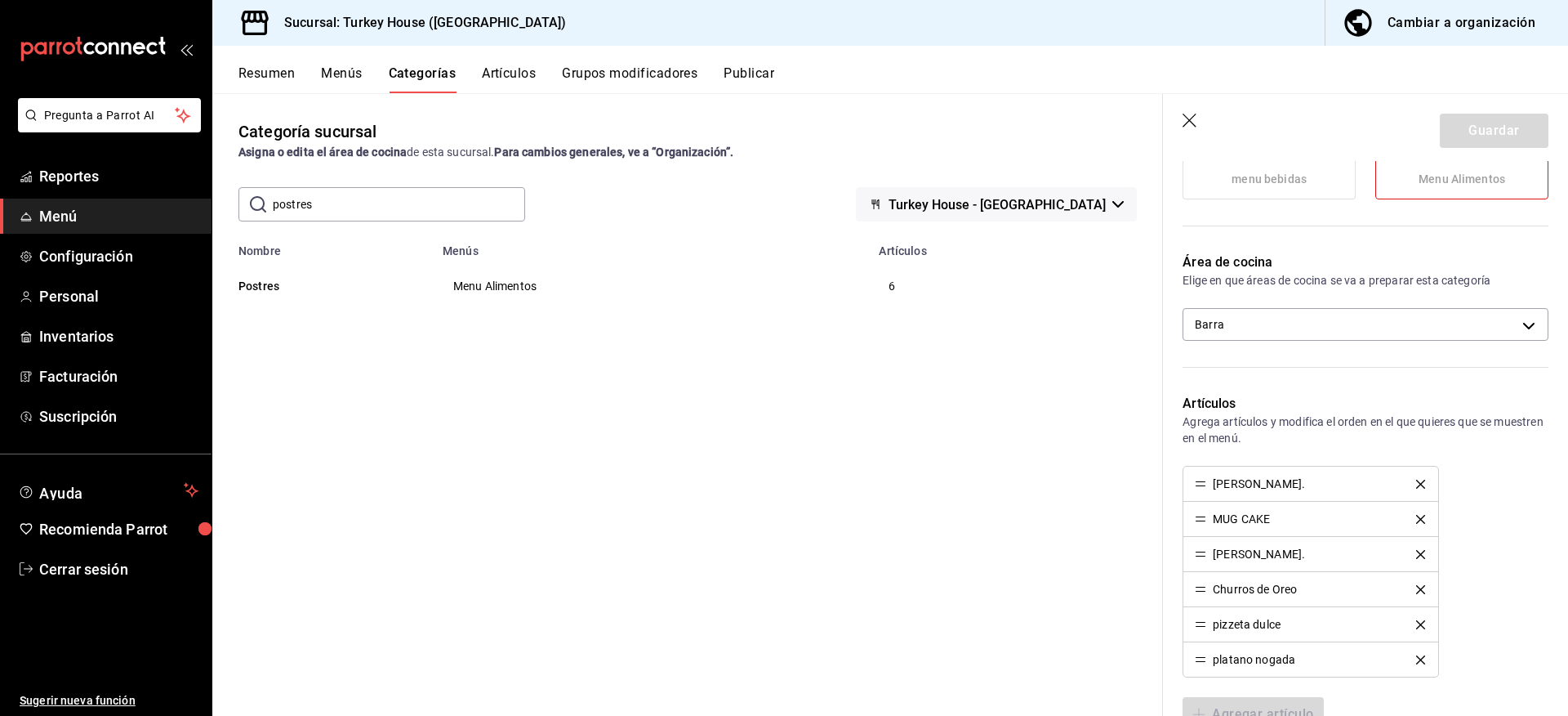
scroll to position [261, 0]
click at [1293, 324] on body "Pregunta a Parrot AI Reportes Menú Configuración Personal Inventarios Facturaci…" at bounding box center [784, 358] width 1568 height 716
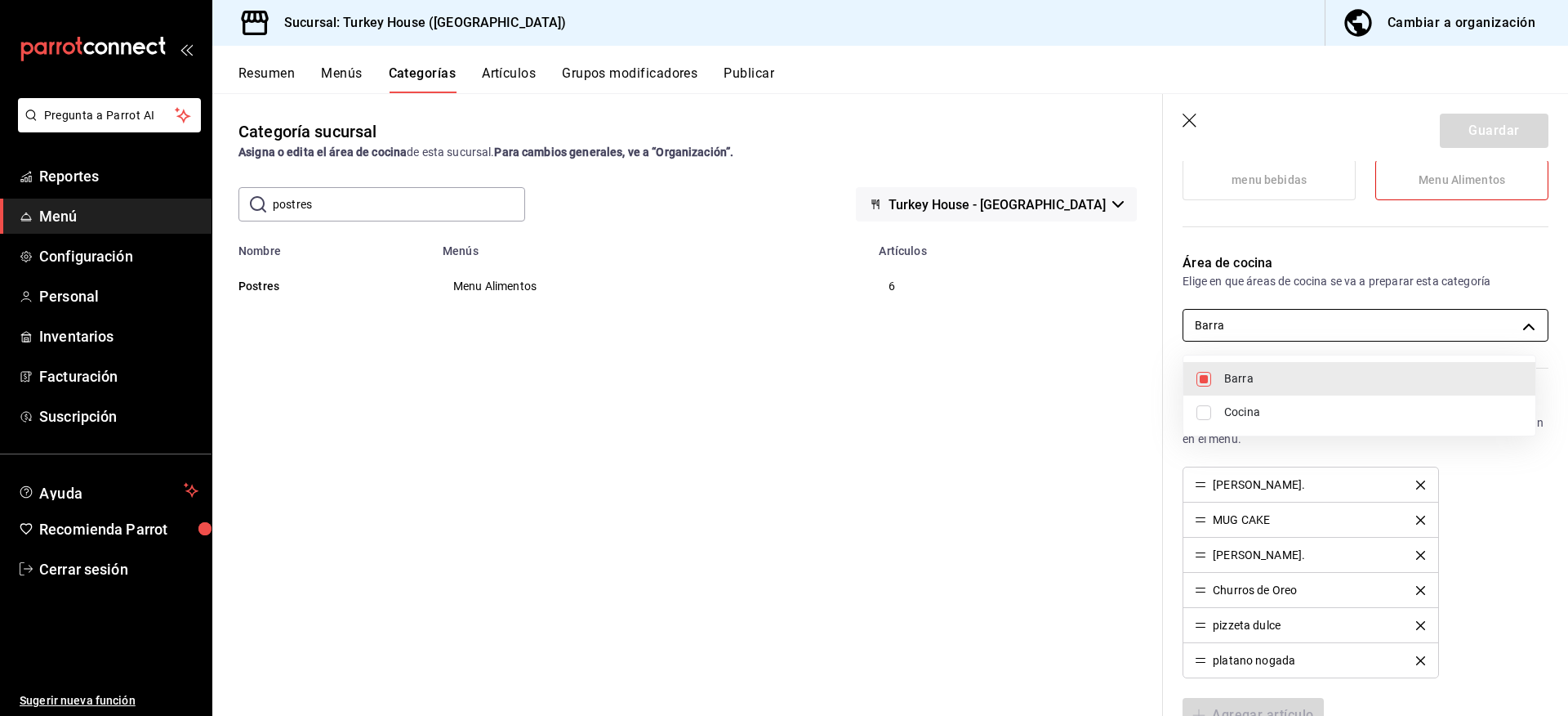
click at [1293, 324] on div at bounding box center [784, 358] width 1568 height 716
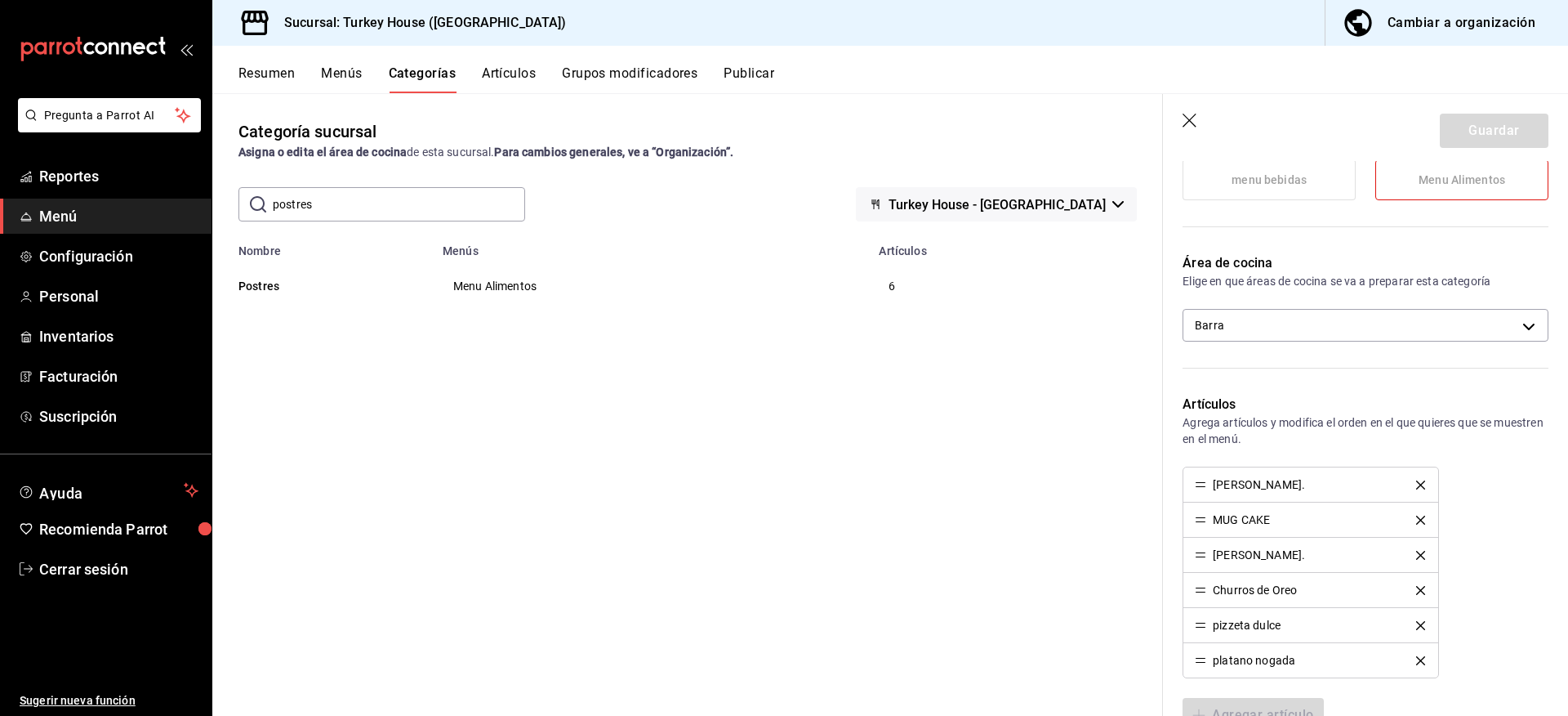
click at [880, 446] on div "Categoría sucursal Asigna o edita el área de cocina de esta sucursal. Para camb…" at bounding box center [687, 403] width 950 height 621
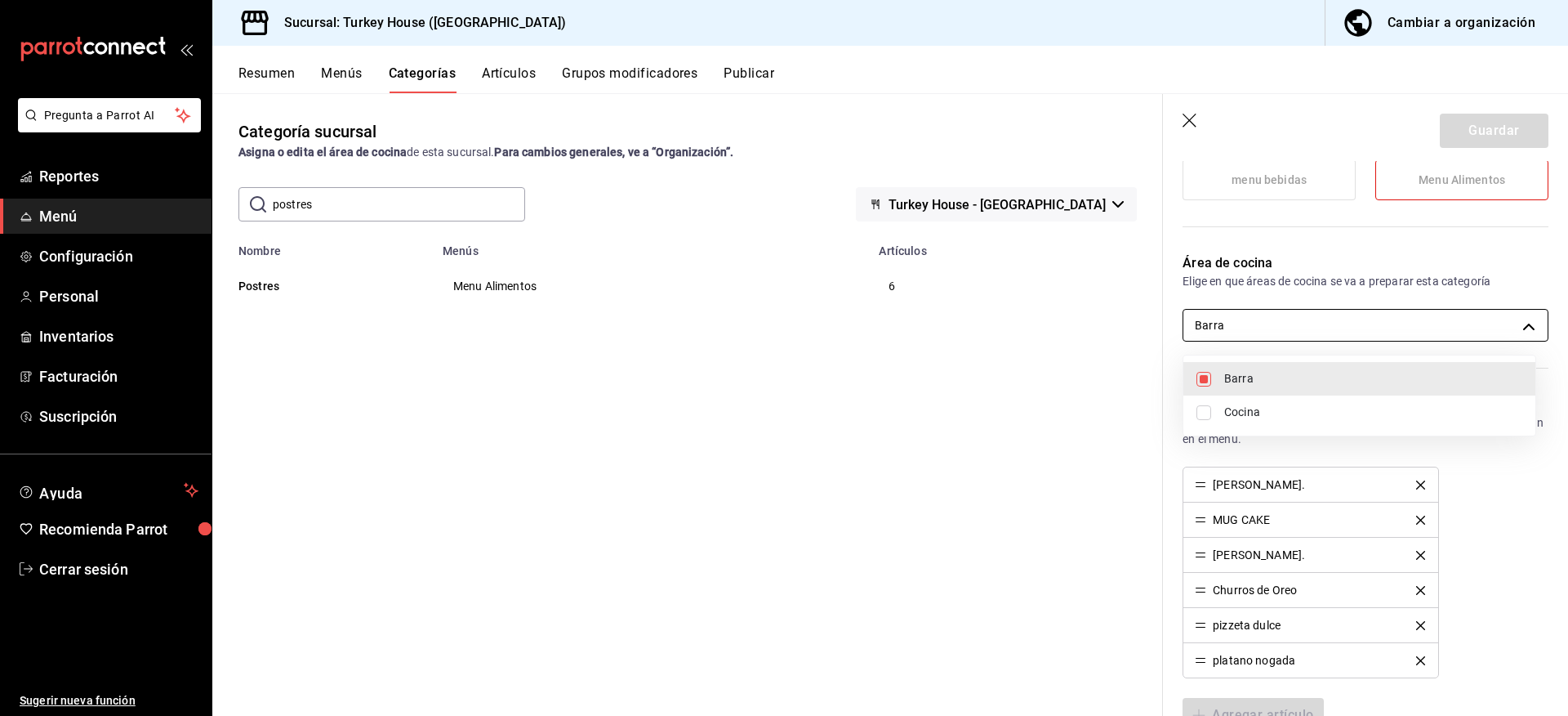
click at [1332, 330] on body "Pregunta a Parrot AI Reportes Menú Configuración Personal Inventarios Facturaci…" at bounding box center [784, 358] width 1568 height 716
click at [1275, 323] on div at bounding box center [784, 358] width 1568 height 716
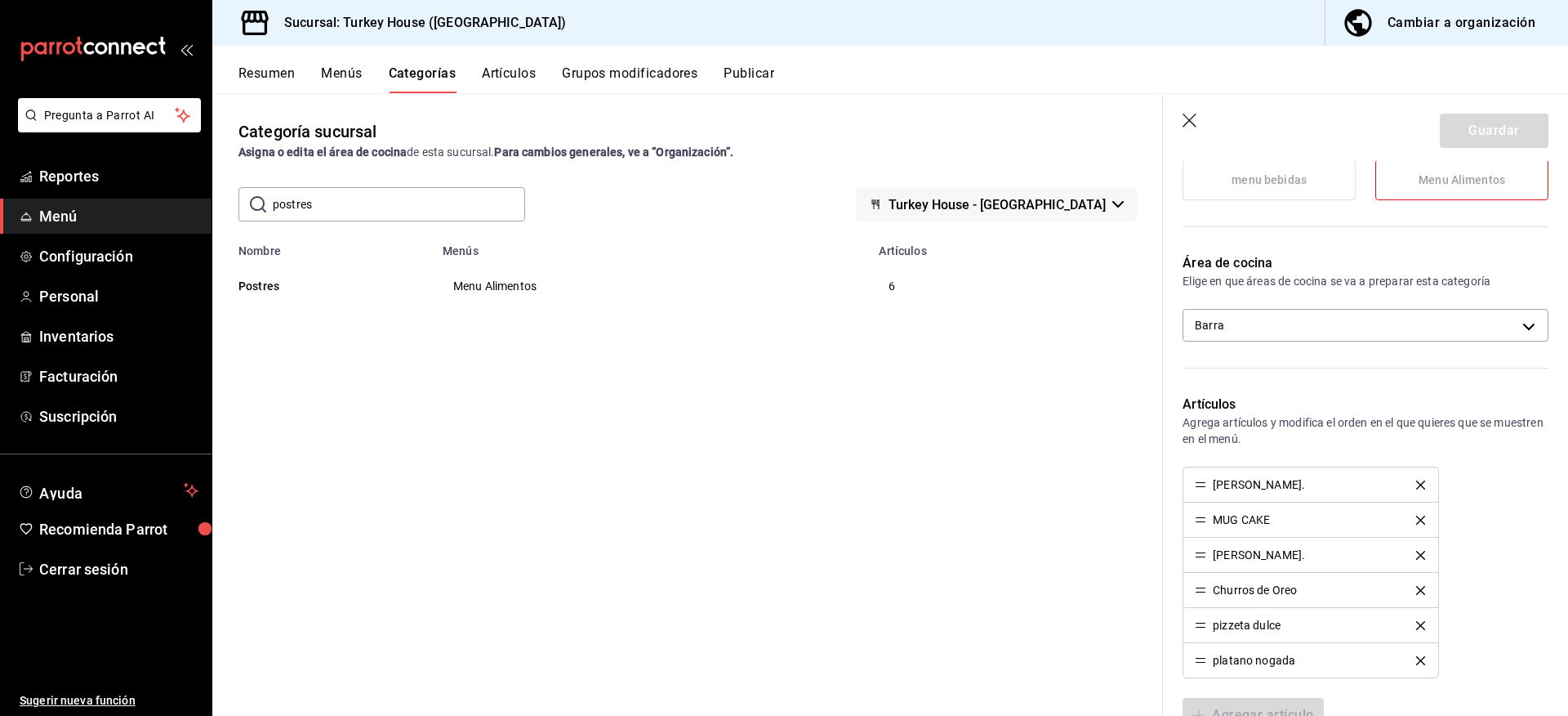
click at [1194, 121] on icon "button" at bounding box center [1191, 121] width 17 height 17
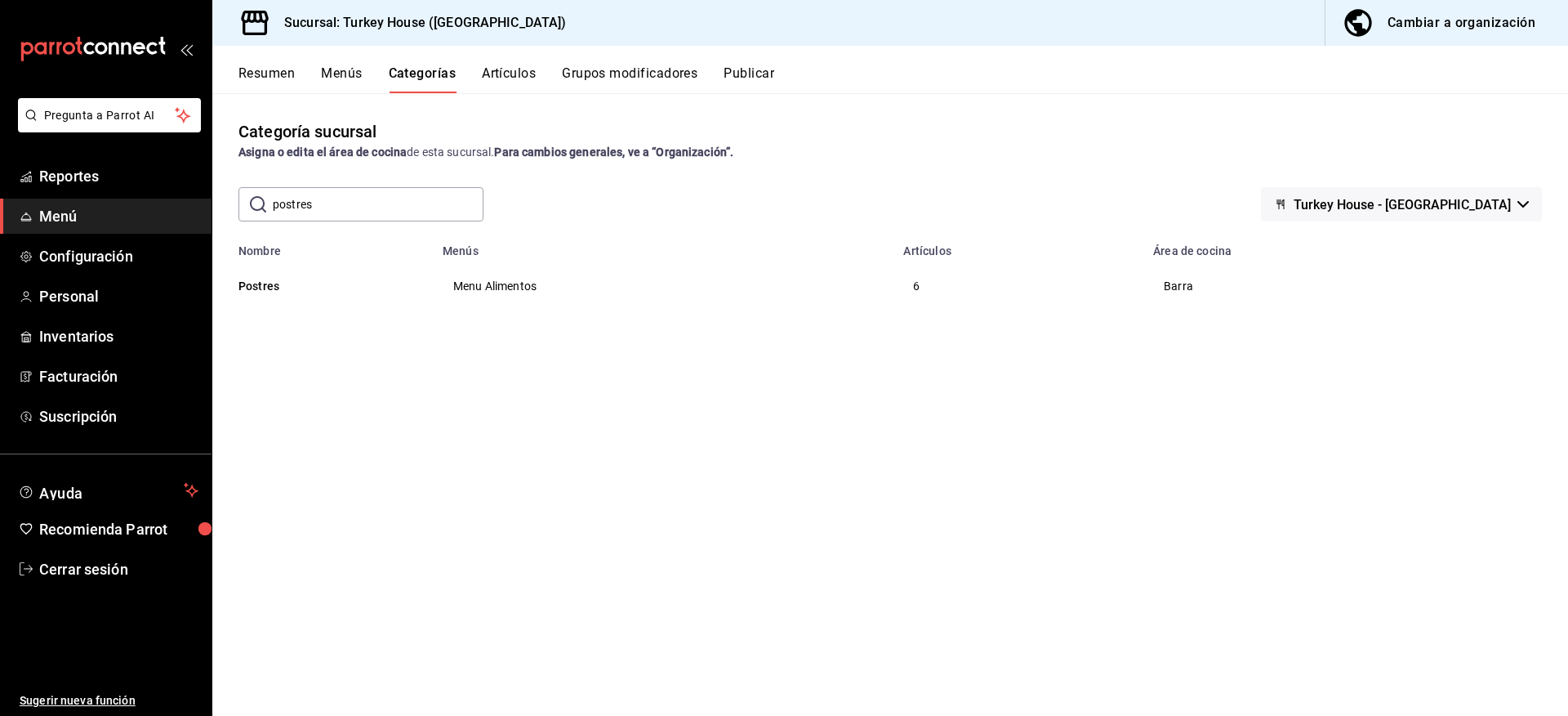
click at [1442, 21] on div "Cambiar a organización" at bounding box center [1462, 23] width 148 height 23
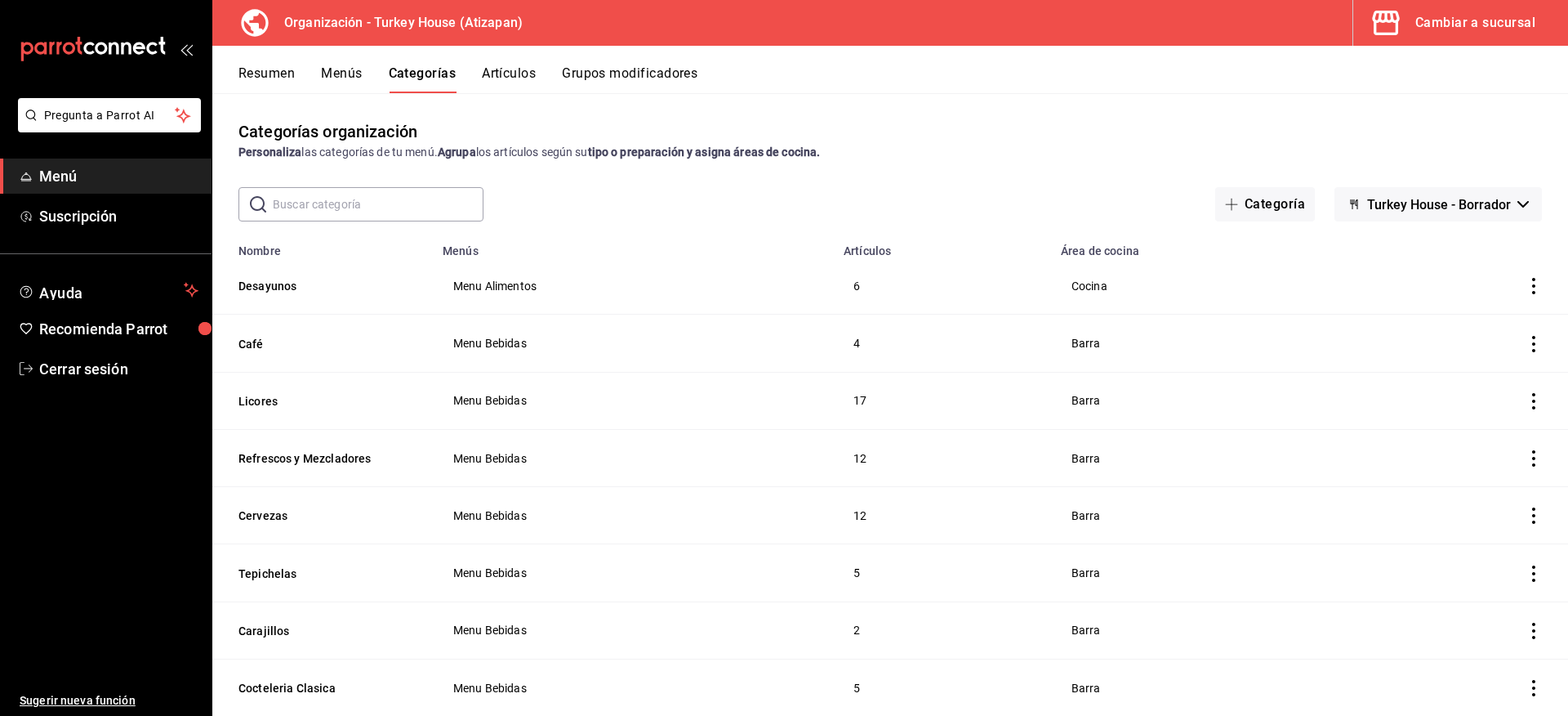
click at [341, 76] on button "Menús" at bounding box center [341, 79] width 40 height 28
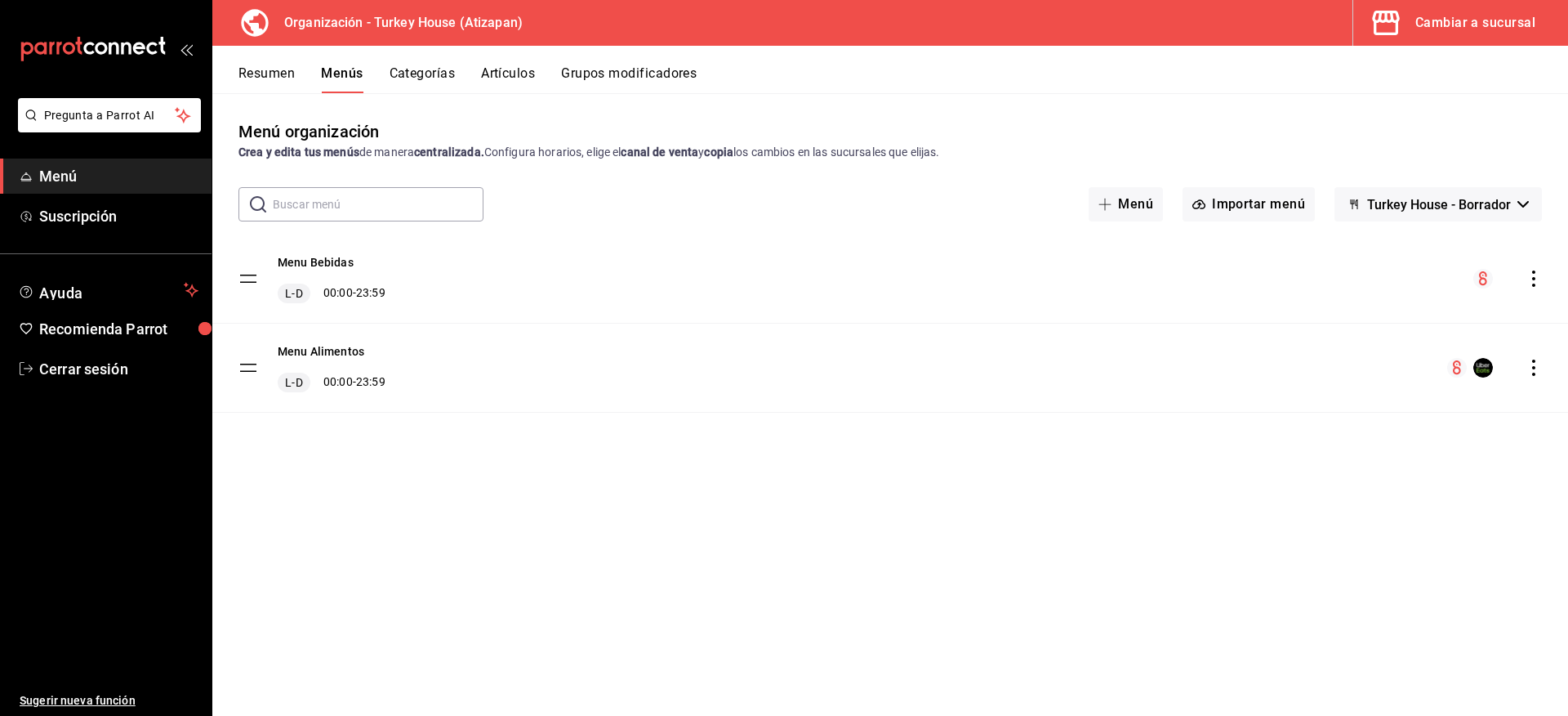
click at [1525, 376] on div "menu-maker-table" at bounding box center [1494, 368] width 95 height 20
click at [1528, 369] on icon "actions" at bounding box center [1534, 368] width 17 height 17
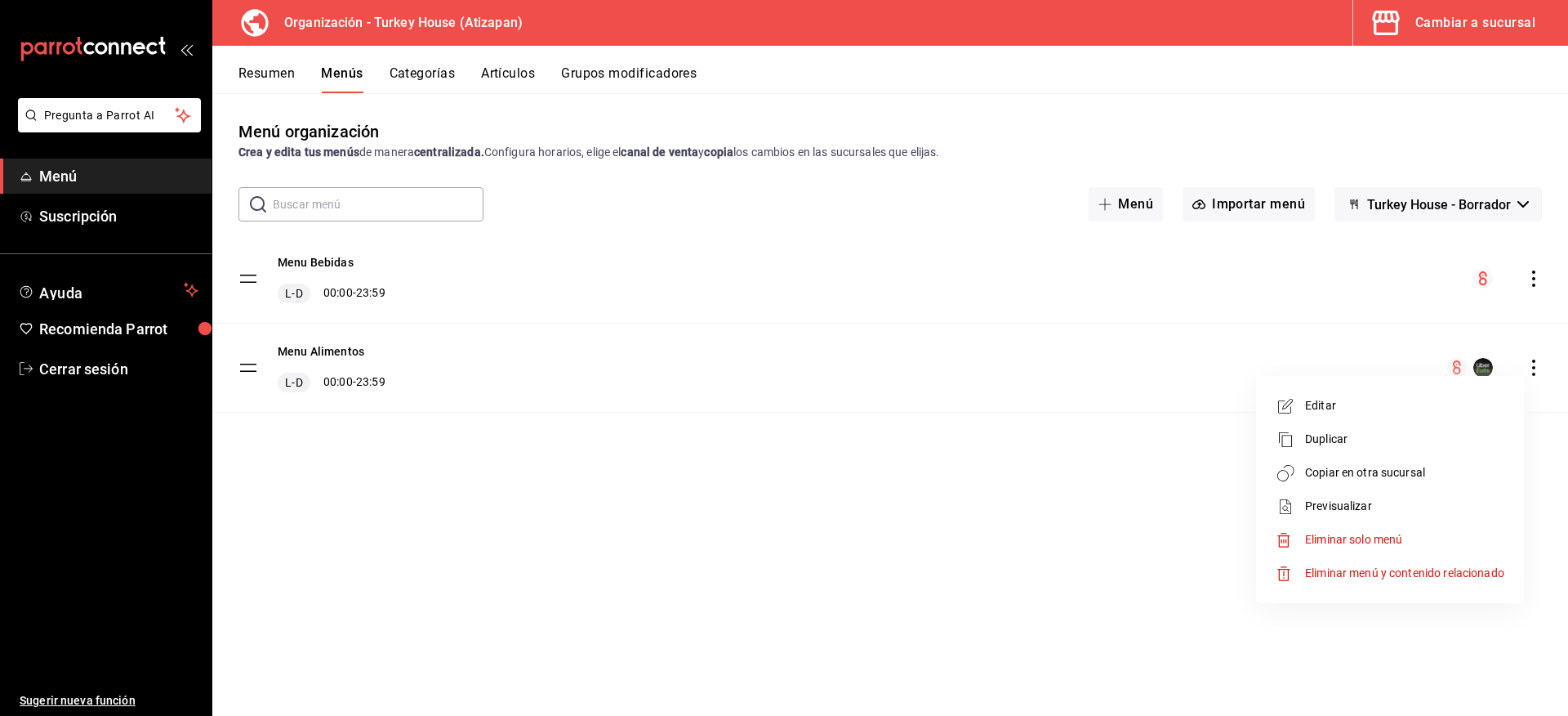
click at [1352, 471] on span "Copiar en otra sucursal" at bounding box center [1404, 472] width 199 height 17
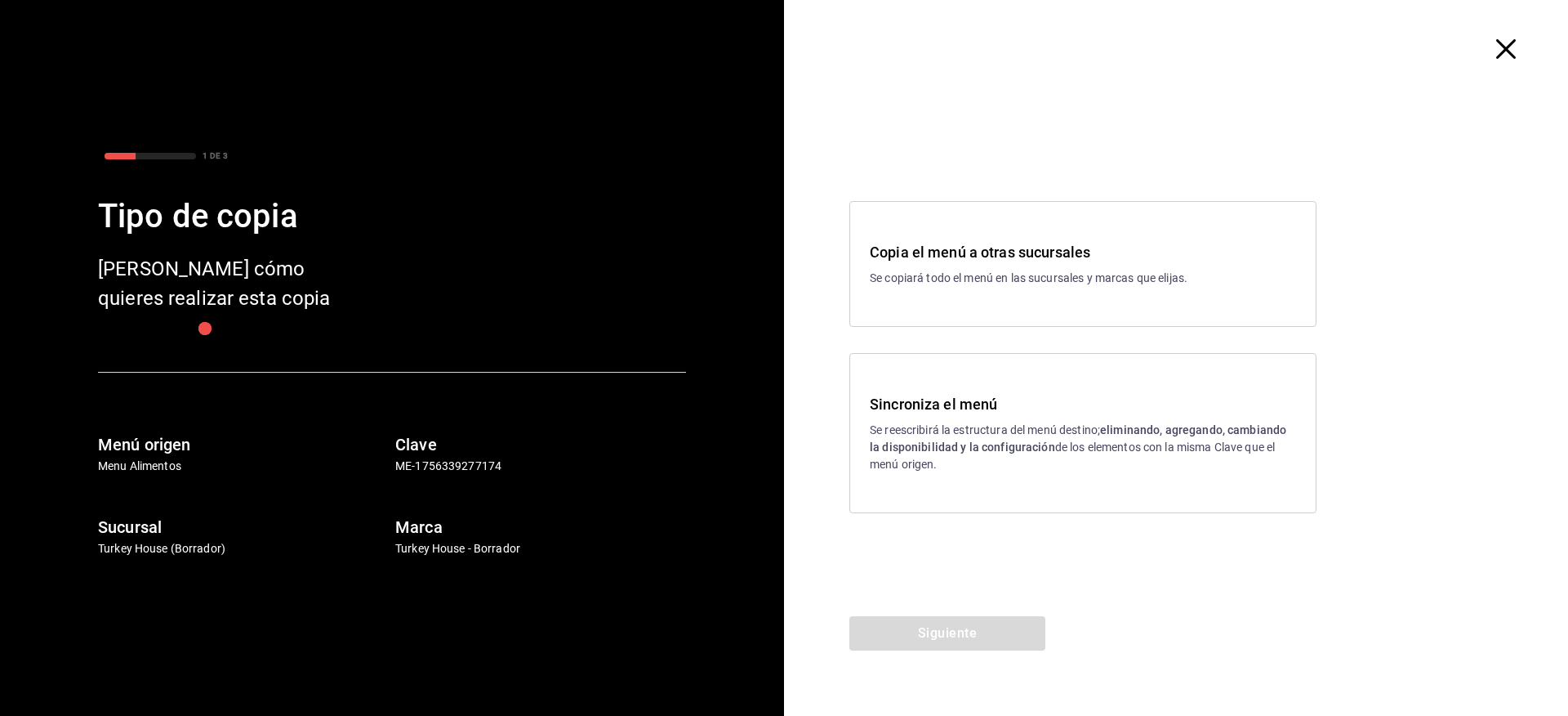
click at [1502, 40] on icon "button" at bounding box center [1506, 49] width 20 height 20
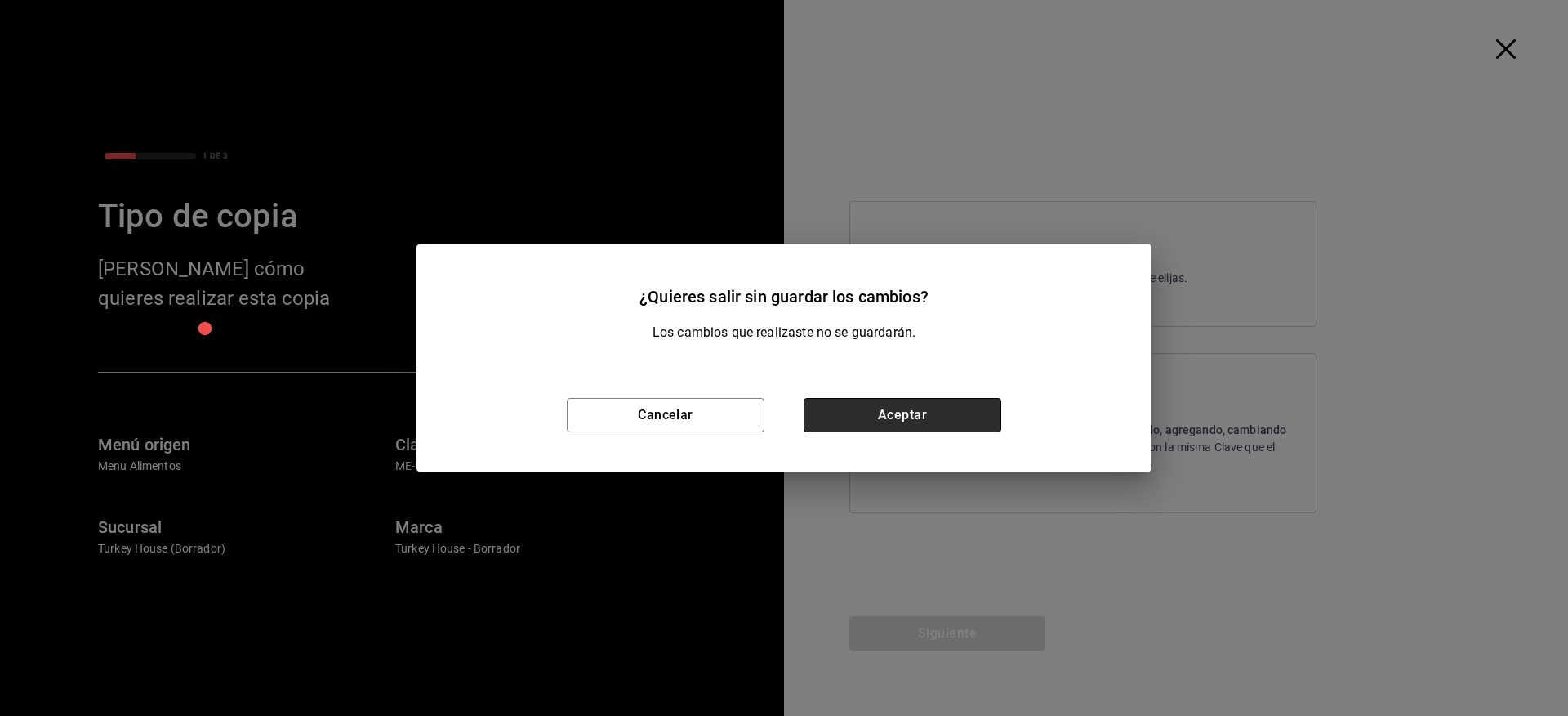
click at [918, 420] on button "Aceptar" at bounding box center [902, 414] width 197 height 35
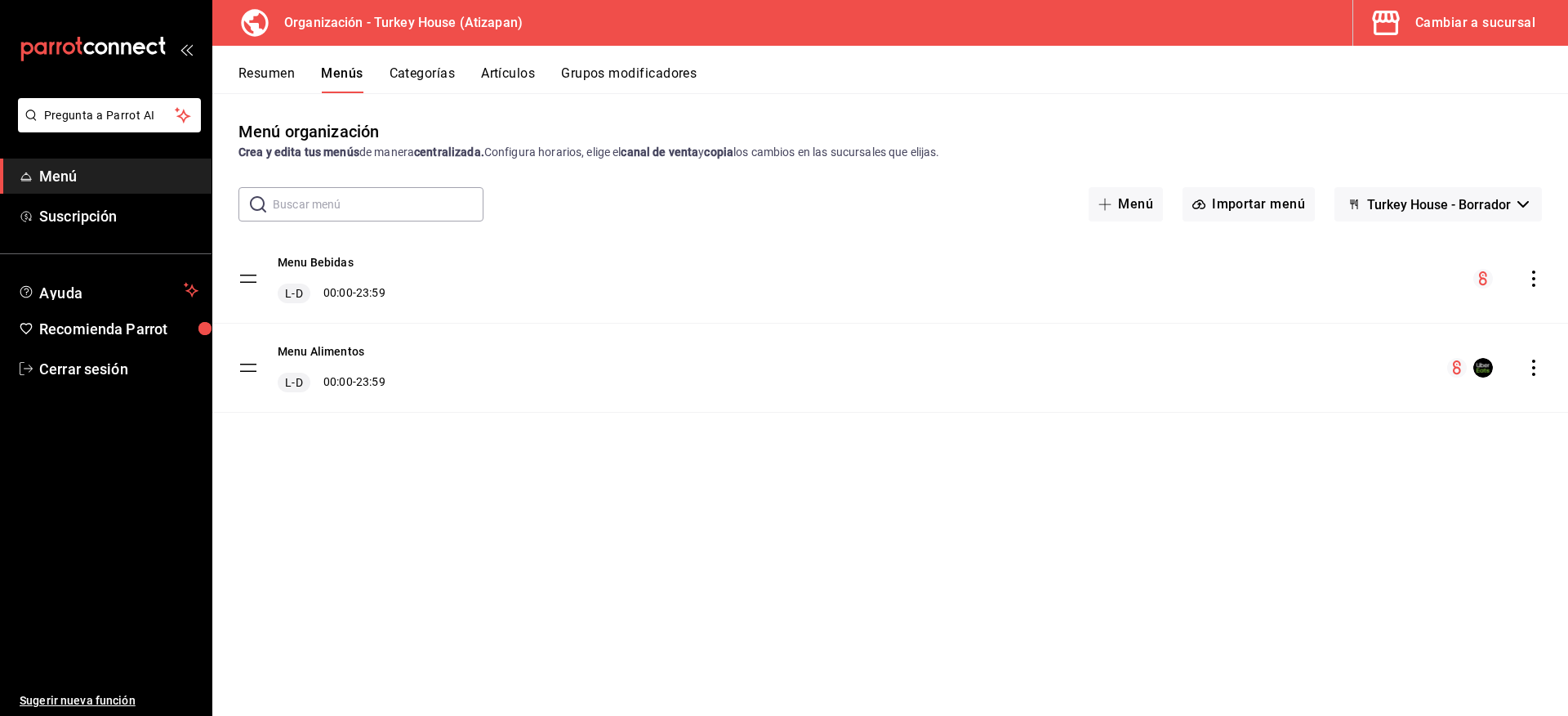
click at [420, 72] on button "Categorías" at bounding box center [422, 79] width 66 height 28
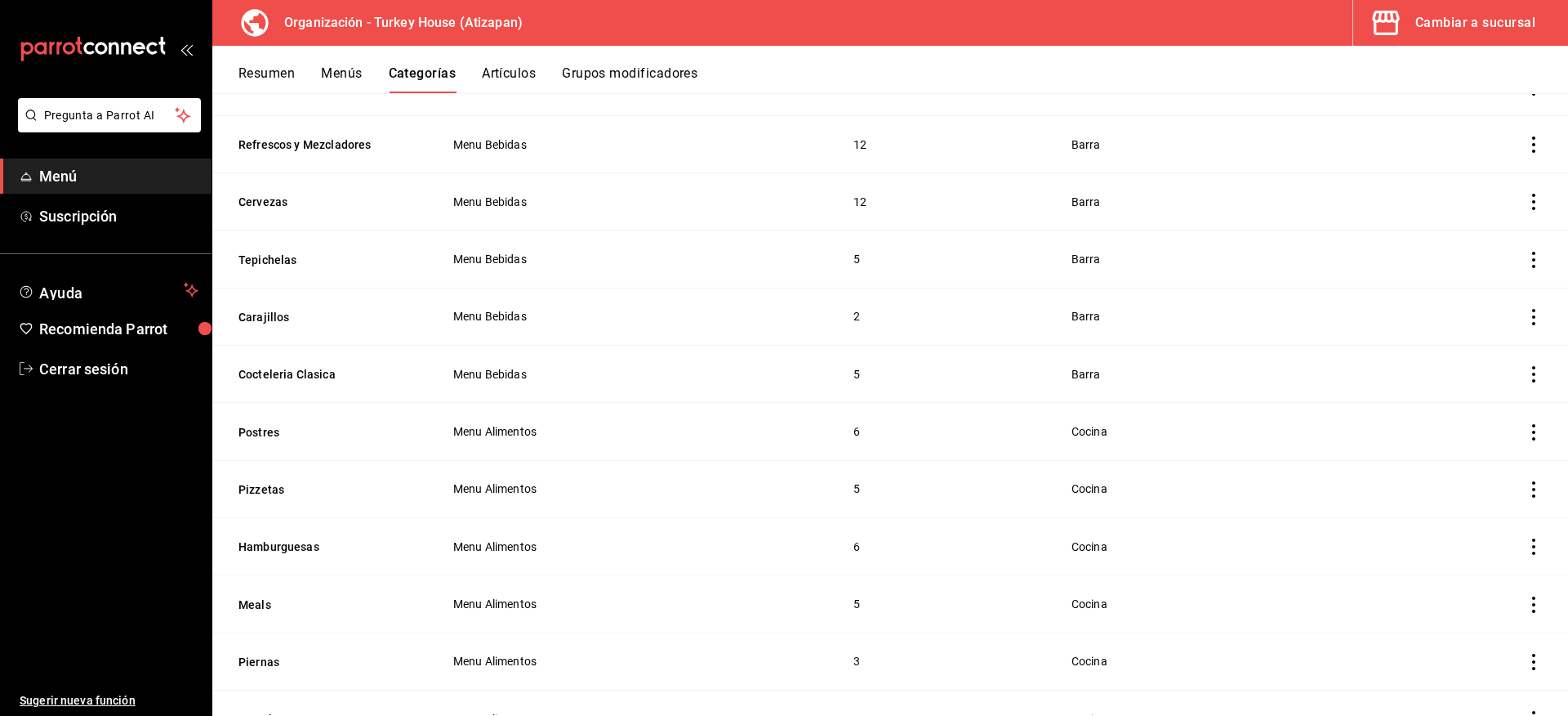
scroll to position [381, 0]
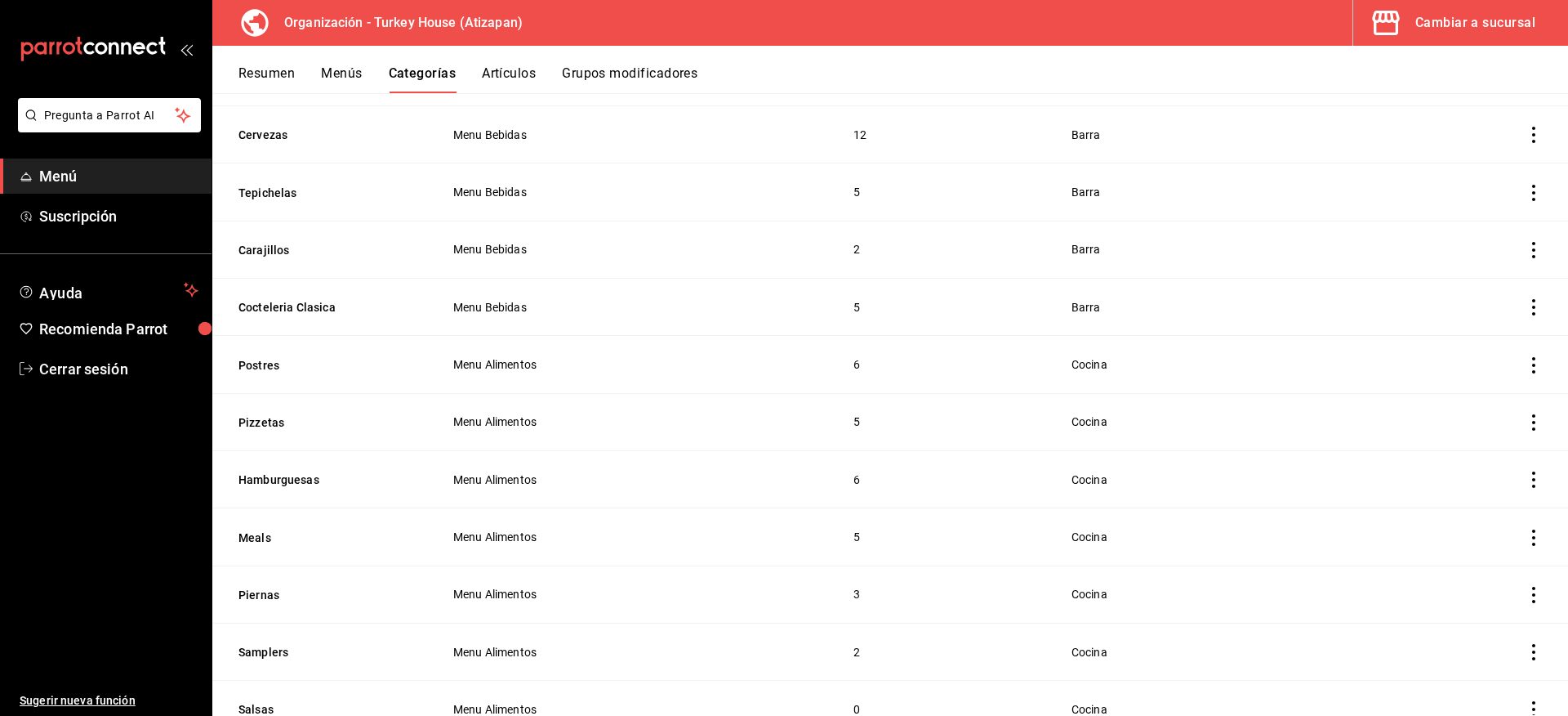
click at [1526, 360] on icon "actions" at bounding box center [1534, 365] width 17 height 17
click at [355, 368] on div at bounding box center [784, 358] width 1568 height 716
click at [270, 80] on button "Resumen" at bounding box center [266, 79] width 56 height 28
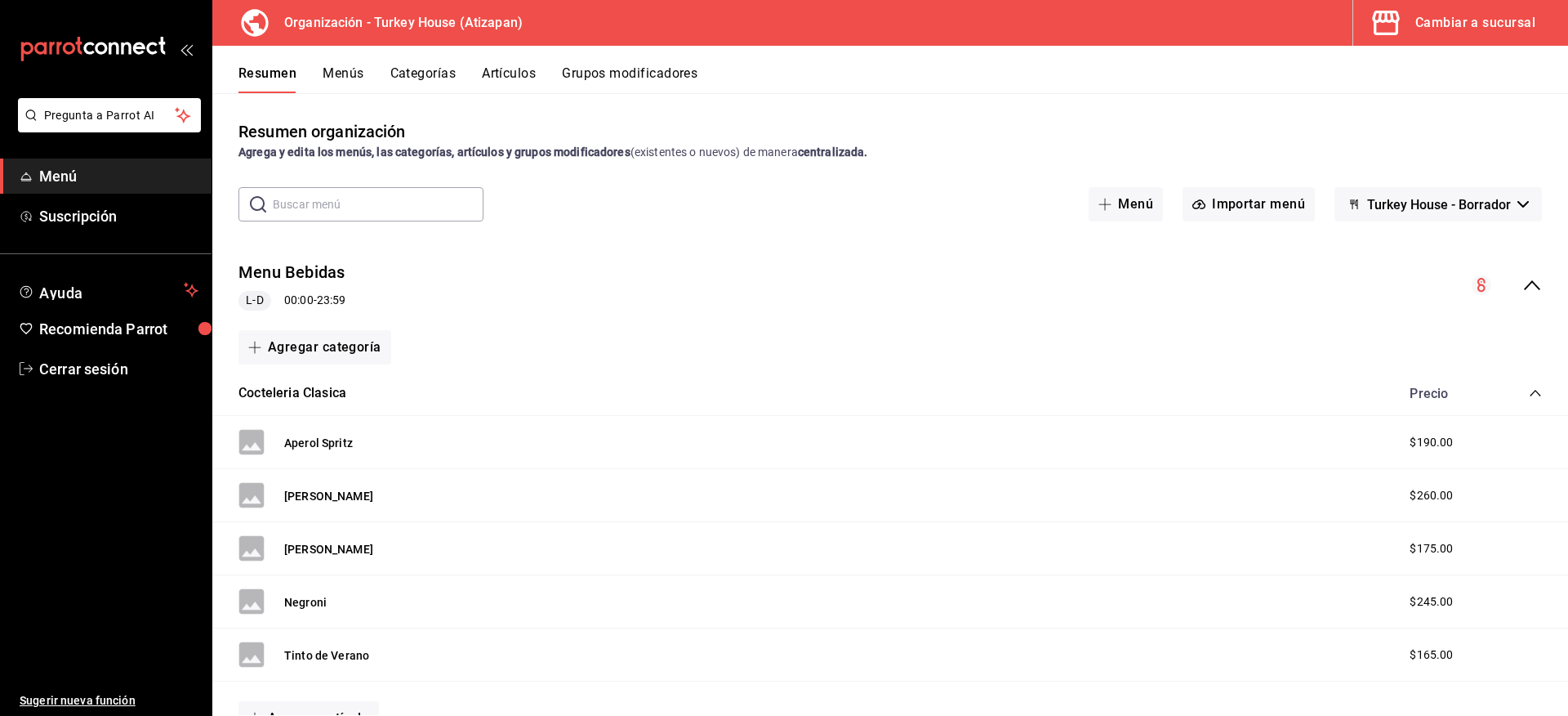
click at [1522, 283] on icon "collapse-menu-row" at bounding box center [1532, 285] width 20 height 20
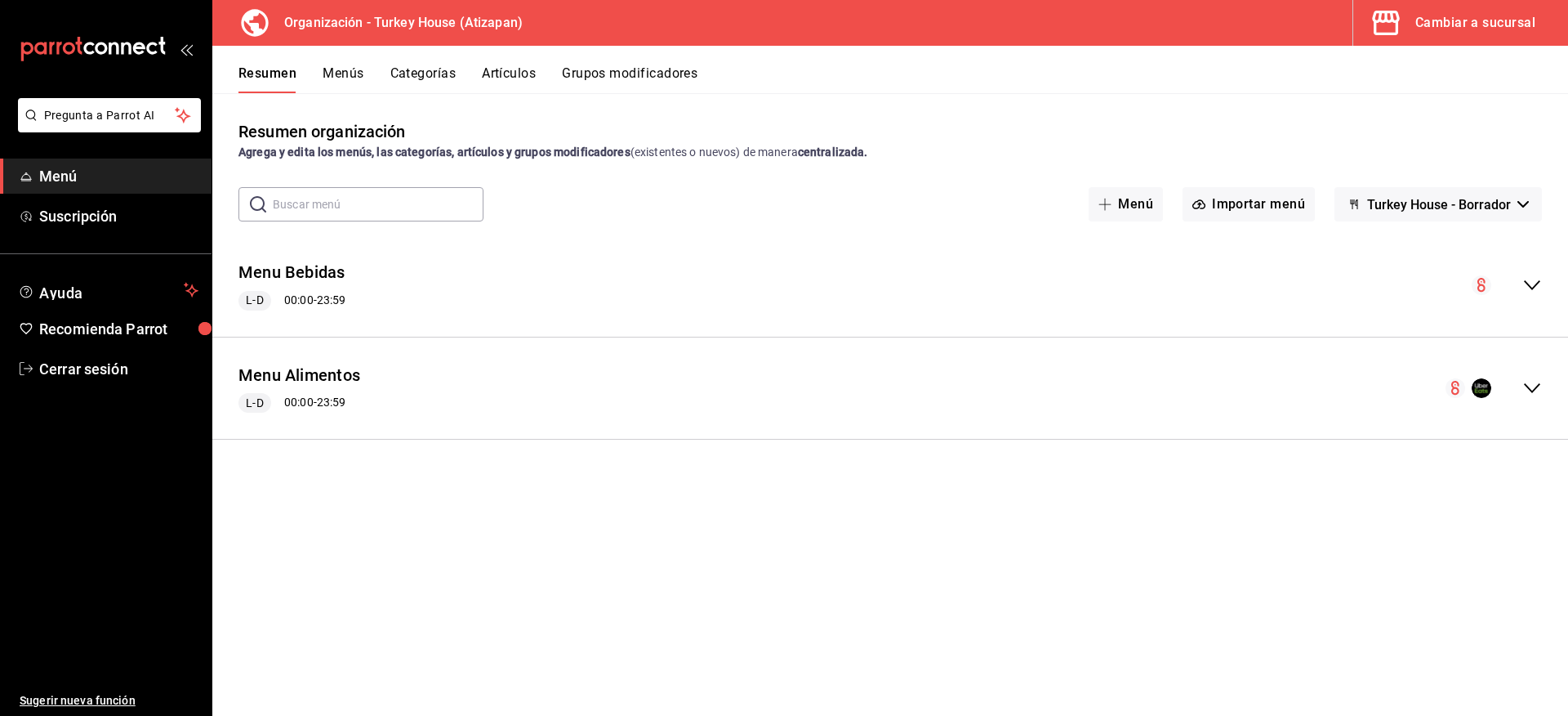
click at [348, 67] on button "Menús" at bounding box center [342, 79] width 40 height 28
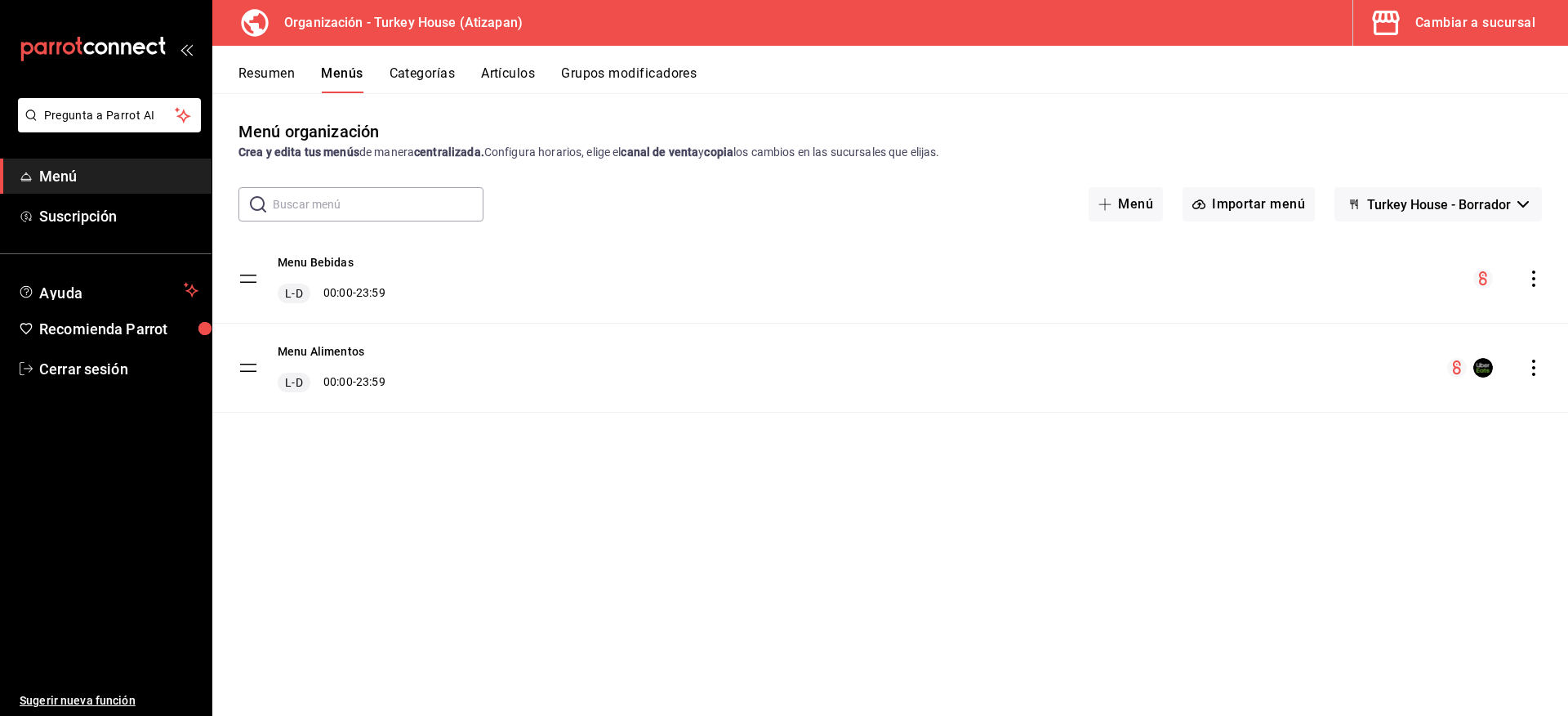
click at [1533, 361] on icon "actions" at bounding box center [1533, 368] width 3 height 17
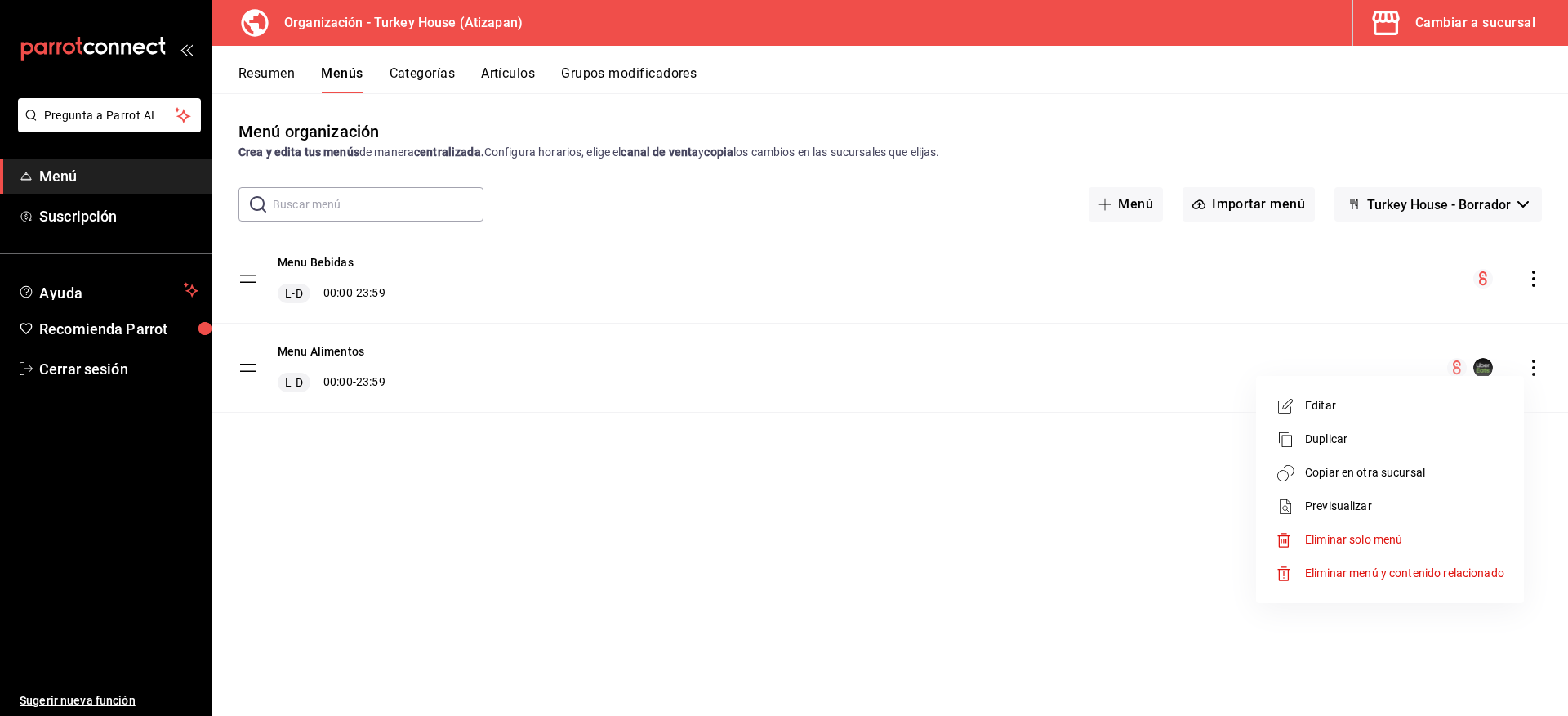
click at [1322, 465] on span "Copiar en otra sucursal" at bounding box center [1404, 472] width 199 height 17
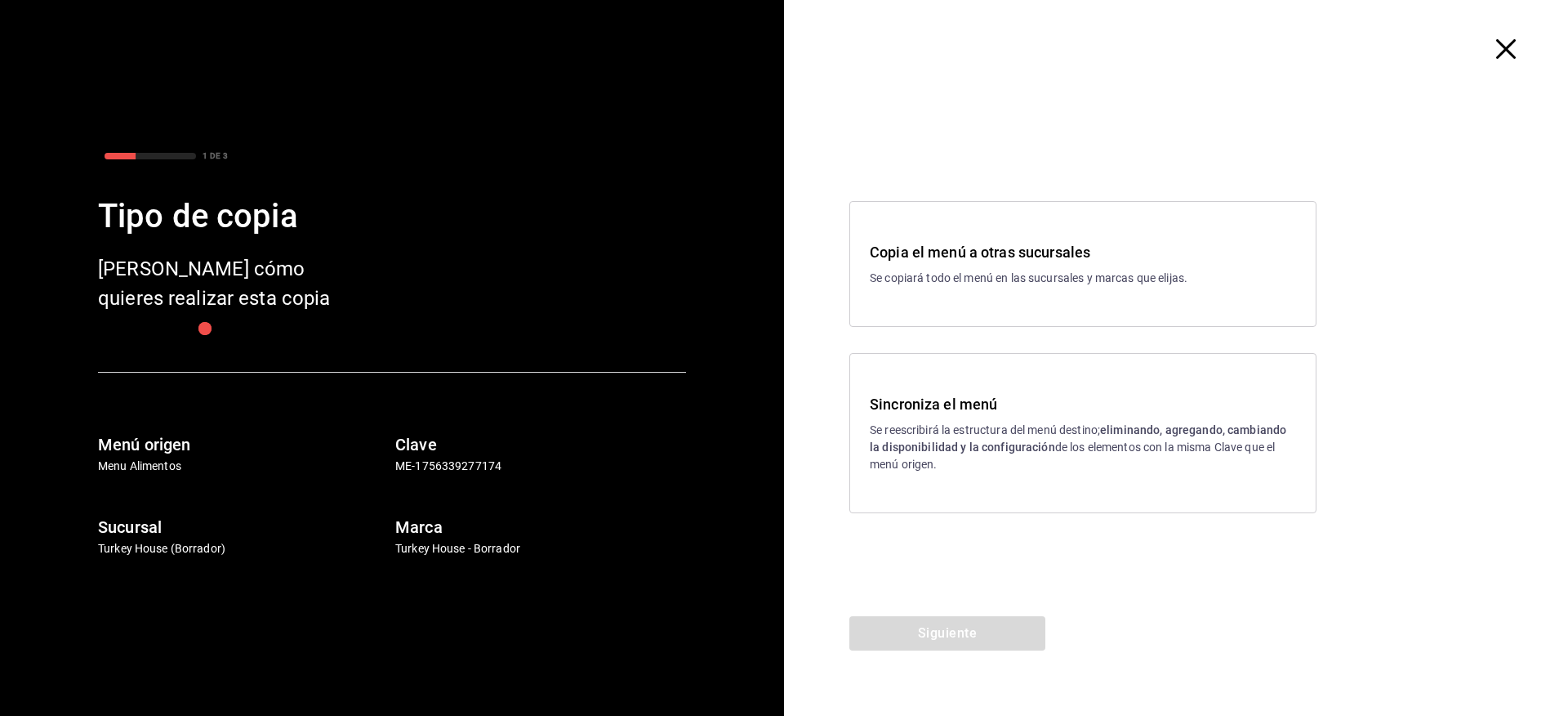
click at [986, 408] on h3 "Sincroniza el menú" at bounding box center [1082, 404] width 426 height 22
click at [990, 630] on button "Siguiente" at bounding box center [947, 633] width 196 height 35
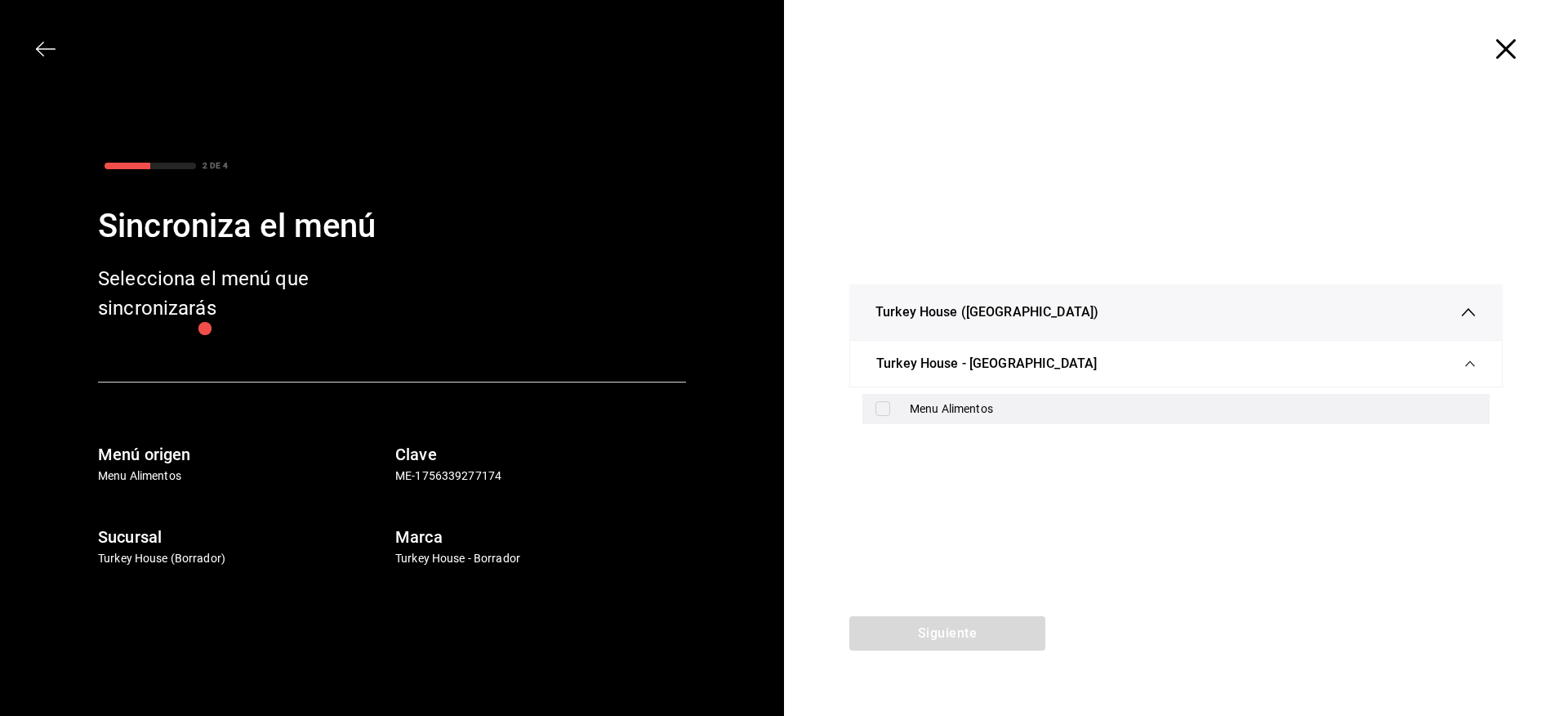
click at [954, 406] on div "Menu Alimentos" at bounding box center [1193, 408] width 567 height 17
checkbox input "true"
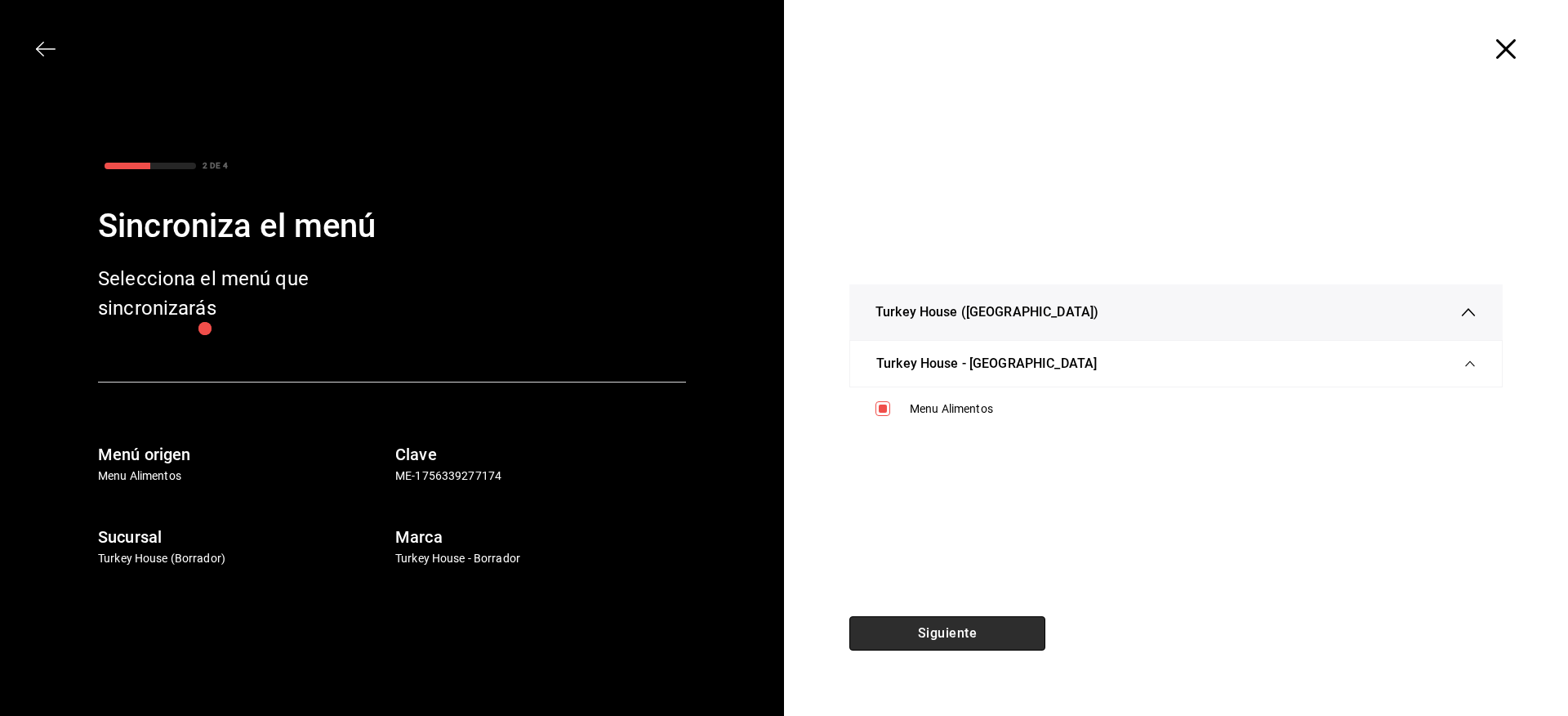
click at [986, 629] on button "Siguiente" at bounding box center [947, 633] width 196 height 35
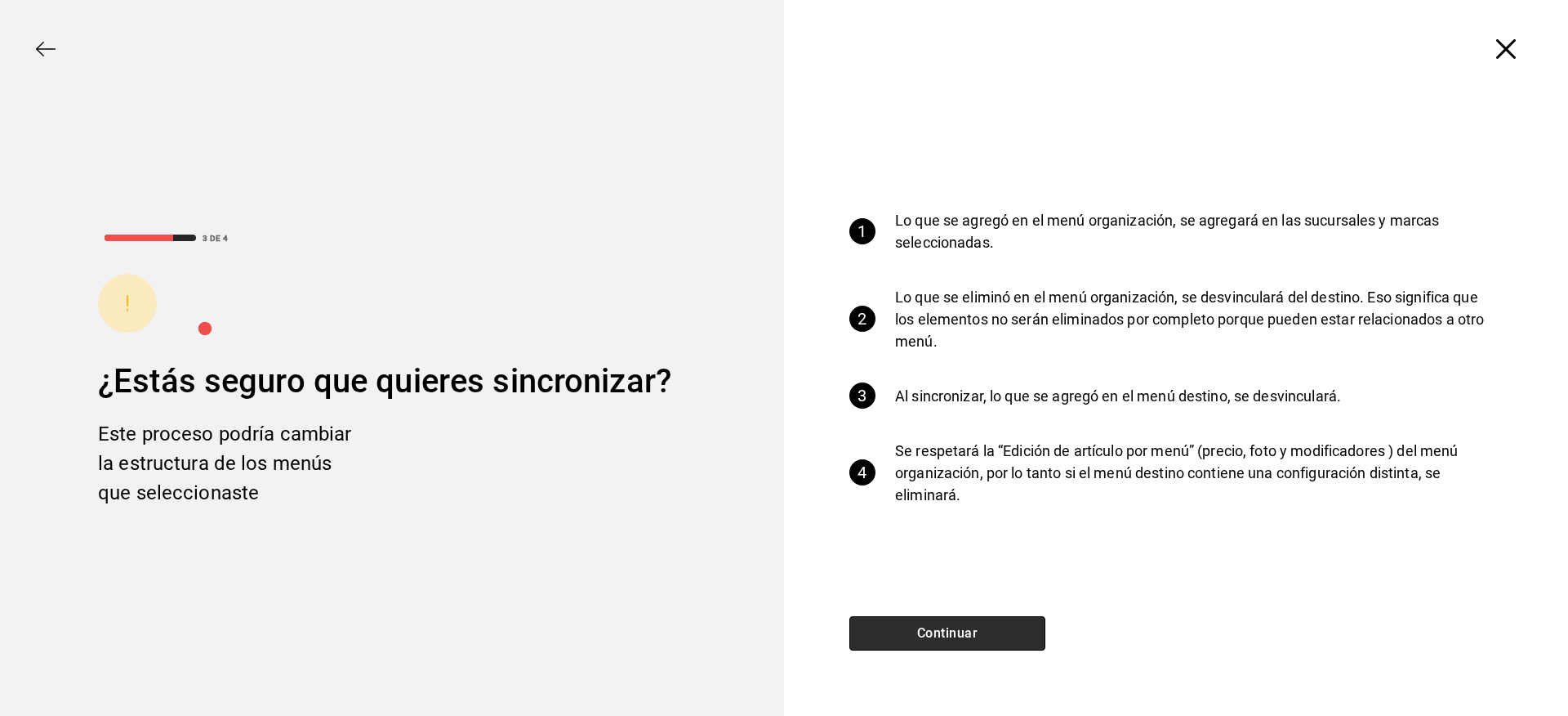
click at [958, 632] on button "Continuar" at bounding box center [947, 633] width 196 height 35
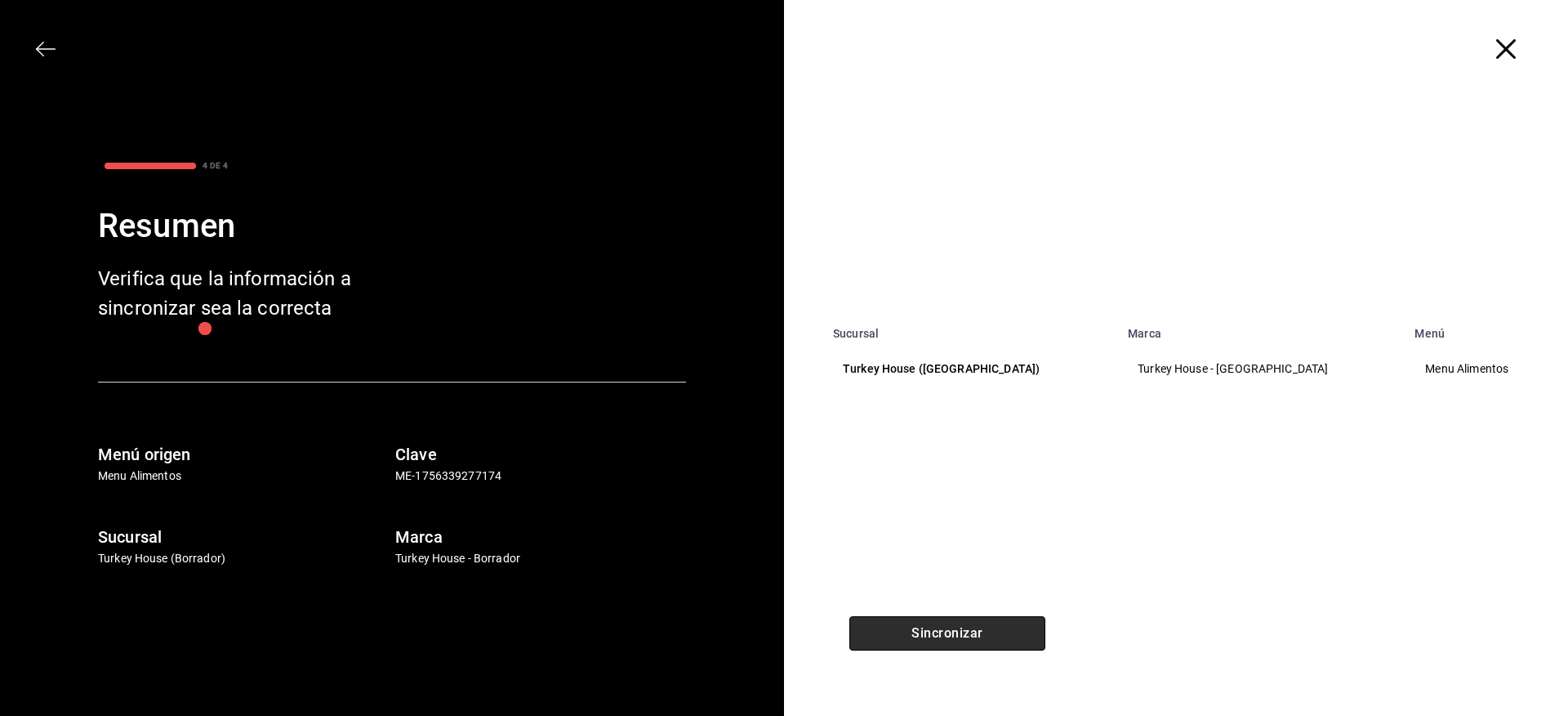
click at [953, 636] on button "Sincronizar" at bounding box center [947, 633] width 196 height 35
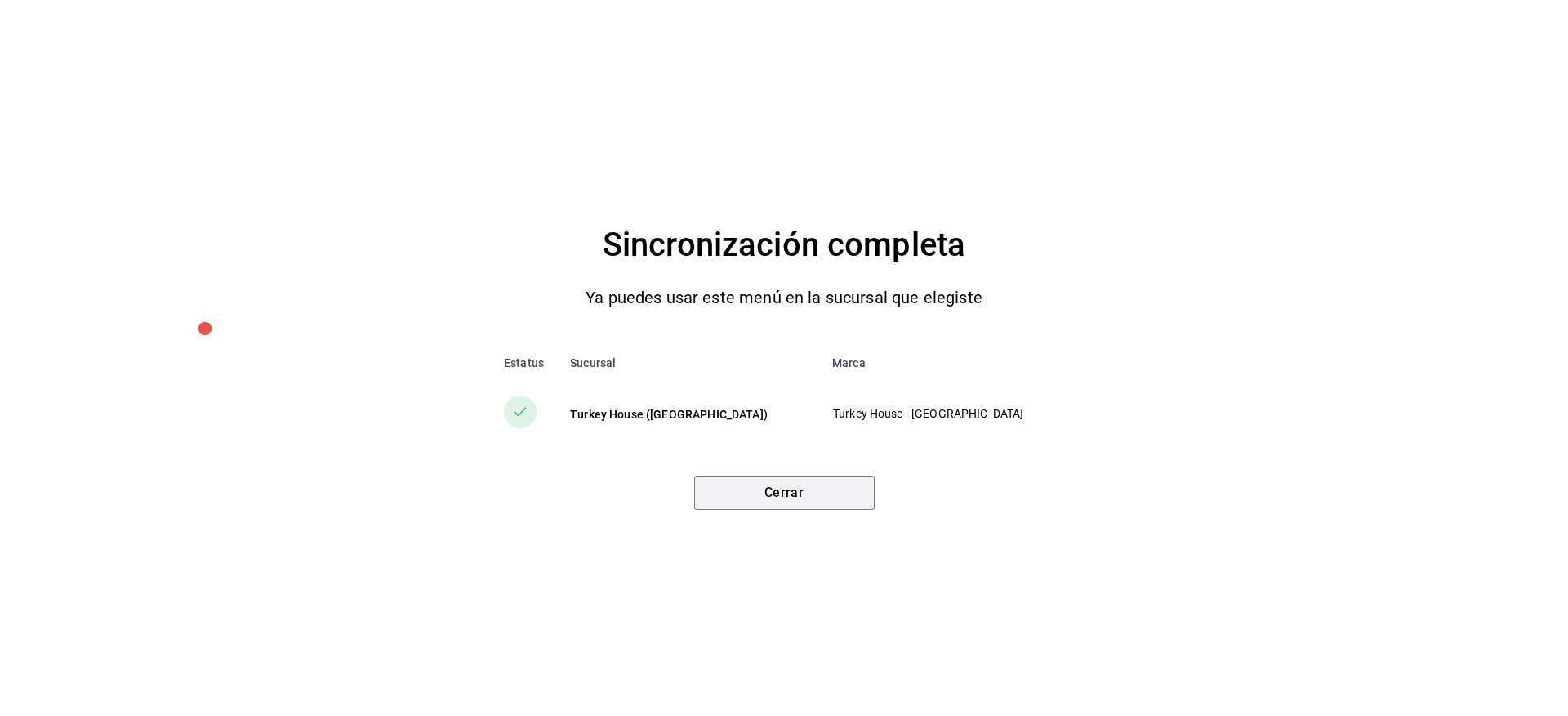
click at [836, 496] on button "Cerrar" at bounding box center [784, 492] width 180 height 35
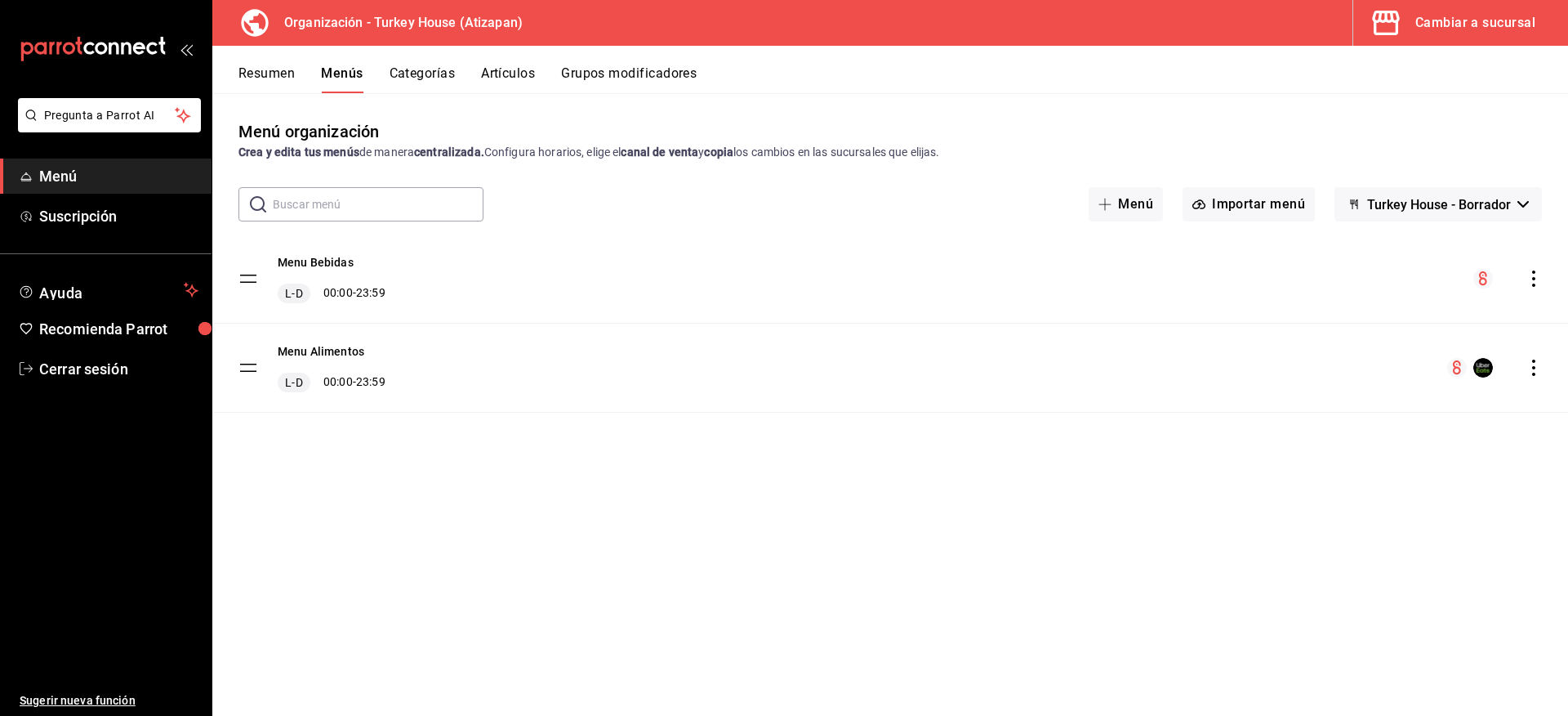
click at [1473, 4] on button "Cambiar a sucursal" at bounding box center [1454, 23] width 202 height 45
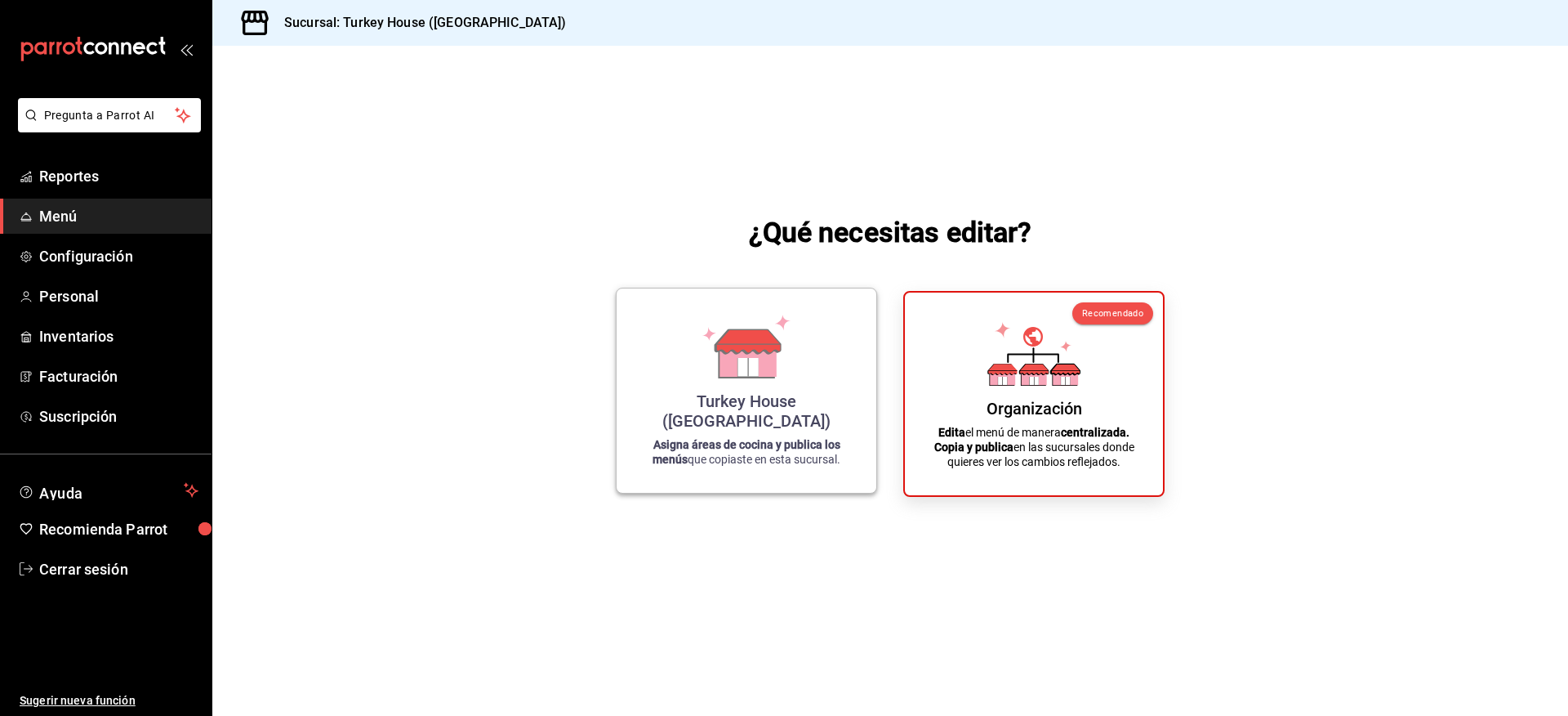
click at [759, 379] on icon at bounding box center [745, 361] width 56 height 36
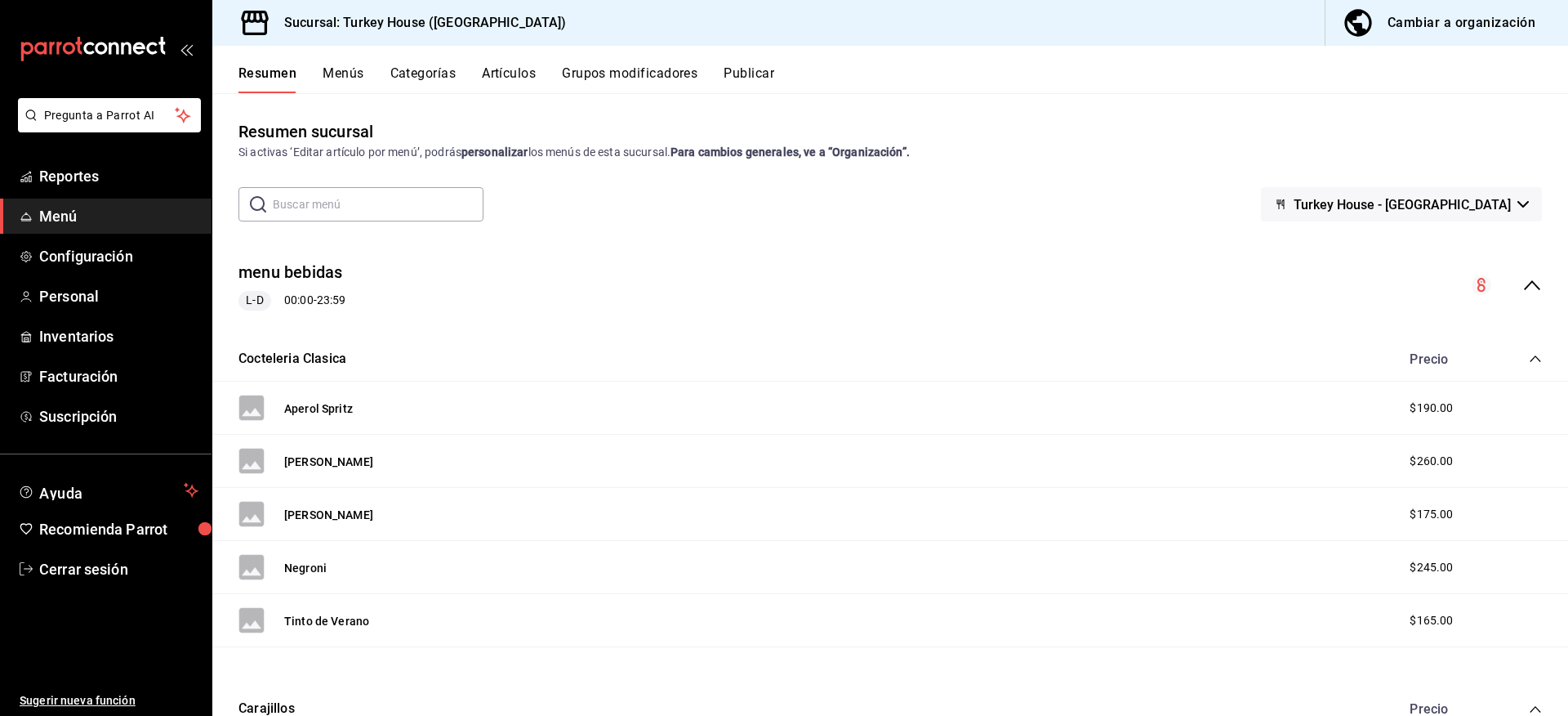
click at [424, 78] on button "Categorías" at bounding box center [423, 79] width 66 height 28
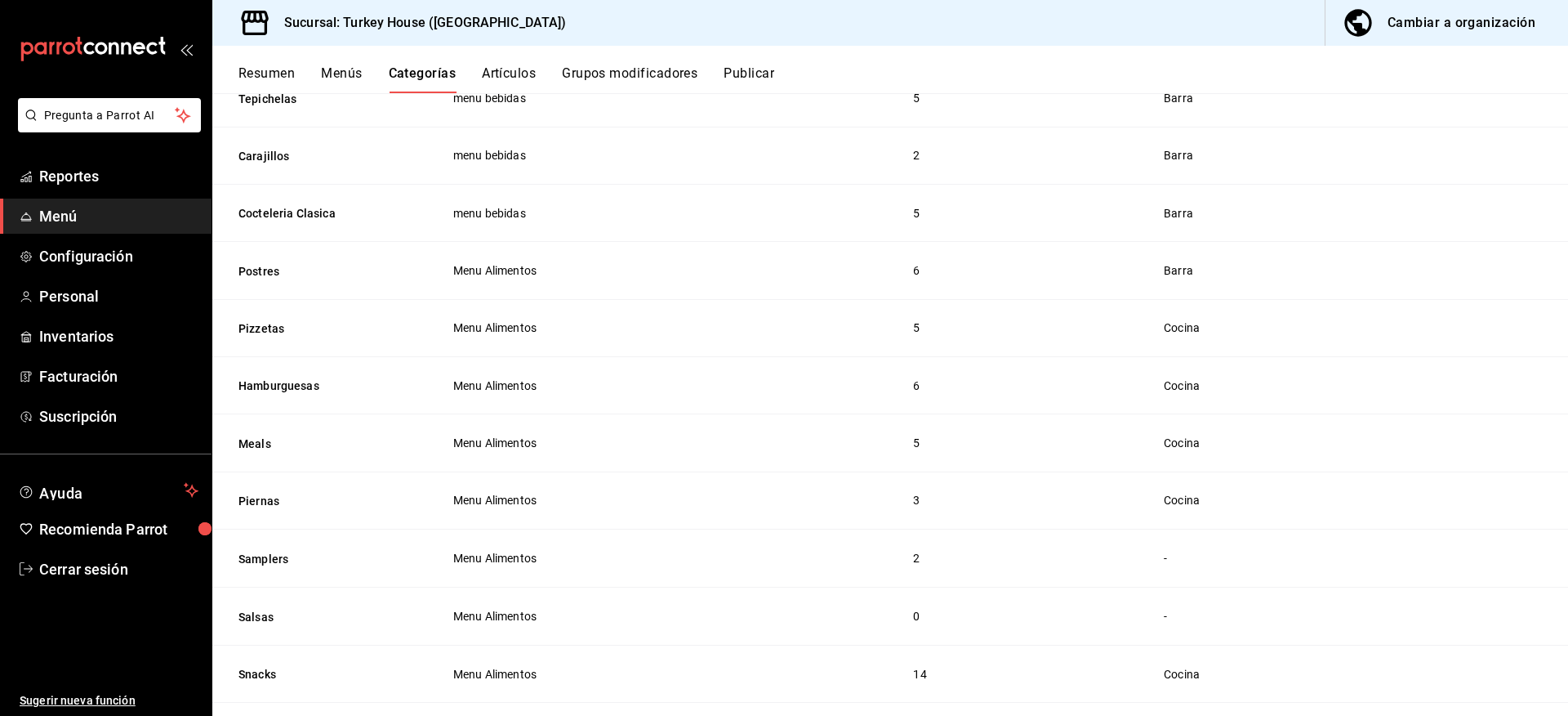
scroll to position [465, 0]
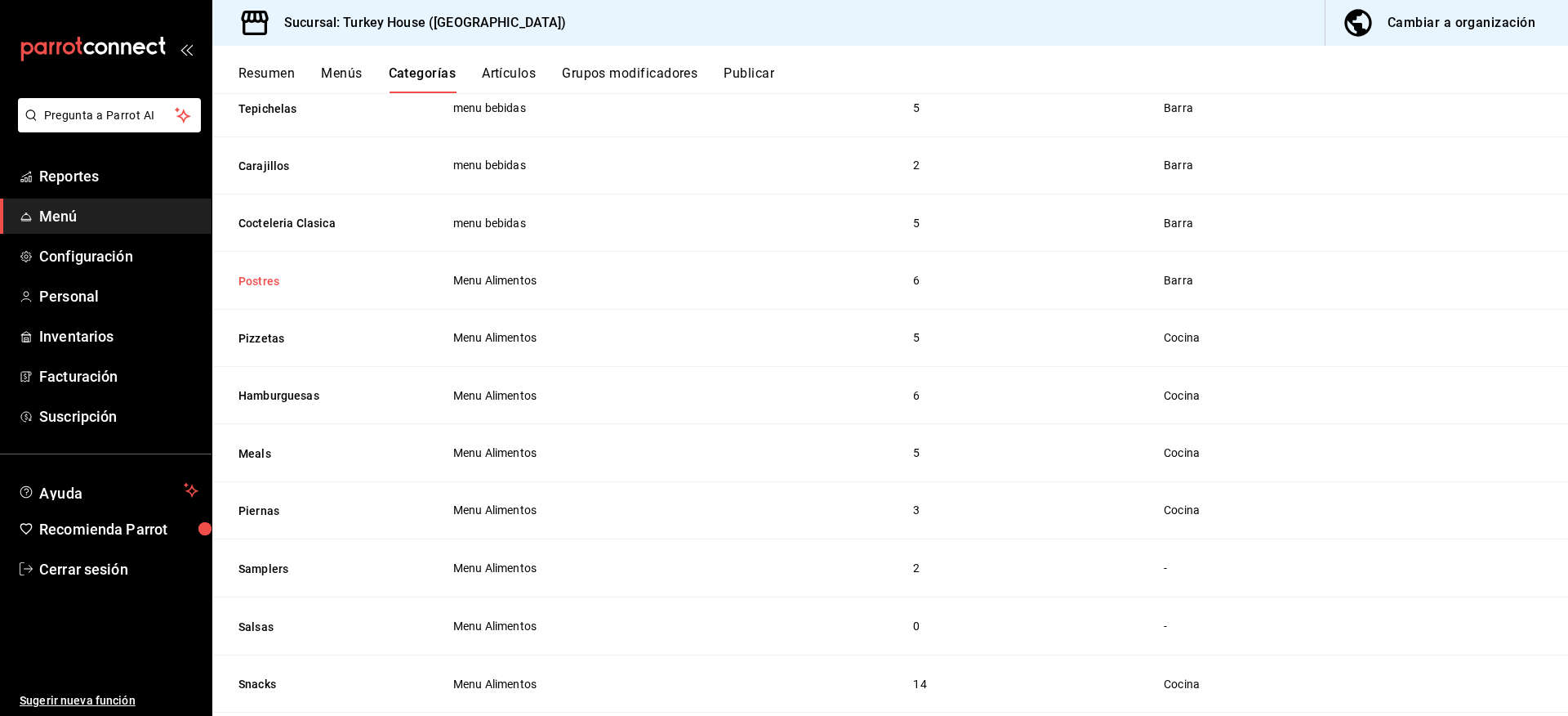
click at [264, 274] on button "Postres" at bounding box center [320, 281] width 164 height 17
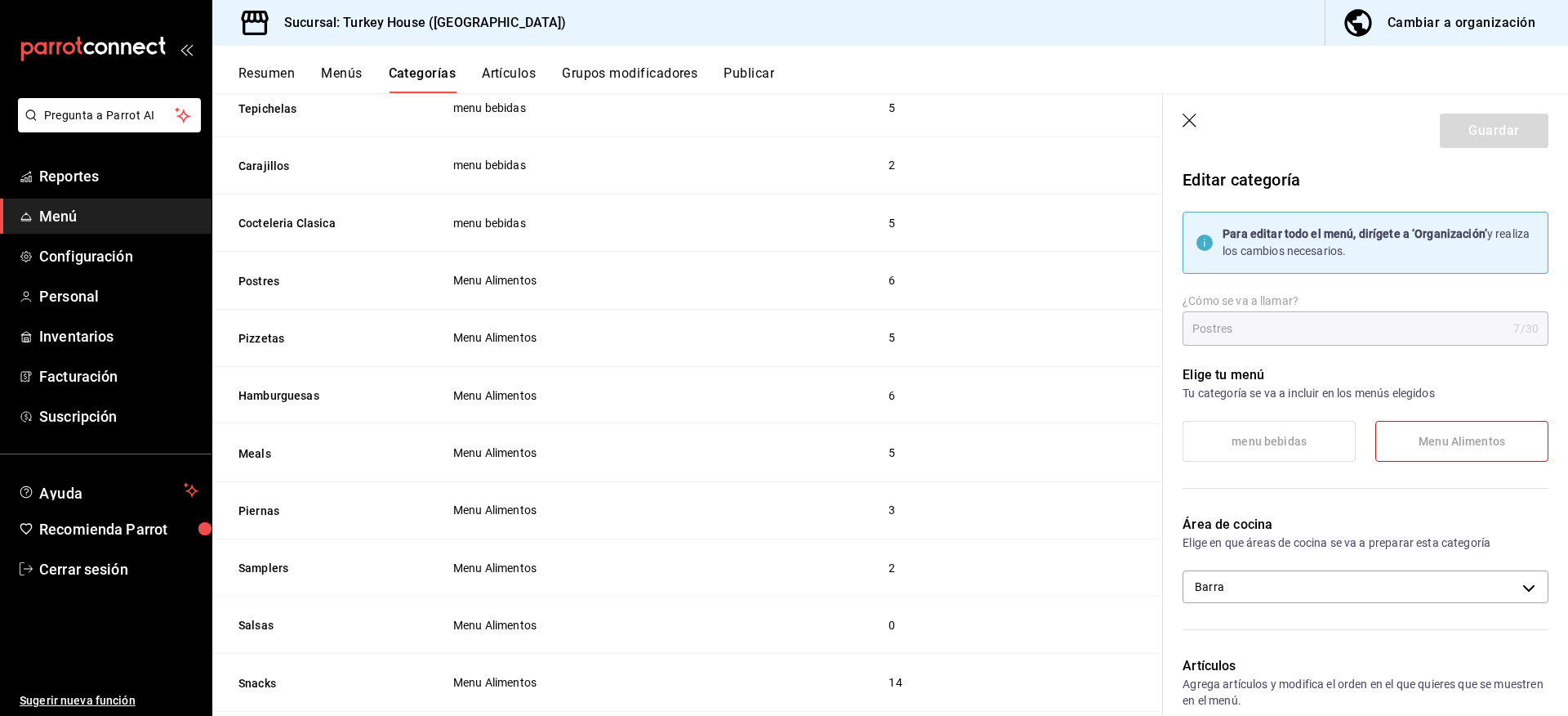
click at [1196, 125] on icon "button" at bounding box center [1191, 121] width 17 height 17
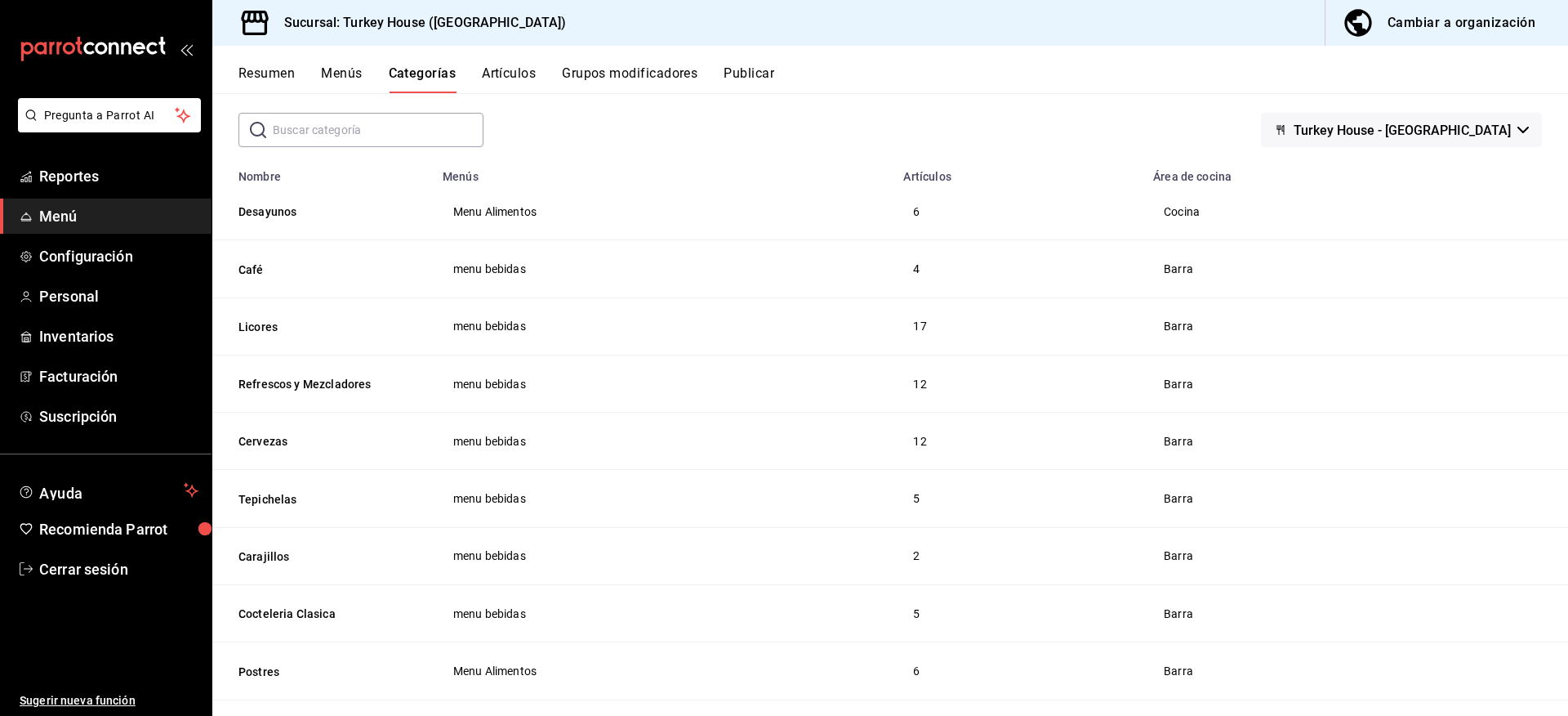
scroll to position [82, 0]
